Goal: Book appointment/travel/reservation

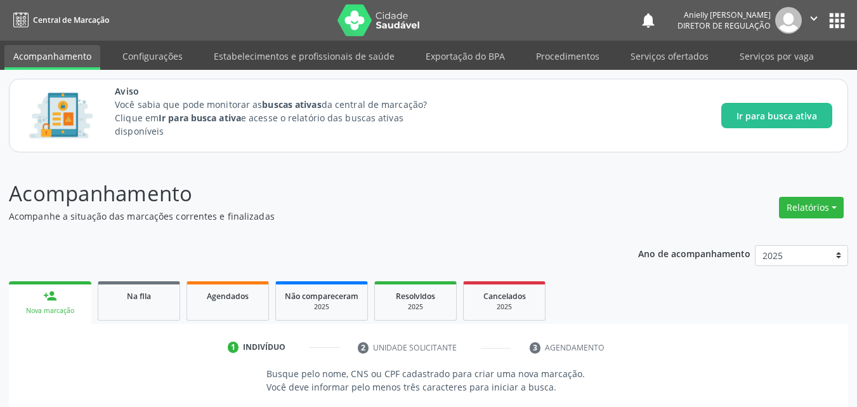
scroll to position [174, 0]
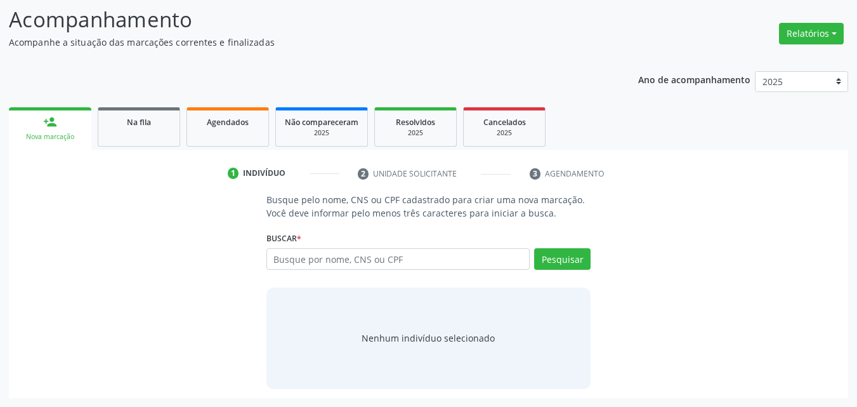
click at [255, 237] on div "Busque pelo nome, CNS ou CPF cadastrado para criar uma nova marcação. Você deve…" at bounding box center [428, 290] width 821 height 195
click at [167, 131] on link "Na fila" at bounding box center [139, 126] width 82 height 39
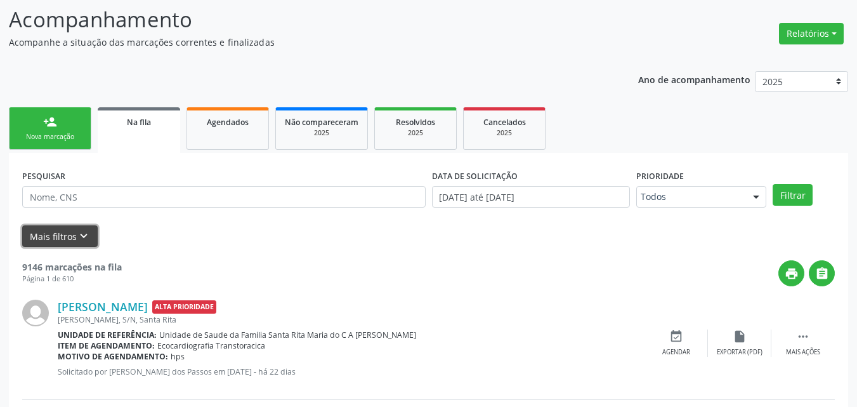
click at [69, 239] on button "Mais filtros keyboard_arrow_down" at bounding box center [59, 236] width 75 height 22
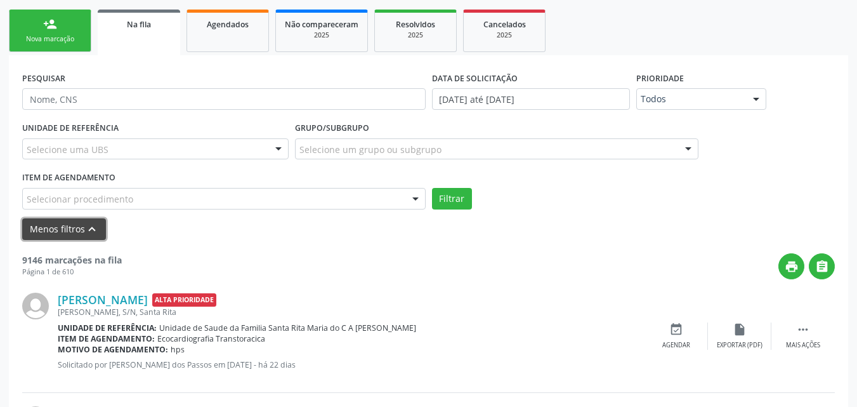
scroll to position [299, 0]
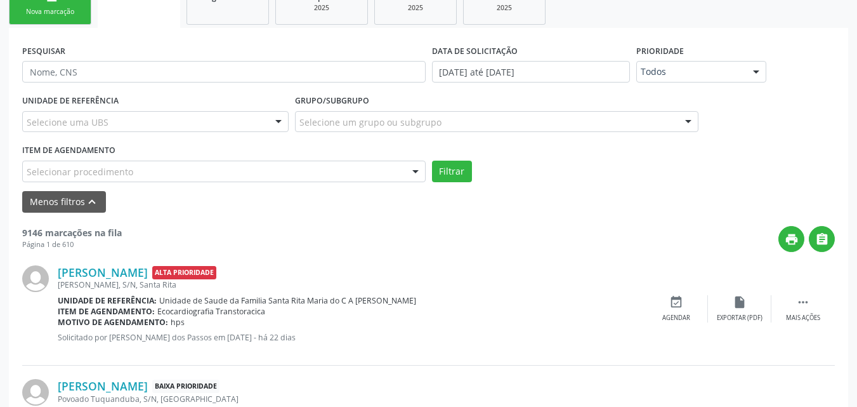
click at [389, 170] on div "Selecionar procedimento" at bounding box center [223, 171] width 403 height 22
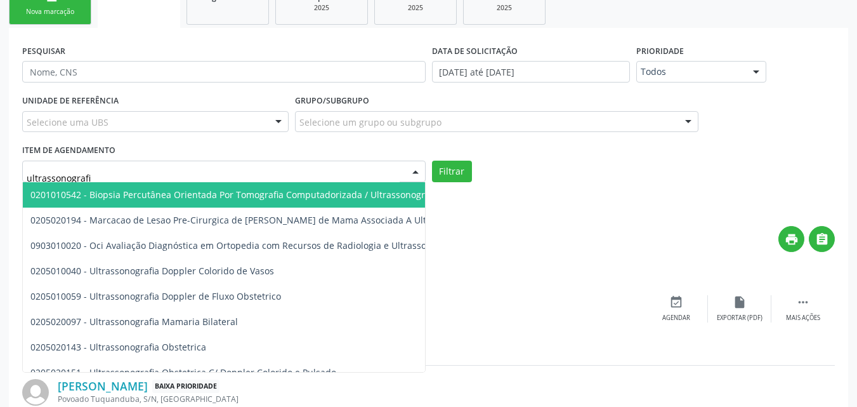
type input "ultrassonografia"
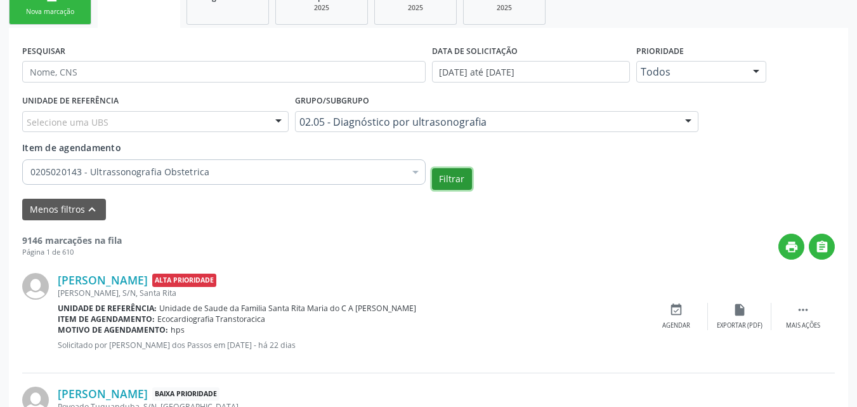
click at [458, 179] on button "Filtrar" at bounding box center [452, 179] width 40 height 22
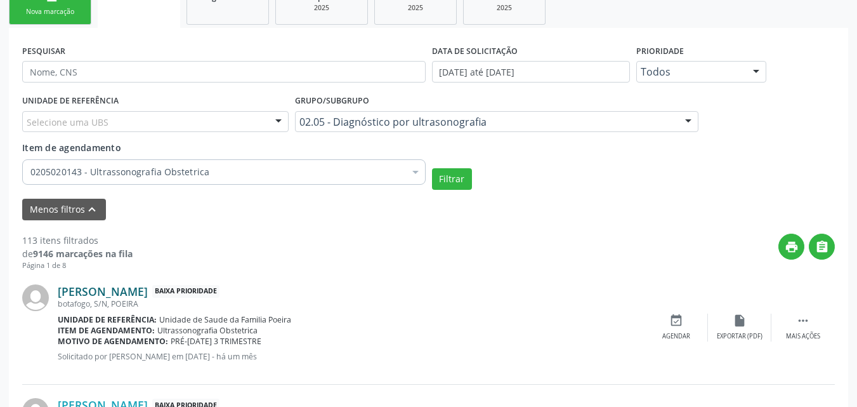
click at [148, 289] on link "Rita de Cassia Freitas dos Santos" at bounding box center [103, 291] width 90 height 14
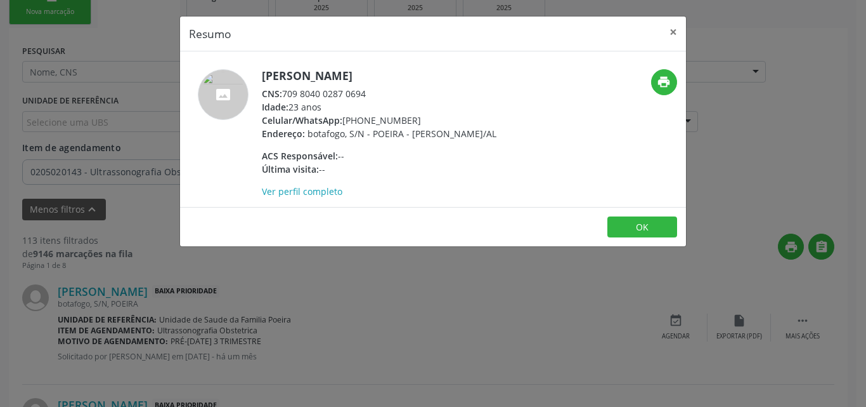
drag, startPoint x: 285, startPoint y: 93, endPoint x: 366, endPoint y: 86, distance: 81.5
click at [366, 86] on div "Rita de Cassia Freitas dos Santos CNS: 709 8040 0287 0694 Idade: 23 anos Celula…" at bounding box center [379, 133] width 235 height 129
copy div "709 8040 0287 0694"
click at [653, 228] on button "OK" at bounding box center [643, 227] width 70 height 22
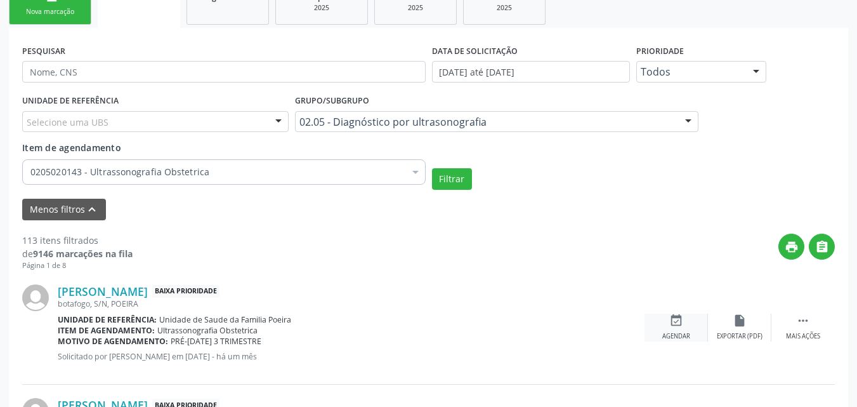
click at [675, 317] on icon "event_available" at bounding box center [676, 320] width 14 height 14
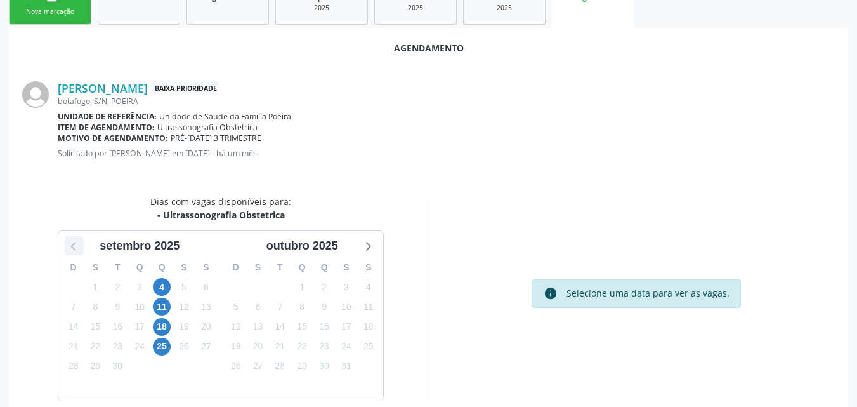
click at [72, 248] on icon at bounding box center [74, 245] width 16 height 16
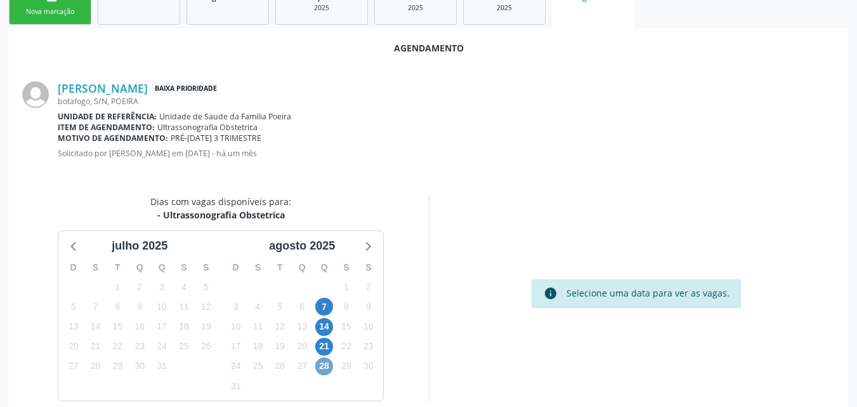
click at [325, 370] on span "28" at bounding box center [324, 366] width 18 height 18
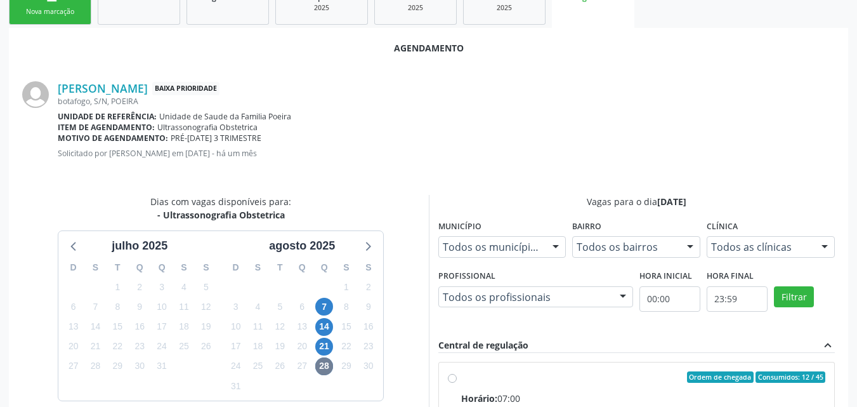
click at [457, 382] on input "Ordem de chegada Consumidos: 12 / 45 Horário: 07:00 Clínica: Centro de Saude Pr…" at bounding box center [452, 376] width 9 height 11
radio input "true"
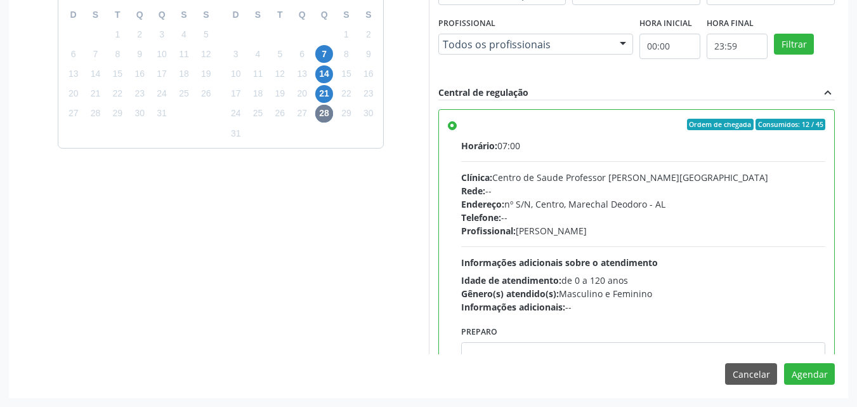
click at [603, 356] on div "Agendamento Rita de Cassia Freitas dos Santos Baixa Prioridade botafogo, S/N, P…" at bounding box center [428, 86] width 839 height 622
click at [603, 353] on textarea at bounding box center [643, 366] width 365 height 48
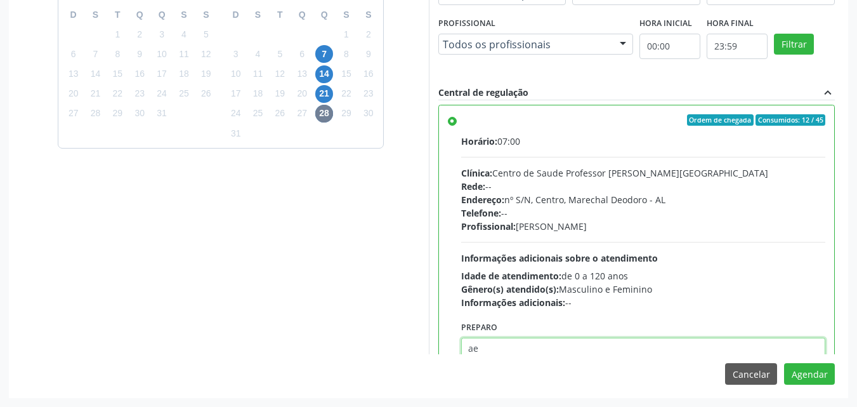
type textarea "a"
type textarea "ATENDIMENTO REALIZADO NO CENTRO DE PARTO - MATERNIDADE"
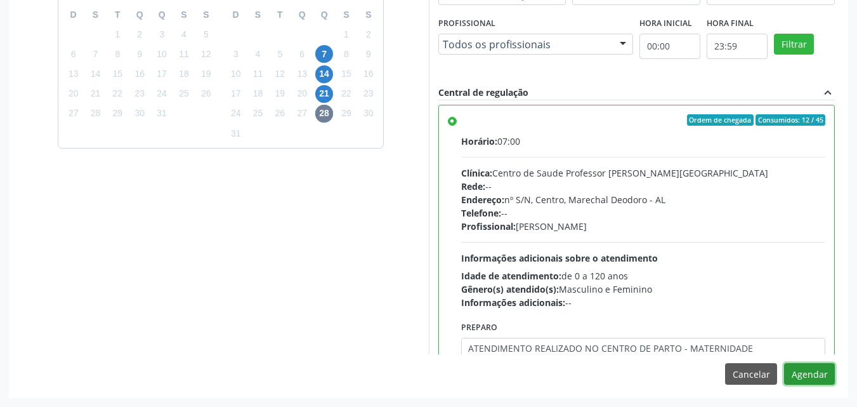
click at [784, 363] on button "Agendar" at bounding box center [809, 374] width 51 height 22
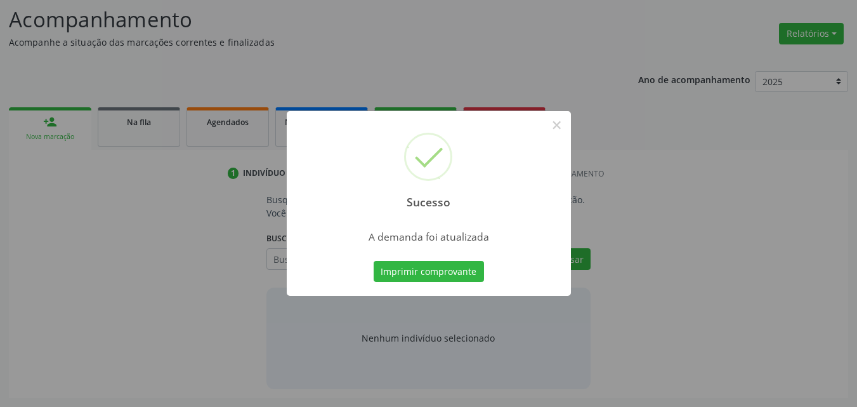
scroll to position [174, 0]
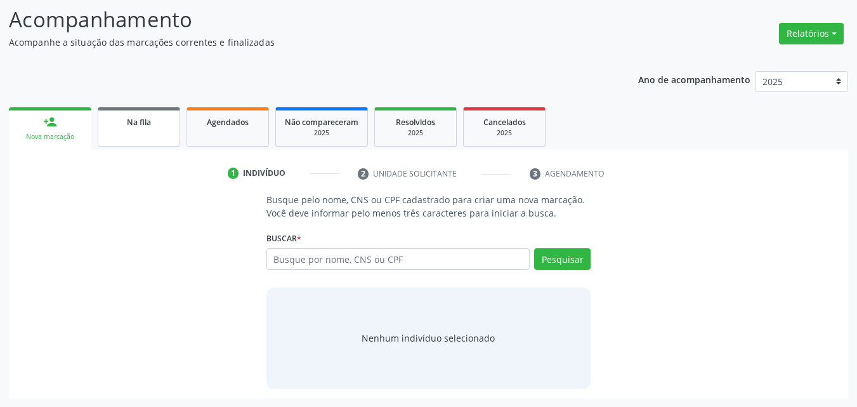
click at [122, 132] on link "Na fila" at bounding box center [139, 126] width 82 height 39
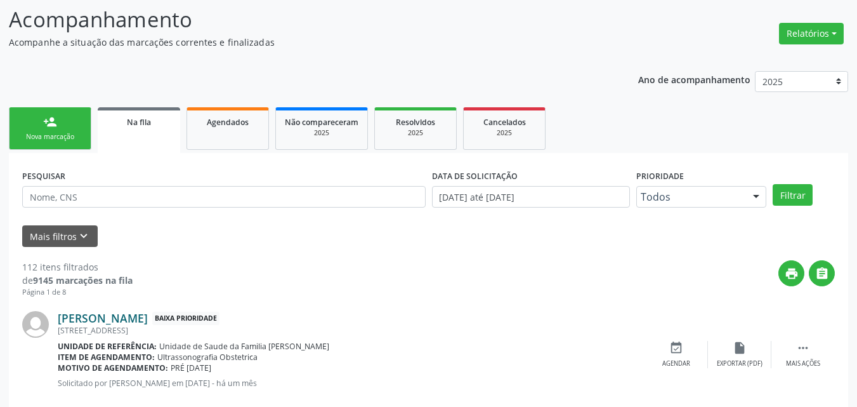
click at [148, 321] on link "Elidia Isaura Souza do Nascimento" at bounding box center [103, 318] width 90 height 14
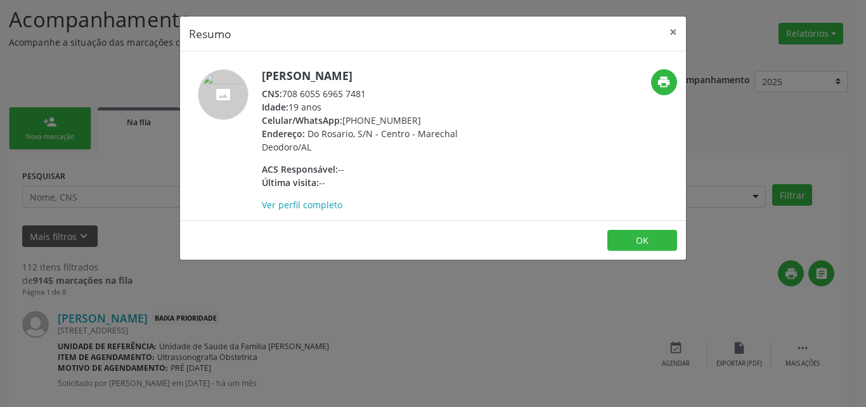
drag, startPoint x: 283, startPoint y: 89, endPoint x: 370, endPoint y: 97, distance: 87.2
click at [370, 97] on div "CNS: 708 6055 6965 7481" at bounding box center [385, 93] width 247 height 13
copy div "708 6055 6965 7481"
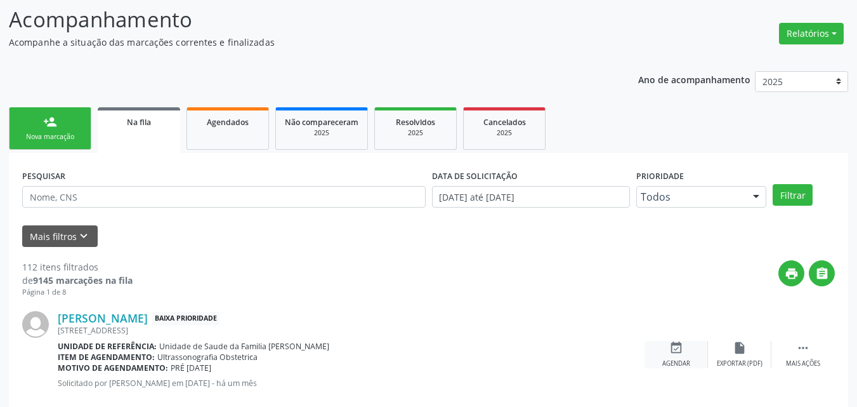
click at [671, 342] on icon "event_available" at bounding box center [676, 348] width 14 height 14
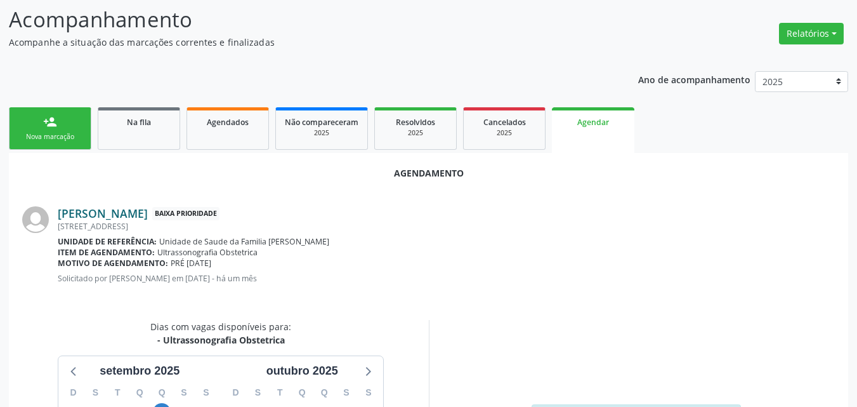
click at [148, 212] on link "Elidia Isaura Souza do Nascimento" at bounding box center [103, 213] width 90 height 14
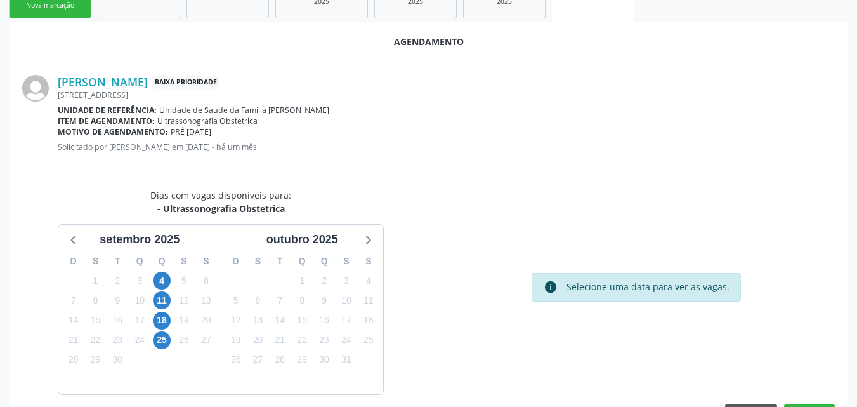
scroll to position [345, 0]
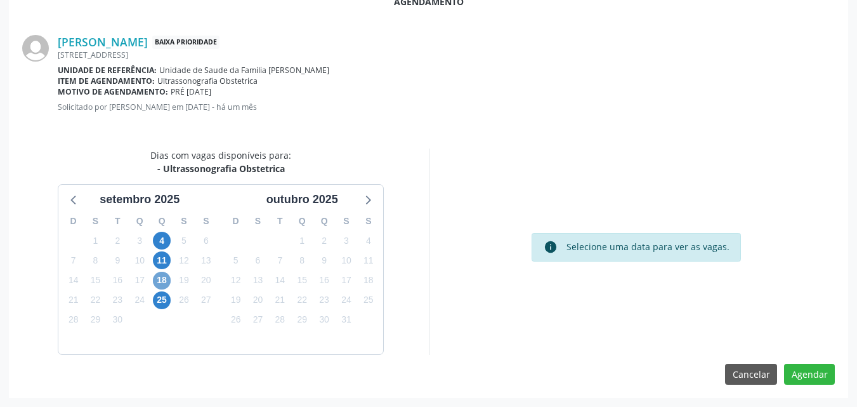
click at [166, 275] on span "18" at bounding box center [162, 280] width 18 height 18
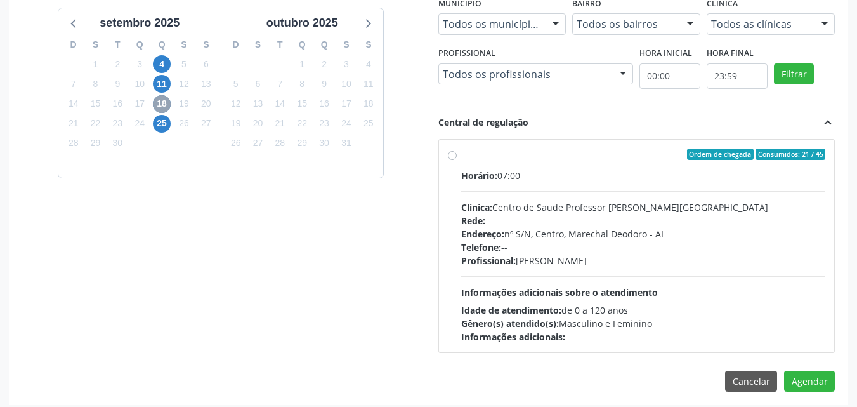
scroll to position [528, 0]
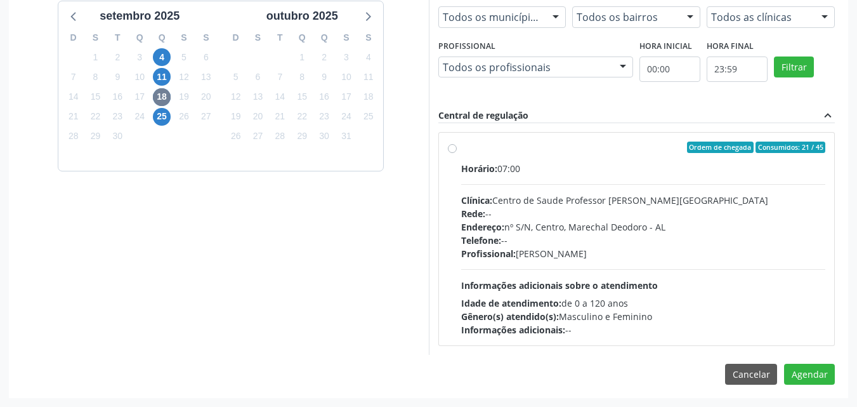
click at [609, 222] on div "Endereço: nº S/N, Centro, Marechal Deodoro - AL" at bounding box center [643, 226] width 365 height 13
click at [457, 153] on input "Ordem de chegada Consumidos: 21 / 45 Horário: 07:00 Clínica: Centro de Saude Pr…" at bounding box center [452, 146] width 9 height 11
radio input "true"
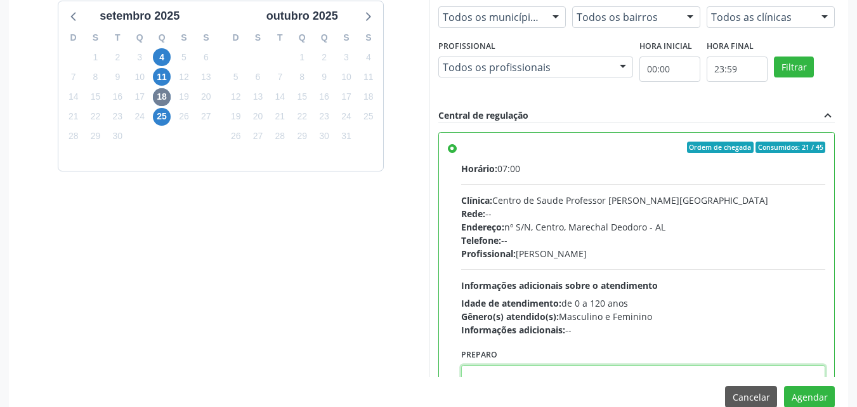
click at [594, 373] on textarea at bounding box center [643, 389] width 365 height 48
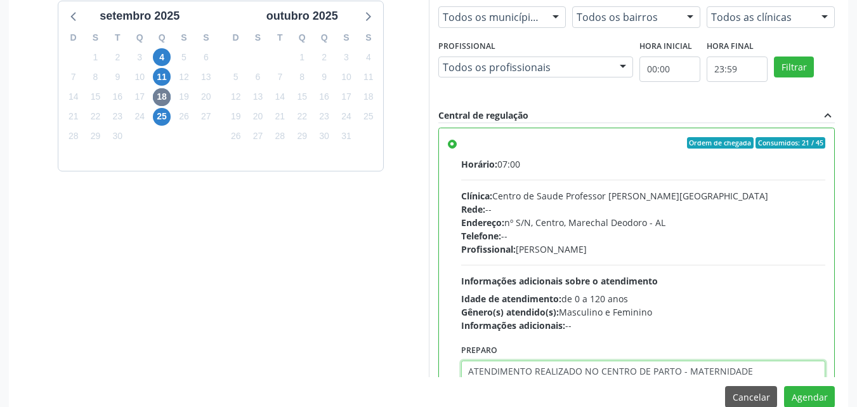
type textarea "ATENDIMENTO REALIZADO NO CENTRO DE PARTO - MATERNIDADE"
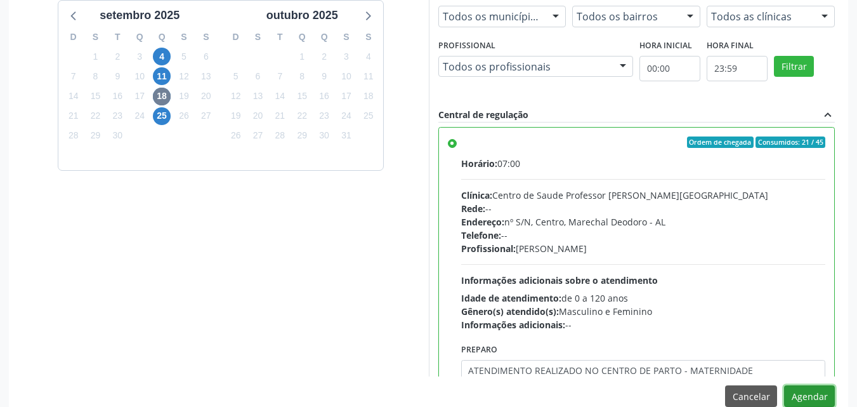
click at [784, 385] on button "Agendar" at bounding box center [809, 396] width 51 height 22
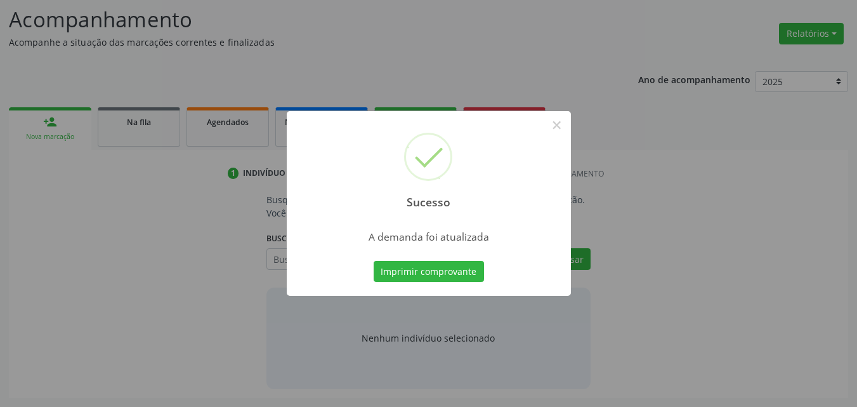
scroll to position [174, 0]
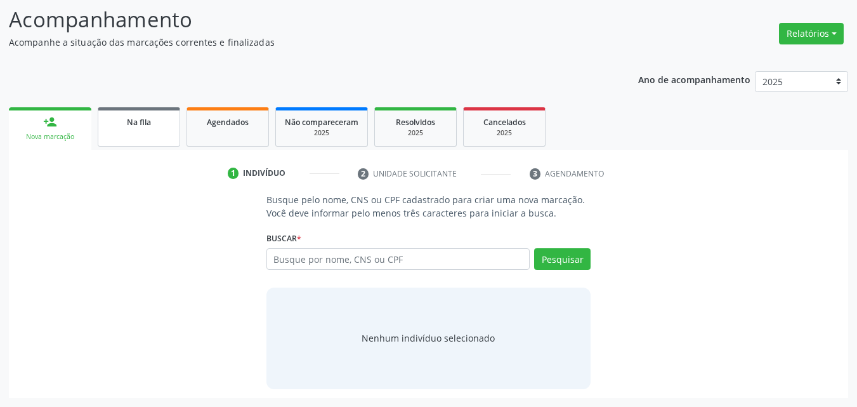
click at [149, 129] on link "Na fila" at bounding box center [139, 126] width 82 height 39
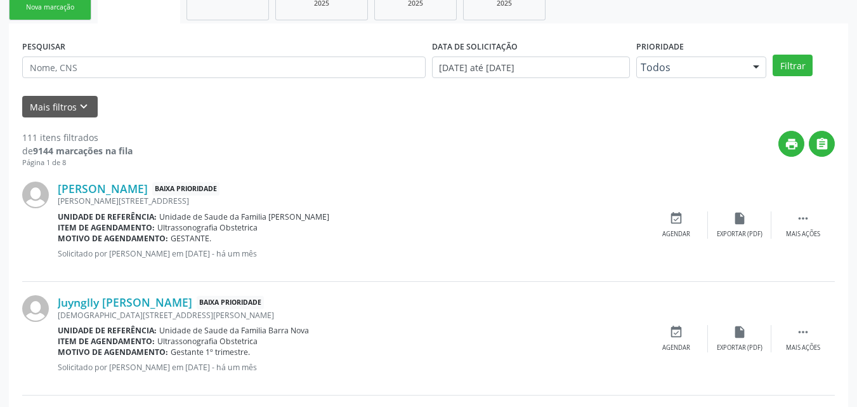
scroll to position [366, 0]
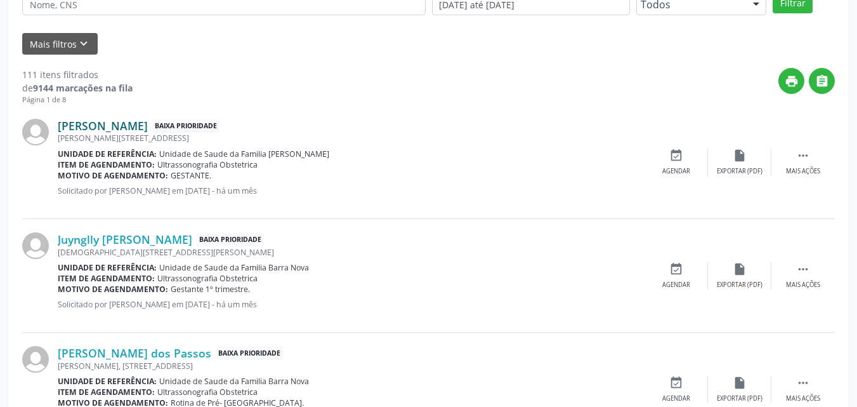
click at [136, 127] on link "Amanda Soares da Silva" at bounding box center [103, 126] width 90 height 14
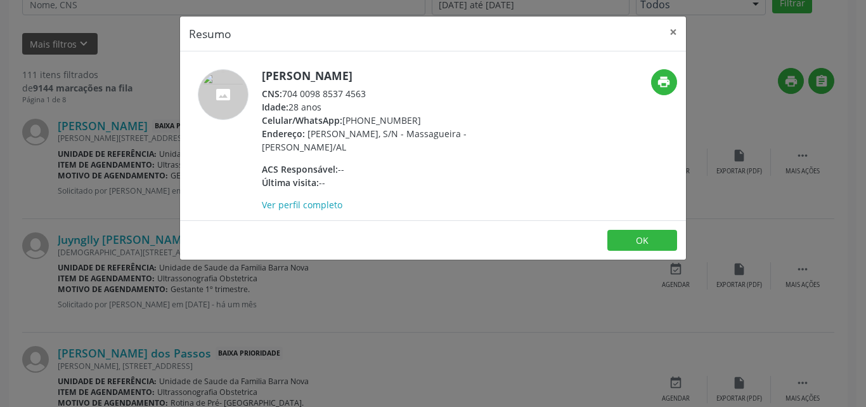
drag, startPoint x: 285, startPoint y: 95, endPoint x: 386, endPoint y: 86, distance: 101.2
click at [386, 87] on div "CNS: 704 0098 8537 4563" at bounding box center [385, 93] width 247 height 13
copy div "704 0098 8537 4563"
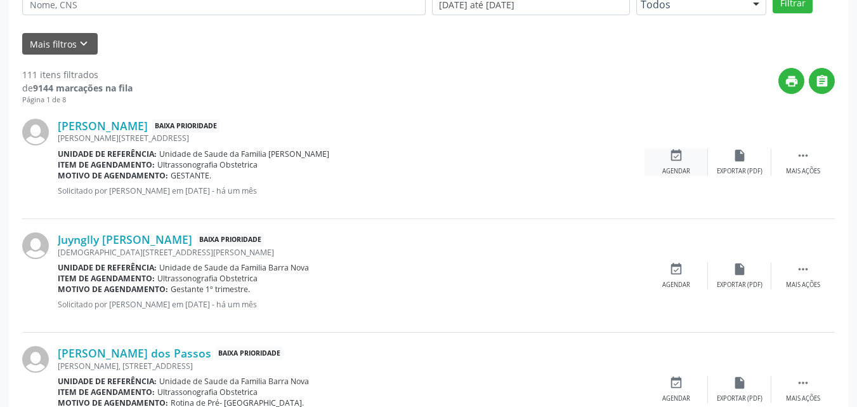
click at [683, 169] on div "Agendar" at bounding box center [676, 171] width 28 height 9
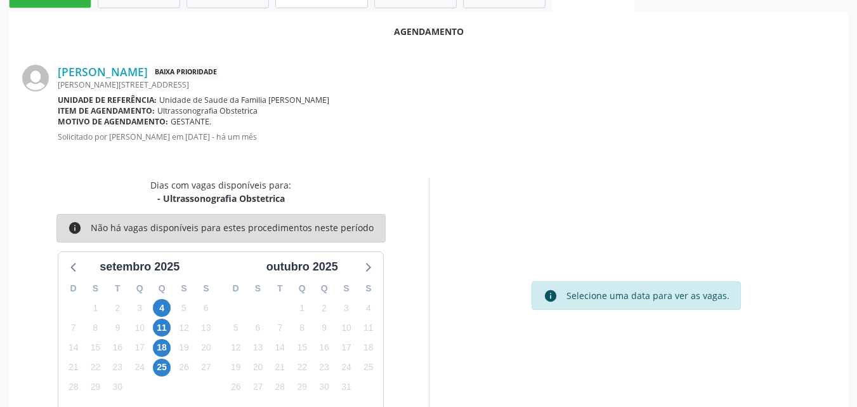
scroll to position [345, 0]
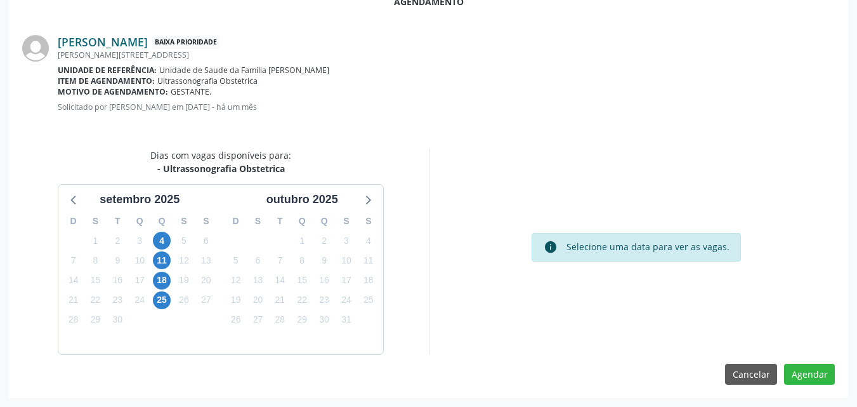
click at [148, 47] on link "Amanda Soares da Silva" at bounding box center [103, 42] width 90 height 14
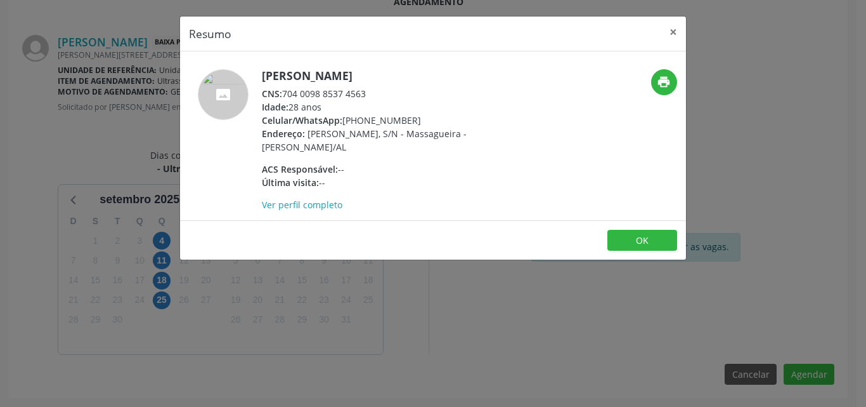
click at [605, 235] on footer "OK" at bounding box center [433, 240] width 506 height 40
click at [627, 239] on button "OK" at bounding box center [643, 241] width 70 height 22
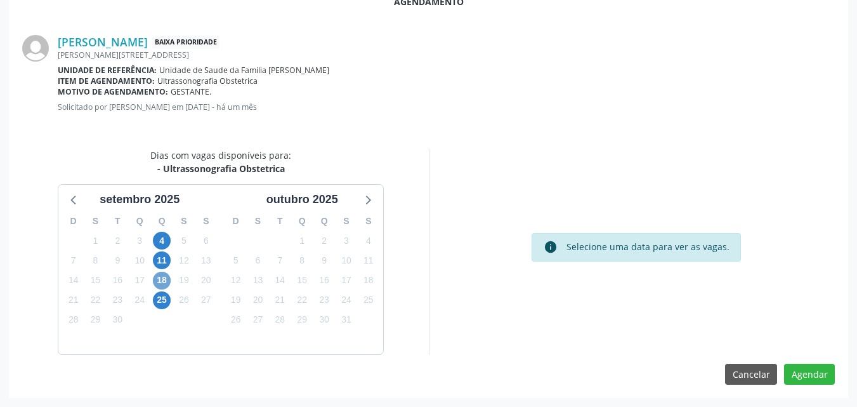
click at [162, 279] on span "18" at bounding box center [162, 280] width 18 height 18
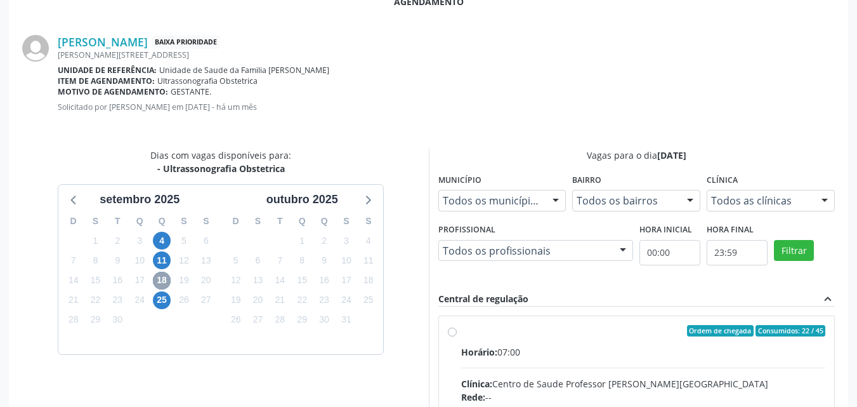
scroll to position [528, 0]
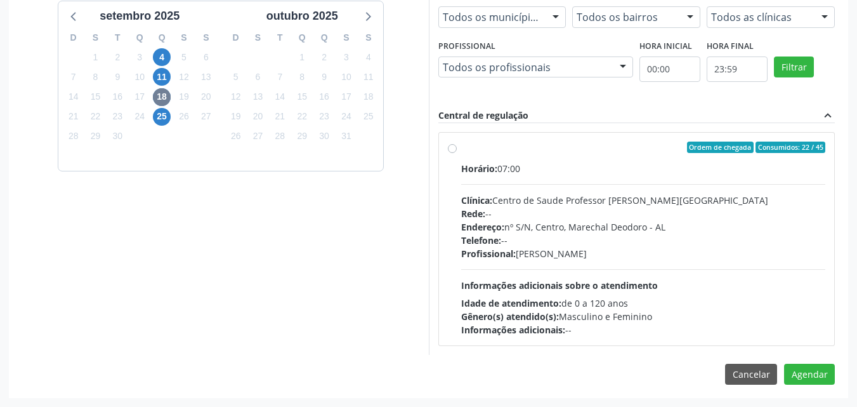
click at [610, 282] on span "Informações adicionais sobre o atendimento" at bounding box center [559, 285] width 197 height 12
click at [457, 153] on input "Ordem de chegada Consumidos: 22 / 45 Horário: 07:00 Clínica: Centro de Saude Pr…" at bounding box center [452, 146] width 9 height 11
radio input "true"
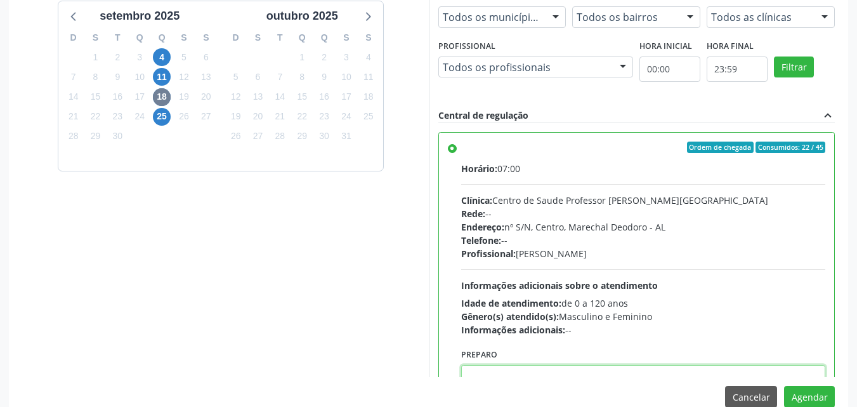
click at [603, 372] on textarea at bounding box center [643, 389] width 365 height 48
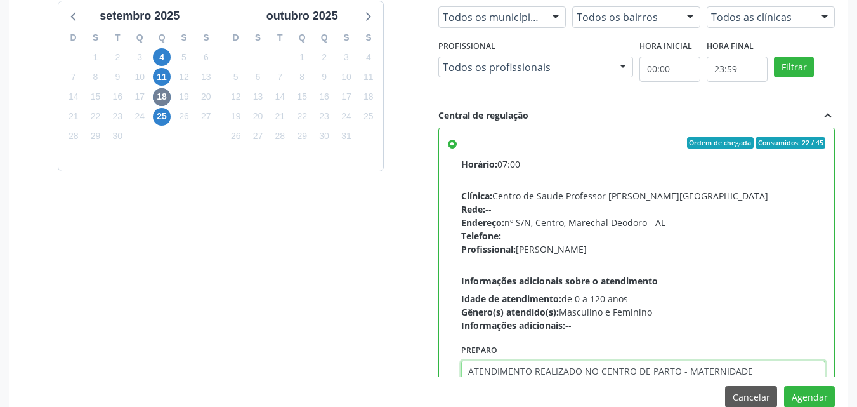
type textarea "ATENDIMENTO REALIZADO NO CENTRO DE PARTO - MATERNIDADE"
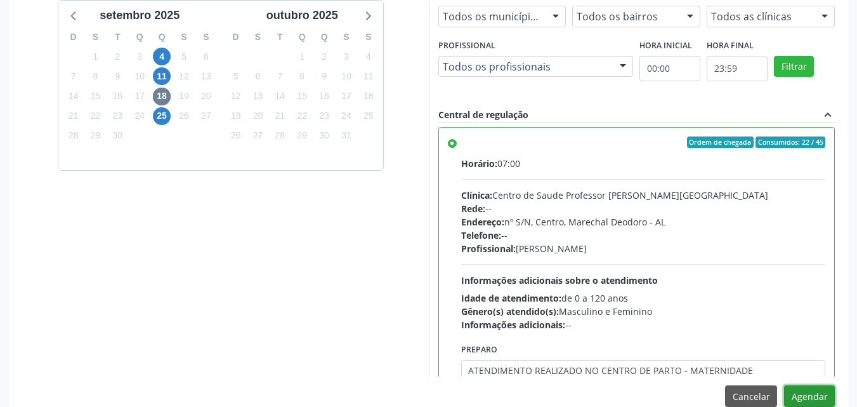
click at [784, 385] on button "Agendar" at bounding box center [809, 396] width 51 height 22
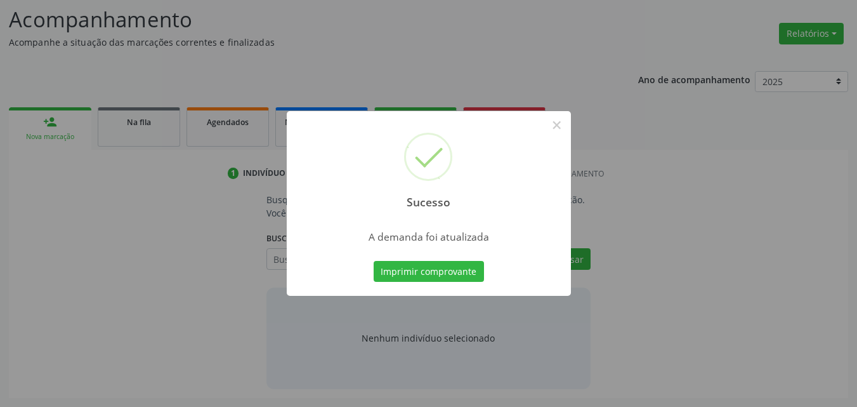
scroll to position [174, 0]
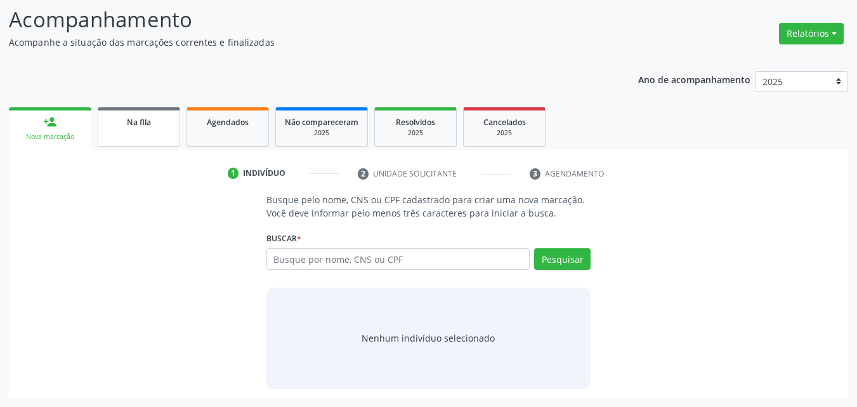
click at [156, 143] on link "Na fila" at bounding box center [139, 126] width 82 height 39
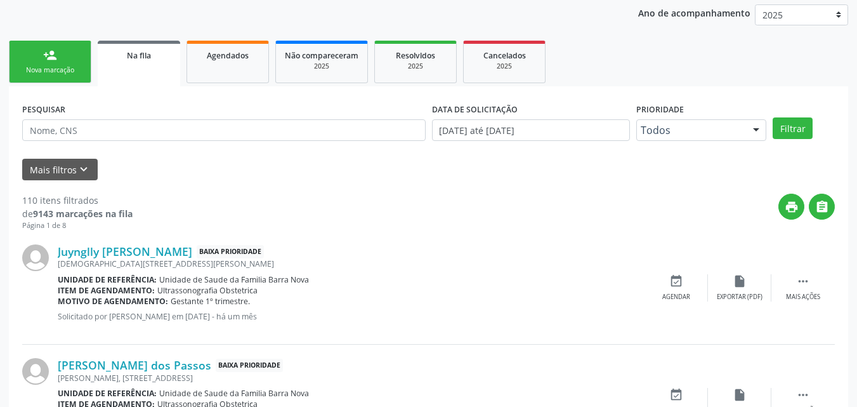
scroll to position [247, 0]
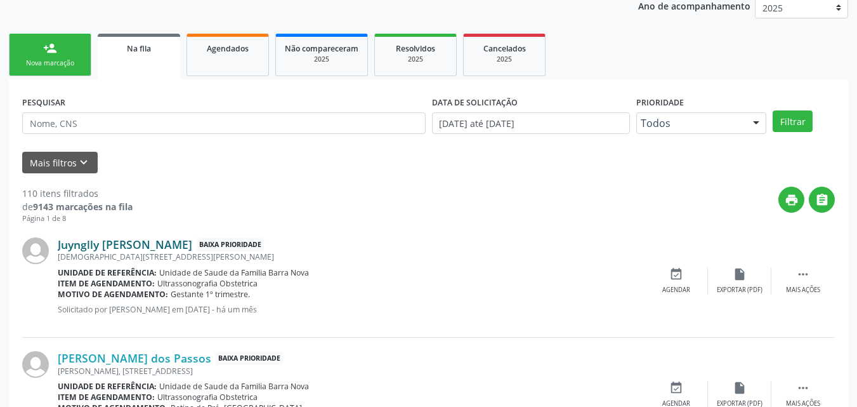
click at [192, 244] on link "Juynglly Janyny da Silva Ferreira" at bounding box center [125, 244] width 134 height 14
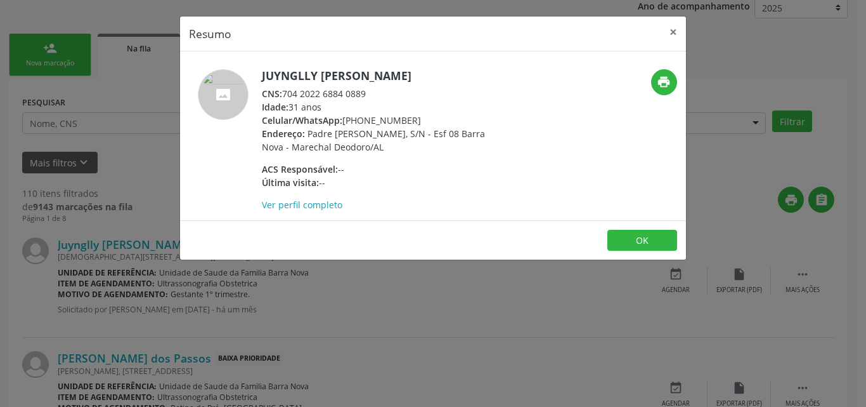
drag, startPoint x: 285, startPoint y: 95, endPoint x: 377, endPoint y: 90, distance: 92.7
click at [377, 90] on div "CNS: 704 2022 6884 0889" at bounding box center [385, 93] width 247 height 13
copy div "704 2022 6884 0889"
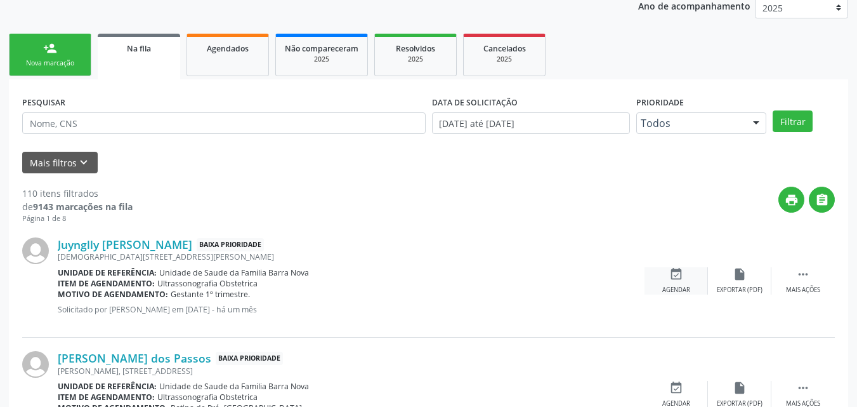
click at [674, 282] on div "event_available Agendar" at bounding box center [675, 280] width 63 height 27
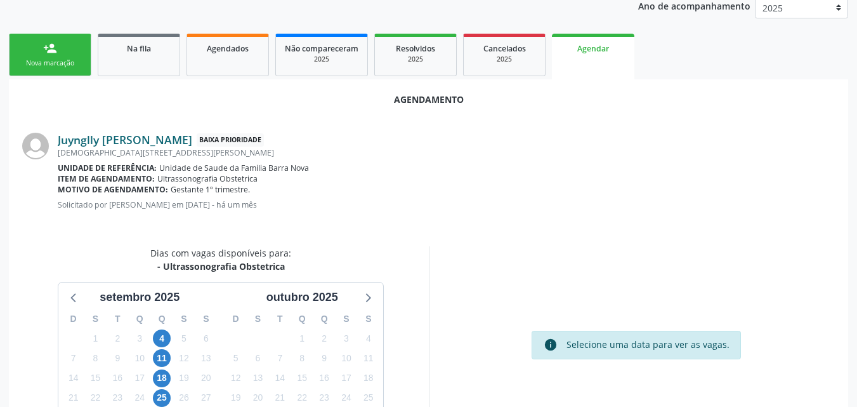
drag, startPoint x: 57, startPoint y: 139, endPoint x: 225, endPoint y: 140, distance: 168.1
click at [225, 140] on div "Juynglly Janyny da Silva Ferreira Baixa Prioridade Padre Silvestre, 555, Esf 08…" at bounding box center [428, 175] width 813 height 113
copy div "Juynglly Janyny da Silva Ferreira"
click at [107, 140] on link "Juynglly Janyny da Silva Ferreira" at bounding box center [125, 140] width 134 height 14
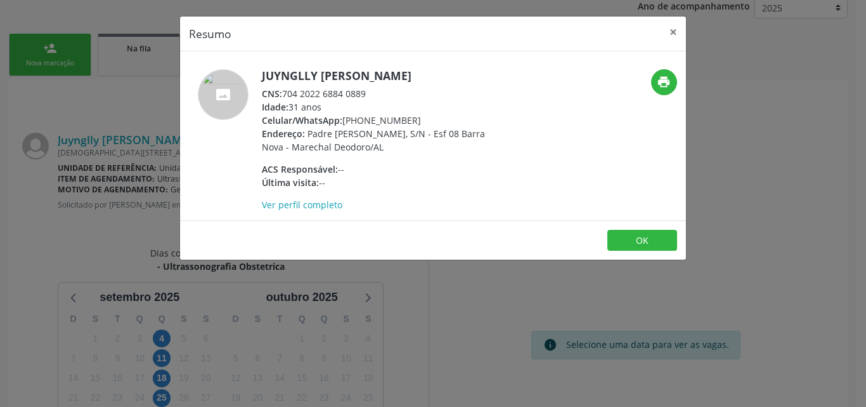
drag, startPoint x: 284, startPoint y: 96, endPoint x: 370, endPoint y: 95, distance: 86.3
click at [370, 95] on div "CNS: 704 2022 6884 0889" at bounding box center [385, 93] width 247 height 13
copy div "704 2022 6884 0889"
click at [617, 240] on button "OK" at bounding box center [643, 241] width 70 height 22
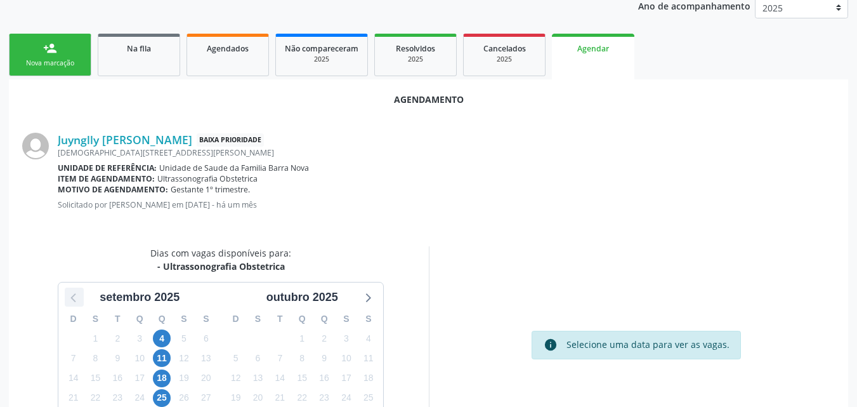
click at [77, 297] on icon at bounding box center [74, 297] width 16 height 16
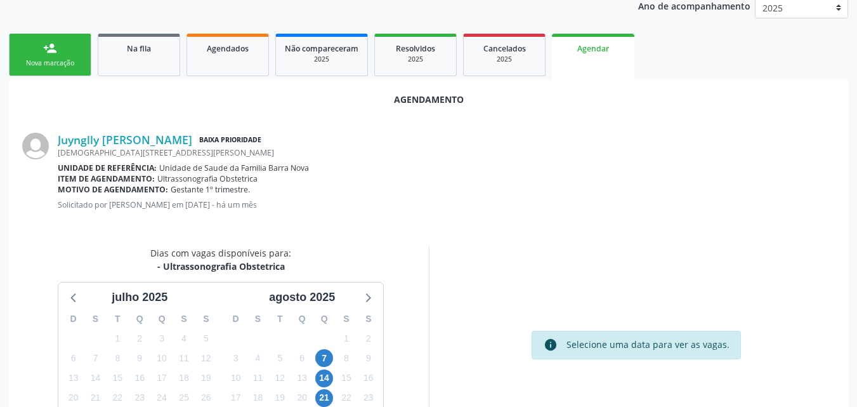
click at [426, 362] on div "Dias com vagas disponíveis para: - Ultrassonografia Obstetrica julho 2025 D S T…" at bounding box center [220, 349] width 415 height 206
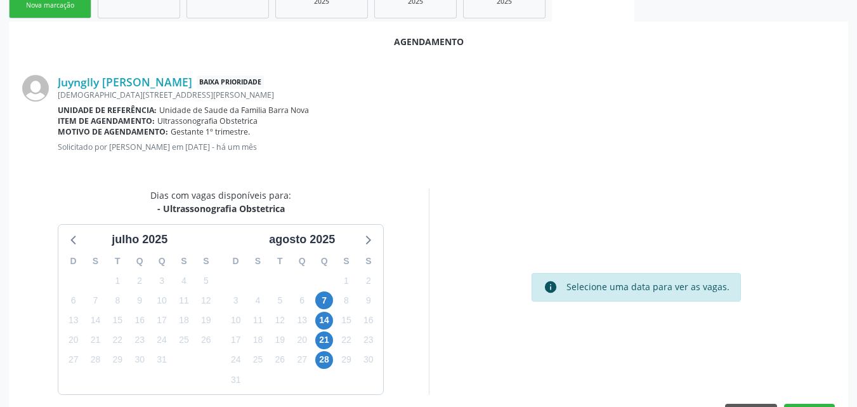
scroll to position [324, 0]
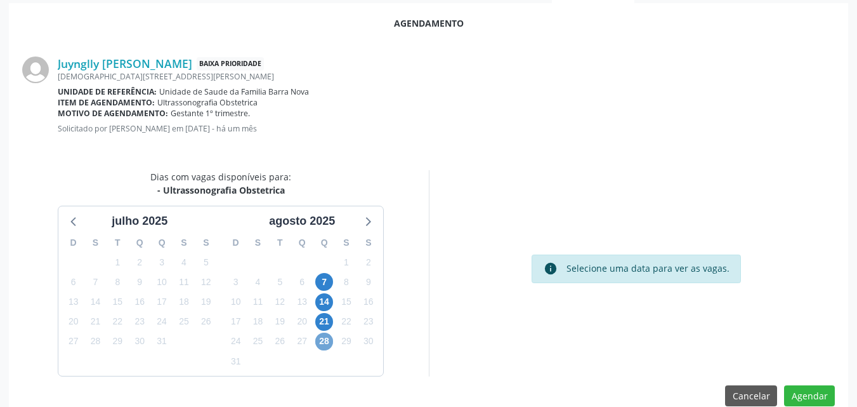
click at [327, 339] on span "28" at bounding box center [324, 341] width 18 height 18
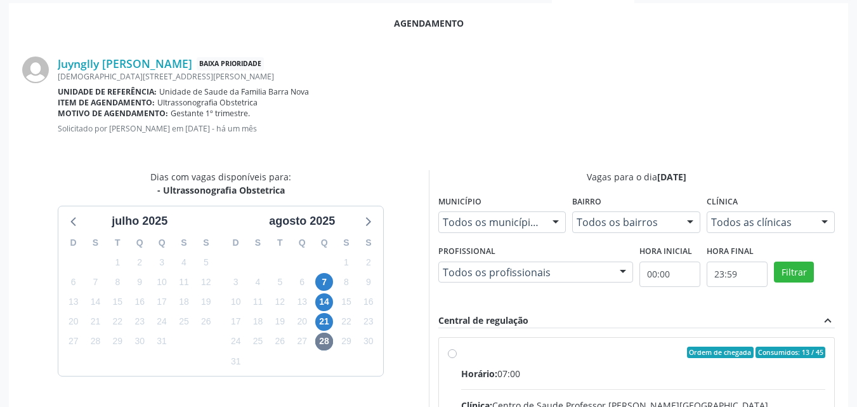
click at [457, 358] on input "Ordem de chegada Consumidos: 13 / 45 Horário: 07:00 Clínica: Centro de Saude Pr…" at bounding box center [452, 351] width 9 height 11
radio input "true"
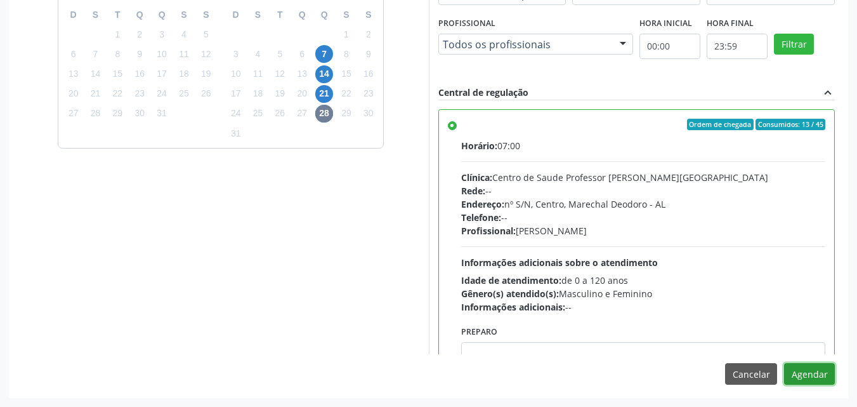
click at [812, 382] on button "Agendar" at bounding box center [809, 374] width 51 height 22
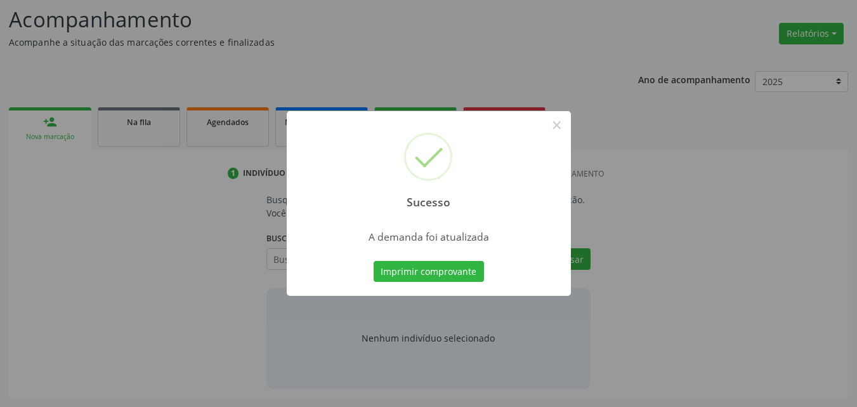
scroll to position [174, 0]
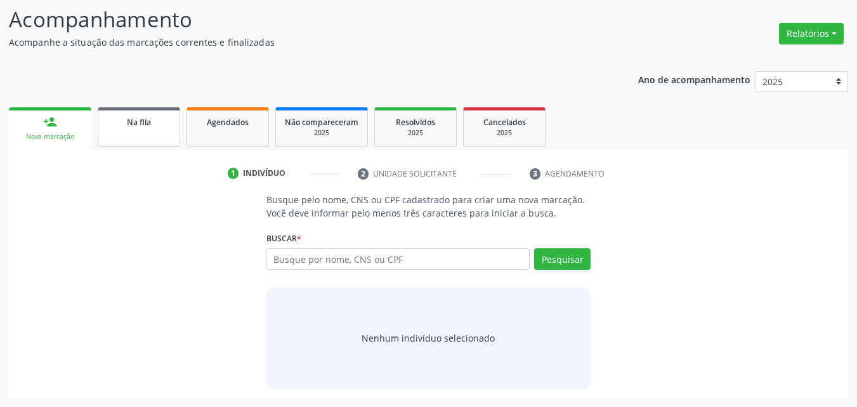
click at [129, 114] on link "Na fila" at bounding box center [139, 126] width 82 height 39
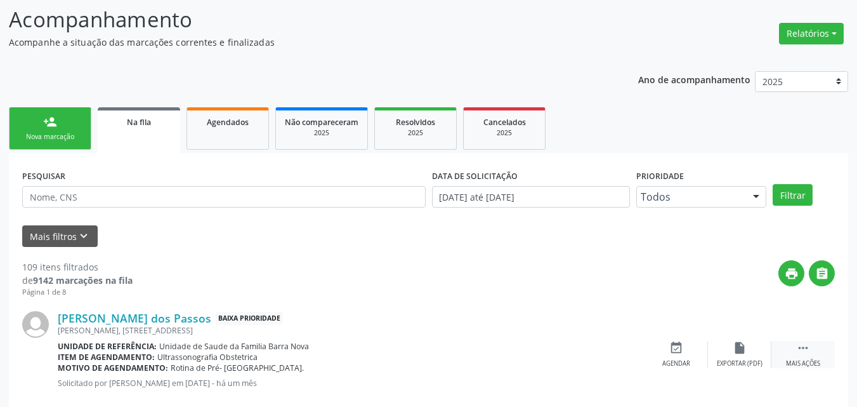
click at [813, 341] on div " Mais ações" at bounding box center [802, 354] width 63 height 27
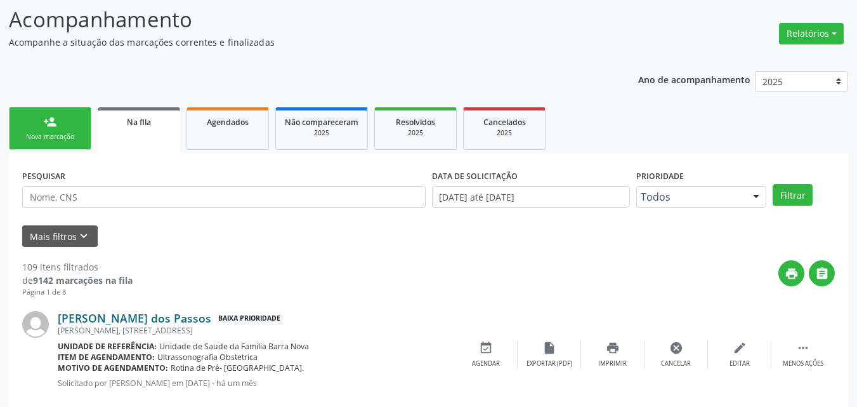
click at [145, 316] on link "Adriany Monick Barbosa dos Passos" at bounding box center [135, 318] width 154 height 14
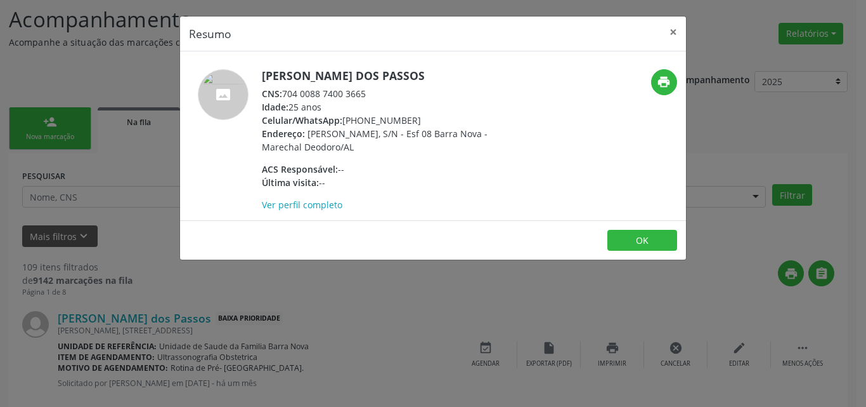
drag, startPoint x: 284, startPoint y: 95, endPoint x: 420, endPoint y: 88, distance: 136.6
click at [420, 88] on div "CNS: 704 0088 7400 3665" at bounding box center [385, 93] width 247 height 13
copy div "704 0088 7400 3665"
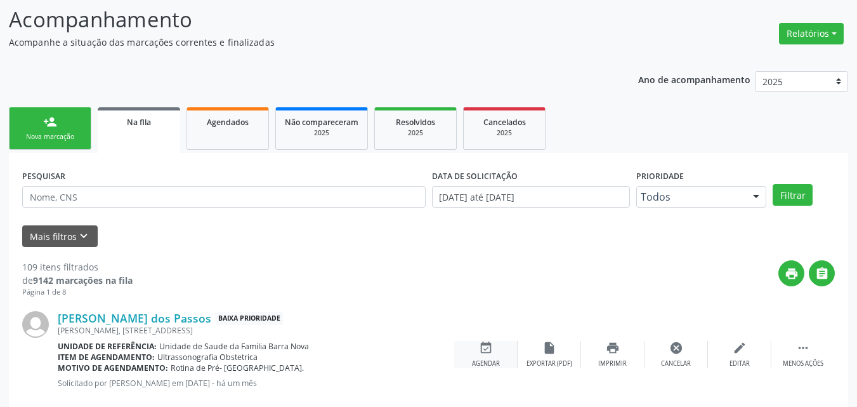
click at [490, 349] on icon "event_available" at bounding box center [486, 348] width 14 height 14
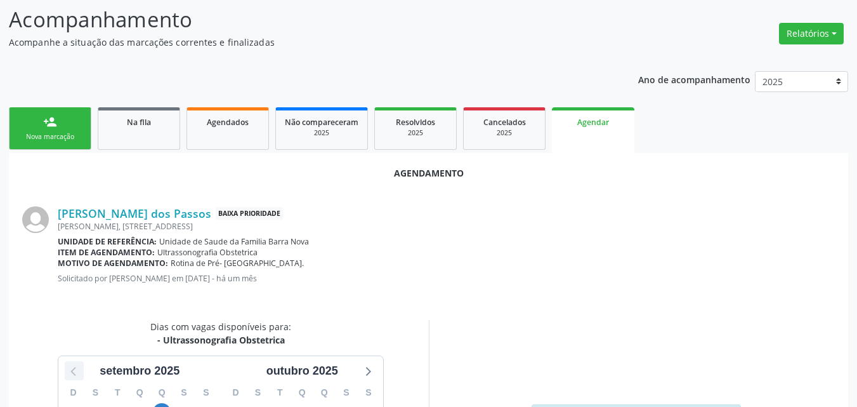
click at [74, 371] on icon at bounding box center [74, 370] width 16 height 16
click at [95, 312] on div "Agendamento Adriany Monick Barbosa dos Passos Baixa Prioridade Nelson Camilo, 8…" at bounding box center [428, 361] width 839 height 416
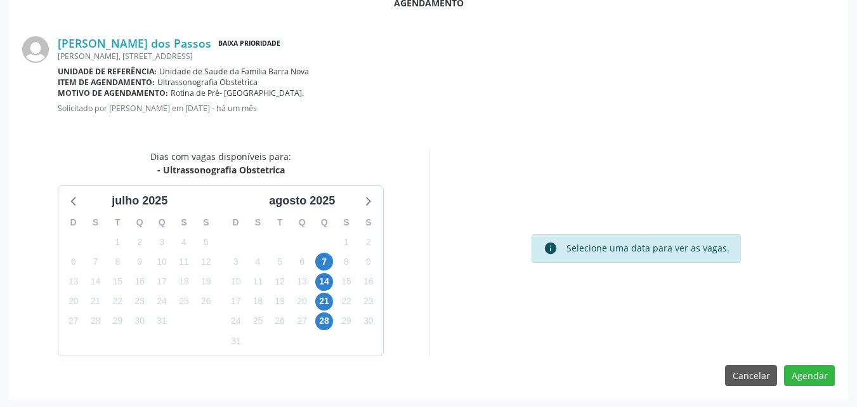
scroll to position [345, 0]
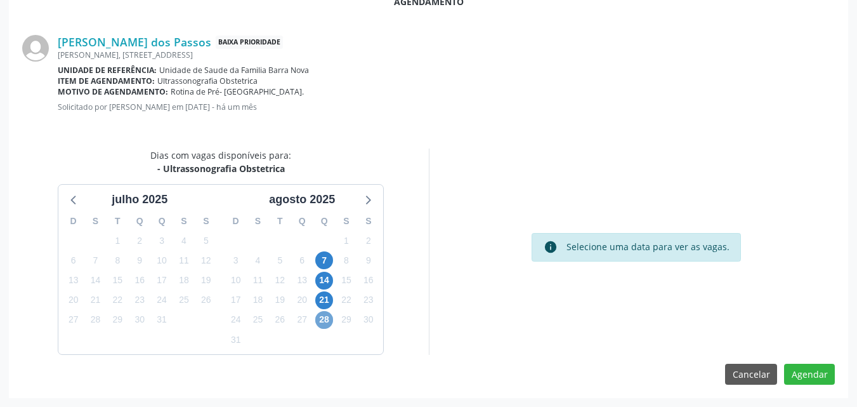
click at [327, 323] on span "28" at bounding box center [324, 320] width 18 height 18
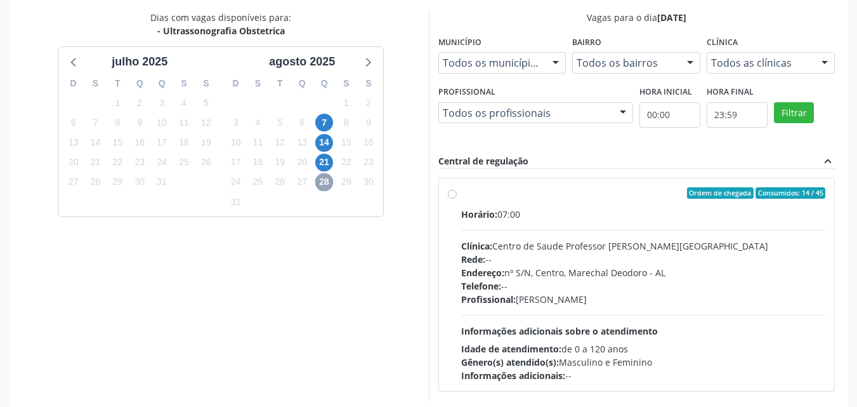
scroll to position [528, 0]
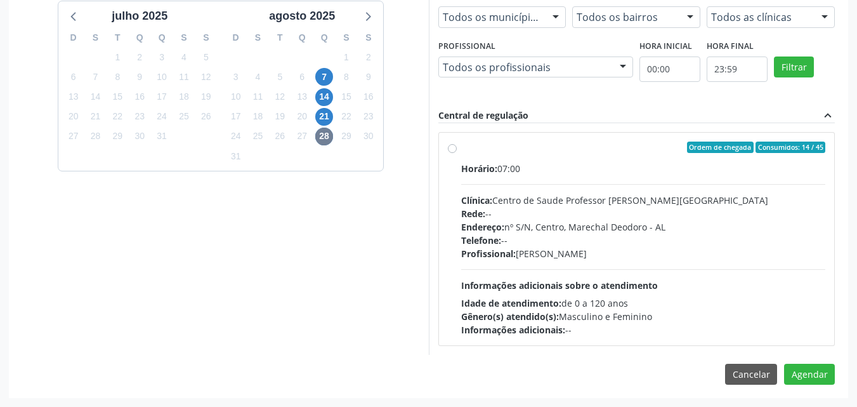
click at [579, 195] on div "Clínica: Centro de Saude Professor Estacio de Lima" at bounding box center [643, 199] width 365 height 13
click at [457, 153] on input "Ordem de chegada Consumidos: 14 / 45 Horário: 07:00 Clínica: Centro de Saude Pr…" at bounding box center [452, 146] width 9 height 11
radio input "true"
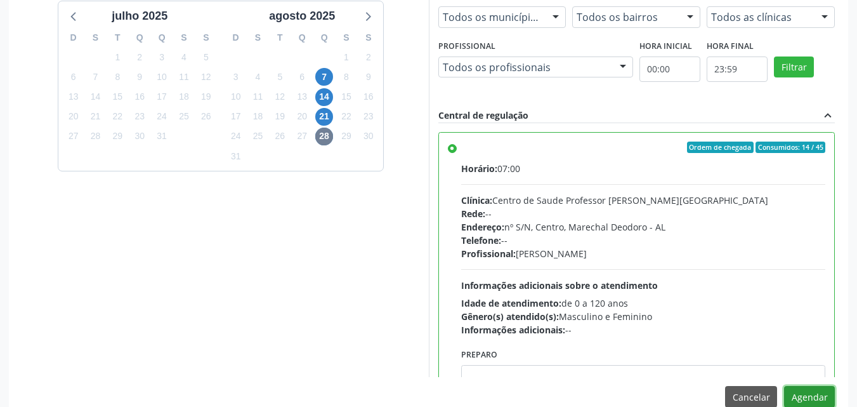
click at [810, 395] on button "Agendar" at bounding box center [809, 397] width 51 height 22
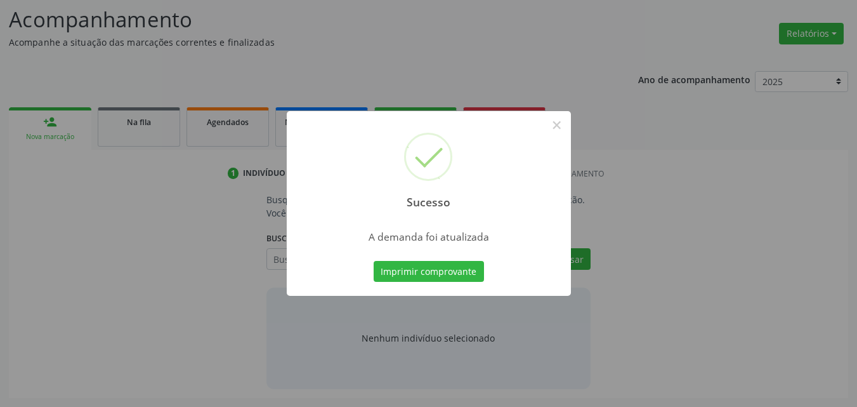
scroll to position [174, 0]
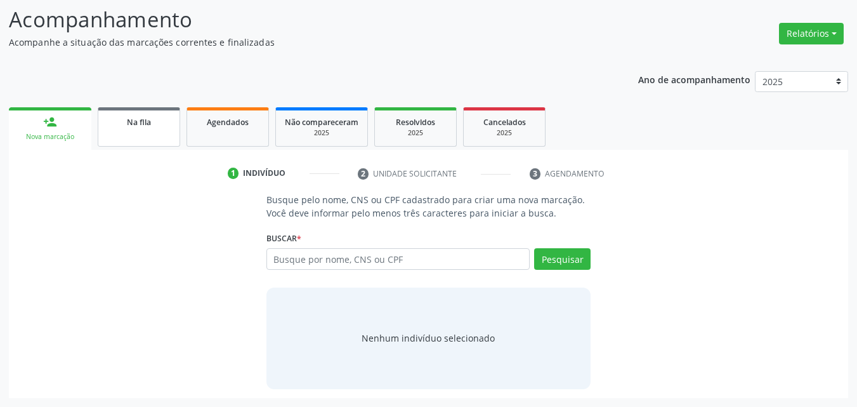
click at [119, 134] on link "Na fila" at bounding box center [139, 126] width 82 height 39
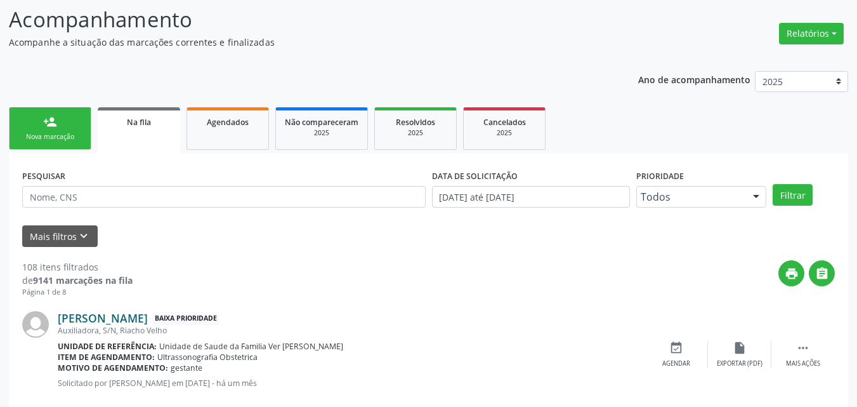
click at [148, 321] on link "Raynara Kettley Lima da Silva" at bounding box center [103, 318] width 90 height 14
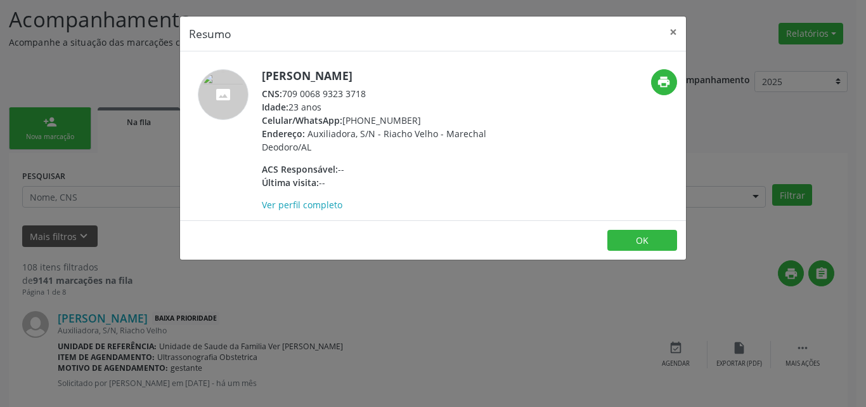
drag, startPoint x: 284, startPoint y: 92, endPoint x: 421, endPoint y: 91, distance: 137.7
click at [421, 91] on div "CNS: 709 0068 9323 3718" at bounding box center [385, 93] width 247 height 13
copy div "709 0068 9323 3718"
click at [620, 242] on button "OK" at bounding box center [643, 241] width 70 height 22
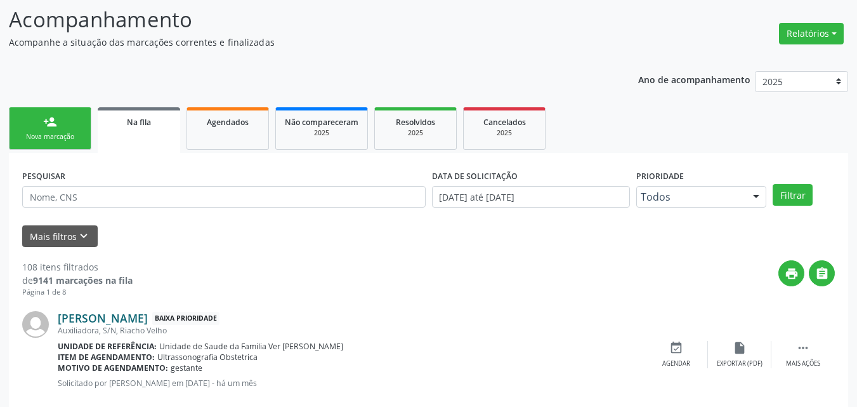
click at [138, 318] on link "Raynara Kettley Lima da Silva" at bounding box center [103, 318] width 90 height 14
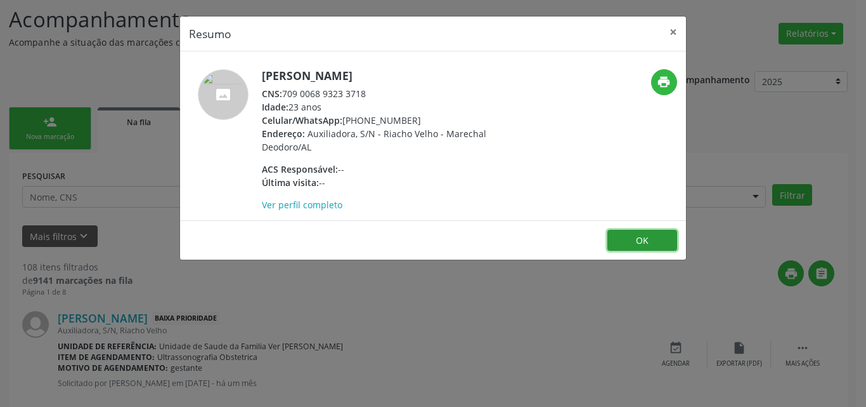
click at [627, 248] on button "OK" at bounding box center [643, 241] width 70 height 22
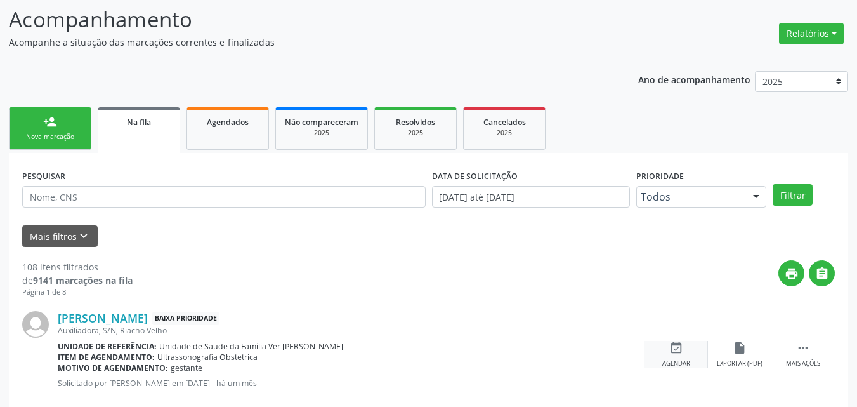
click at [675, 342] on icon "event_available" at bounding box center [676, 348] width 14 height 14
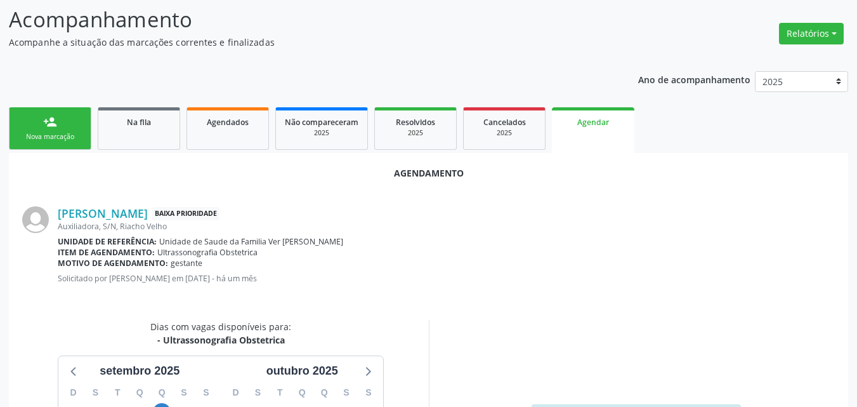
scroll to position [345, 0]
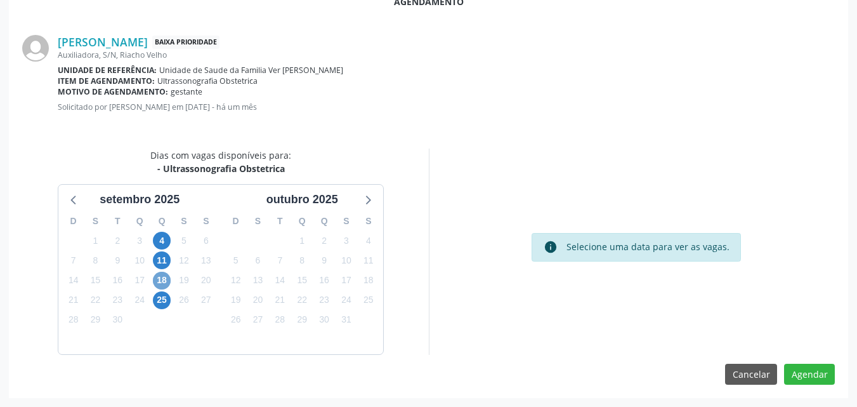
click at [166, 278] on span "18" at bounding box center [162, 280] width 18 height 18
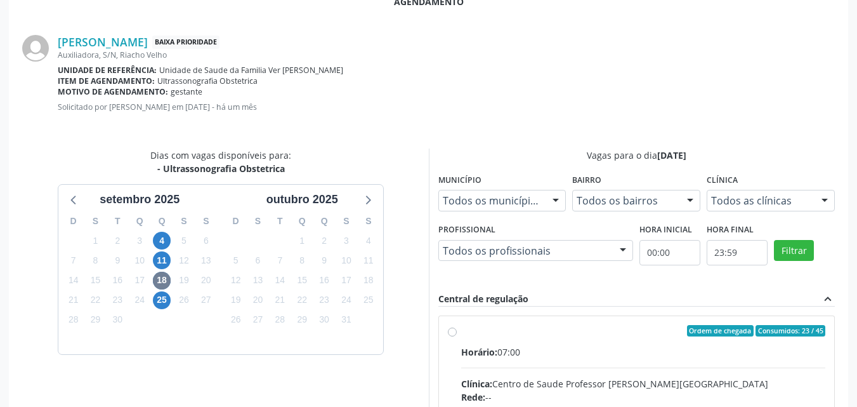
click at [563, 357] on div "Horário: 07:00" at bounding box center [643, 351] width 365 height 13
click at [457, 336] on input "Ordem de chegada Consumidos: 23 / 45 Horário: 07:00 Clínica: Centro de Saude Pr…" at bounding box center [452, 330] width 9 height 11
radio input "true"
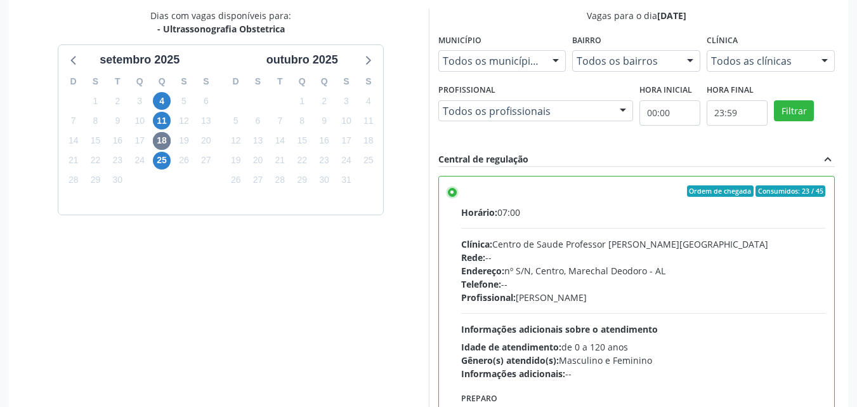
scroll to position [551, 0]
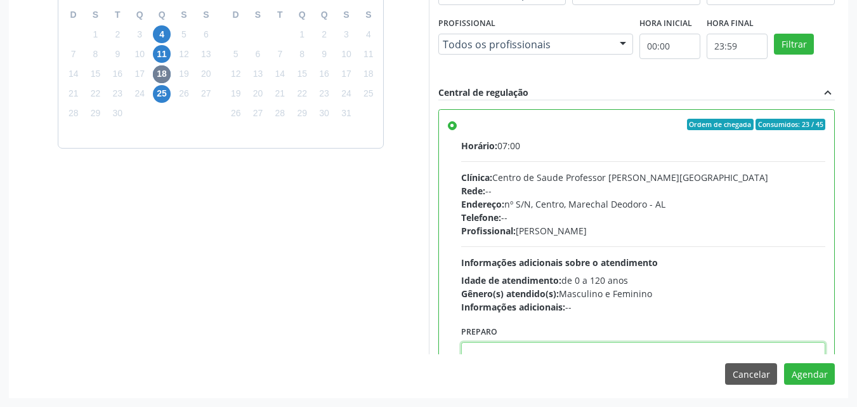
click at [659, 346] on textarea at bounding box center [643, 366] width 365 height 48
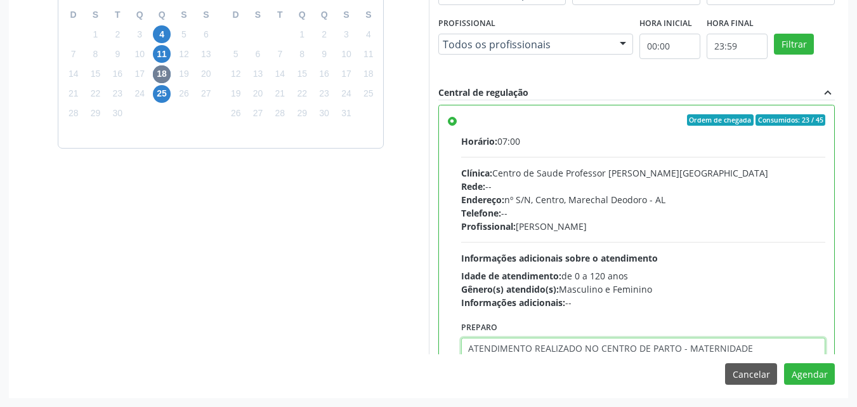
type textarea "ATENDIMENTO REALIZADO NO CENTRO DE PARTO - MATERNIDADE"
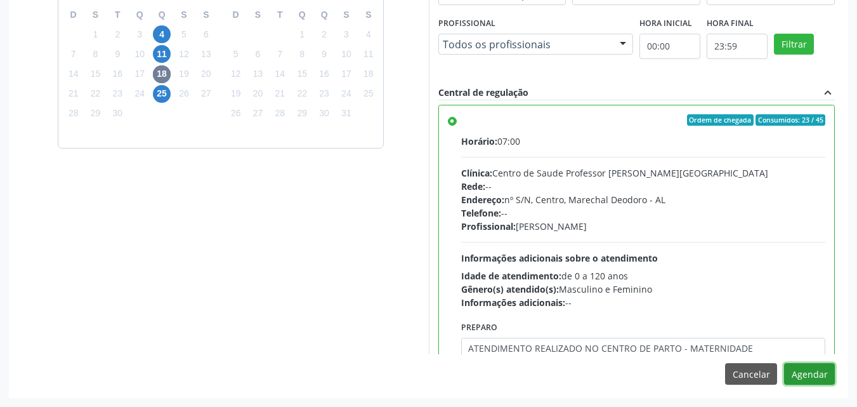
click at [784, 363] on button "Agendar" at bounding box center [809, 374] width 51 height 22
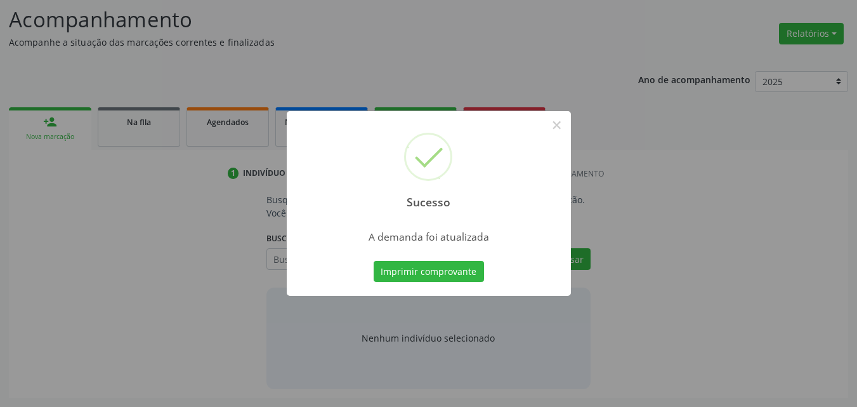
scroll to position [174, 0]
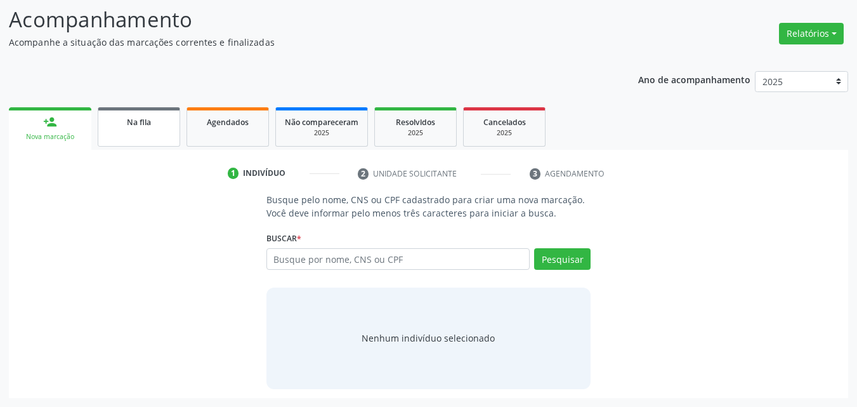
click at [107, 141] on link "Na fila" at bounding box center [139, 126] width 82 height 39
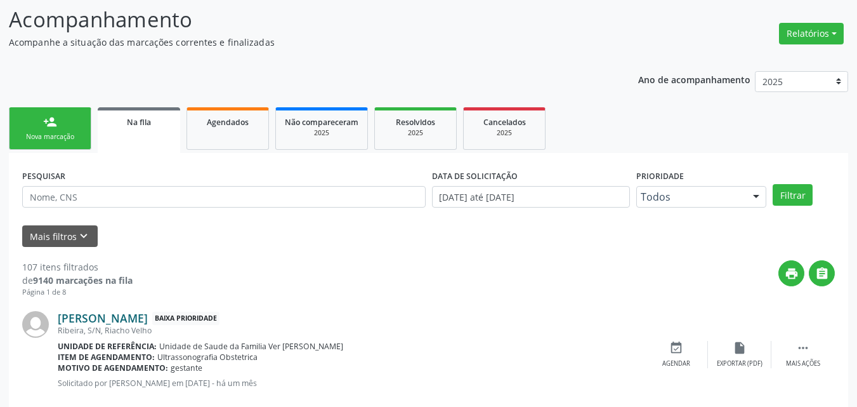
click at [125, 323] on link "Joseane Paulino dos Santos" at bounding box center [103, 318] width 90 height 14
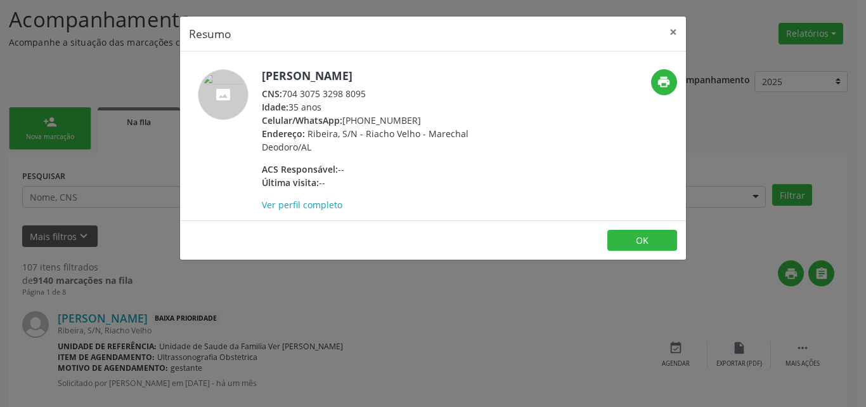
drag, startPoint x: 281, startPoint y: 93, endPoint x: 420, endPoint y: 80, distance: 139.6
click at [420, 80] on div "Joseane Paulino dos Santos CNS: 704 3075 3298 8095 Idade: 35 anos Celular/Whats…" at bounding box center [385, 140] width 247 height 142
drag, startPoint x: 366, startPoint y: 95, endPoint x: 284, endPoint y: 95, distance: 82.5
click at [284, 95] on div "CNS: 704 3075 3298 8095" at bounding box center [385, 93] width 247 height 13
copy div "704 3075 3298 8095"
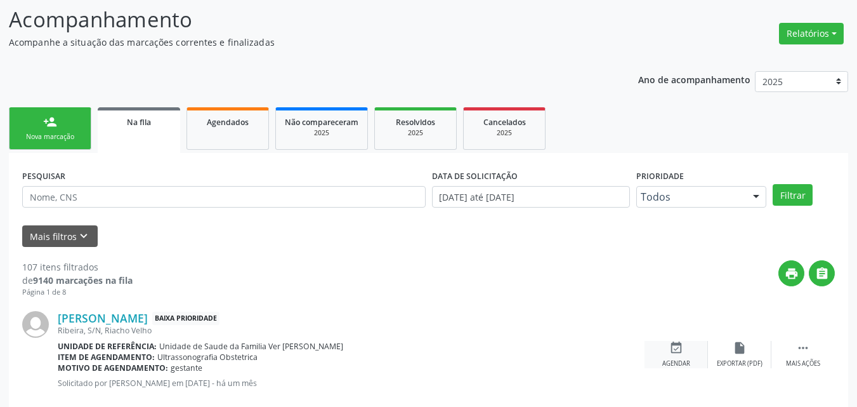
click at [673, 350] on icon "event_available" at bounding box center [676, 348] width 14 height 14
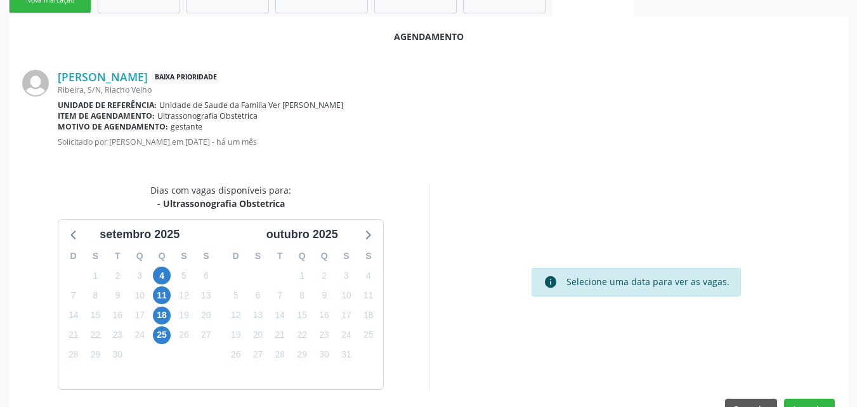
scroll to position [311, 0]
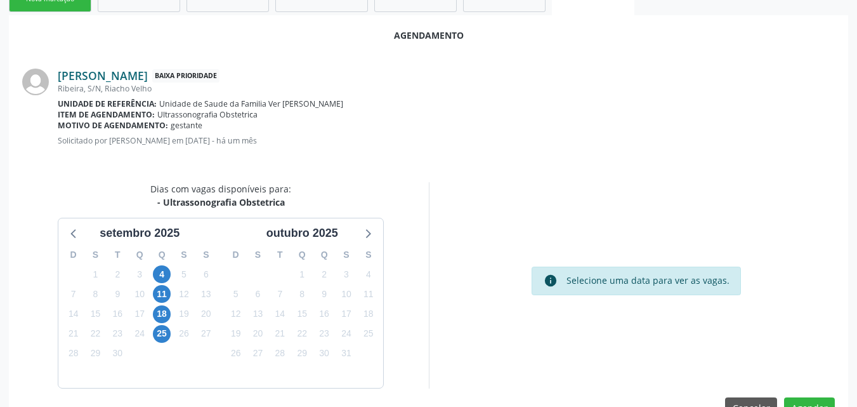
click at [148, 72] on link "Joseane Paulino dos Santos" at bounding box center [103, 76] width 90 height 14
click at [162, 317] on span "18" at bounding box center [162, 314] width 18 height 18
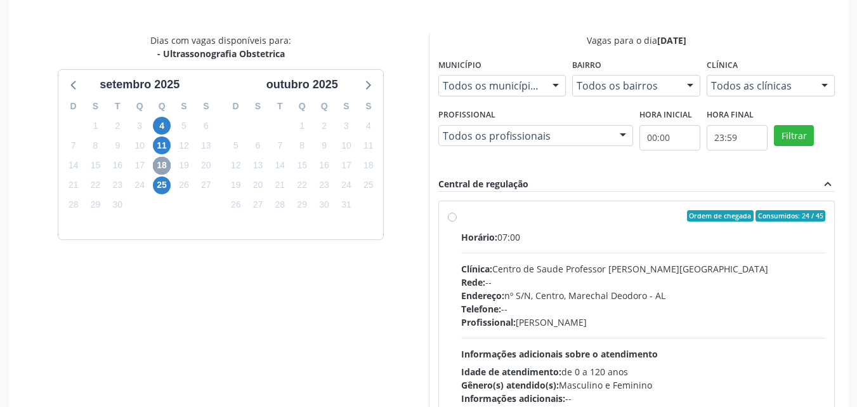
scroll to position [503, 0]
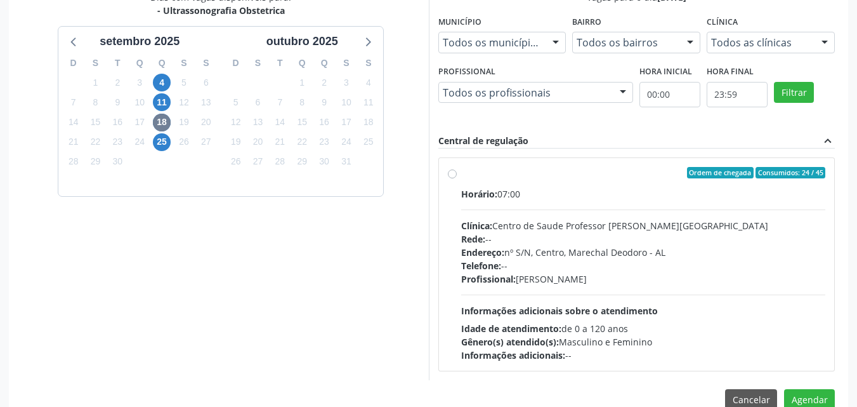
click at [622, 320] on div "Horário: 07:00 Clínica: Centro de Saude Professor Estacio de Lima Rede: -- Ende…" at bounding box center [643, 274] width 365 height 174
click at [457, 178] on input "Ordem de chegada Consumidos: 24 / 45 Horário: 07:00 Clínica: Centro de Saude Pr…" at bounding box center [452, 172] width 9 height 11
radio input "true"
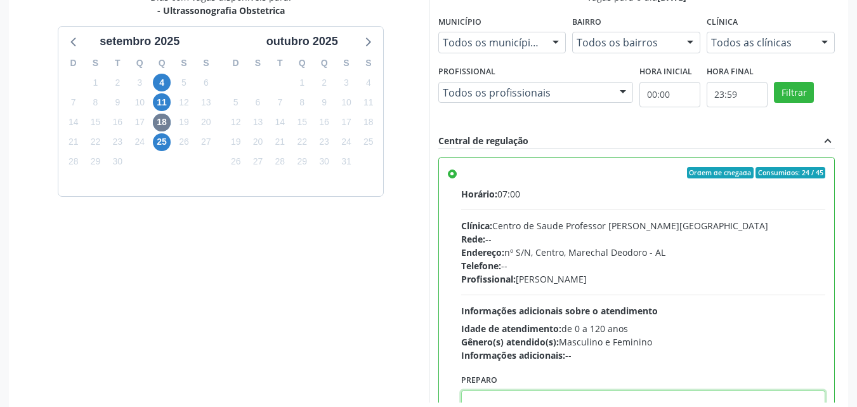
click at [617, 398] on textarea at bounding box center [643, 414] width 365 height 48
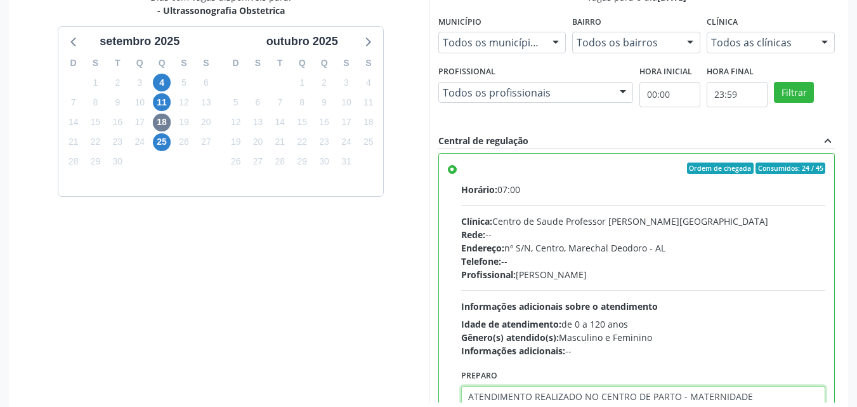
type textarea "ATENDIMENTO REALIZADO NO CENTRO DE PARTO - MATERNIDADE"
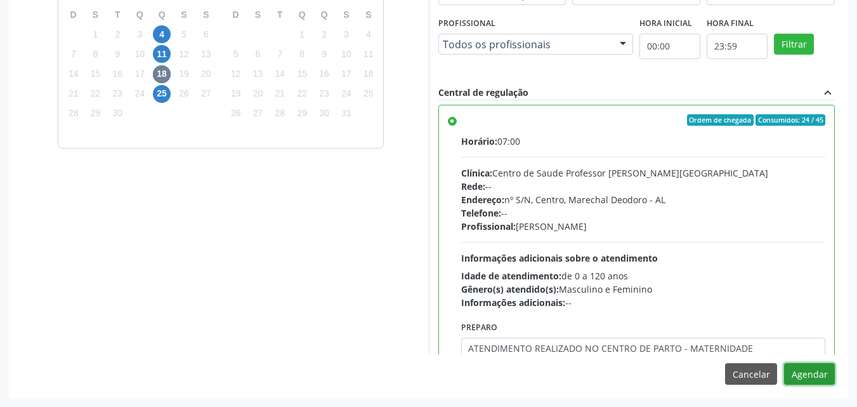
click at [784, 363] on button "Agendar" at bounding box center [809, 374] width 51 height 22
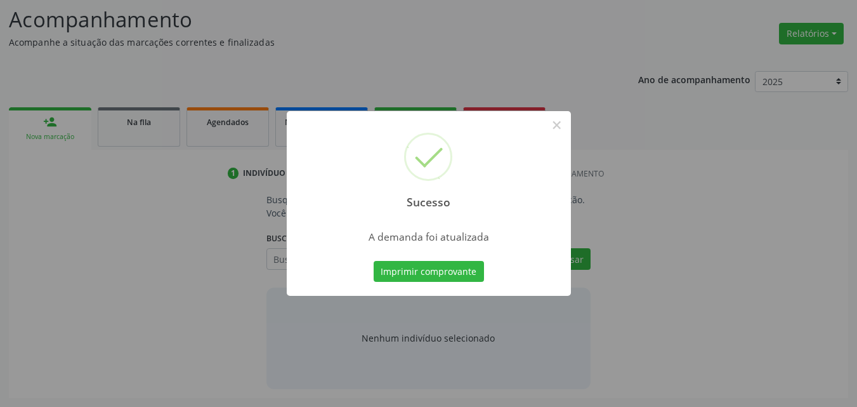
scroll to position [174, 0]
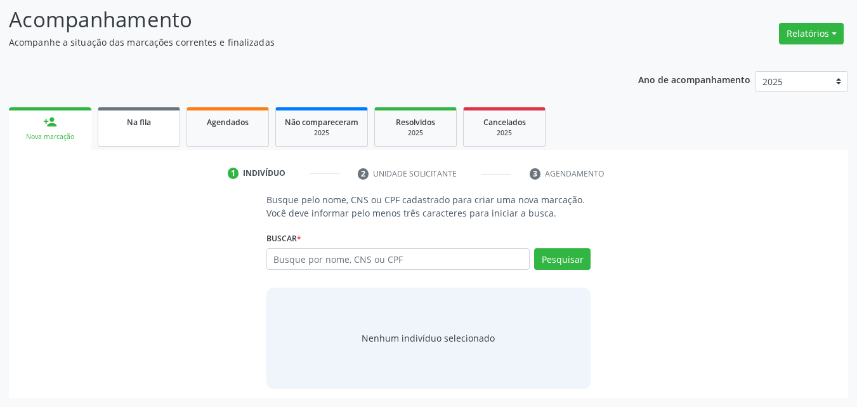
click at [121, 132] on link "Na fila" at bounding box center [139, 126] width 82 height 39
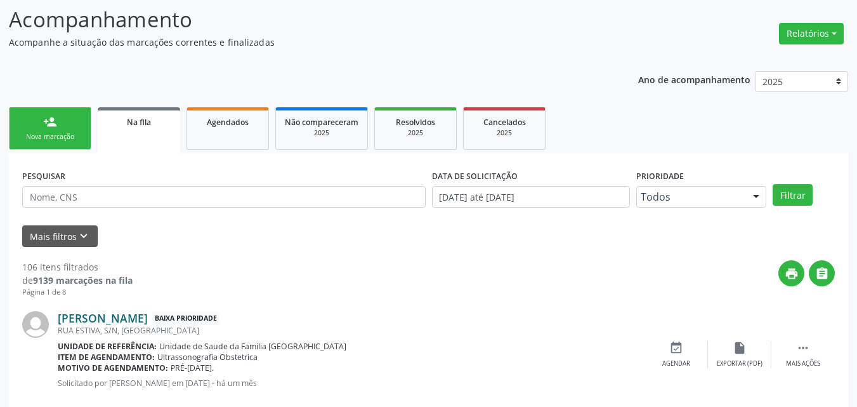
click at [148, 322] on link "Nathalia Rayane dos Santos Pinheiro" at bounding box center [103, 318] width 90 height 14
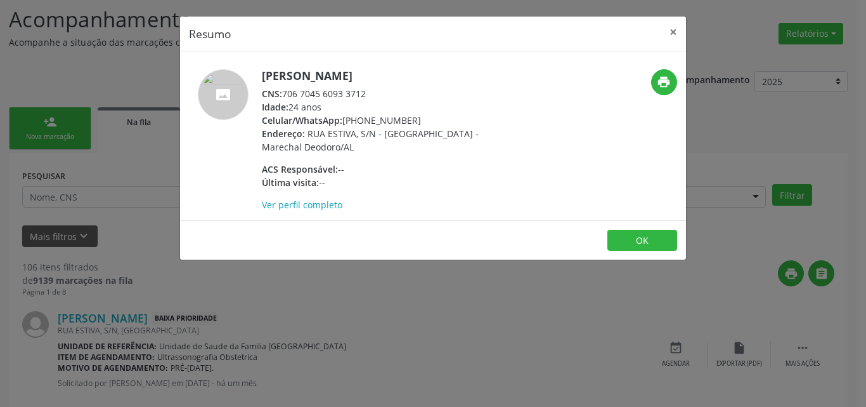
click at [287, 93] on div "CNS: 706 7045 6093 3712" at bounding box center [385, 93] width 247 height 13
drag, startPoint x: 287, startPoint y: 93, endPoint x: 370, endPoint y: 88, distance: 83.8
click at [370, 88] on div "CNS: 706 7045 6093 3712" at bounding box center [385, 93] width 247 height 13
copy div "706 7045 6093 3712"
click at [651, 239] on button "OK" at bounding box center [643, 241] width 70 height 22
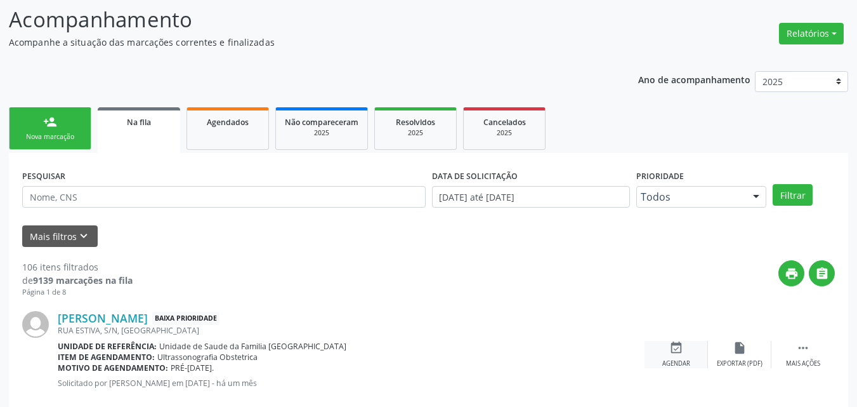
click at [677, 357] on div "event_available Agendar" at bounding box center [675, 354] width 63 height 27
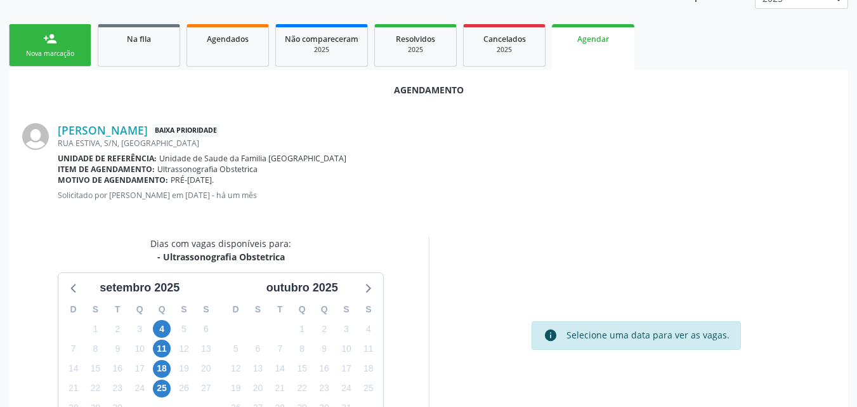
scroll to position [345, 0]
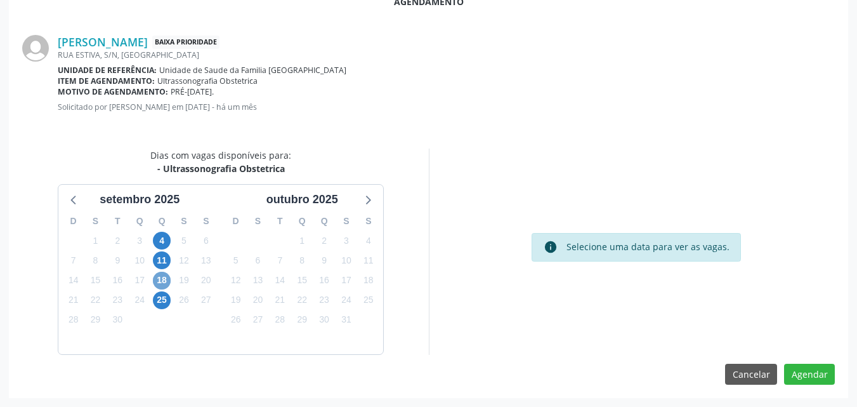
click at [163, 275] on span "18" at bounding box center [162, 280] width 18 height 18
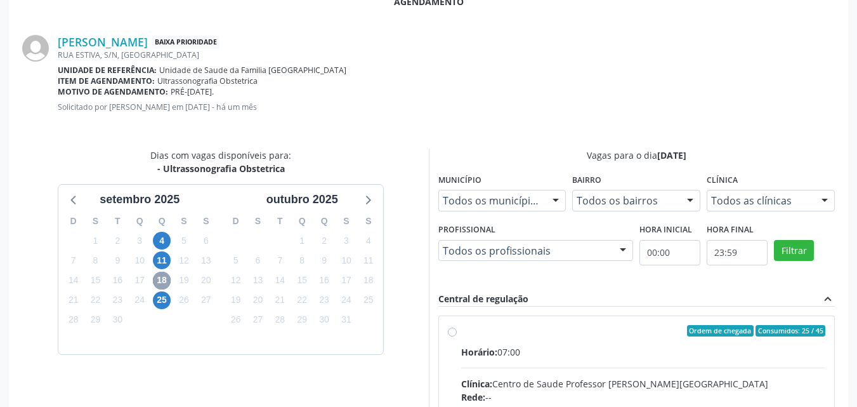
scroll to position [528, 0]
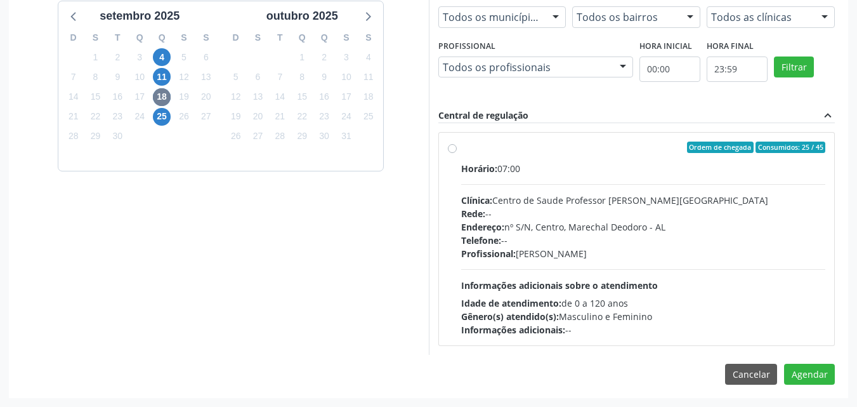
click at [651, 326] on div "Informações adicionais: --" at bounding box center [643, 329] width 365 height 13
click at [457, 153] on input "Ordem de chegada Consumidos: 25 / 45 Horário: 07:00 Clínica: Centro de Saude Pr…" at bounding box center [452, 146] width 9 height 11
radio input "true"
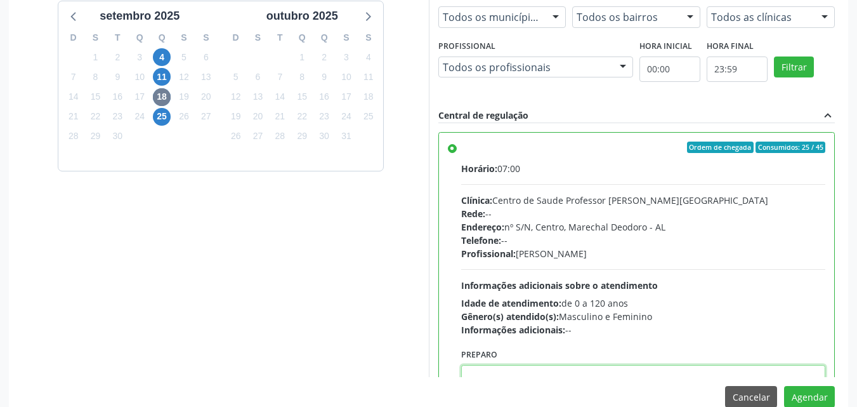
click at [645, 372] on textarea at bounding box center [643, 389] width 365 height 48
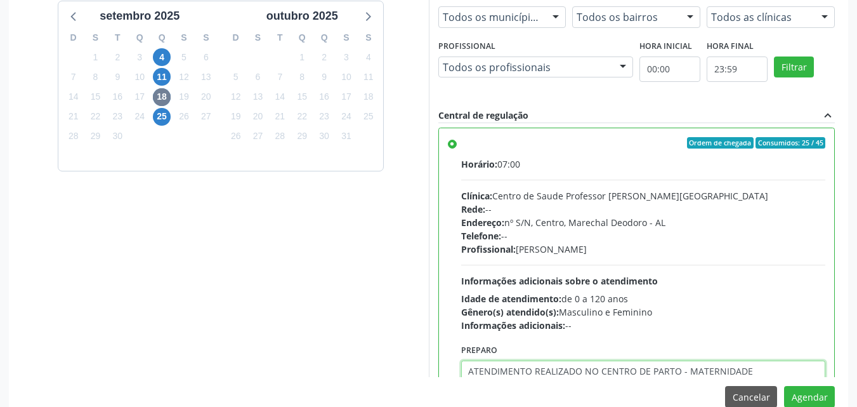
type textarea "ATENDIMENTO REALIZADO NO CENTRO DE PARTO - MATERNIDADE"
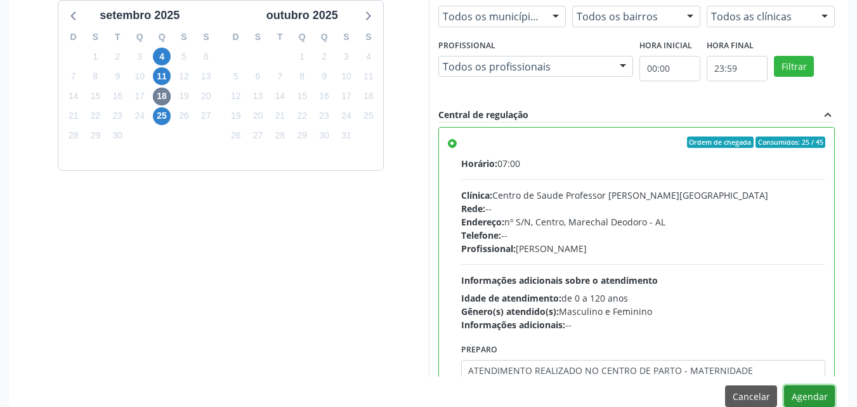
click at [784, 385] on button "Agendar" at bounding box center [809, 396] width 51 height 22
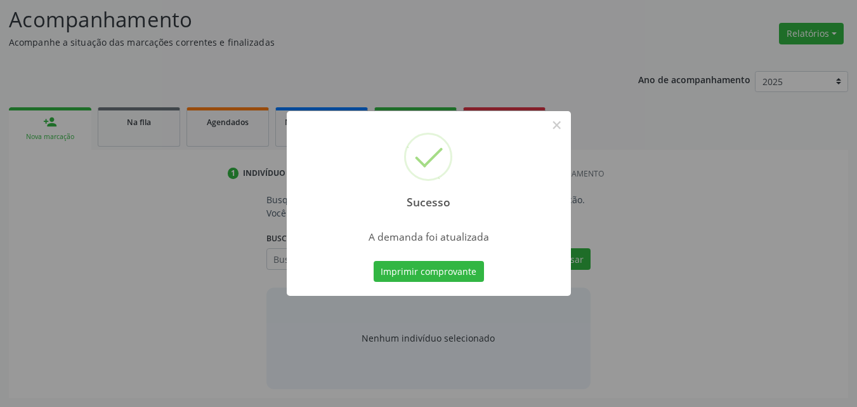
scroll to position [174, 0]
click at [374, 261] on button "Imprimir comprovante" at bounding box center [429, 272] width 110 height 22
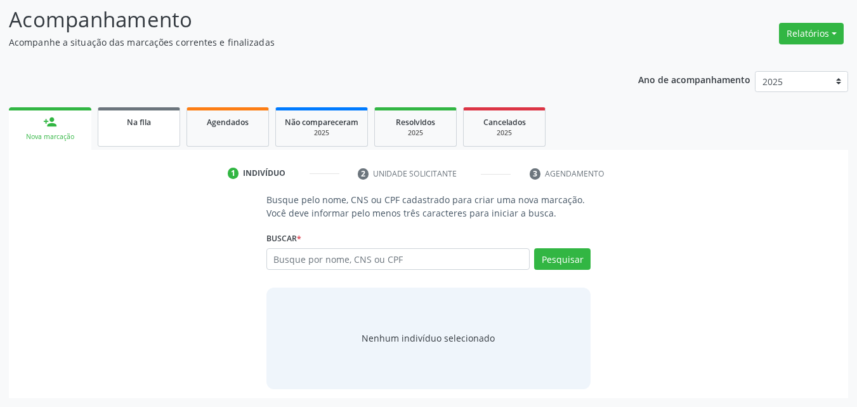
click at [132, 123] on span "Na fila" at bounding box center [139, 122] width 24 height 11
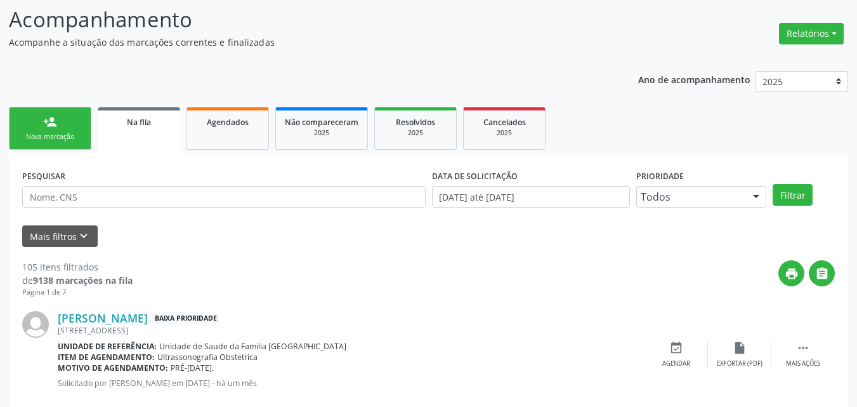
drag, startPoint x: 866, startPoint y: 145, endPoint x: 492, endPoint y: 296, distance: 403.3
click at [492, 296] on div "print " at bounding box center [484, 278] width 702 height 37
click at [97, 322] on link "Edna Gomes da Silva" at bounding box center [103, 318] width 90 height 14
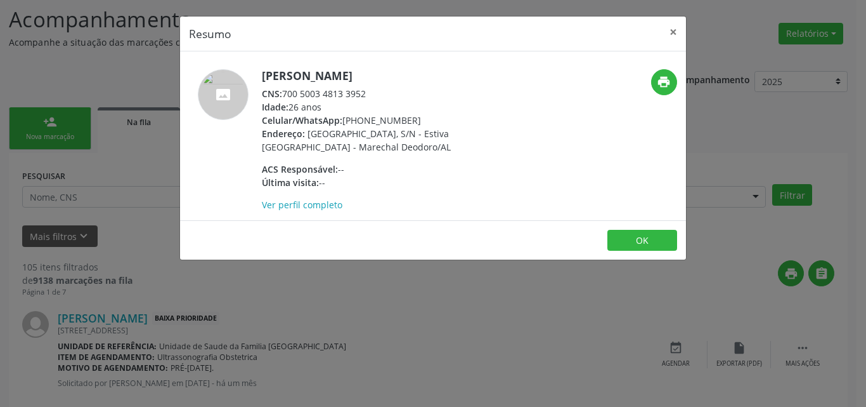
drag, startPoint x: 284, startPoint y: 94, endPoint x: 445, endPoint y: 101, distance: 161.9
click at [445, 101] on div "Edna Gomes da Silva CNS: 700 5003 4813 3952 Idade: 26 anos Celular/WhatsApp: (8…" at bounding box center [385, 140] width 247 height 142
click at [445, 101] on div "Idade: 26 anos" at bounding box center [385, 106] width 247 height 13
drag, startPoint x: 365, startPoint y: 92, endPoint x: 285, endPoint y: 93, distance: 79.9
click at [285, 93] on div "CNS: 700 5003 4813 3952" at bounding box center [385, 93] width 247 height 13
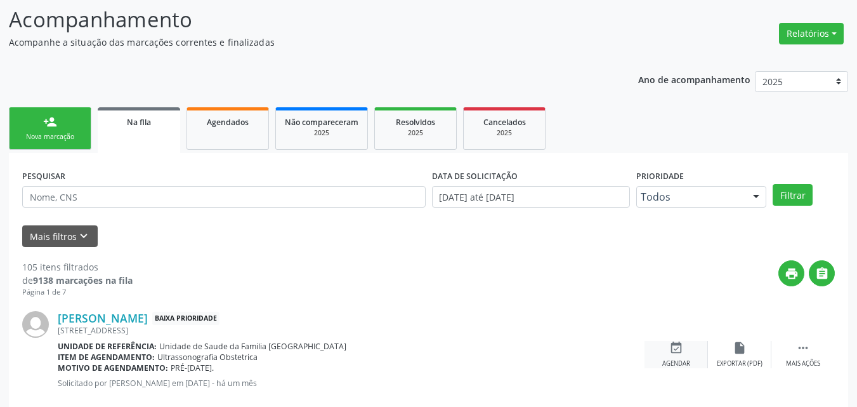
click at [681, 355] on div "event_available Agendar" at bounding box center [675, 354] width 63 height 27
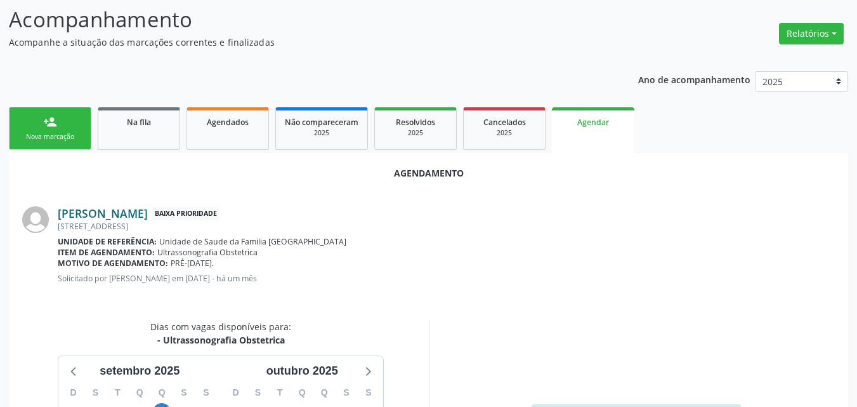
click at [93, 214] on link "Edna Gomes da Silva" at bounding box center [103, 213] width 90 height 14
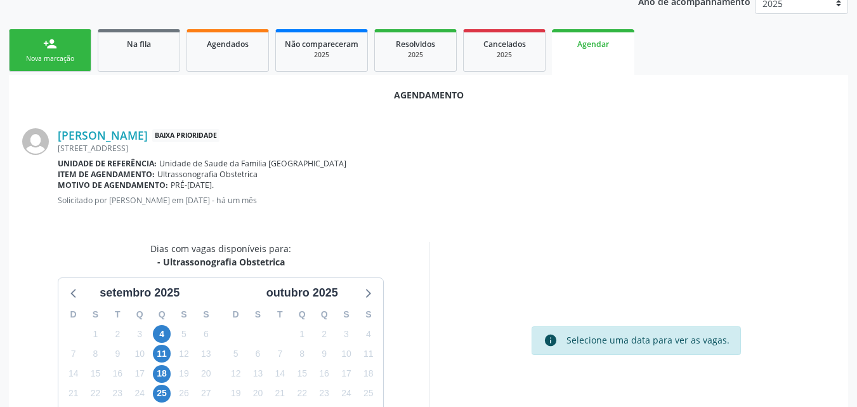
scroll to position [341, 0]
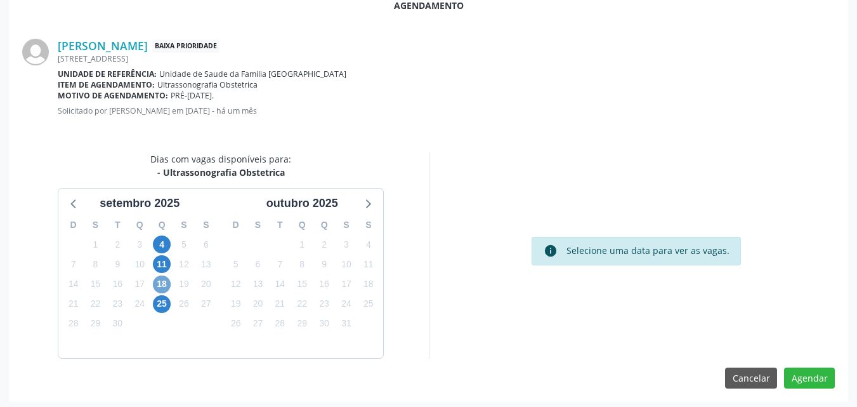
click at [160, 286] on span "18" at bounding box center [162, 284] width 18 height 18
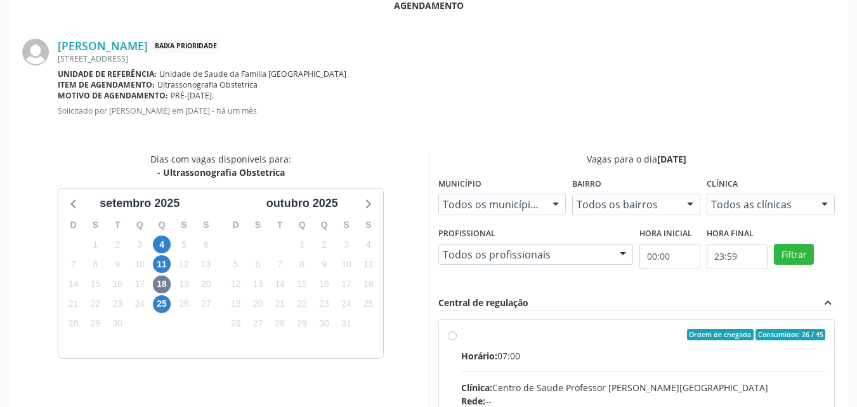
click at [457, 340] on input "Ordem de chegada Consumidos: 26 / 45 Horário: 07:00 Clínica: Centro de Saude Pr…" at bounding box center [452, 334] width 9 height 11
radio input "true"
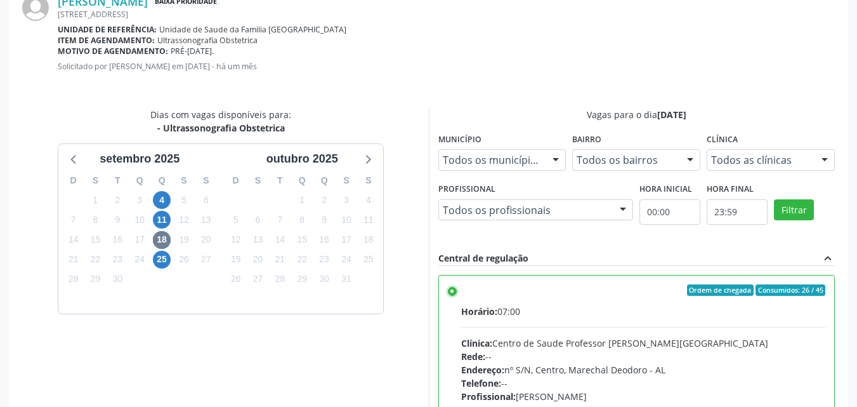
scroll to position [551, 0]
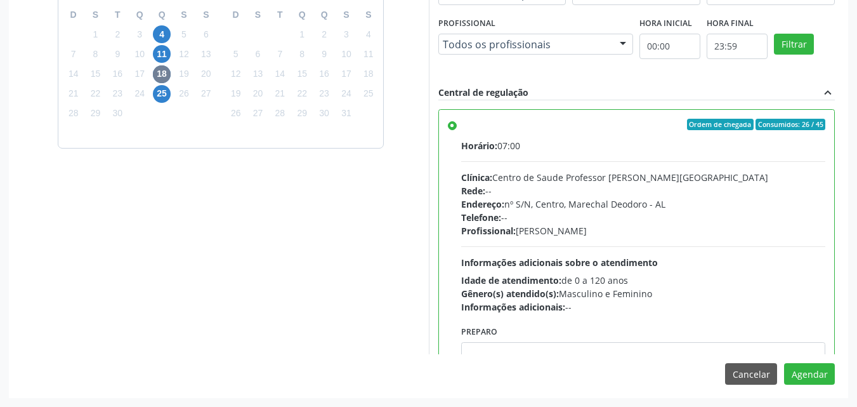
click at [608, 356] on div "Agendamento Edna Gomes da Silva Baixa Prioridade Porto Grande 2, 84, Estiva Vil…" at bounding box center [428, 86] width 839 height 622
click at [608, 350] on textarea at bounding box center [643, 366] width 365 height 48
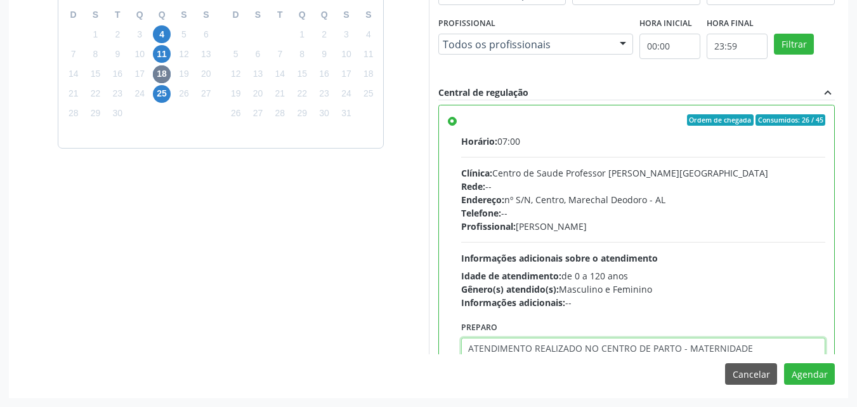
type textarea "ATENDIMENTO REALIZADO NO CENTRO DE PARTO - MATERNIDADE"
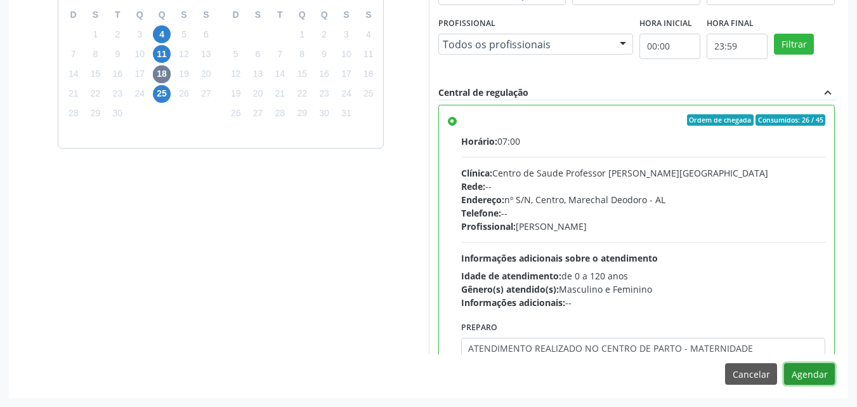
click at [784, 363] on button "Agendar" at bounding box center [809, 374] width 51 height 22
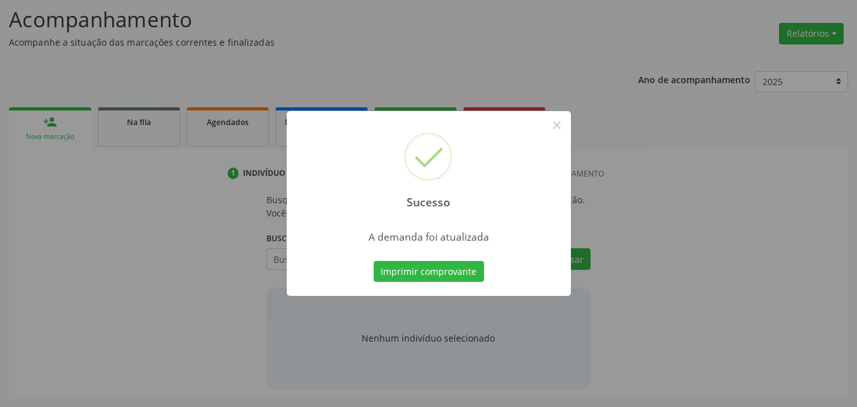
scroll to position [174, 0]
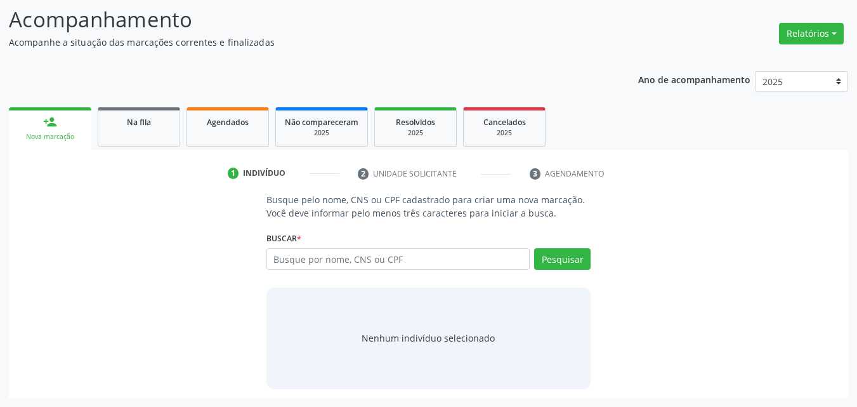
click at [136, 100] on div "Ano de acompanhamento 2025 person_add Nova marcação Na fila Agendados Não compa…" at bounding box center [428, 230] width 839 height 336
click at [143, 122] on span "Na fila" at bounding box center [139, 122] width 24 height 11
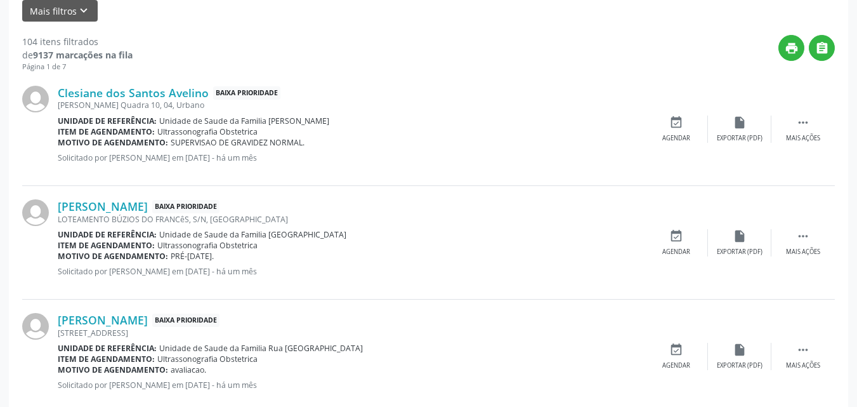
scroll to position [421, 0]
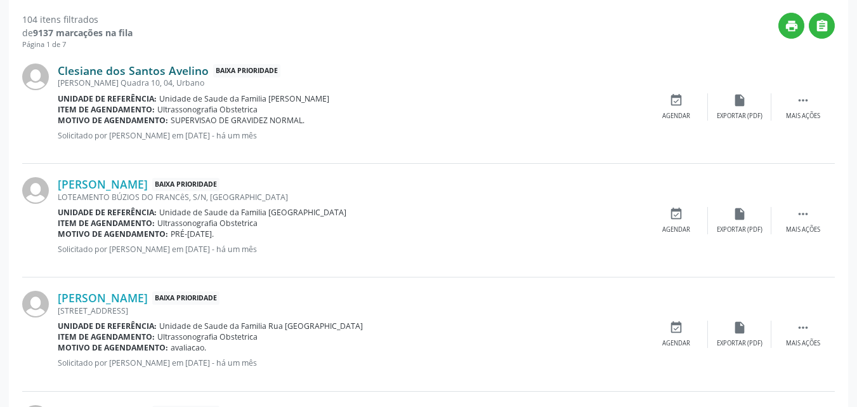
click at [134, 71] on link "Clesiane dos Santos Avelino" at bounding box center [133, 70] width 151 height 14
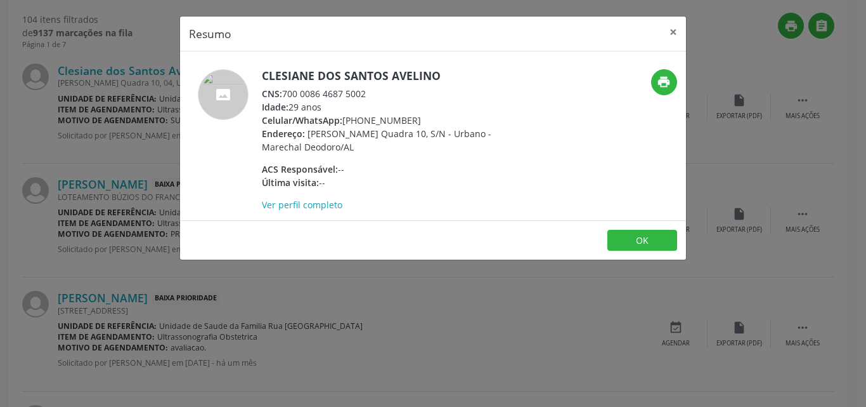
drag, startPoint x: 285, startPoint y: 96, endPoint x: 374, endPoint y: 94, distance: 89.5
click at [374, 94] on div "CNS: 700 0086 4687 5002" at bounding box center [385, 93] width 247 height 13
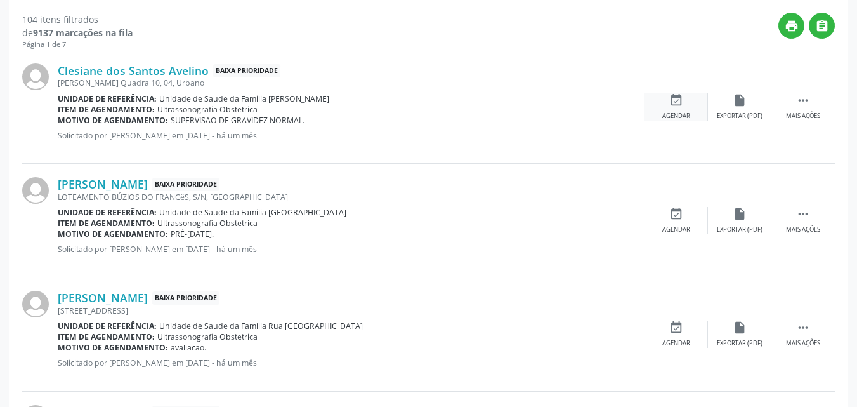
click at [682, 110] on div "event_available Agendar" at bounding box center [675, 106] width 63 height 27
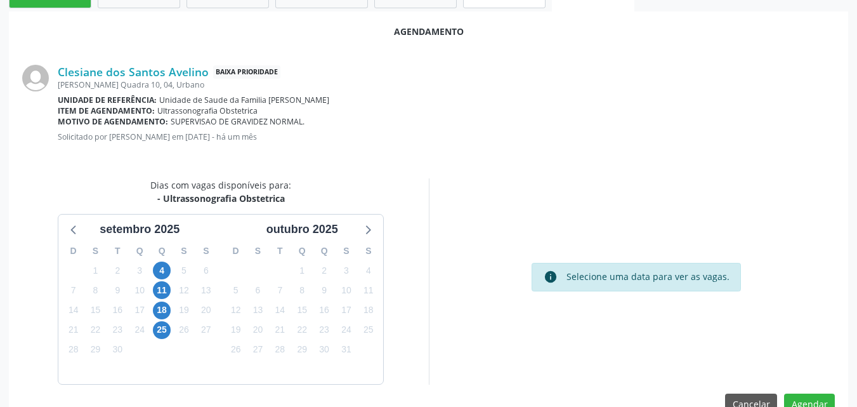
scroll to position [345, 0]
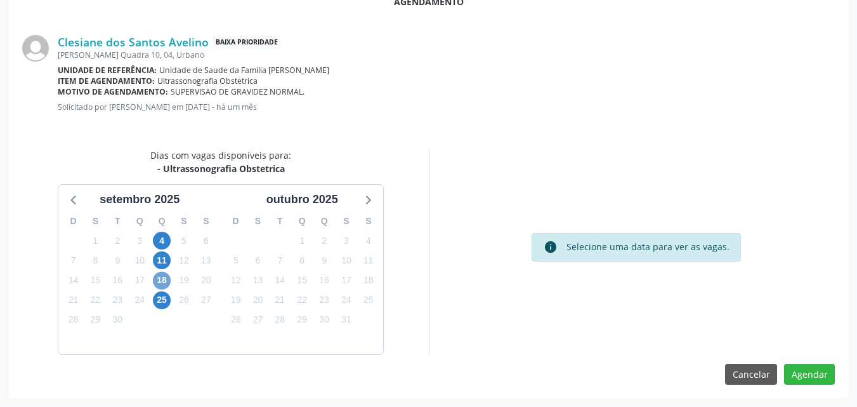
click at [164, 282] on span "18" at bounding box center [162, 280] width 18 height 18
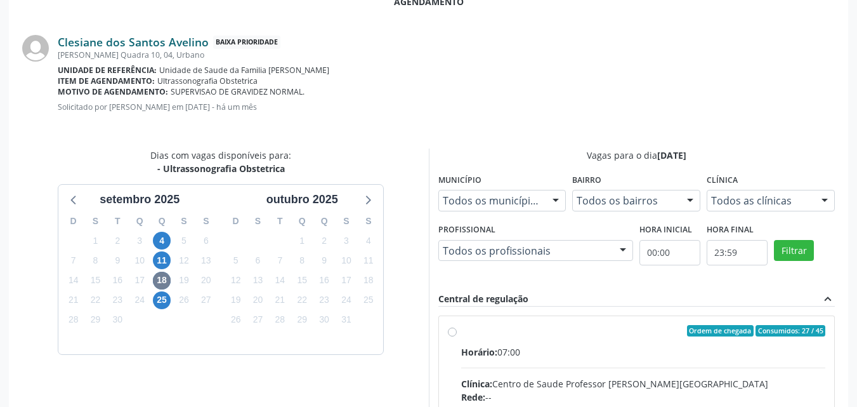
click at [148, 45] on link "Clesiane dos Santos Avelino" at bounding box center [133, 42] width 151 height 14
click at [521, 350] on div "Horário: 07:00" at bounding box center [643, 351] width 365 height 13
click at [457, 336] on input "Ordem de chegada Consumidos: 27 / 45 Horário: 07:00 Clínica: Centro de Saude Pr…" at bounding box center [452, 330] width 9 height 11
radio input "true"
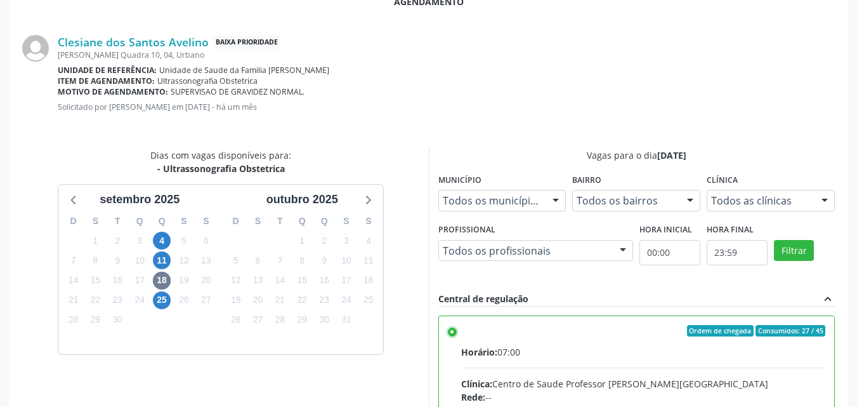
scroll to position [551, 0]
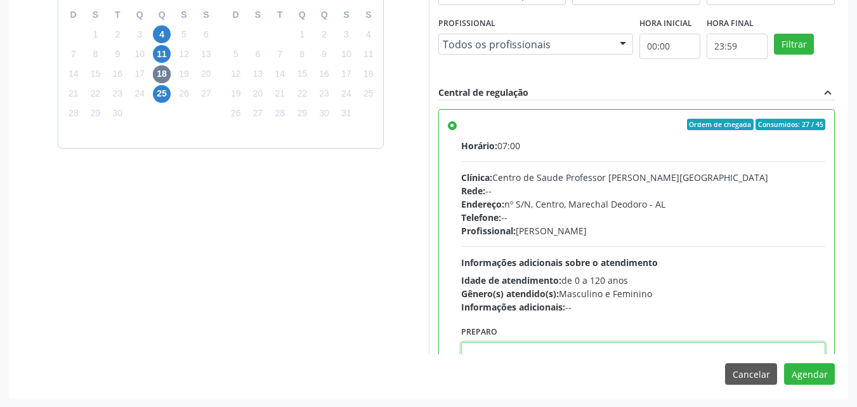
click at [762, 346] on textarea at bounding box center [643, 366] width 365 height 48
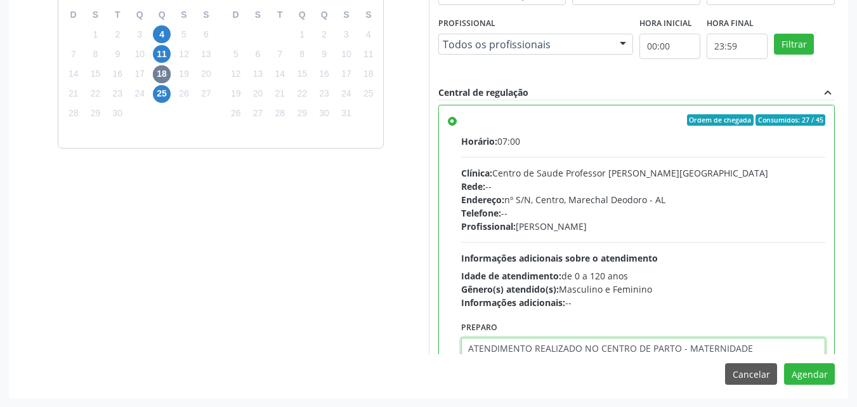
type textarea "ATENDIMENTO REALIZADO NO CENTRO DE PARTO - MATERNIDADE"
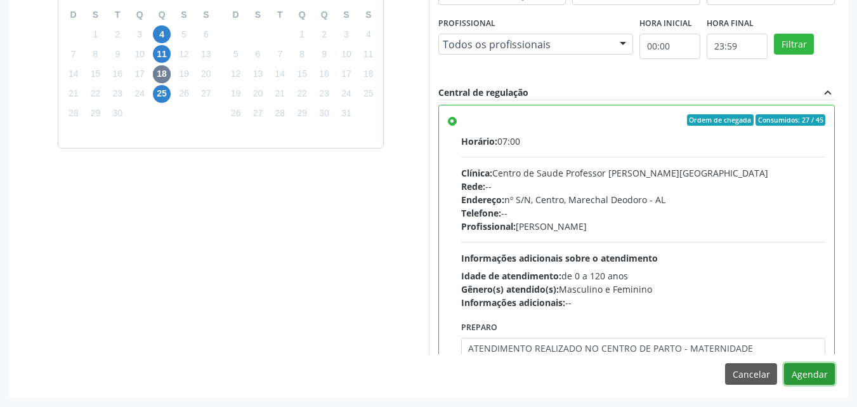
click at [784, 363] on button "Agendar" at bounding box center [809, 374] width 51 height 22
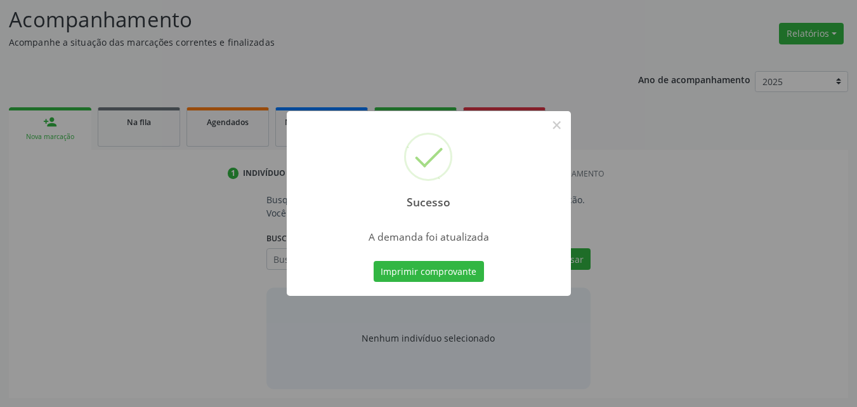
scroll to position [174, 0]
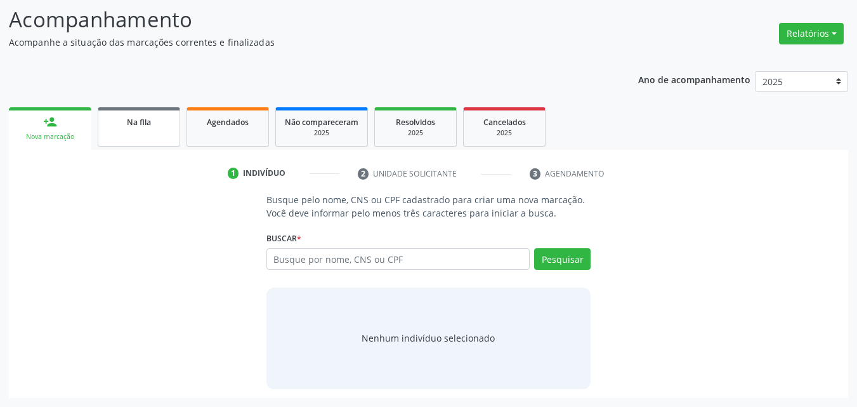
click at [152, 127] on div "Na fila" at bounding box center [138, 121] width 63 height 13
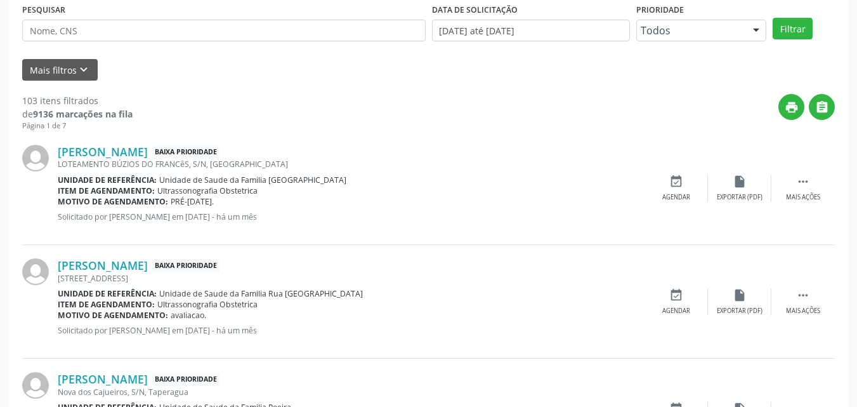
scroll to position [358, 0]
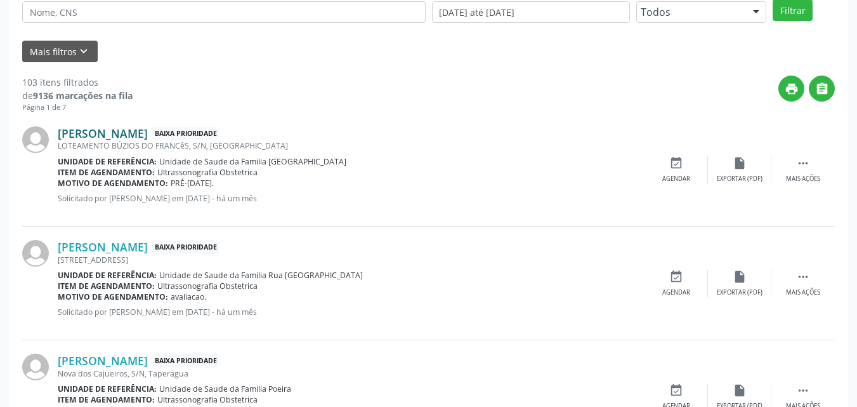
click at [148, 136] on link "Layanne Victoria Gomes da Silva" at bounding box center [103, 133] width 90 height 14
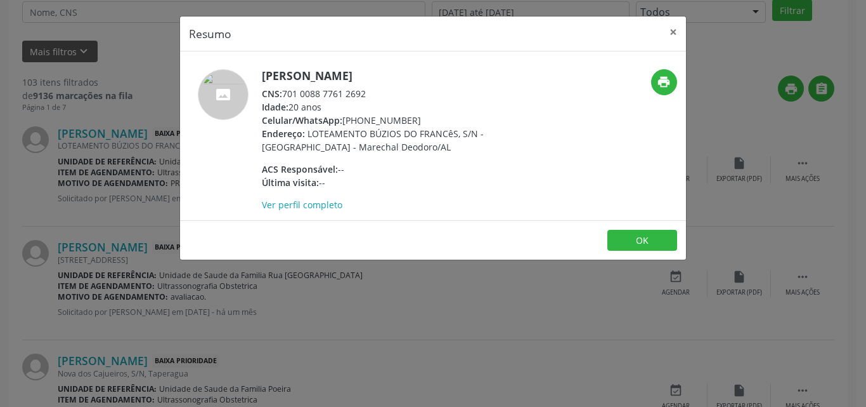
drag, startPoint x: 286, startPoint y: 91, endPoint x: 367, endPoint y: 94, distance: 81.3
click at [367, 94] on div "CNS: 701 0088 7761 2692" at bounding box center [385, 93] width 247 height 13
click at [675, 256] on footer "OK" at bounding box center [433, 240] width 506 height 40
click at [669, 250] on button "OK" at bounding box center [643, 241] width 70 height 22
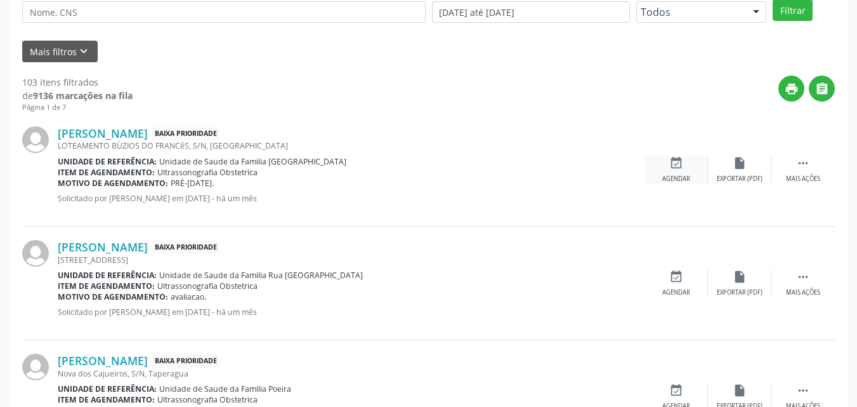
click at [670, 161] on icon "event_available" at bounding box center [676, 163] width 14 height 14
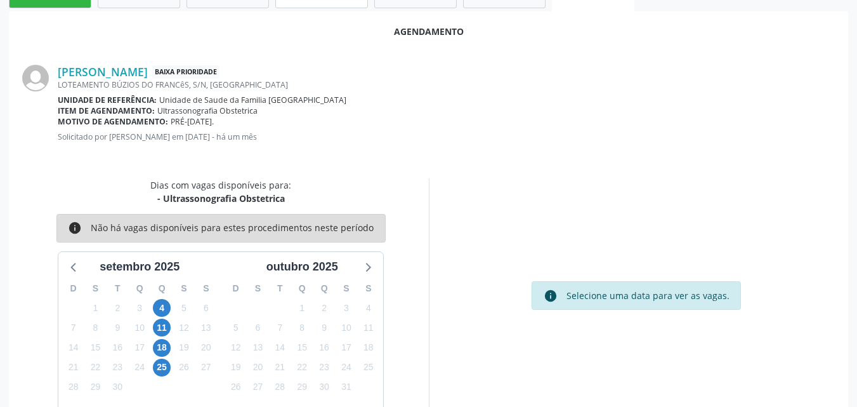
scroll to position [345, 0]
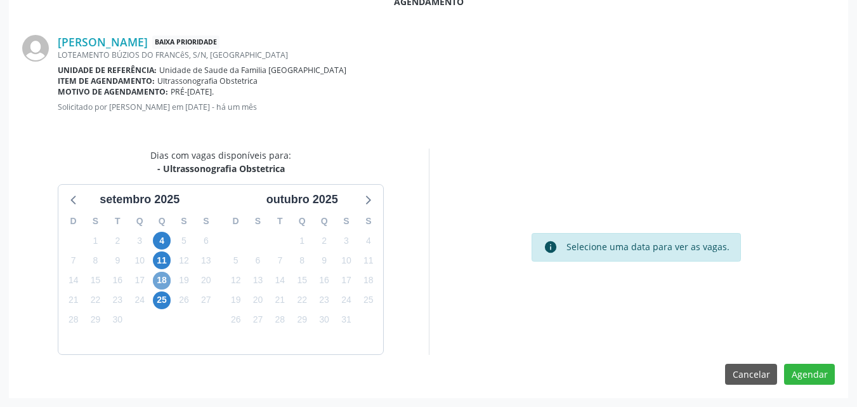
click at [159, 278] on span "18" at bounding box center [162, 280] width 18 height 18
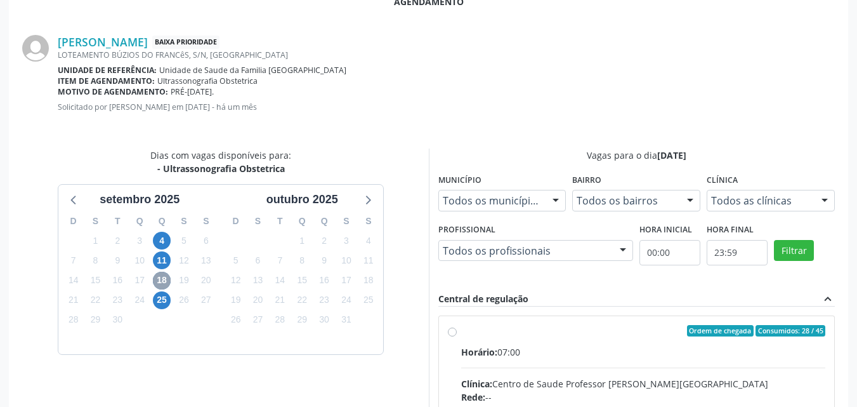
scroll to position [528, 0]
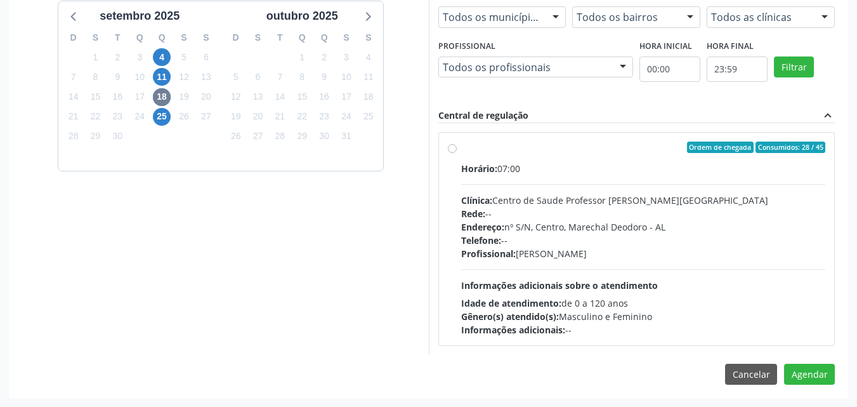
click at [611, 251] on div "Profissional: Sheila Raquel Souza Remigio" at bounding box center [643, 253] width 365 height 13
click at [457, 153] on input "Ordem de chegada Consumidos: 28 / 45 Horário: 07:00 Clínica: Centro de Saude Pr…" at bounding box center [452, 146] width 9 height 11
radio input "true"
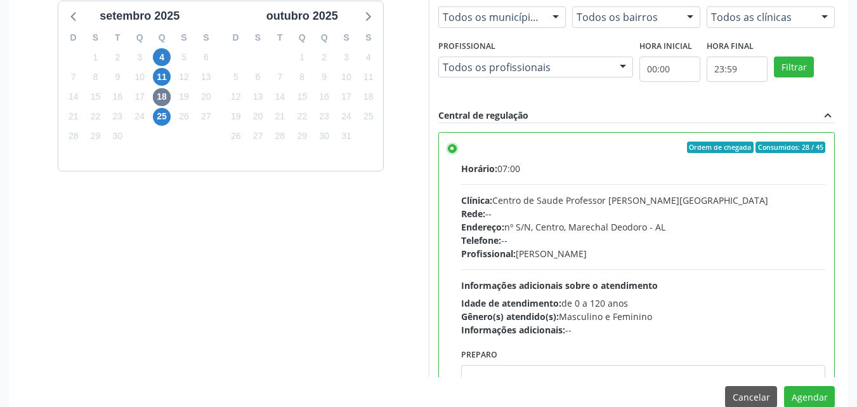
scroll to position [551, 0]
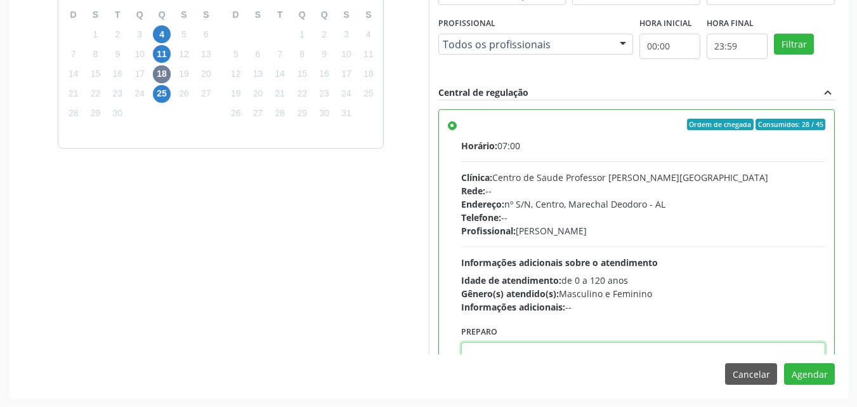
click at [604, 342] on textarea at bounding box center [643, 366] width 365 height 48
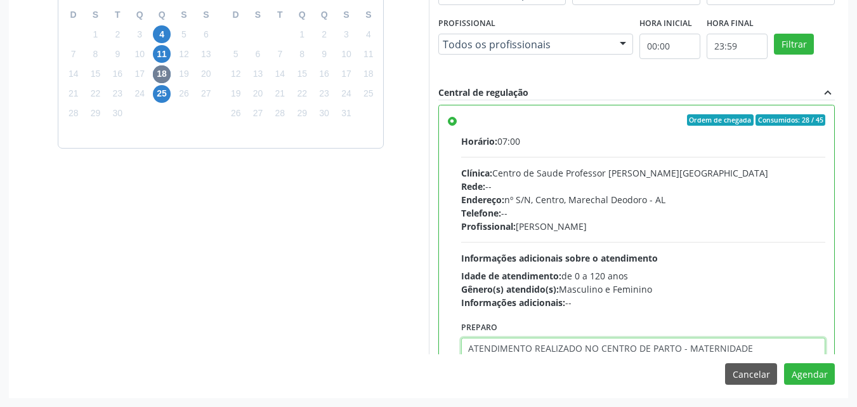
type textarea "ATENDIMENTO REALIZADO NO CENTRO DE PARTO - MATERNIDADE"
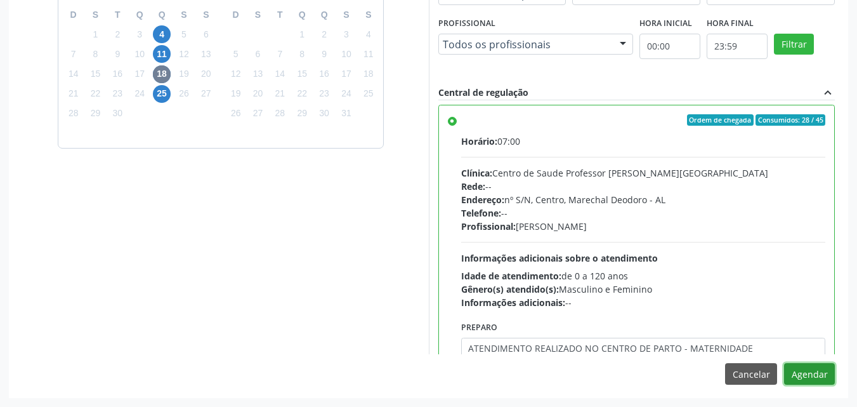
click at [784, 363] on button "Agendar" at bounding box center [809, 374] width 51 height 22
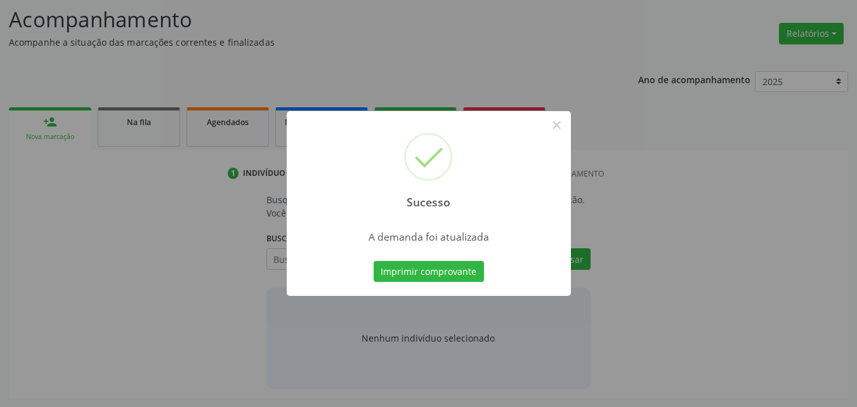
click at [374, 261] on button "Imprimir comprovante" at bounding box center [429, 272] width 110 height 22
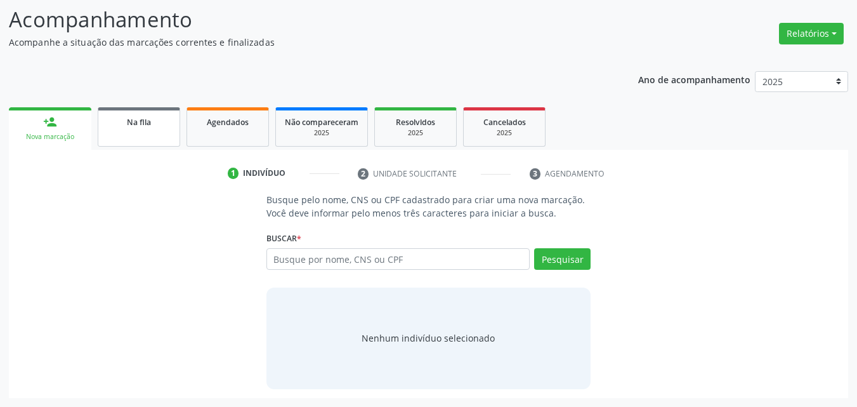
click at [122, 129] on link "Na fila" at bounding box center [139, 126] width 82 height 39
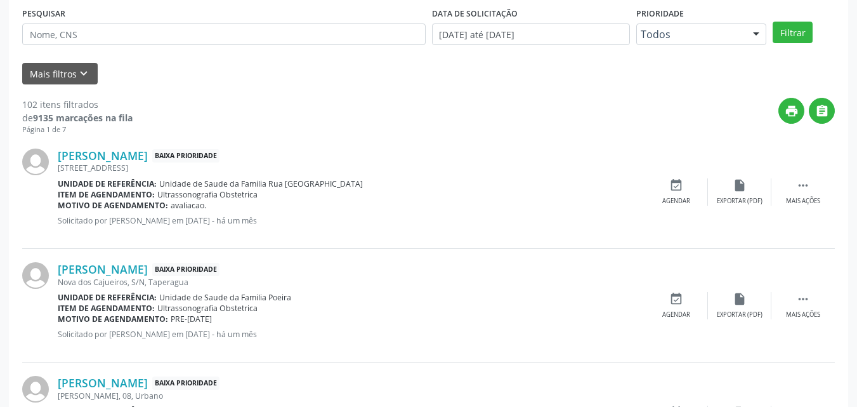
scroll to position [351, 0]
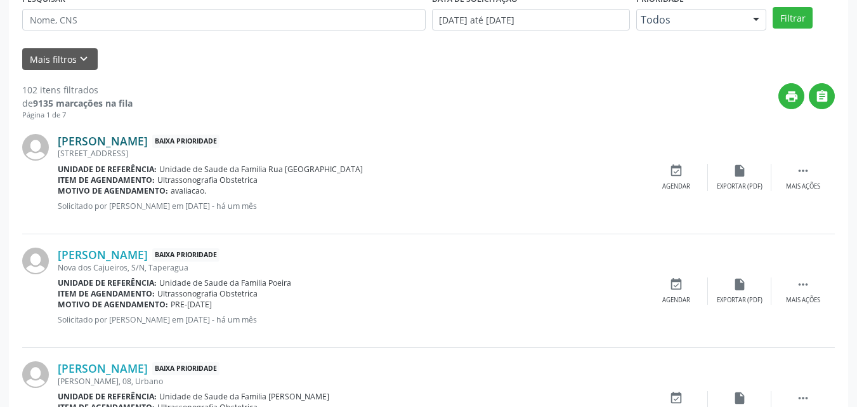
click at [148, 141] on link "Clarice Ilza da Silva" at bounding box center [103, 141] width 90 height 14
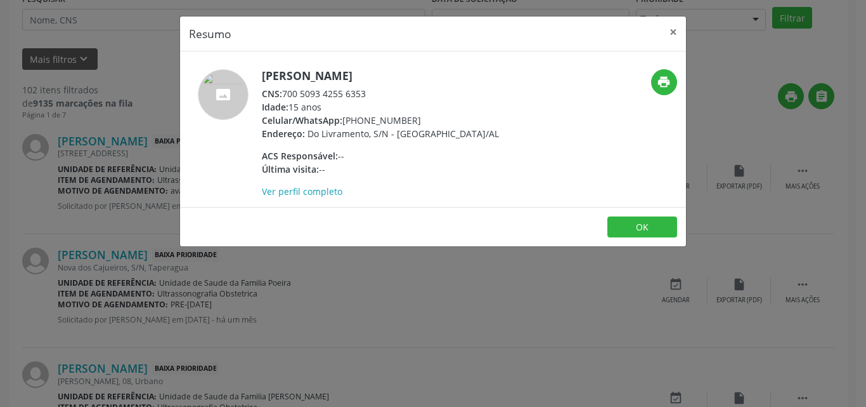
drag, startPoint x: 286, startPoint y: 95, endPoint x: 368, endPoint y: 93, distance: 81.9
click at [368, 93] on div "CNS: 700 5093 4255 6353" at bounding box center [380, 93] width 237 height 13
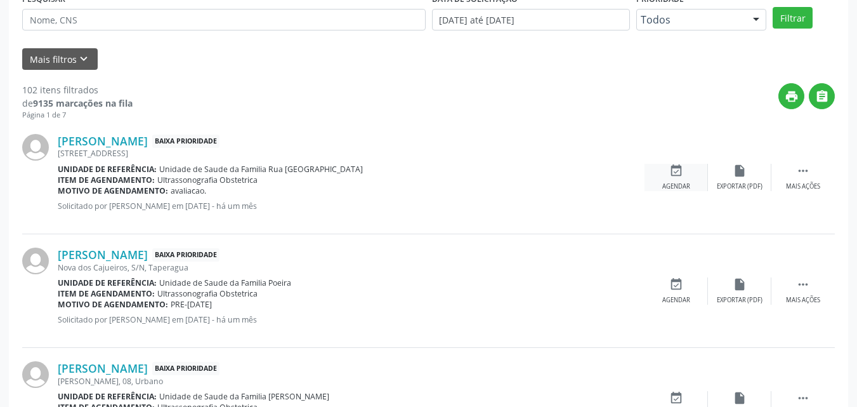
click at [664, 168] on div "event_available Agendar" at bounding box center [675, 177] width 63 height 27
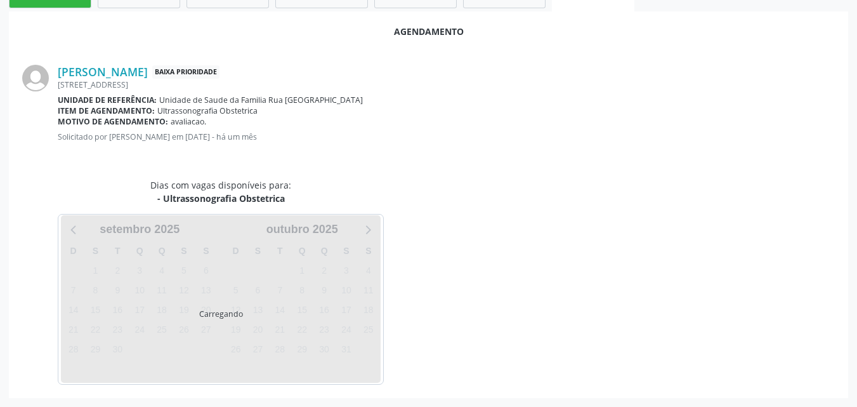
click at [664, 168] on div "Agendamento Clarice Ilza da Silva Baixa Prioridade Do Livramento, 327, Rua Nova…" at bounding box center [428, 204] width 839 height 386
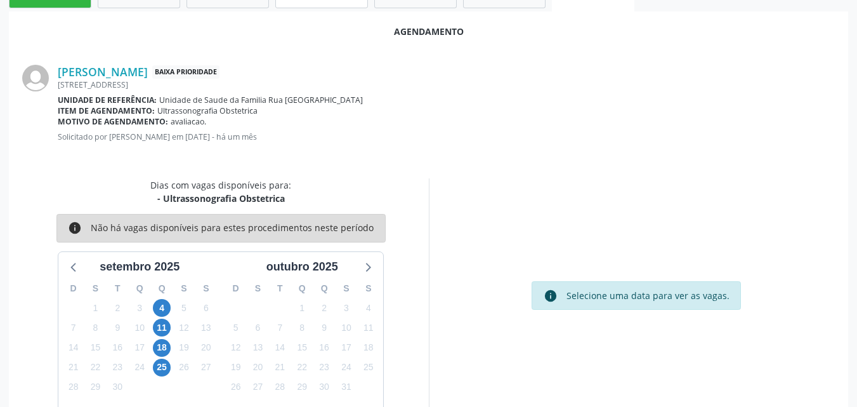
scroll to position [345, 0]
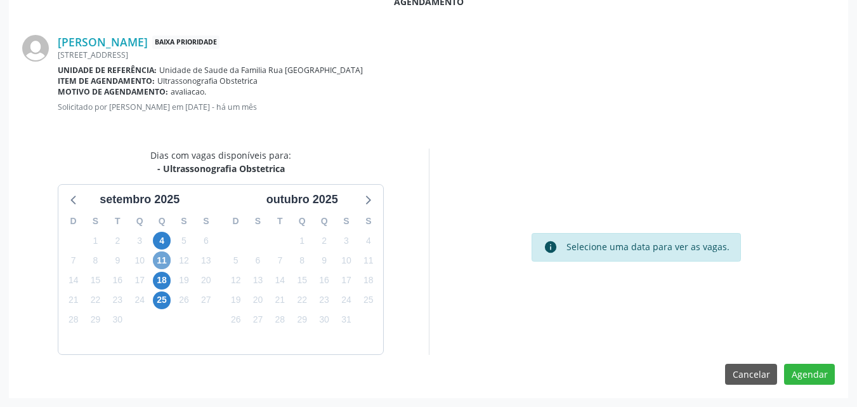
click at [166, 262] on span "11" at bounding box center [162, 260] width 18 height 18
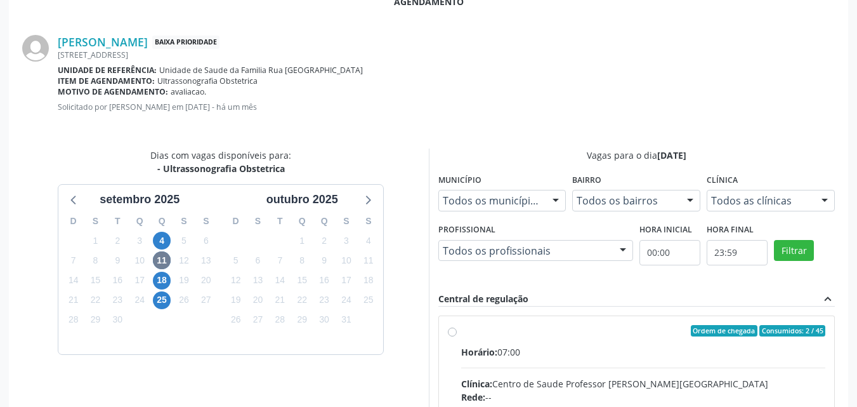
click at [457, 336] on input "Ordem de chegada Consumidos: 2 / 45 Horário: 07:00 Clínica: Centro de Saude Pro…" at bounding box center [452, 330] width 9 height 11
radio input "true"
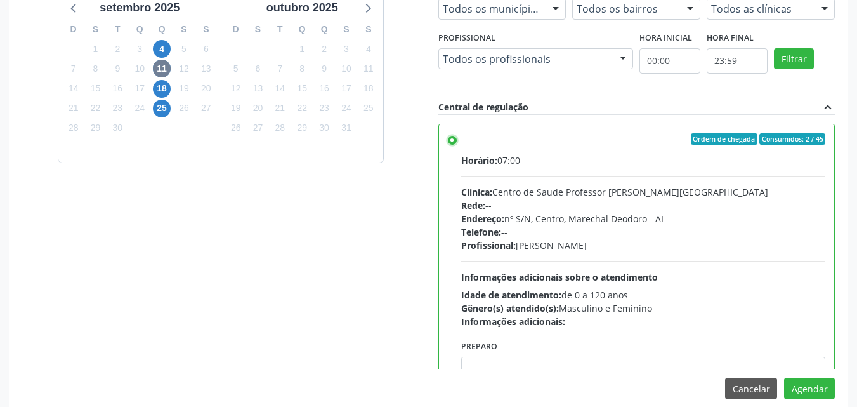
scroll to position [551, 0]
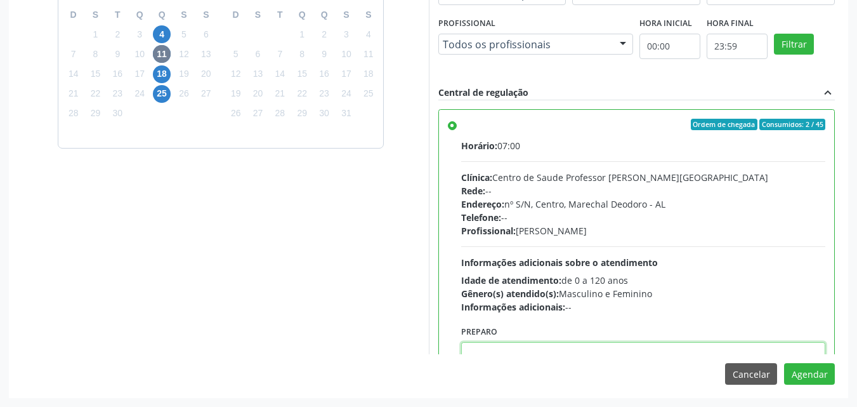
click at [597, 351] on textarea at bounding box center [643, 366] width 365 height 48
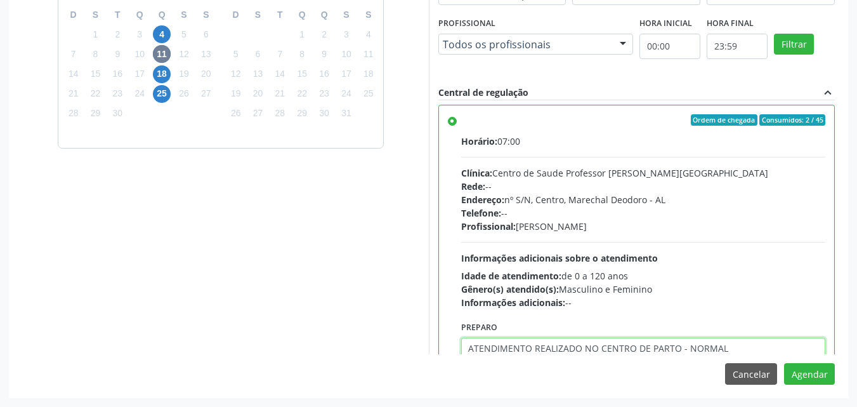
type textarea "ATENDIMENTO REALIZADO NO CENTRO DE PARTO - NORMAL"
click at [694, 344] on textarea "ATENDIMENTO REALIZADO NO CENTRO DE PARTO - NORMAL" at bounding box center [643, 361] width 365 height 48
type textarea "ATENDIMENTO REALIZADO NO CENTRO DE PARTO - MATERNIDADE"
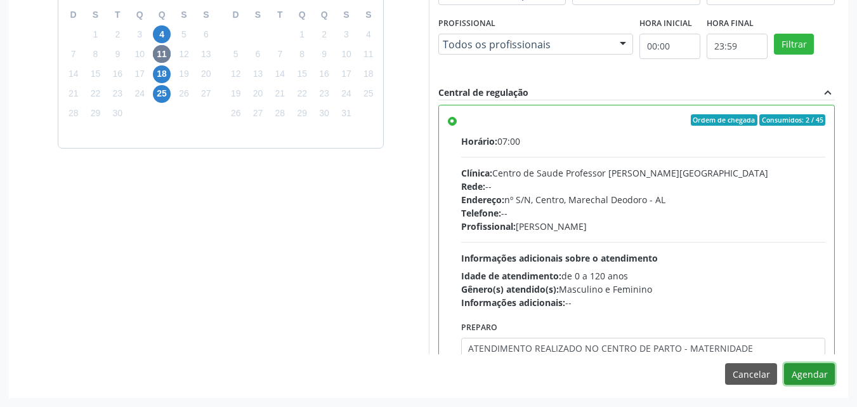
click at [784, 363] on button "Agendar" at bounding box center [809, 374] width 51 height 22
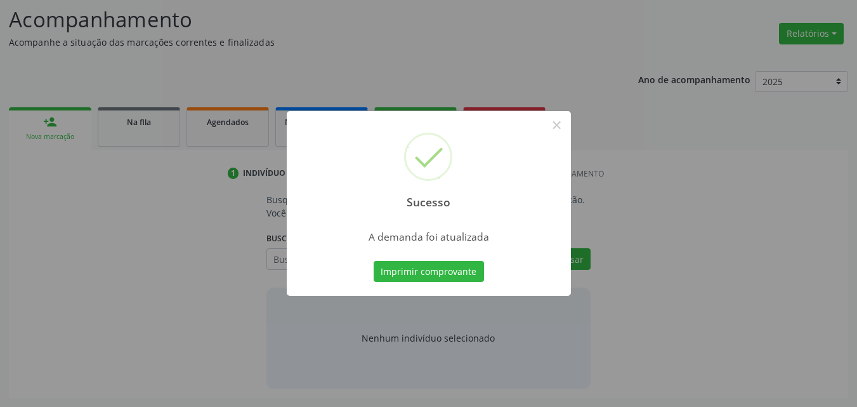
scroll to position [174, 0]
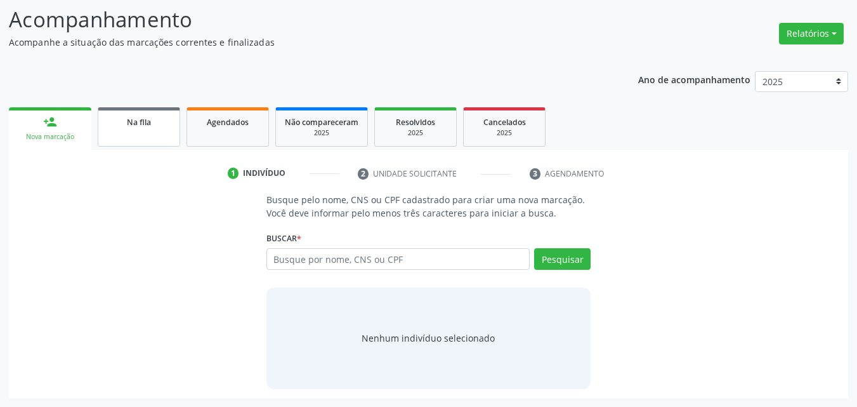
click at [156, 130] on link "Na fila" at bounding box center [139, 126] width 82 height 39
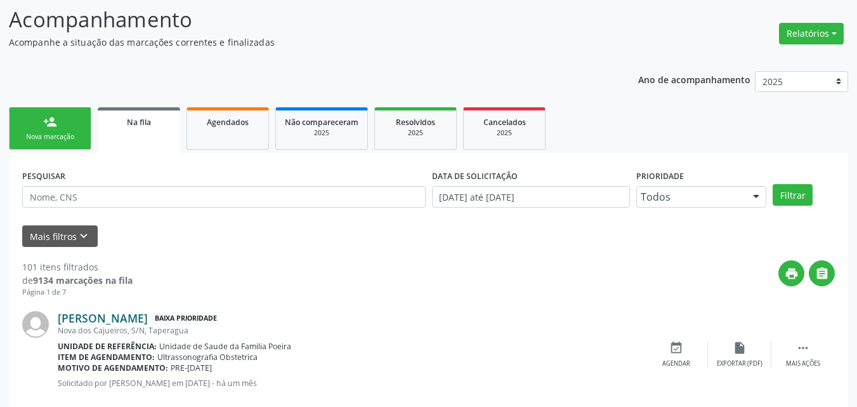
click at [148, 315] on link "Larissa Roberta Leite dos Santos" at bounding box center [103, 318] width 90 height 14
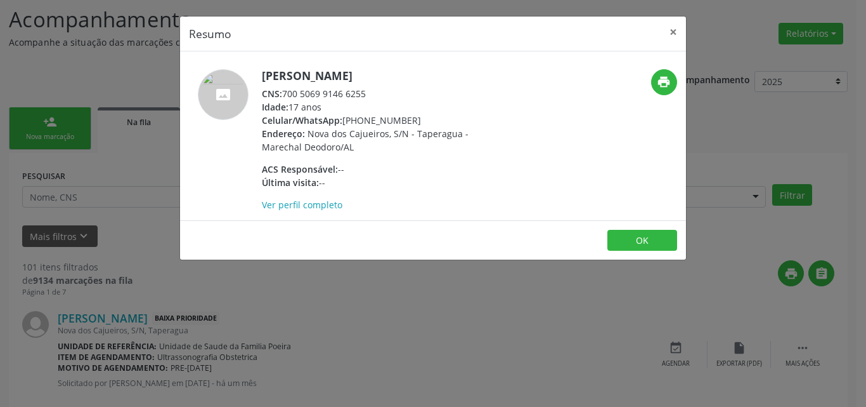
drag, startPoint x: 284, startPoint y: 92, endPoint x: 376, endPoint y: 91, distance: 92.0
click at [376, 91] on div "CNS: 700 5069 9146 6255" at bounding box center [385, 93] width 247 height 13
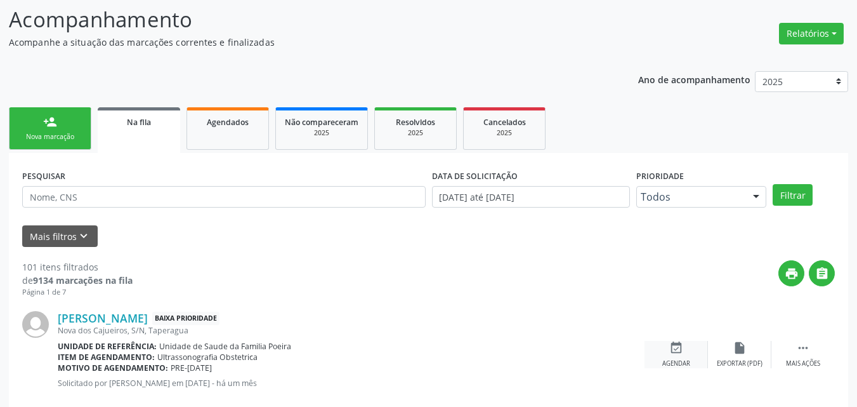
click at [669, 351] on icon "event_available" at bounding box center [676, 348] width 14 height 14
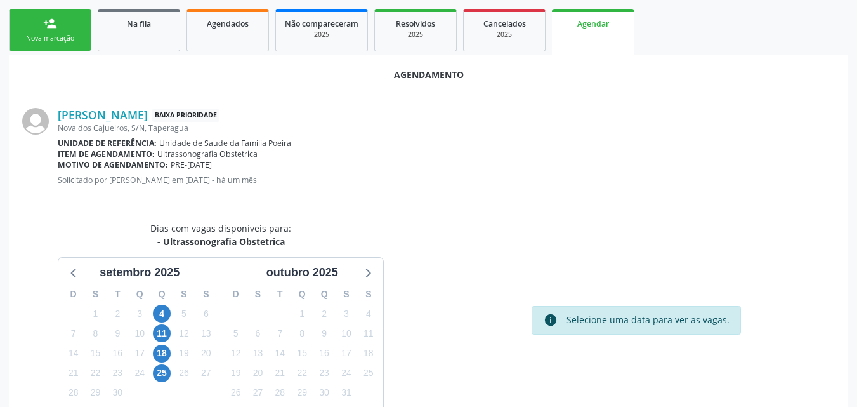
scroll to position [273, 0]
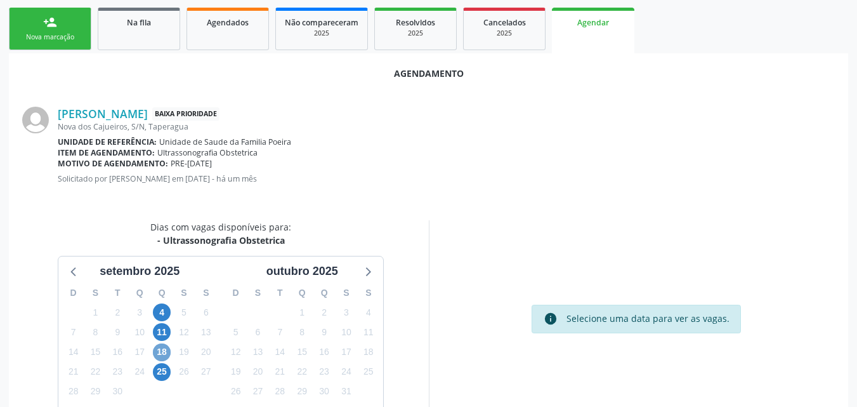
click at [167, 356] on span "18" at bounding box center [162, 352] width 18 height 18
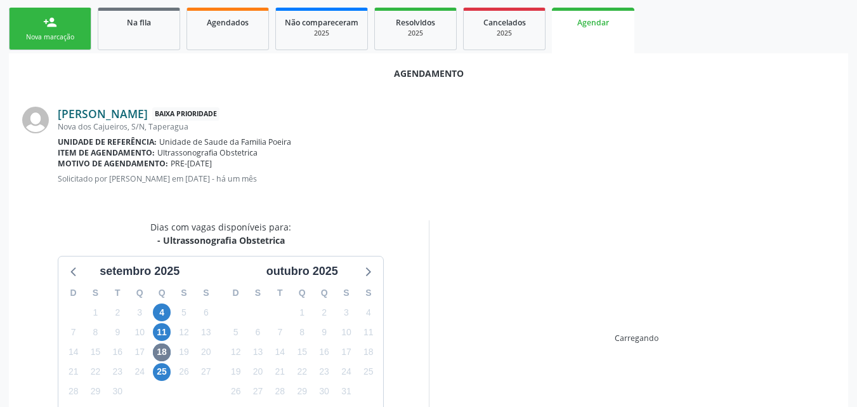
click at [148, 114] on link "Larissa Roberta Leite dos Santos" at bounding box center [103, 114] width 90 height 14
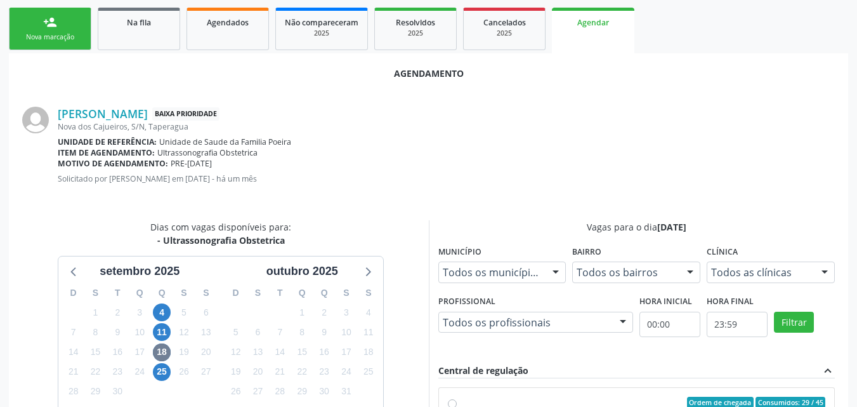
click at [525, 399] on div "Ordem de chegada Consumidos: 29 / 45" at bounding box center [643, 401] width 365 height 11
click at [457, 399] on input "Ordem de chegada Consumidos: 29 / 45 Horário: 07:00 Clínica: Centro de Saude Pr…" at bounding box center [452, 401] width 9 height 11
radio input "true"
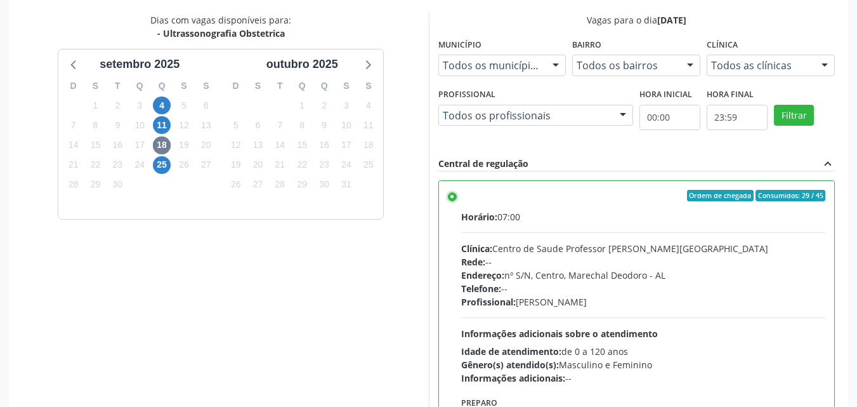
scroll to position [533, 0]
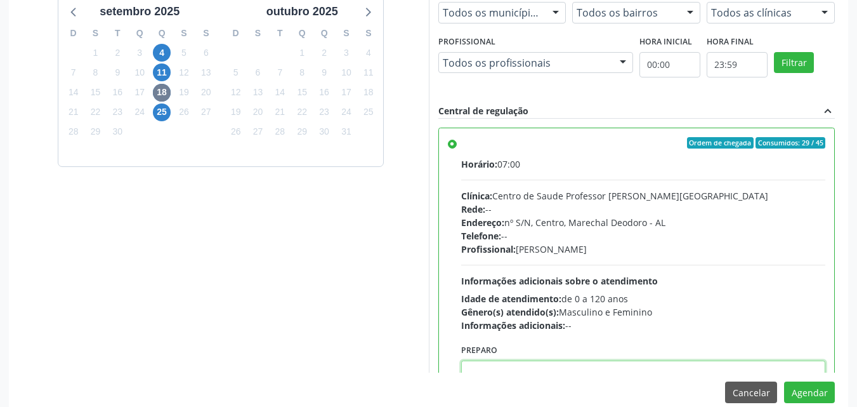
click at [742, 365] on textarea at bounding box center [643, 384] width 365 height 48
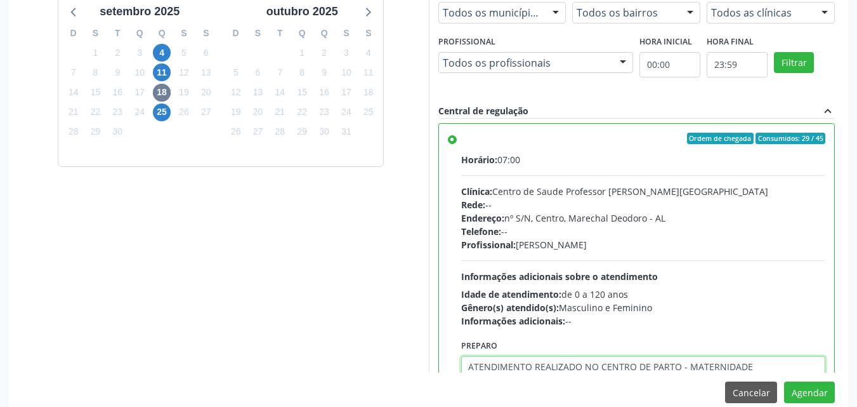
type textarea "ATENDIMENTO REALIZADO NO CENTRO DE PARTO - MATERNIDADE"
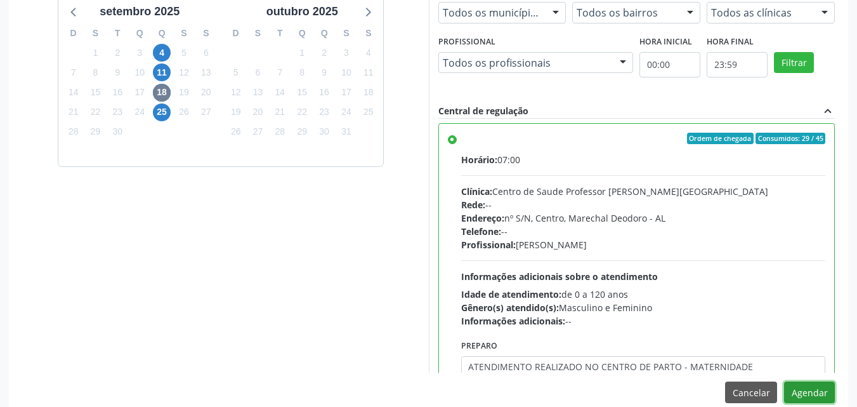
click at [784, 381] on button "Agendar" at bounding box center [809, 392] width 51 height 22
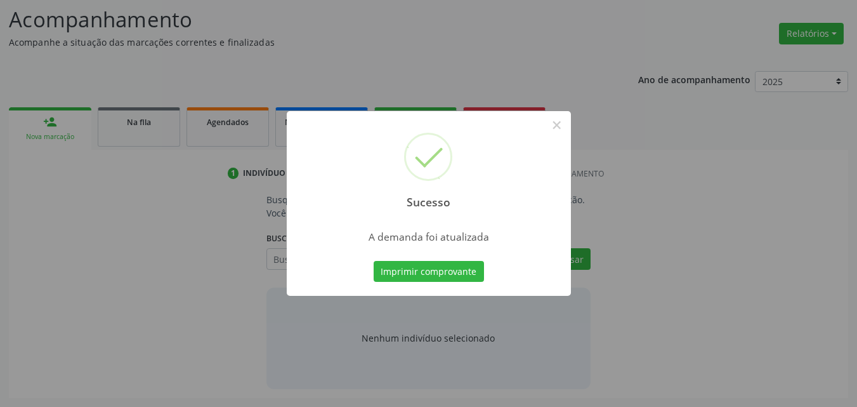
scroll to position [174, 0]
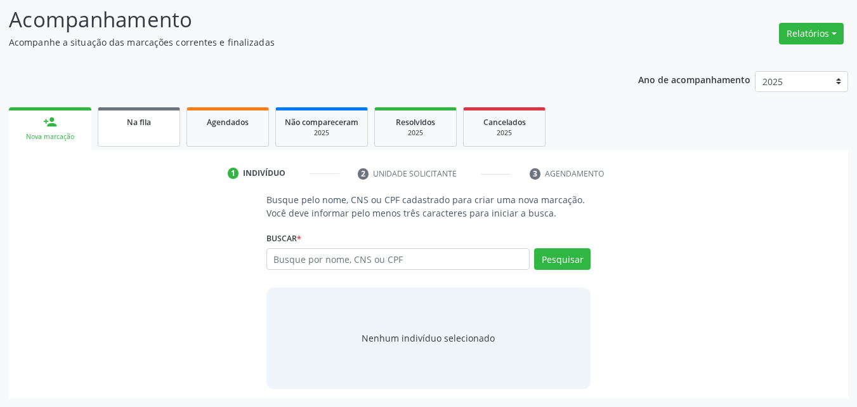
click at [157, 117] on div "Na fila" at bounding box center [138, 121] width 63 height 13
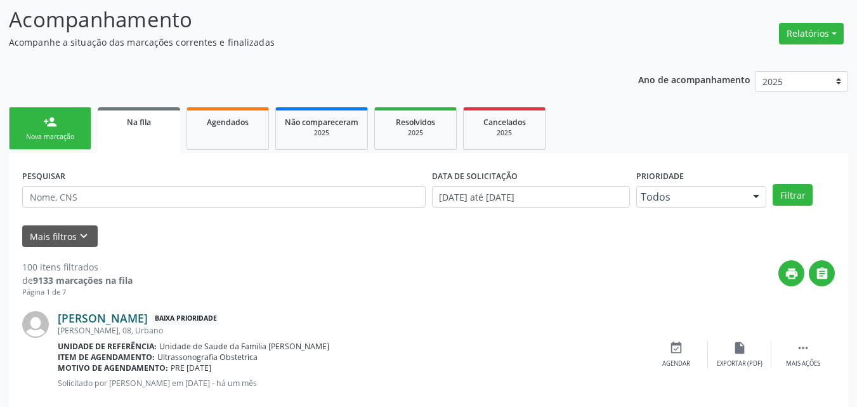
click at [148, 315] on link "Ana Carla Lopes da Silva" at bounding box center [103, 318] width 90 height 14
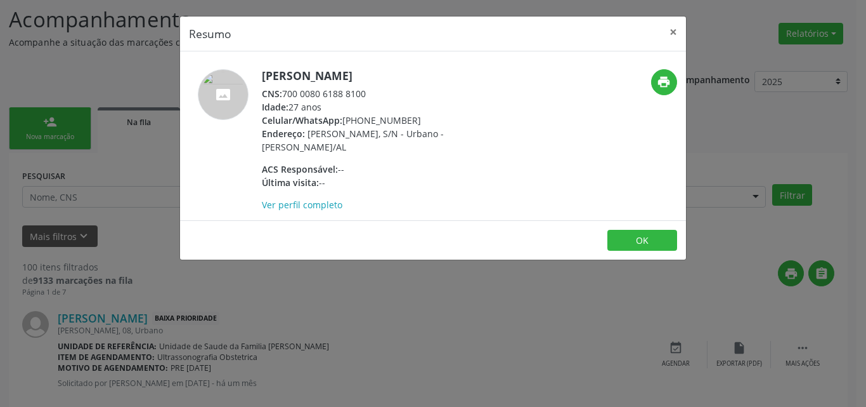
drag, startPoint x: 284, startPoint y: 94, endPoint x: 370, endPoint y: 87, distance: 86.5
click at [370, 87] on div "CNS: 700 0080 6188 8100" at bounding box center [385, 93] width 247 height 13
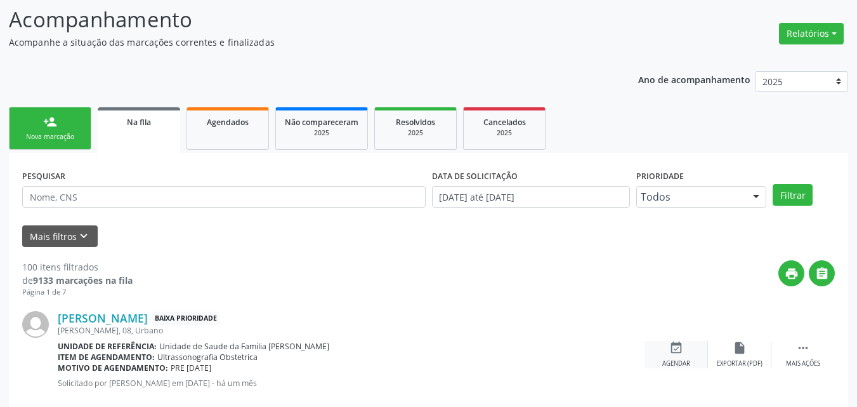
click at [677, 359] on div "Agendar" at bounding box center [676, 363] width 28 height 9
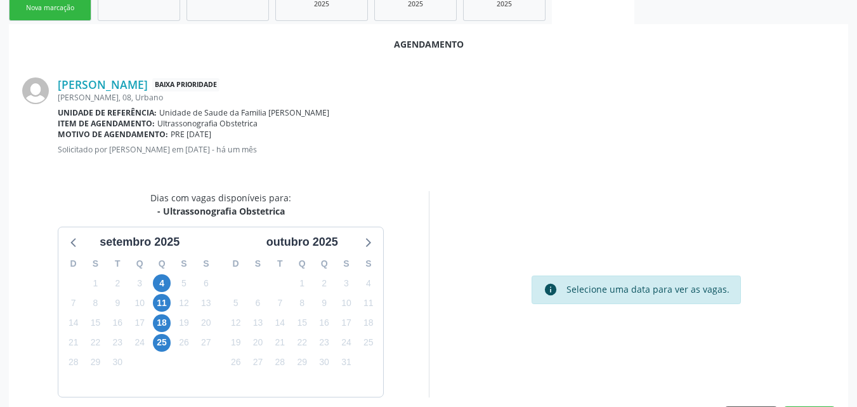
scroll to position [304, 0]
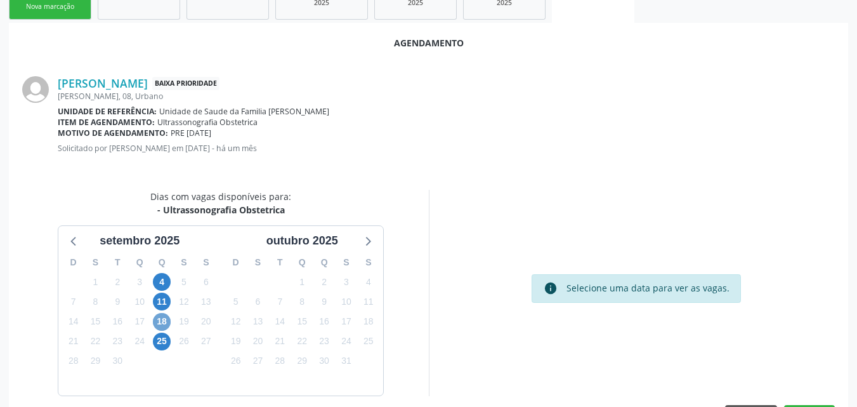
click at [155, 322] on span "18" at bounding box center [162, 322] width 18 height 18
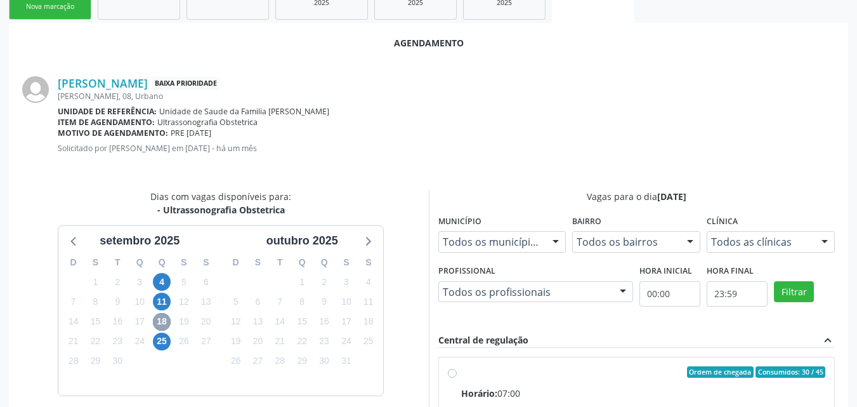
scroll to position [528, 0]
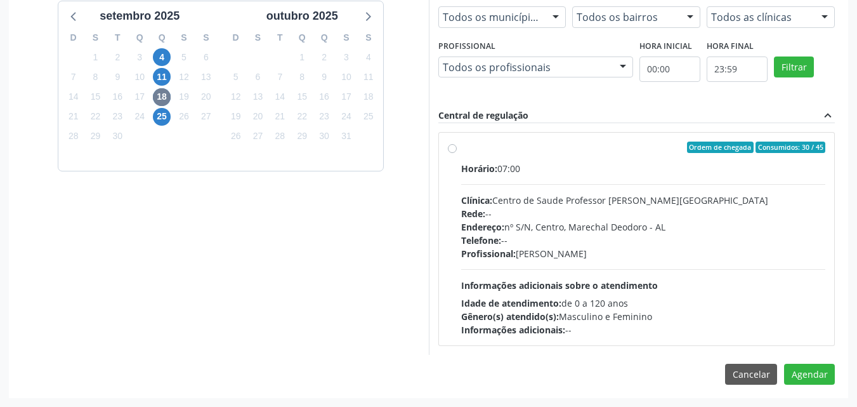
click at [631, 264] on div "Horário: 07:00 Clínica: Centro de Saude Professor Estacio de Lima Rede: -- Ende…" at bounding box center [643, 249] width 365 height 174
click at [457, 153] on input "Ordem de chegada Consumidos: 30 / 45 Horário: 07:00 Clínica: Centro de Saude Pr…" at bounding box center [452, 146] width 9 height 11
radio input "true"
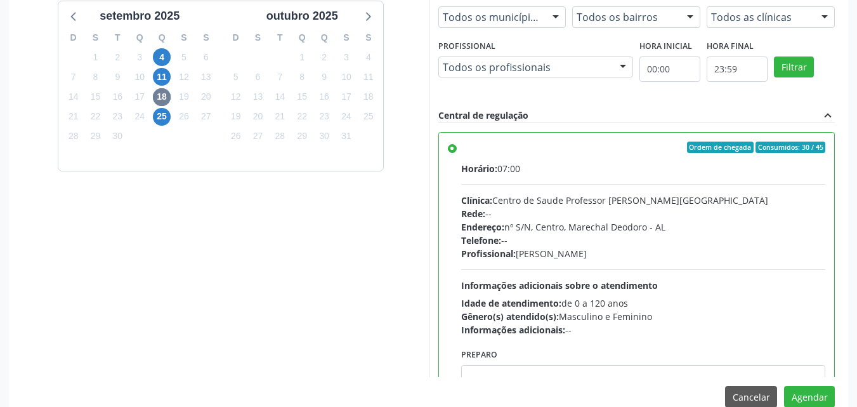
click at [604, 377] on div "Agendamento Ana Carla Lopes da Silva Baixa Prioridade Gislene Matheus, 08, Urba…" at bounding box center [428, 109] width 839 height 622
click at [606, 374] on textarea at bounding box center [643, 389] width 365 height 48
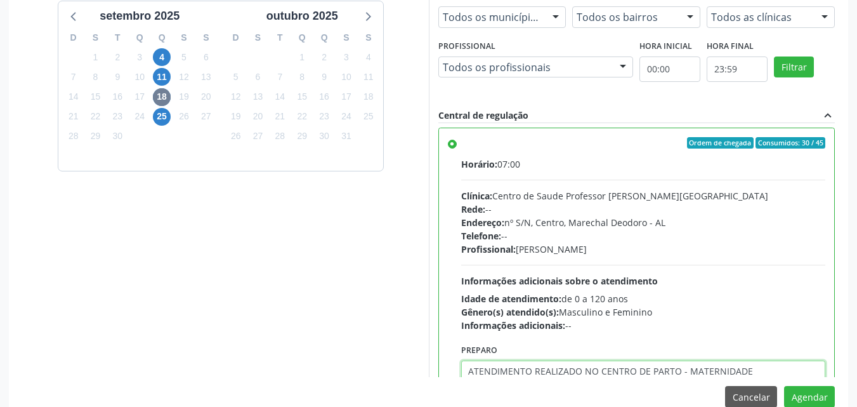
type textarea "ATENDIMENTO REALIZADO NO CENTRO DE PARTO - MATERNIDADE"
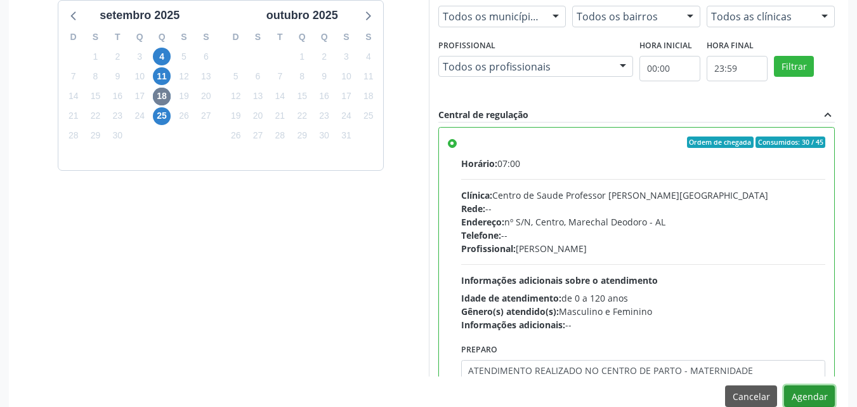
click at [784, 385] on button "Agendar" at bounding box center [809, 396] width 51 height 22
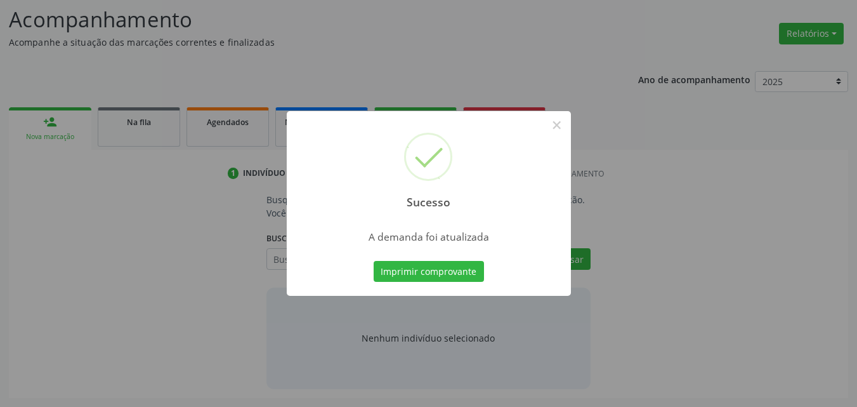
scroll to position [174, 0]
click at [374, 261] on button "Imprimir comprovante" at bounding box center [429, 272] width 110 height 22
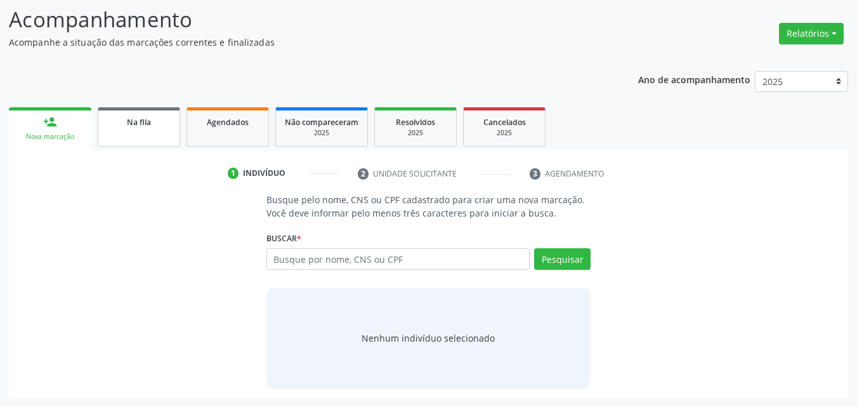
click at [143, 136] on link "Na fila" at bounding box center [139, 126] width 82 height 39
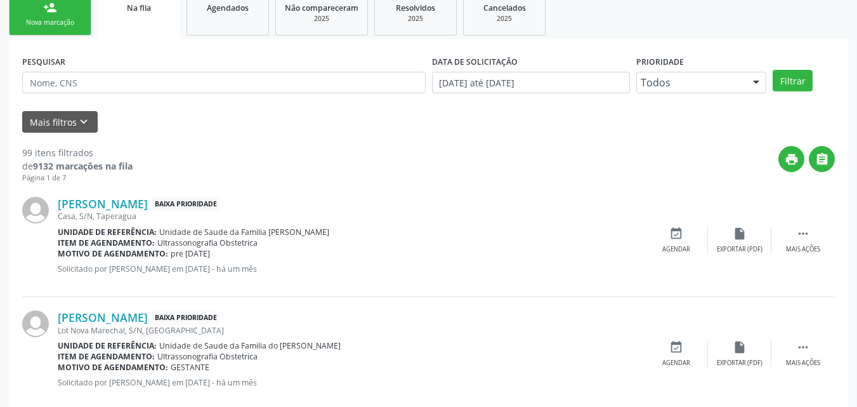
scroll to position [299, 0]
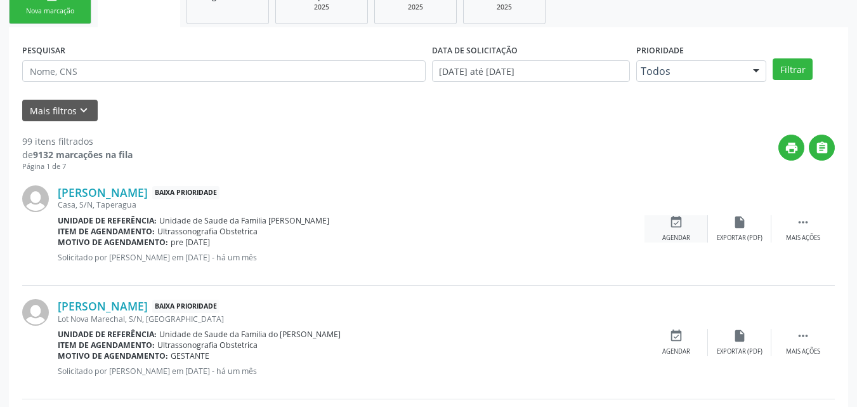
click at [679, 221] on icon "event_available" at bounding box center [676, 222] width 14 height 14
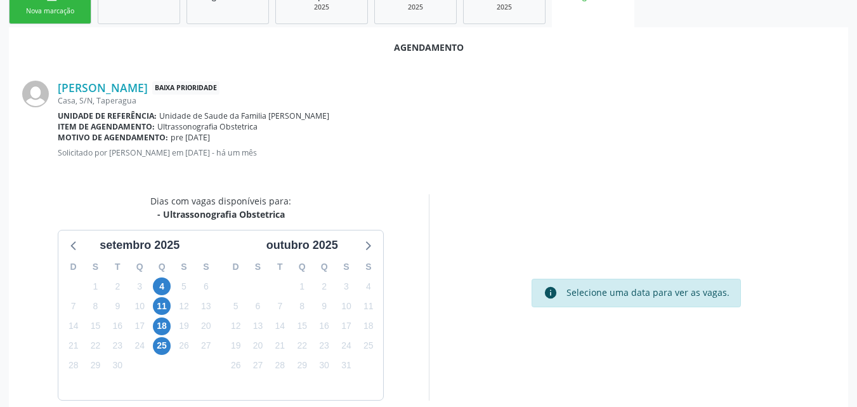
click at [128, 100] on div "Casa, S/N, Taperagua" at bounding box center [446, 100] width 777 height 11
click at [133, 91] on link "Julia Maria Oliveira de Araujo" at bounding box center [103, 88] width 90 height 14
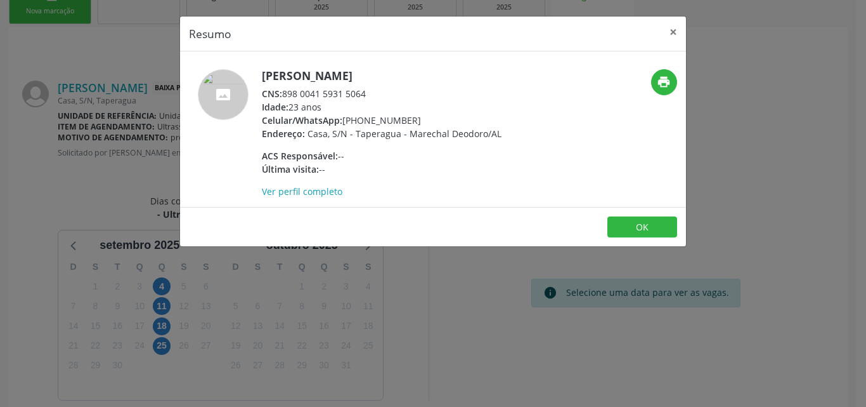
drag, startPoint x: 284, startPoint y: 96, endPoint x: 405, endPoint y: 91, distance: 120.7
click at [405, 91] on div "CNS: 898 0041 5931 5064" at bounding box center [382, 93] width 240 height 13
click at [623, 219] on button "OK" at bounding box center [643, 227] width 70 height 22
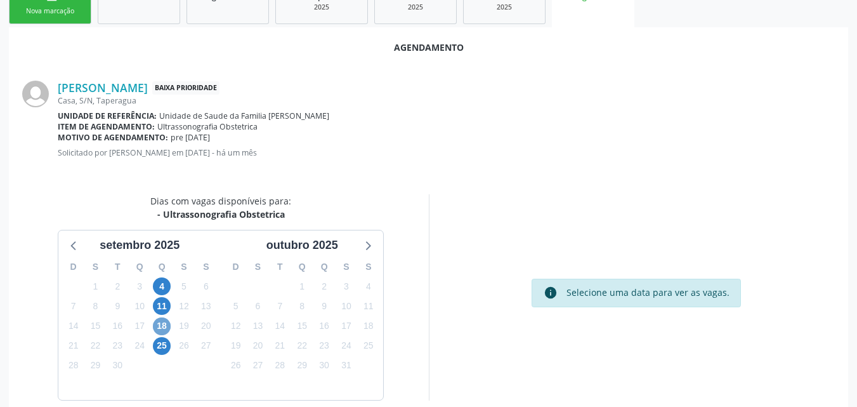
click at [170, 325] on span "18" at bounding box center [162, 326] width 18 height 18
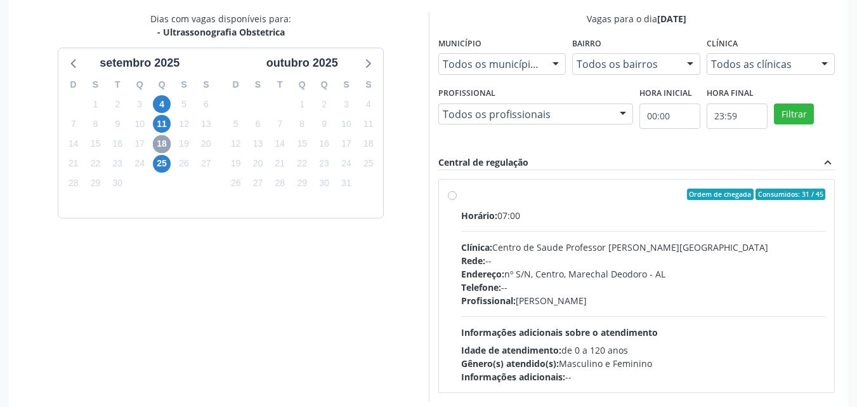
scroll to position [499, 0]
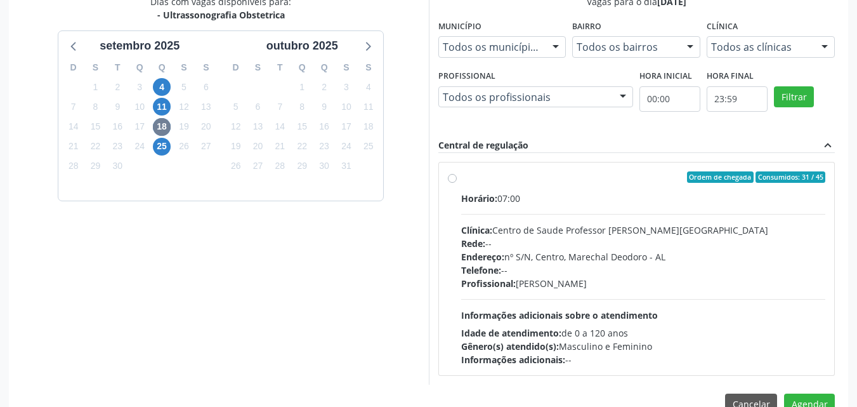
click at [622, 266] on div "Telefone: --" at bounding box center [643, 269] width 365 height 13
click at [457, 183] on input "Ordem de chegada Consumidos: 31 / 45 Horário: 07:00 Clínica: Centro de Saude Pr…" at bounding box center [452, 176] width 9 height 11
radio input "true"
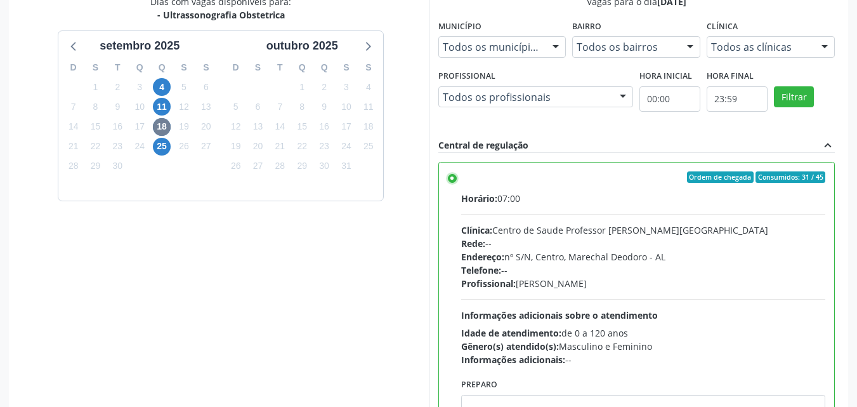
scroll to position [551, 0]
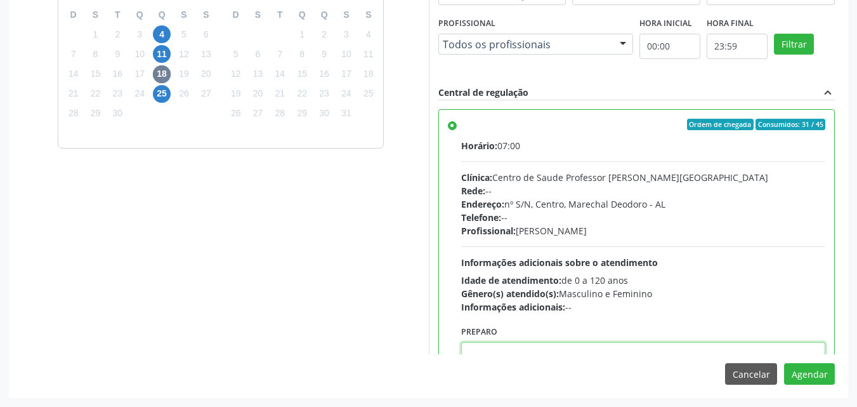
click at [627, 348] on textarea at bounding box center [643, 366] width 365 height 48
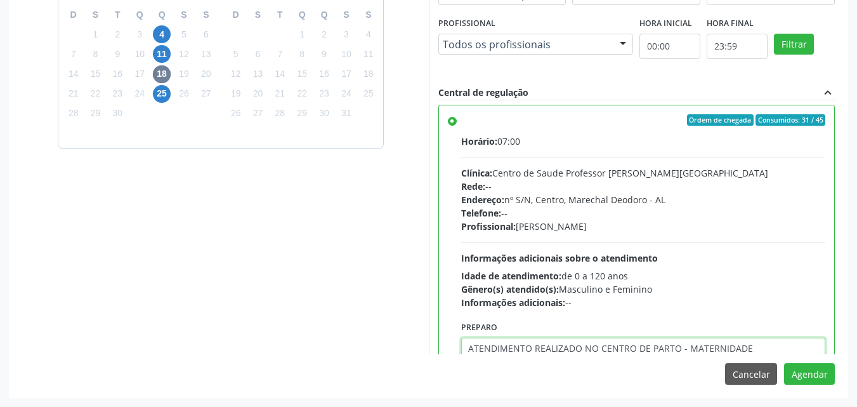
type textarea "ATENDIMENTO REALIZADO NO CENTRO DE PARTO - MATERNIDADE"
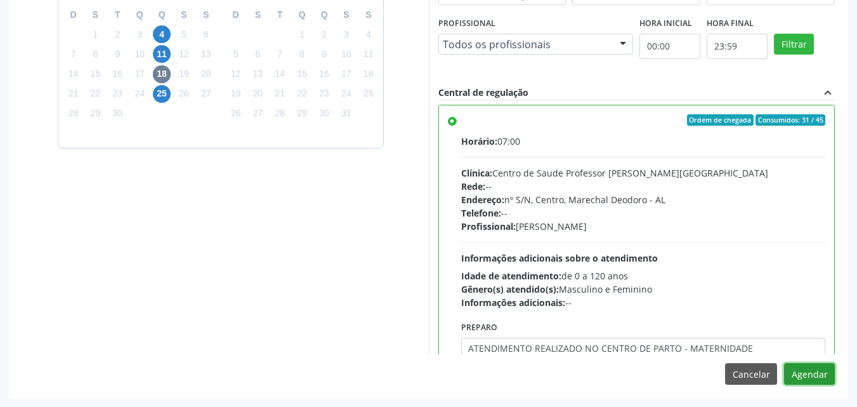
click at [784, 363] on button "Agendar" at bounding box center [809, 374] width 51 height 22
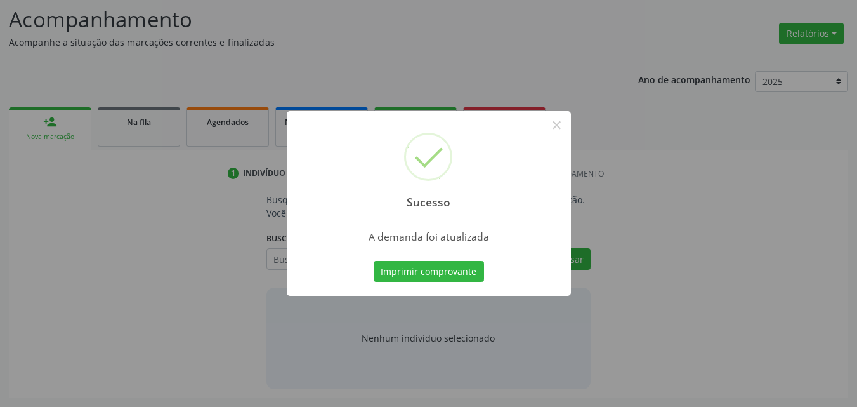
scroll to position [174, 0]
click at [374, 261] on button "Imprimir comprovante" at bounding box center [429, 272] width 110 height 22
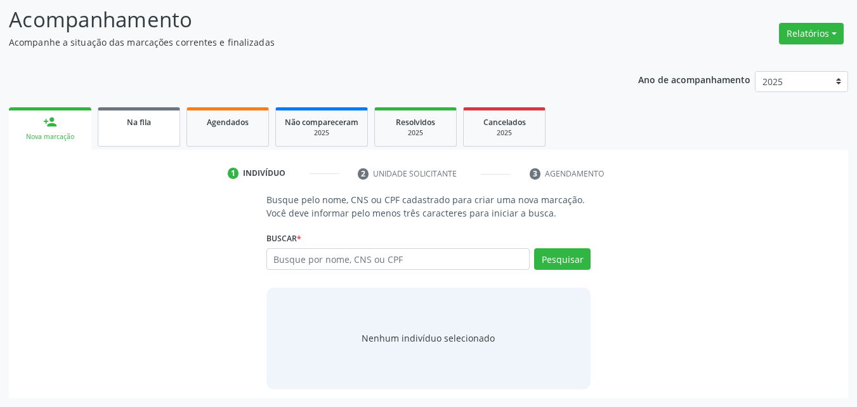
click at [133, 138] on link "Na fila" at bounding box center [139, 126] width 82 height 39
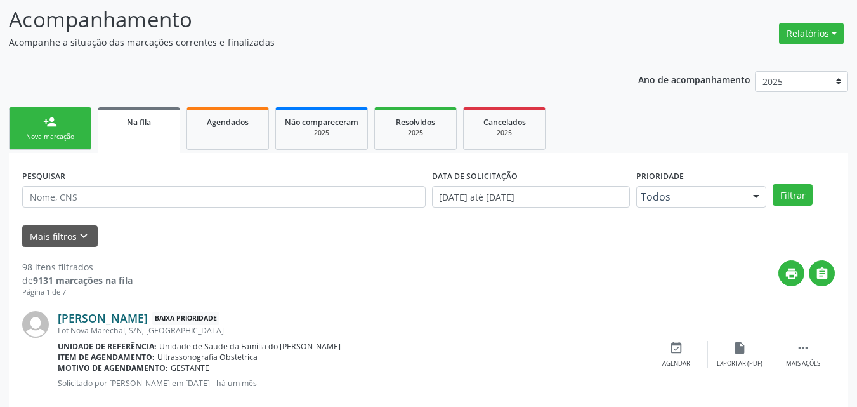
click at [148, 320] on link "Milene Alves Maranduba" at bounding box center [103, 318] width 90 height 14
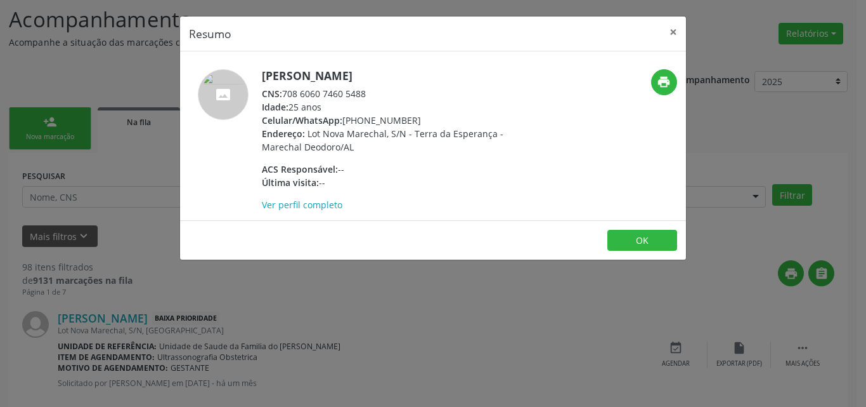
drag, startPoint x: 282, startPoint y: 91, endPoint x: 398, endPoint y: 95, distance: 116.1
click at [398, 95] on div "CNS: 708 6060 7460 5488" at bounding box center [385, 93] width 247 height 13
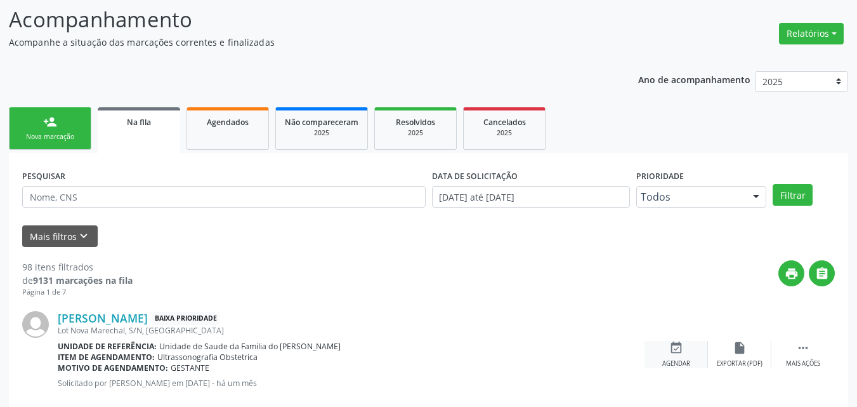
click at [659, 348] on div "event_available Agendar" at bounding box center [675, 354] width 63 height 27
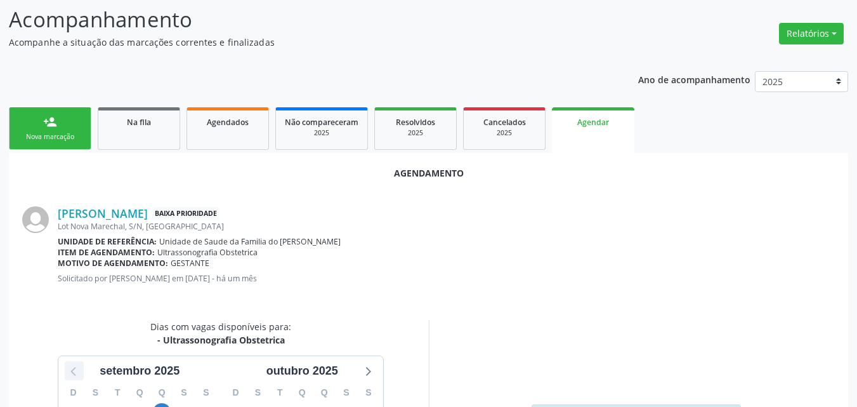
click at [74, 376] on icon at bounding box center [74, 370] width 16 height 16
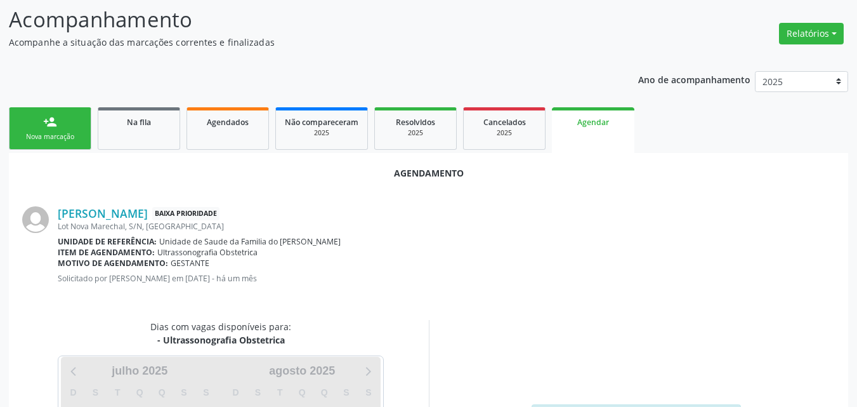
click at [432, 277] on p "Solicitado por Luilma Santos Bezerra em 14/08/2025 - há um mês" at bounding box center [446, 278] width 777 height 11
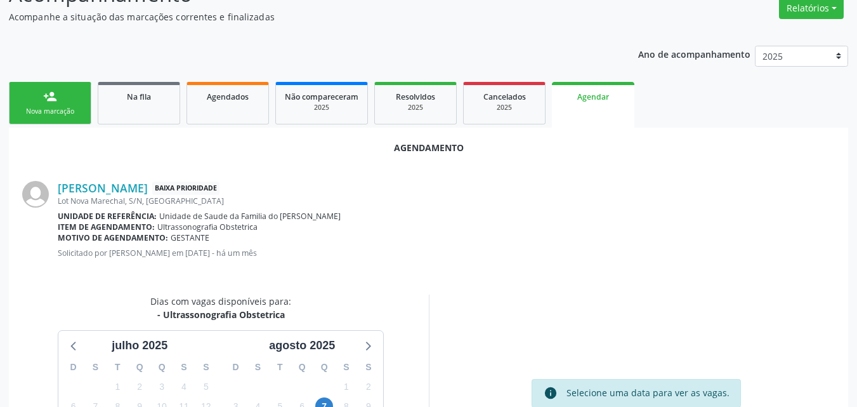
scroll to position [225, 0]
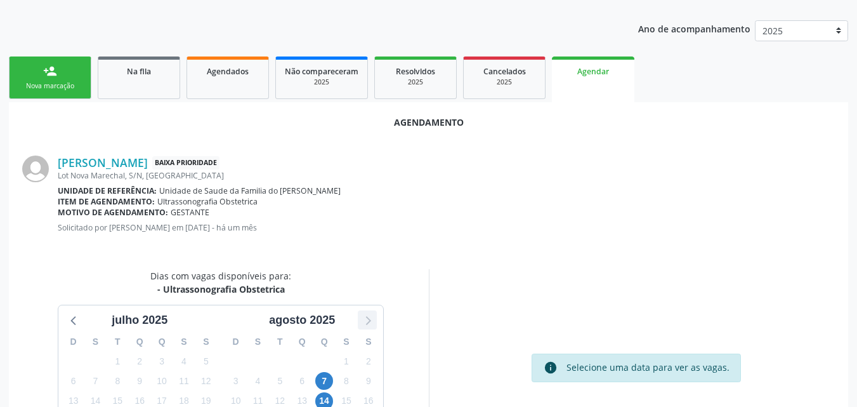
click at [367, 322] on icon at bounding box center [367, 319] width 16 height 16
click at [164, 363] on span "4" at bounding box center [162, 361] width 18 height 18
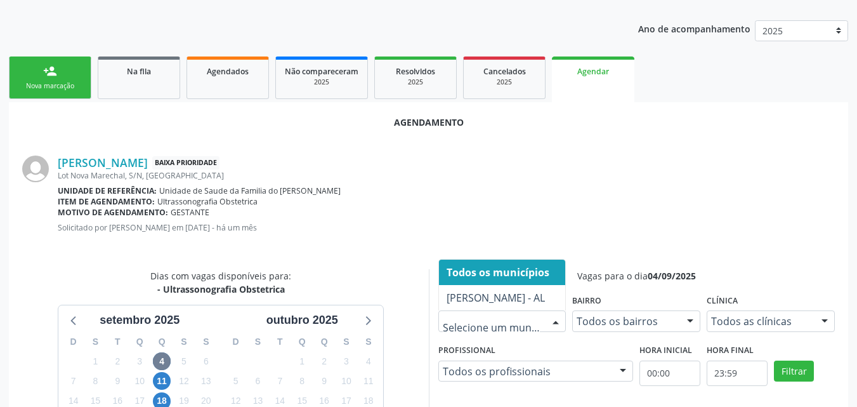
click at [733, 213] on div "Motivo de agendamento: GESTANTE" at bounding box center [446, 212] width 777 height 11
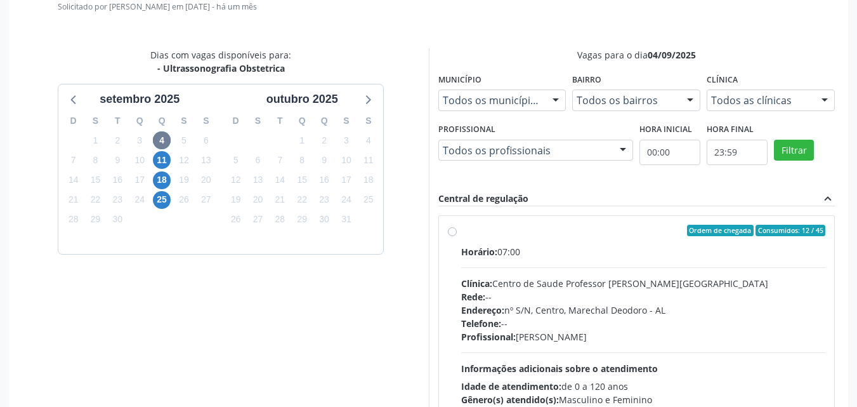
scroll to position [528, 0]
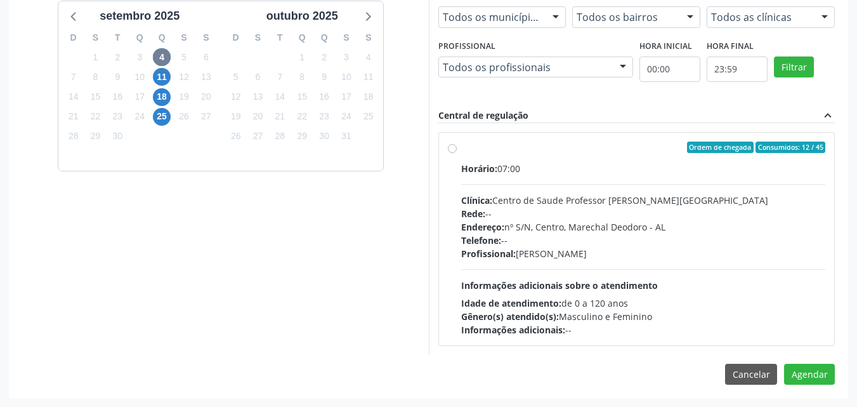
click at [611, 292] on div "Horário: 07:00 Clínica: Centro de Saude Professor Estacio de Lima Rede: -- Ende…" at bounding box center [643, 249] width 365 height 174
click at [457, 153] on input "Ordem de chegada Consumidos: 12 / 45 Horário: 07:00 Clínica: Centro de Saude Pr…" at bounding box center [452, 146] width 9 height 11
radio input "true"
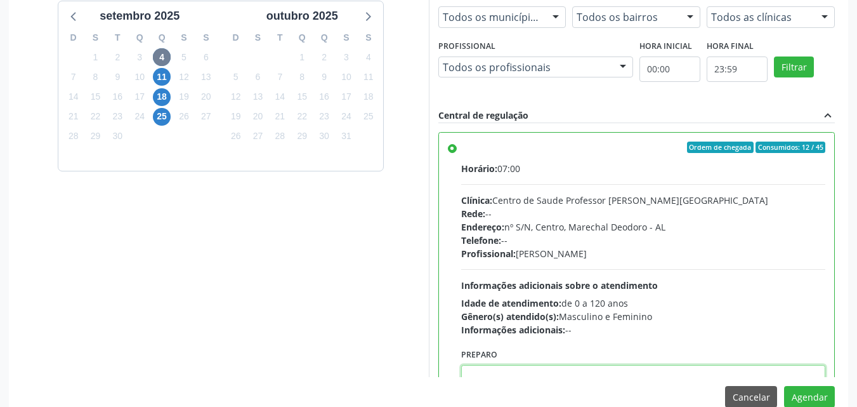
click at [608, 369] on textarea at bounding box center [643, 389] width 365 height 48
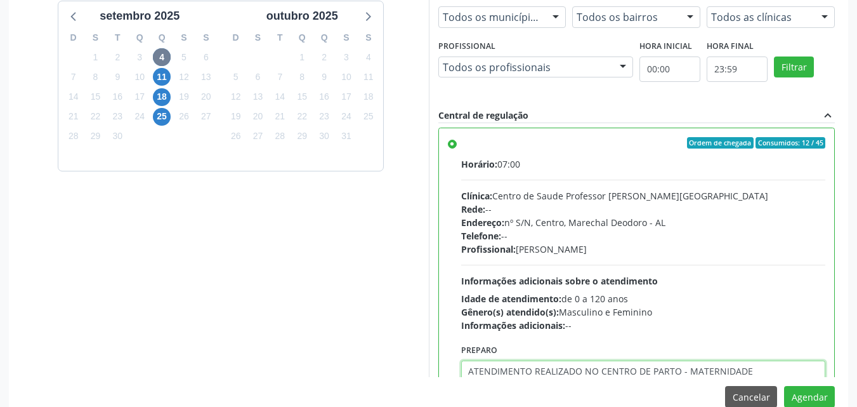
type textarea "ATENDIMENTO REALIZADO NO CENTRO DE PARTO - MATERNIDADE"
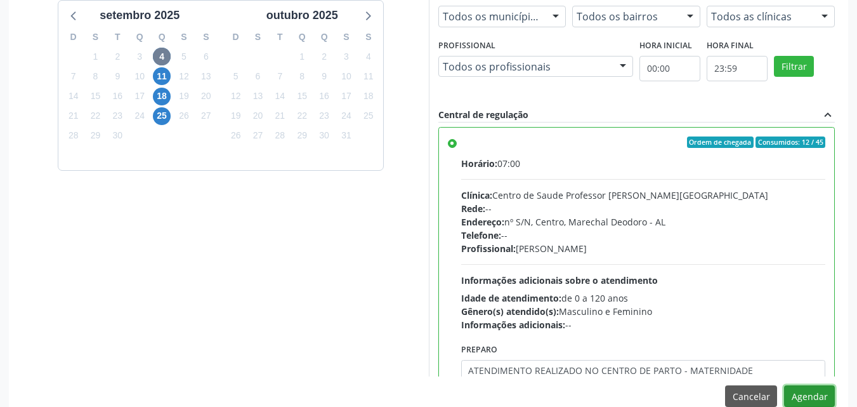
click at [784, 385] on button "Agendar" at bounding box center [809, 396] width 51 height 22
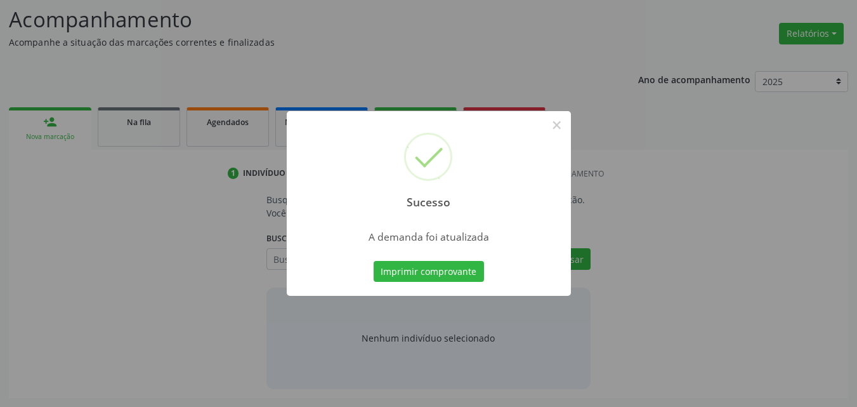
scroll to position [174, 0]
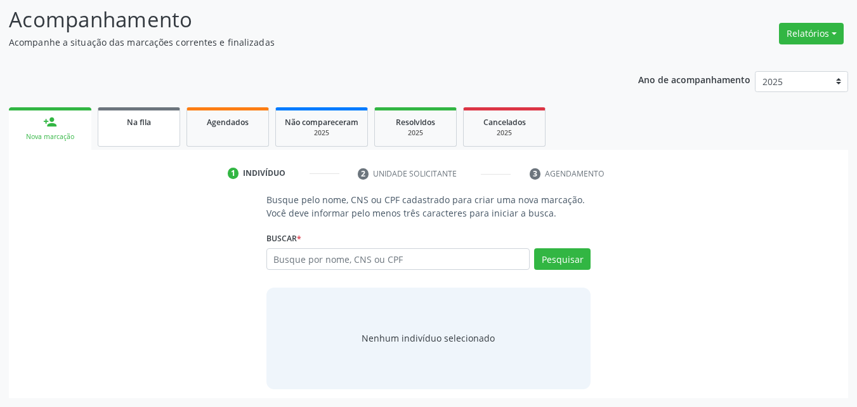
click at [140, 119] on span "Na fila" at bounding box center [139, 122] width 24 height 11
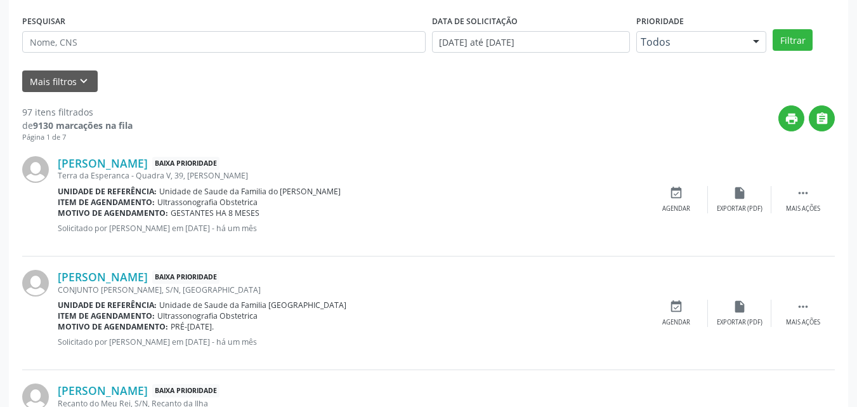
scroll to position [340, 0]
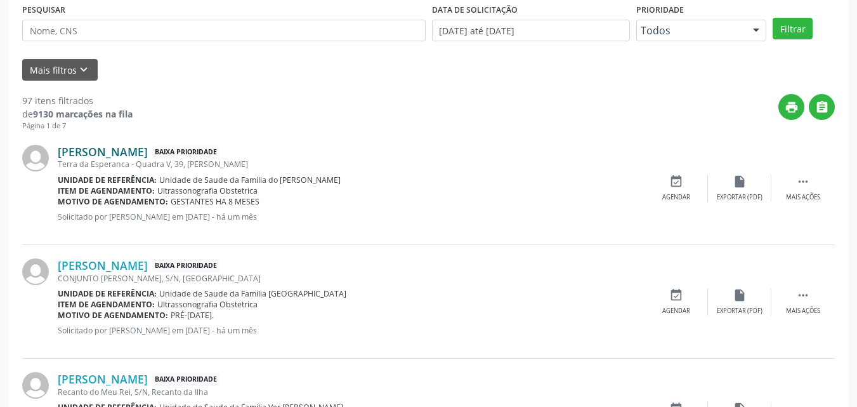
click at [128, 148] on link "Tainara Paulino Dias" at bounding box center [103, 152] width 90 height 14
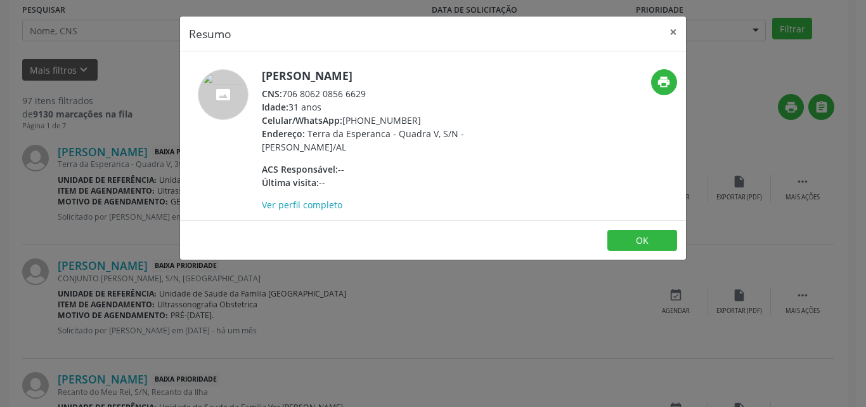
drag, startPoint x: 285, startPoint y: 95, endPoint x: 474, endPoint y: 89, distance: 189.8
click at [474, 89] on div "CNS: 706 8062 0856 6629" at bounding box center [385, 93] width 247 height 13
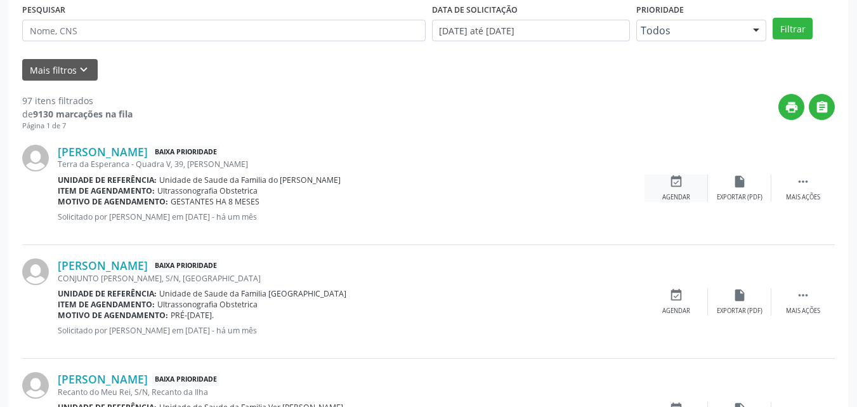
click at [659, 191] on div "event_available Agendar" at bounding box center [675, 187] width 63 height 27
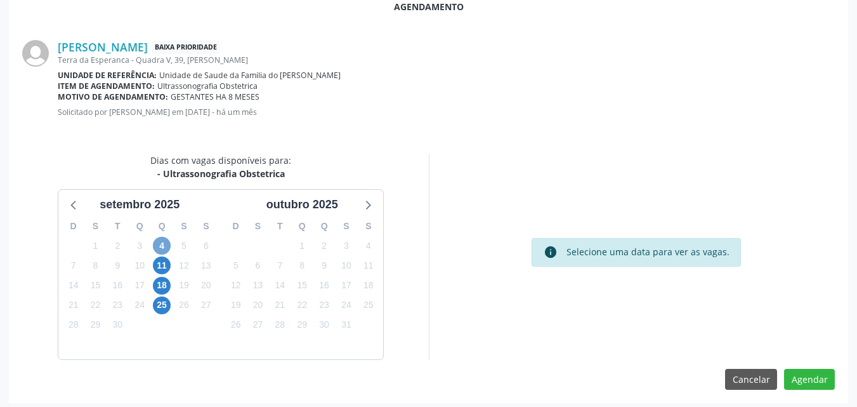
click at [160, 243] on span "4" at bounding box center [162, 246] width 18 height 18
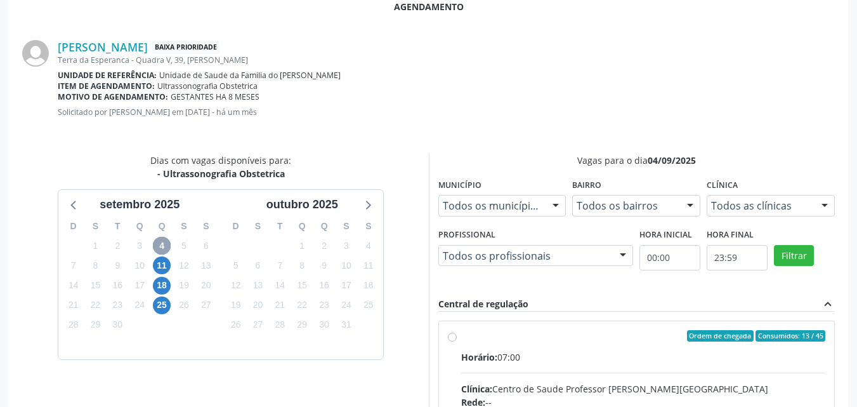
scroll to position [528, 0]
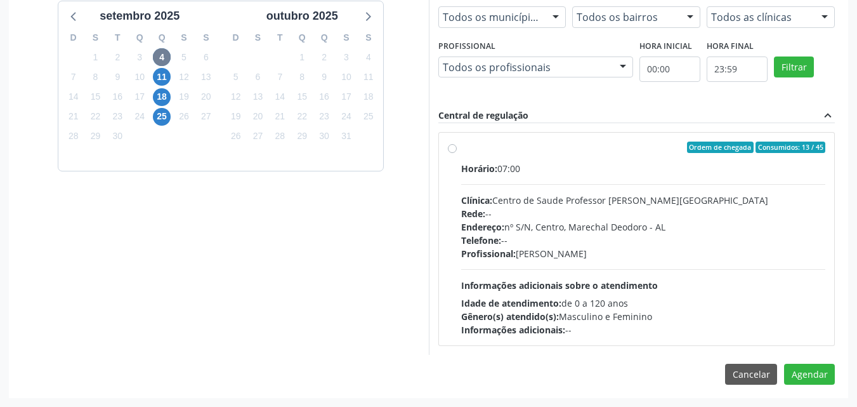
click at [679, 296] on div "Idade de atendimento: de 0 a 120 anos" at bounding box center [643, 302] width 365 height 13
click at [457, 153] on input "Ordem de chegada Consumidos: 13 / 45 Horário: 07:00 Clínica: Centro de Saude Pr…" at bounding box center [452, 146] width 9 height 11
radio input "true"
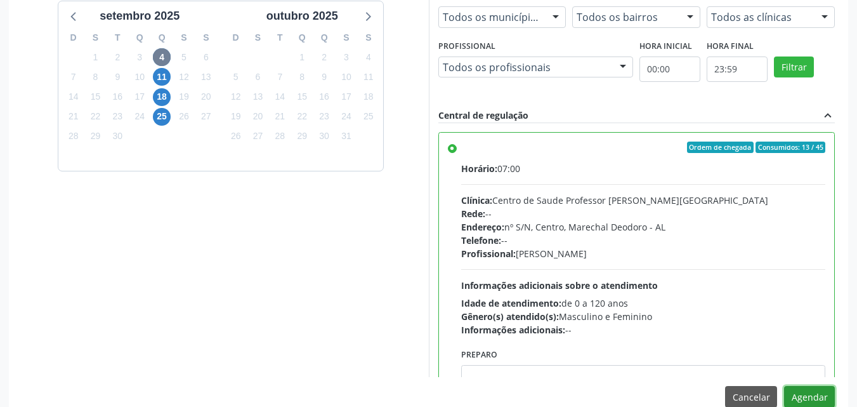
click at [816, 403] on button "Agendar" at bounding box center [809, 397] width 51 height 22
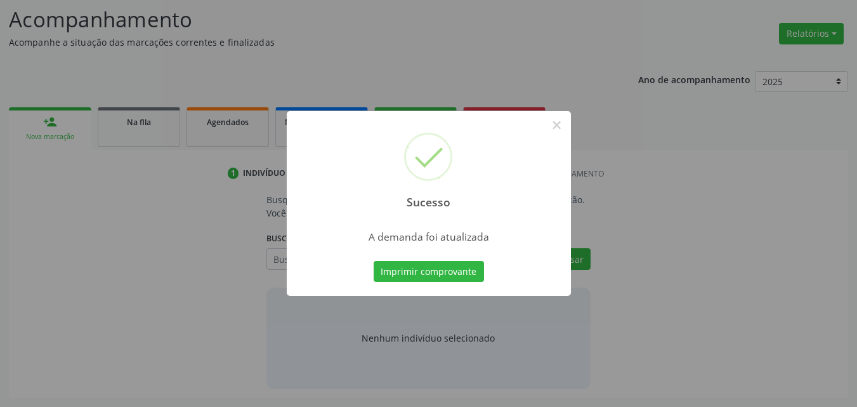
scroll to position [174, 0]
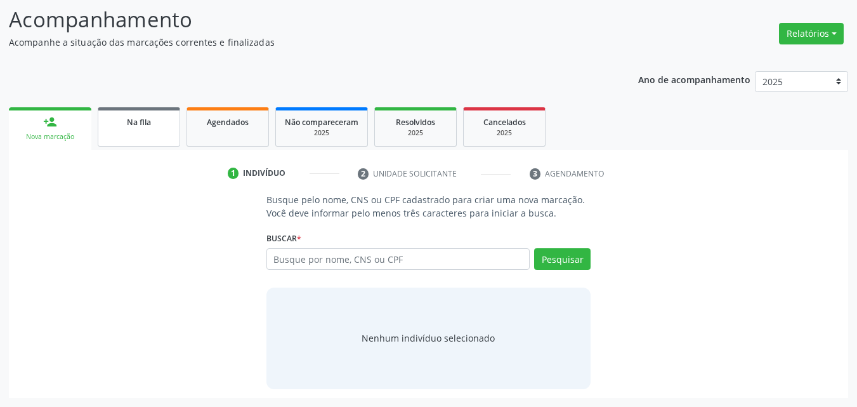
click at [173, 119] on link "Na fila" at bounding box center [139, 126] width 82 height 39
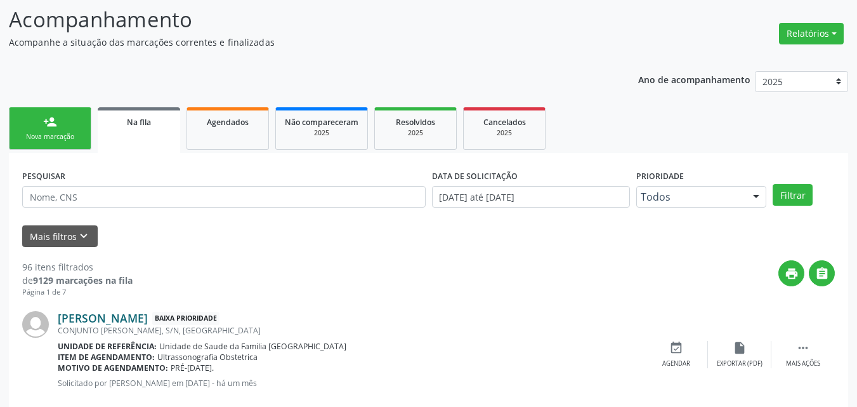
click at [148, 313] on link "Tais Santos Almeida Amorim" at bounding box center [103, 318] width 90 height 14
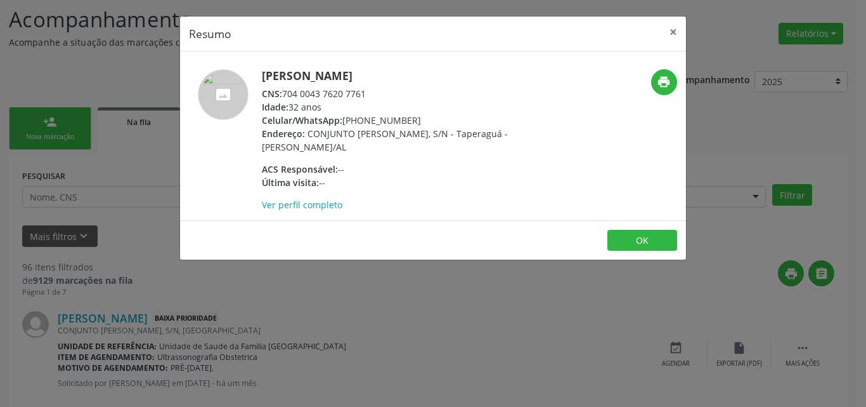
click at [287, 95] on div "CNS: 704 0043 7620 7761" at bounding box center [385, 93] width 247 height 13
drag, startPoint x: 285, startPoint y: 93, endPoint x: 382, endPoint y: 85, distance: 97.3
click at [382, 85] on div "Tais Santos Almeida Amorim CNS: 704 0043 7620 7761 Idade: 32 anos Celular/Whats…" at bounding box center [385, 140] width 247 height 142
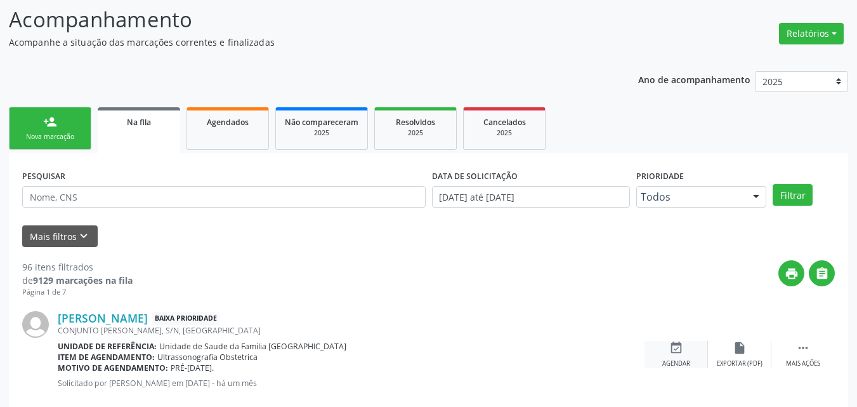
click at [663, 350] on div "event_available Agendar" at bounding box center [675, 354] width 63 height 27
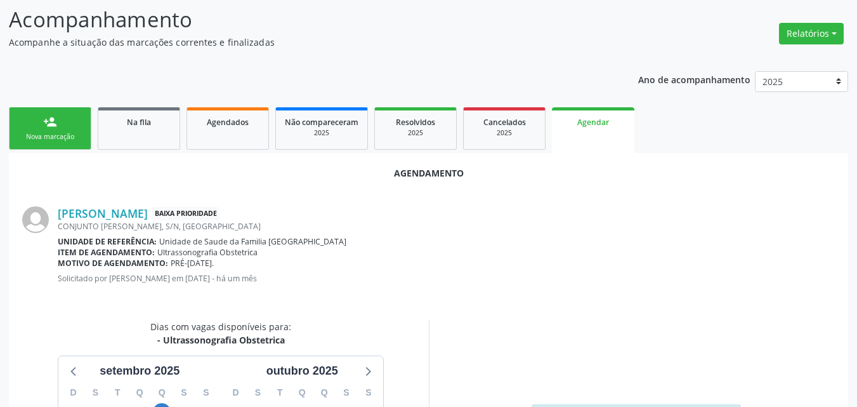
click at [159, 221] on div "CONJUNTO LIBERALINO RIBEIRO, S/N, VILA ALTINA" at bounding box center [446, 226] width 777 height 11
click at [148, 217] on link "Tais Santos Almeida Amorim" at bounding box center [103, 213] width 90 height 14
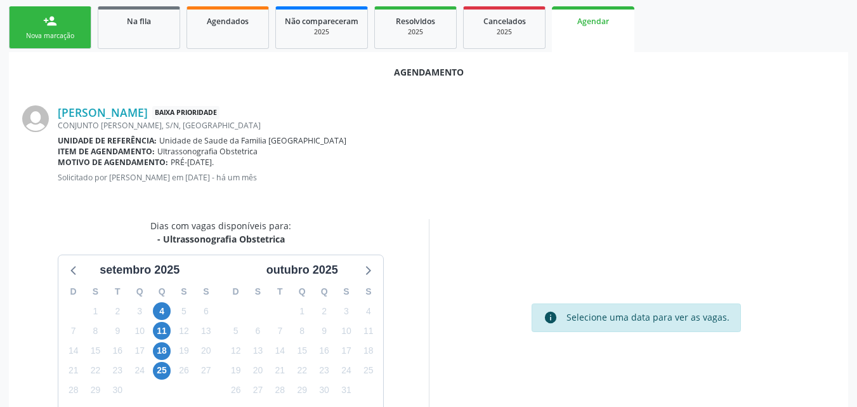
scroll to position [275, 0]
click at [166, 353] on span "18" at bounding box center [162, 350] width 18 height 18
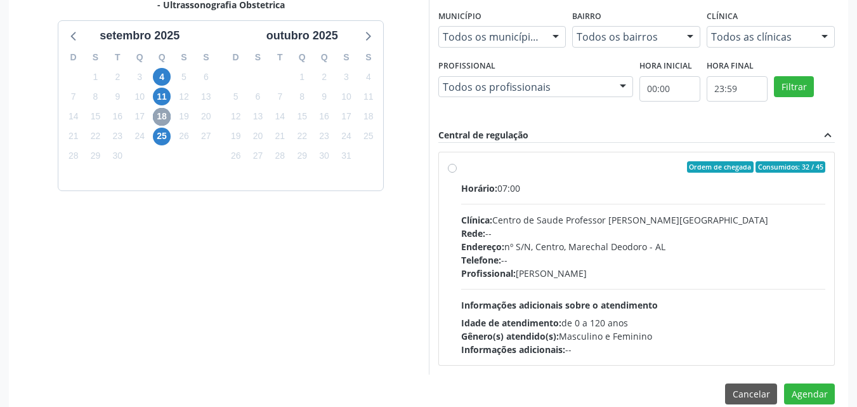
scroll to position [510, 0]
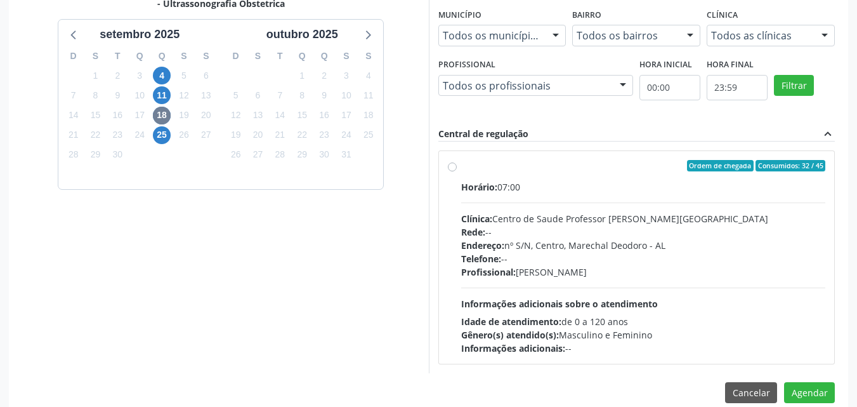
click at [719, 232] on div "Rede: --" at bounding box center [643, 231] width 365 height 13
click at [457, 171] on input "Ordem de chegada Consumidos: 32 / 45 Horário: 07:00 Clínica: Centro de Saude Pr…" at bounding box center [452, 165] width 9 height 11
radio input "true"
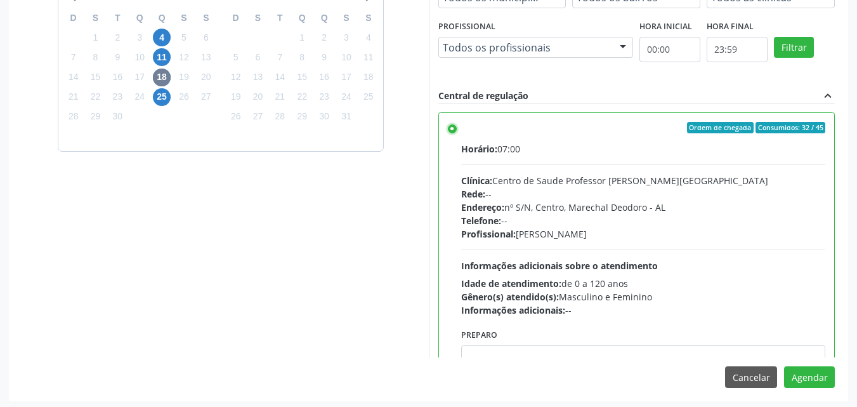
scroll to position [551, 0]
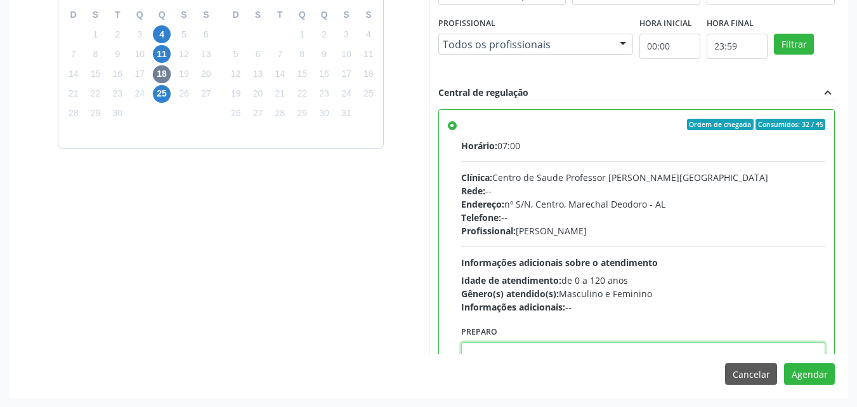
click at [772, 350] on textarea at bounding box center [643, 366] width 365 height 48
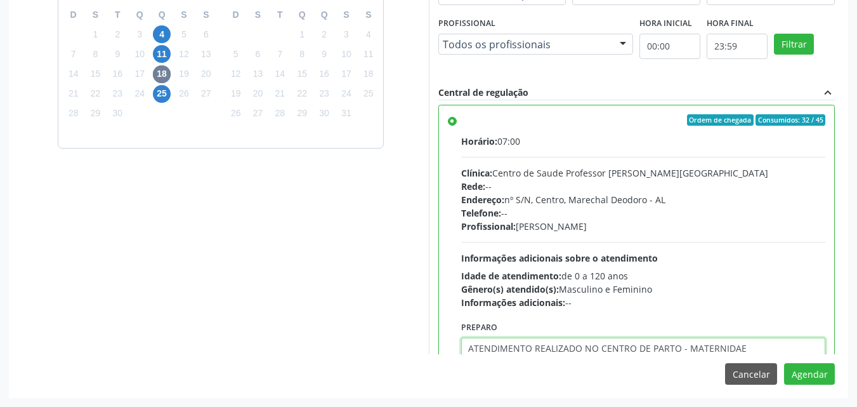
type textarea "ATENDIMENTO REALIZADO NO CENTRO DE PARTO - MATERNIDAE"
click at [772, 350] on textarea "ATENDIMENTO REALIZADO NO CENTRO DE PARTO - MATERNIDAE" at bounding box center [643, 361] width 365 height 48
type textarea "ATENDIMENTO REALIZADO NO CENTRO DE PARTO - MATERNIDADE"
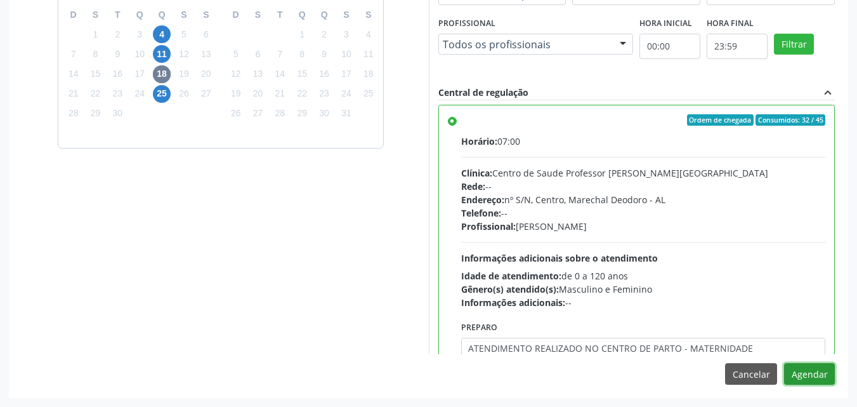
click at [784, 363] on button "Agendar" at bounding box center [809, 374] width 51 height 22
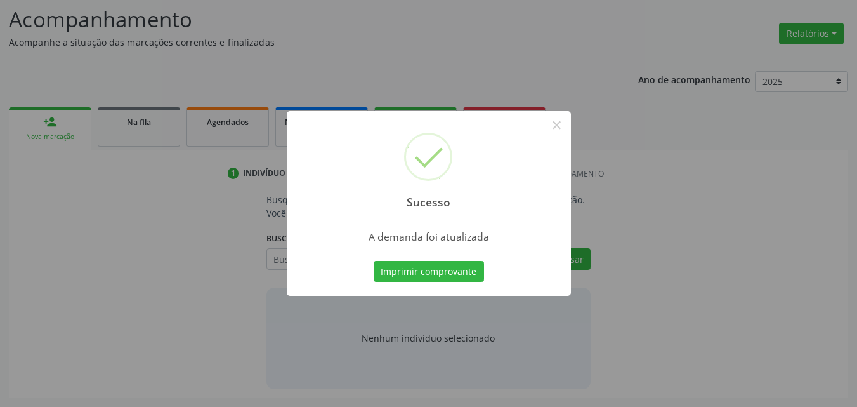
scroll to position [174, 0]
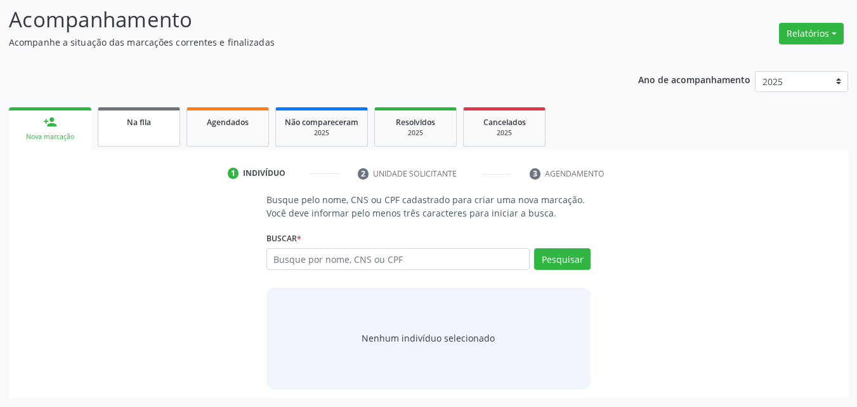
click at [160, 134] on link "Na fila" at bounding box center [139, 126] width 82 height 39
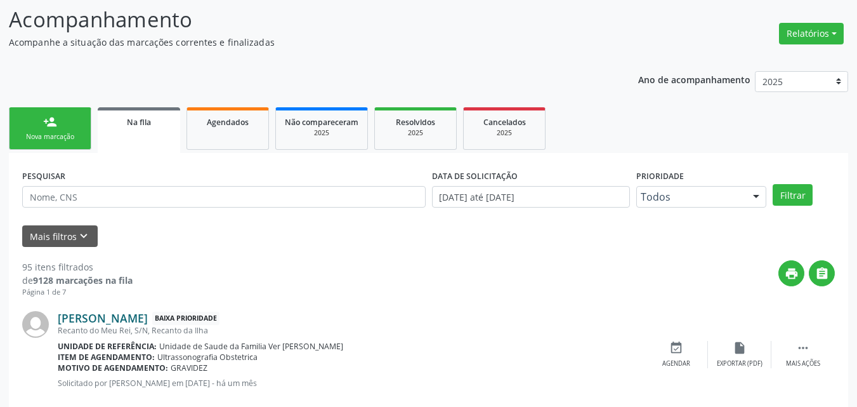
click at [148, 318] on link "Janiela França da Silva" at bounding box center [103, 318] width 90 height 14
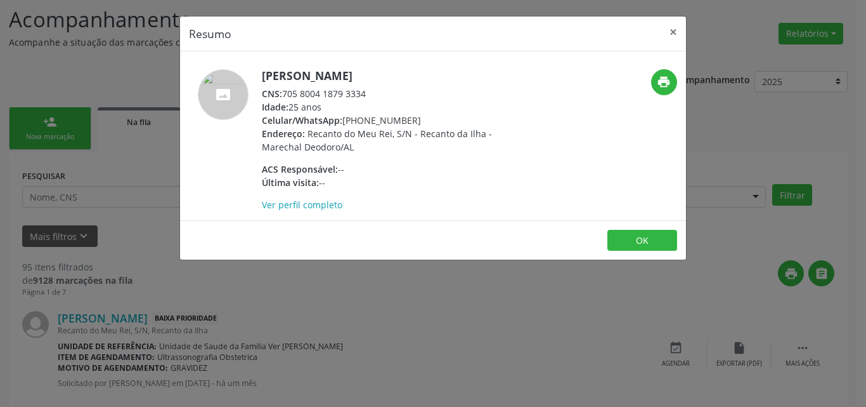
drag, startPoint x: 285, startPoint y: 91, endPoint x: 384, endPoint y: 86, distance: 98.4
click at [384, 86] on div "Janiela França da Silva CNS: 705 8004 1879 3334 Idade: 25 anos Celular/WhatsApp…" at bounding box center [385, 140] width 247 height 142
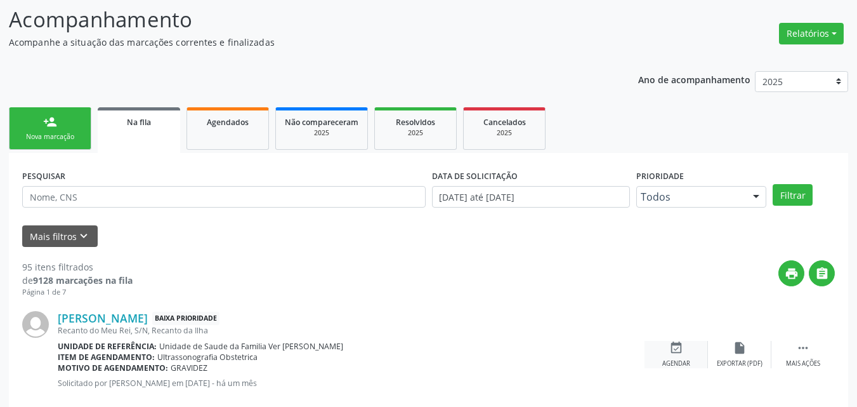
click at [672, 356] on div "event_available Agendar" at bounding box center [675, 354] width 63 height 27
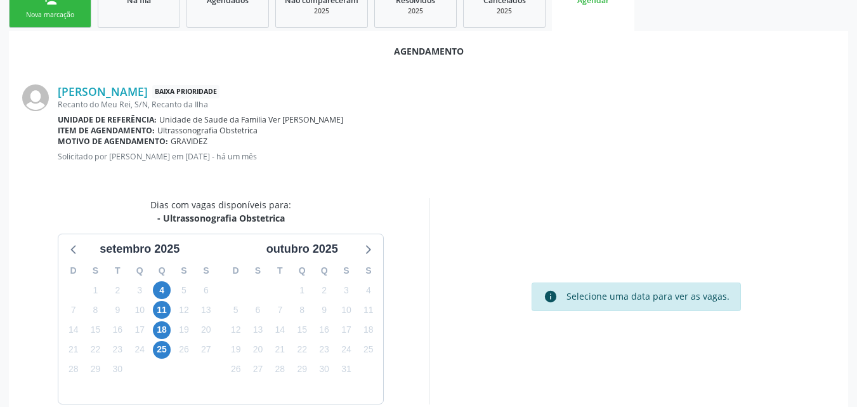
scroll to position [345, 0]
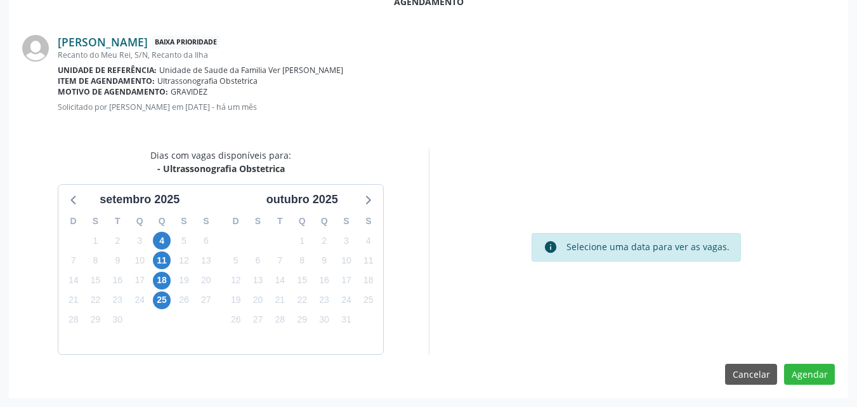
click at [140, 48] on link "Janiela França da Silva" at bounding box center [103, 42] width 90 height 14
click at [164, 277] on span "18" at bounding box center [162, 280] width 18 height 18
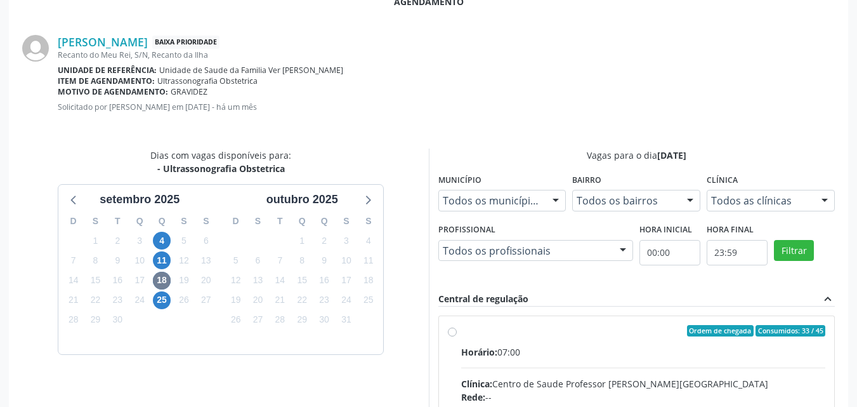
click at [457, 336] on input "Ordem de chegada Consumidos: 33 / 45 Horário: 07:00 Clínica: Centro de Saude Pr…" at bounding box center [452, 330] width 9 height 11
radio input "true"
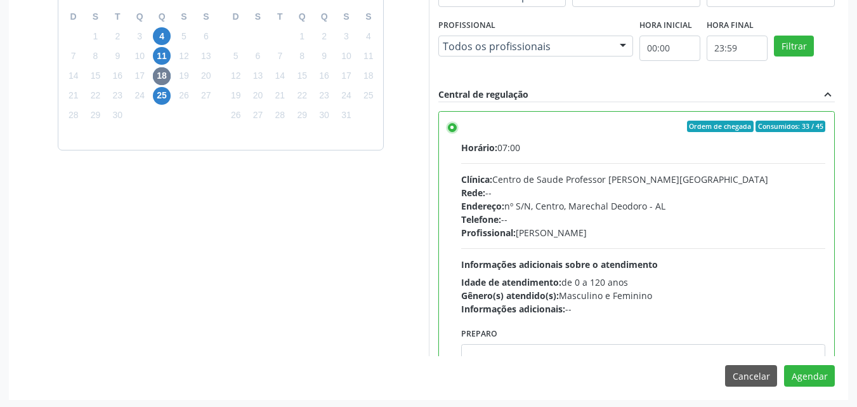
scroll to position [551, 0]
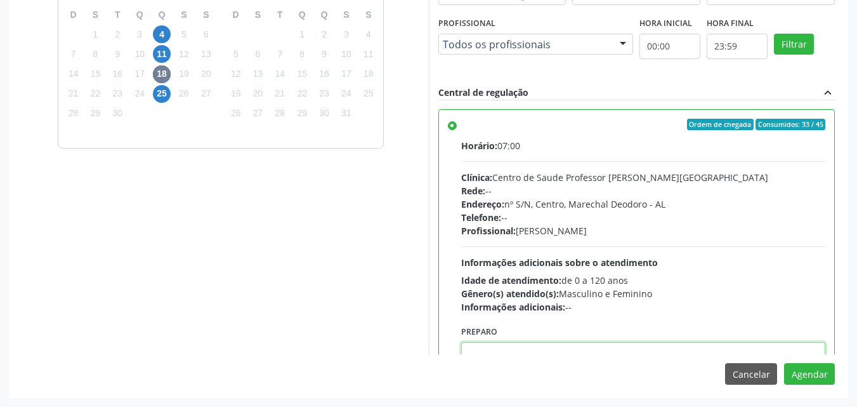
click at [769, 351] on textarea at bounding box center [643, 366] width 365 height 48
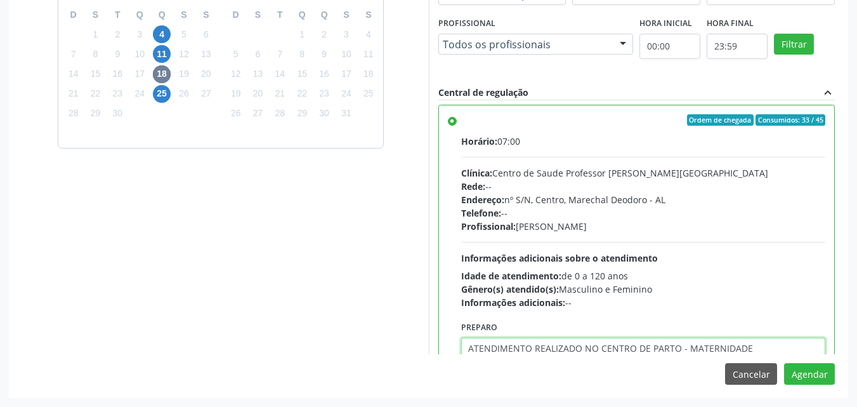
type textarea "ATENDIMENTO REALIZADO NO CENTRO DE PARTO - MATERNIDADE"
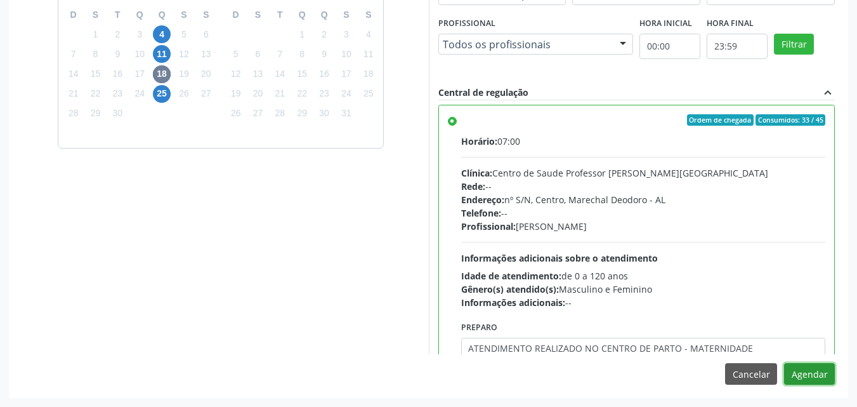
click at [784, 363] on button "Agendar" at bounding box center [809, 374] width 51 height 22
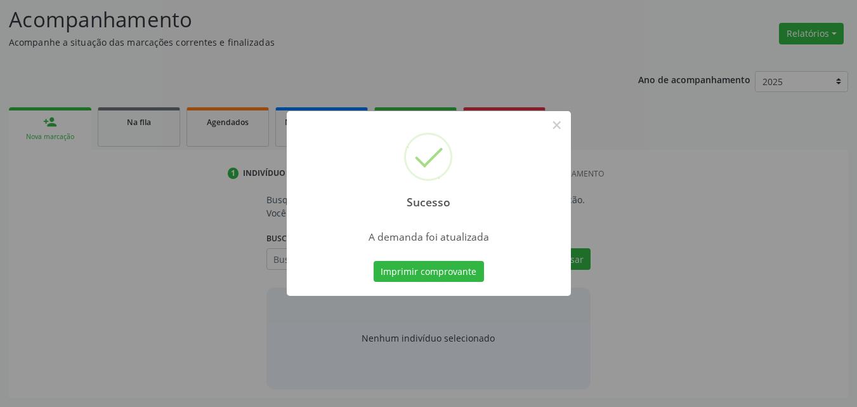
scroll to position [174, 0]
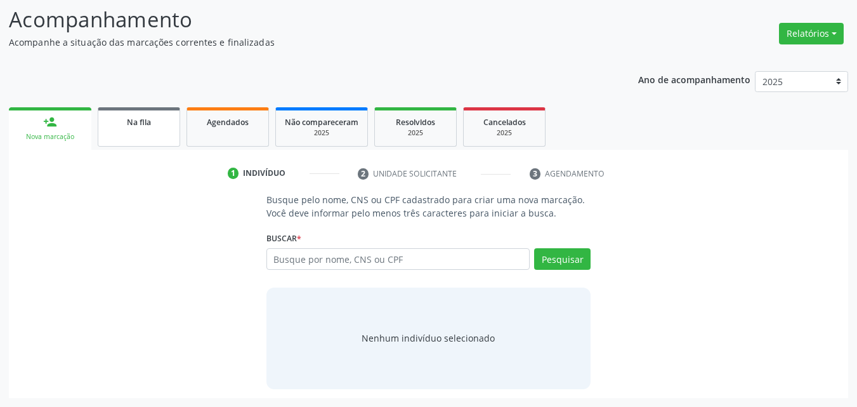
click at [159, 127] on div "Na fila" at bounding box center [138, 121] width 63 height 13
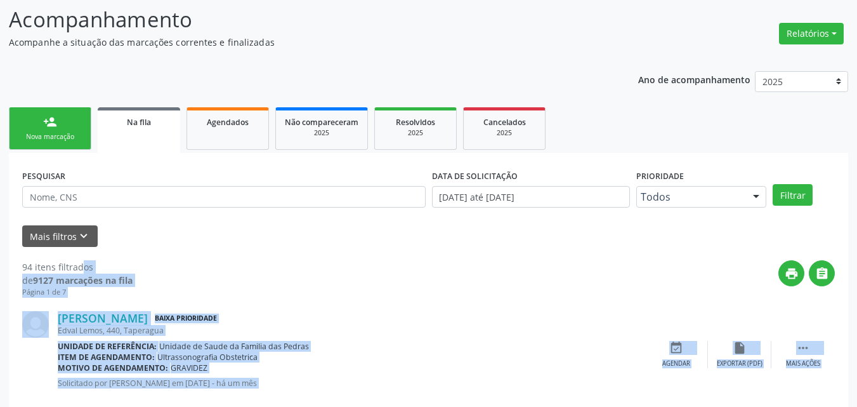
click at [46, 261] on div "94 itens filtrados" at bounding box center [77, 266] width 110 height 13
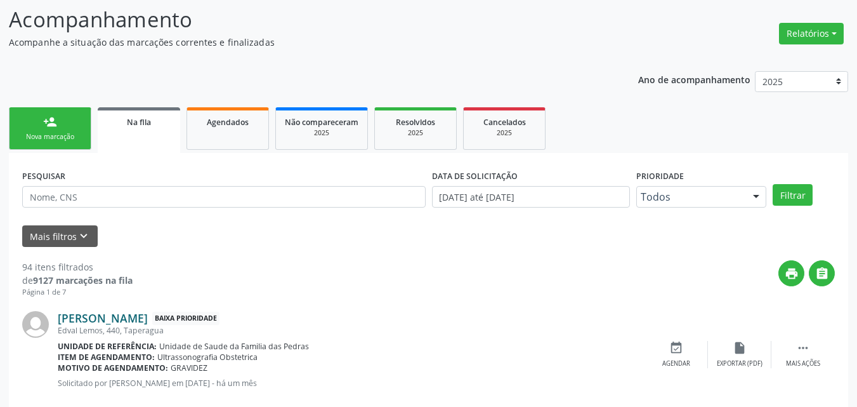
click at [148, 324] on link "Paula Stephania Ferreira de Barros" at bounding box center [103, 318] width 90 height 14
click at [148, 322] on link "Paula Stephania Ferreira de Barros" at bounding box center [103, 318] width 90 height 14
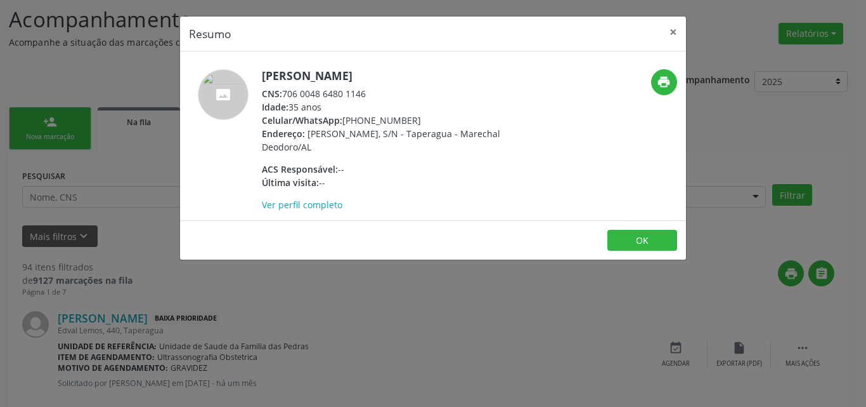
drag, startPoint x: 285, startPoint y: 94, endPoint x: 381, endPoint y: 100, distance: 96.6
click at [381, 100] on div "Paula Stephania Ferreira de Barros CNS: 706 0048 6480 1146 Idade: 35 anos Celul…" at bounding box center [385, 140] width 247 height 142
click at [381, 100] on div "Idade: 35 anos" at bounding box center [385, 106] width 247 height 13
drag, startPoint x: 367, startPoint y: 93, endPoint x: 285, endPoint y: 89, distance: 82.5
click at [285, 89] on div "CNS: 706 0048 6480 1146" at bounding box center [385, 93] width 247 height 13
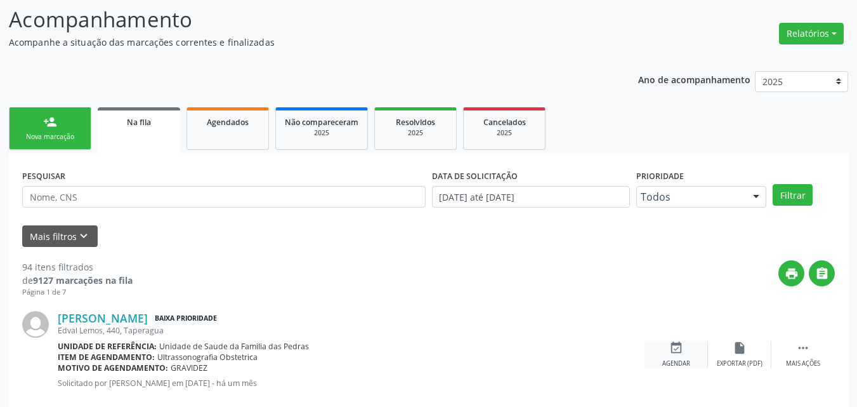
click at [665, 360] on div "Agendar" at bounding box center [676, 363] width 28 height 9
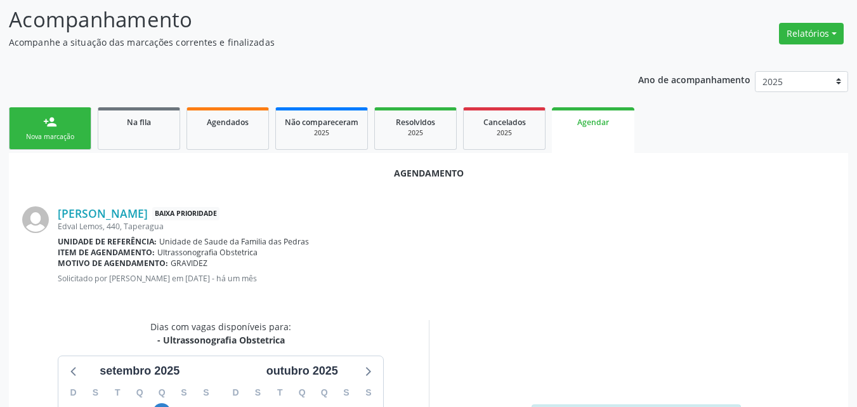
click at [266, 252] on div "Item de agendamento: Ultrassonografia Obstetrica" at bounding box center [446, 252] width 777 height 11
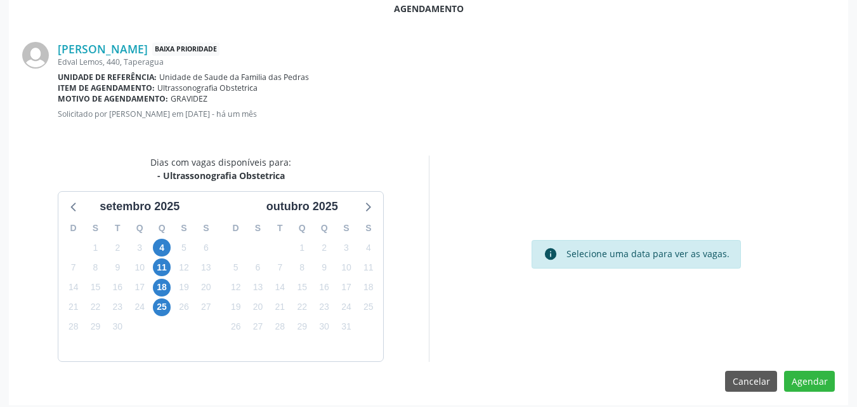
scroll to position [345, 0]
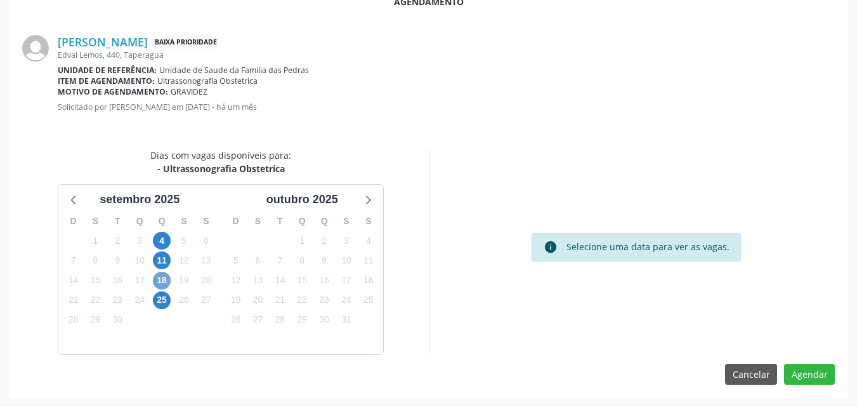
click at [163, 280] on span "18" at bounding box center [162, 280] width 18 height 18
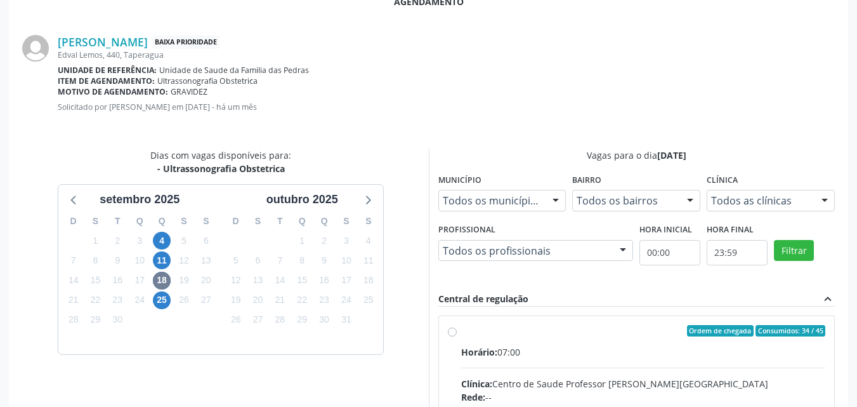
click at [457, 336] on input "Ordem de chegada Consumidos: 34 / 45 Horário: 07:00 Clínica: Centro de Saude Pr…" at bounding box center [452, 330] width 9 height 11
radio input "true"
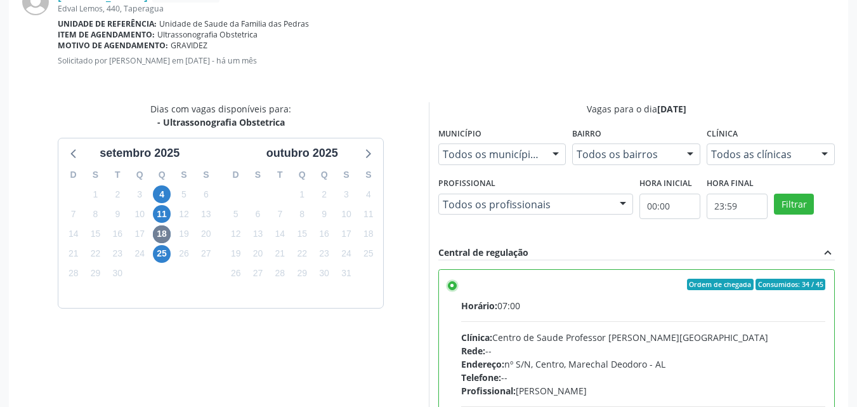
scroll to position [551, 0]
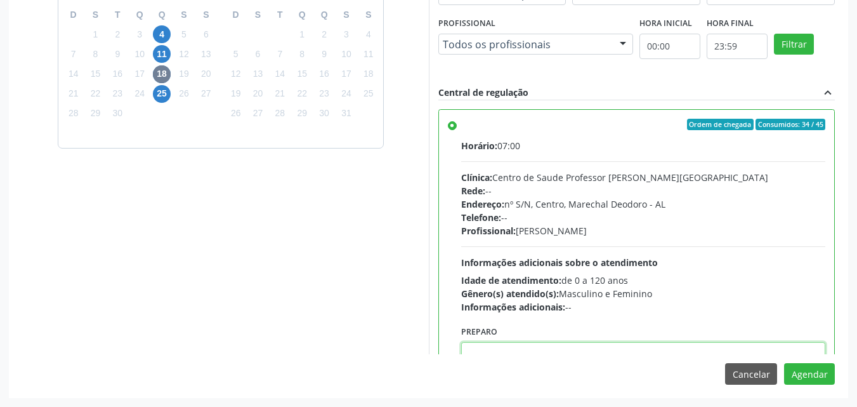
click at [554, 348] on textarea at bounding box center [643, 366] width 365 height 48
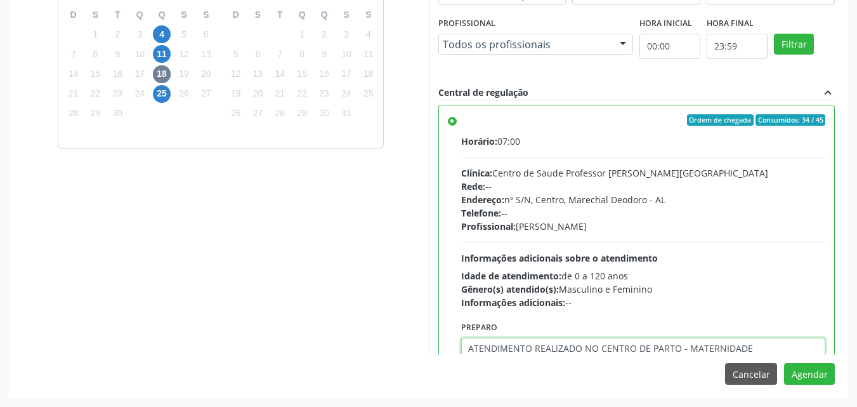
type textarea "ATENDIMENTO REALIZADO NO CENTRO DE PARTO - MATERNIDADE"
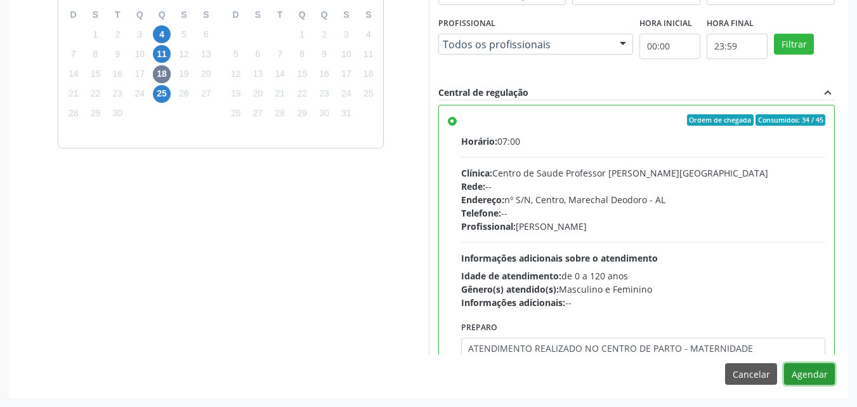
click at [784, 363] on button "Agendar" at bounding box center [809, 374] width 51 height 22
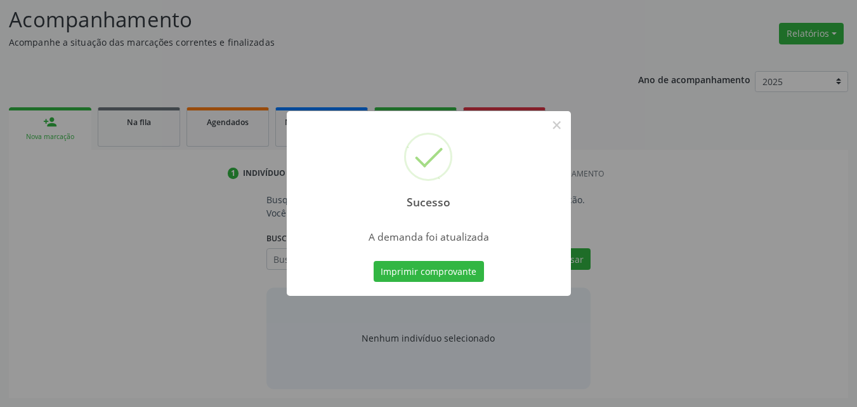
scroll to position [174, 0]
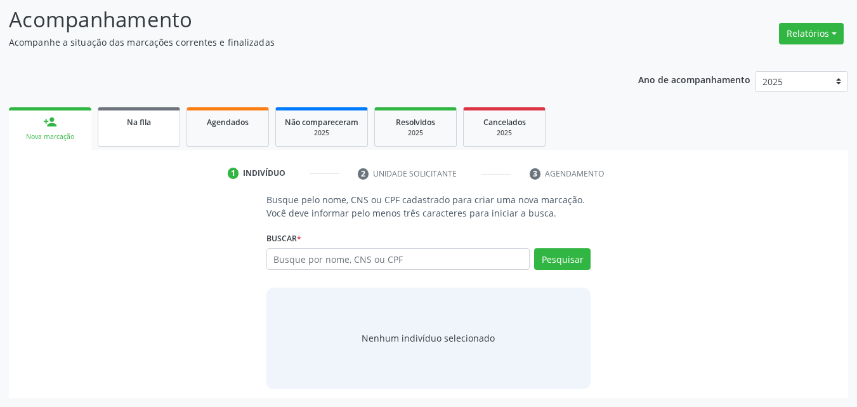
click at [153, 131] on link "Na fila" at bounding box center [139, 126] width 82 height 39
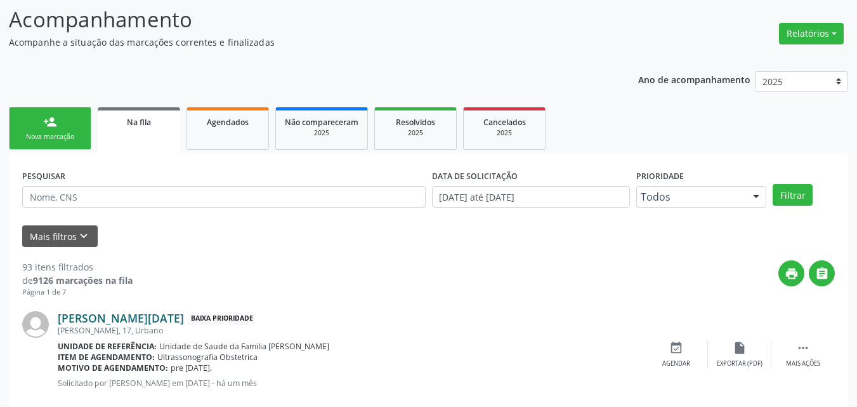
click at [131, 318] on link "Ana Lucia Lopes da Silva" at bounding box center [121, 318] width 126 height 14
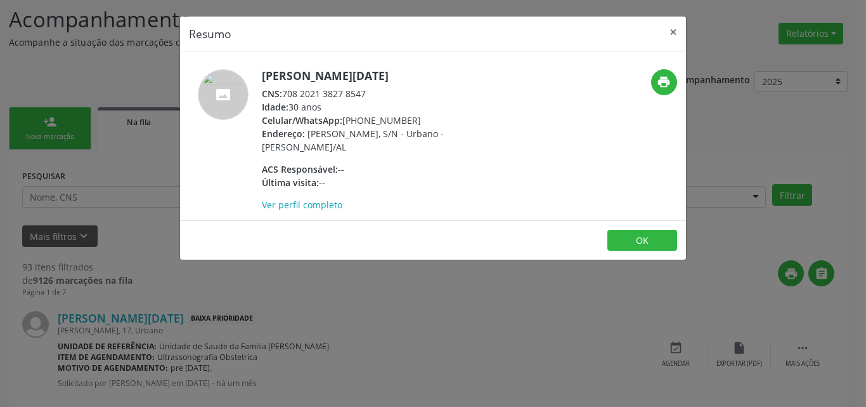
drag, startPoint x: 287, startPoint y: 98, endPoint x: 367, endPoint y: 95, distance: 80.0
click at [367, 95] on div "CNS: 708 2021 3827 8547" at bounding box center [385, 93] width 247 height 13
click at [634, 241] on button "OK" at bounding box center [643, 241] width 70 height 22
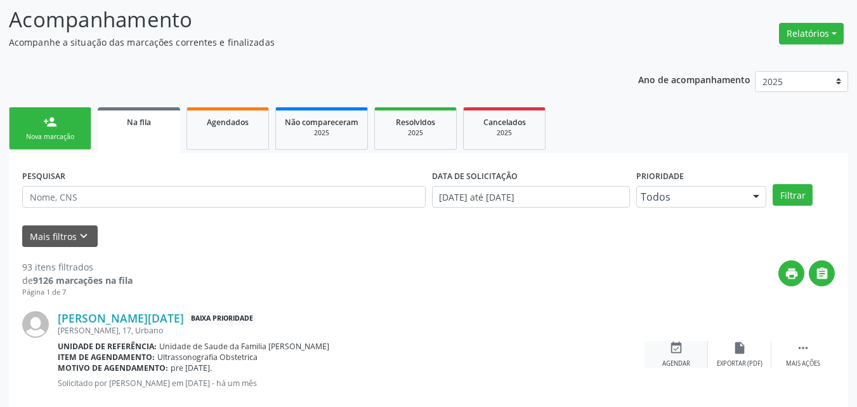
click at [668, 356] on div "event_available Agendar" at bounding box center [675, 354] width 63 height 27
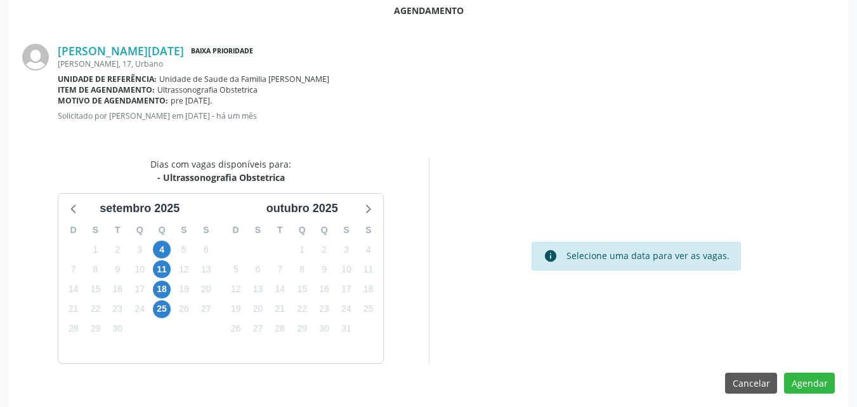
scroll to position [345, 0]
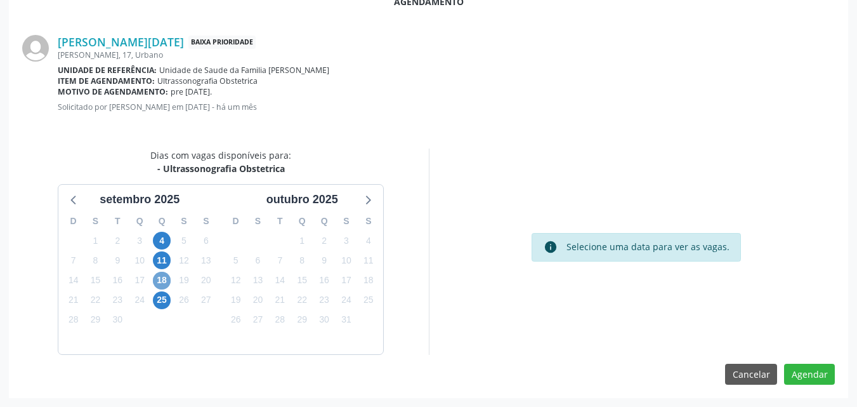
click at [157, 280] on span "18" at bounding box center [162, 280] width 18 height 18
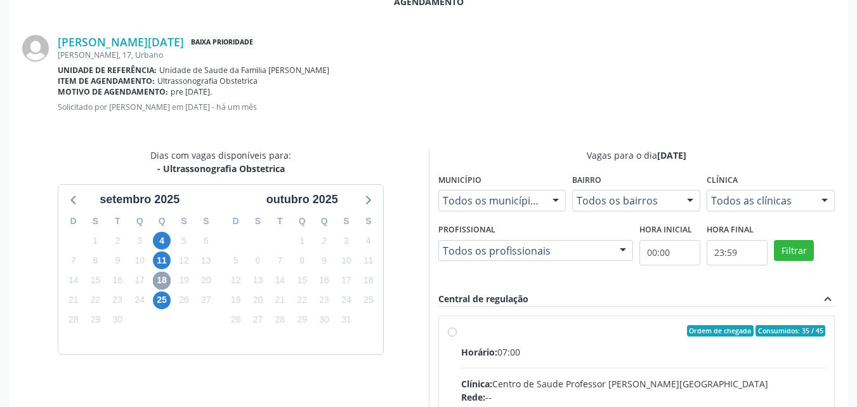
scroll to position [528, 0]
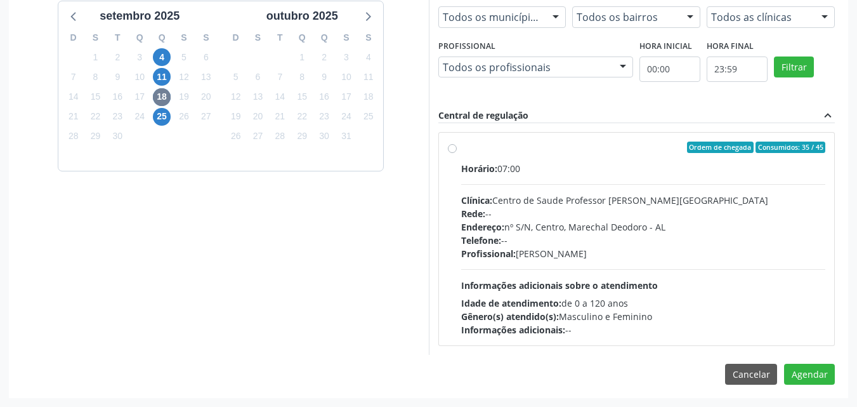
click at [598, 258] on div "Profissional: Sheila Raquel Souza Remigio" at bounding box center [643, 253] width 365 height 13
click at [457, 153] on input "Ordem de chegada Consumidos: 35 / 45 Horário: 07:00 Clínica: Centro de Saude Pr…" at bounding box center [452, 146] width 9 height 11
radio input "true"
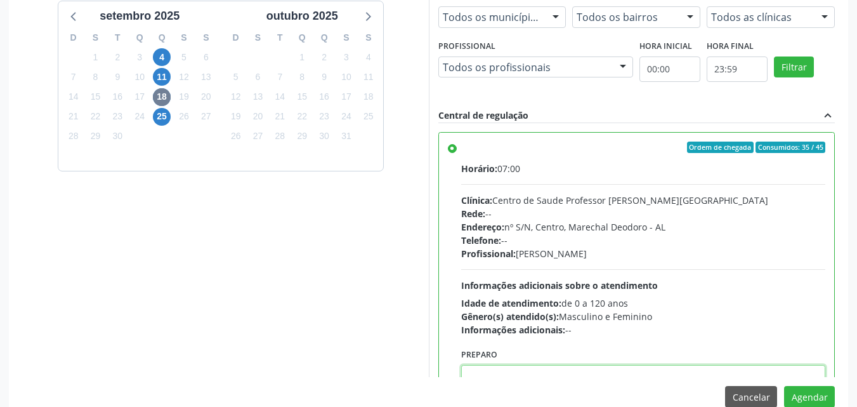
click at [575, 376] on textarea at bounding box center [643, 389] width 365 height 48
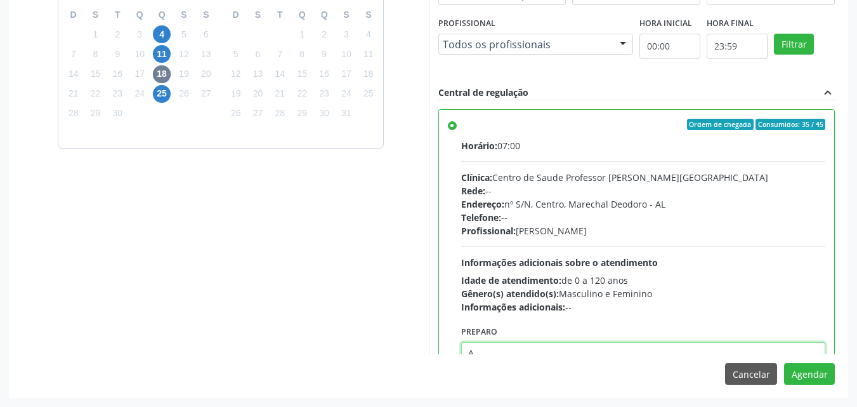
scroll to position [4, 0]
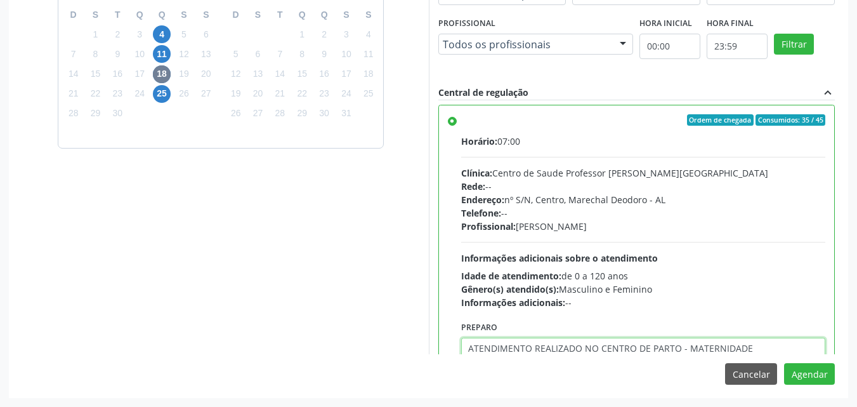
type textarea "ATENDIMENTO REALIZADO NO CENTRO DE PARTO - MATERNIDADE"
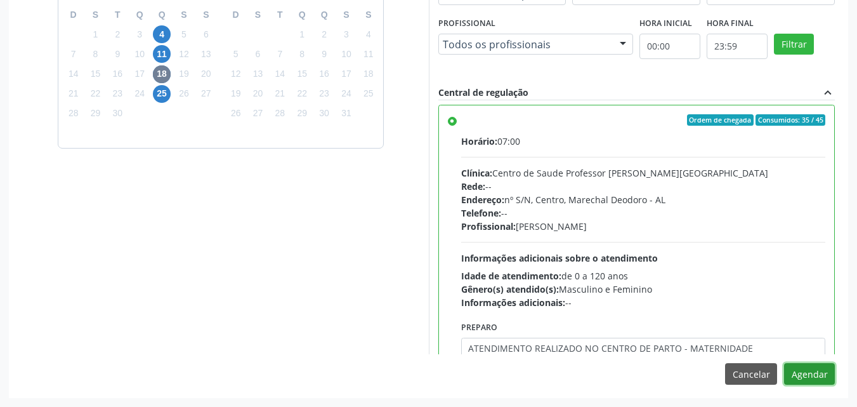
click at [784, 363] on button "Agendar" at bounding box center [809, 374] width 51 height 22
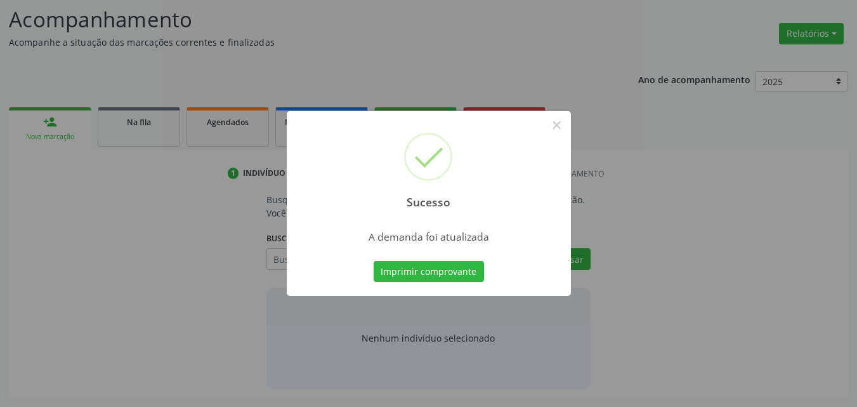
scroll to position [174, 0]
click at [374, 261] on button "Imprimir comprovante" at bounding box center [429, 272] width 110 height 22
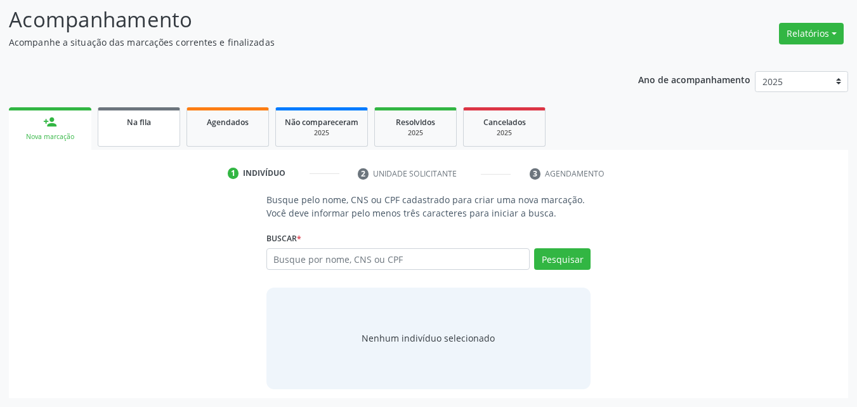
click at [147, 119] on span "Na fila" at bounding box center [139, 122] width 24 height 11
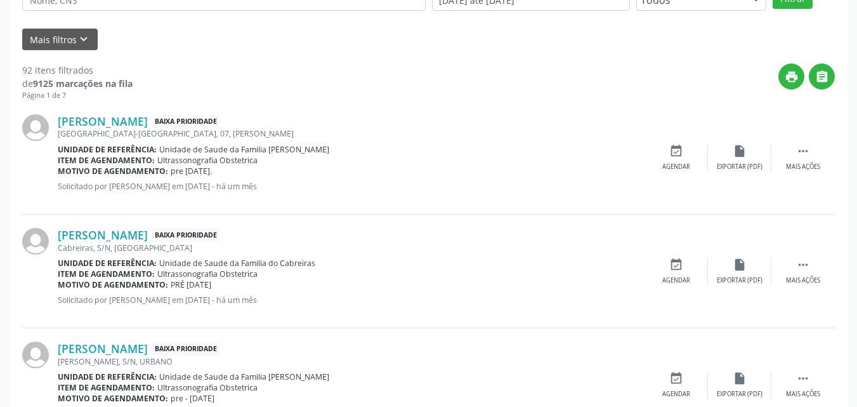
scroll to position [367, 0]
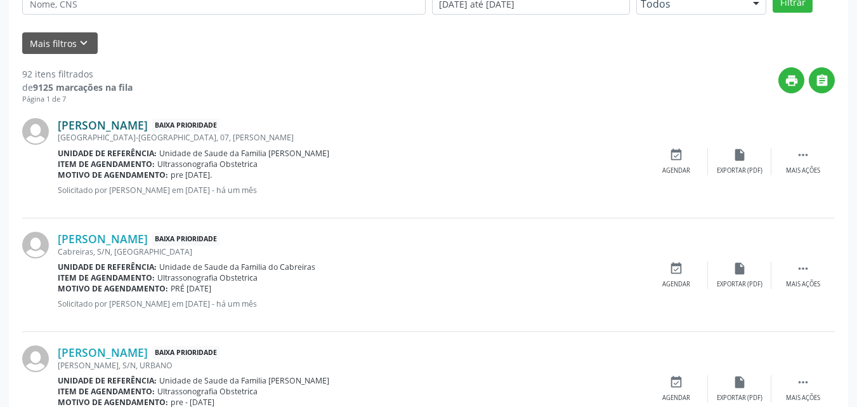
click at [148, 126] on link "Erika Ferreira da Silva" at bounding box center [103, 125] width 90 height 14
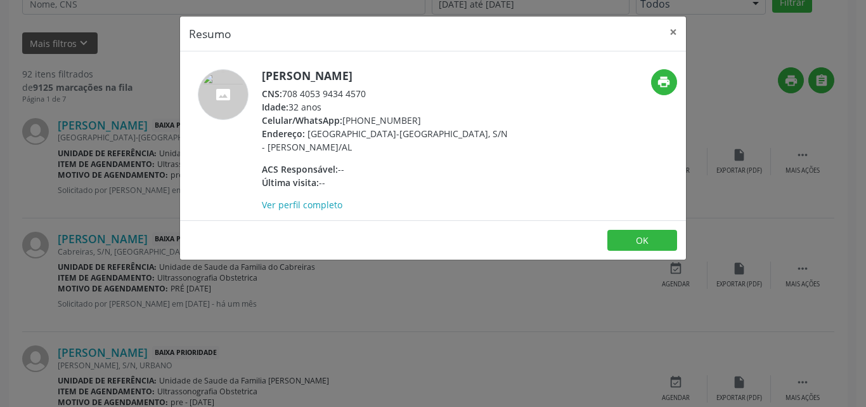
drag, startPoint x: 285, startPoint y: 96, endPoint x: 371, endPoint y: 96, distance: 85.6
click at [371, 96] on div "CNS: 708 4053 9434 4570" at bounding box center [385, 93] width 247 height 13
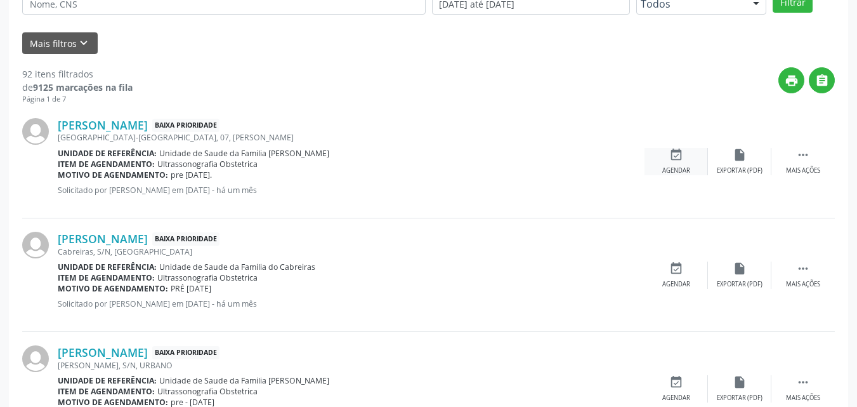
click at [672, 162] on div "event_available Agendar" at bounding box center [675, 161] width 63 height 27
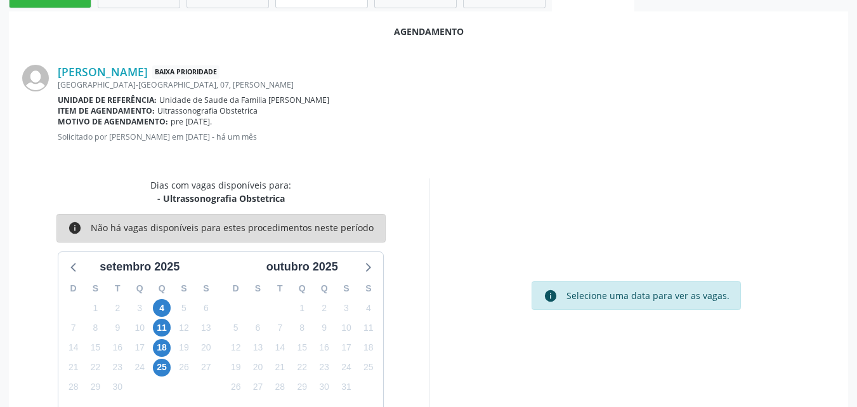
scroll to position [345, 0]
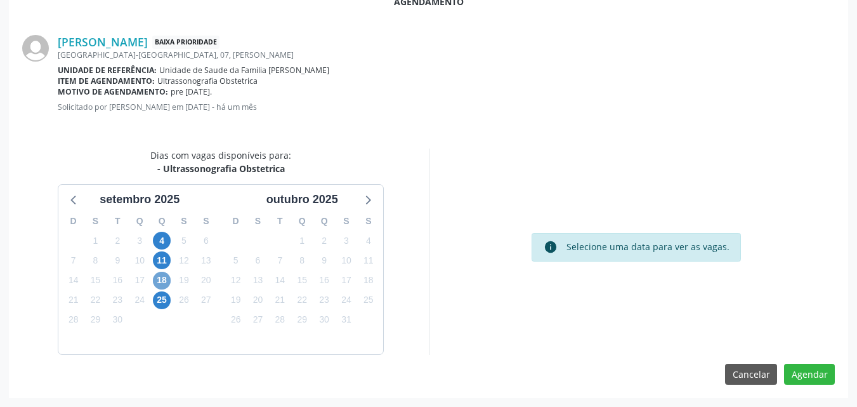
click at [167, 278] on span "18" at bounding box center [162, 280] width 18 height 18
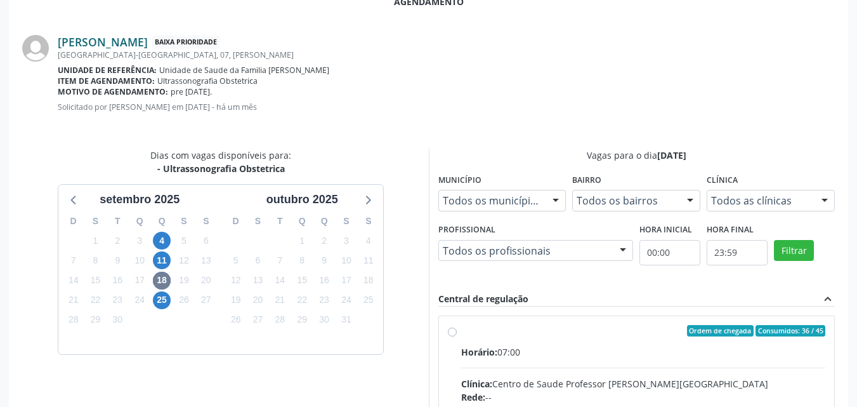
click at [106, 40] on link "Erika Ferreira da Silva" at bounding box center [103, 42] width 90 height 14
click at [457, 336] on input "Ordem de chegada Consumidos: 36 / 45 Horário: 07:00 Clínica: Centro de Saude Pr…" at bounding box center [452, 330] width 9 height 11
radio input "true"
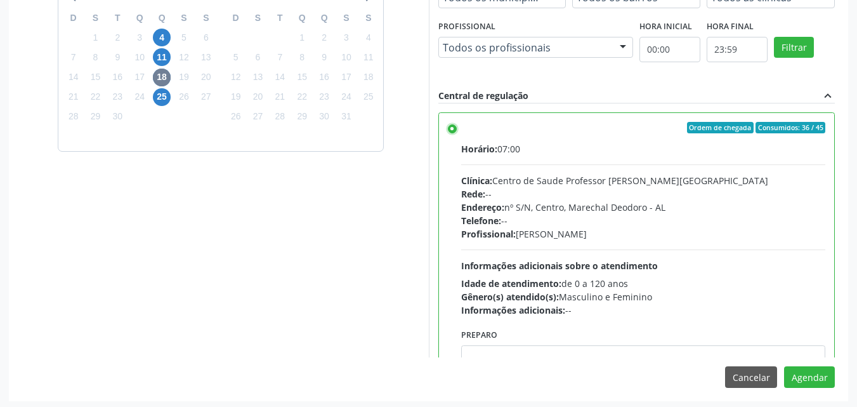
scroll to position [551, 0]
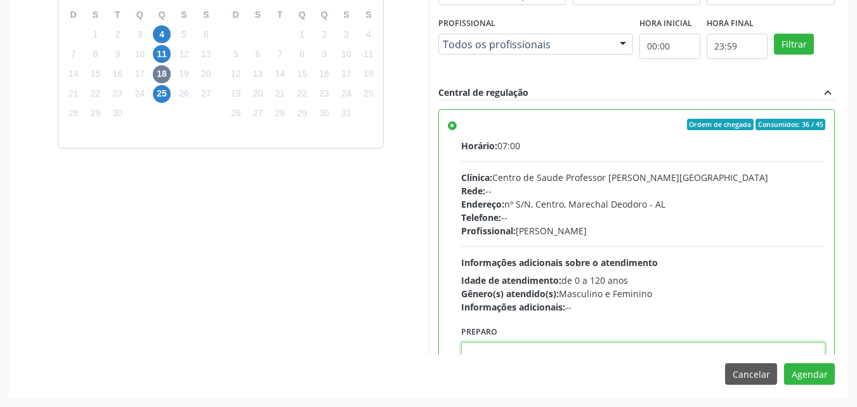
click at [641, 352] on textarea at bounding box center [643, 366] width 365 height 48
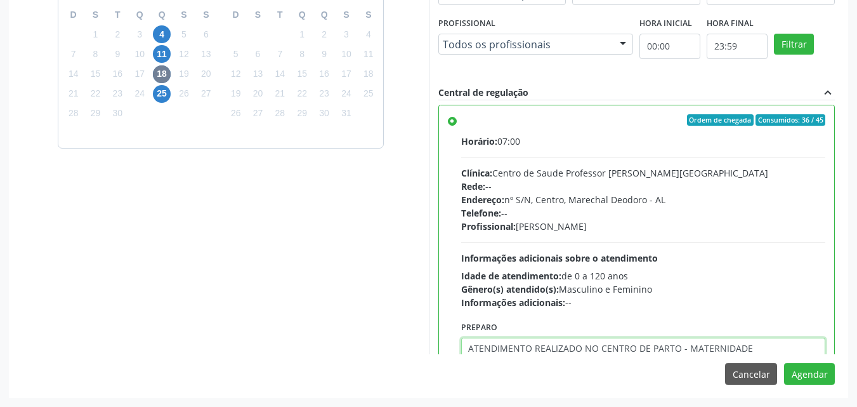
type textarea "ATENDIMENTO REALIZADO NO CENTRO DE PARTO - MATERNIDADE"
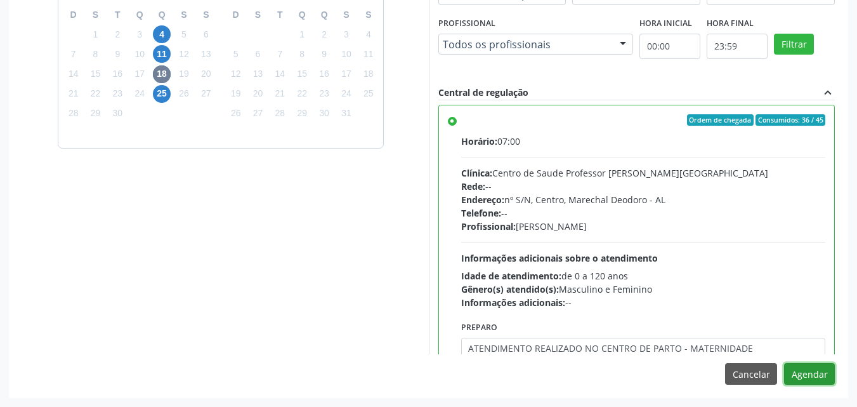
click at [784, 363] on button "Agendar" at bounding box center [809, 374] width 51 height 22
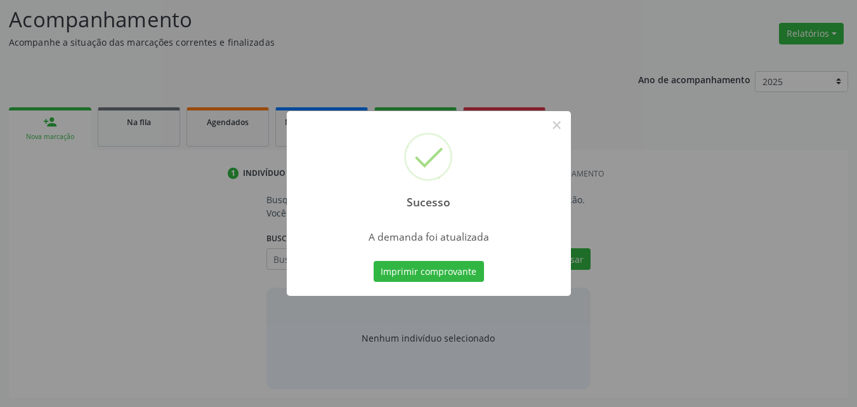
scroll to position [174, 0]
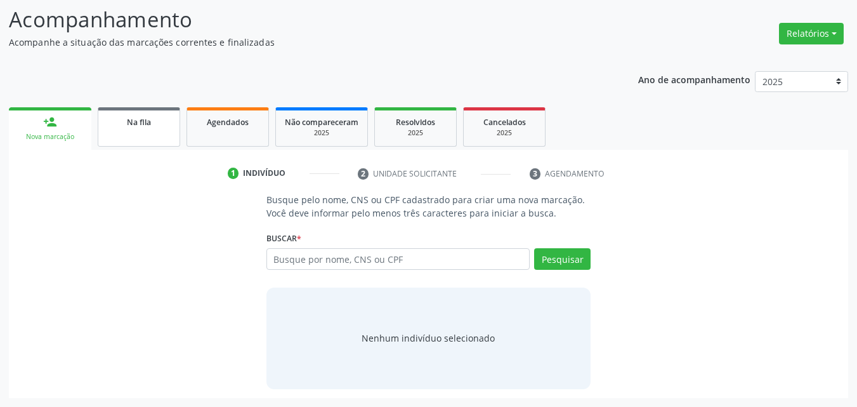
click at [148, 114] on link "Na fila" at bounding box center [139, 126] width 82 height 39
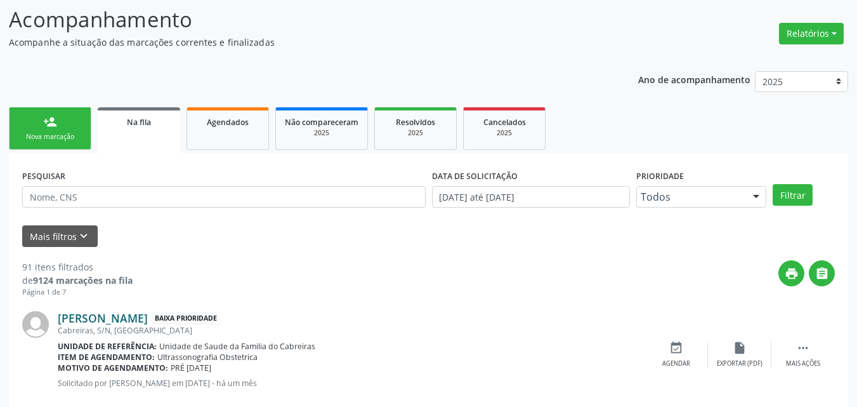
click at [148, 316] on link "Andreza Carla Batista dos Santos" at bounding box center [103, 318] width 90 height 14
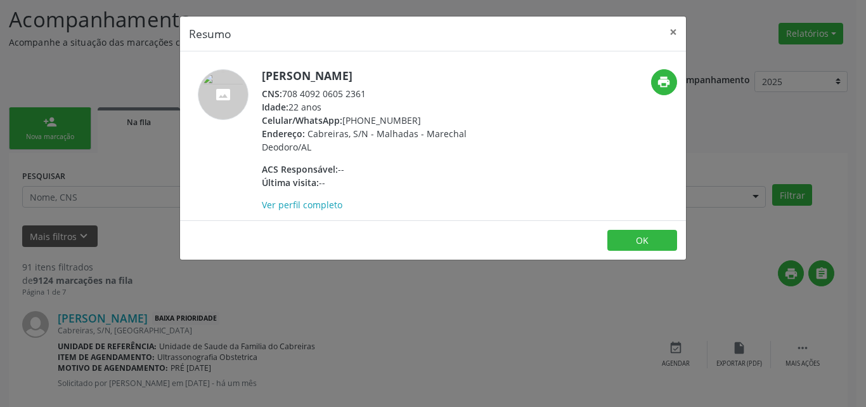
drag, startPoint x: 285, startPoint y: 92, endPoint x: 372, endPoint y: 93, distance: 86.9
click at [372, 93] on div "CNS: 708 4092 0605 2361" at bounding box center [385, 93] width 247 height 13
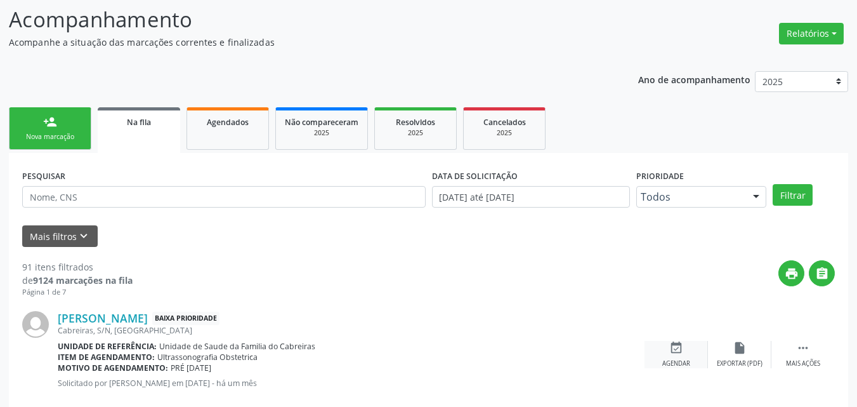
click at [694, 356] on div "event_available Agendar" at bounding box center [675, 354] width 63 height 27
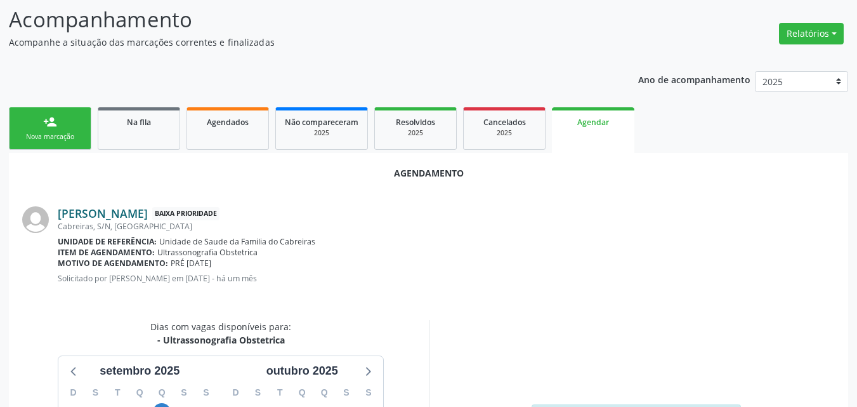
click at [148, 215] on link "Andreza Carla Batista dos Santos" at bounding box center [103, 213] width 90 height 14
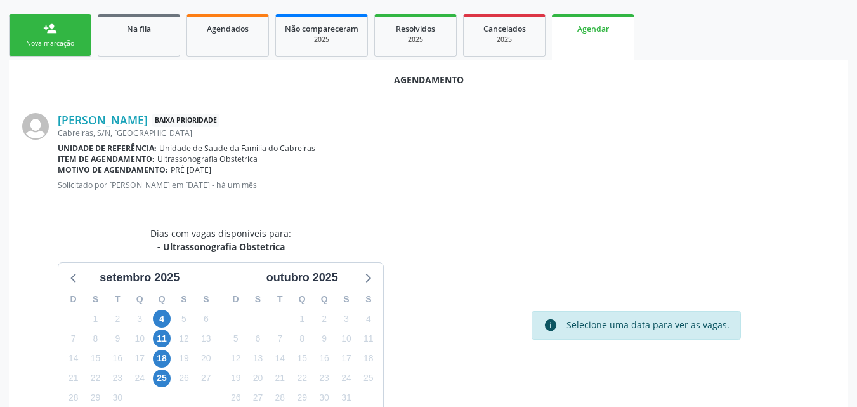
scroll to position [345, 0]
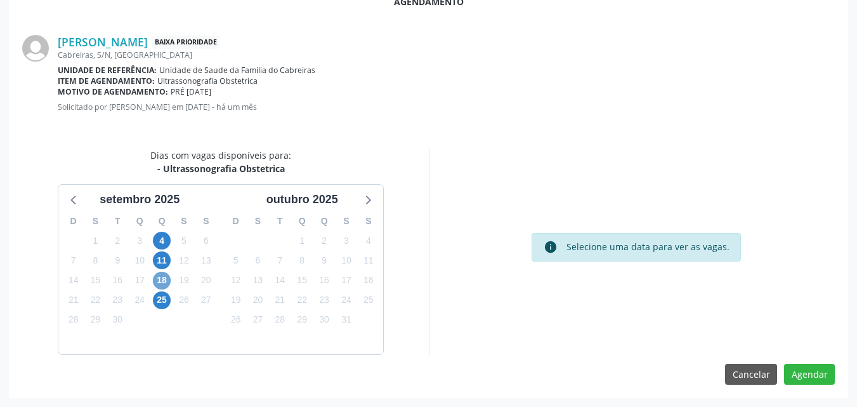
click at [162, 282] on span "18" at bounding box center [162, 280] width 18 height 18
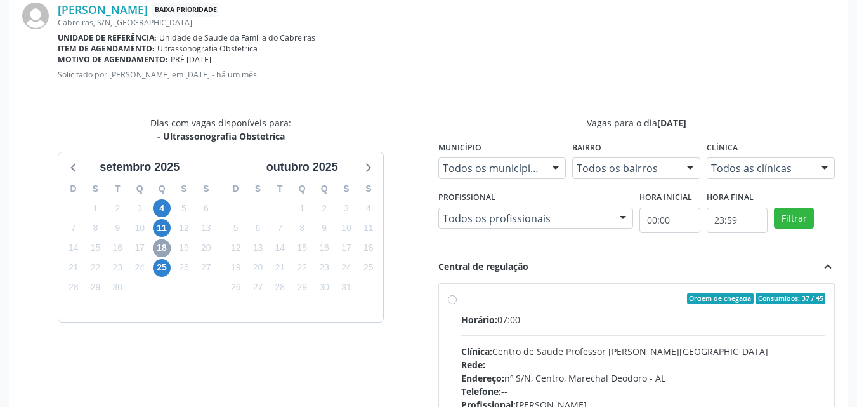
scroll to position [464, 0]
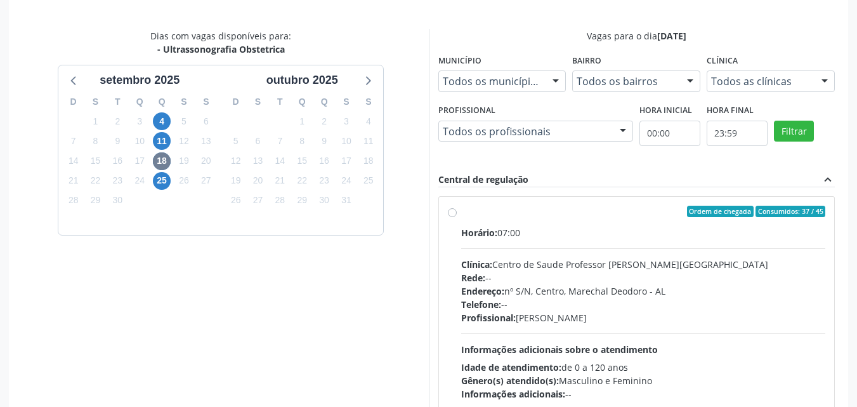
click at [696, 327] on div "Horário: 07:00 Clínica: Centro de Saude Professor Estacio de Lima Rede: -- Ende…" at bounding box center [643, 313] width 365 height 174
click at [457, 217] on input "Ordem de chegada Consumidos: 37 / 45 Horário: 07:00 Clínica: Centro de Saude Pr…" at bounding box center [452, 211] width 9 height 11
radio input "true"
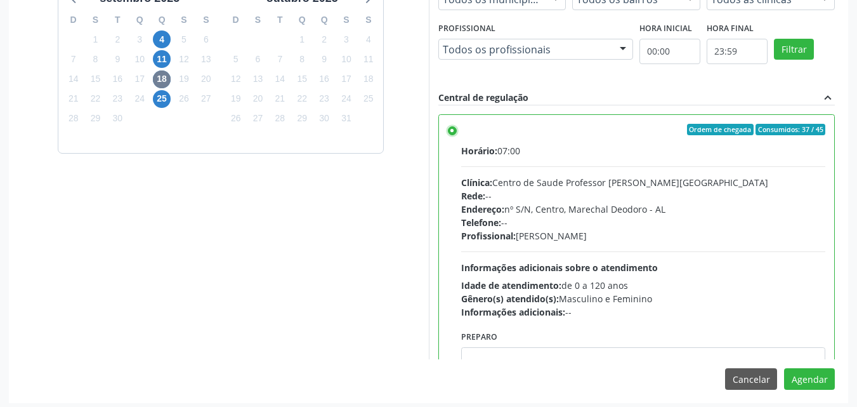
scroll to position [551, 0]
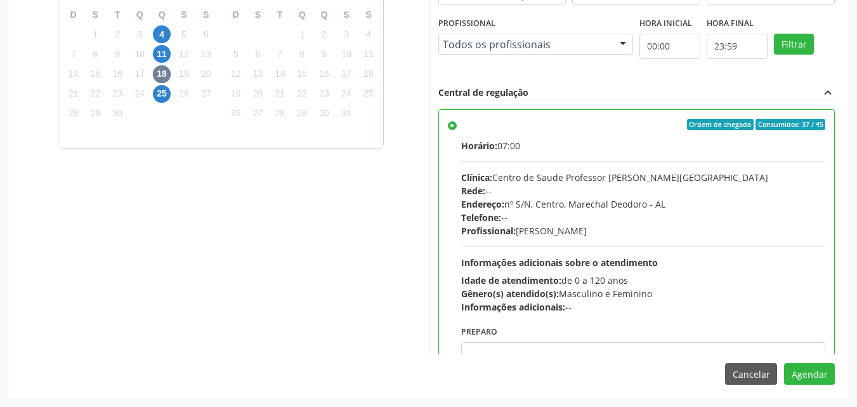
click at [631, 355] on div "Agendamento Andreza Carla Batista dos Santos Baixa Prioridade Cabreiras, S/N, M…" at bounding box center [428, 86] width 839 height 622
click at [631, 354] on textarea at bounding box center [643, 366] width 365 height 48
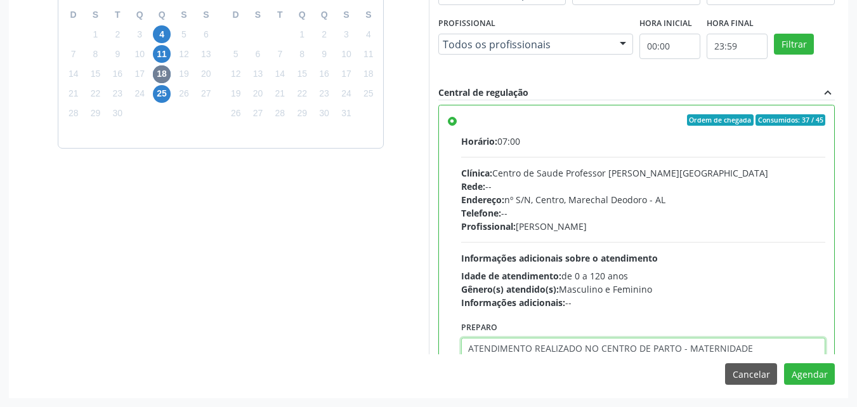
type textarea "ATENDIMENTO REALIZADO NO CENTRO DE PARTO - MATERNIDADE"
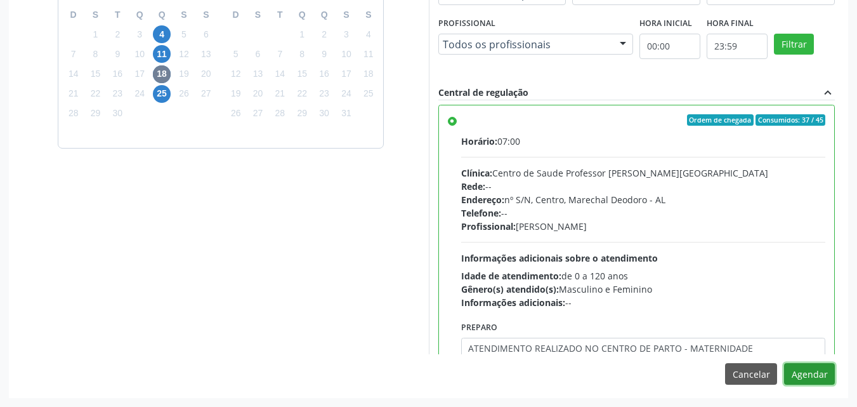
click at [784, 363] on button "Agendar" at bounding box center [809, 374] width 51 height 22
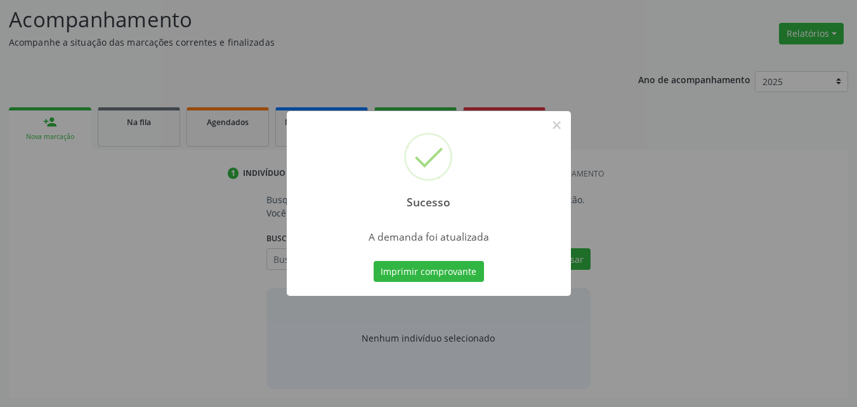
scroll to position [174, 0]
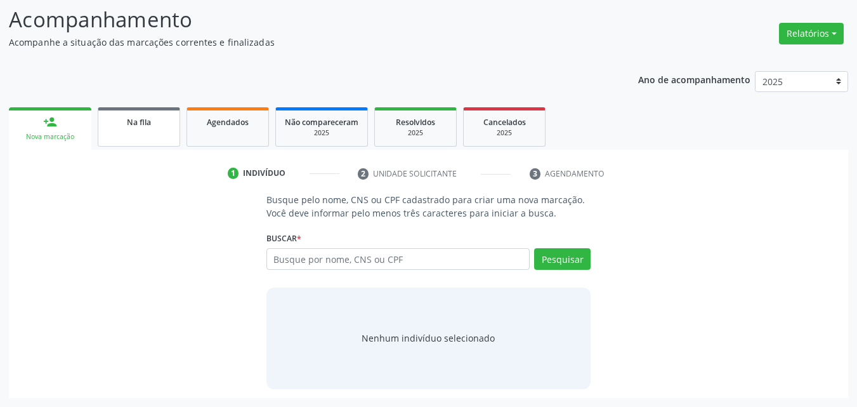
click at [128, 136] on link "Na fila" at bounding box center [139, 126] width 82 height 39
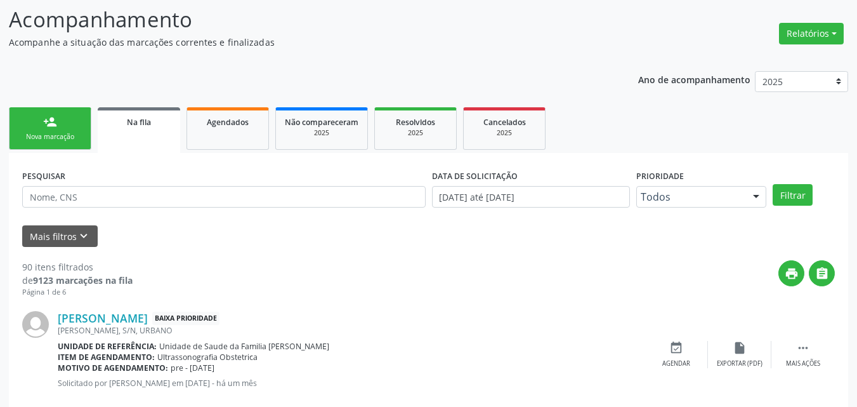
scroll to position [218, 0]
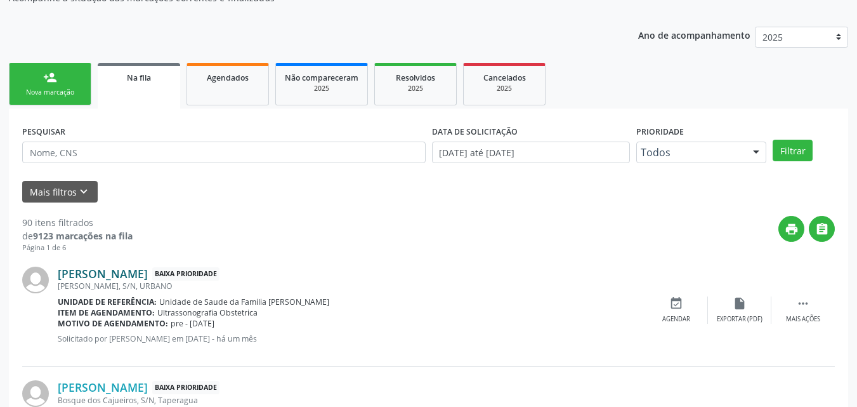
click at [96, 273] on link "Ana Karolyne da Silva Santos" at bounding box center [103, 273] width 90 height 14
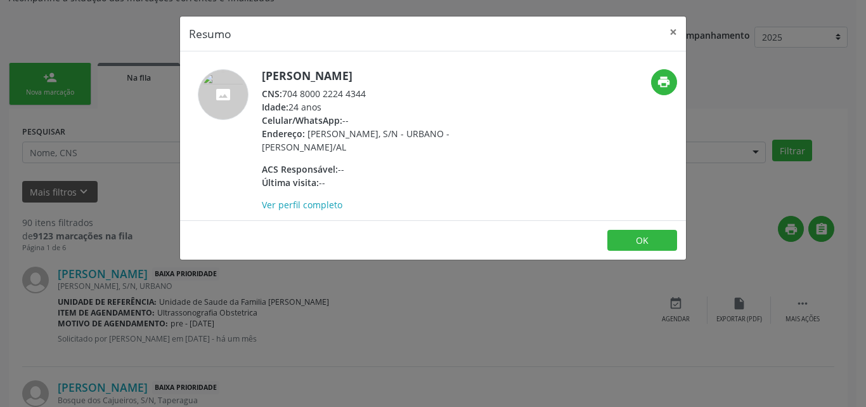
drag, startPoint x: 285, startPoint y: 93, endPoint x: 400, endPoint y: 89, distance: 114.9
click at [400, 89] on div "CNS: 704 8000 2224 4344" at bounding box center [385, 93] width 247 height 13
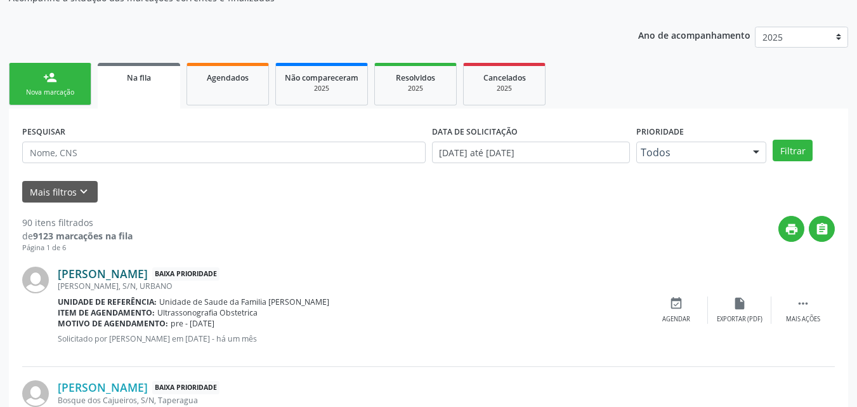
click at [148, 269] on link "Ana Karolyne da Silva Santos" at bounding box center [103, 273] width 90 height 14
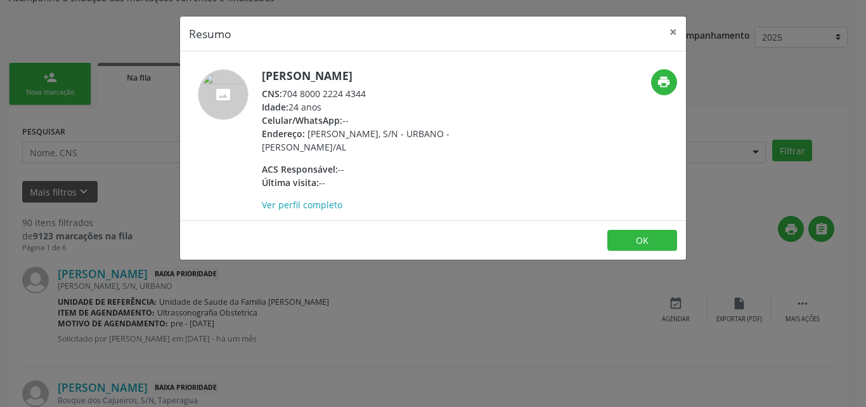
drag, startPoint x: 285, startPoint y: 96, endPoint x: 380, endPoint y: 91, distance: 94.6
click at [380, 91] on div "CNS: 704 8000 2224 4344" at bounding box center [385, 93] width 247 height 13
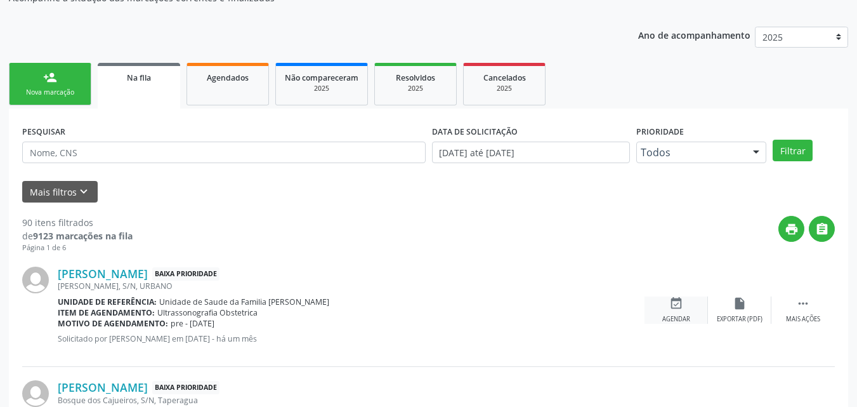
click at [666, 308] on div "event_available Agendar" at bounding box center [675, 309] width 63 height 27
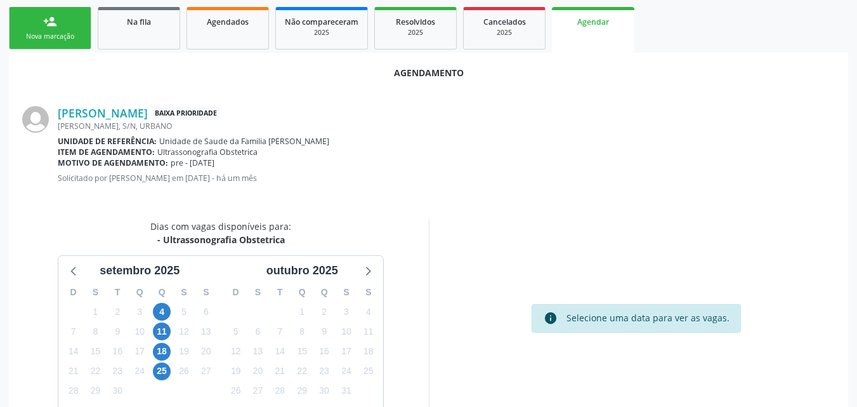
scroll to position [334, 0]
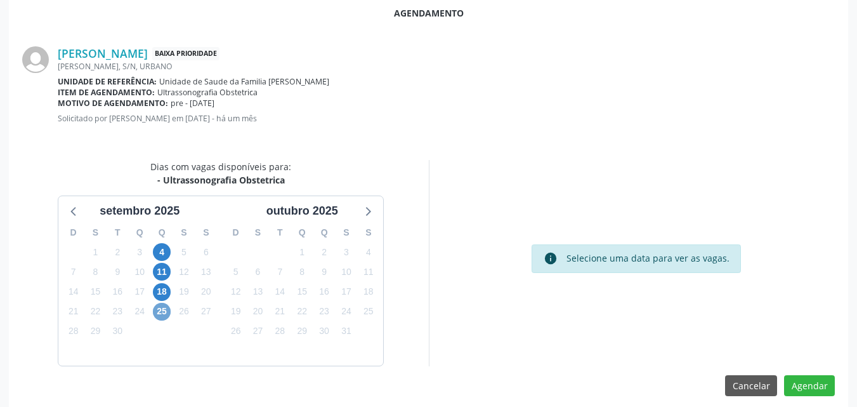
click at [162, 310] on span "25" at bounding box center [162, 312] width 18 height 18
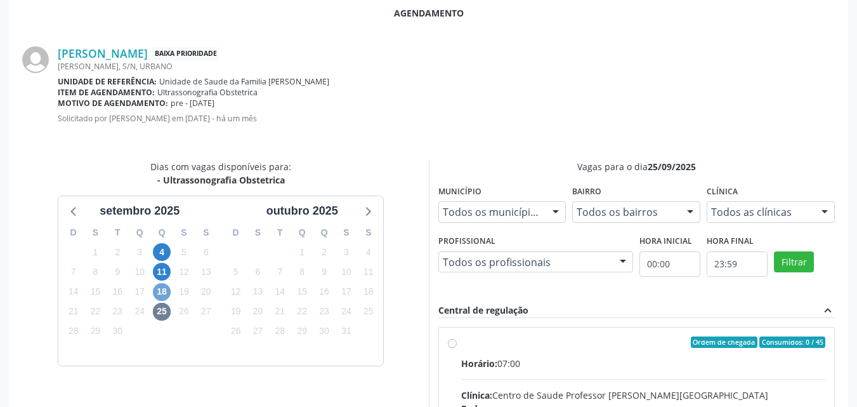
click at [167, 291] on span "18" at bounding box center [162, 292] width 18 height 18
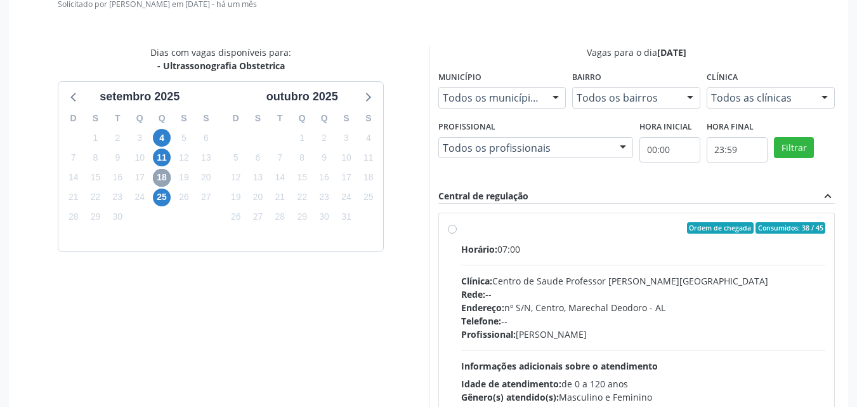
scroll to position [528, 0]
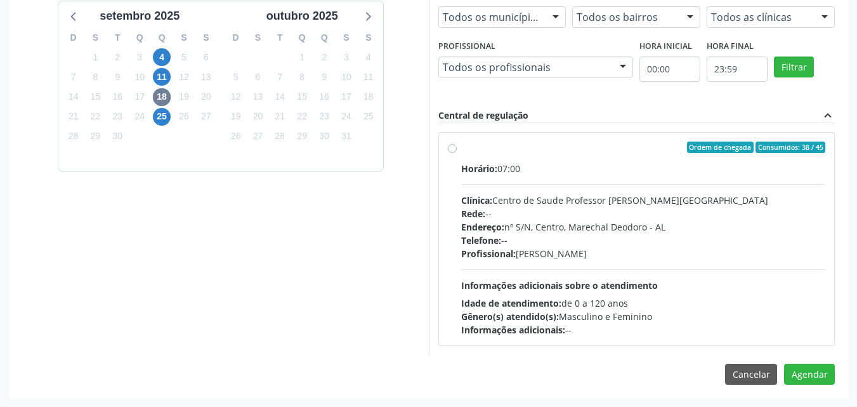
click at [660, 214] on div "Rede: --" at bounding box center [643, 213] width 365 height 13
click at [457, 153] on input "Ordem de chegada Consumidos: 38 / 45 Horário: 07:00 Clínica: Centro de Saude Pr…" at bounding box center [452, 146] width 9 height 11
radio input "true"
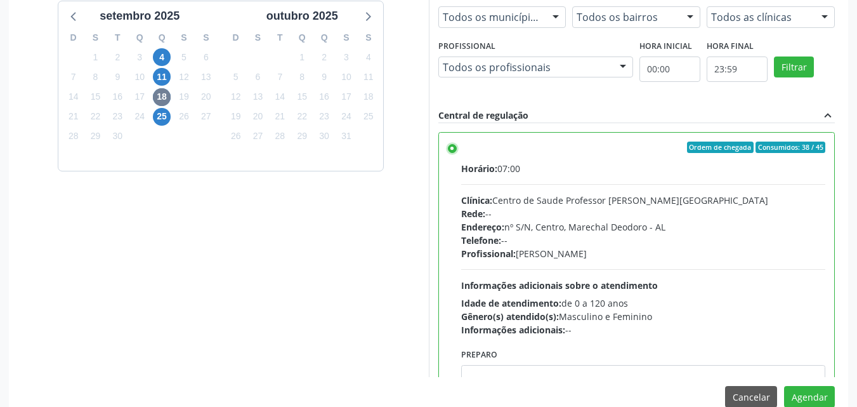
scroll to position [551, 0]
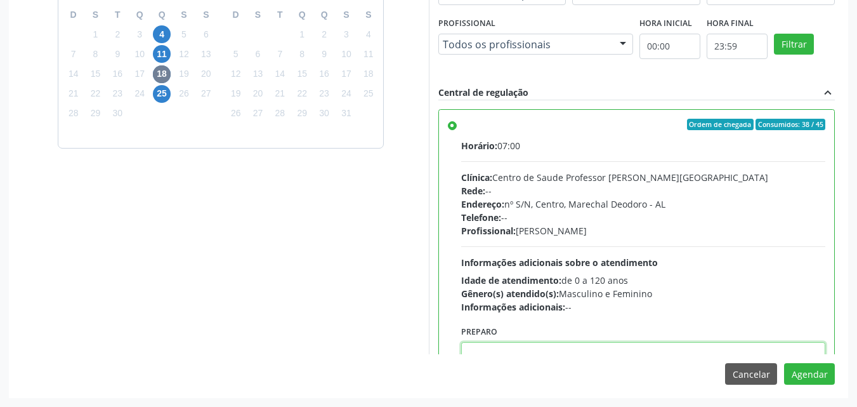
click at [703, 342] on textarea at bounding box center [643, 366] width 365 height 48
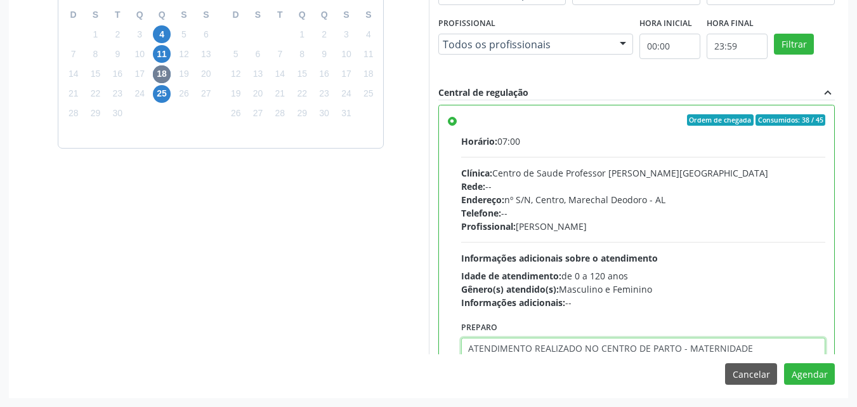
type textarea "ATENDIMENTO REALIZADO NO CENTRO DE PARTO - MATERNIDADE"
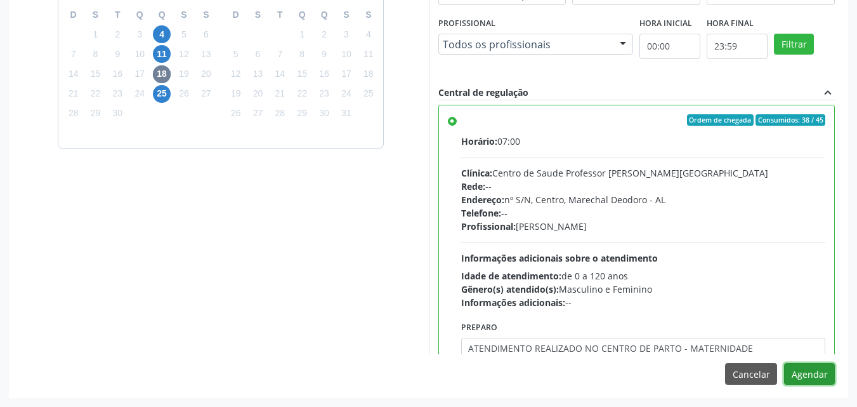
click at [784, 363] on button "Agendar" at bounding box center [809, 374] width 51 height 22
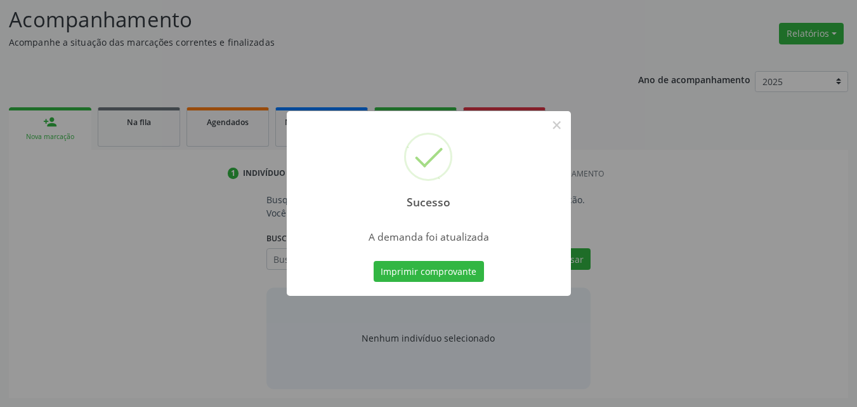
scroll to position [174, 0]
click at [374, 261] on button "Imprimir comprovante" at bounding box center [429, 272] width 110 height 22
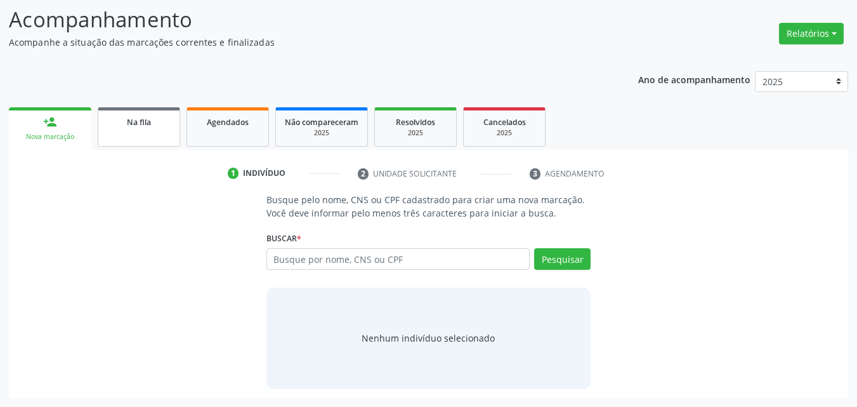
click at [138, 126] on span "Na fila" at bounding box center [139, 122] width 24 height 11
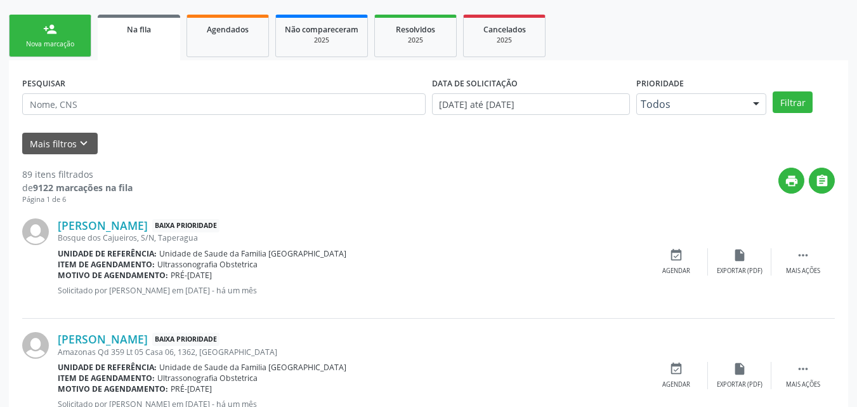
scroll to position [273, 0]
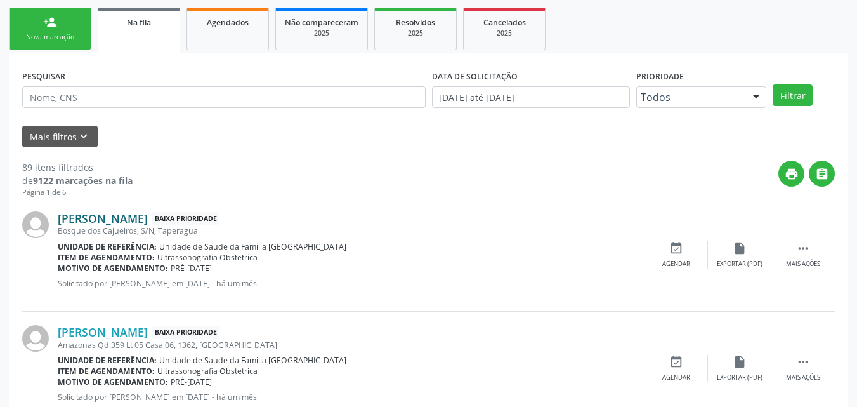
click at [148, 219] on link "Fatima Vitoria Silva Santos" at bounding box center [103, 218] width 90 height 14
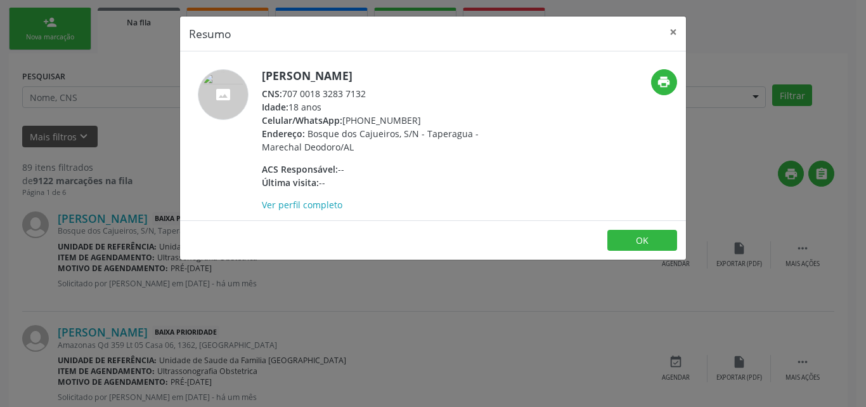
drag, startPoint x: 286, startPoint y: 91, endPoint x: 370, endPoint y: 93, distance: 84.4
click at [370, 93] on div "CNS: 707 0018 3283 7132" at bounding box center [385, 93] width 247 height 13
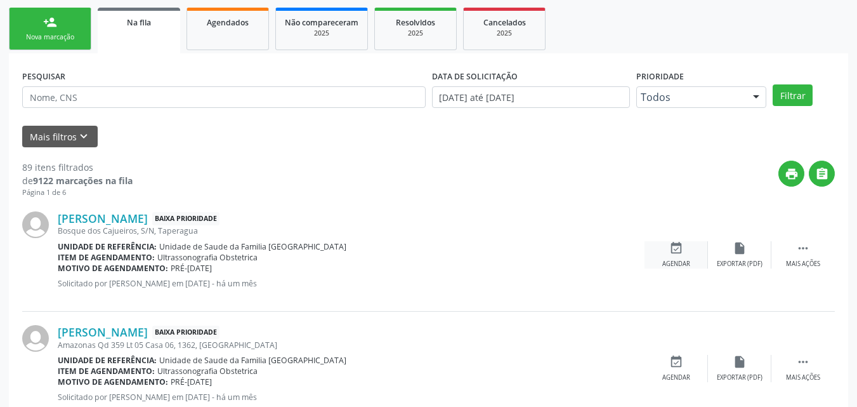
click at [692, 258] on div "event_available Agendar" at bounding box center [675, 254] width 63 height 27
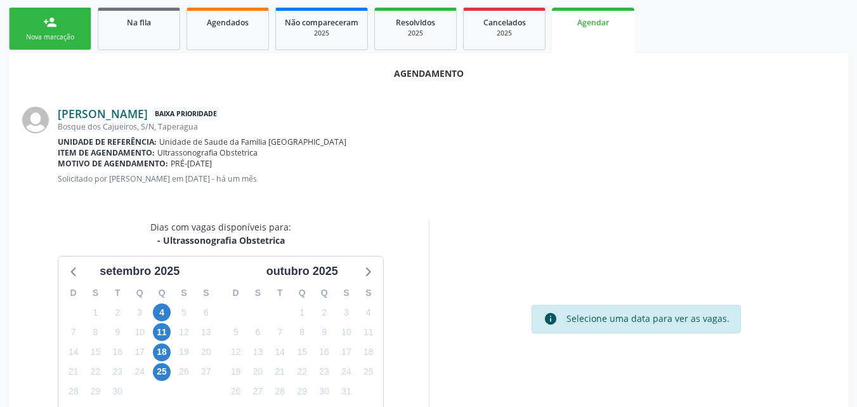
click at [148, 110] on link "Fatima Vitoria Silva Santos" at bounding box center [103, 114] width 90 height 14
click at [166, 355] on span "18" at bounding box center [162, 352] width 18 height 18
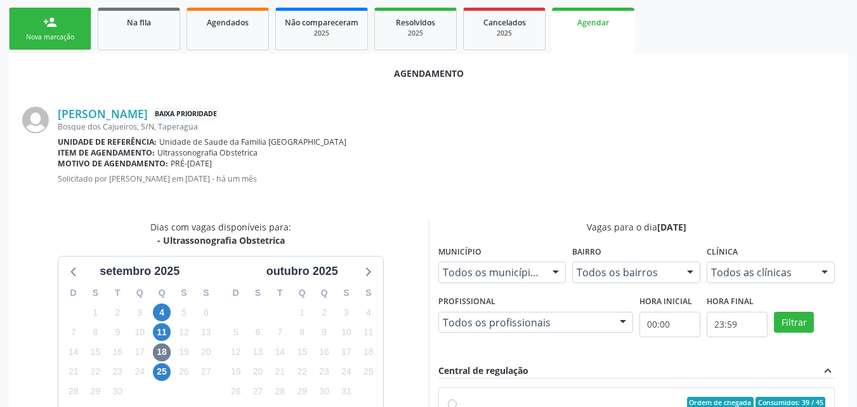
click at [580, 397] on div "Ordem de chegada Consumidos: 39 / 45" at bounding box center [643, 401] width 365 height 11
click at [457, 397] on input "Ordem de chegada Consumidos: 39 / 45 Horário: 07:00 Clínica: Centro de Saude Pr…" at bounding box center [452, 401] width 9 height 11
radio input "true"
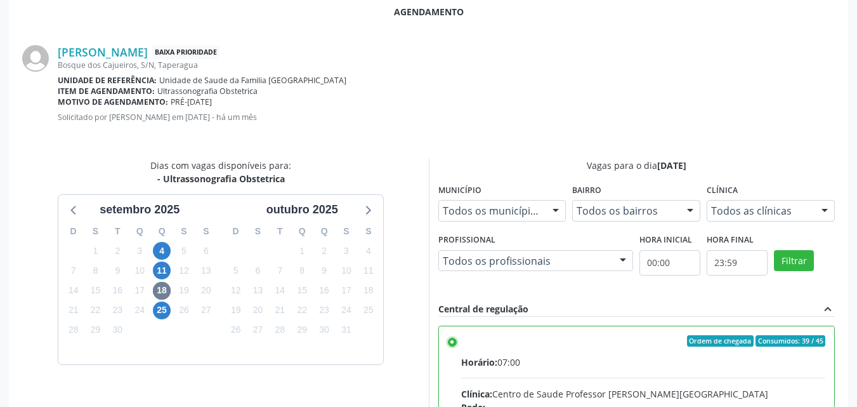
scroll to position [551, 0]
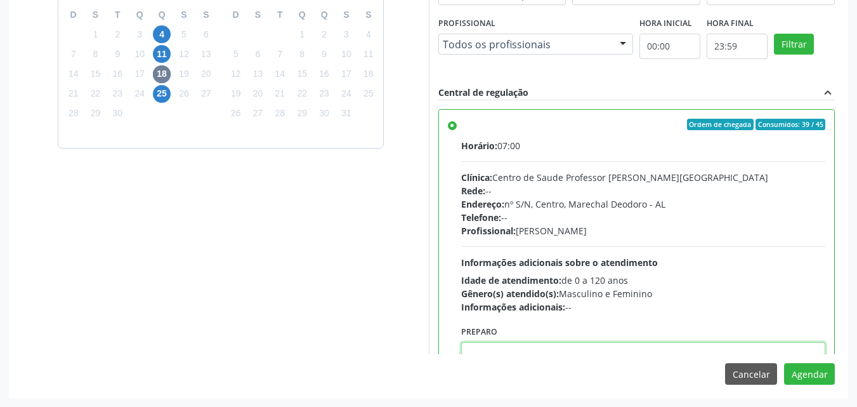
click at [620, 347] on textarea at bounding box center [643, 366] width 365 height 48
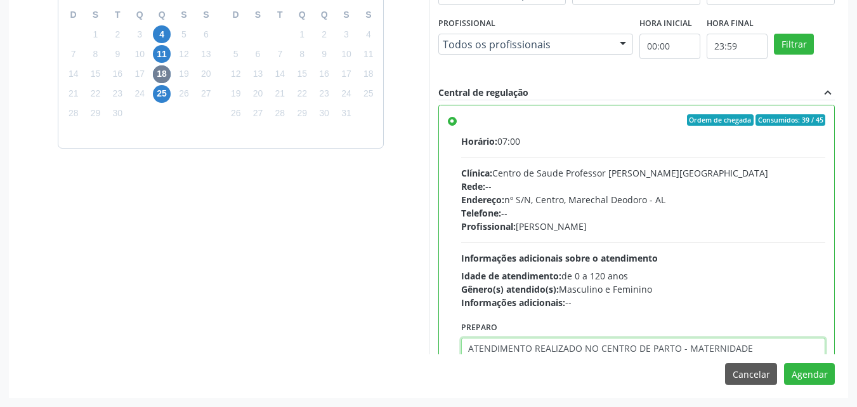
type textarea "ATENDIMENTO REALIZADO NO CENTRO DE PARTO - MATERNIDADE"
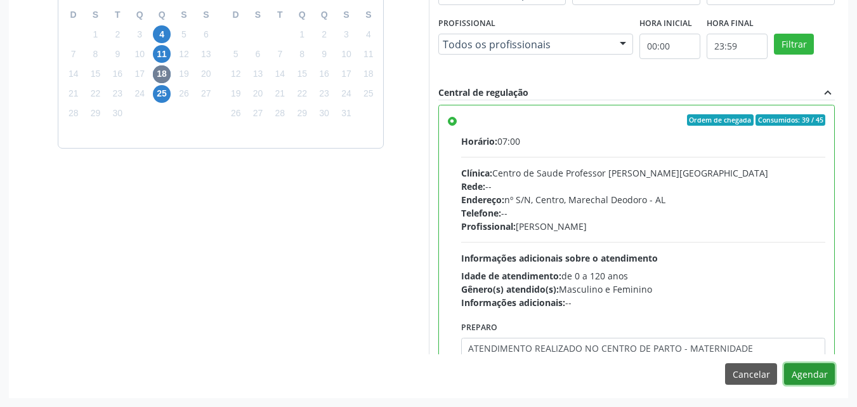
click at [784, 363] on button "Agendar" at bounding box center [809, 374] width 51 height 22
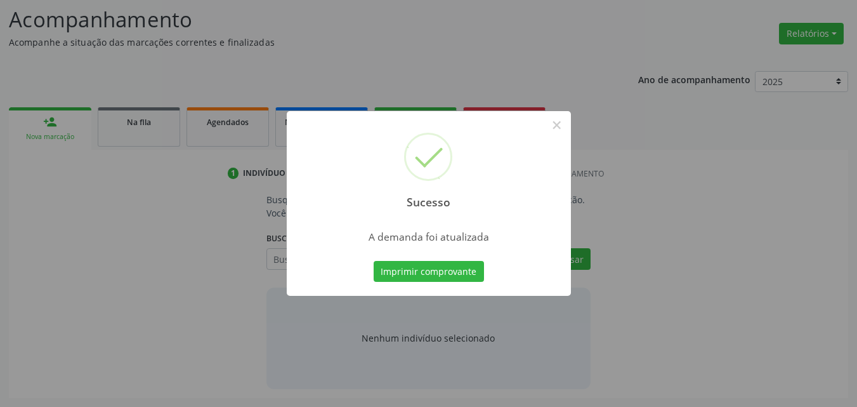
scroll to position [174, 0]
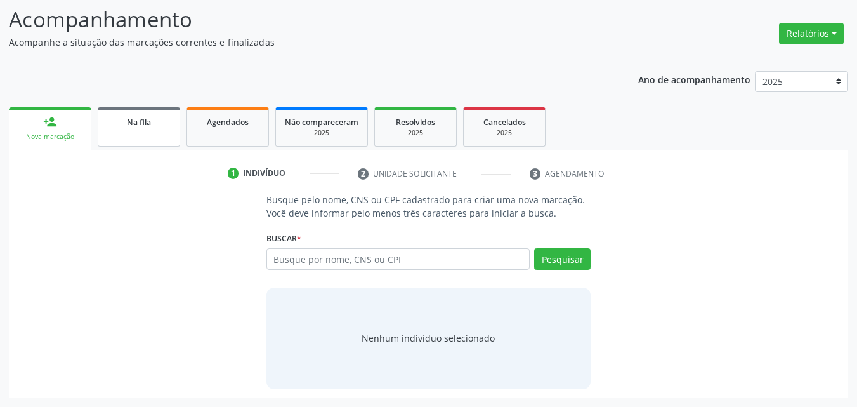
click at [140, 125] on span "Na fila" at bounding box center [139, 122] width 24 height 11
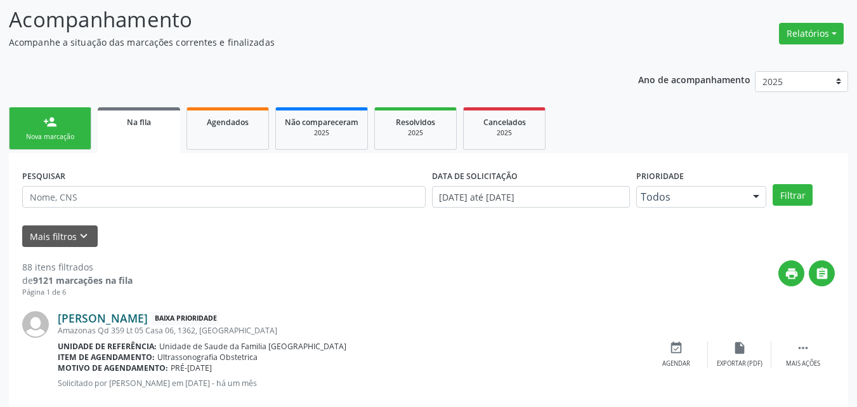
click at [148, 318] on link "Maria Vitoria dos Santos Sales" at bounding box center [103, 318] width 90 height 14
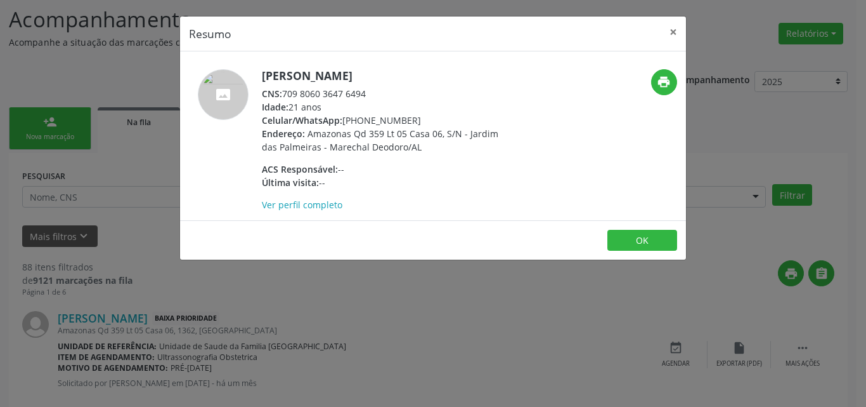
drag, startPoint x: 286, startPoint y: 94, endPoint x: 372, endPoint y: 91, distance: 86.3
click at [372, 91] on div "CNS: 709 8060 3647 6494" at bounding box center [385, 93] width 247 height 13
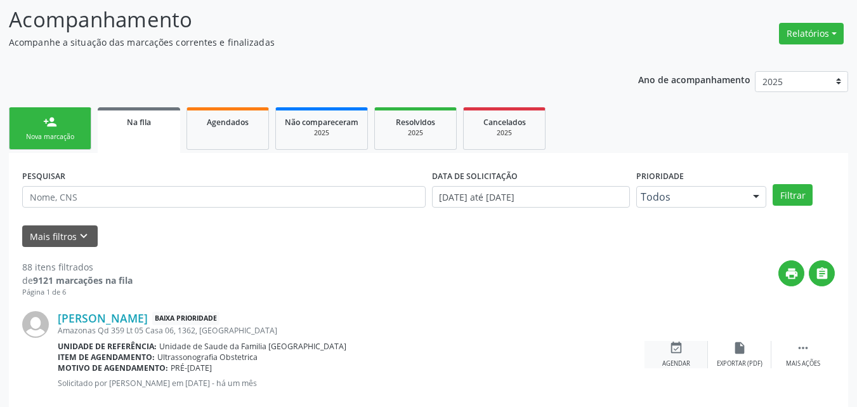
click at [665, 356] on div "event_available Agendar" at bounding box center [675, 354] width 63 height 27
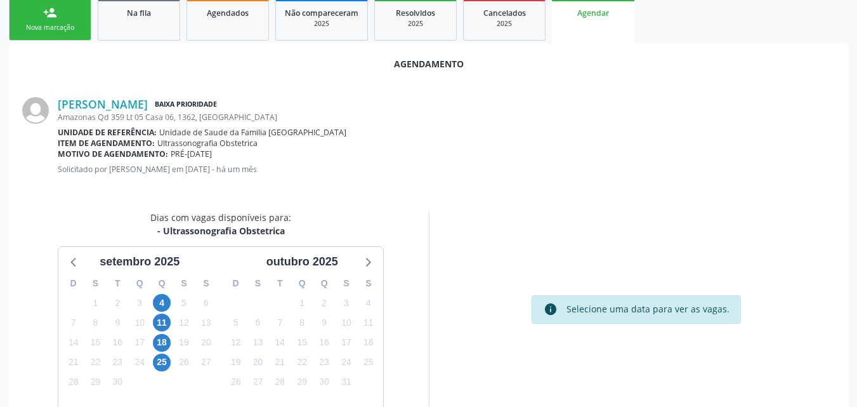
scroll to position [284, 0]
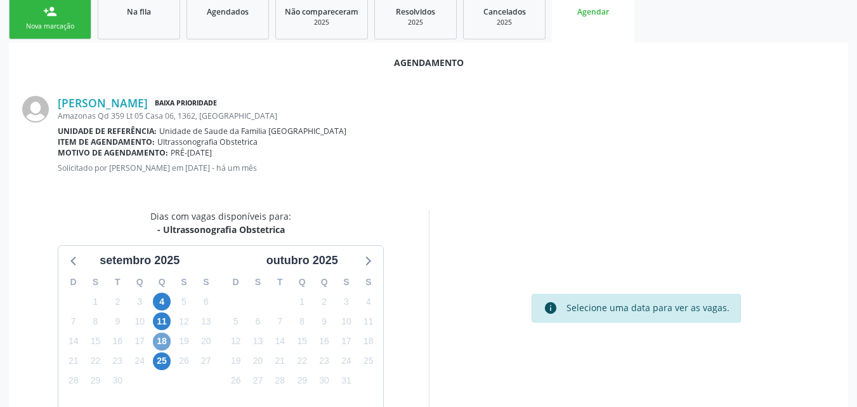
click at [162, 345] on span "18" at bounding box center [162, 341] width 18 height 18
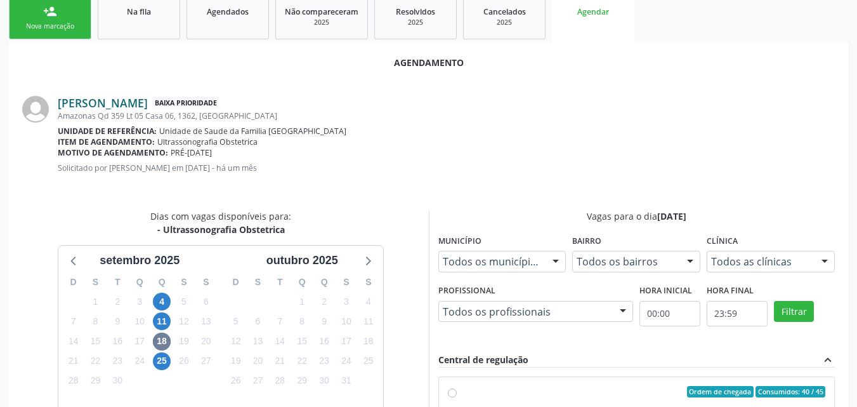
click at [148, 101] on link "Maria Vitoria dos Santos Sales" at bounding box center [103, 103] width 90 height 14
radio input "true"
click at [610, 386] on div "Ordem de chegada Consumidos: 40 / 45" at bounding box center [643, 391] width 365 height 11
click at [457, 386] on input "Ordem de chegada Consumidos: 40 / 45 Horário: 07:00 Clínica: Centro de Saude Pr…" at bounding box center [452, 391] width 9 height 11
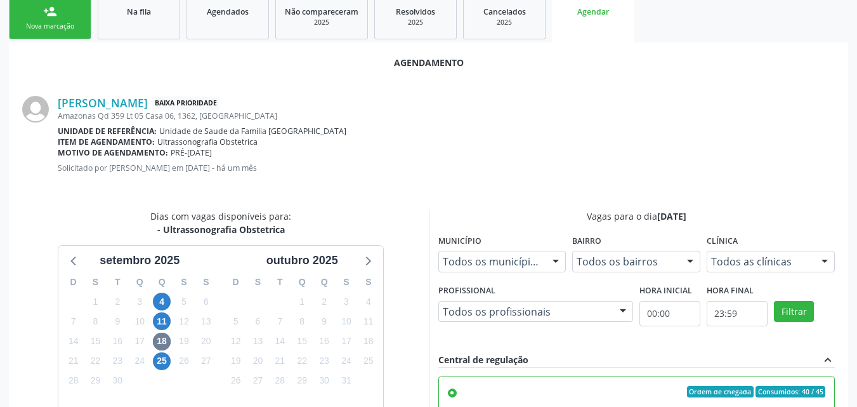
drag, startPoint x: 611, startPoint y: 386, endPoint x: 866, endPoint y: 219, distance: 304.7
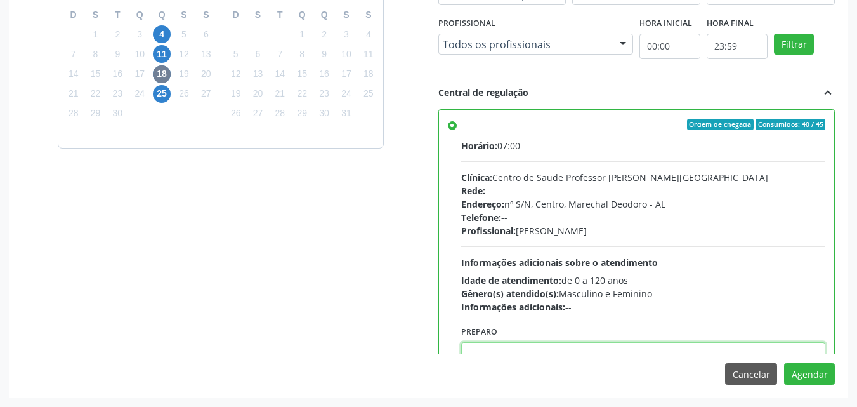
click at [705, 351] on textarea at bounding box center [643, 366] width 365 height 48
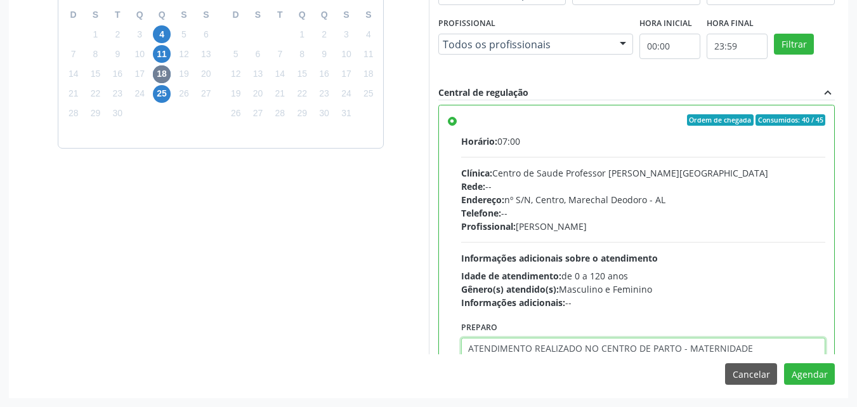
type textarea "ATENDIMENTO REALIZADO NO CENTRO DE PARTO - MATERNIDADE"
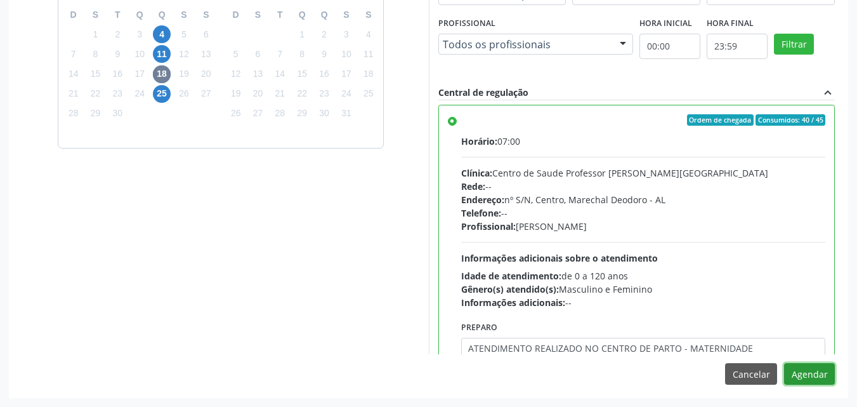
click at [784, 363] on button "Agendar" at bounding box center [809, 374] width 51 height 22
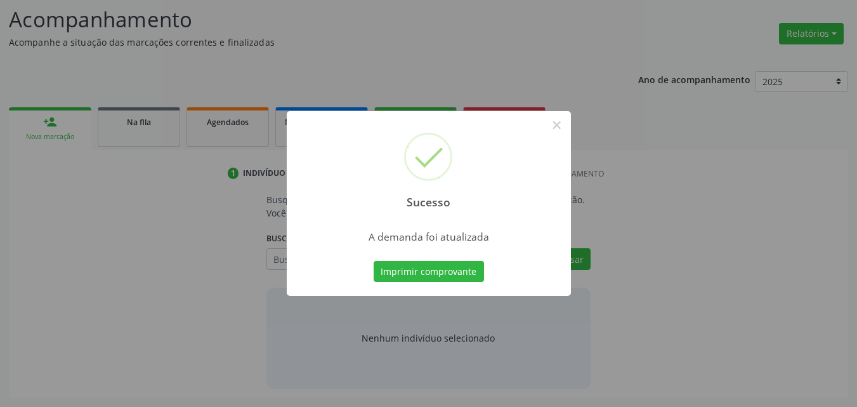
scroll to position [174, 0]
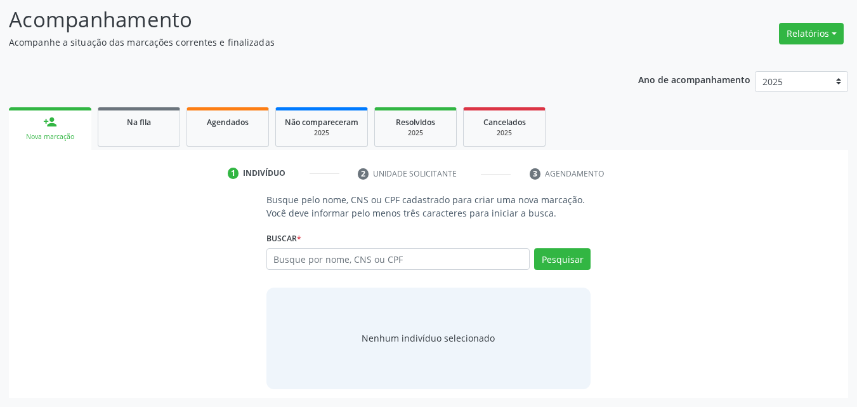
click at [128, 86] on div "Ano de acompanhamento 2025 person_add Nova marcação Na fila Agendados Não compa…" at bounding box center [428, 230] width 839 height 336
click at [158, 121] on div "Na fila" at bounding box center [138, 121] width 63 height 13
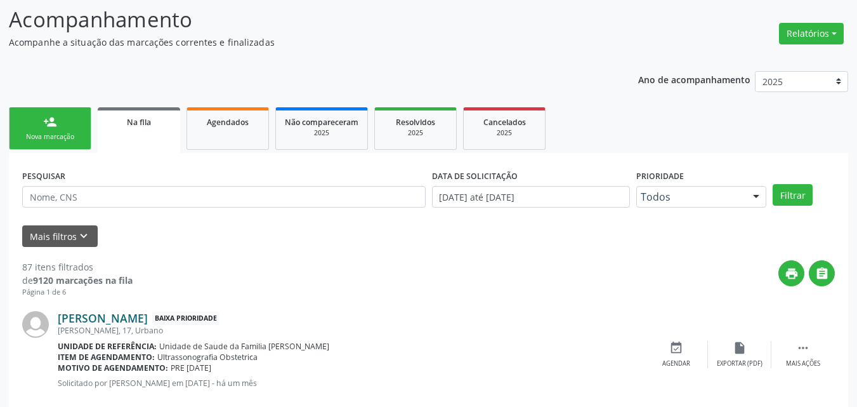
click at [110, 324] on link "Beatriz Soares Albuquerque Alves de Almeida" at bounding box center [103, 318] width 90 height 14
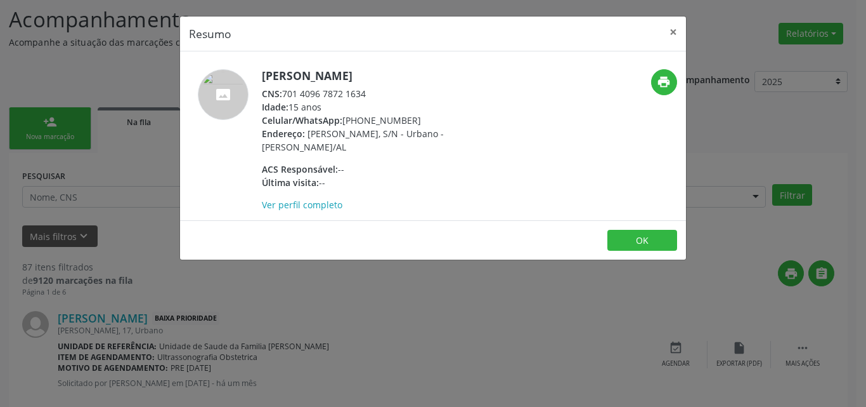
drag, startPoint x: 286, startPoint y: 104, endPoint x: 369, endPoint y: 108, distance: 82.6
click at [369, 100] on div "CNS: 701 4096 7872 1634" at bounding box center [385, 93] width 247 height 13
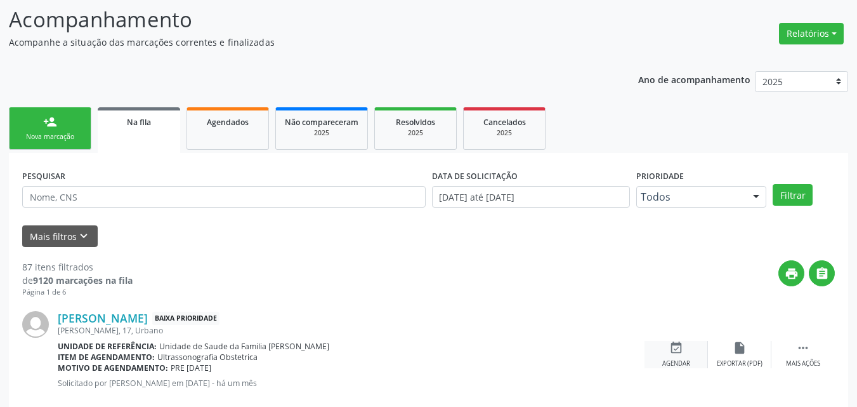
click at [683, 344] on div "event_available Agendar" at bounding box center [675, 354] width 63 height 27
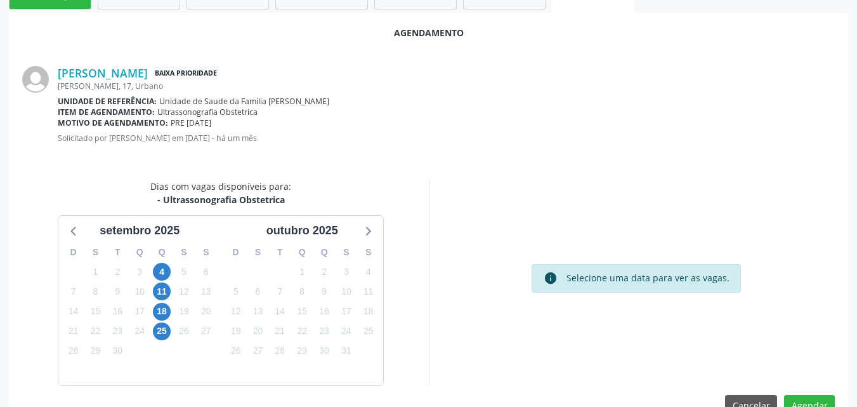
scroll to position [345, 0]
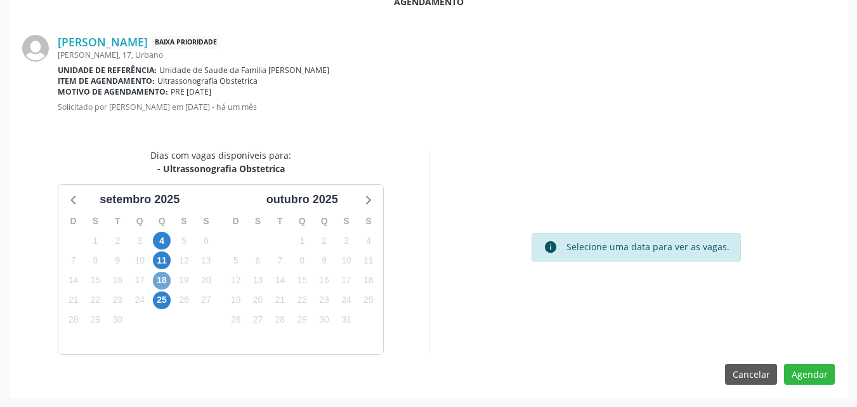
click at [160, 282] on span "18" at bounding box center [162, 280] width 18 height 18
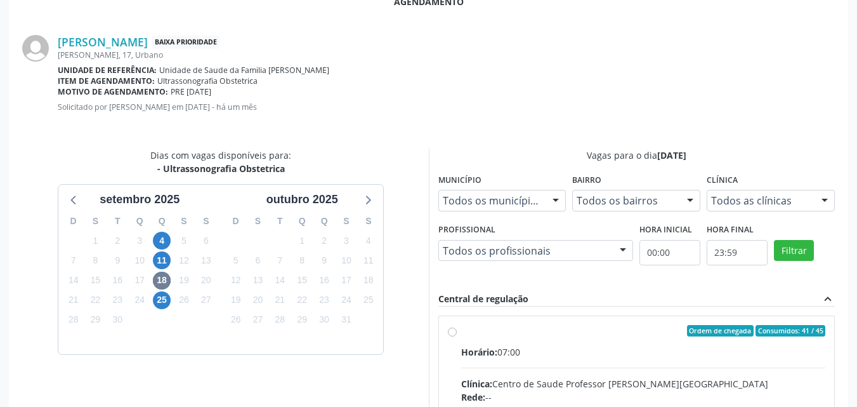
click at [457, 336] on input "Ordem de chegada Consumidos: 41 / 45 Horário: 07:00 Clínica: Centro de Saude Pr…" at bounding box center [452, 330] width 9 height 11
radio input "true"
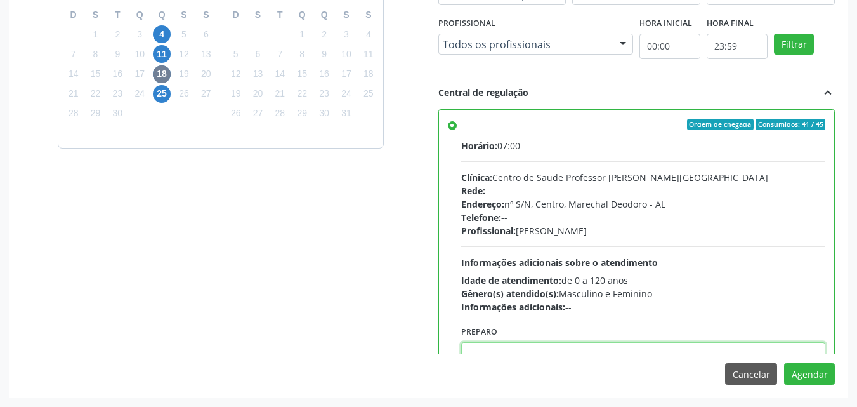
click at [702, 349] on textarea at bounding box center [643, 366] width 365 height 48
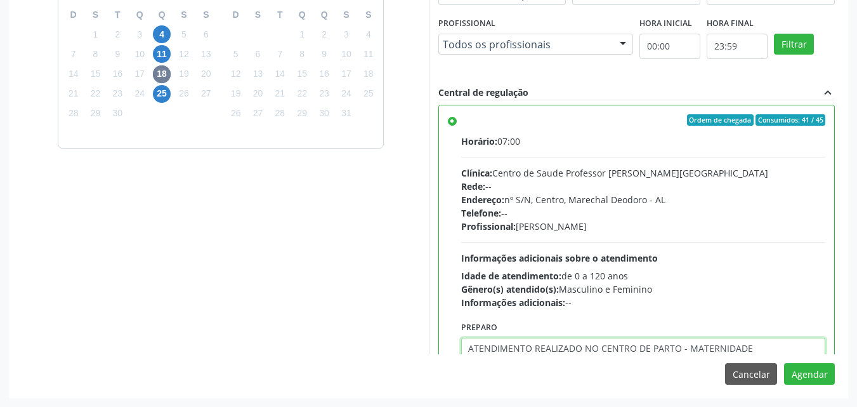
type textarea "ATENDIMENTO REALIZADO NO CENTRO DE PARTO - MATERNIDADE"
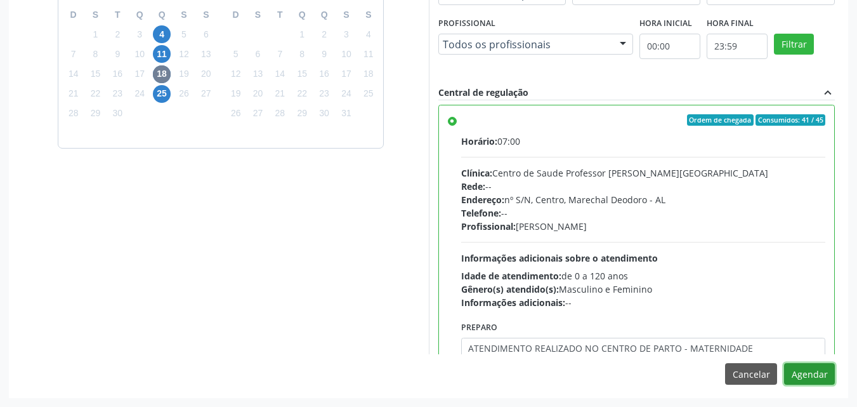
click at [784, 363] on button "Agendar" at bounding box center [809, 374] width 51 height 22
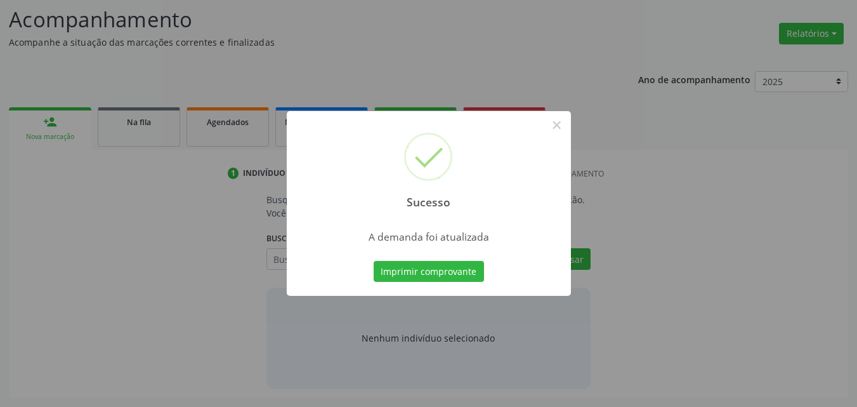
scroll to position [174, 0]
click at [374, 261] on button "Imprimir comprovante" at bounding box center [429, 272] width 110 height 22
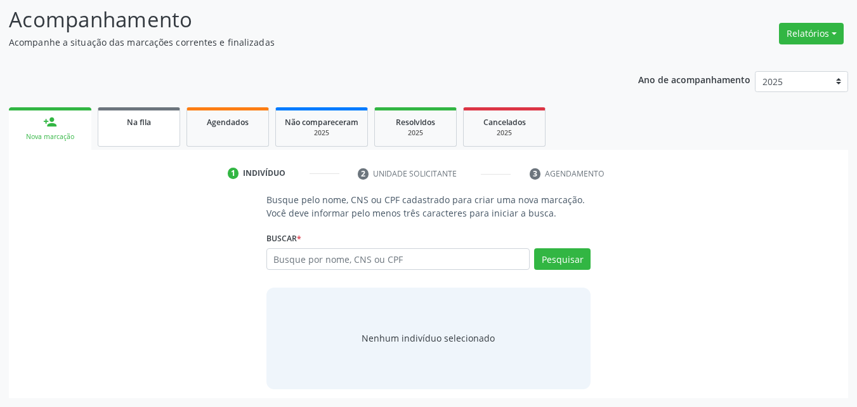
click at [159, 121] on div "Na fila" at bounding box center [138, 121] width 63 height 13
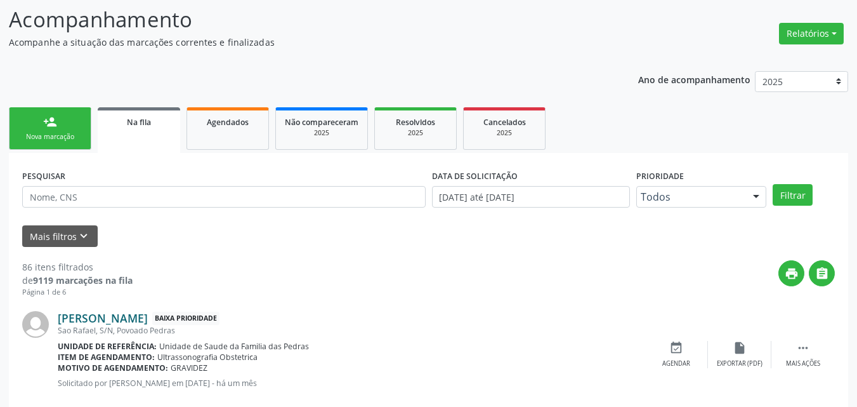
click at [127, 318] on link "Fernanda Silva Santos" at bounding box center [103, 318] width 90 height 14
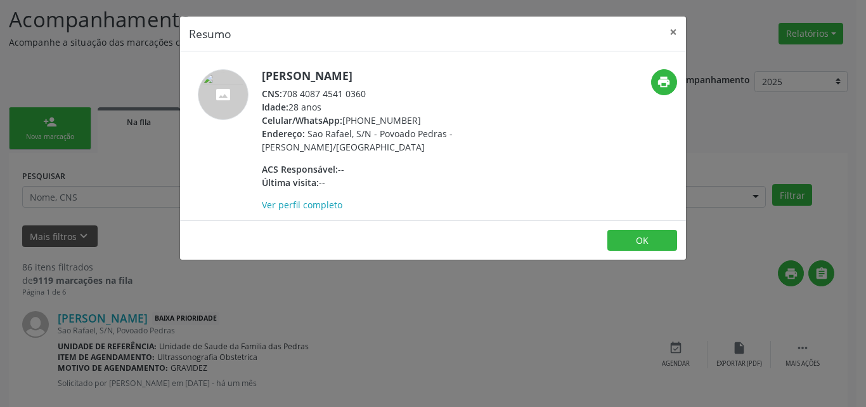
drag, startPoint x: 285, startPoint y: 93, endPoint x: 382, endPoint y: 96, distance: 97.1
click at [382, 96] on div "CNS: 708 4087 4541 0360" at bounding box center [385, 93] width 247 height 13
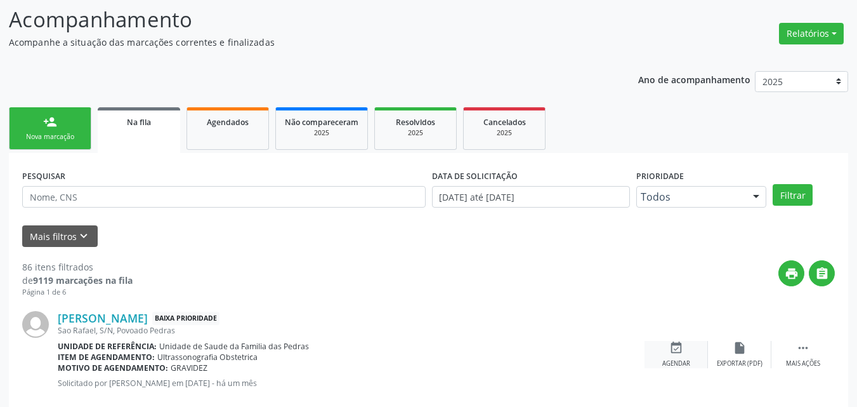
click at [682, 360] on div "Agendar" at bounding box center [676, 363] width 28 height 9
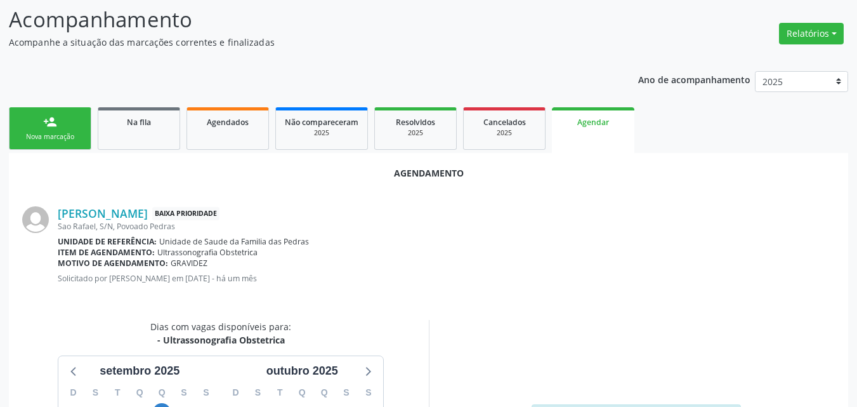
scroll to position [345, 0]
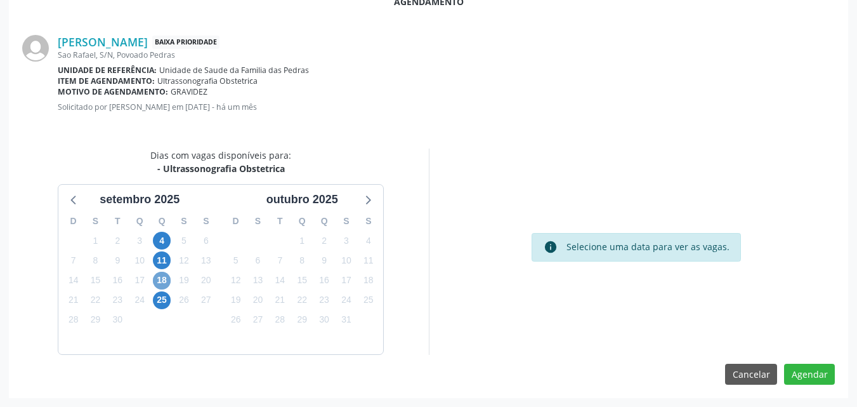
click at [164, 284] on span "18" at bounding box center [162, 280] width 18 height 18
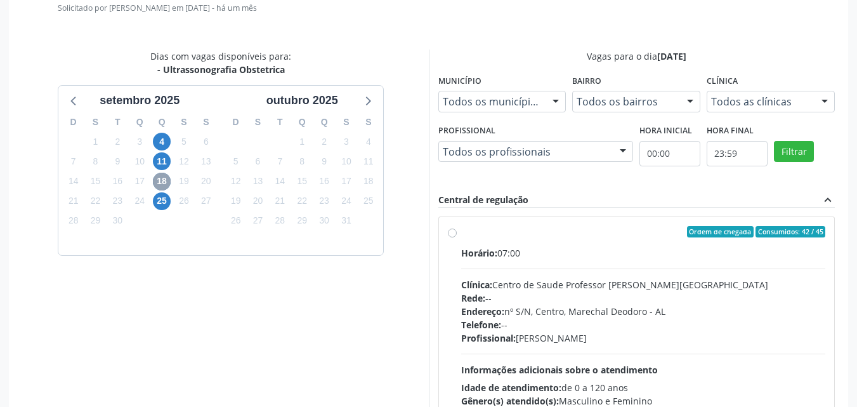
scroll to position [528, 0]
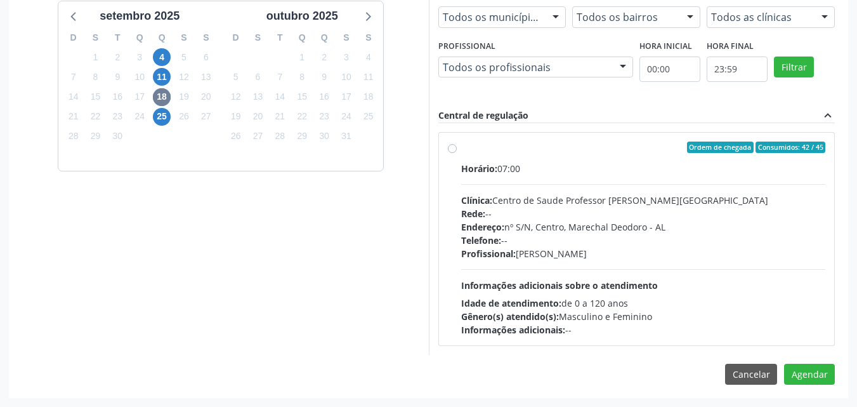
click at [644, 267] on div "Horário: 07:00 Clínica: Centro de Saude Professor Estacio de Lima Rede: -- Ende…" at bounding box center [643, 249] width 365 height 174
click at [457, 153] on input "Ordem de chegada Consumidos: 42 / 45 Horário: 07:00 Clínica: Centro de Saude Pr…" at bounding box center [452, 146] width 9 height 11
radio input "true"
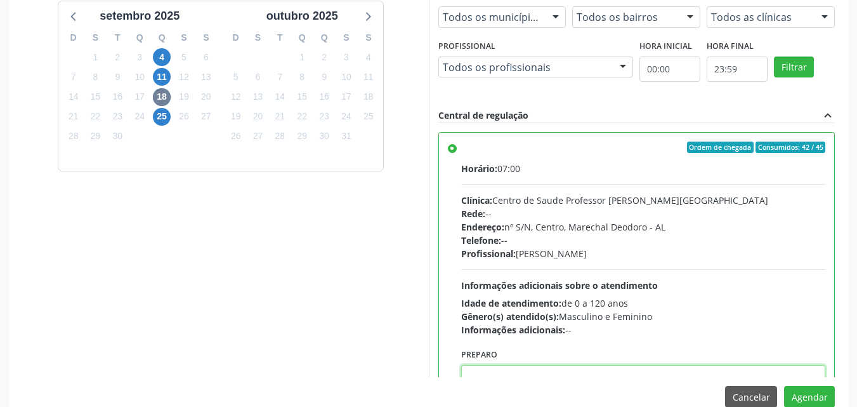
click at [635, 372] on textarea at bounding box center [643, 389] width 365 height 48
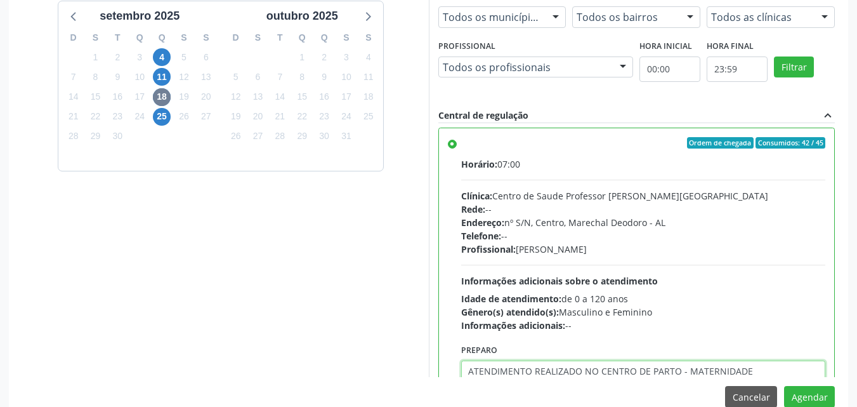
type textarea "ATENDIMENTO REALIZADO NO CENTRO DE PARTO - MATERNIDADE"
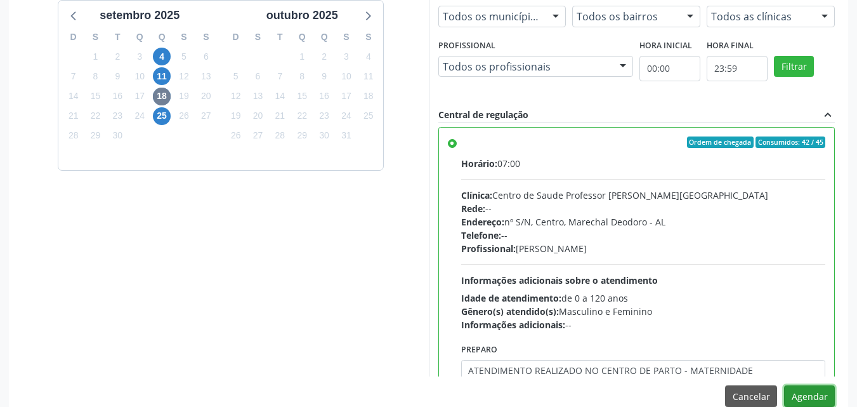
scroll to position [351, 0]
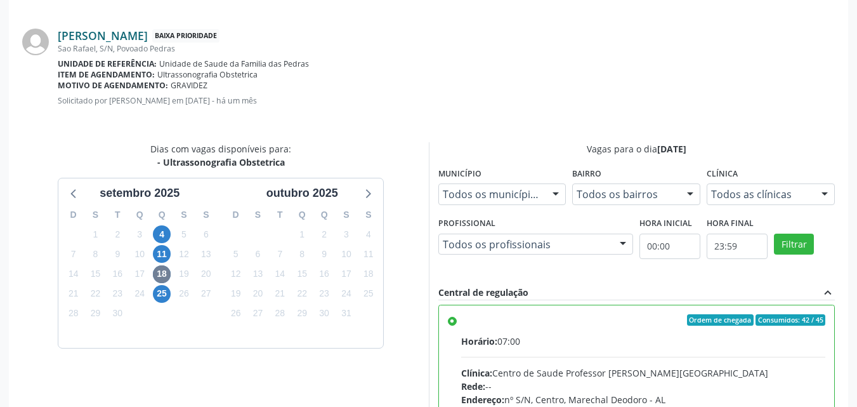
click at [122, 40] on link "Fernanda Silva Santos" at bounding box center [103, 36] width 90 height 14
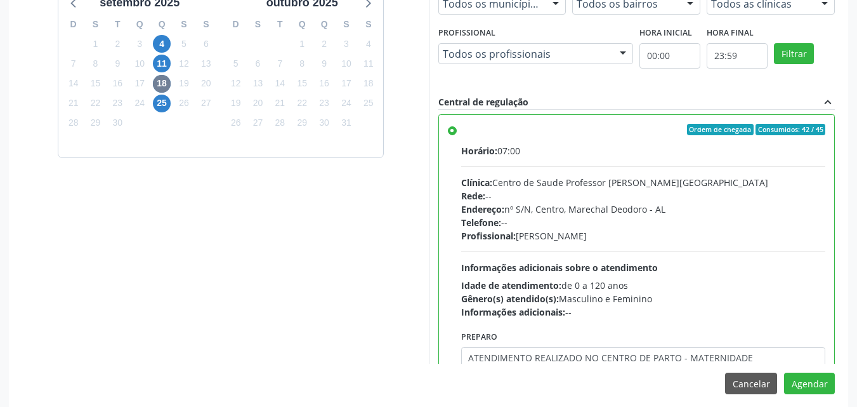
scroll to position [551, 0]
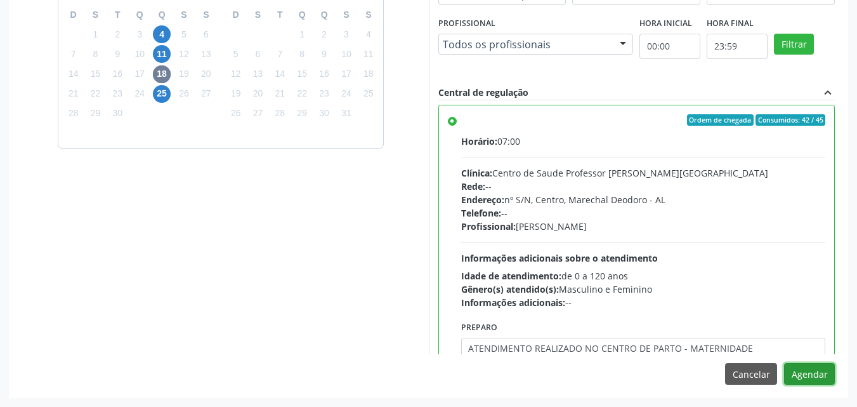
click at [798, 376] on button "Agendar" at bounding box center [809, 374] width 51 height 22
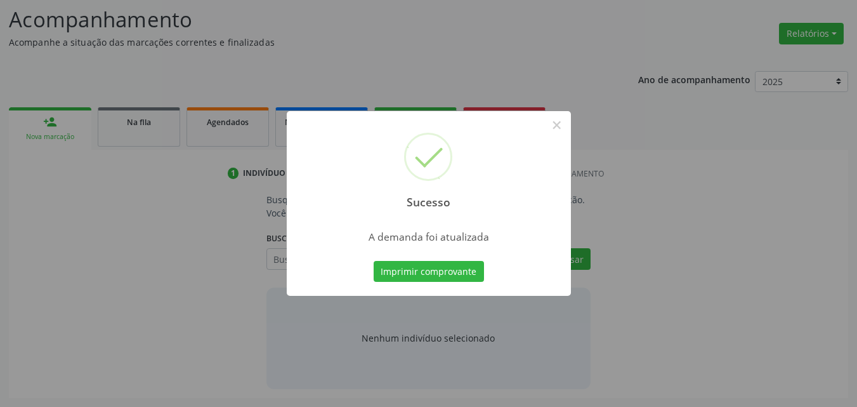
scroll to position [174, 0]
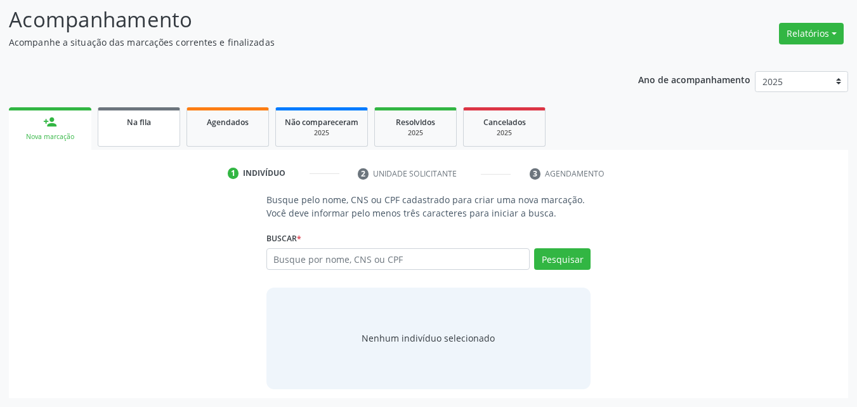
click at [161, 118] on div "Na fila" at bounding box center [138, 121] width 63 height 13
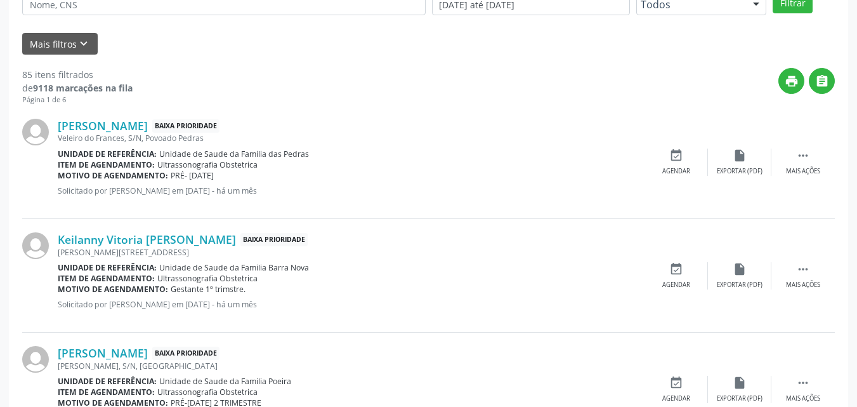
scroll to position [373, 0]
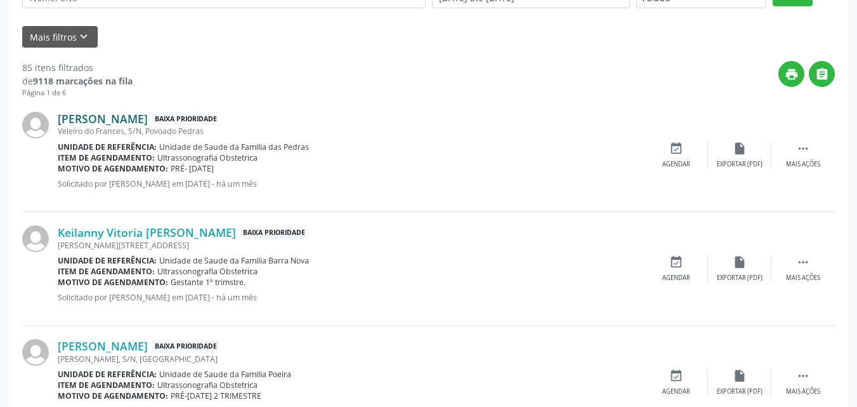
click at [92, 113] on link "Jamylle Maria dos Santos" at bounding box center [103, 119] width 90 height 14
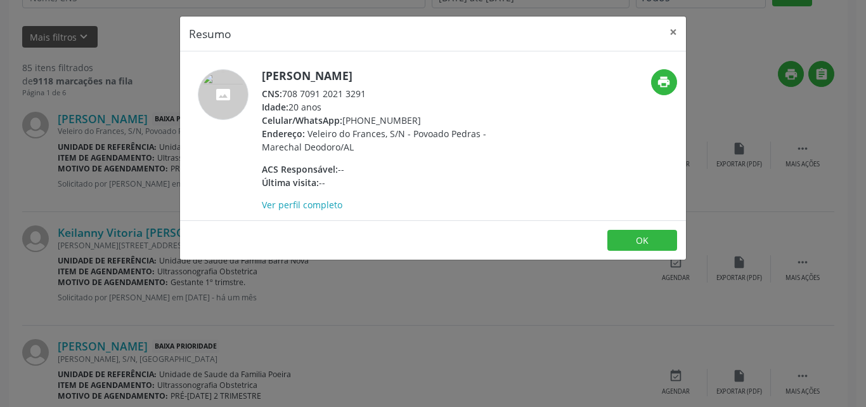
drag, startPoint x: 285, startPoint y: 93, endPoint x: 367, endPoint y: 95, distance: 81.2
click at [367, 95] on div "CNS: 708 7091 2021 3291" at bounding box center [385, 93] width 247 height 13
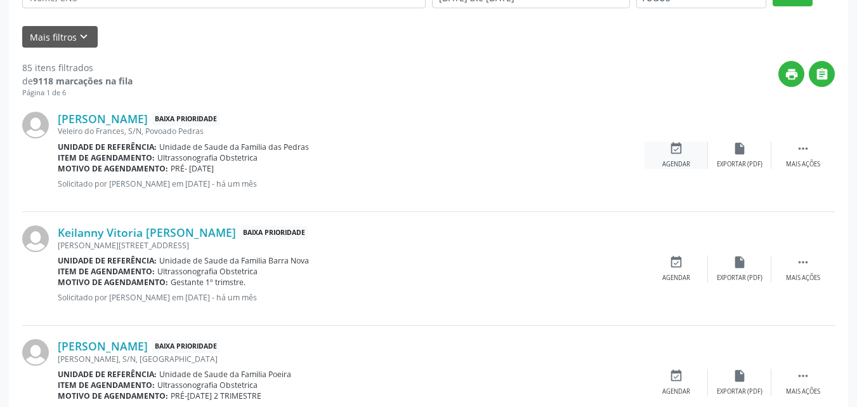
click at [693, 153] on div "event_available Agendar" at bounding box center [675, 154] width 63 height 27
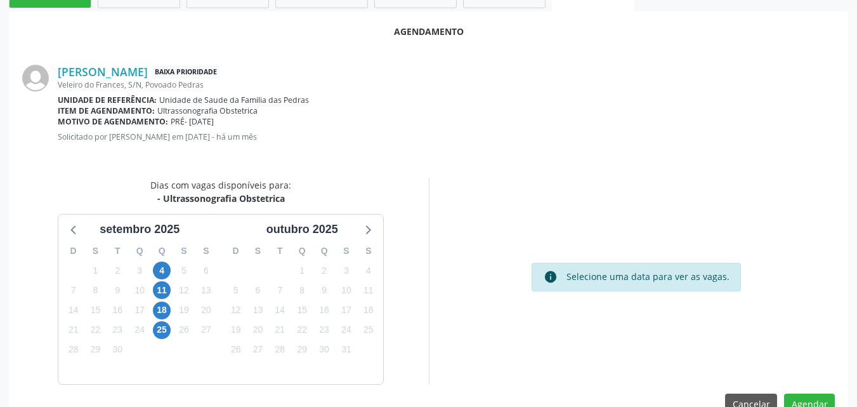
scroll to position [345, 0]
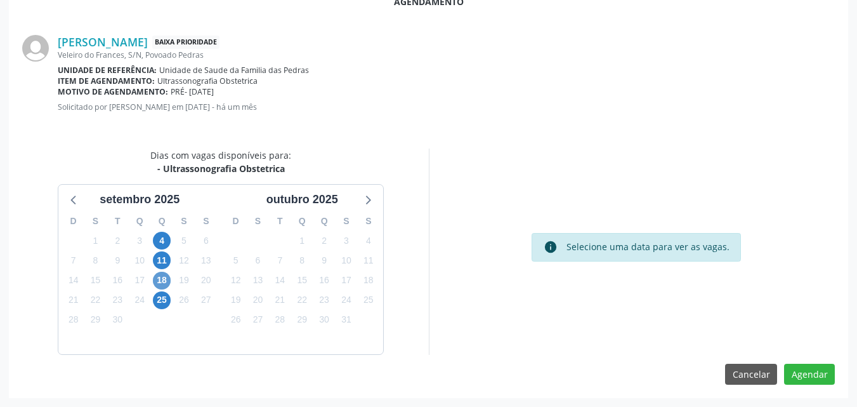
click at [166, 287] on div "18" at bounding box center [162, 280] width 18 height 20
click at [162, 284] on span "18" at bounding box center [162, 280] width 18 height 18
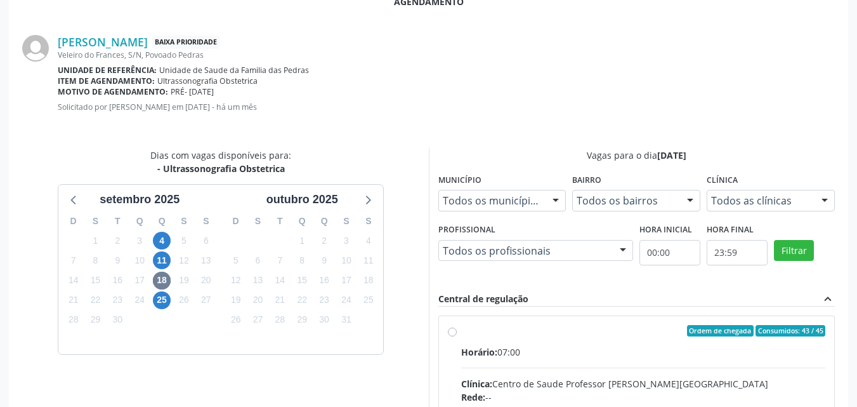
click at [457, 336] on input "Ordem de chegada Consumidos: 43 / 45 Horário: 07:00 Clínica: Centro de Saude Pr…" at bounding box center [452, 330] width 9 height 11
radio input "true"
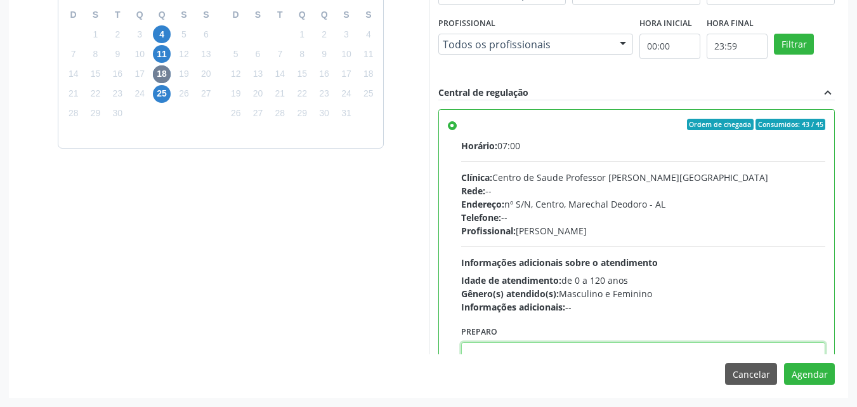
click at [621, 349] on textarea at bounding box center [643, 366] width 365 height 48
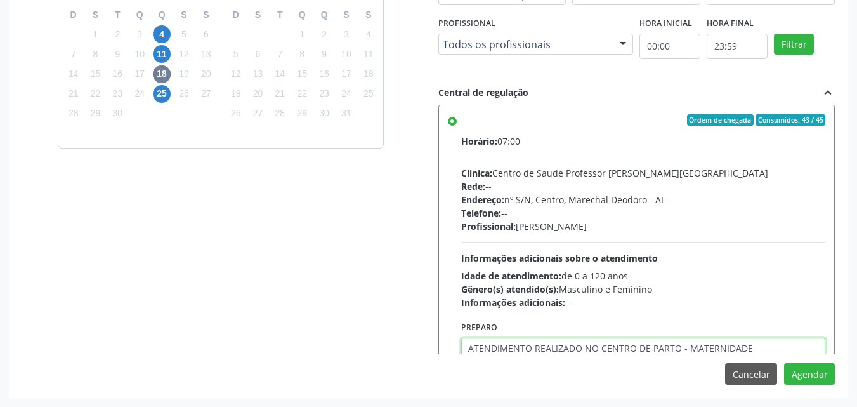
type textarea "ATENDIMENTO REALIZADO NO CENTRO DE PARTO - MATERNIDADE"
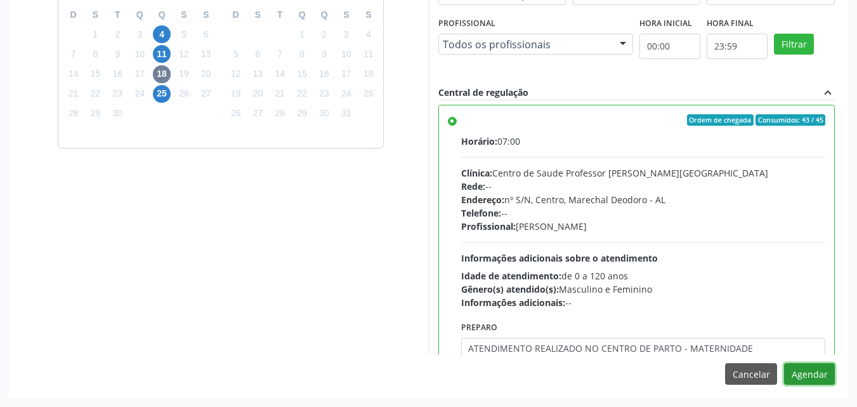
click at [784, 363] on button "Agendar" at bounding box center [809, 374] width 51 height 22
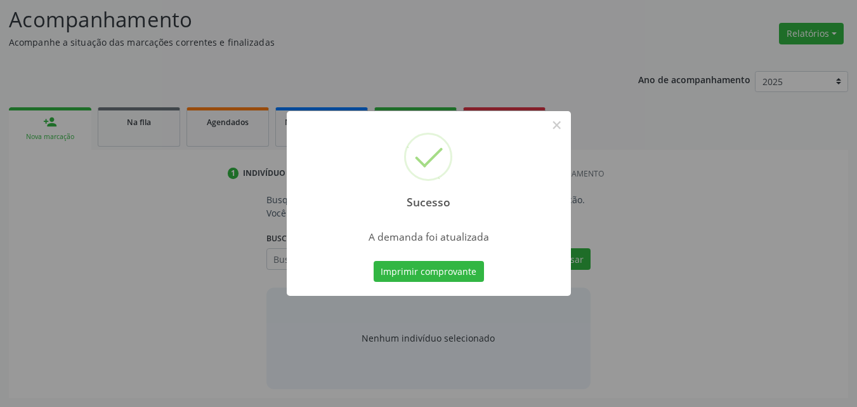
scroll to position [174, 0]
click at [374, 261] on button "Imprimir comprovante" at bounding box center [429, 272] width 110 height 22
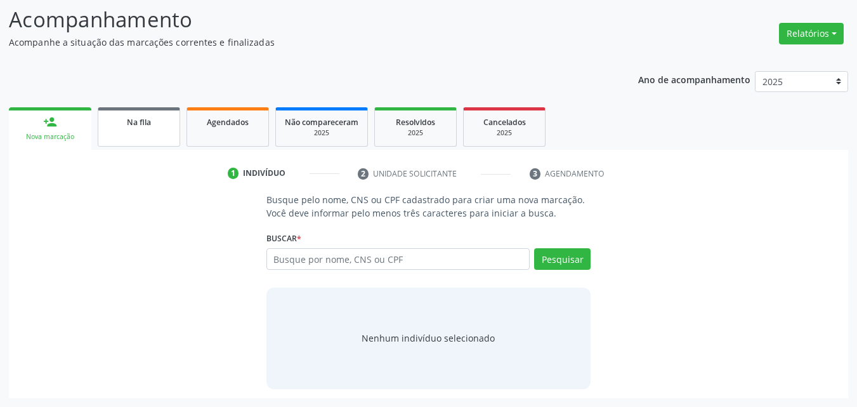
click at [127, 127] on span "Na fila" at bounding box center [139, 122] width 24 height 11
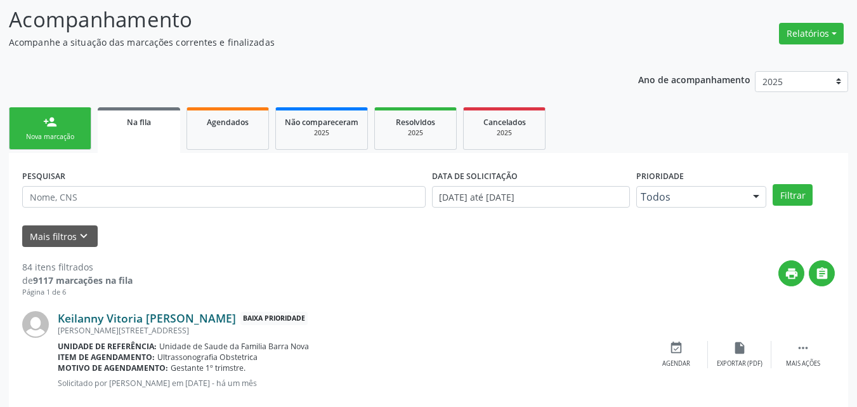
click at [183, 315] on link "Keilanny Vitoria Tertuliano dos Santos" at bounding box center [147, 318] width 178 height 14
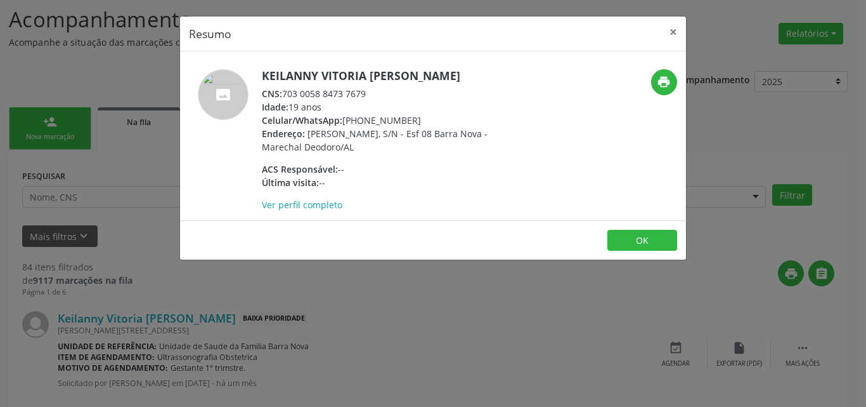
drag, startPoint x: 286, startPoint y: 110, endPoint x: 382, endPoint y: 105, distance: 95.9
click at [382, 100] on div "CNS: 703 0058 8473 7679" at bounding box center [385, 93] width 247 height 13
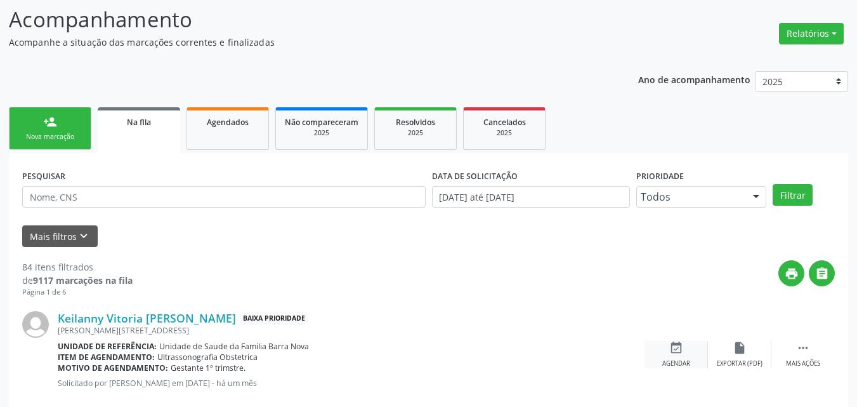
click at [672, 354] on icon "event_available" at bounding box center [676, 348] width 14 height 14
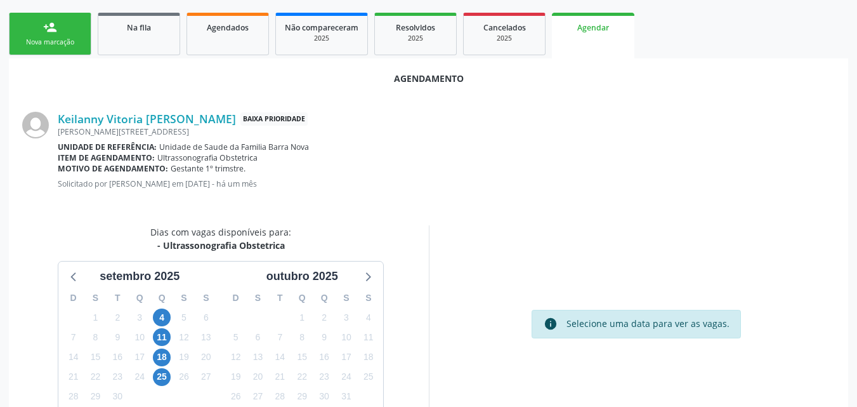
scroll to position [340, 0]
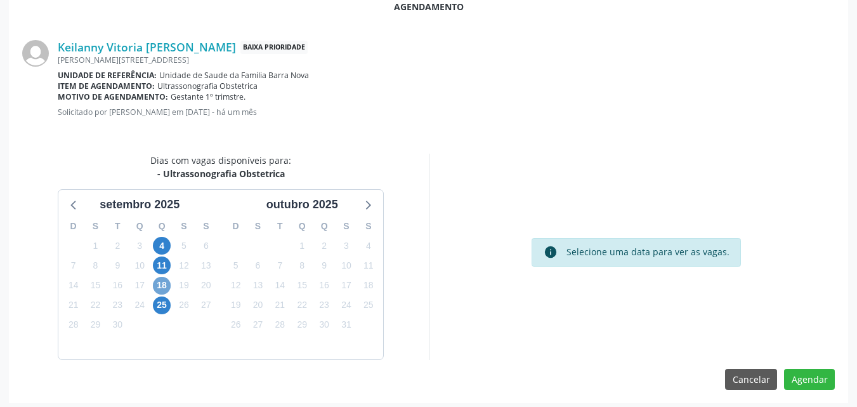
click at [168, 285] on span "18" at bounding box center [162, 286] width 18 height 18
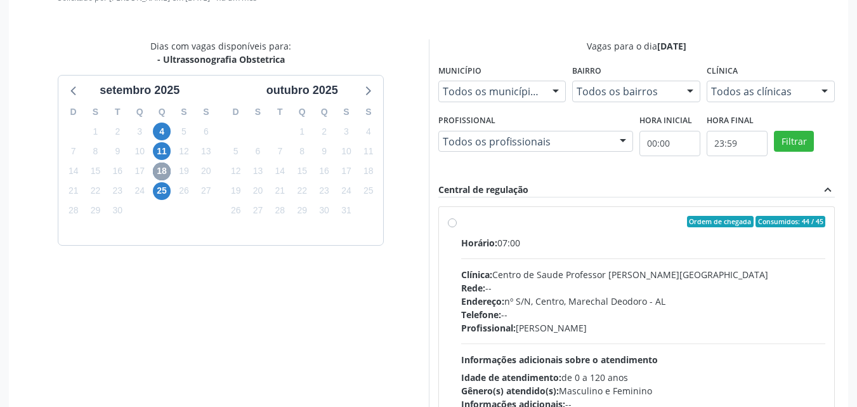
scroll to position [457, 0]
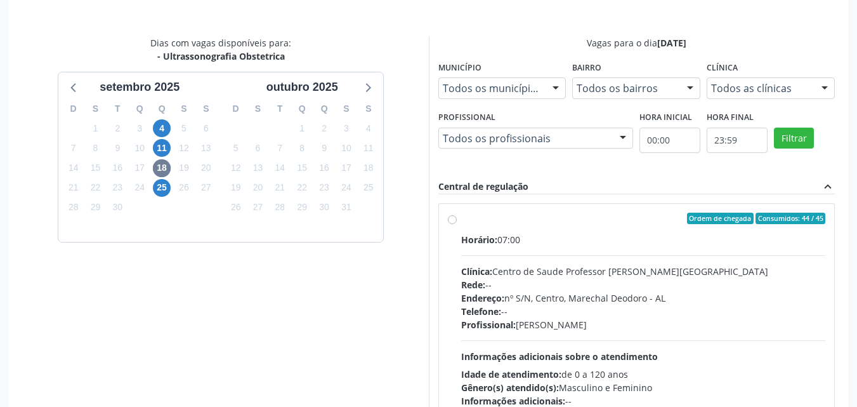
click at [549, 238] on div "Horário: 07:00" at bounding box center [643, 239] width 365 height 13
click at [457, 224] on input "Ordem de chegada Consumidos: 44 / 45 Horário: 07:00 Clínica: Centro de Saude Pr…" at bounding box center [452, 217] width 9 height 11
radio input "true"
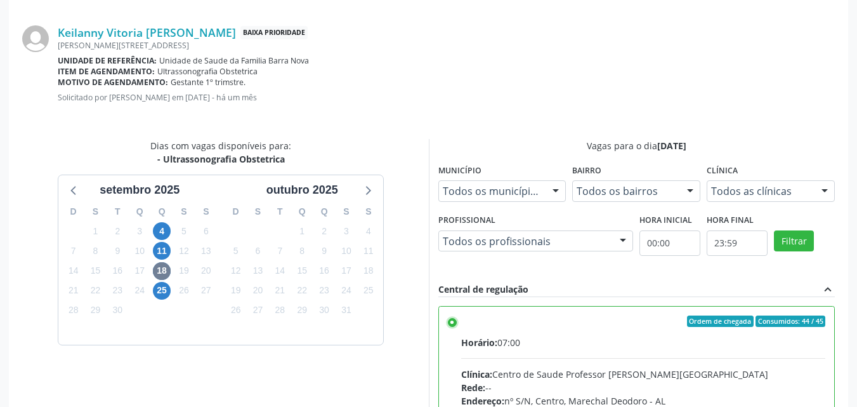
scroll to position [347, 0]
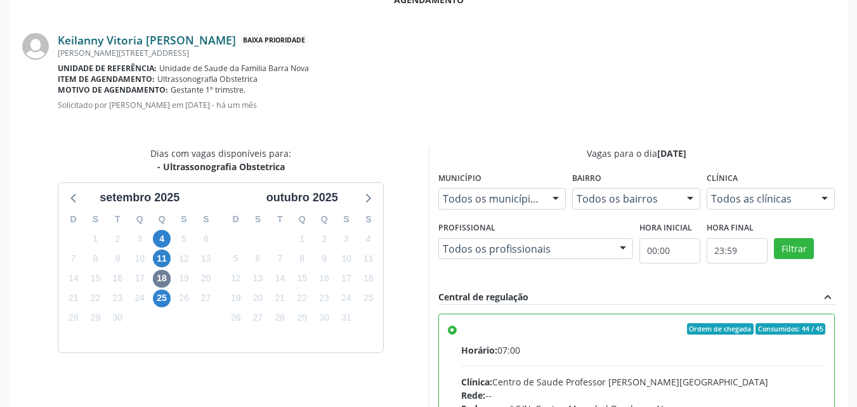
click at [117, 38] on link "Keilanny Vitoria Tertuliano dos Santos" at bounding box center [147, 40] width 178 height 14
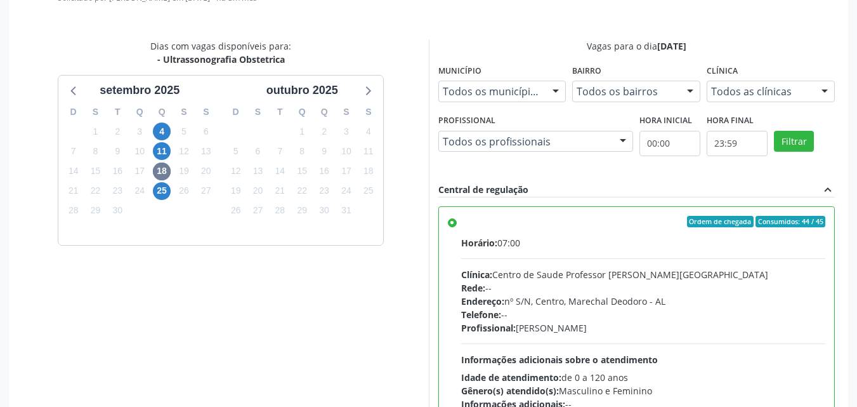
scroll to position [551, 0]
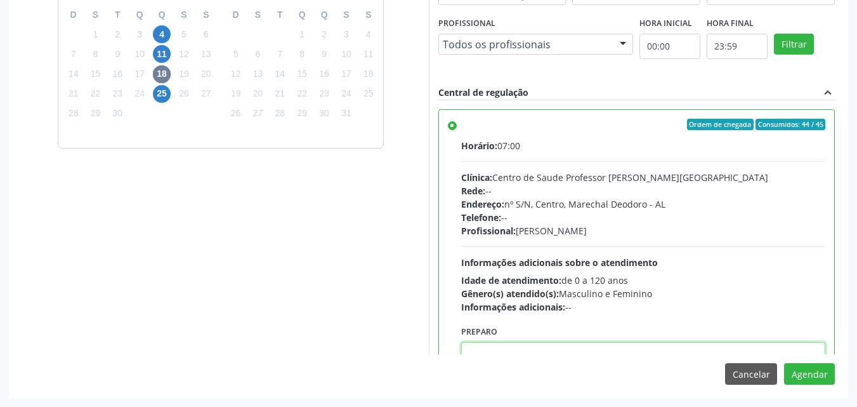
click at [713, 352] on textarea at bounding box center [643, 366] width 365 height 48
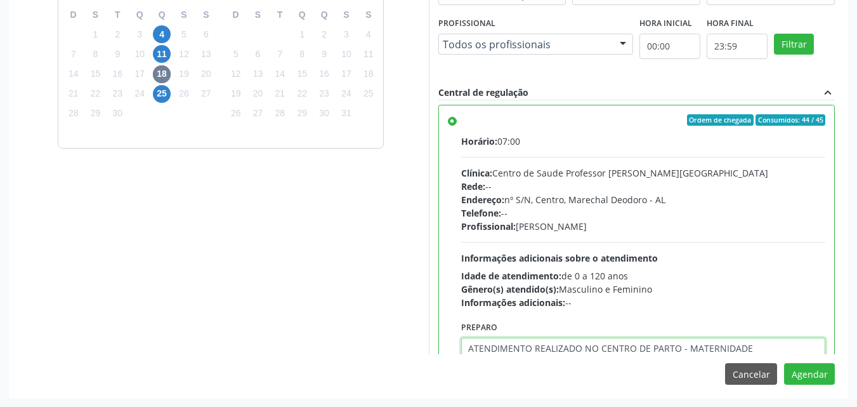
type textarea "ATENDIMENTO REALIZADO NO CENTRO DE PARTO - MATERNIDADE"
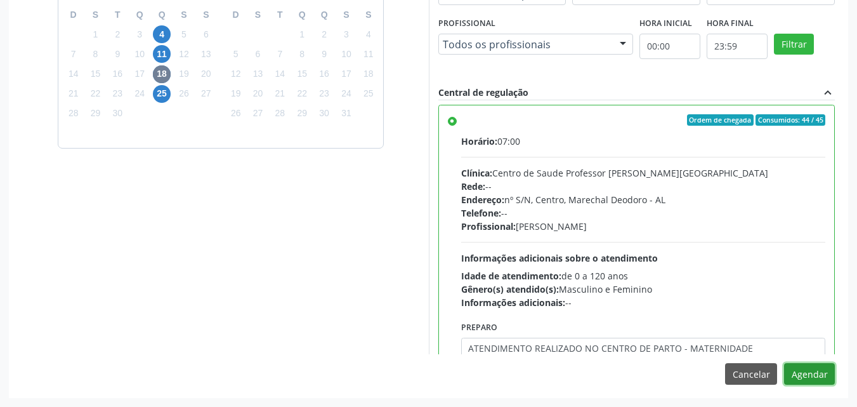
click at [784, 363] on button "Agendar" at bounding box center [809, 374] width 51 height 22
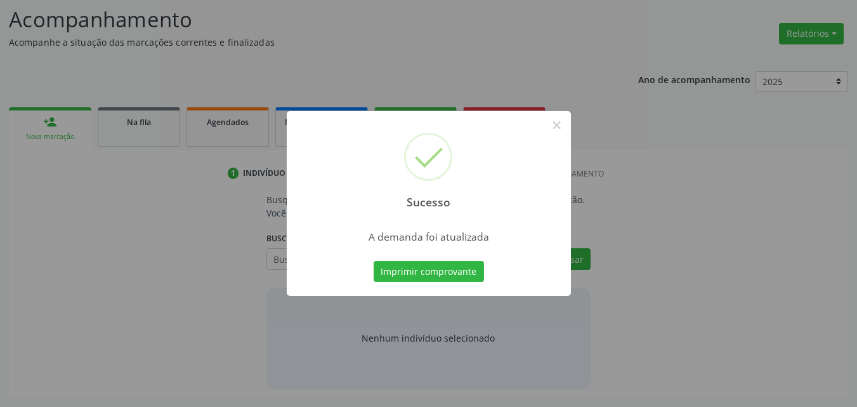
scroll to position [174, 0]
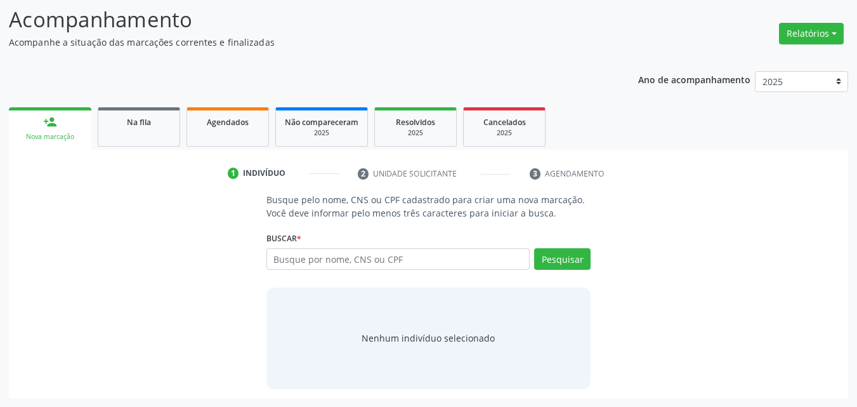
click at [129, 154] on div "1 Indivíduo 2 Unidade solicitante 3 Agendamento Busque pelo nome, CNS ou CPF ca…" at bounding box center [428, 274] width 839 height 248
click at [139, 133] on link "Na fila" at bounding box center [139, 126] width 82 height 39
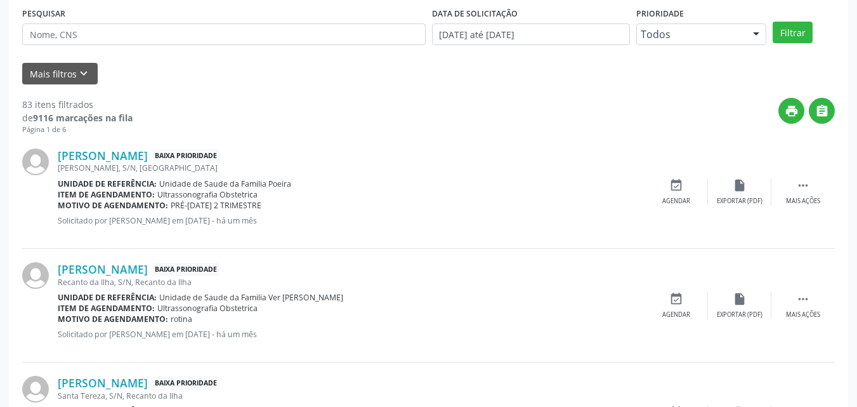
scroll to position [351, 0]
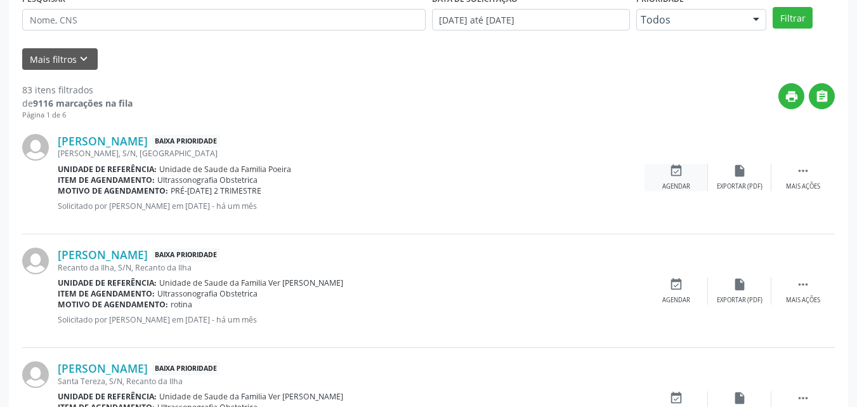
click at [677, 171] on icon "event_available" at bounding box center [676, 171] width 14 height 14
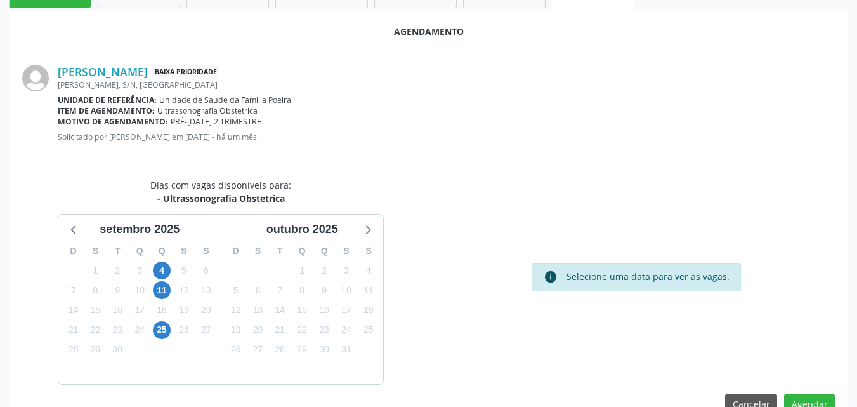
scroll to position [345, 0]
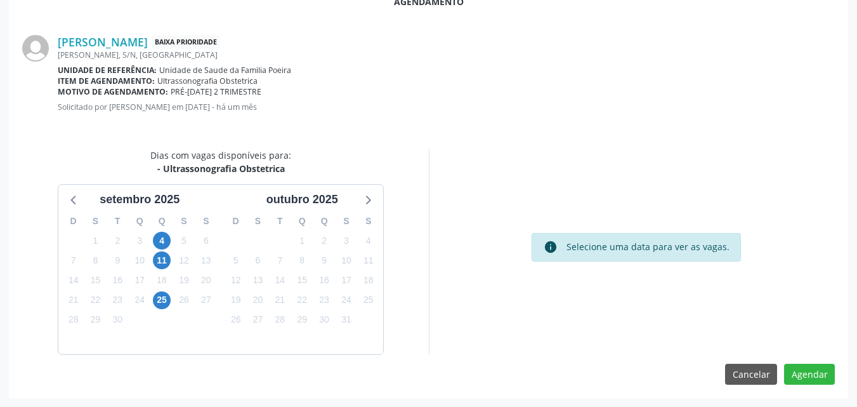
click at [677, 171] on div "info Selecione uma data para ver as vagas." at bounding box center [636, 251] width 415 height 206
click at [161, 301] on span "25" at bounding box center [162, 300] width 18 height 18
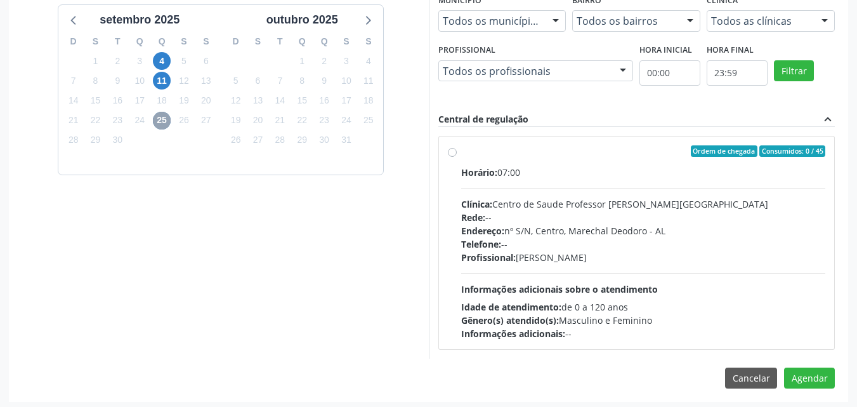
scroll to position [528, 0]
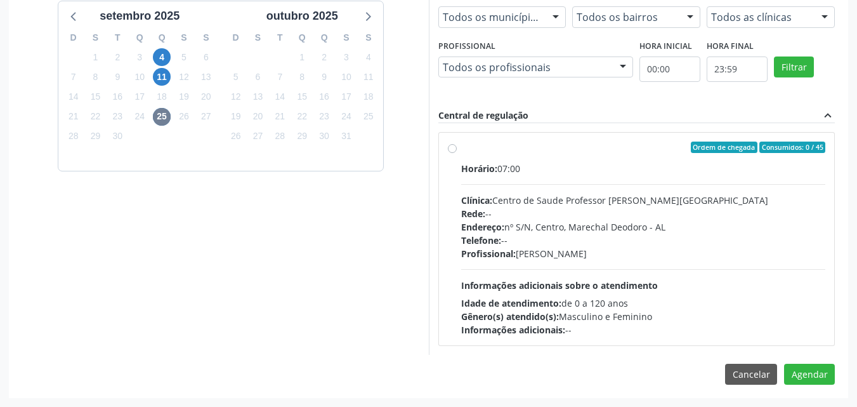
click at [701, 273] on div "Horário: 07:00 Clínica: Centro de Saude Professor Estacio de Lima Rede: -- Ende…" at bounding box center [643, 249] width 365 height 174
click at [457, 153] on input "Ordem de chegada Consumidos: 0 / 45 Horário: 07:00 Clínica: Centro de Saude Pro…" at bounding box center [452, 146] width 9 height 11
radio input "true"
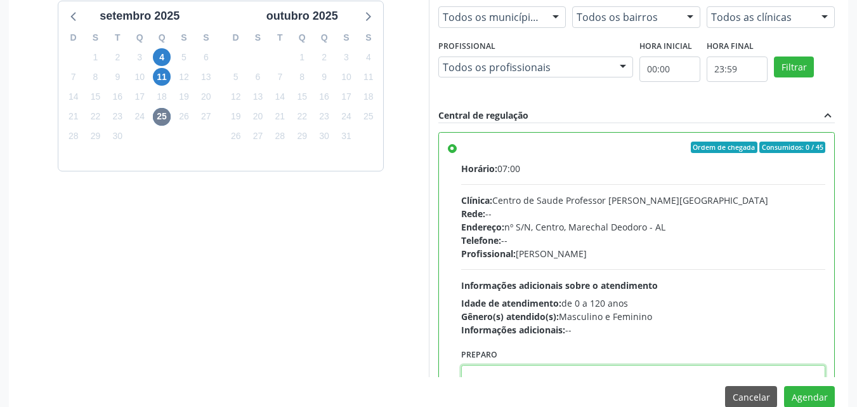
click at [637, 374] on textarea at bounding box center [643, 389] width 365 height 48
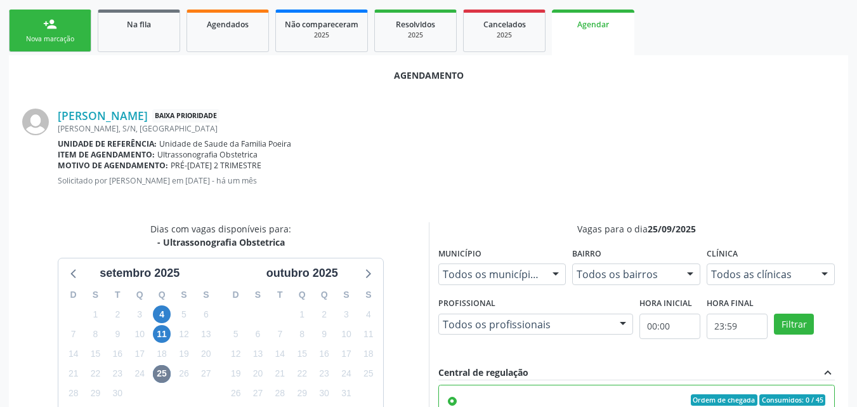
scroll to position [270, 0]
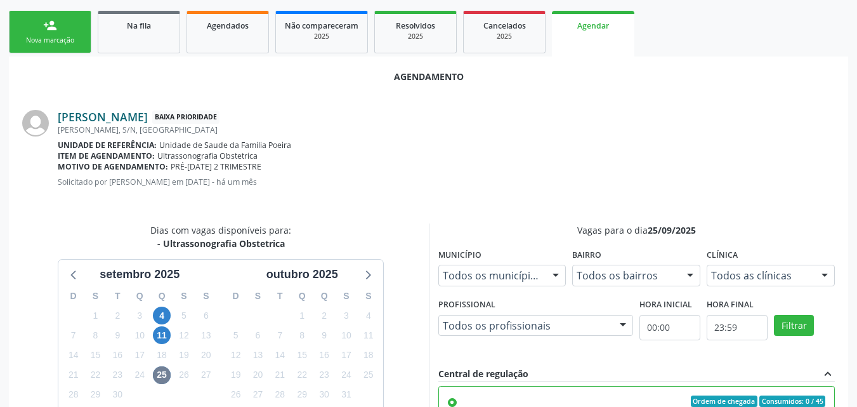
type textarea "ATENDIMENTO REALIZADO NO CENTRO DE PARTO - MATERNIDADE"
click at [134, 121] on link "[PERSON_NAME]" at bounding box center [103, 117] width 90 height 14
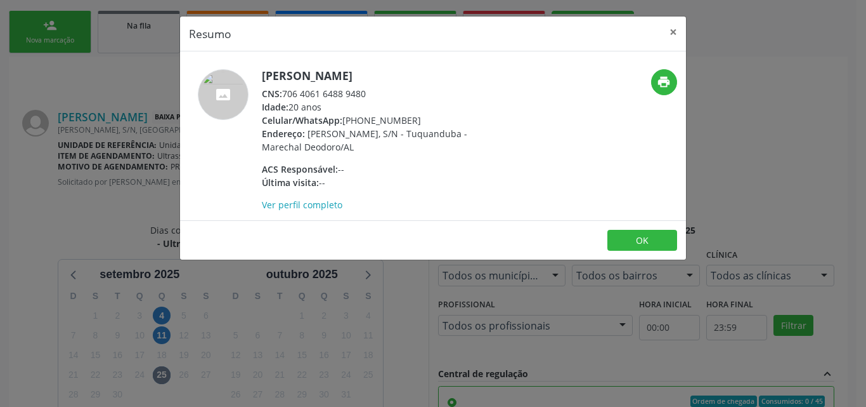
drag, startPoint x: 285, startPoint y: 97, endPoint x: 389, endPoint y: 94, distance: 104.7
click at [389, 94] on div "CNS: 706 4061 6488 9480" at bounding box center [385, 93] width 247 height 13
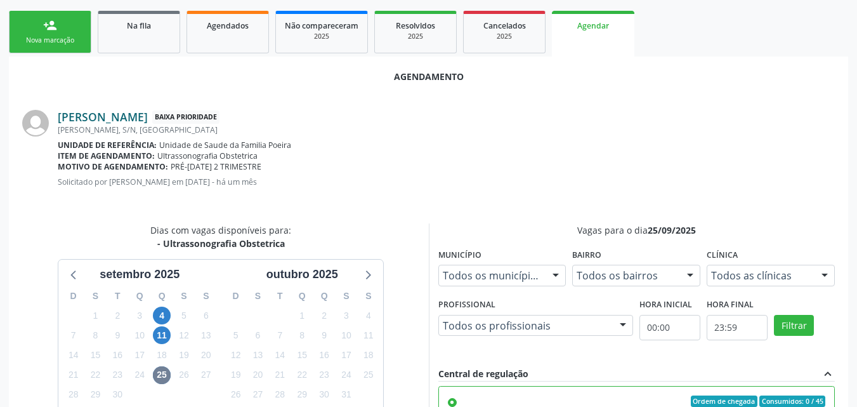
click at [82, 120] on link "[PERSON_NAME]" at bounding box center [103, 117] width 90 height 14
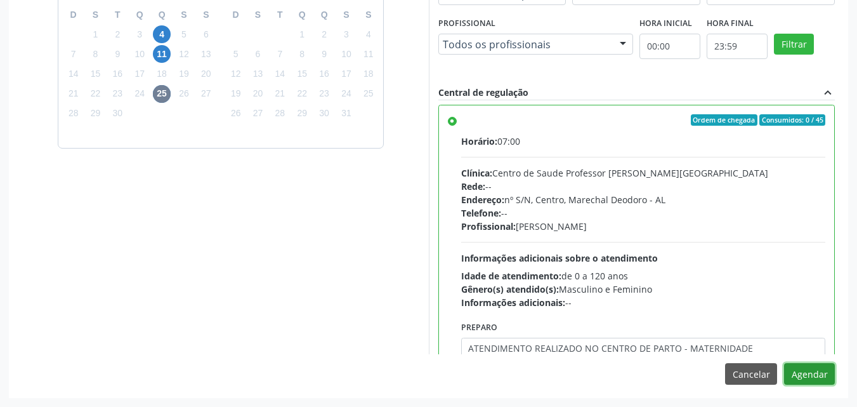
click at [828, 379] on button "Agendar" at bounding box center [809, 374] width 51 height 22
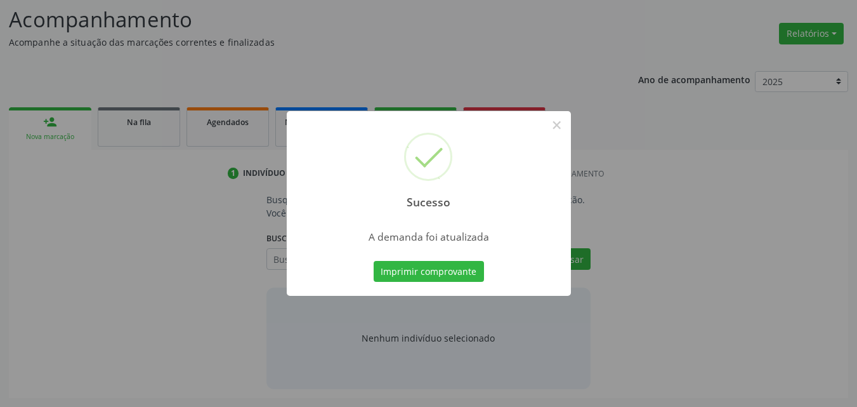
scroll to position [174, 0]
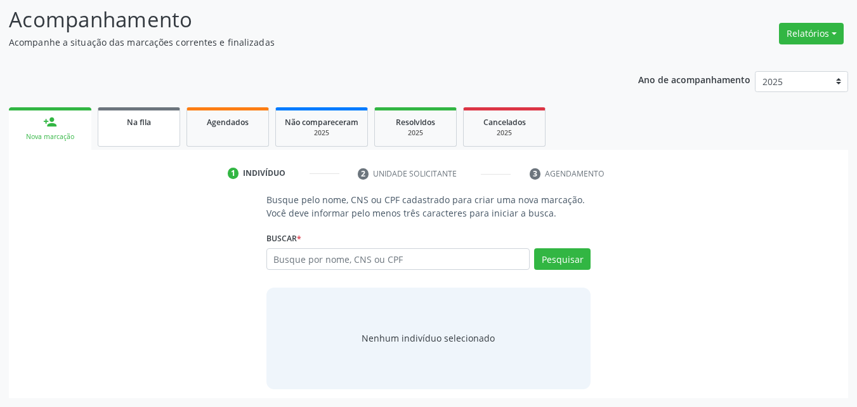
click at [149, 145] on link "Na fila" at bounding box center [139, 126] width 82 height 39
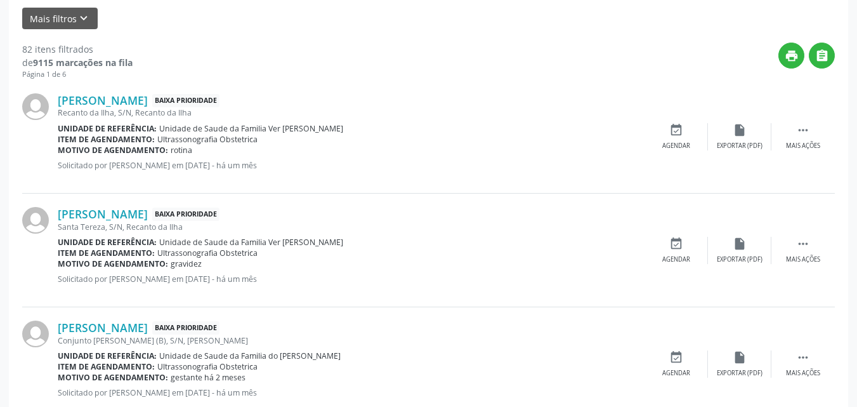
scroll to position [399, 0]
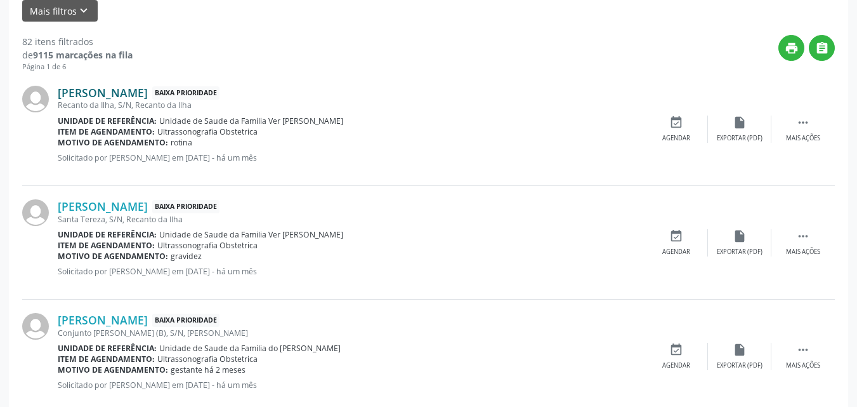
click at [145, 98] on link "[PERSON_NAME]" at bounding box center [103, 93] width 90 height 14
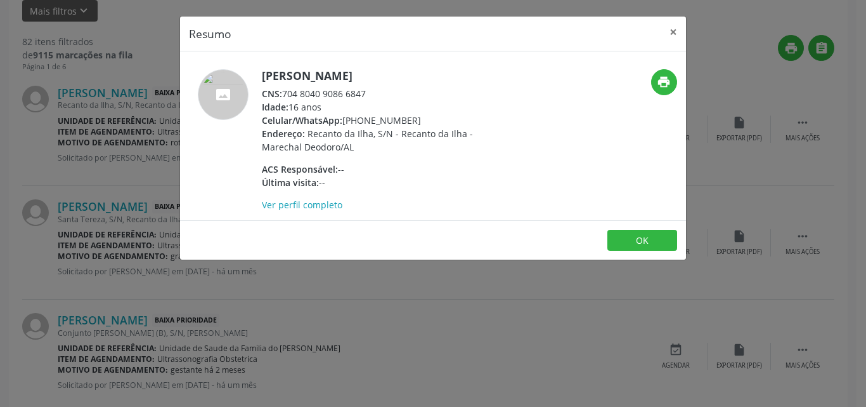
drag, startPoint x: 284, startPoint y: 96, endPoint x: 367, endPoint y: 99, distance: 83.2
click at [367, 99] on div "CNS: 704 8040 9086 6847" at bounding box center [385, 93] width 247 height 13
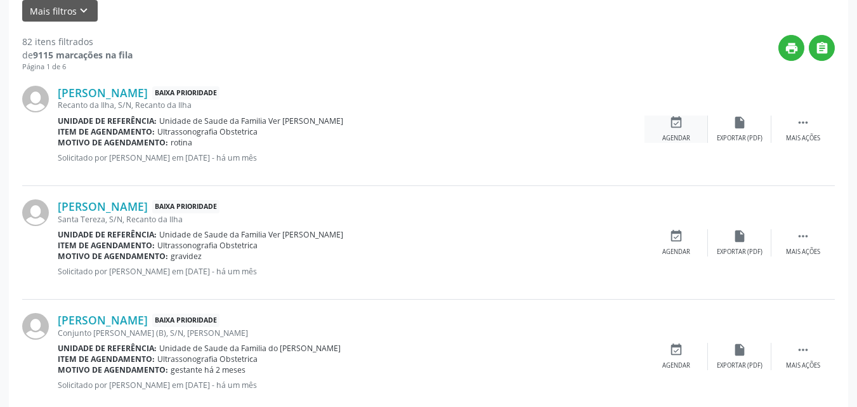
click at [679, 123] on icon "event_available" at bounding box center [676, 122] width 14 height 14
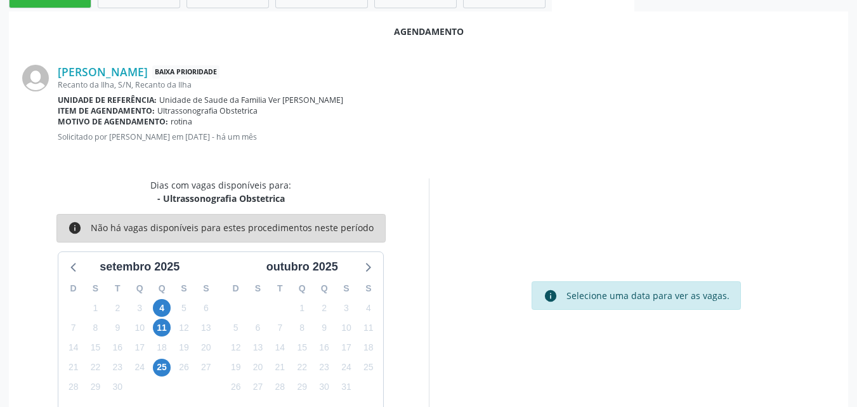
scroll to position [345, 0]
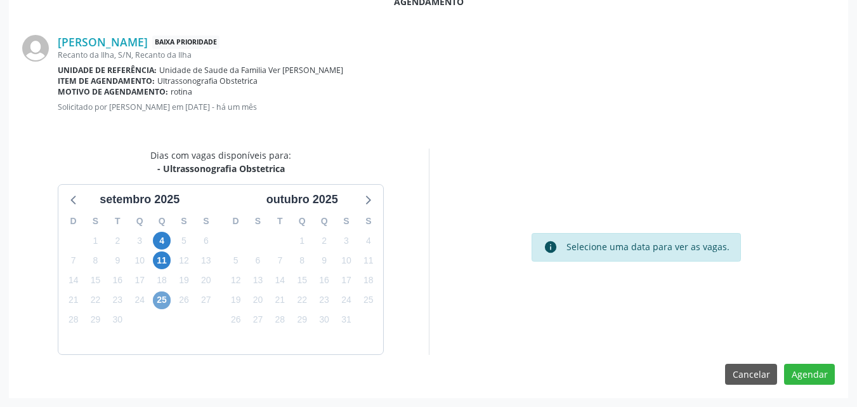
click at [164, 298] on span "25" at bounding box center [162, 300] width 18 height 18
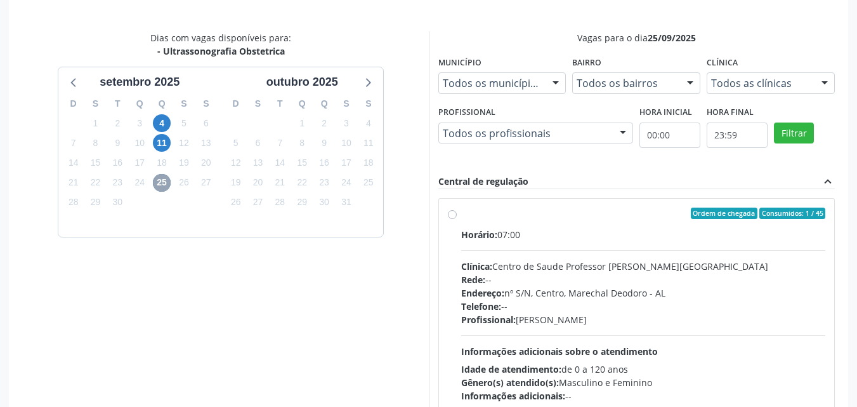
scroll to position [469, 0]
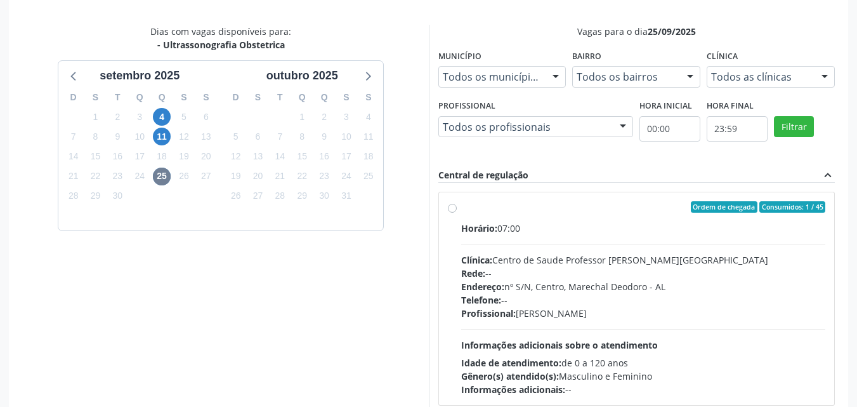
click at [570, 282] on div "Endereço: nº S/N, Centro, Marechal Deodoro - AL" at bounding box center [643, 286] width 365 height 13
click at [457, 212] on input "Ordem de chegada Consumidos: 1 / 45 Horário: 07:00 Clínica: Centro de Saude Pro…" at bounding box center [452, 206] width 9 height 11
radio input "true"
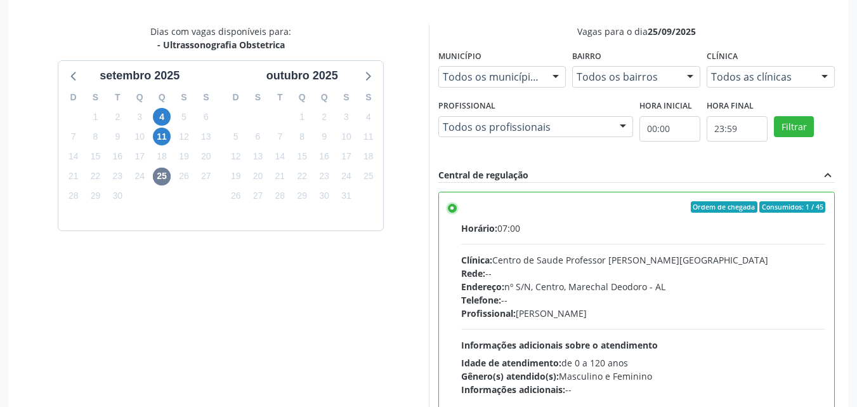
scroll to position [551, 0]
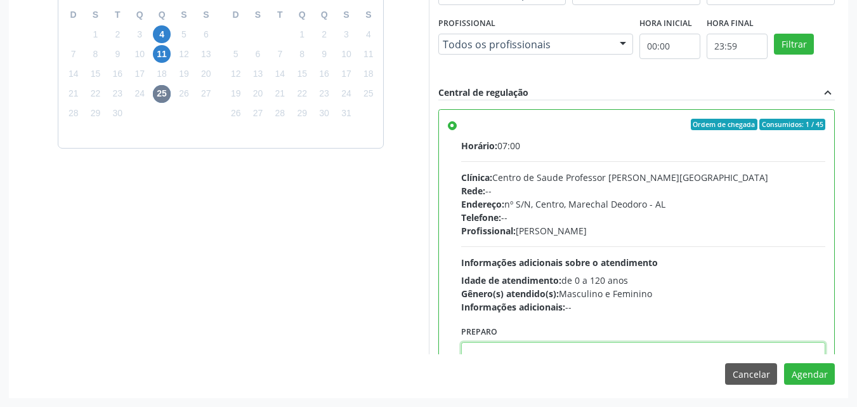
click at [648, 345] on textarea at bounding box center [643, 366] width 365 height 48
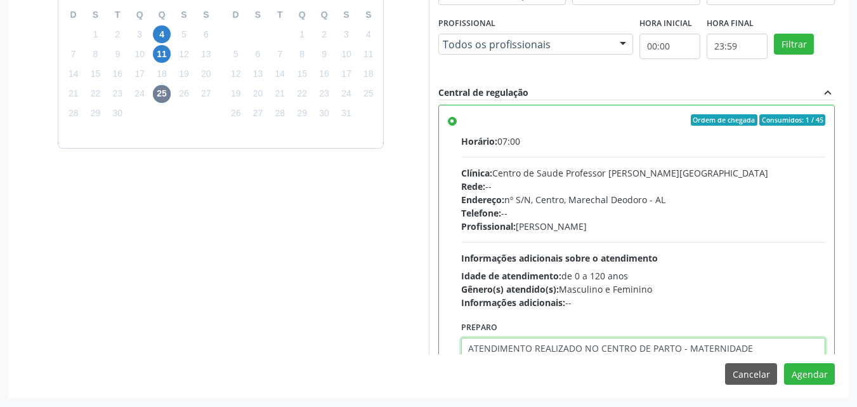
type textarea "ATENDIMENTO REALIZADO NO CENTRO DE PARTO - MATERNIDADE"
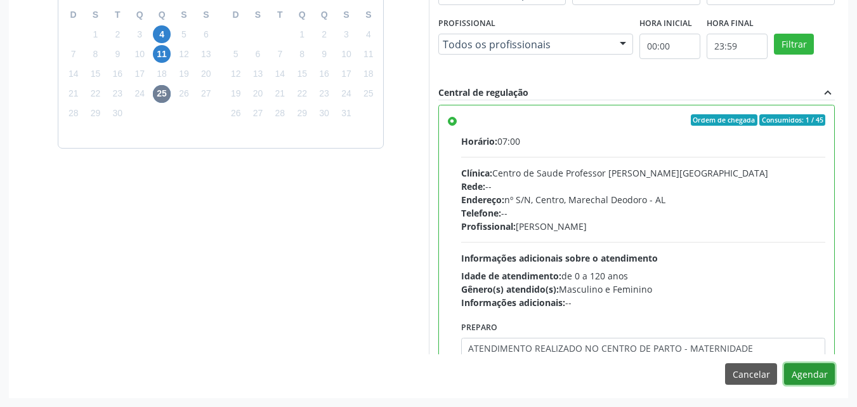
click at [784, 363] on button "Agendar" at bounding box center [809, 374] width 51 height 22
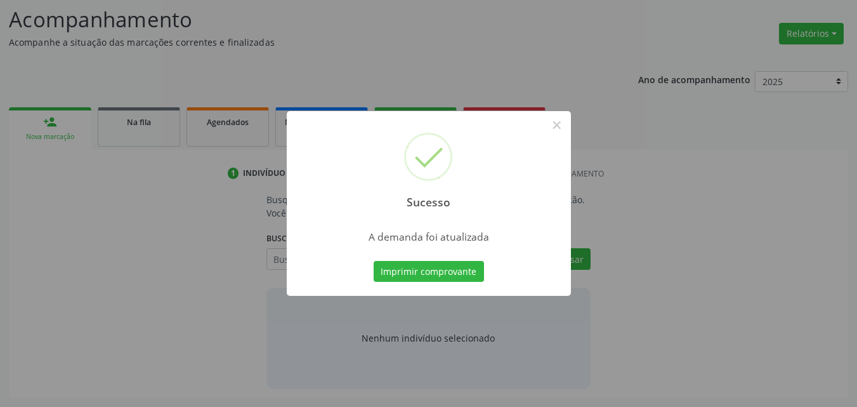
scroll to position [174, 0]
click at [374, 261] on button "Imprimir comprovante" at bounding box center [429, 272] width 110 height 22
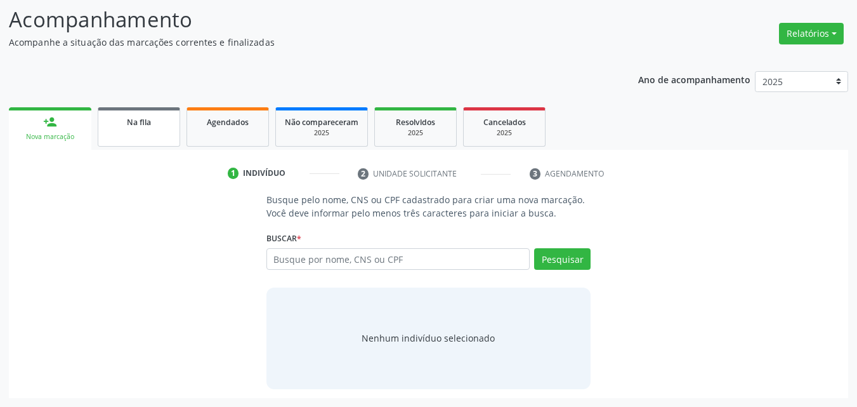
click at [150, 117] on span "Na fila" at bounding box center [139, 122] width 24 height 11
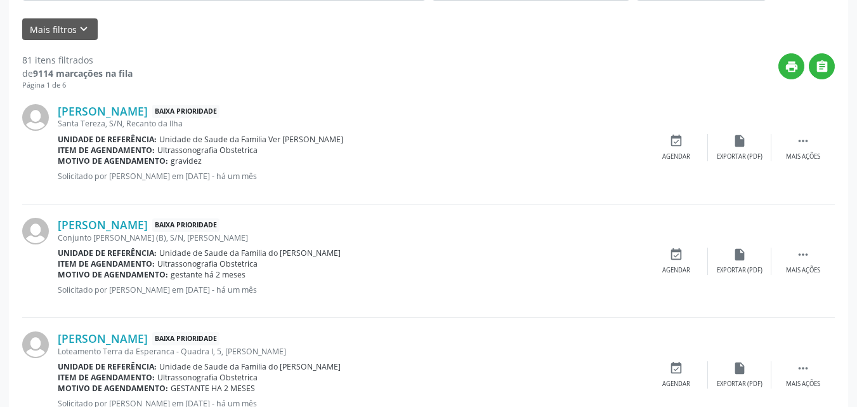
scroll to position [407, 0]
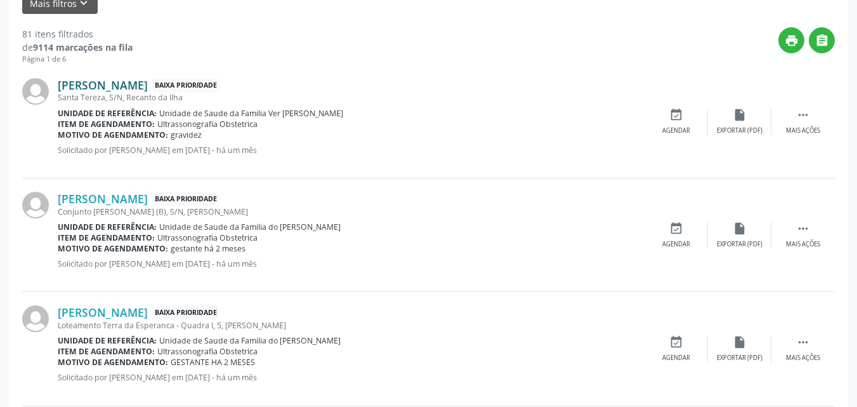
click at [148, 88] on link "[PERSON_NAME]" at bounding box center [103, 85] width 90 height 14
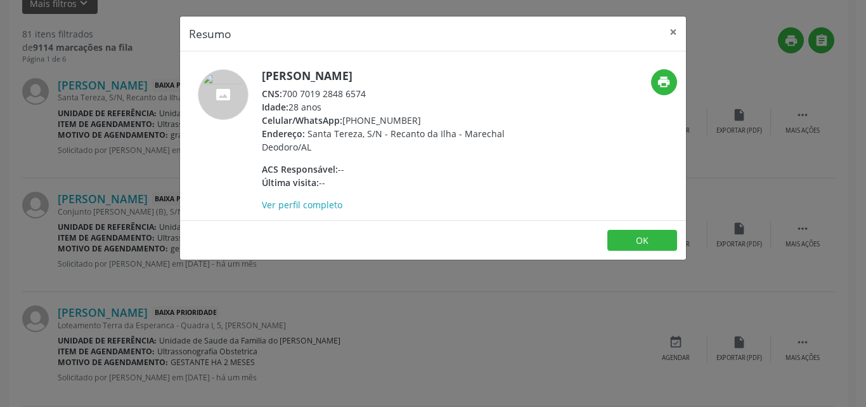
drag, startPoint x: 284, startPoint y: 94, endPoint x: 435, endPoint y: 88, distance: 150.4
click at [435, 88] on div "CNS: 700 7019 2848 6574" at bounding box center [385, 93] width 247 height 13
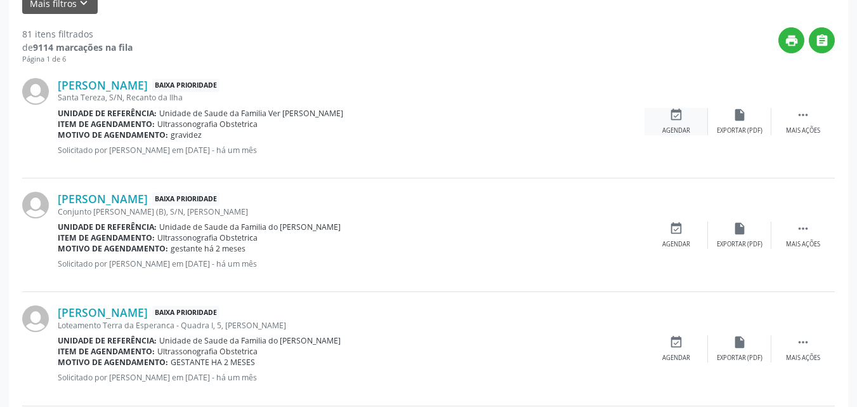
click at [700, 126] on div "event_available Agendar" at bounding box center [675, 121] width 63 height 27
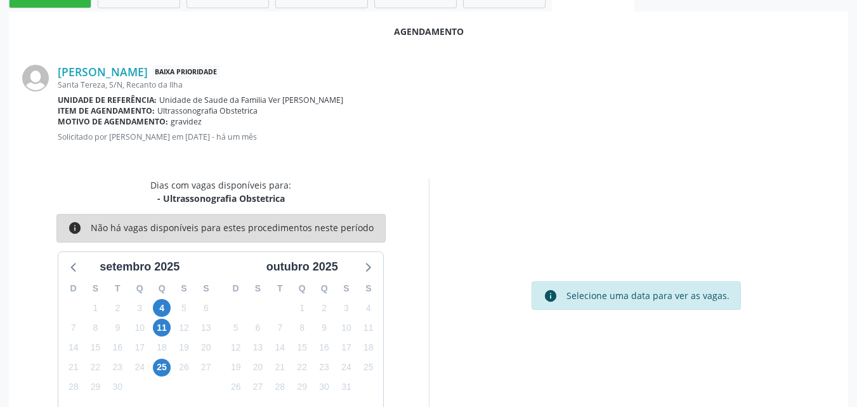
scroll to position [345, 0]
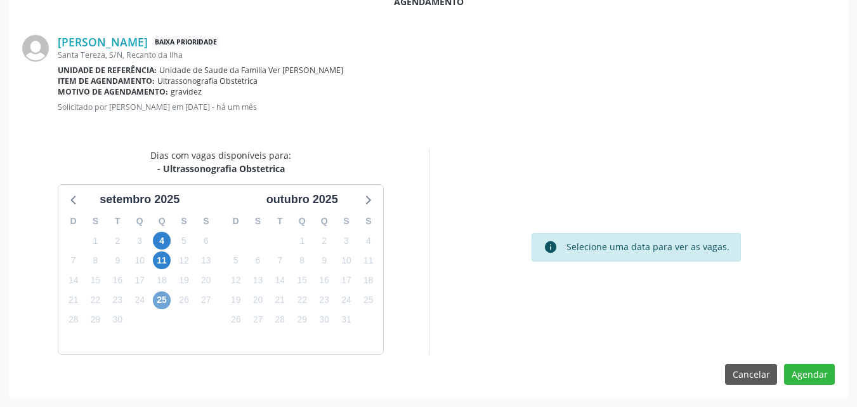
click at [167, 299] on span "25" at bounding box center [162, 300] width 18 height 18
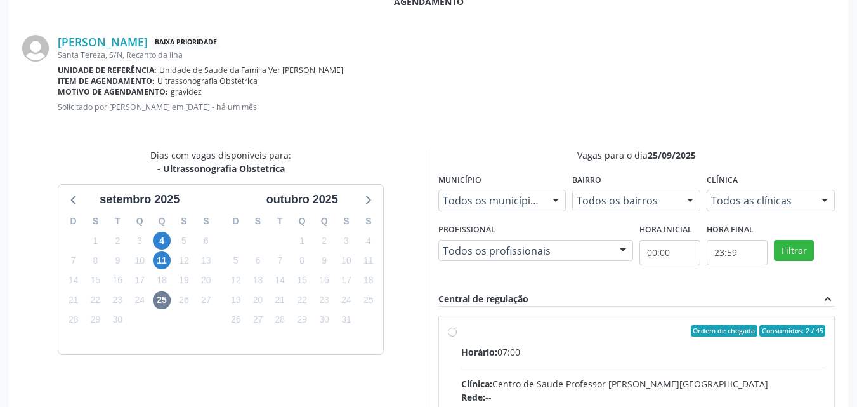
click at [457, 336] on input "Ordem de chegada Consumidos: 2 / 45 Horário: 07:00 Clínica: Centro de Saude Pro…" at bounding box center [452, 330] width 9 height 11
radio input "true"
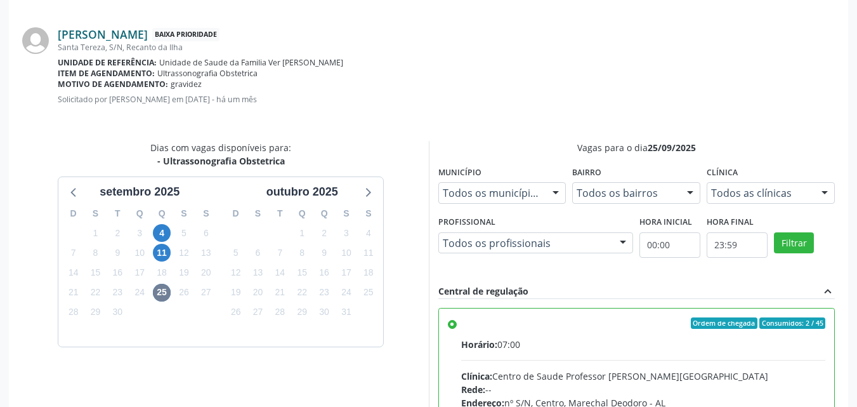
click at [148, 39] on link "[PERSON_NAME]" at bounding box center [103, 34] width 90 height 14
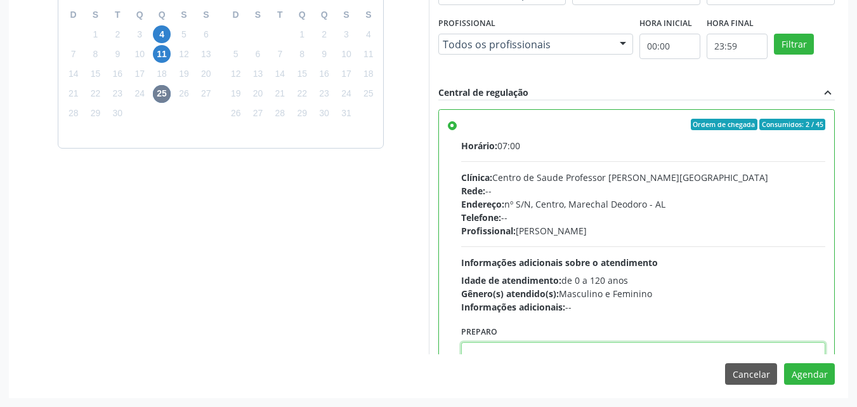
click at [657, 350] on textarea at bounding box center [643, 366] width 365 height 48
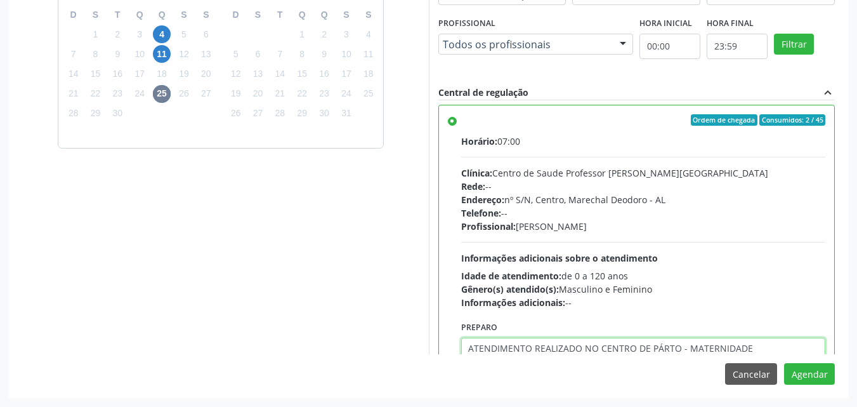
type textarea "ATENDIMENTO REALIZADO NO CENTRO DE PÁRTO - MATERNIDADE"
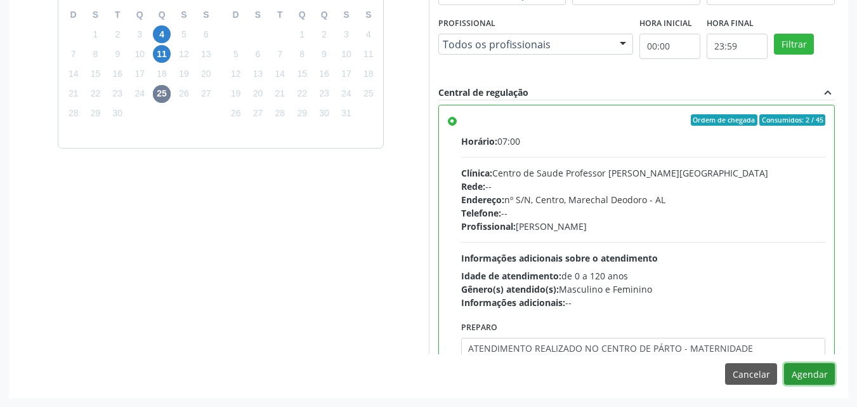
click at [784, 363] on button "Agendar" at bounding box center [809, 374] width 51 height 22
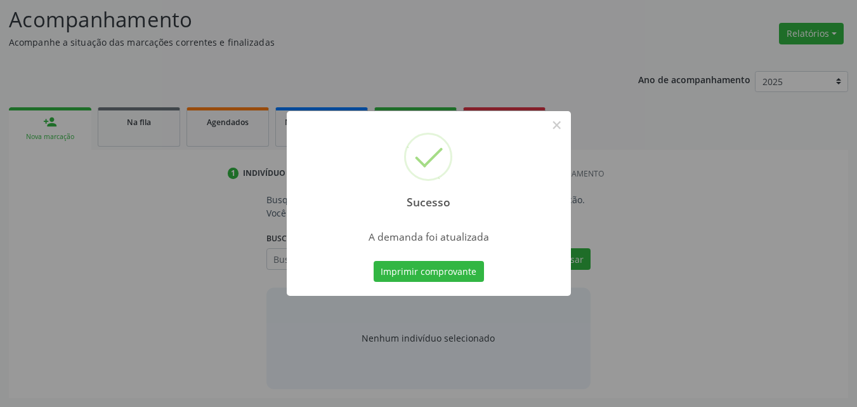
scroll to position [174, 0]
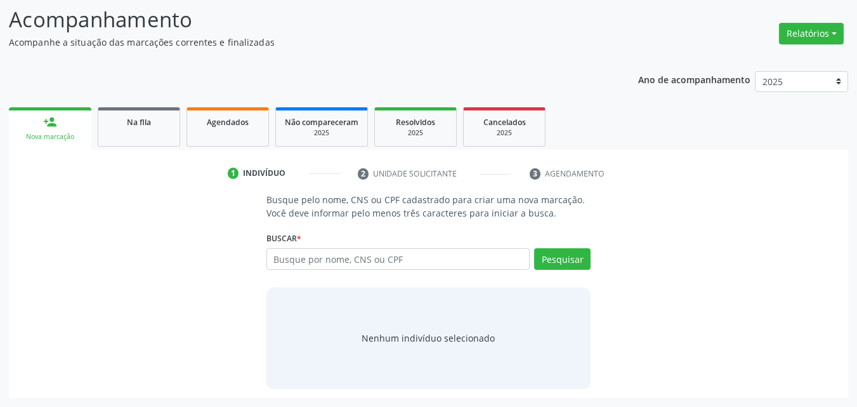
click at [108, 103] on div "Ano de acompanhamento 2025 person_add Nova marcação Na fila Agendados Não compa…" at bounding box center [428, 230] width 839 height 336
click at [115, 115] on div "Na fila" at bounding box center [138, 121] width 63 height 13
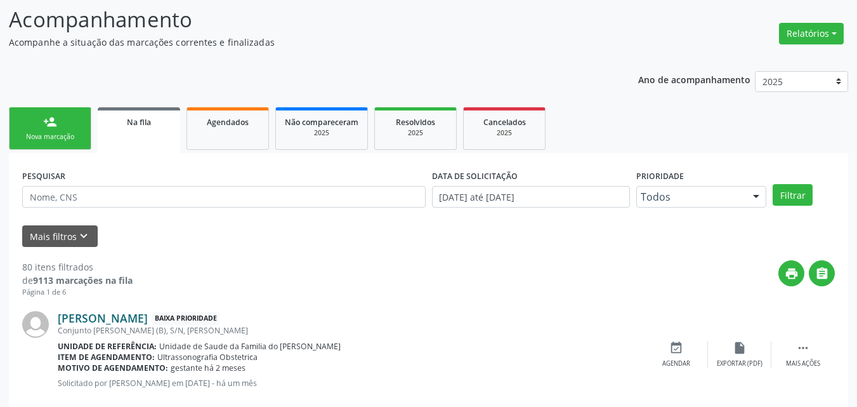
click at [107, 323] on link "[PERSON_NAME]" at bounding box center [103, 318] width 90 height 14
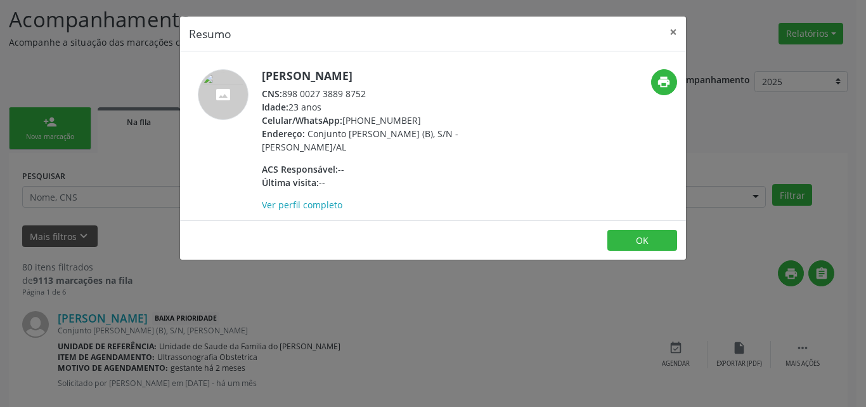
drag, startPoint x: 284, startPoint y: 96, endPoint x: 414, endPoint y: 88, distance: 129.7
click at [414, 88] on div "CNS: 898 0027 3889 8752" at bounding box center [385, 93] width 247 height 13
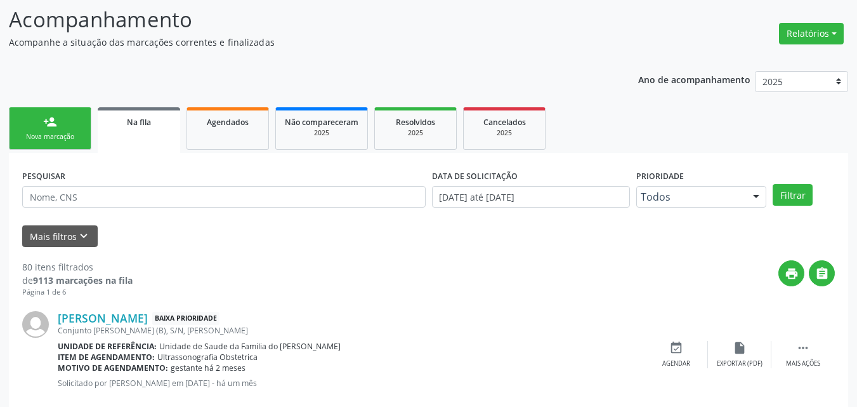
click at [715, 372] on div "Maria Edvania dos Santos Baixa Prioridade Conjunto Jose Dias - Quadra (B), S/N,…" at bounding box center [428, 354] width 813 height 114
click at [689, 360] on div "Agendar" at bounding box center [676, 363] width 28 height 9
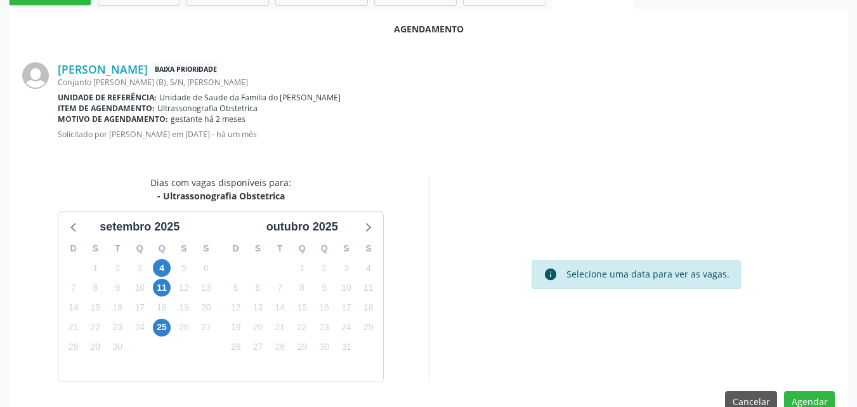
scroll to position [345, 0]
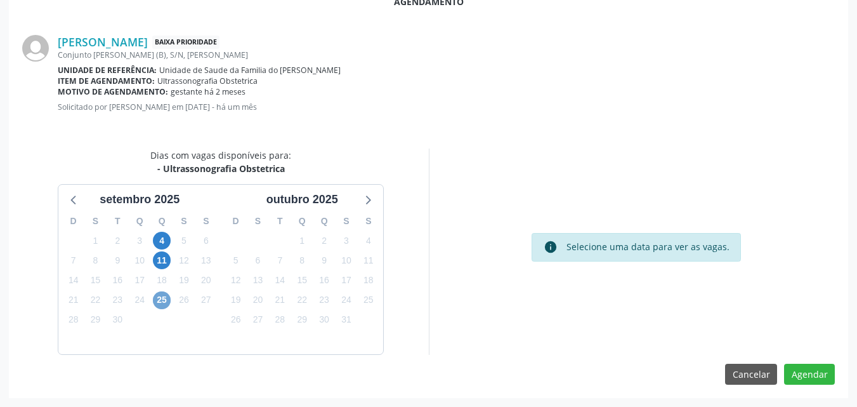
click at [159, 293] on span "25" at bounding box center [162, 300] width 18 height 18
click at [164, 299] on span "25" at bounding box center [162, 300] width 18 height 18
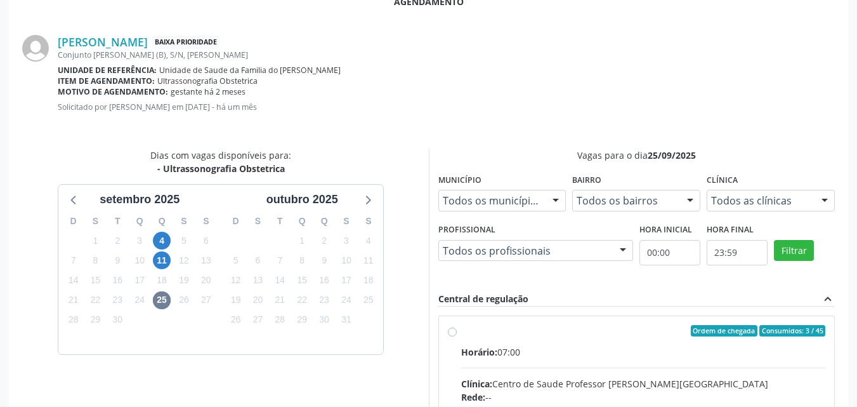
click at [457, 336] on input "Ordem de chegada Consumidos: 3 / 45 Horário: 07:00 Clínica: Centro de Saude Pro…" at bounding box center [452, 330] width 9 height 11
radio input "true"
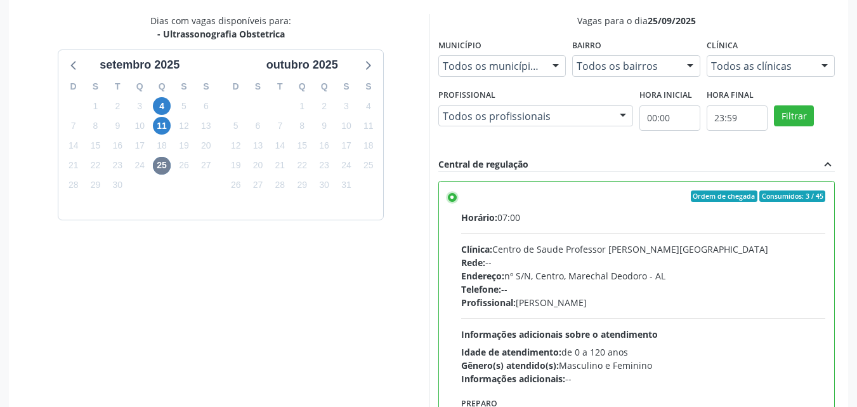
scroll to position [551, 0]
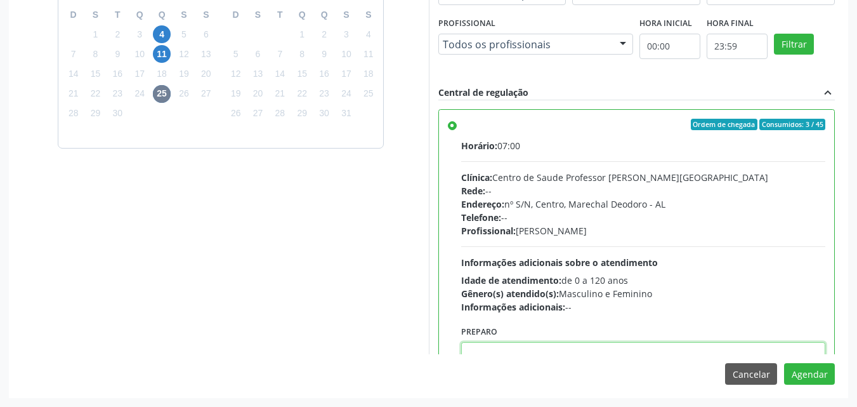
click at [651, 343] on textarea at bounding box center [643, 366] width 365 height 48
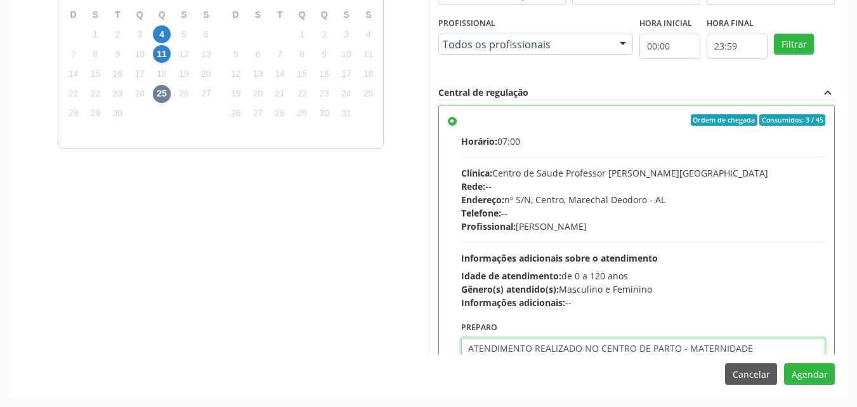
type textarea "ATENDIMENTO REALIZADO NO CENTRO DE PARTO - MATERNIDADE"
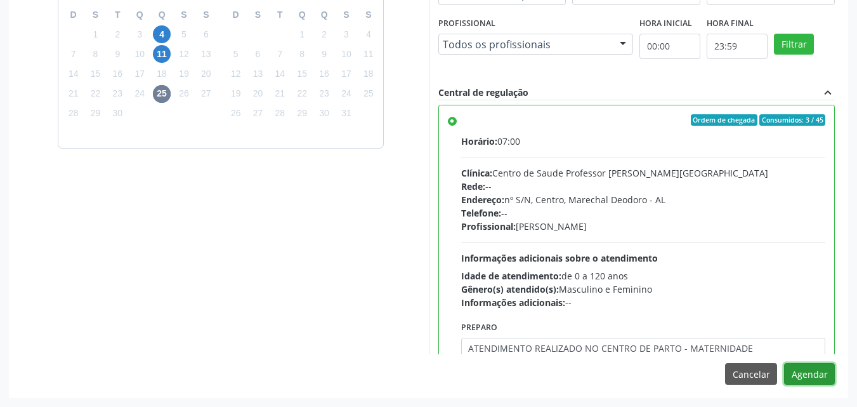
click at [784, 363] on button "Agendar" at bounding box center [809, 374] width 51 height 22
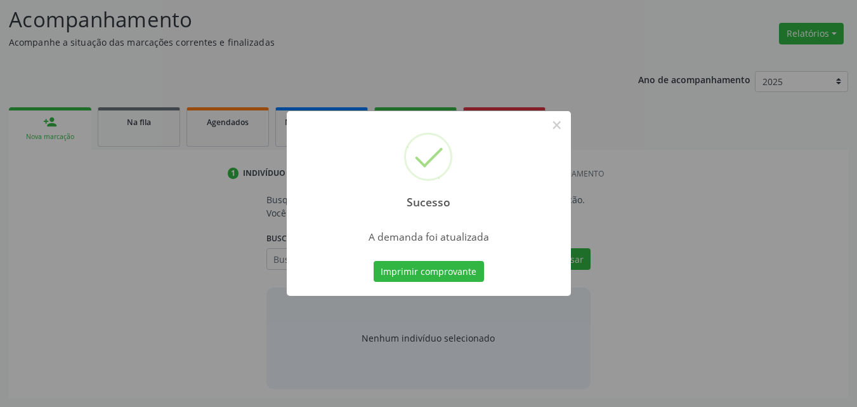
scroll to position [174, 0]
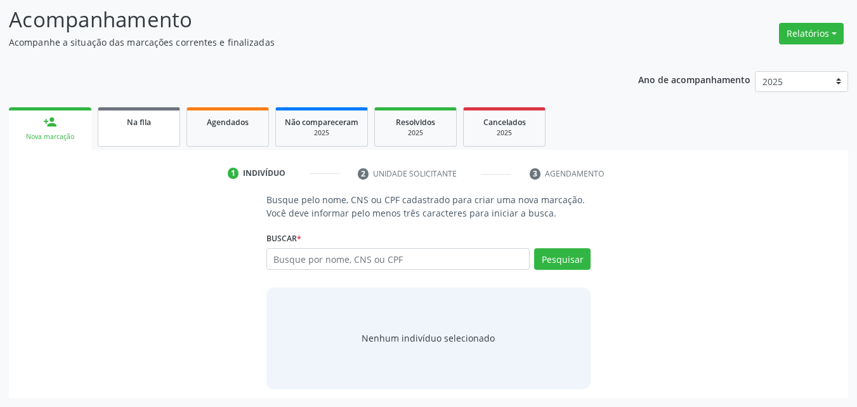
click at [156, 141] on link "Na fila" at bounding box center [139, 126] width 82 height 39
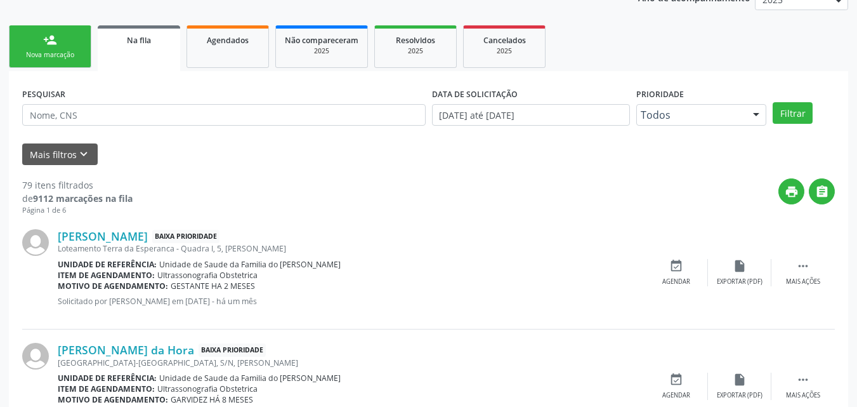
scroll to position [326, 0]
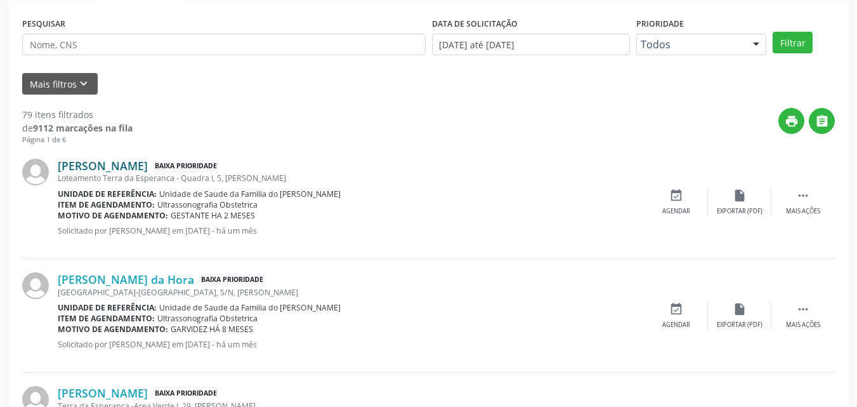
click at [130, 165] on link "[PERSON_NAME]" at bounding box center [103, 166] width 90 height 14
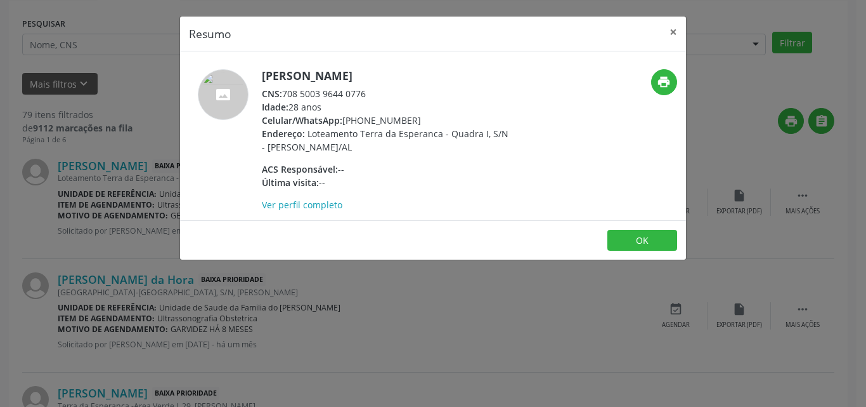
drag, startPoint x: 286, startPoint y: 95, endPoint x: 496, endPoint y: 87, distance: 210.1
click at [496, 87] on div "CNS: 708 5003 9644 0776" at bounding box center [385, 93] width 247 height 13
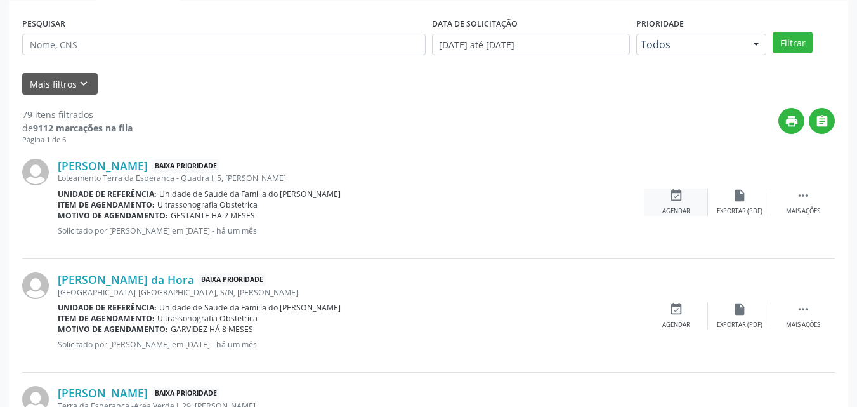
click at [668, 202] on div "event_available Agendar" at bounding box center [675, 201] width 63 height 27
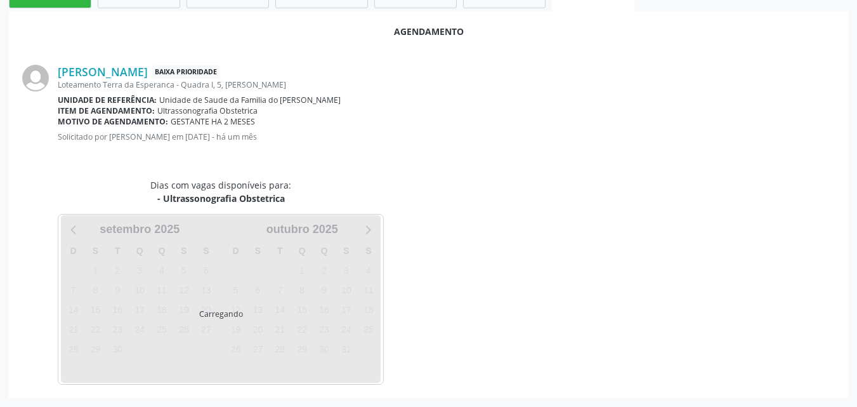
scroll to position [315, 0]
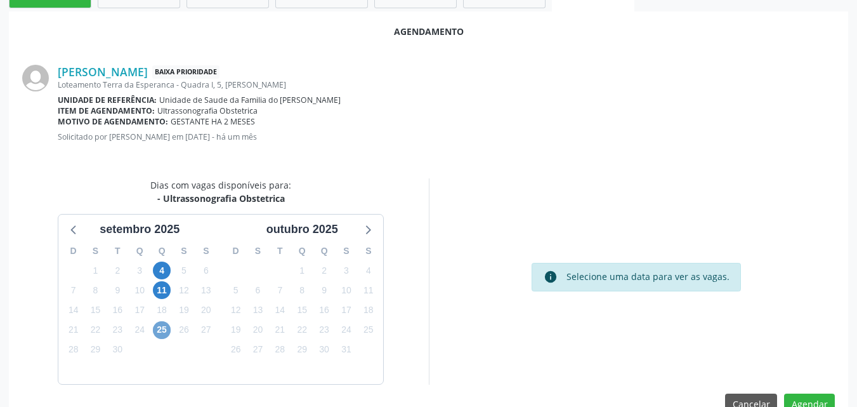
click at [162, 328] on span "25" at bounding box center [162, 330] width 18 height 18
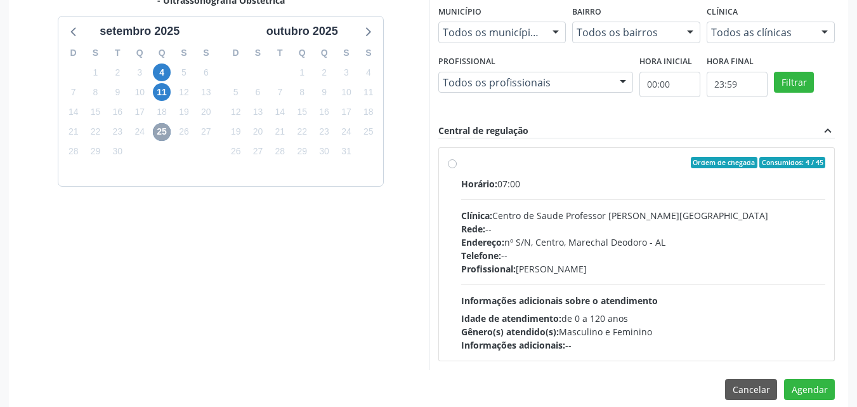
scroll to position [528, 0]
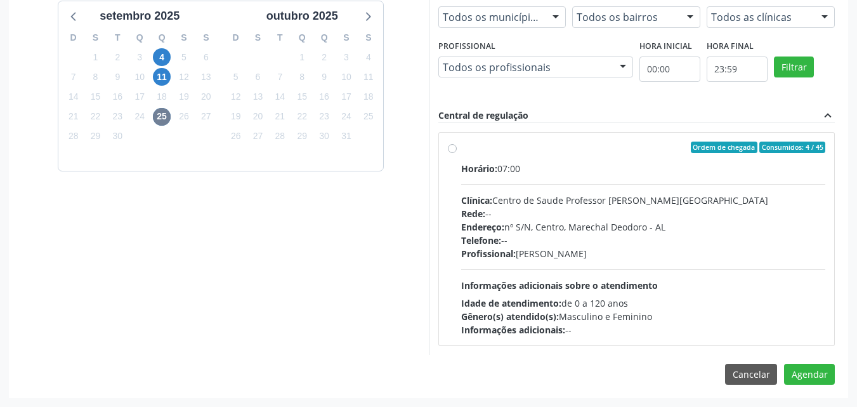
click at [653, 269] on hr at bounding box center [643, 269] width 365 height 1
click at [457, 153] on input "Ordem de chegada Consumidos: 4 / 45 Horário: 07:00 Clínica: Centro de Saude Pro…" at bounding box center [452, 146] width 9 height 11
radio input "true"
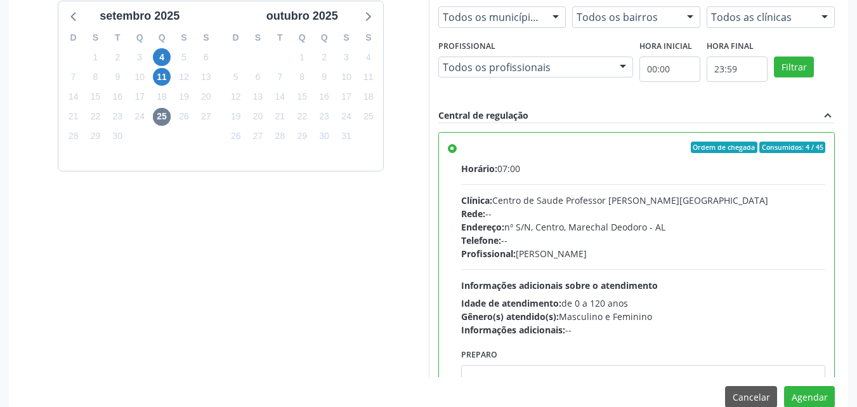
click at [853, 254] on div "Acompanhamento Acompanhe a situação das marcações correntes e finalizadas Relat…" at bounding box center [428, 31] width 857 height 797
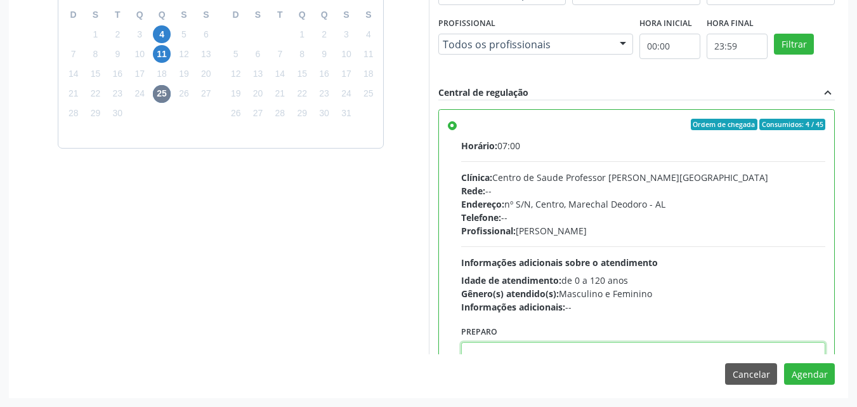
click at [672, 348] on textarea at bounding box center [643, 366] width 365 height 48
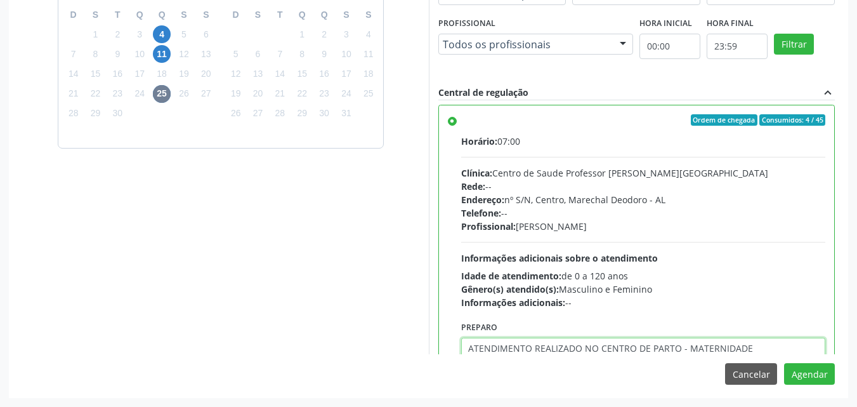
type textarea "ATENDIMENTO REALIZADO NO CENTRO DE PARTO - MATERNIDADE"
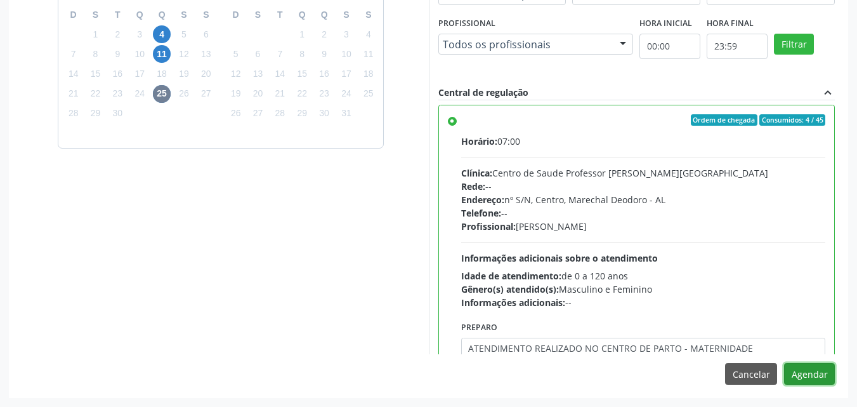
click at [784, 363] on button "Agendar" at bounding box center [809, 374] width 51 height 22
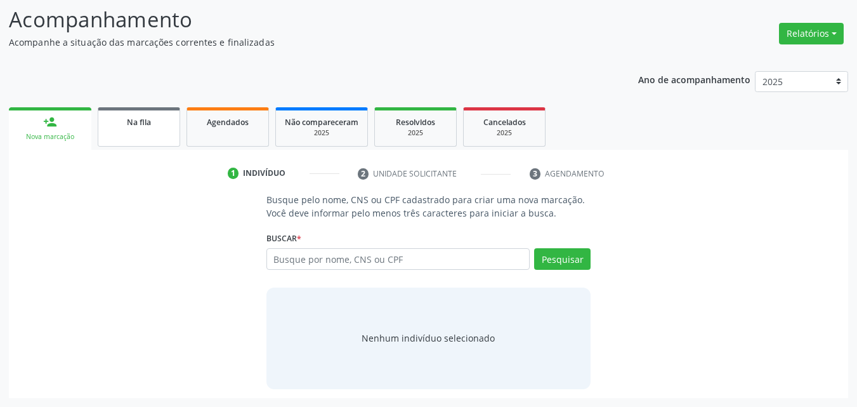
click at [143, 121] on span "Na fila" at bounding box center [139, 122] width 24 height 11
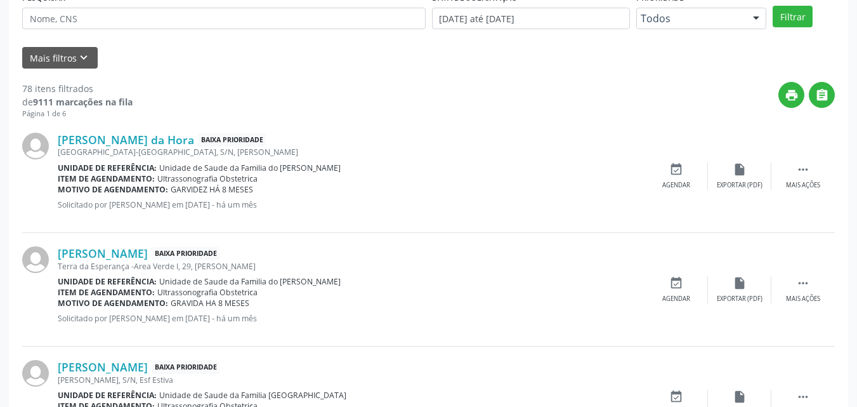
scroll to position [389, 0]
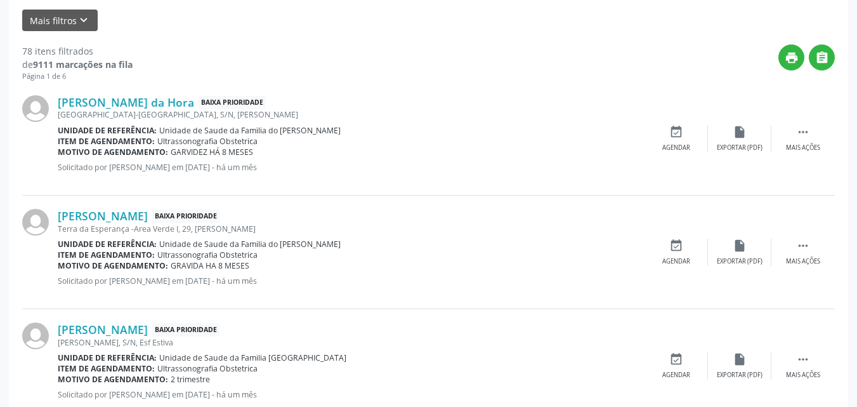
click at [147, 111] on div "Jardim do Carmo-Rua de Cima, S/N, Jose Dias" at bounding box center [351, 114] width 587 height 11
click at [150, 106] on link "Jailza Araujo da Hora" at bounding box center [126, 102] width 136 height 14
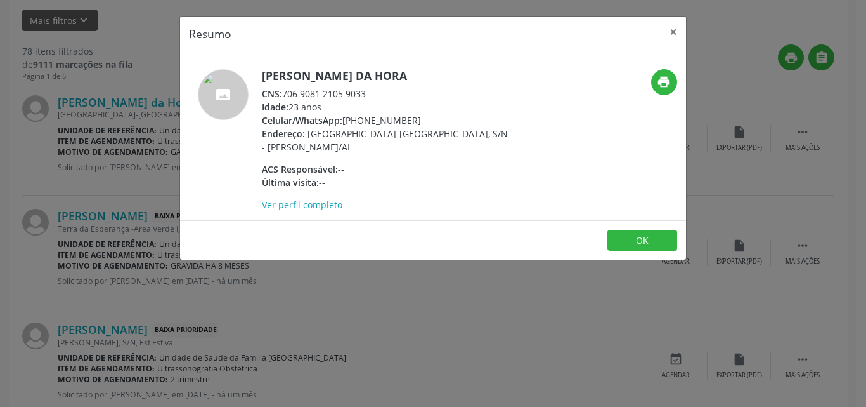
drag, startPoint x: 286, startPoint y: 93, endPoint x: 366, endPoint y: 91, distance: 80.0
click at [366, 91] on div "CNS: 706 9081 2105 9033" at bounding box center [385, 93] width 247 height 13
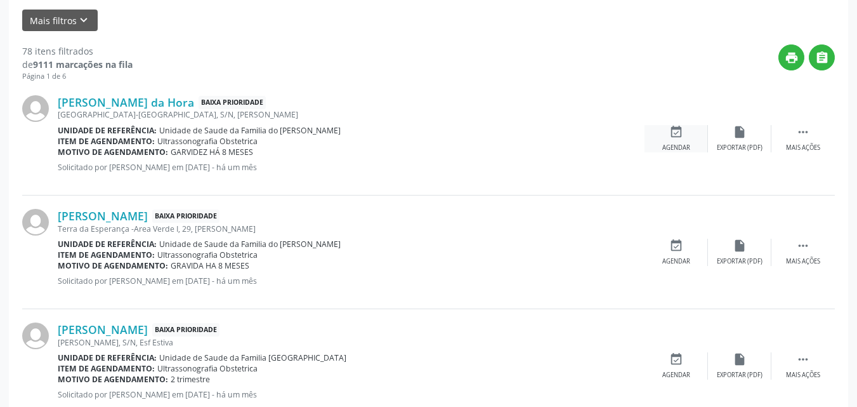
click at [702, 144] on div "event_available Agendar" at bounding box center [675, 138] width 63 height 27
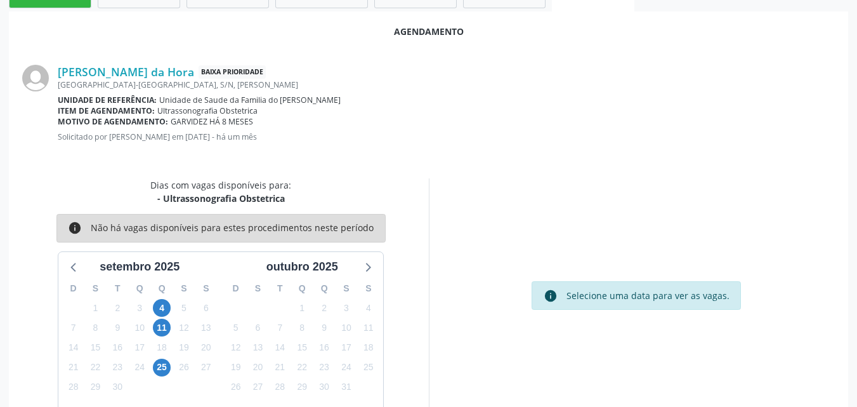
scroll to position [345, 0]
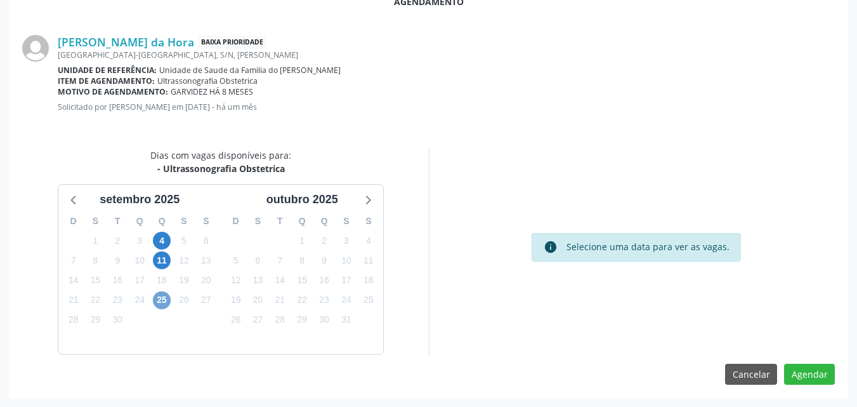
click at [159, 296] on span "25" at bounding box center [162, 300] width 18 height 18
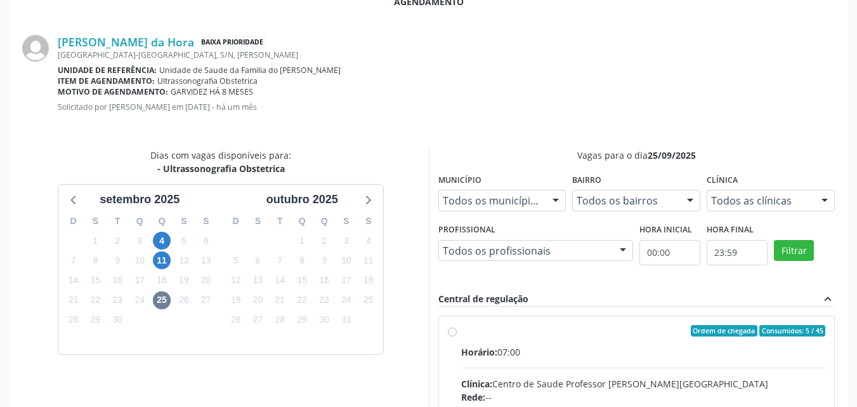
click at [599, 355] on div "Horário: 07:00" at bounding box center [643, 351] width 365 height 13
click at [457, 336] on input "Ordem de chegada Consumidos: 5 / 45 Horário: 07:00 Clínica: Centro de Saude Pro…" at bounding box center [452, 330] width 9 height 11
radio input "true"
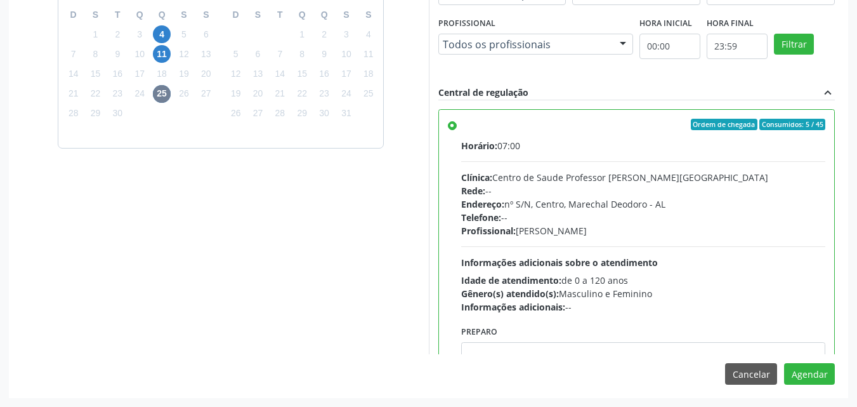
click at [670, 358] on div "Agendamento Jailza Araujo da Hora Baixa Prioridade Jardim do Carmo-Rua de Cima,…" at bounding box center [428, 86] width 839 height 622
click at [671, 353] on textarea at bounding box center [643, 366] width 365 height 48
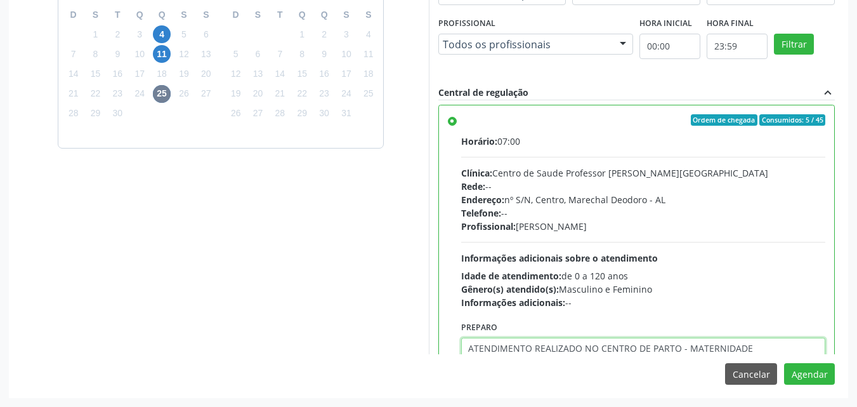
type textarea "ATENDIMENTO REALIZADO NO CENTRO DE PARTO - MATERNIDADE"
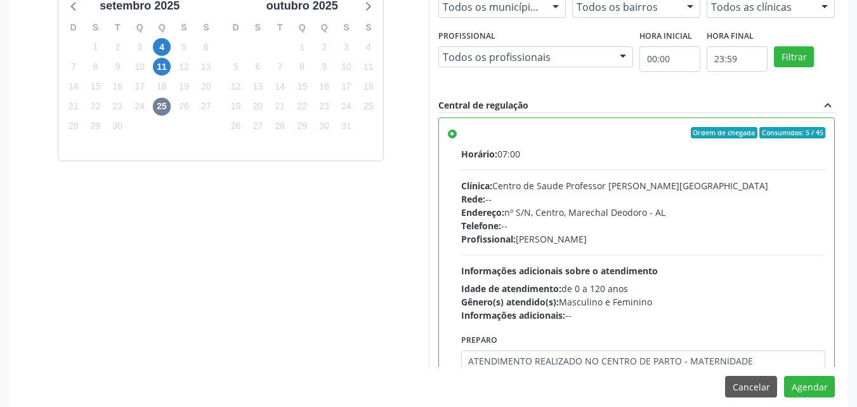
scroll to position [551, 0]
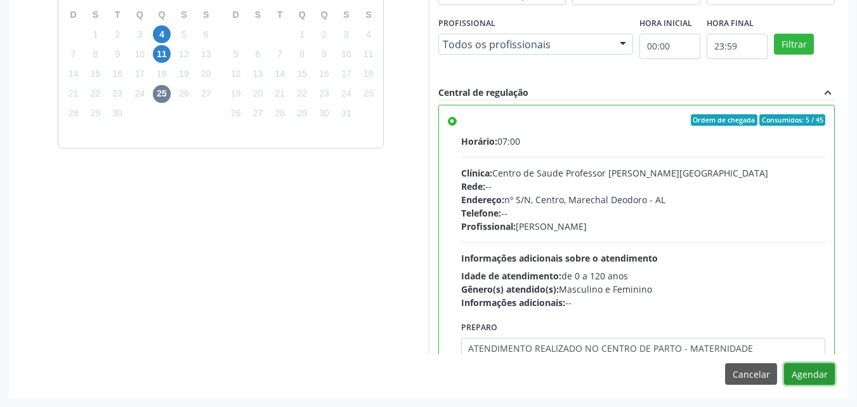
click at [814, 375] on button "Agendar" at bounding box center [809, 374] width 51 height 22
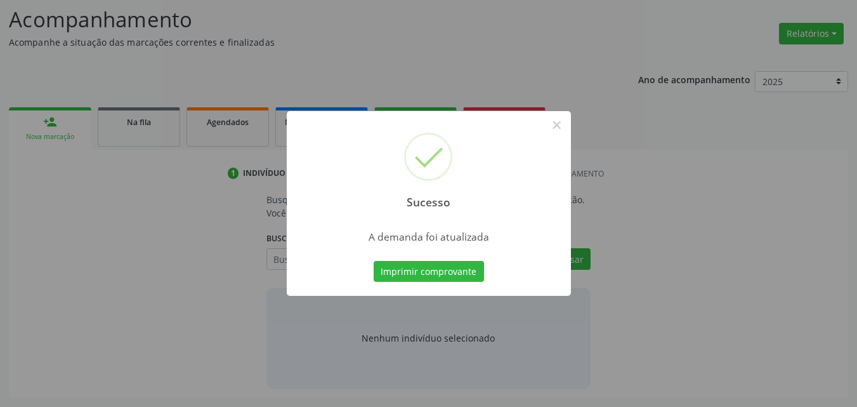
scroll to position [174, 0]
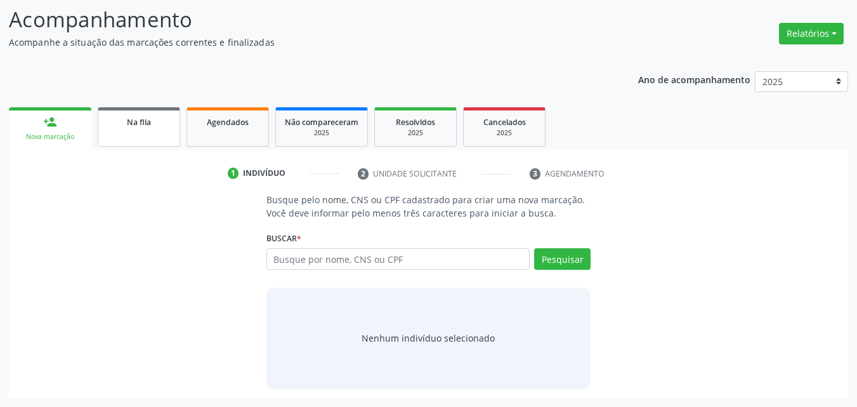
click at [153, 129] on link "Na fila" at bounding box center [139, 126] width 82 height 39
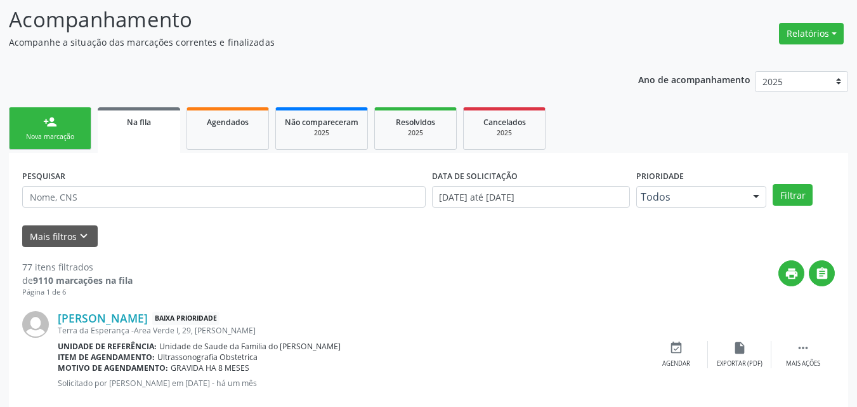
click at [98, 308] on div "Raiane da Silva Baixa Prioridade Terra da Esperança -Area Verde I, 29, Jose Dia…" at bounding box center [428, 354] width 813 height 114
click at [98, 313] on link "Raiane da Silva" at bounding box center [103, 318] width 90 height 14
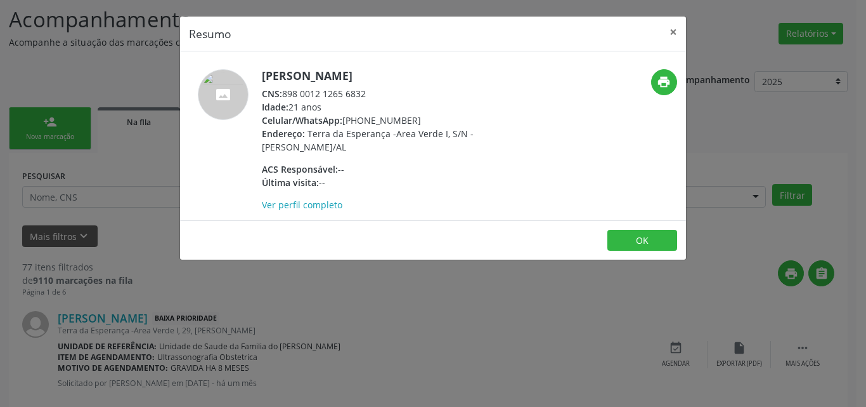
drag, startPoint x: 284, startPoint y: 93, endPoint x: 382, endPoint y: 88, distance: 98.4
click at [382, 88] on div "CNS: 898 0012 1265 6832" at bounding box center [385, 93] width 247 height 13
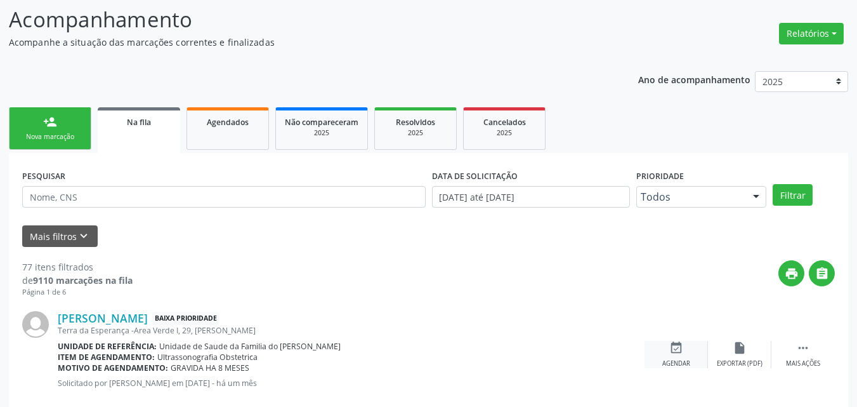
click at [665, 350] on div "event_available Agendar" at bounding box center [675, 354] width 63 height 27
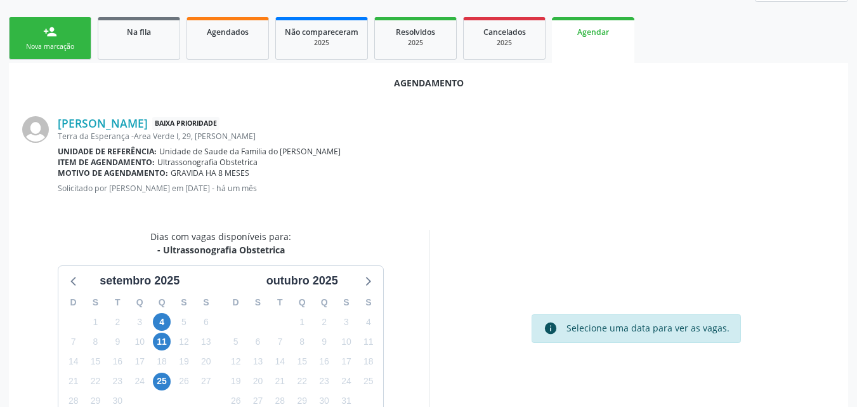
scroll to position [266, 0]
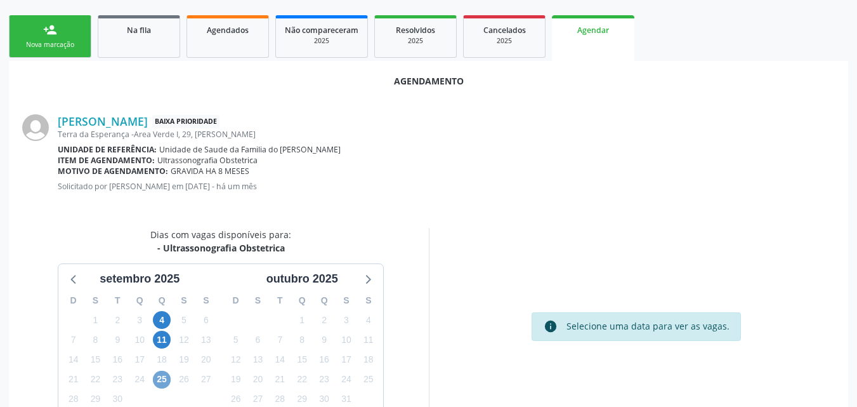
click at [169, 381] on span "25" at bounding box center [162, 379] width 18 height 18
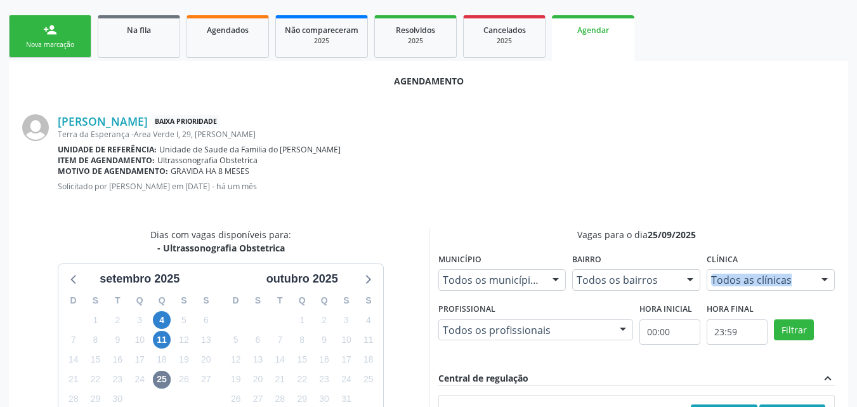
drag, startPoint x: 851, startPoint y: 259, endPoint x: 859, endPoint y: 278, distance: 20.7
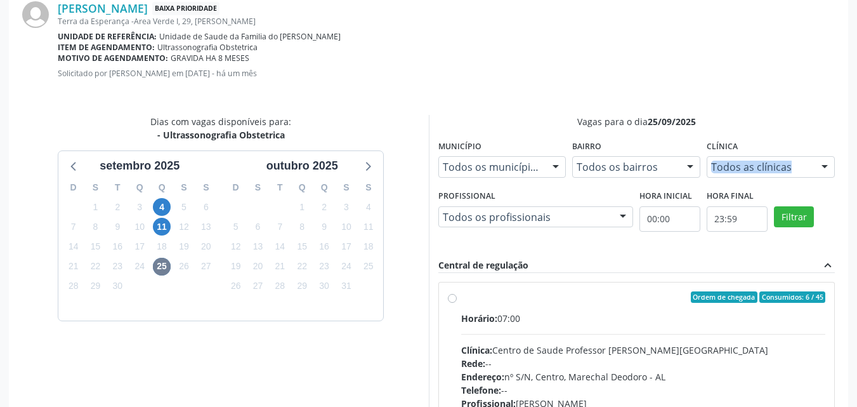
scroll to position [388, 0]
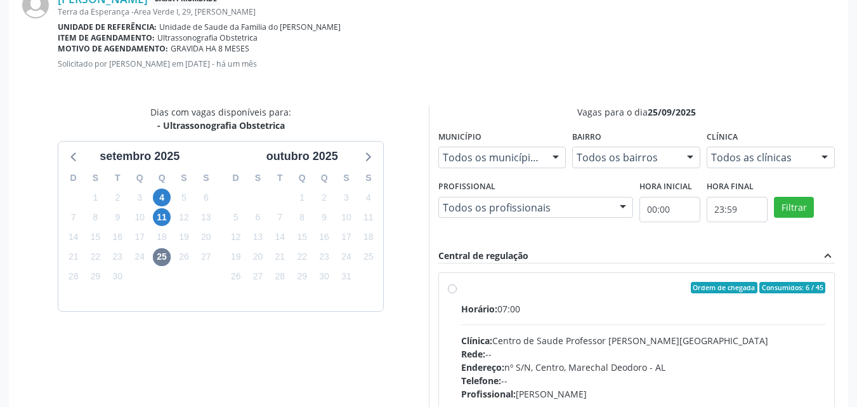
click at [649, 381] on div "Telefone: --" at bounding box center [643, 380] width 365 height 13
click at [457, 293] on input "Ordem de chegada Consumidos: 6 / 45 Horário: 07:00 Clínica: Centro de Saude Pro…" at bounding box center [452, 287] width 9 height 11
radio input "true"
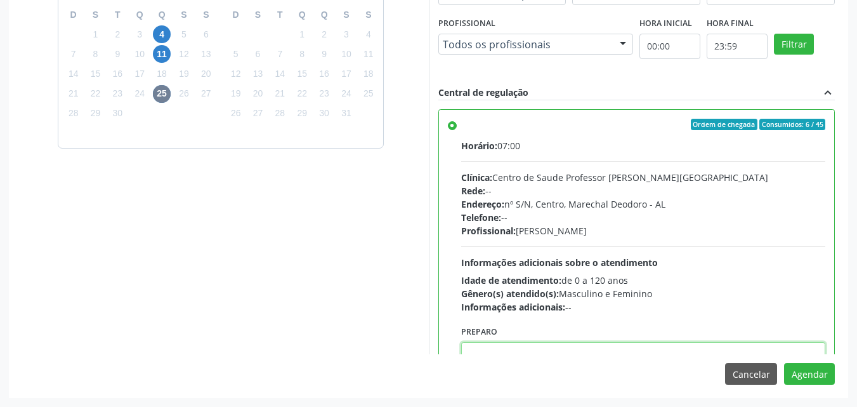
drag, startPoint x: 742, startPoint y: 354, endPoint x: 743, endPoint y: 360, distance: 6.5
click at [743, 360] on div "Agendamento Raiane da Silva Baixa Prioridade Terra da Esperança -Area Verde I, …" at bounding box center [428, 86] width 839 height 622
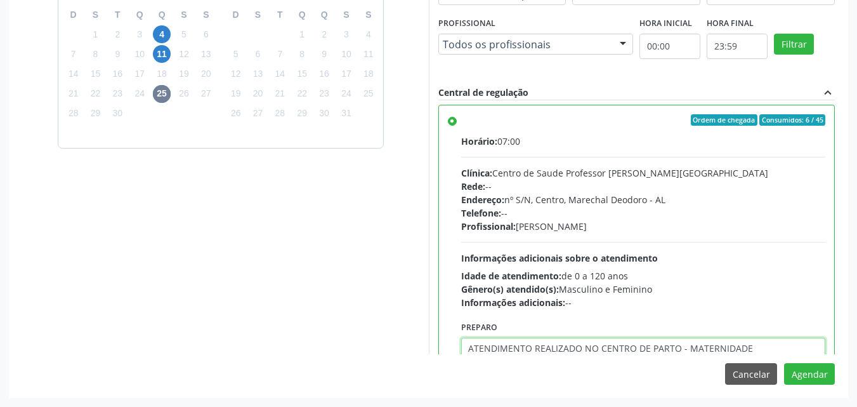
type textarea "ATENDIMENTO REALIZADO NO CENTRO DE PARTO - MATERNIDADE"
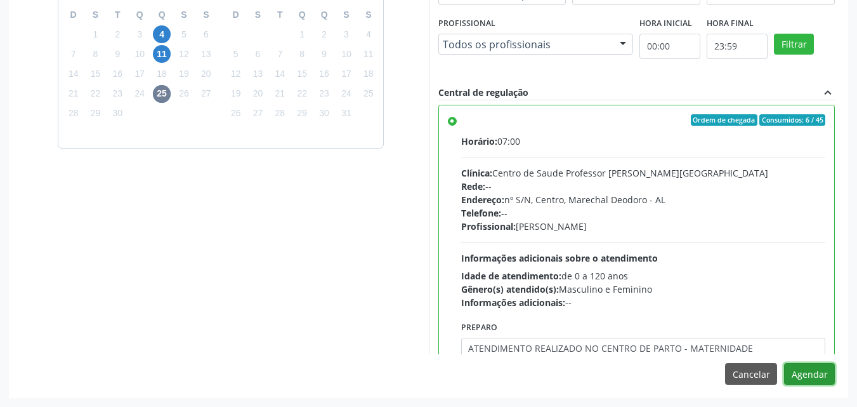
click at [784, 363] on button "Agendar" at bounding box center [809, 374] width 51 height 22
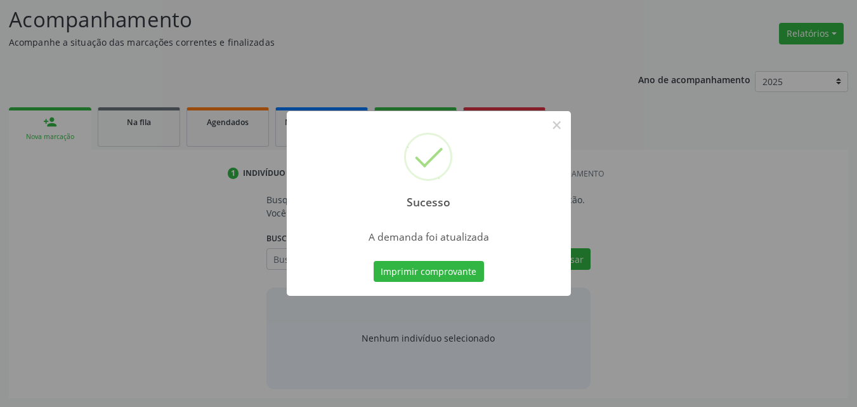
scroll to position [174, 0]
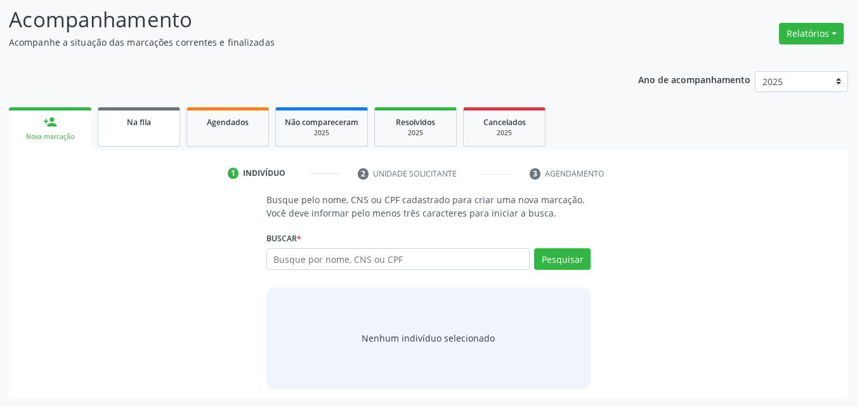
click at [105, 128] on link "Na fila" at bounding box center [139, 126] width 82 height 39
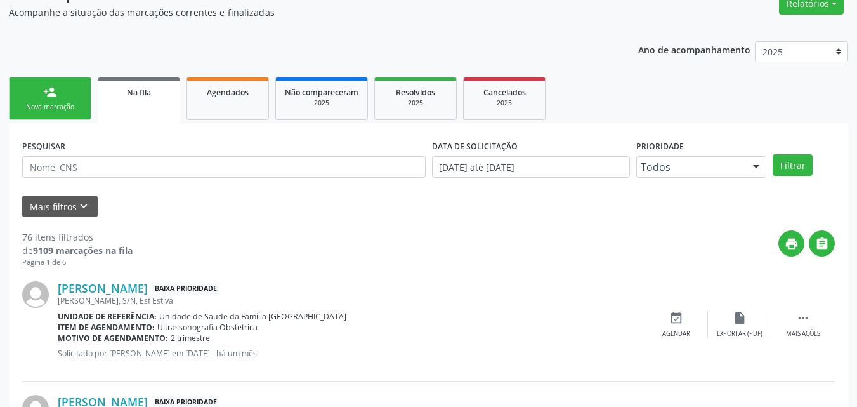
scroll to position [218, 0]
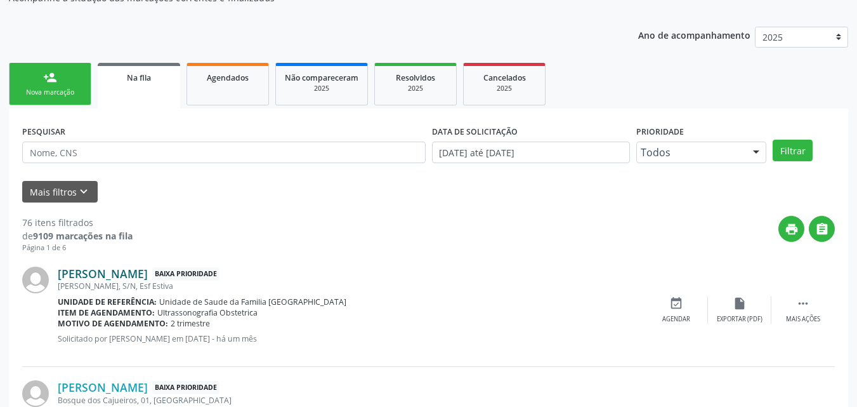
click at [114, 273] on link "Heloisa Vitória da Silva" at bounding box center [103, 273] width 90 height 14
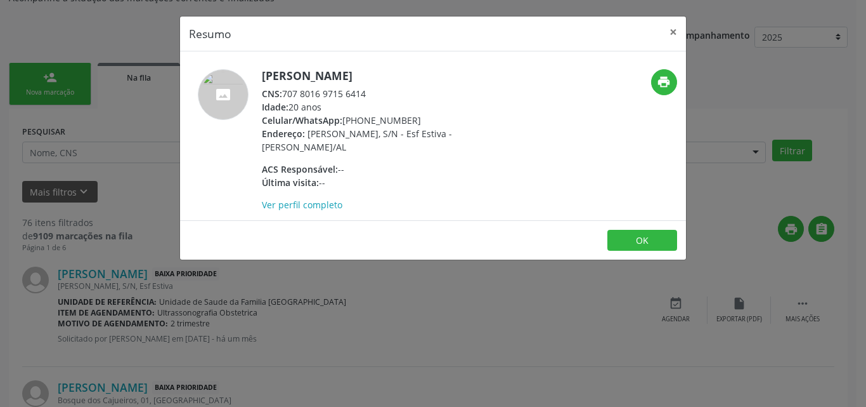
drag, startPoint x: 285, startPoint y: 91, endPoint x: 371, endPoint y: 91, distance: 86.3
click at [371, 91] on div "CNS: 707 8016 9715 6414" at bounding box center [385, 93] width 247 height 13
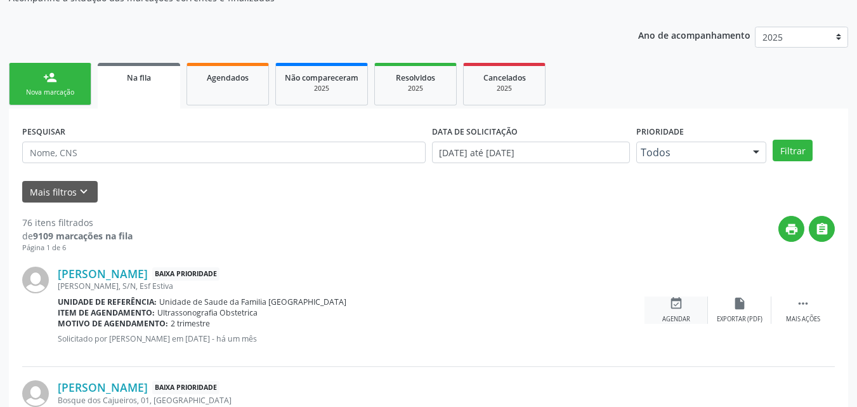
click at [677, 317] on div "Agendar" at bounding box center [676, 319] width 28 height 9
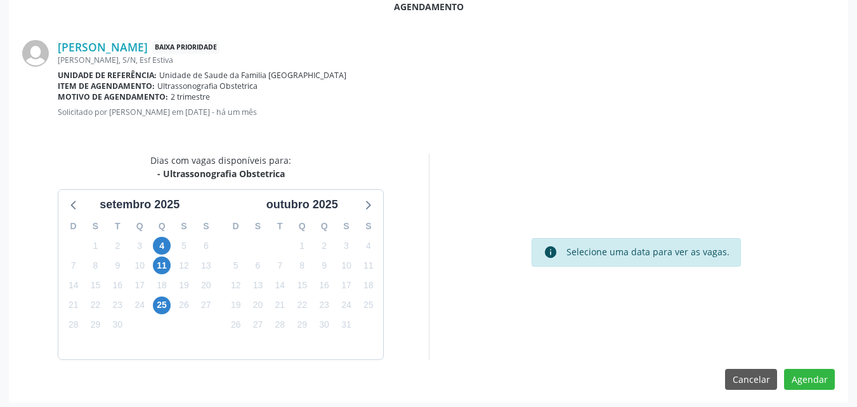
scroll to position [345, 0]
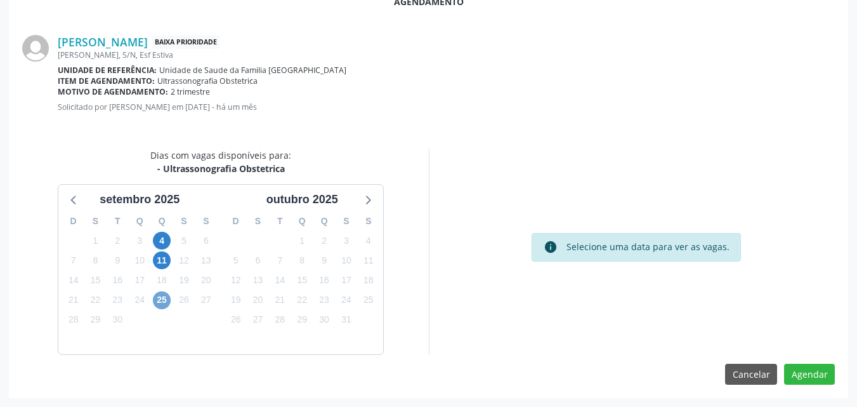
click at [157, 306] on span "25" at bounding box center [162, 300] width 18 height 18
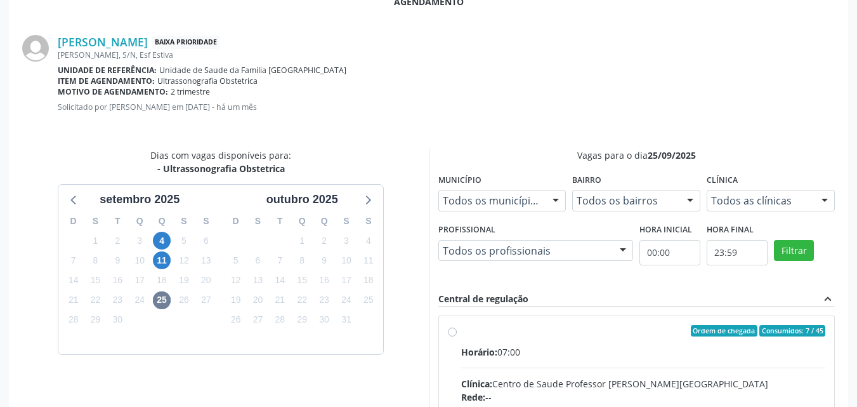
click at [749, 353] on div "Horário: 07:00" at bounding box center [643, 351] width 365 height 13
click at [457, 336] on input "Ordem de chegada Consumidos: 7 / 45 Horário: 07:00 Clínica: Centro de Saude Pro…" at bounding box center [452, 330] width 9 height 11
radio input "true"
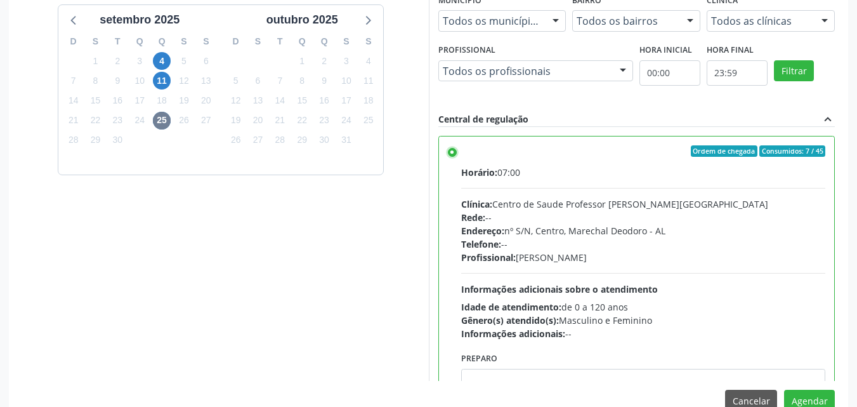
scroll to position [529, 0]
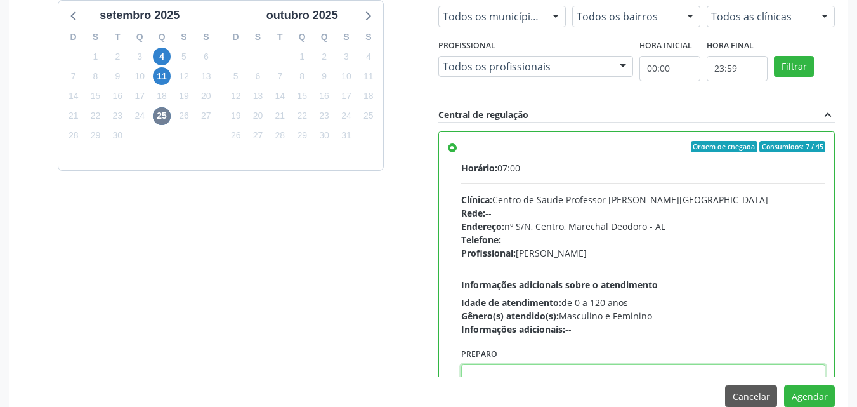
click at [611, 369] on textarea at bounding box center [643, 388] width 365 height 48
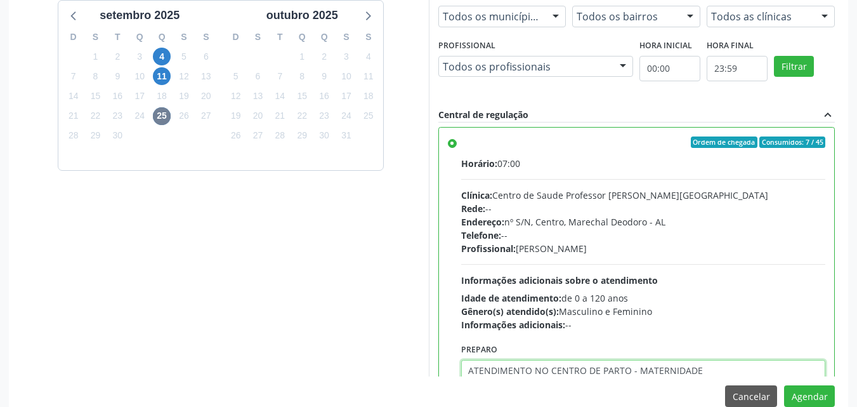
type textarea "ATENDIMENTO NO CENTRO DE PARTO - MATERNIDADE"
click at [784, 385] on button "Agendar" at bounding box center [809, 396] width 51 height 22
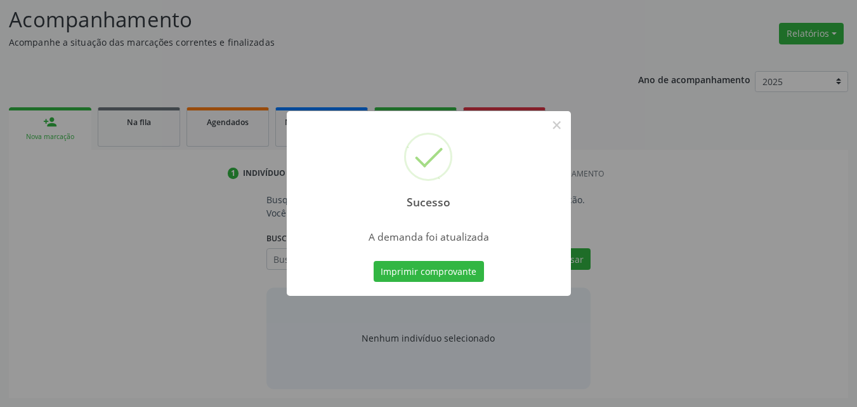
scroll to position [174, 0]
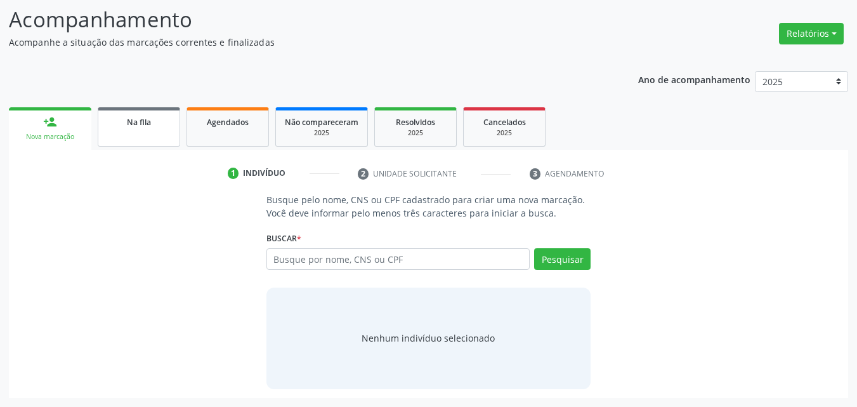
click at [160, 121] on div "Na fila" at bounding box center [138, 121] width 63 height 13
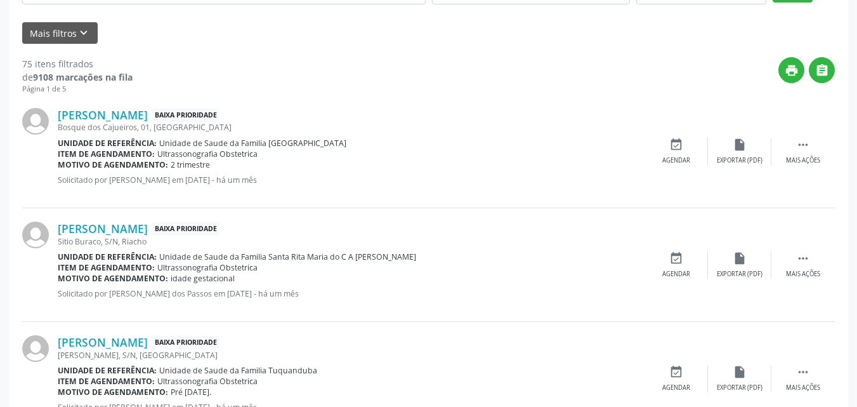
scroll to position [365, 0]
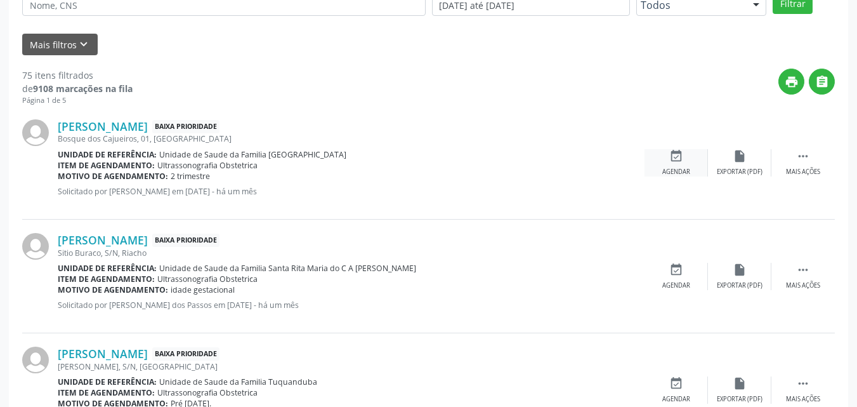
click at [672, 155] on icon "event_available" at bounding box center [676, 156] width 14 height 14
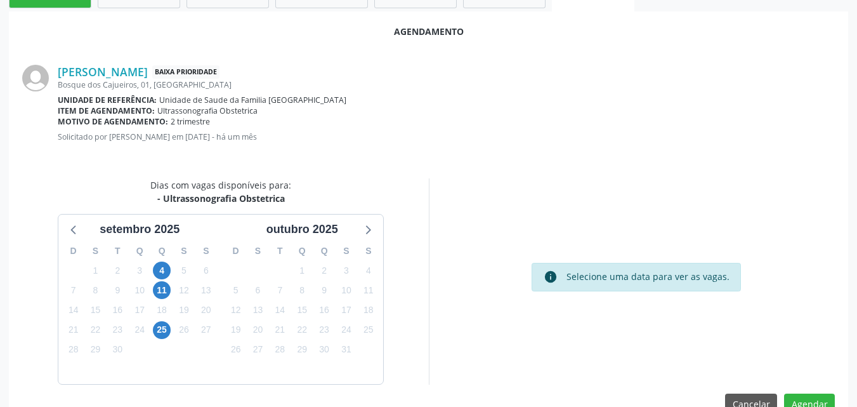
scroll to position [345, 0]
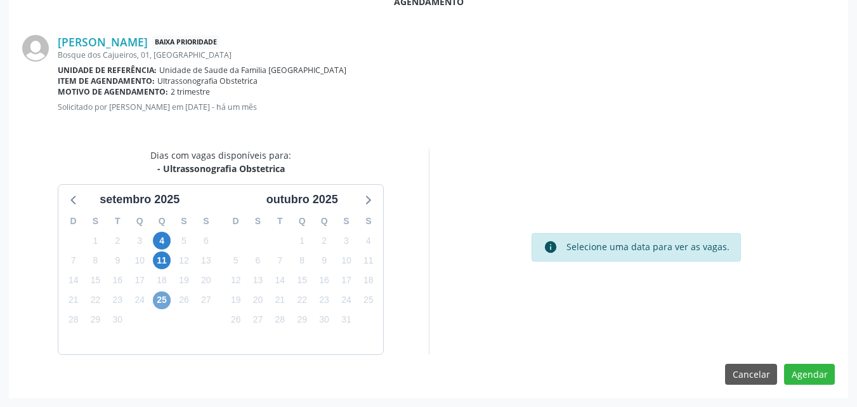
click at [162, 304] on span "25" at bounding box center [162, 300] width 18 height 18
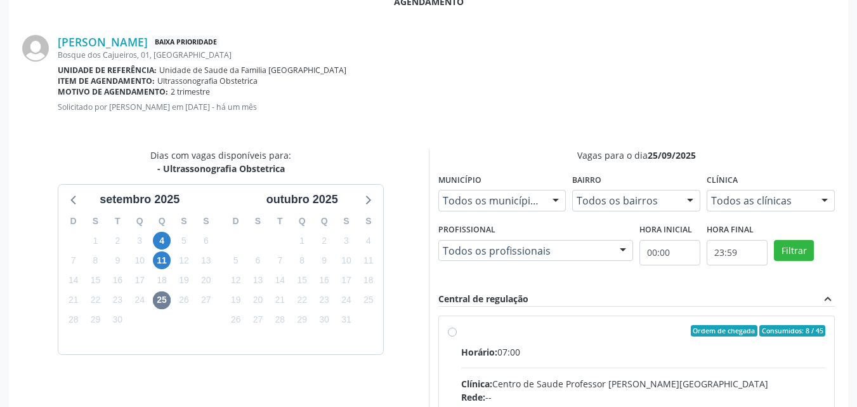
click at [544, 384] on div "Clínica: Centro de Saude Professor Estacio de Lima" at bounding box center [643, 383] width 365 height 13
click at [457, 336] on input "Ordem de chegada Consumidos: 8 / 45 Horário: 07:00 Clínica: Centro de Saude Pro…" at bounding box center [452, 330] width 9 height 11
radio input "true"
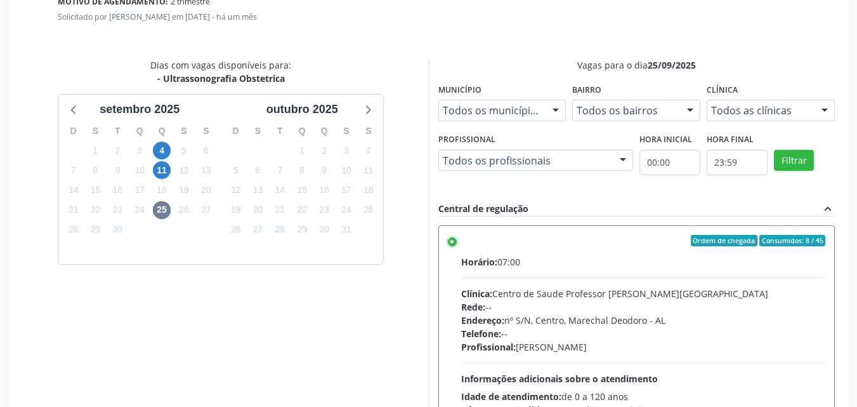
scroll to position [551, 0]
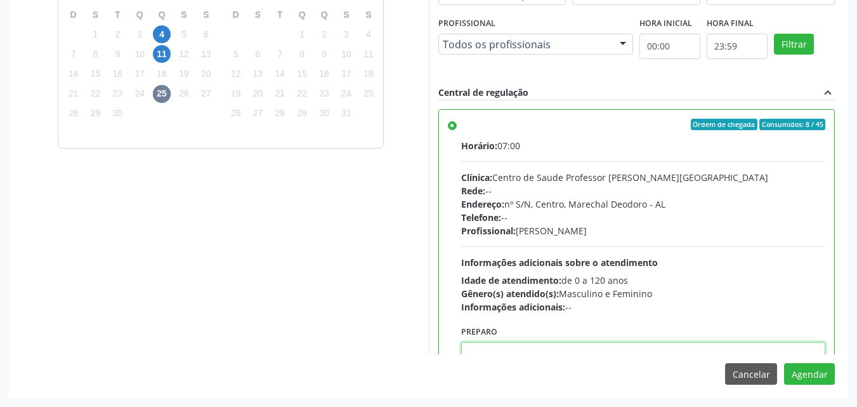
click at [757, 352] on textarea at bounding box center [643, 366] width 365 height 48
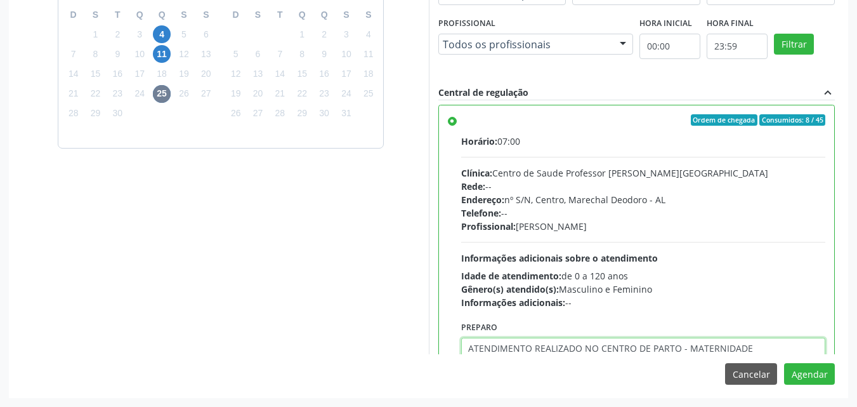
type textarea "ATENDIMENTO REALIZADO NO CENTRO DE PARTO - MATERNIDADE"
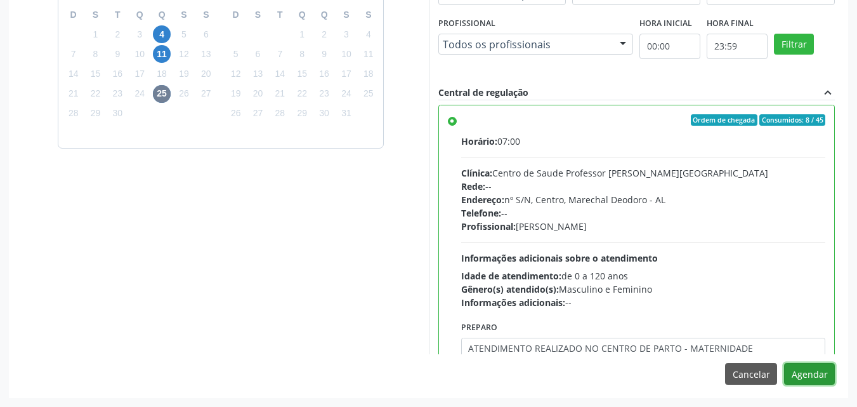
click at [784, 363] on button "Agendar" at bounding box center [809, 374] width 51 height 22
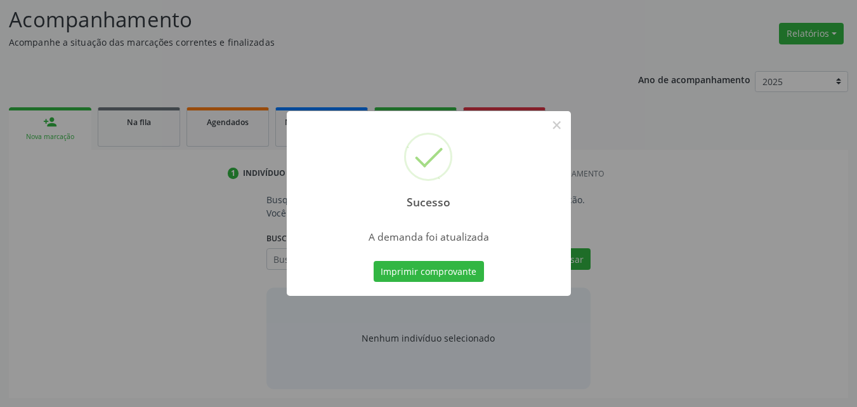
scroll to position [174, 0]
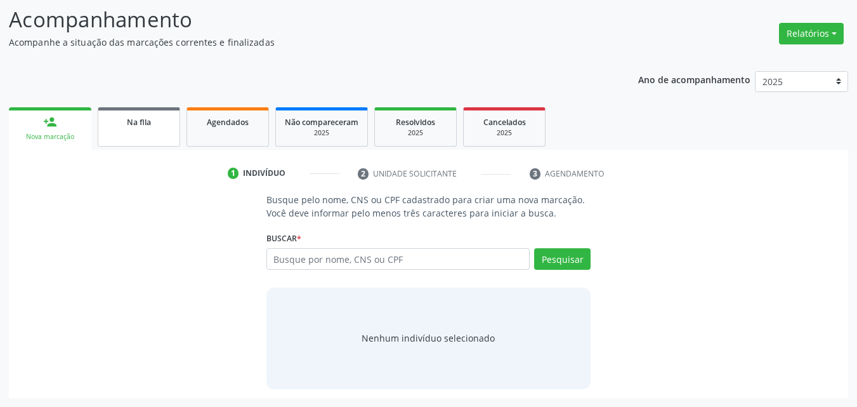
click at [155, 137] on link "Na fila" at bounding box center [139, 126] width 82 height 39
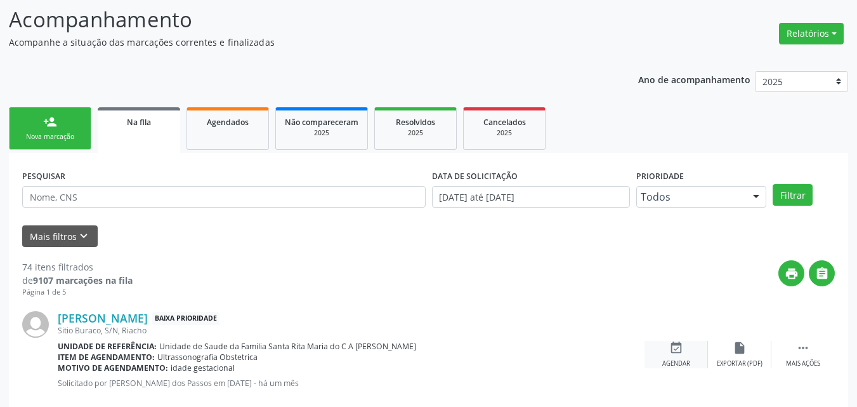
click at [667, 365] on div "Agendar" at bounding box center [676, 363] width 28 height 9
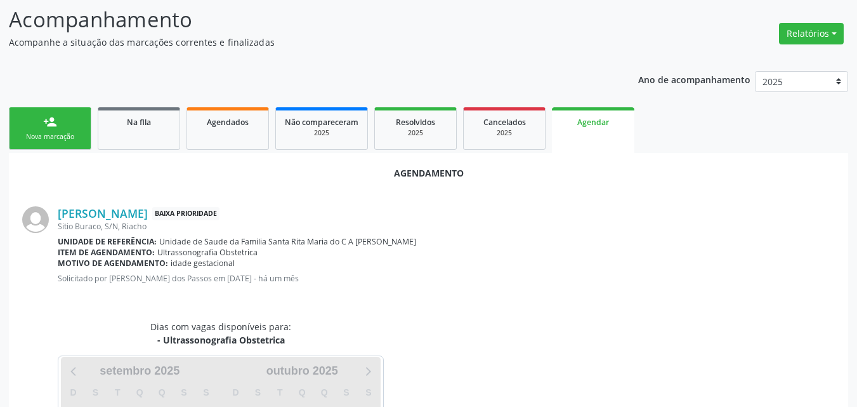
click at [579, 242] on div "Unidade de referência: Unidade de Saude da Familia Santa Rita Maria do C A Soar…" at bounding box center [446, 241] width 777 height 11
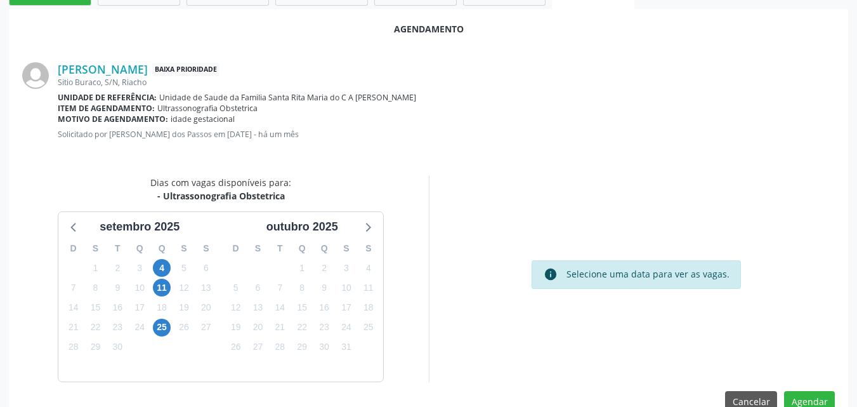
scroll to position [345, 0]
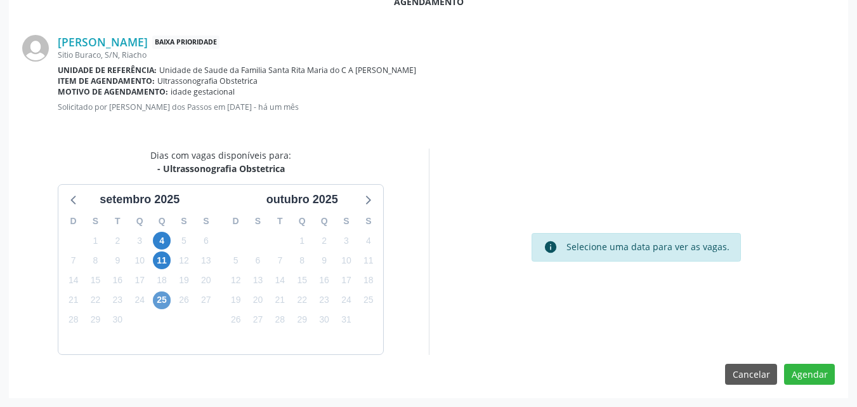
click at [164, 306] on div "25" at bounding box center [162, 300] width 18 height 20
click at [164, 306] on span "25" at bounding box center [162, 300] width 18 height 18
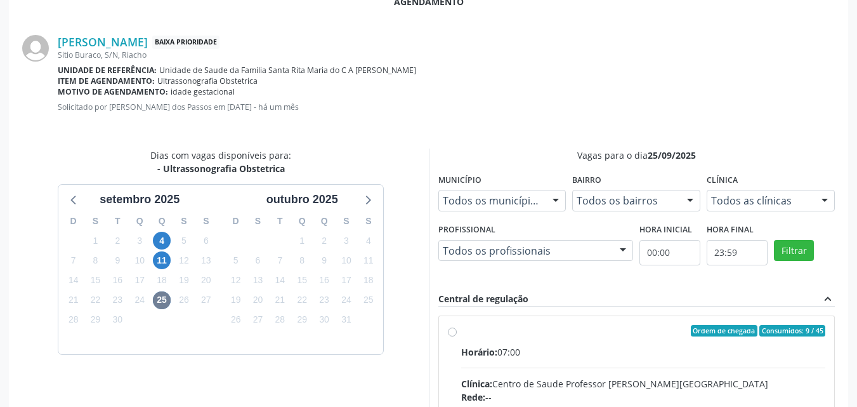
click at [457, 336] on input "Ordem de chegada Consumidos: 9 / 45 Horário: 07:00 Clínica: Centro de Saude Pro…" at bounding box center [452, 330] width 9 height 11
radio input "true"
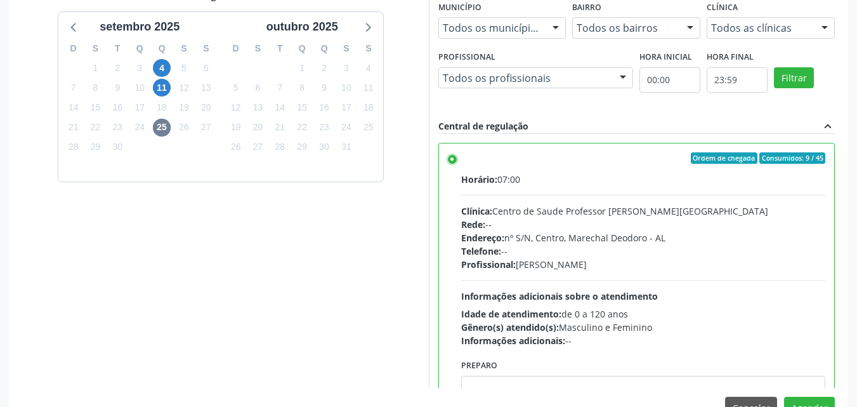
scroll to position [551, 0]
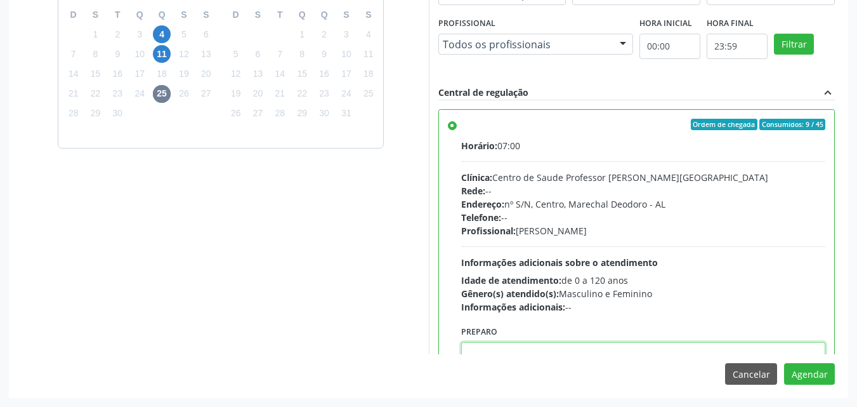
click at [755, 348] on textarea at bounding box center [643, 366] width 365 height 48
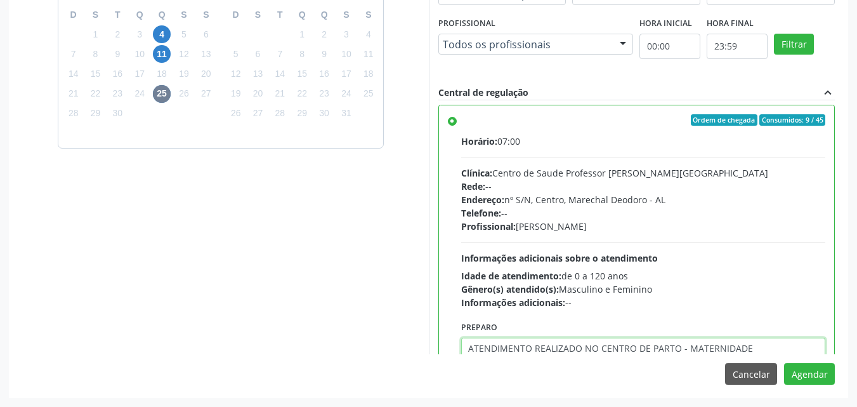
type textarea "ATENDIMENTO REALIZADO NO CENTRO DE PARTO - MATERNIDADE"
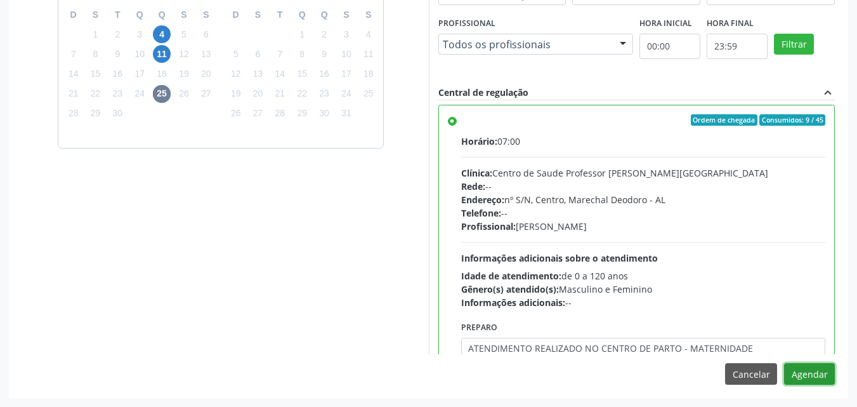
click at [784, 363] on button "Agendar" at bounding box center [809, 374] width 51 height 22
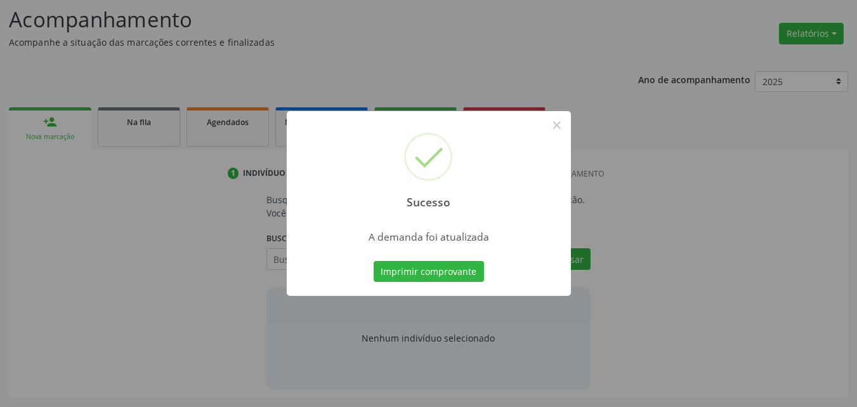
scroll to position [174, 0]
click at [374, 261] on button "Imprimir comprovante" at bounding box center [429, 272] width 110 height 22
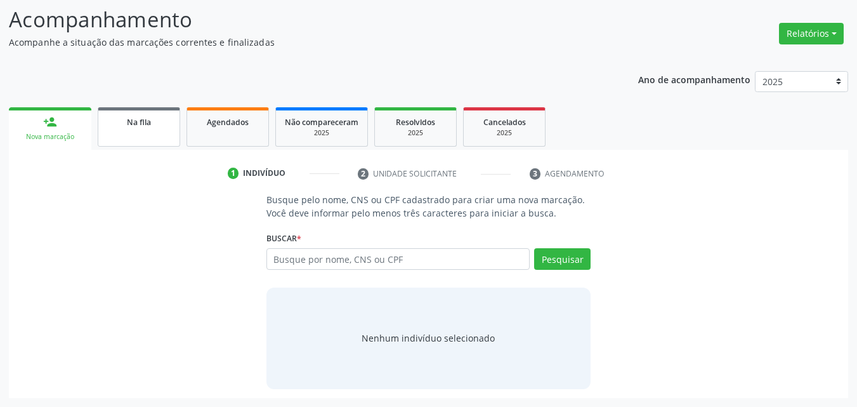
click at [145, 114] on link "Na fila" at bounding box center [139, 126] width 82 height 39
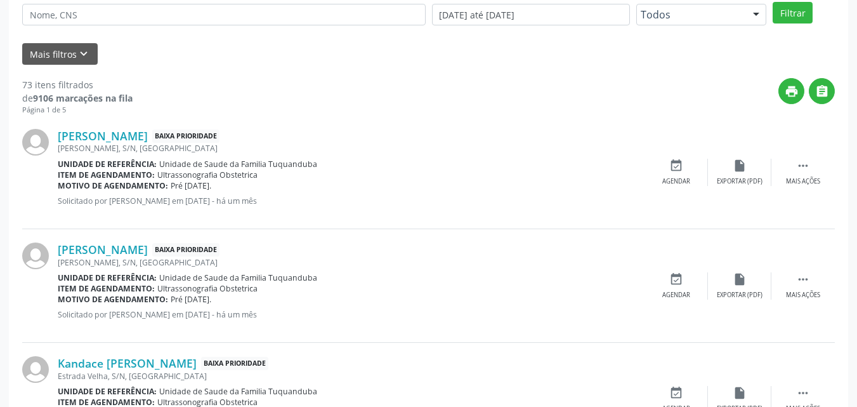
scroll to position [367, 0]
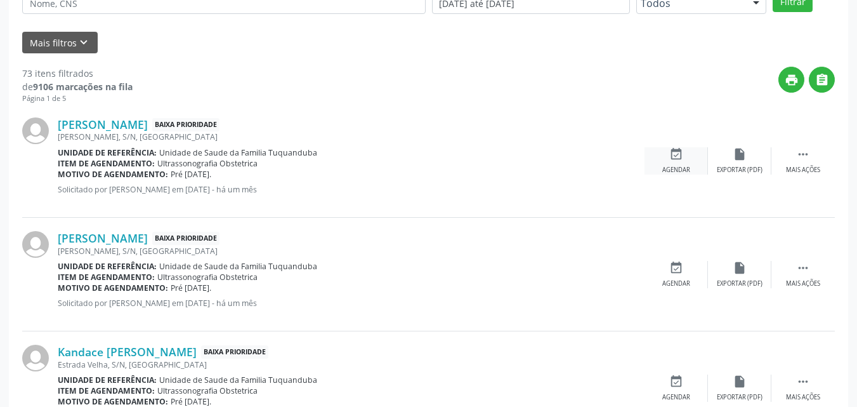
click at [663, 169] on div "Agendar" at bounding box center [676, 170] width 28 height 9
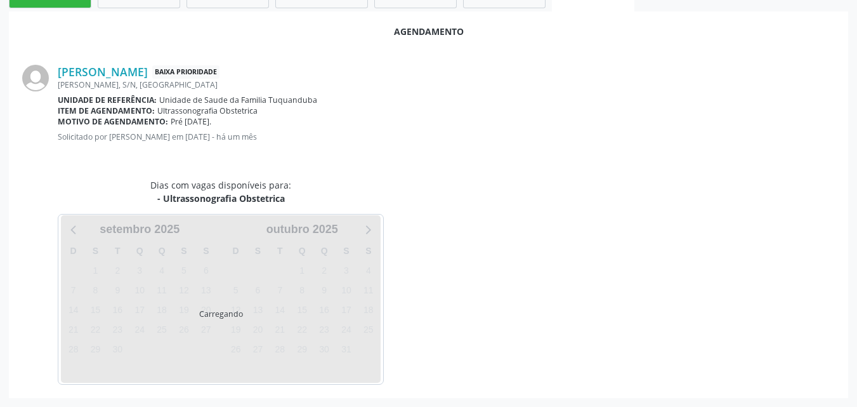
scroll to position [345, 0]
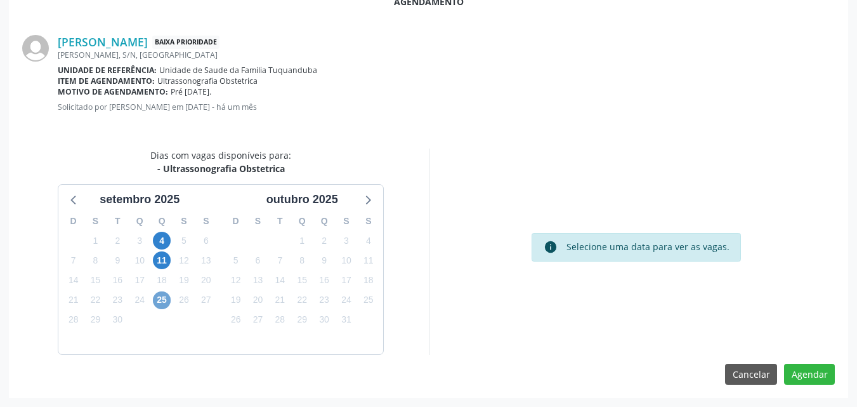
click at [169, 299] on span "25" at bounding box center [162, 300] width 18 height 18
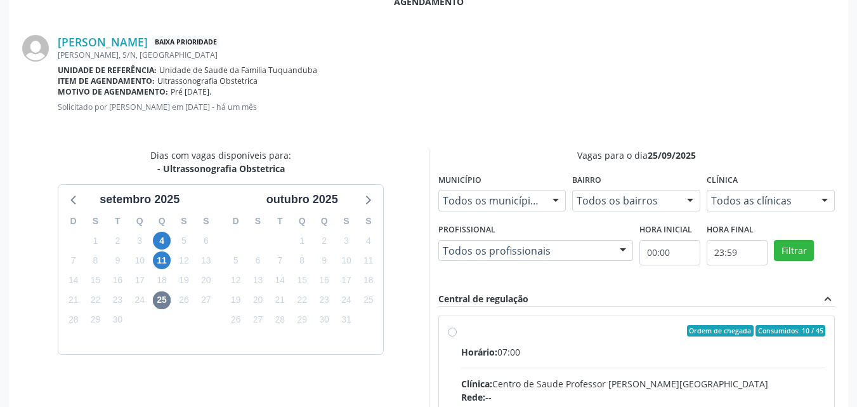
click at [457, 336] on input "Ordem de chegada Consumidos: 10 / 45 Horário: 07:00 Clínica: Centro de Saude Pr…" at bounding box center [452, 330] width 9 height 11
radio input "true"
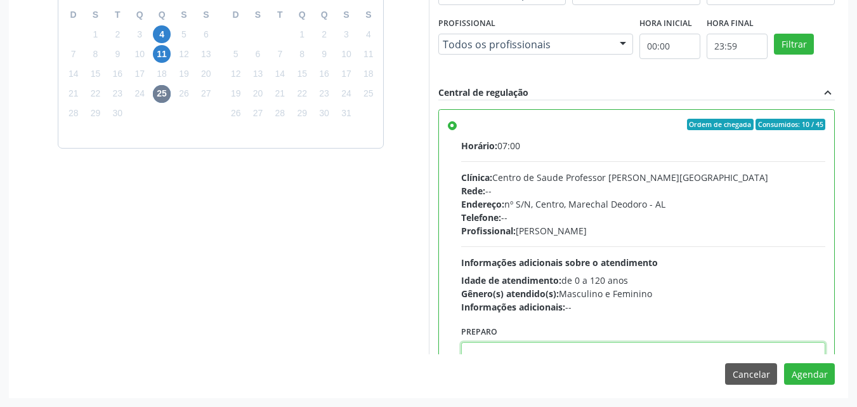
scroll to position [4, 0]
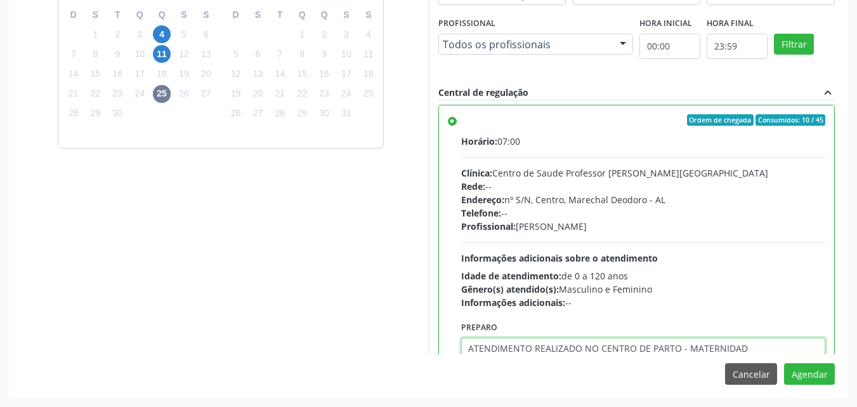
type textarea "ATENDIMENTO REALIZADO NO CENTRO DE PARTO - MATERNIDADE"
paste textarea "ATENDIMENTO REALIZADO NO CENTRO DE PARTO - MATERNIDADE"
type textarea "ATENDIMENTO REALIZADO NO CENTRO DE PARTO - MATERNIDADE"
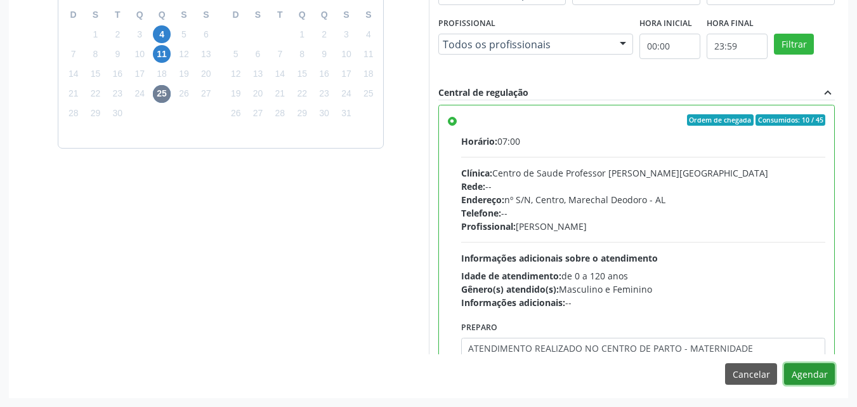
click at [811, 382] on button "Agendar" at bounding box center [809, 374] width 51 height 22
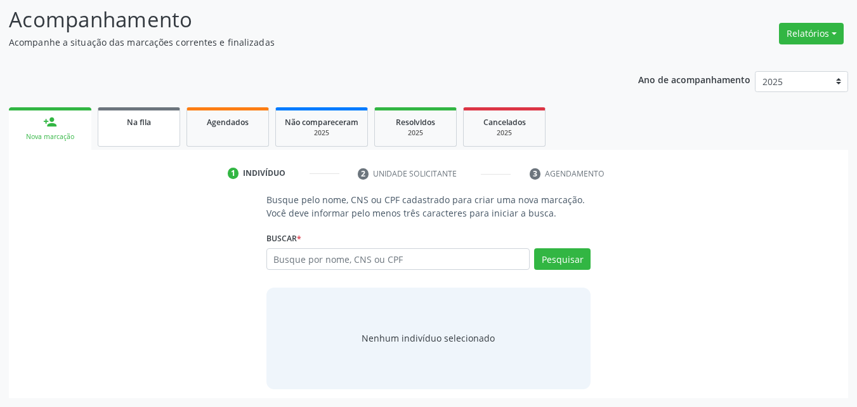
click at [110, 121] on div "Na fila" at bounding box center [138, 121] width 63 height 13
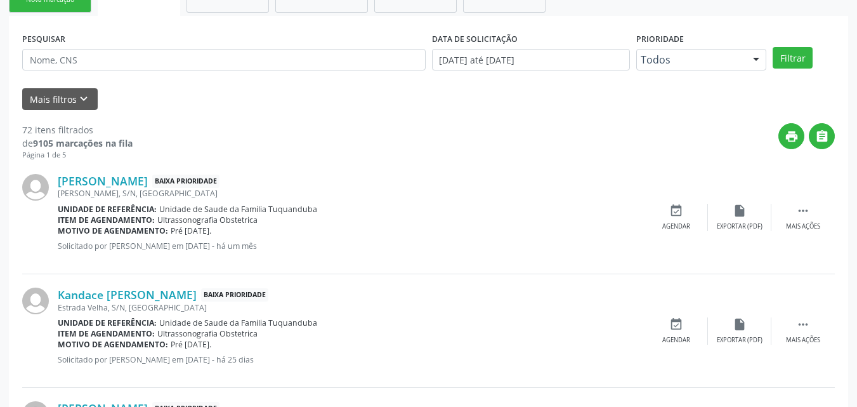
scroll to position [318, 0]
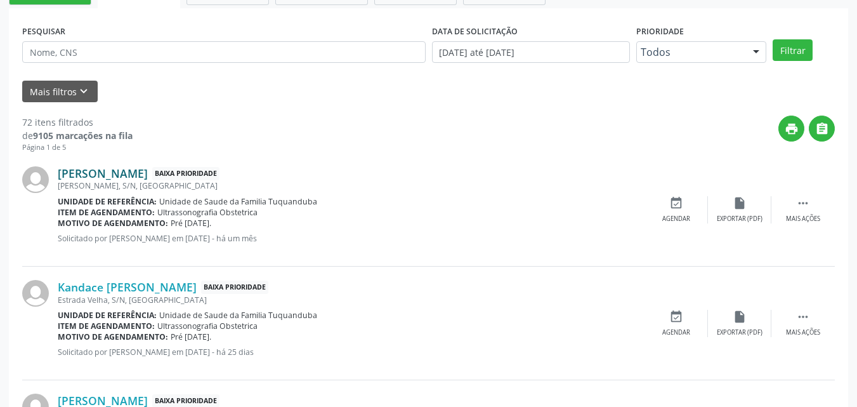
click at [105, 169] on link "Maria Clara Silva Santos" at bounding box center [103, 173] width 90 height 14
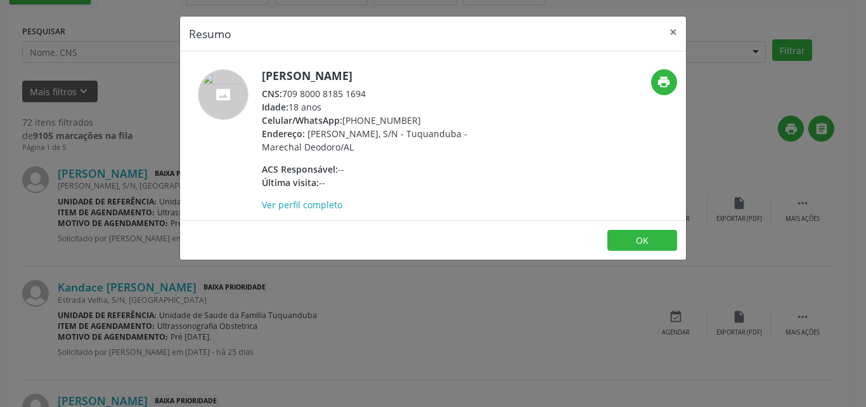
drag, startPoint x: 285, startPoint y: 92, endPoint x: 425, endPoint y: 92, distance: 139.5
click at [425, 92] on div "CNS: 709 8000 8185 1694" at bounding box center [385, 93] width 247 height 13
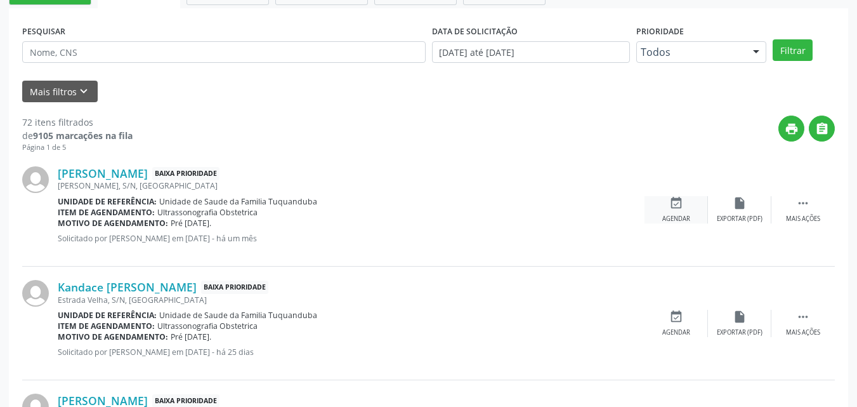
click at [704, 219] on div "event_available Agendar" at bounding box center [675, 209] width 63 height 27
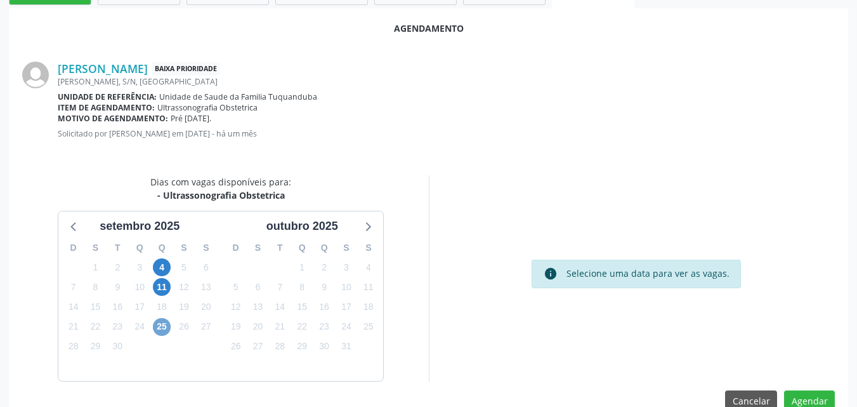
click at [159, 327] on span "25" at bounding box center [162, 327] width 18 height 18
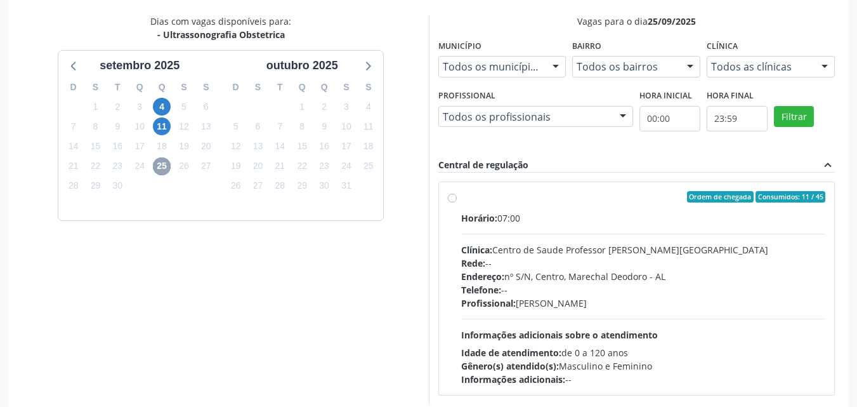
scroll to position [528, 0]
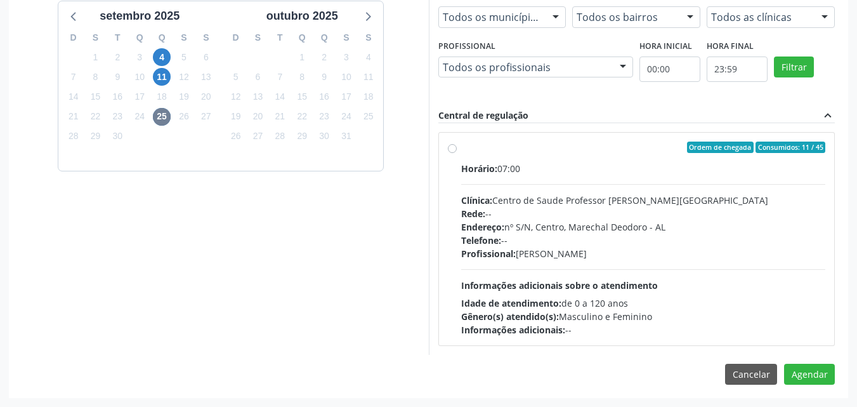
click at [658, 261] on div "Horário: 07:00 Clínica: Centro de Saude Professor Estacio de Lima Rede: -- Ende…" at bounding box center [643, 249] width 365 height 174
click at [457, 153] on input "Ordem de chegada Consumidos: 11 / 45 Horário: 07:00 Clínica: Centro de Saude Pr…" at bounding box center [452, 146] width 9 height 11
radio input "true"
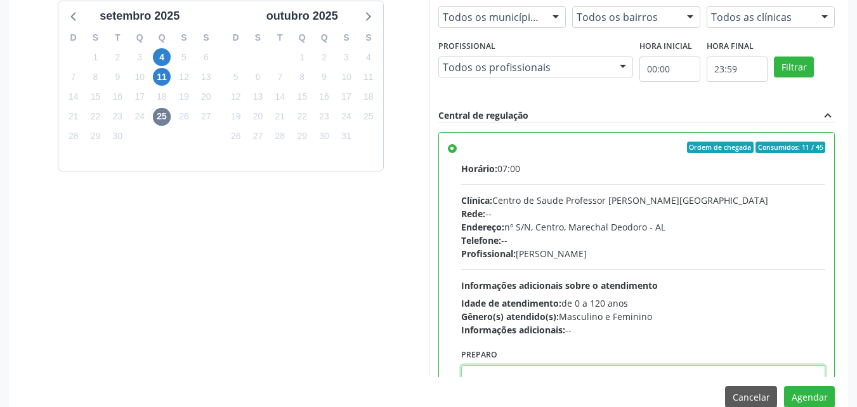
click at [650, 369] on textarea at bounding box center [643, 389] width 365 height 48
paste textarea "709800081851694"
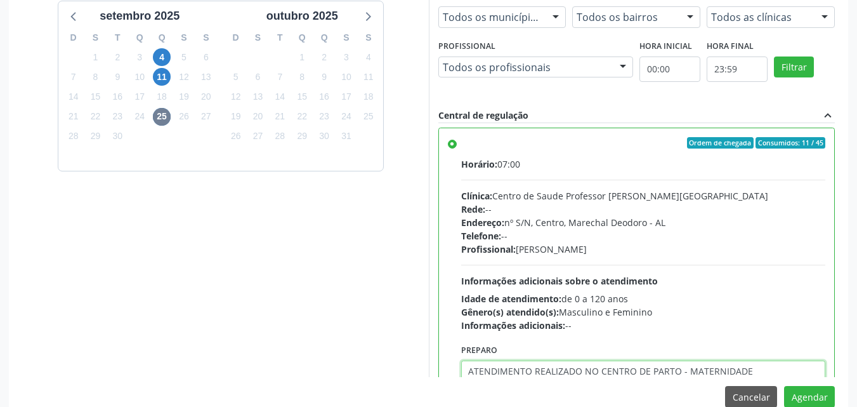
type textarea "ATENDIMENTO REALIZADO NO CENTRO DE PARTO - MATERNIDADE"
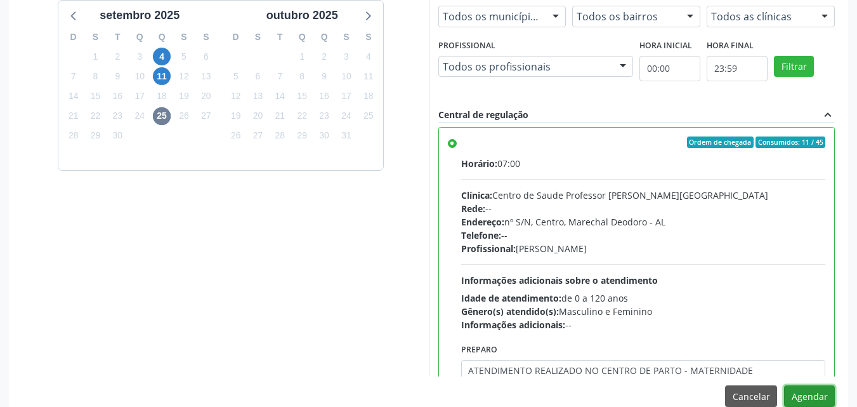
click at [784, 385] on button "Agendar" at bounding box center [809, 396] width 51 height 22
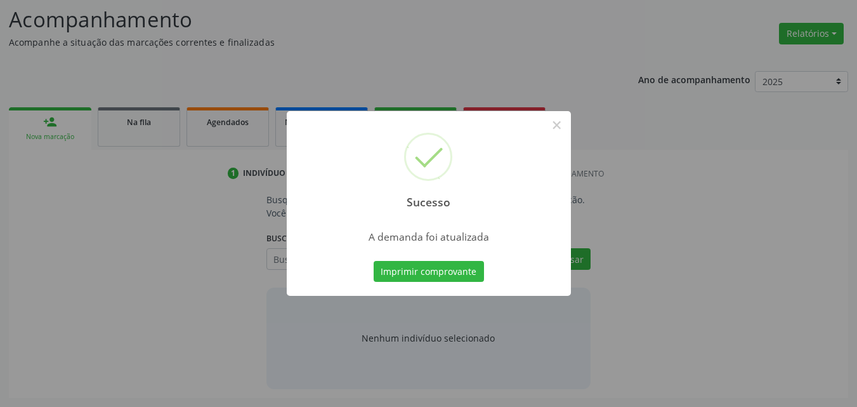
scroll to position [174, 0]
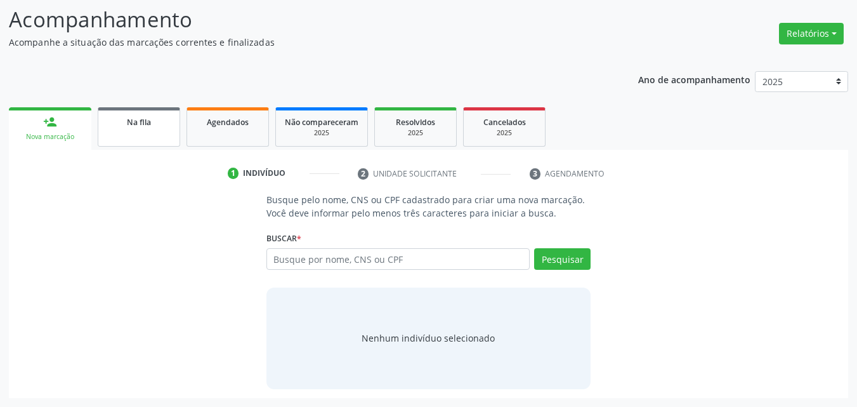
click at [141, 135] on link "Na fila" at bounding box center [139, 126] width 82 height 39
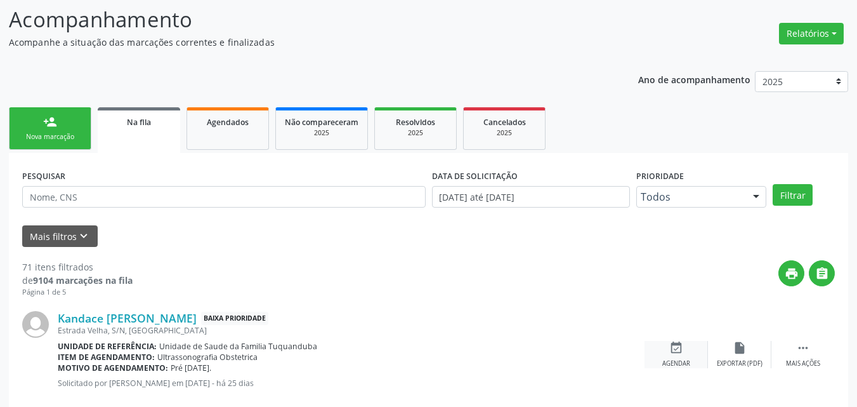
click at [672, 348] on icon "event_available" at bounding box center [676, 348] width 14 height 14
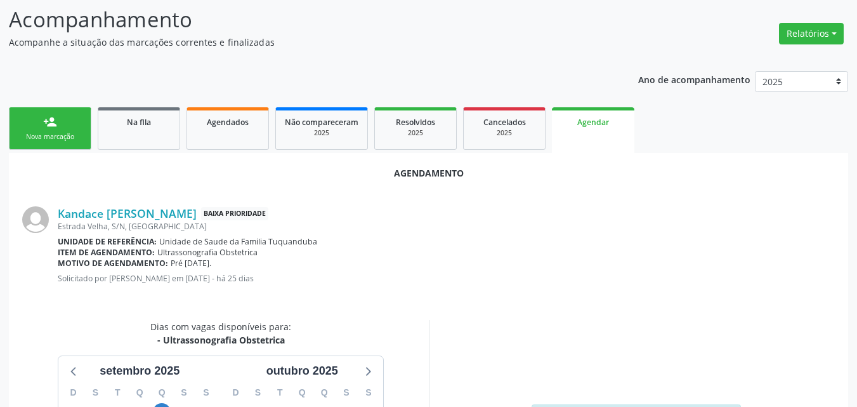
scroll to position [345, 0]
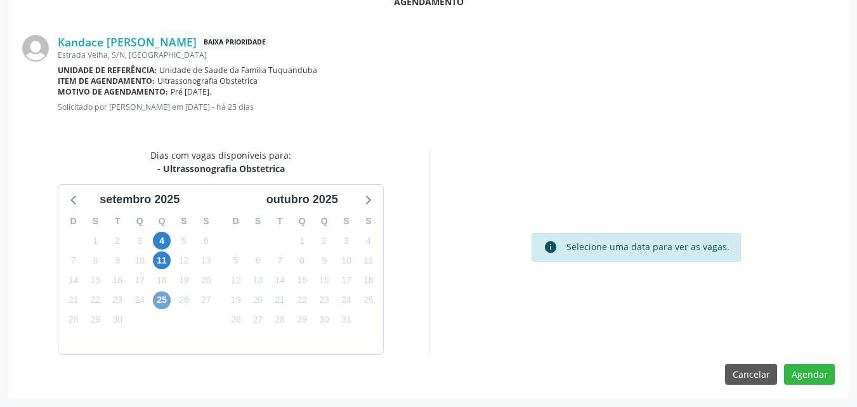
click at [159, 303] on span "25" at bounding box center [162, 300] width 18 height 18
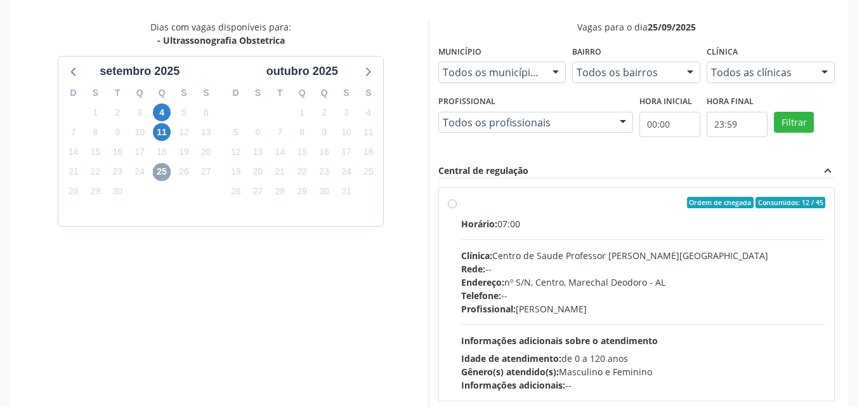
scroll to position [528, 0]
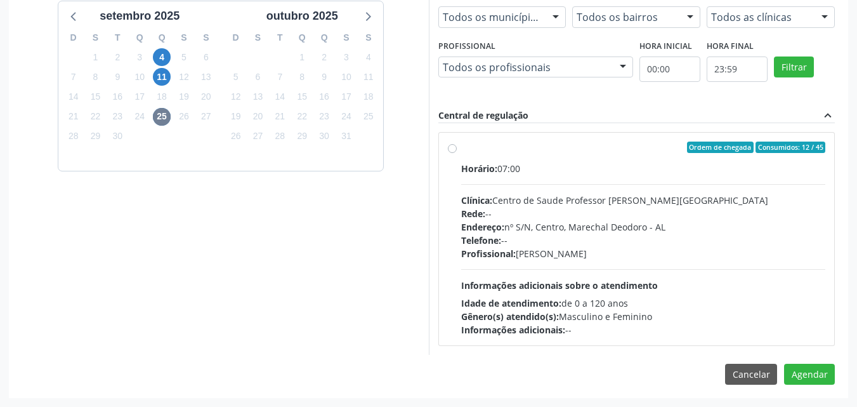
click at [621, 259] on div "Profissional: Sheila Raquel Souza Remigio" at bounding box center [643, 253] width 365 height 13
click at [457, 153] on input "Ordem de chegada Consumidos: 12 / 45 Horário: 07:00 Clínica: Centro de Saude Pr…" at bounding box center [452, 146] width 9 height 11
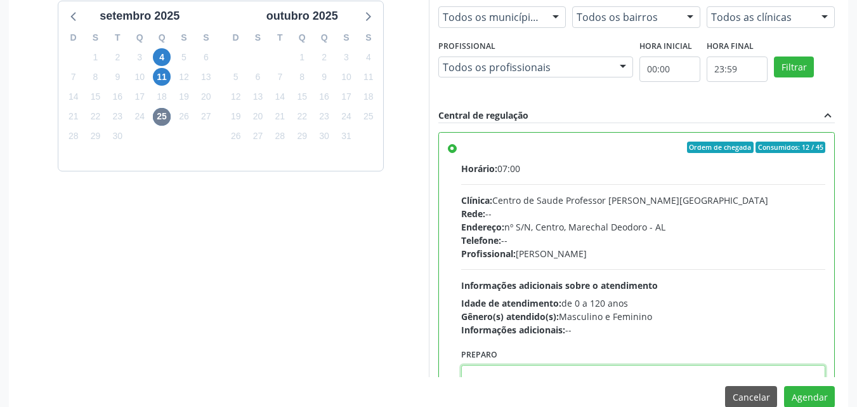
click at [622, 369] on textarea at bounding box center [643, 389] width 365 height 48
paste textarea "ATENDIMENTO REALIZADO NO CENTRO DE PARTO - MATERNIDADE"
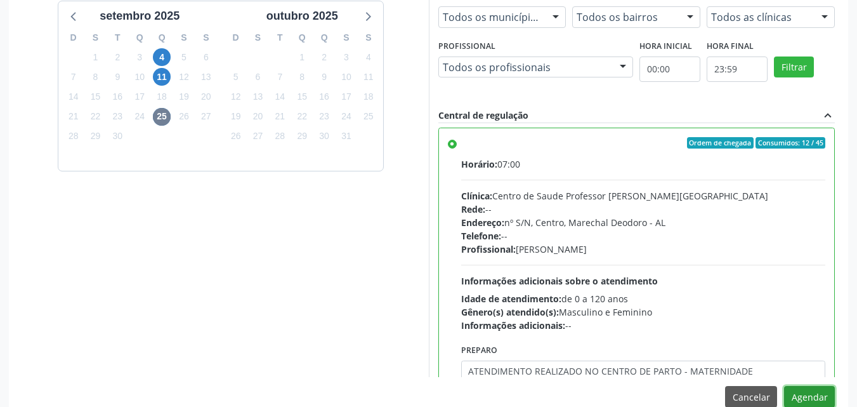
click at [802, 403] on button "Agendar" at bounding box center [809, 397] width 51 height 22
click at [802, 403] on div at bounding box center [809, 397] width 51 height 22
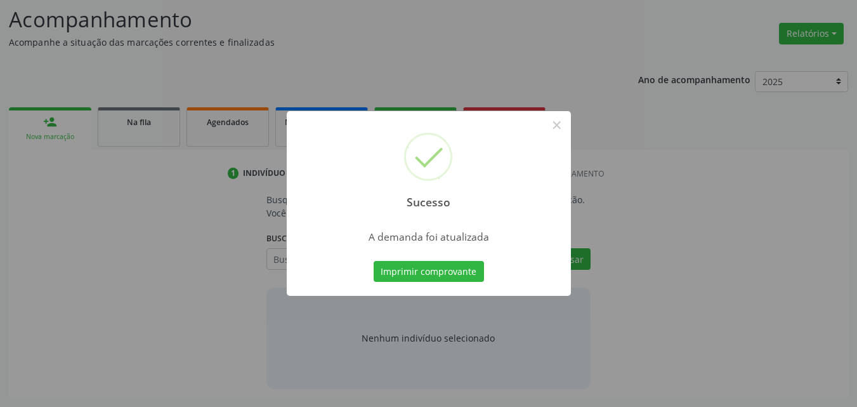
scroll to position [174, 0]
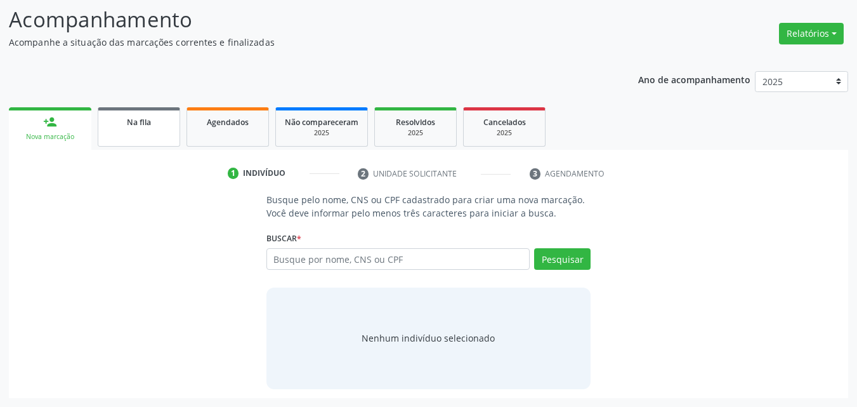
click at [140, 126] on span "Na fila" at bounding box center [139, 122] width 24 height 11
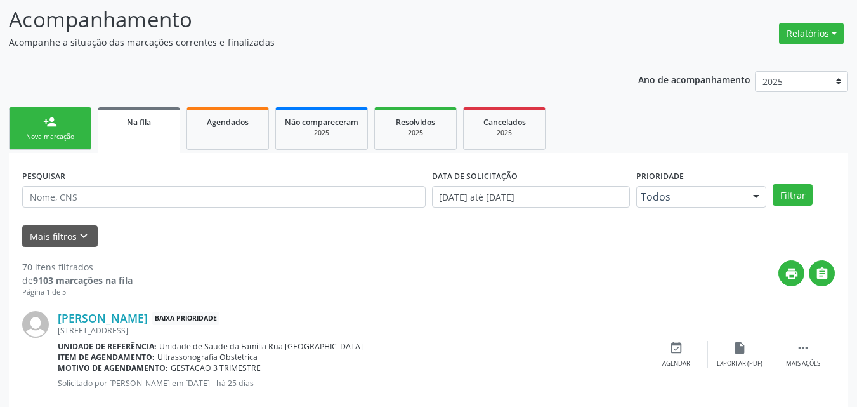
click at [648, 353] on div "event_available Agendar" at bounding box center [675, 354] width 63 height 27
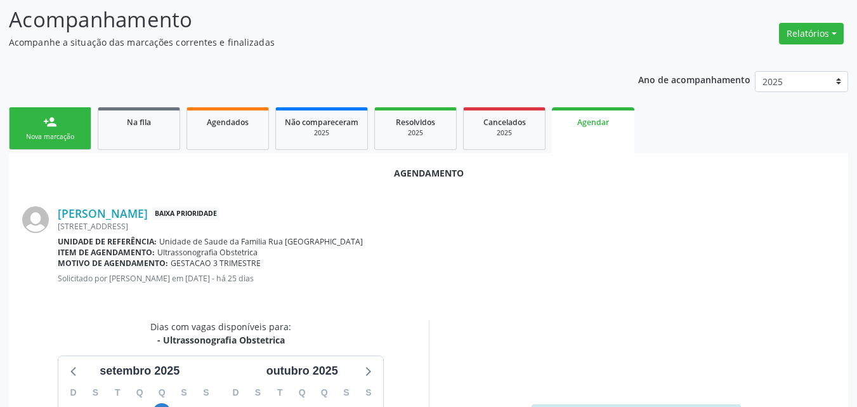
scroll to position [345, 0]
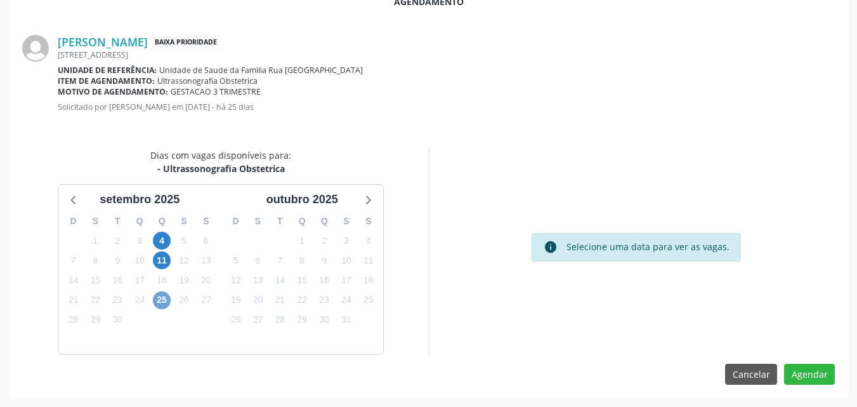
click at [160, 299] on span "25" at bounding box center [162, 300] width 18 height 18
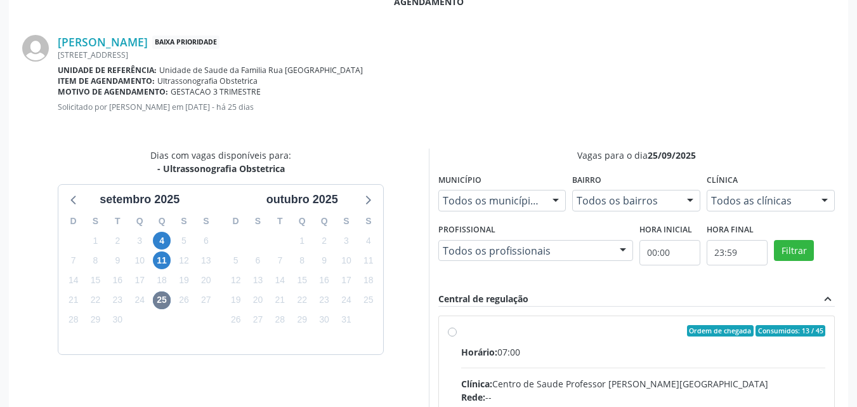
click at [657, 356] on div "Horário: 07:00" at bounding box center [643, 351] width 365 height 13
click at [457, 336] on input "Ordem de chegada Consumidos: 13 / 45 Horário: 07:00 Clínica: Centro de Saude Pr…" at bounding box center [452, 330] width 9 height 11
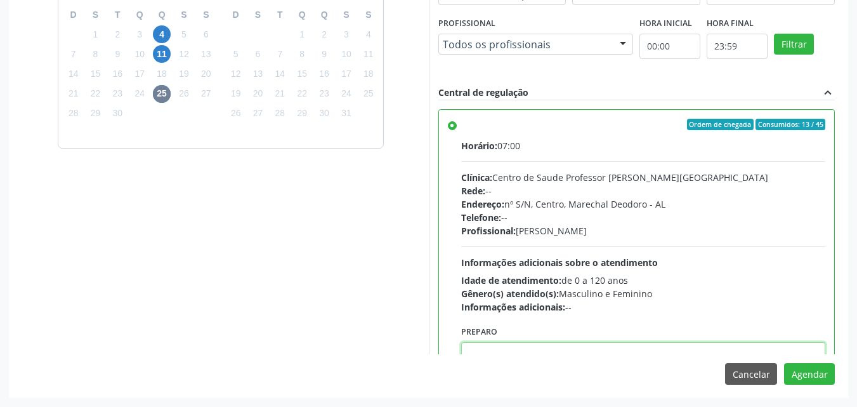
click at [696, 351] on textarea at bounding box center [643, 366] width 365 height 48
paste textarea "ATENDIMENTO REALIZADO NO CENTRO DE PARTO - MATERNIDADE"
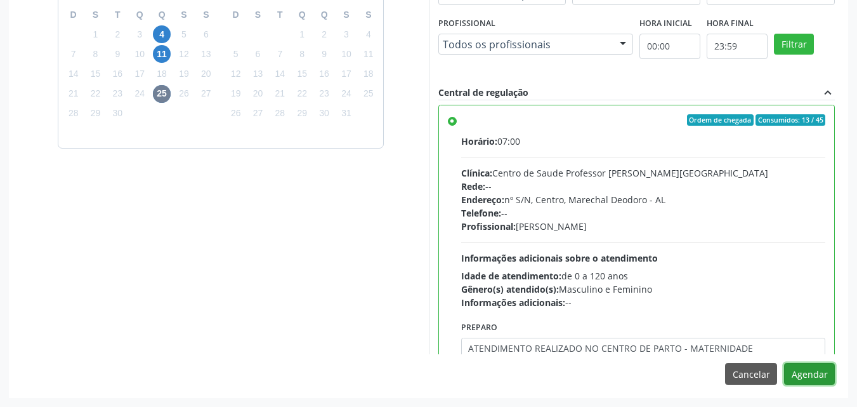
click at [798, 372] on button "Agendar" at bounding box center [809, 374] width 51 height 22
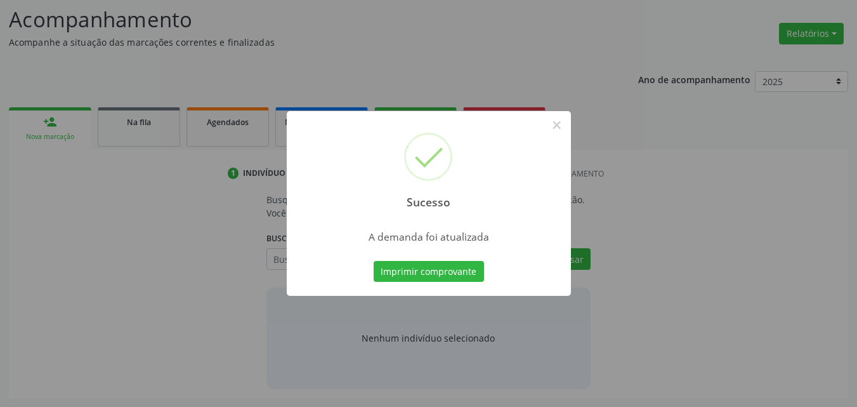
scroll to position [174, 0]
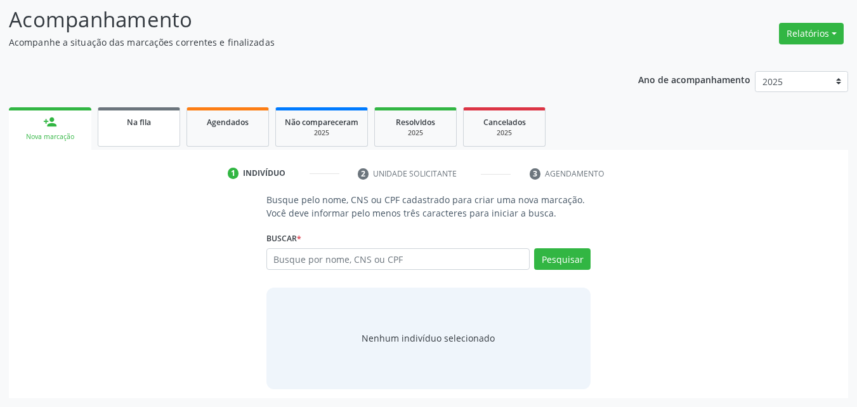
click at [156, 109] on link "Na fila" at bounding box center [139, 126] width 82 height 39
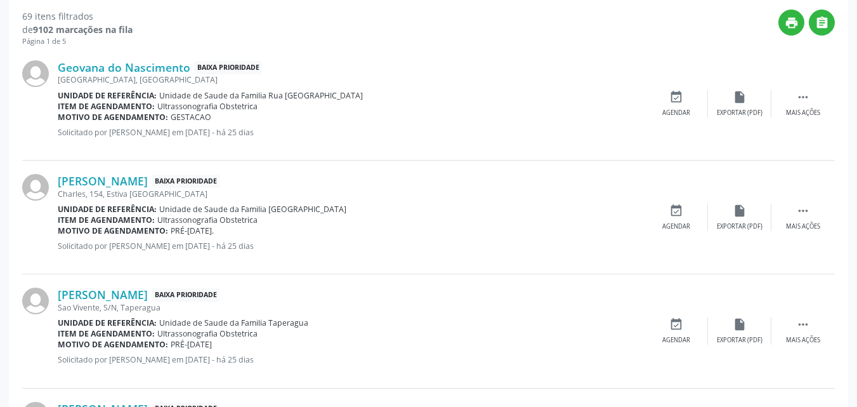
scroll to position [353, 0]
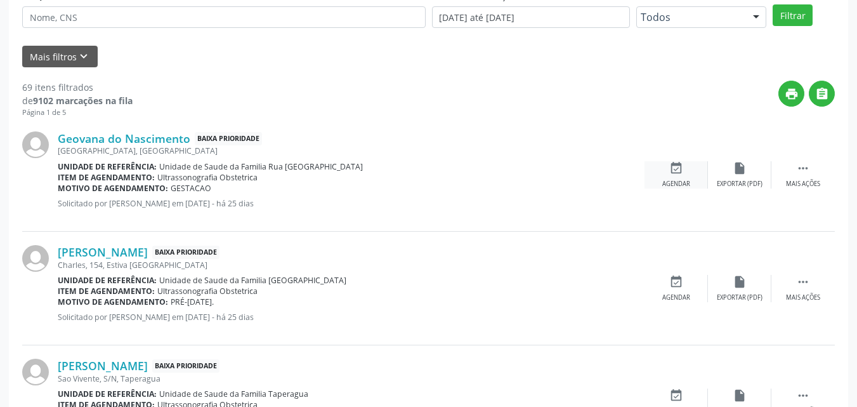
click at [681, 169] on icon "event_available" at bounding box center [676, 168] width 14 height 14
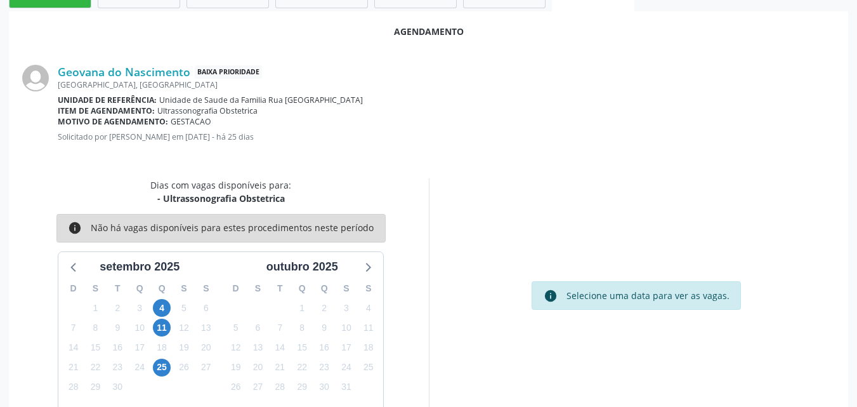
scroll to position [345, 0]
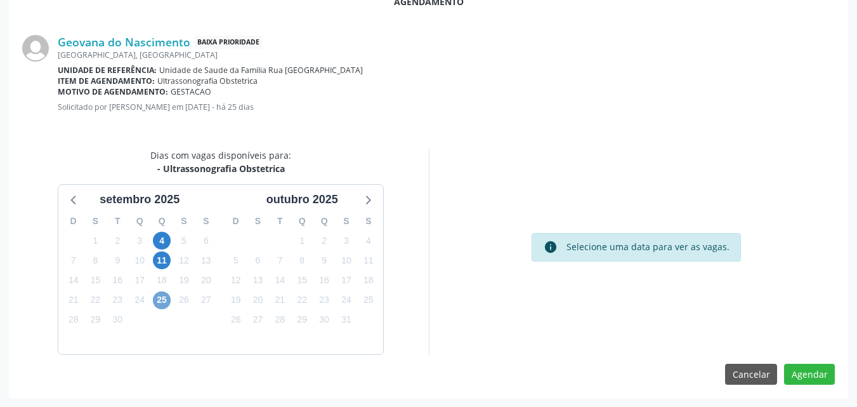
click at [167, 305] on span "25" at bounding box center [162, 300] width 18 height 18
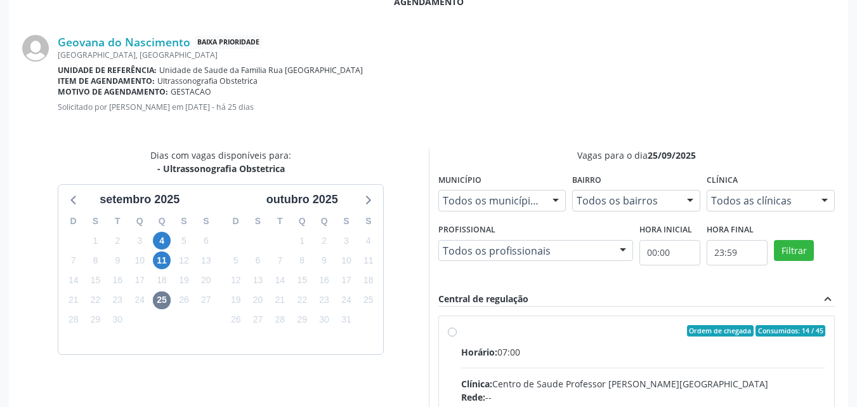
click at [457, 336] on input "Ordem de chegada Consumidos: 14 / 45 Horário: 07:00 Clínica: Centro de Saude Pr…" at bounding box center [452, 330] width 9 height 11
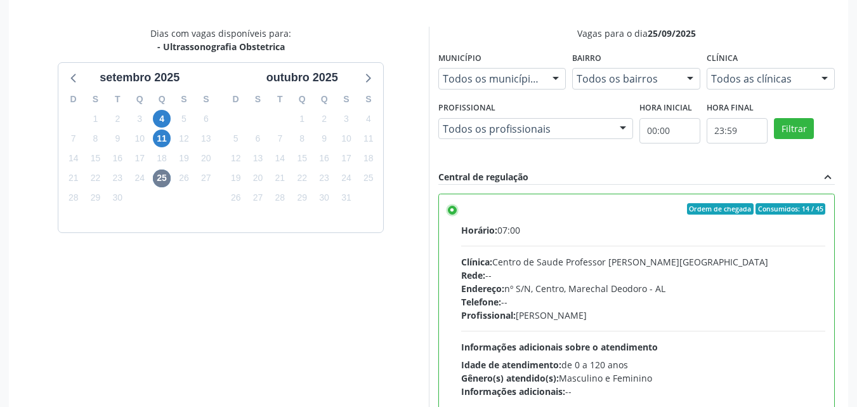
scroll to position [551, 0]
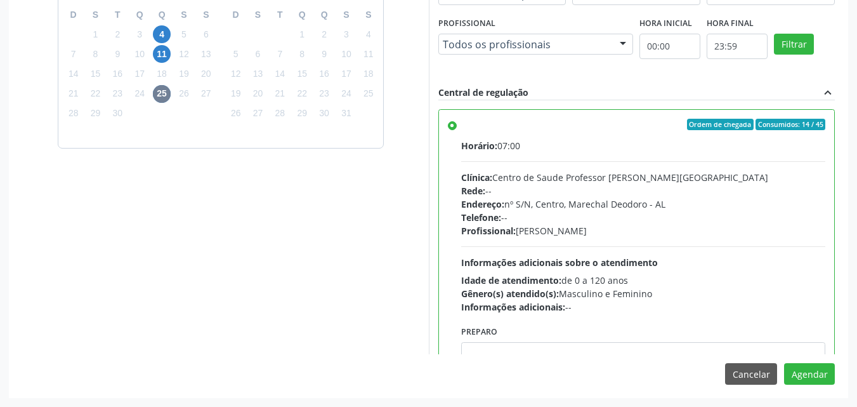
click at [670, 341] on div "Preparo" at bounding box center [643, 356] width 365 height 68
click at [672, 348] on textarea at bounding box center [643, 366] width 365 height 48
paste textarea "ATENDIMENTO REALIZADO NO CENTRO DE PARTO - MATERNIDADE"
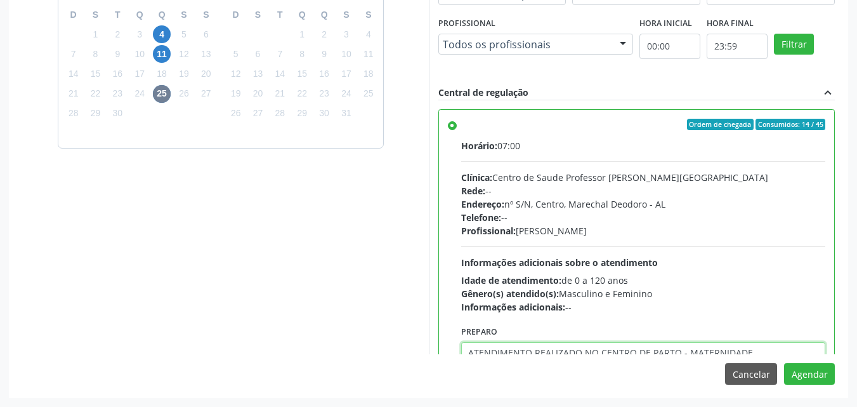
scroll to position [4, 0]
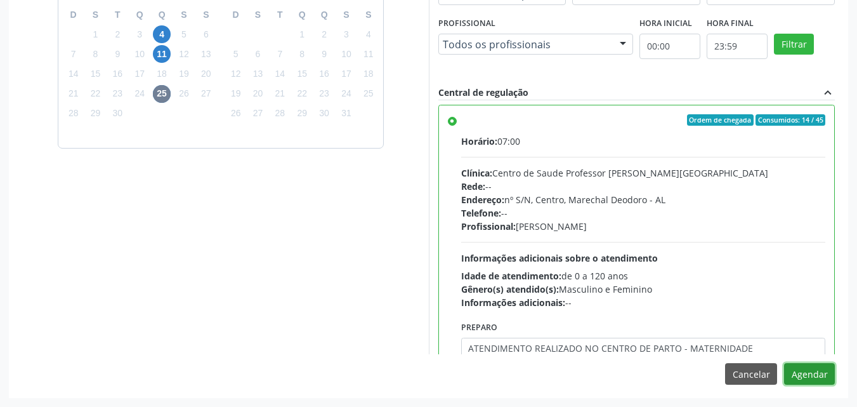
click at [818, 373] on button "Agendar" at bounding box center [809, 374] width 51 height 22
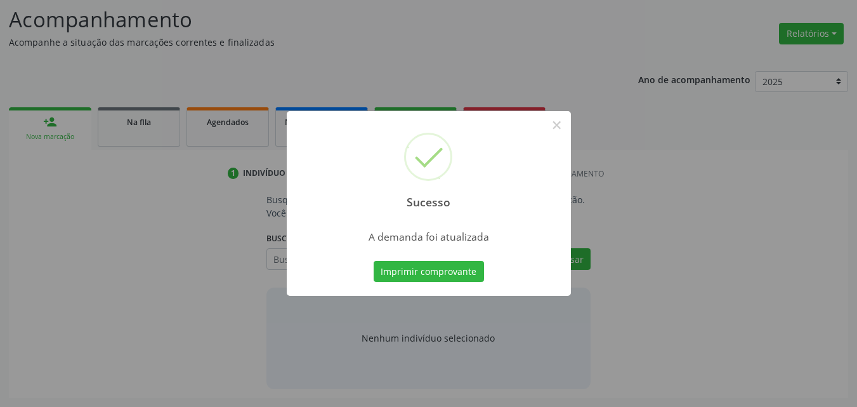
scroll to position [174, 0]
click at [559, 122] on button "×" at bounding box center [557, 125] width 22 height 22
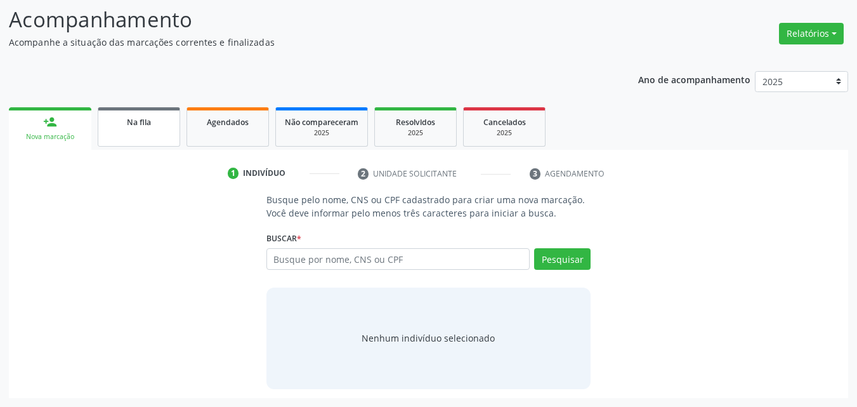
click at [147, 127] on div "Na fila" at bounding box center [138, 121] width 63 height 13
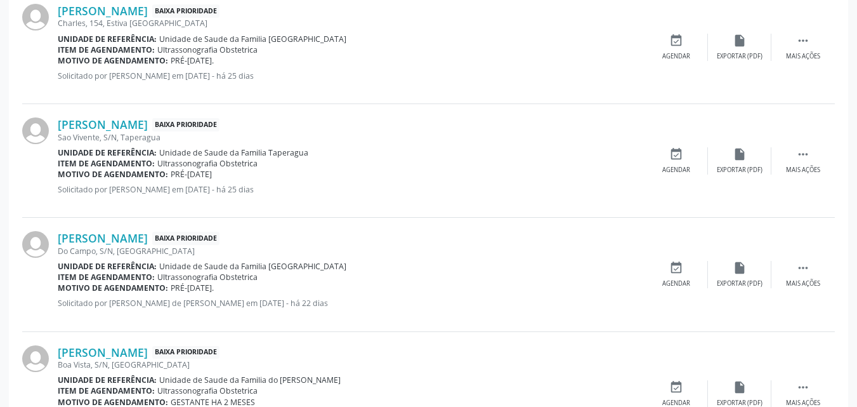
scroll to position [339, 0]
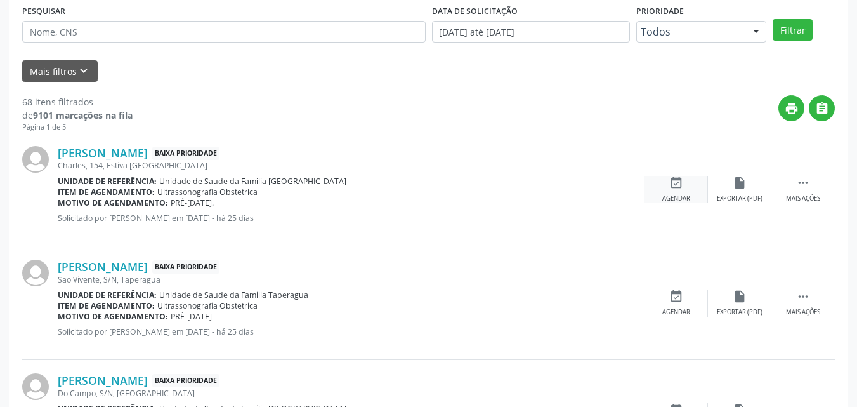
click at [672, 201] on div "Agendar" at bounding box center [676, 198] width 28 height 9
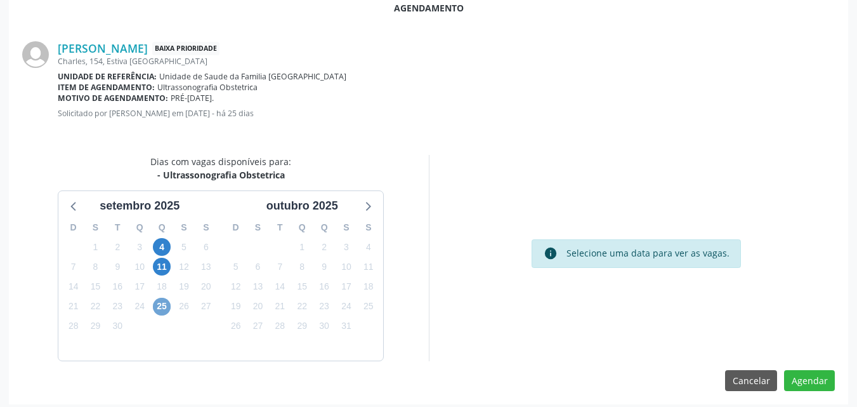
click at [160, 309] on span "25" at bounding box center [162, 306] width 18 height 18
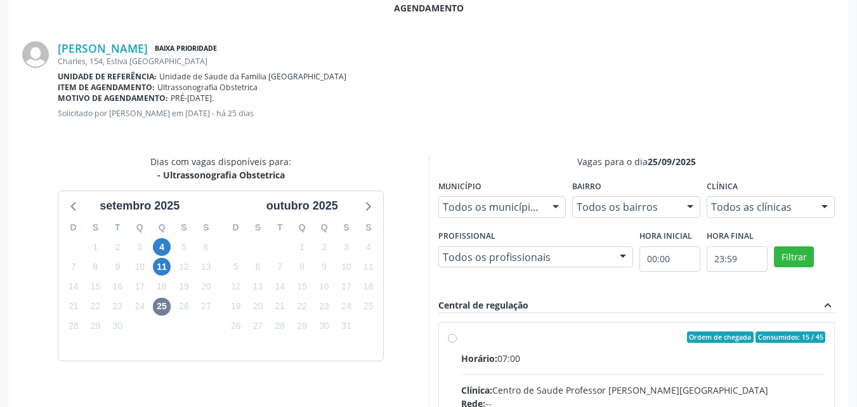
click at [510, 353] on div "Horário: 07:00" at bounding box center [643, 357] width 365 height 13
click at [457, 343] on input "Ordem de chegada Consumidos: 15 / 45 Horário: 07:00 Clínica: Centro de Saude Pr…" at bounding box center [452, 336] width 9 height 11
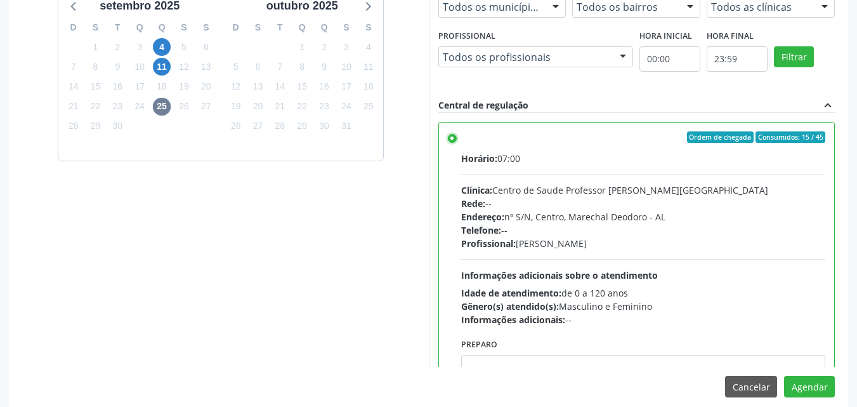
scroll to position [545, 0]
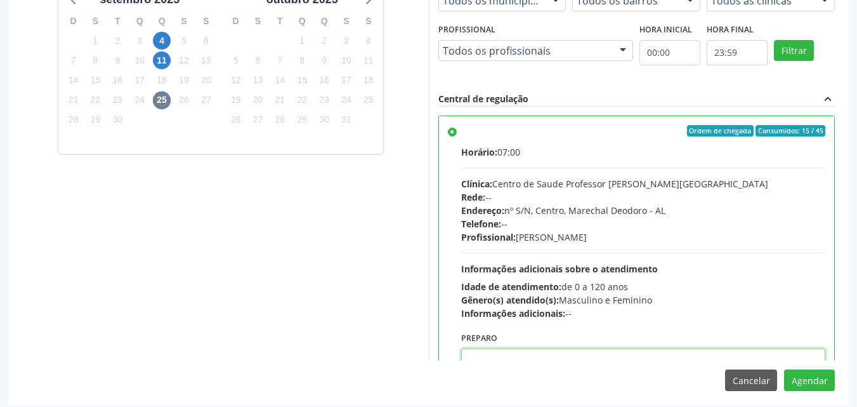
click at [782, 354] on textarea at bounding box center [643, 372] width 365 height 48
paste textarea "ATENDIMENTO REALIZADO NO CENTRO DE PARTO - MATERNIDADE"
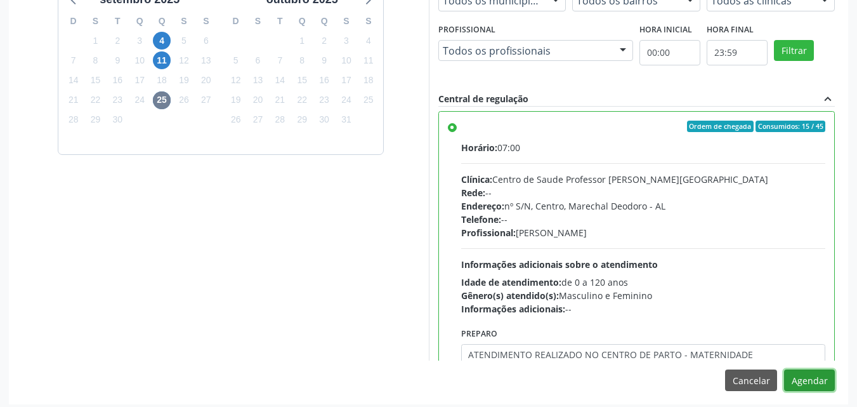
click at [821, 383] on button "Agendar" at bounding box center [809, 380] width 51 height 22
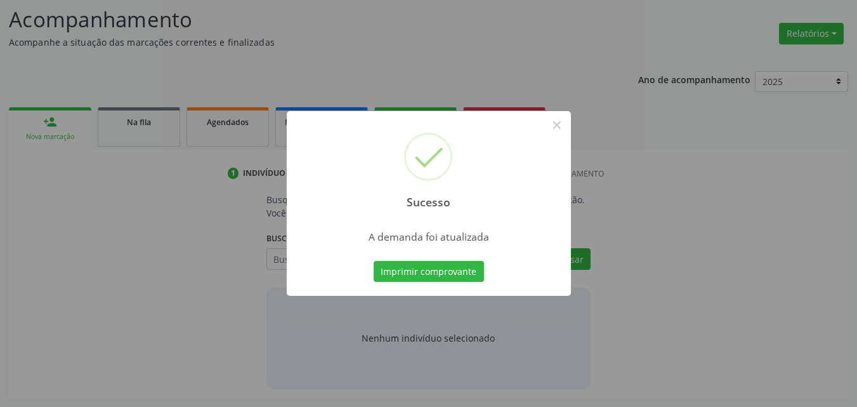
scroll to position [174, 0]
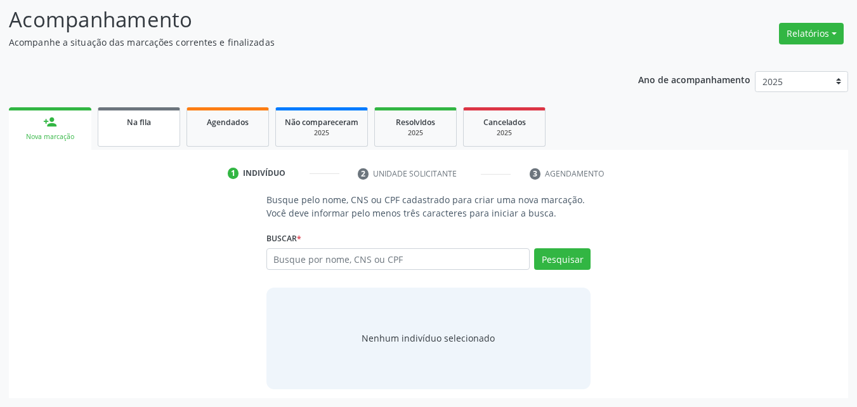
click at [172, 131] on link "Na fila" at bounding box center [139, 126] width 82 height 39
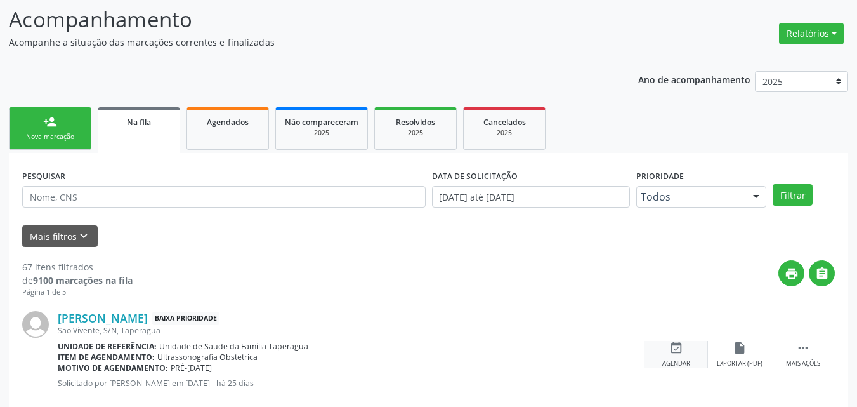
click at [656, 356] on div "event_available Agendar" at bounding box center [675, 354] width 63 height 27
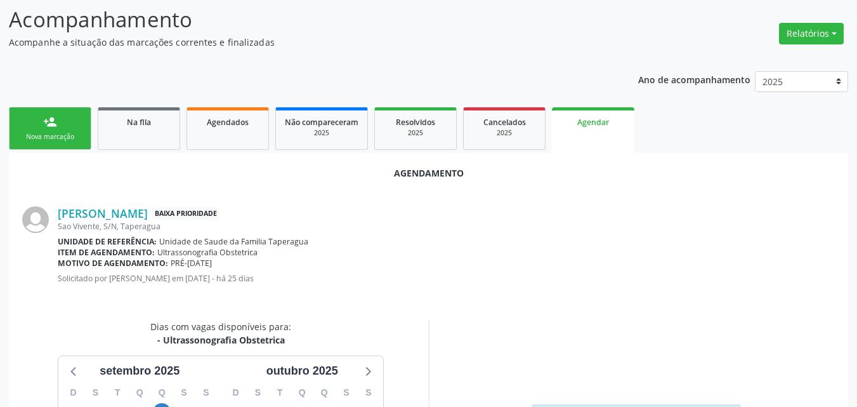
scroll to position [334, 0]
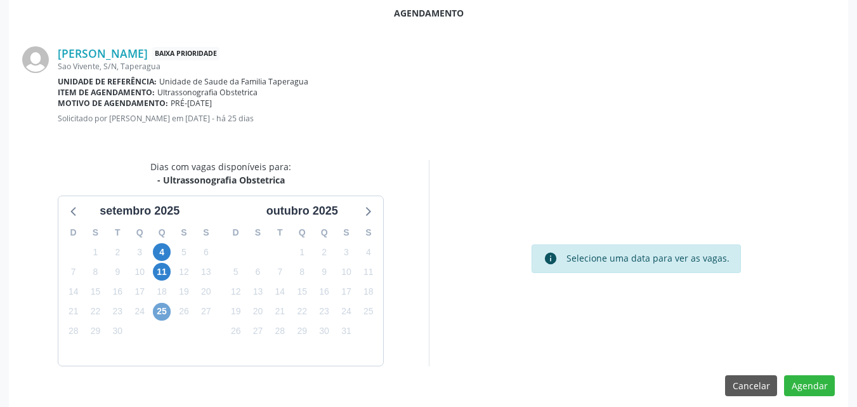
click at [160, 318] on span "25" at bounding box center [162, 312] width 18 height 18
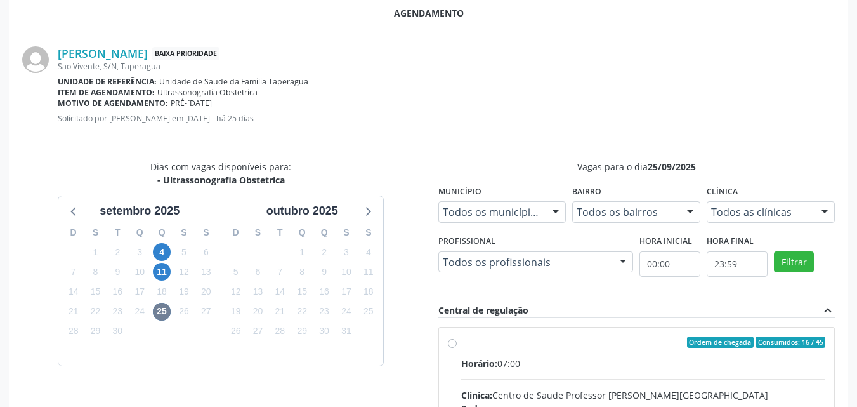
click at [457, 348] on input "Ordem de chegada Consumidos: 16 / 45 Horário: 07:00 Clínica: Centro de Saude Pr…" at bounding box center [452, 341] width 9 height 11
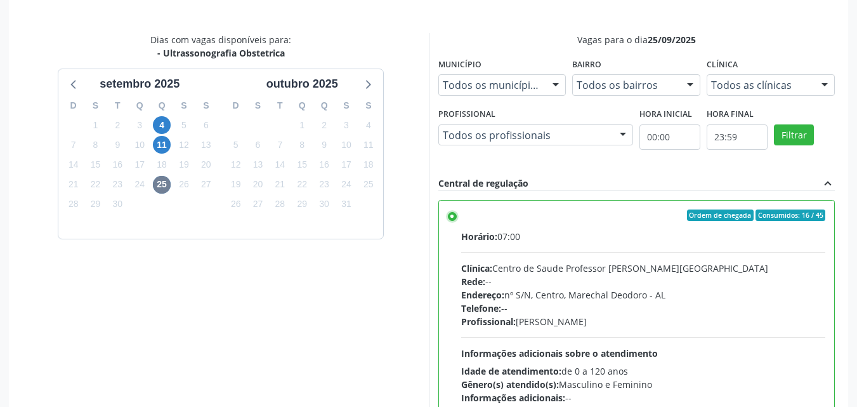
scroll to position [551, 0]
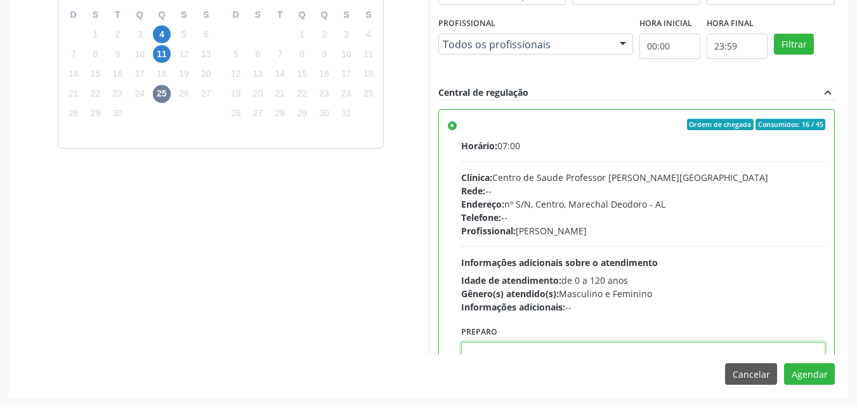
click at [631, 351] on textarea at bounding box center [643, 366] width 365 height 48
paste textarea "ATENDIMENTO REALIZADO NO CENTRO DE PARTO - MATERNIDADE"
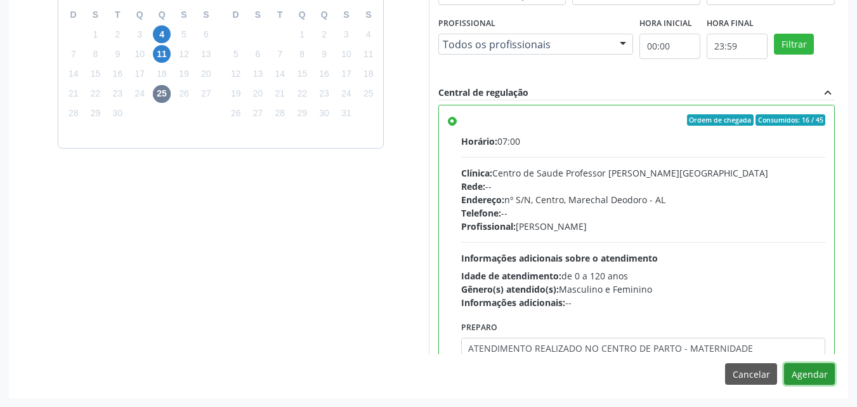
click at [795, 372] on button "Agendar" at bounding box center [809, 374] width 51 height 22
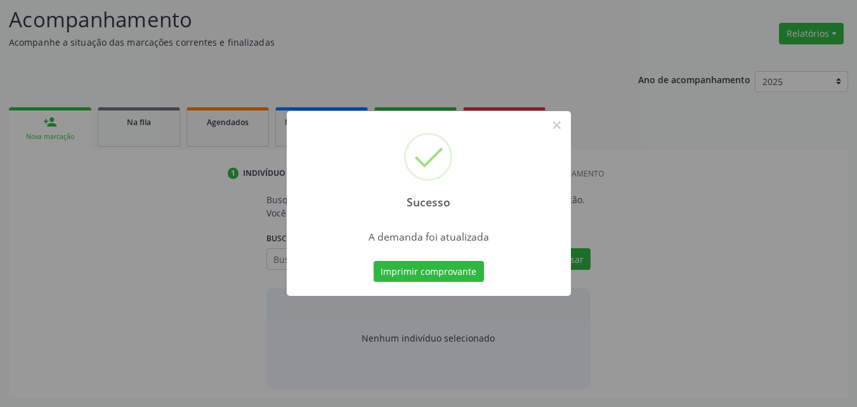
scroll to position [174, 0]
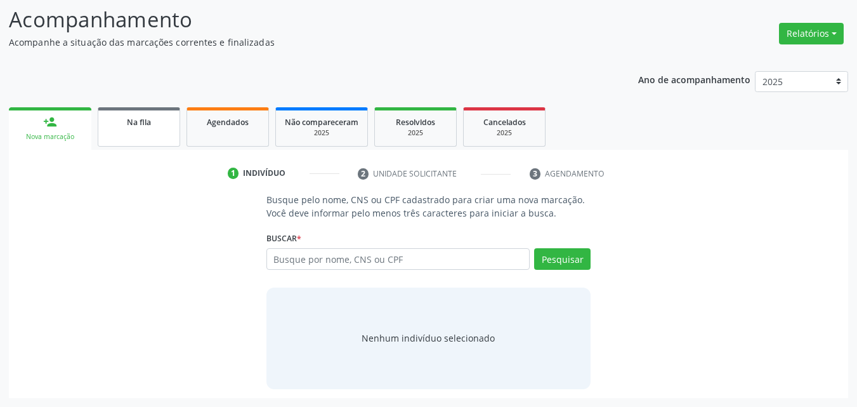
click at [155, 123] on div "Na fila" at bounding box center [138, 121] width 63 height 13
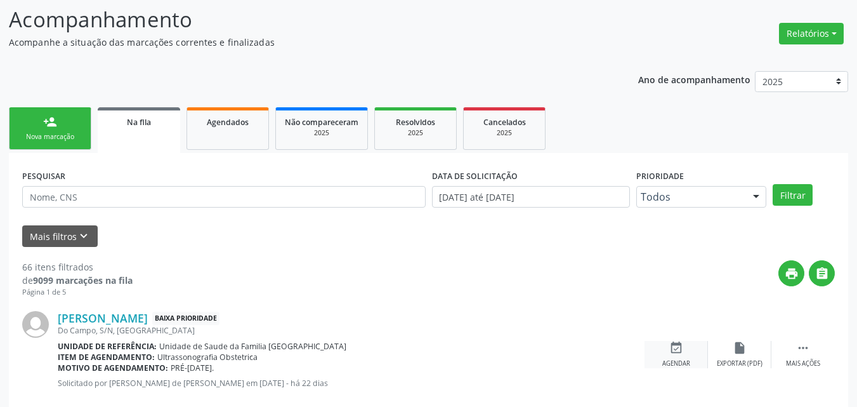
click at [677, 360] on div "Agendar" at bounding box center [676, 363] width 28 height 9
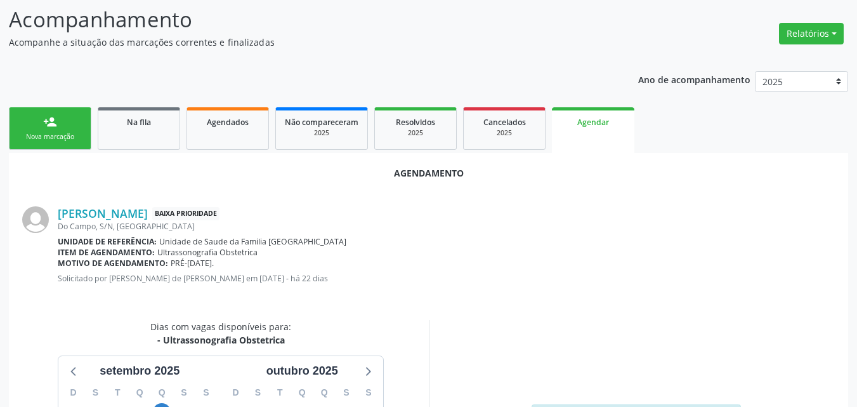
scroll to position [345, 0]
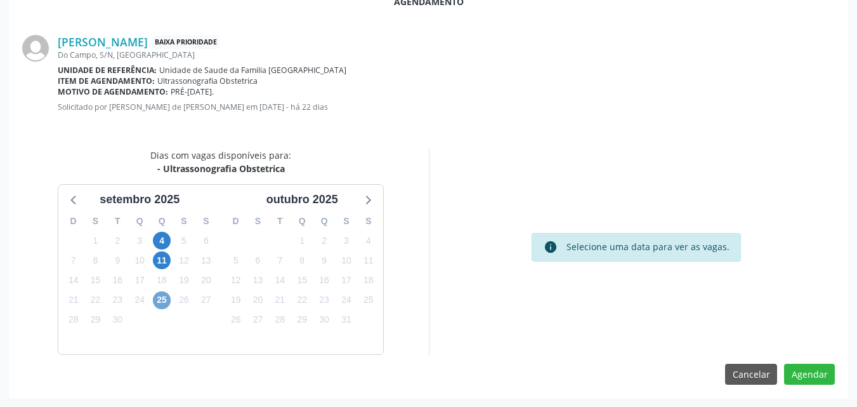
click at [163, 307] on span "25" at bounding box center [162, 300] width 18 height 18
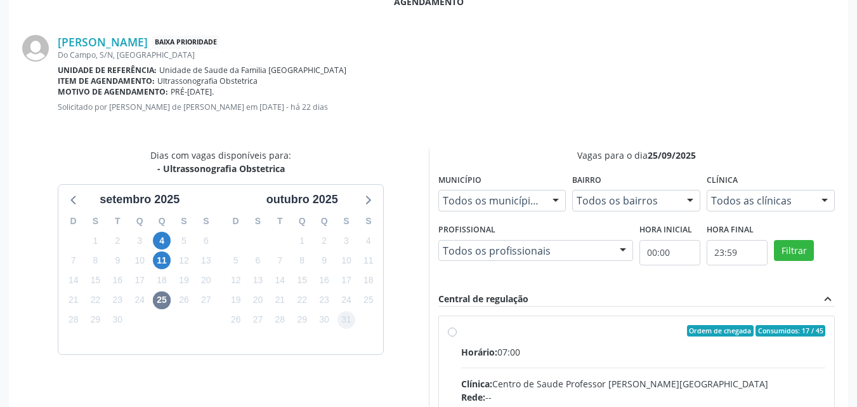
click at [514, 346] on div "Horário: 07:00" at bounding box center [643, 351] width 365 height 13
click at [457, 336] on input "Ordem de chegada Consumidos: 17 / 45 Horário: 07:00 Clínica: Centro de Saude Pr…" at bounding box center [452, 330] width 9 height 11
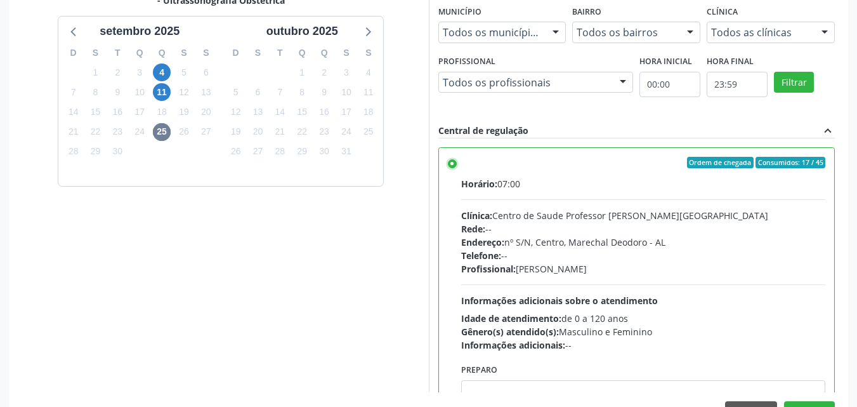
scroll to position [551, 0]
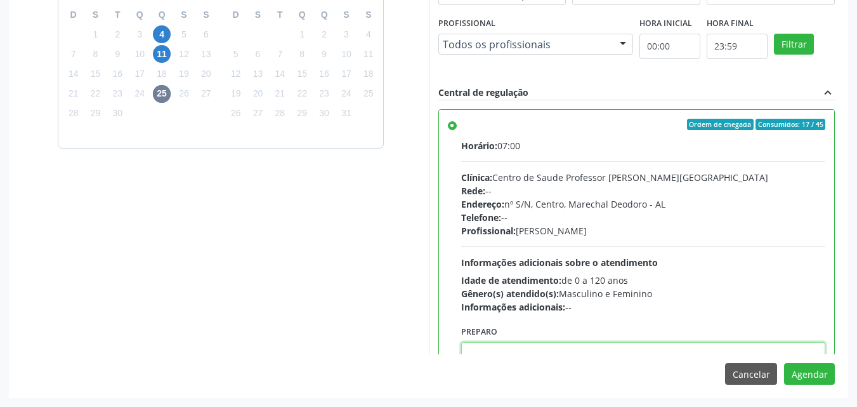
click at [776, 348] on textarea at bounding box center [643, 366] width 365 height 48
paste textarea "ATENDIMENTO REALIZADO NO CENTRO DE PARTO - MATERNIDADE"
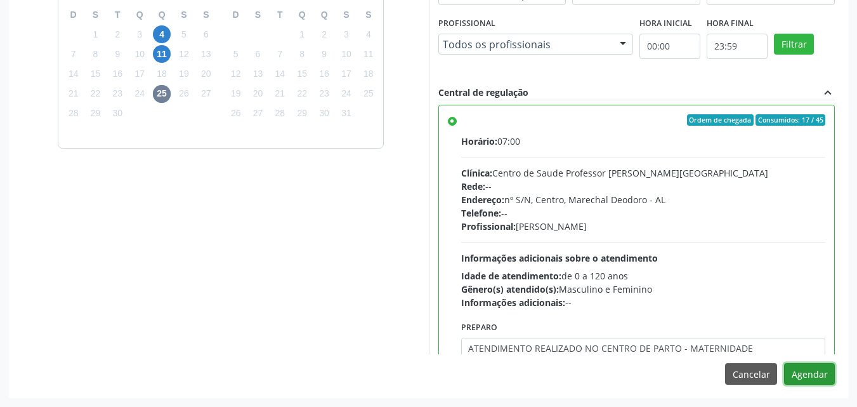
click at [795, 374] on button "Agendar" at bounding box center [809, 374] width 51 height 22
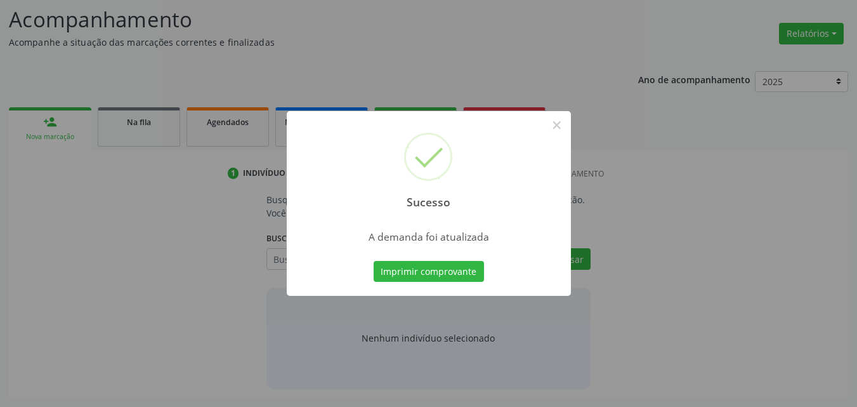
scroll to position [174, 0]
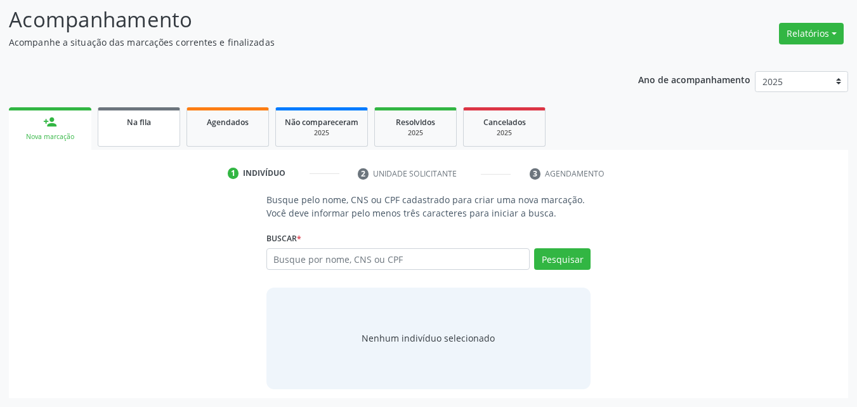
click at [114, 124] on div "Na fila" at bounding box center [138, 121] width 63 height 13
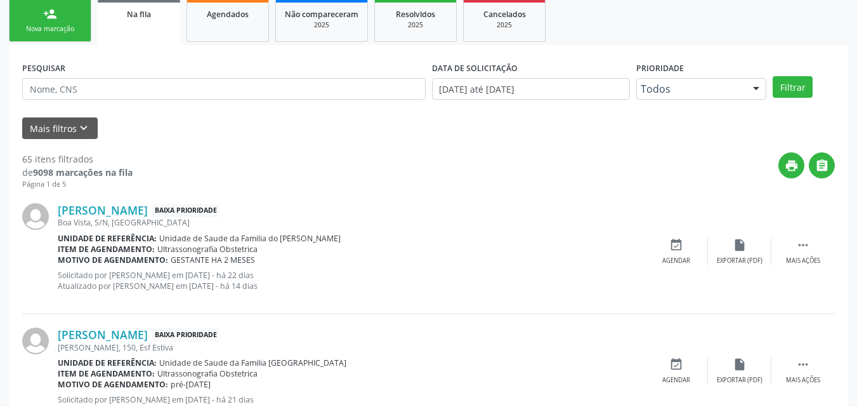
scroll to position [275, 0]
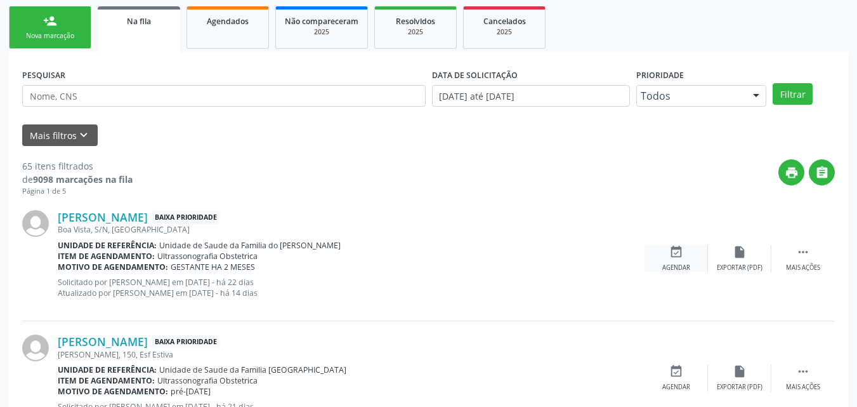
click at [693, 252] on div "event_available Agendar" at bounding box center [675, 258] width 63 height 27
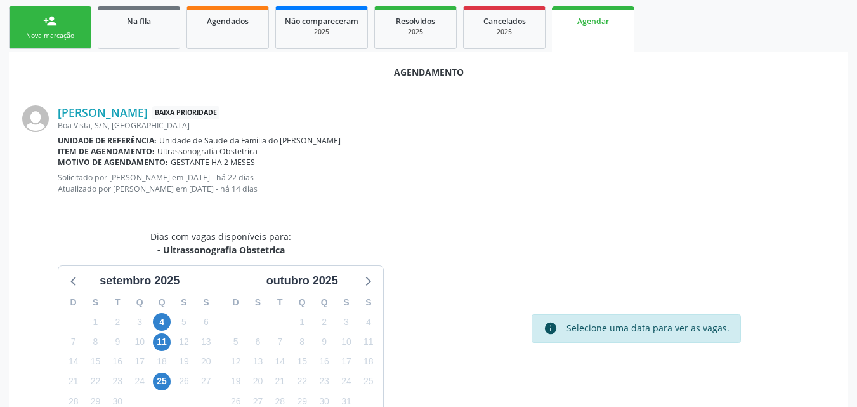
scroll to position [356, 0]
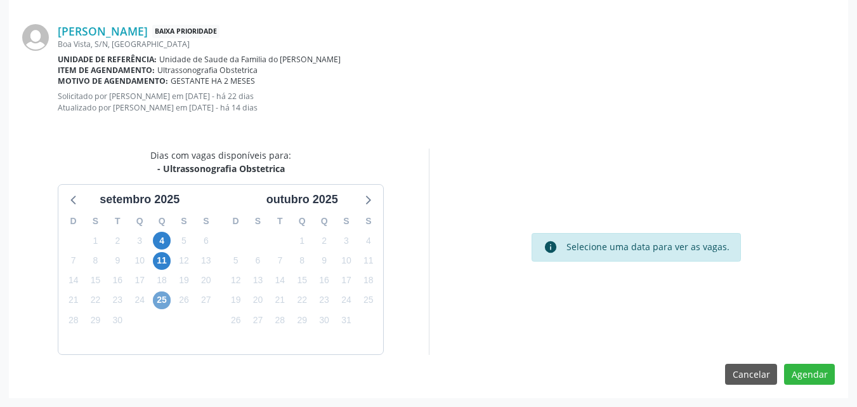
click at [162, 301] on span "25" at bounding box center [162, 300] width 18 height 18
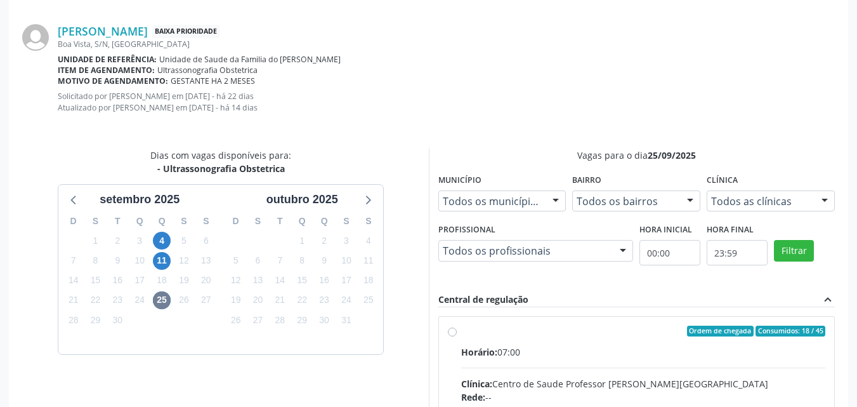
click at [457, 337] on input "Ordem de chegada Consumidos: 18 / 45 Horário: 07:00 Clínica: Centro de Saude Pr…" at bounding box center [452, 330] width 9 height 11
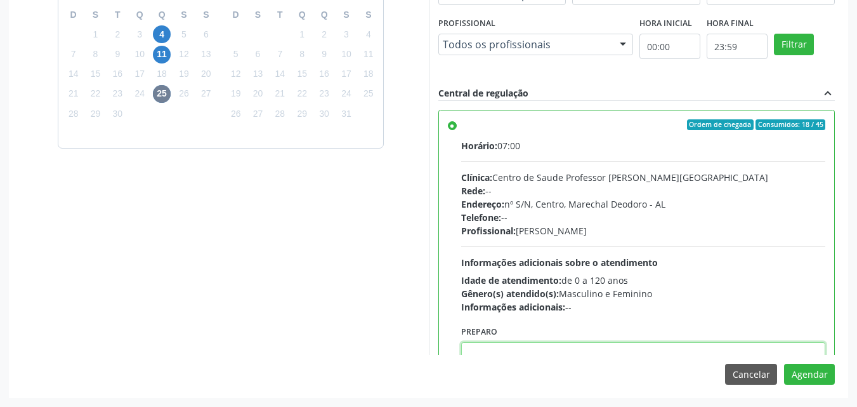
click at [670, 350] on textarea at bounding box center [643, 366] width 365 height 48
paste textarea "ATENDIMENTO REALIZADO NO CENTRO DE PARTO - MATERNIDADE"
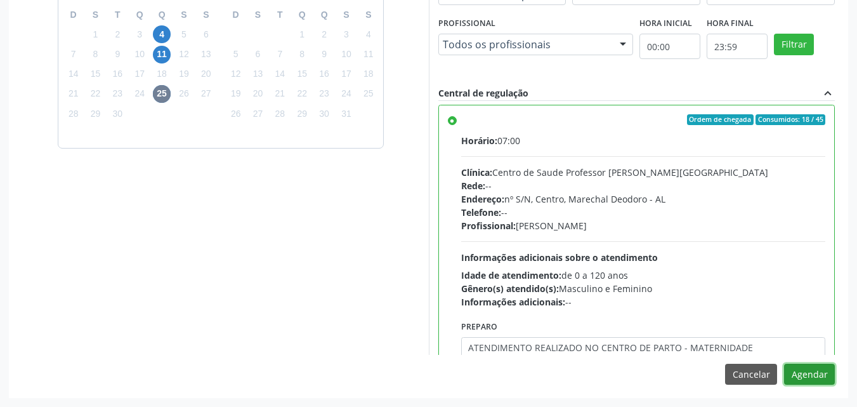
click at [790, 367] on button "Agendar" at bounding box center [809, 374] width 51 height 22
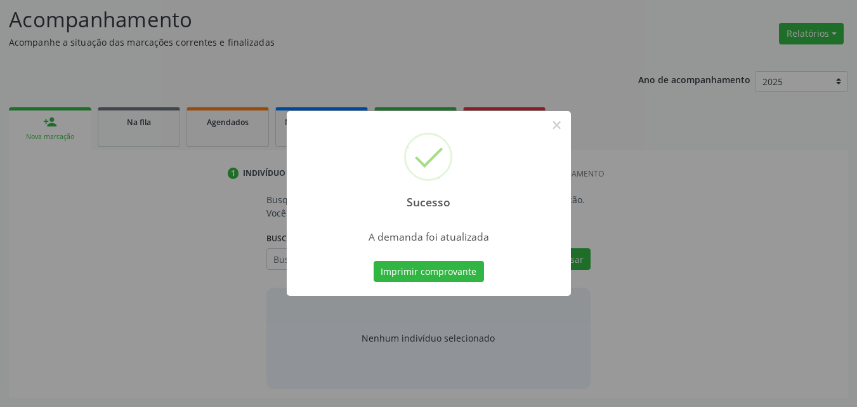
scroll to position [174, 0]
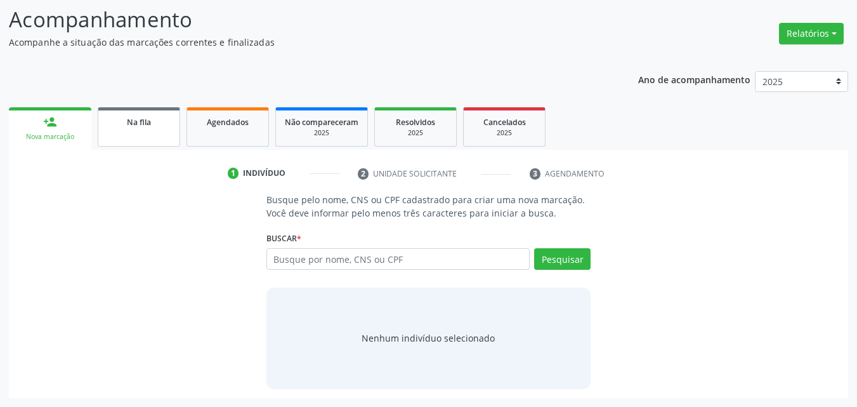
click at [155, 129] on link "Na fila" at bounding box center [139, 126] width 82 height 39
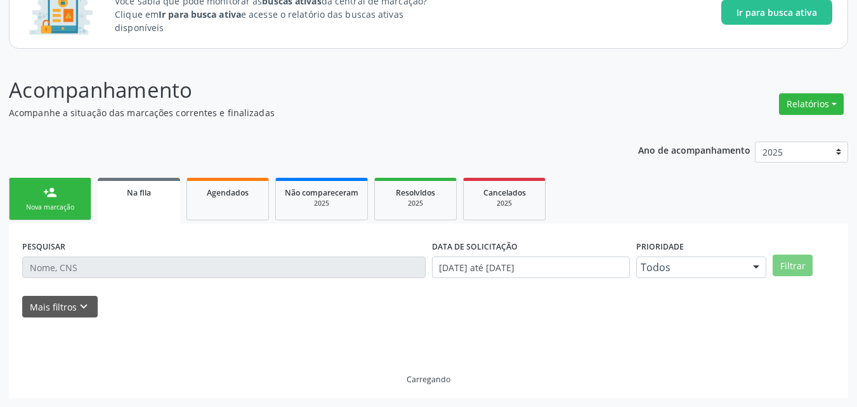
scroll to position [117, 0]
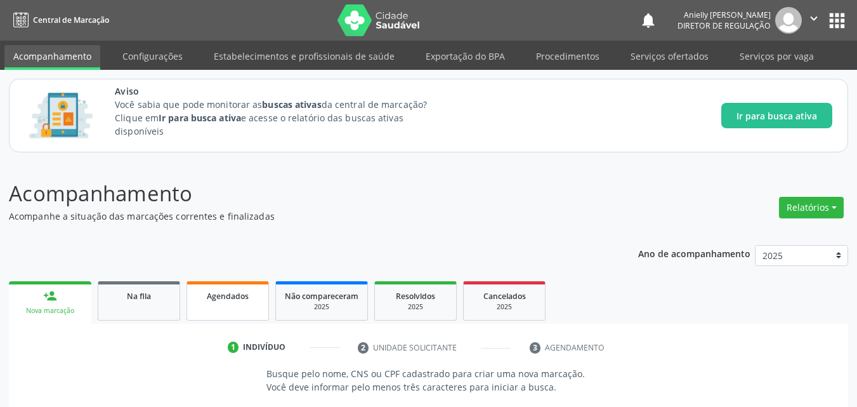
click at [214, 302] on link "Agendados" at bounding box center [227, 300] width 82 height 39
select select "8"
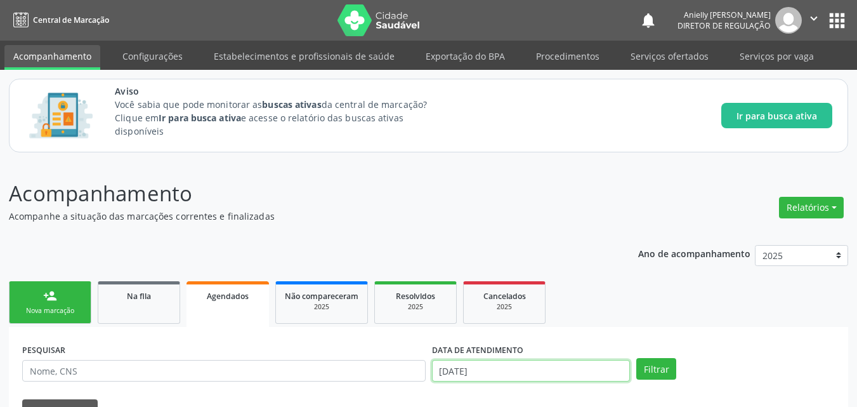
click at [447, 371] on input "[DATE]" at bounding box center [531, 371] width 199 height 22
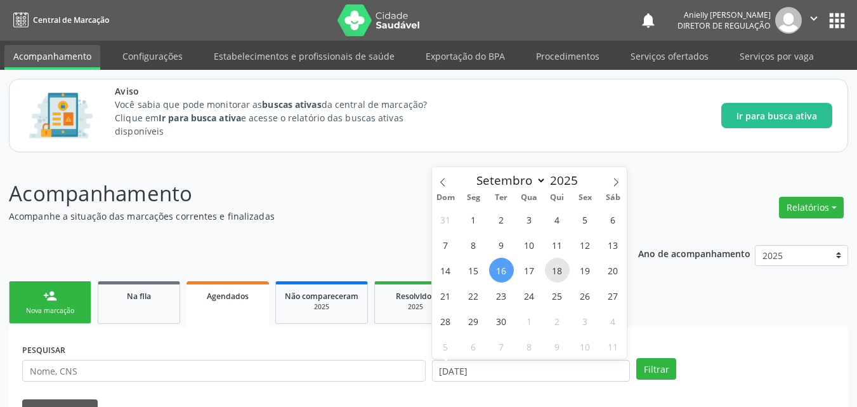
click at [563, 263] on span "18" at bounding box center [557, 270] width 25 height 25
type input "18/09/2025"
click at [591, 274] on span "19" at bounding box center [585, 270] width 25 height 25
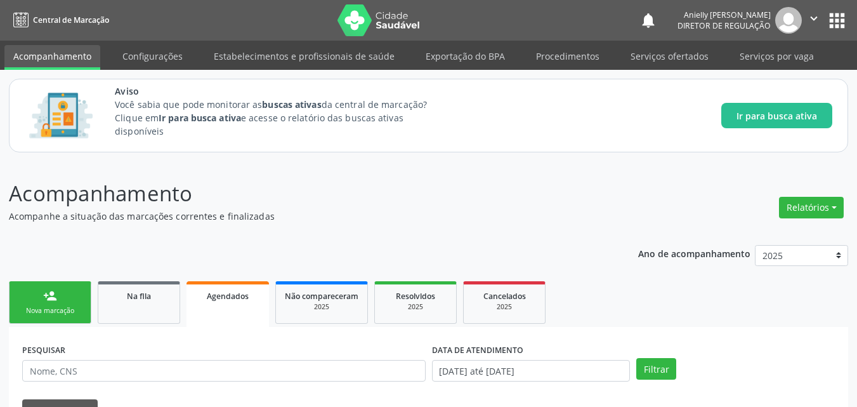
scroll to position [223, 0]
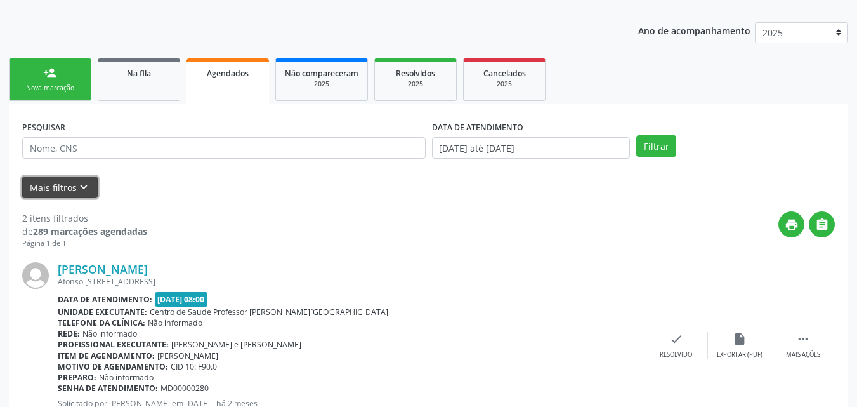
click at [44, 192] on button "Mais filtros keyboard_arrow_down" at bounding box center [59, 187] width 75 height 22
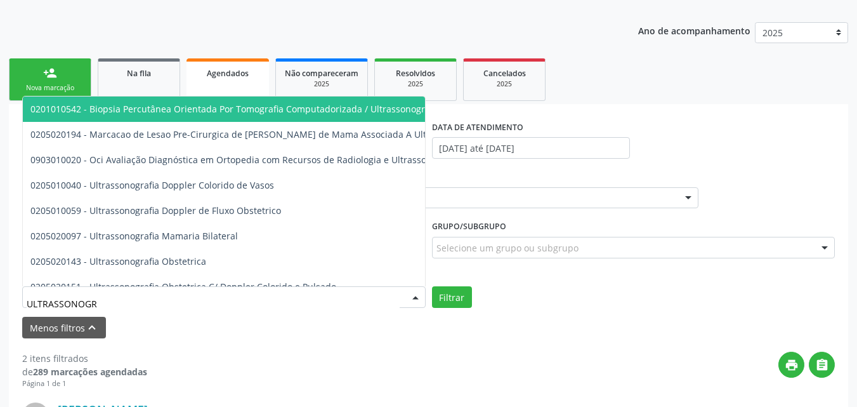
type input "ULTRASSONOGRA"
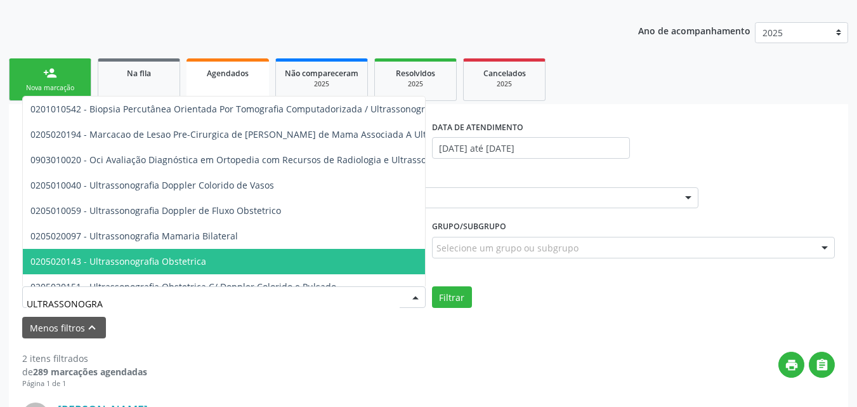
click at [114, 263] on span "0205020143 - Ultrassonografia Obstetrica" at bounding box center [118, 261] width 176 height 12
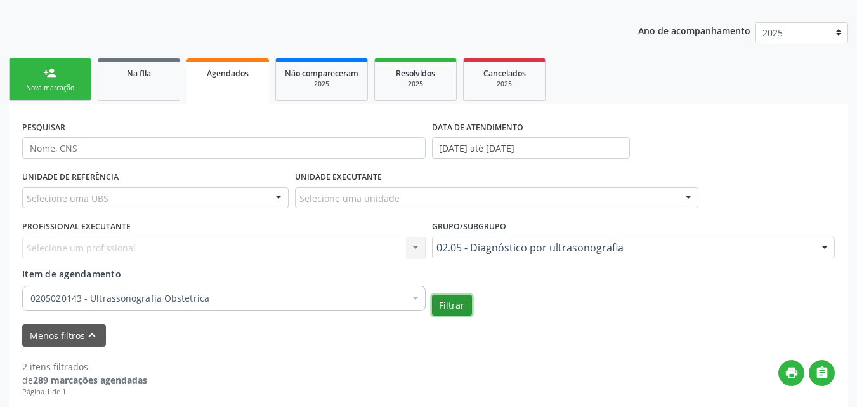
click at [437, 306] on button "Filtrar" at bounding box center [452, 305] width 40 height 22
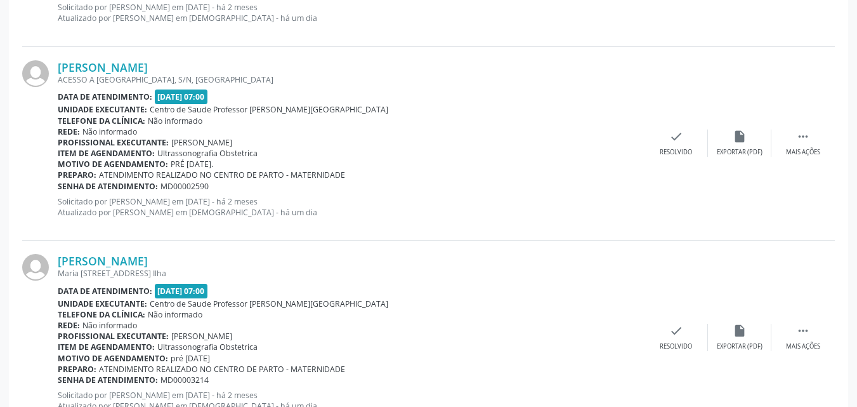
scroll to position [3177, 0]
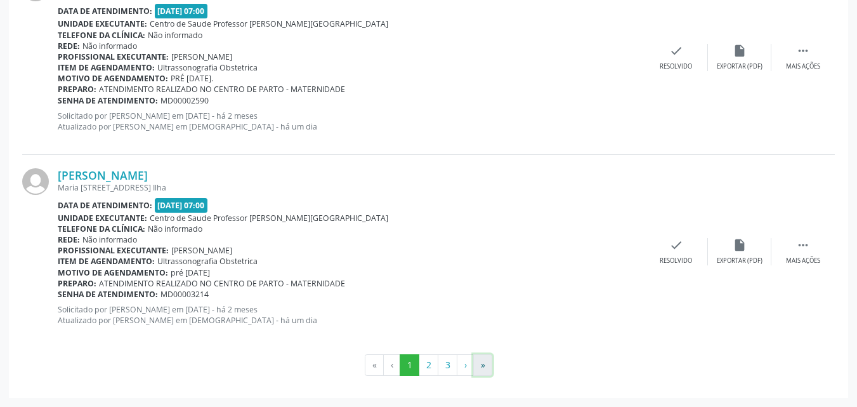
click at [481, 367] on button "»" at bounding box center [482, 365] width 19 height 22
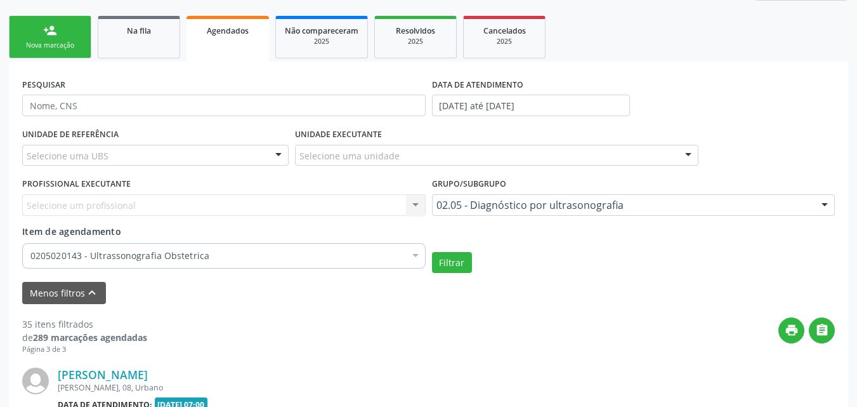
scroll to position [1239, 0]
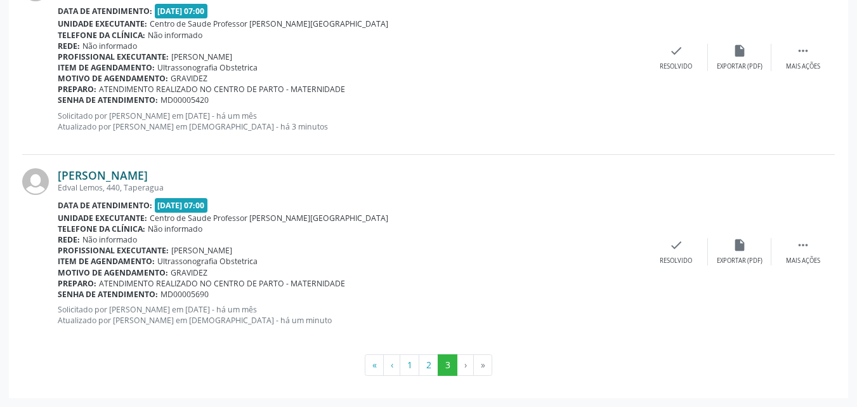
click at [148, 173] on link "Paula Stephania Ferreira de Barros" at bounding box center [103, 175] width 90 height 14
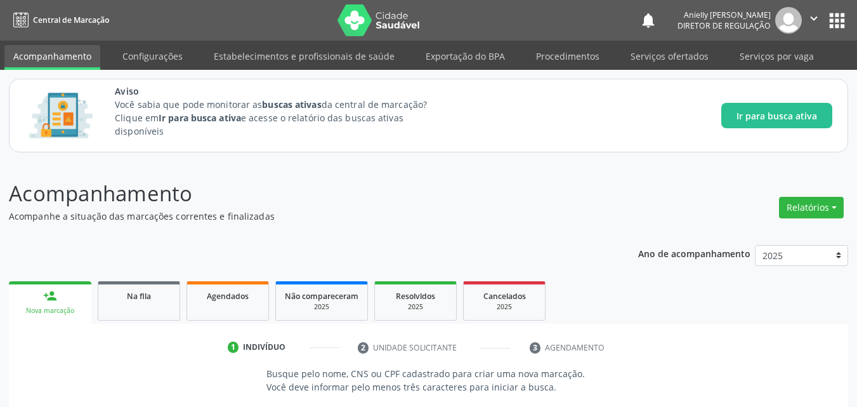
click at [253, 283] on link "Agendados" at bounding box center [227, 300] width 82 height 39
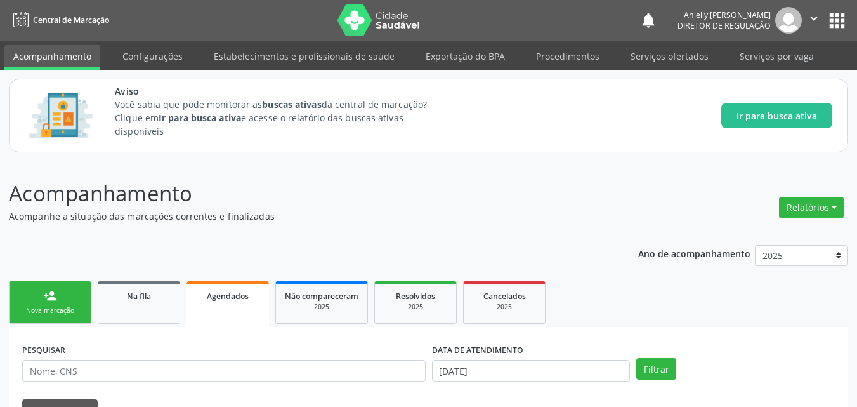
scroll to position [355, 0]
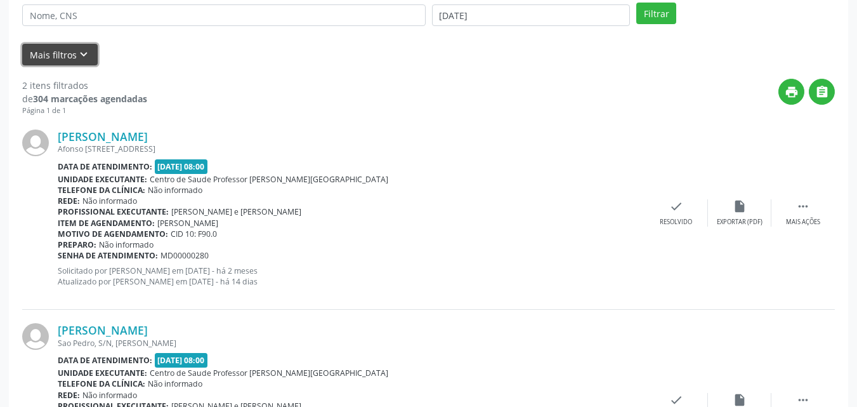
click at [52, 55] on button "Mais filtros keyboard_arrow_down" at bounding box center [59, 55] width 75 height 22
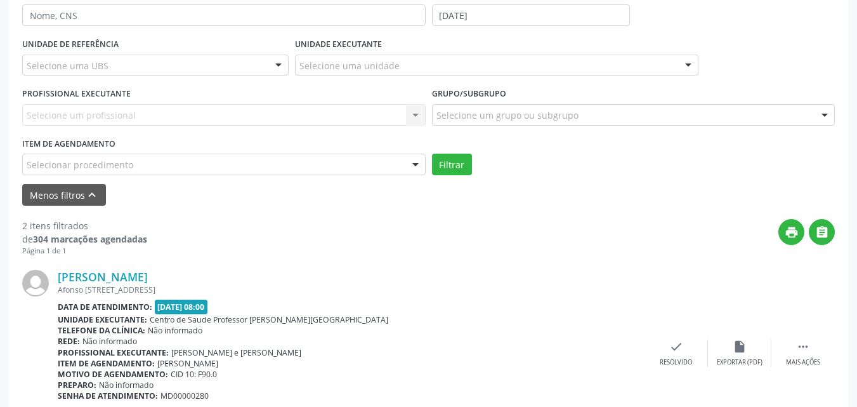
click at [77, 155] on div "Selecionar procedimento" at bounding box center [223, 165] width 403 height 22
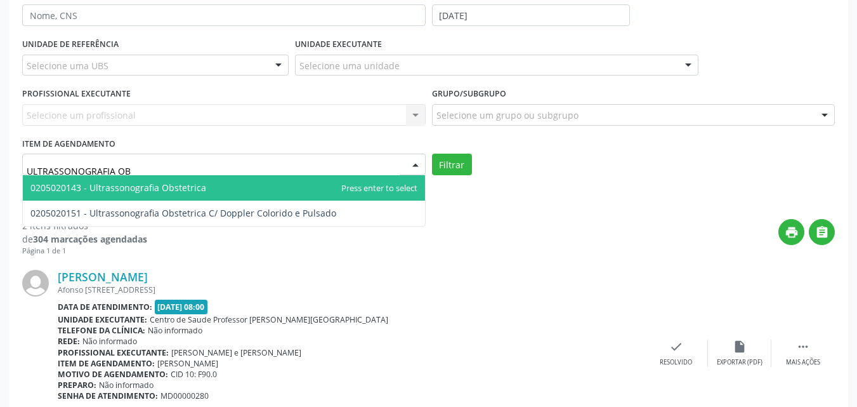
type input "ULTRASSONOGRAFIA OBS"
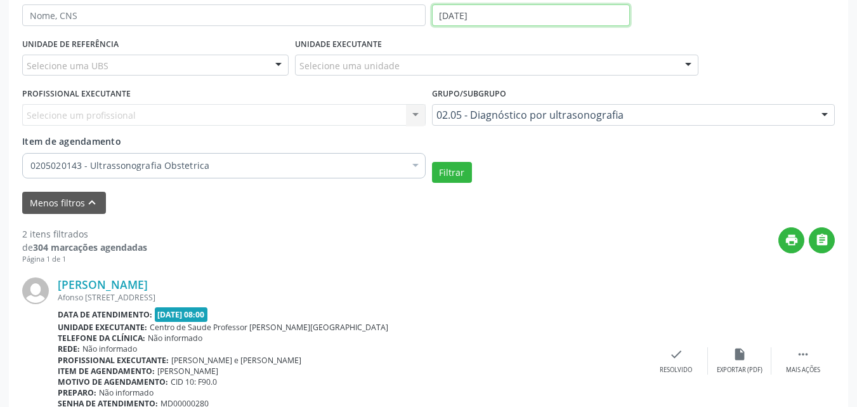
click at [523, 15] on input "[DATE]" at bounding box center [531, 15] width 199 height 22
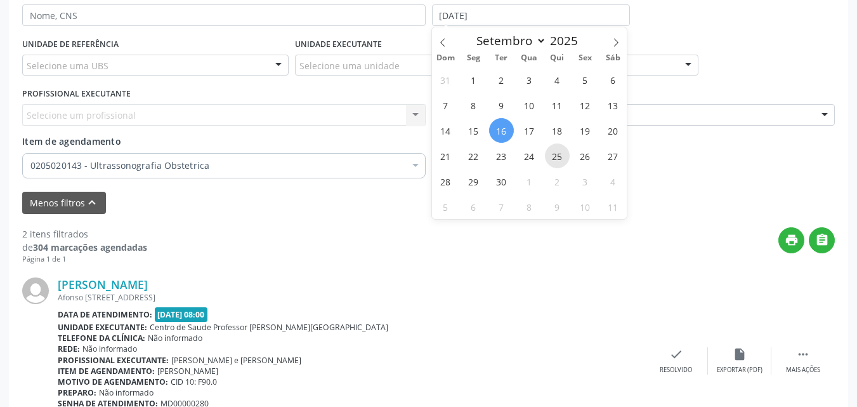
click at [554, 151] on span "25" at bounding box center [557, 155] width 25 height 25
type input "25/09/2025"
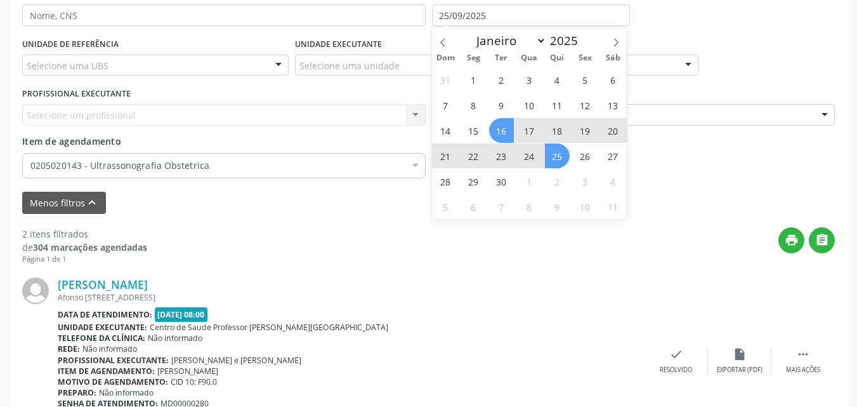
click at [507, 132] on span "16" at bounding box center [501, 130] width 25 height 25
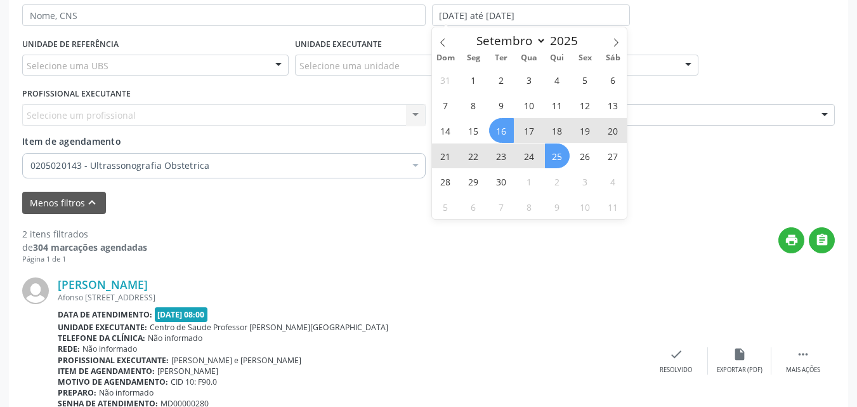
click at [555, 157] on span "25" at bounding box center [557, 155] width 25 height 25
type input "25/09/2025"
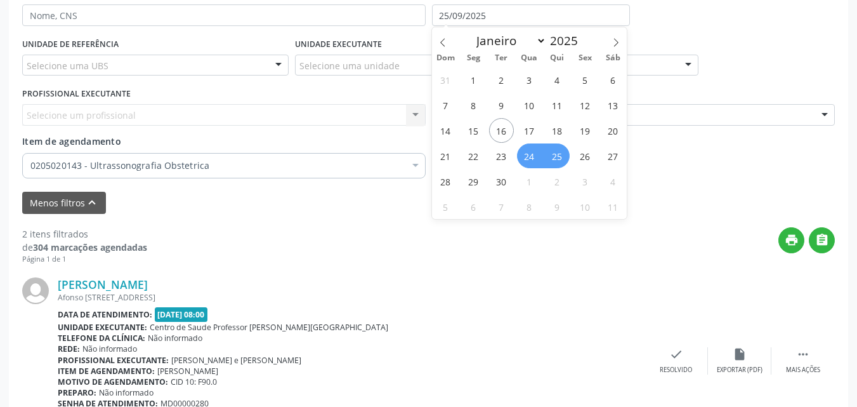
click at [532, 160] on span "24" at bounding box center [529, 155] width 25 height 25
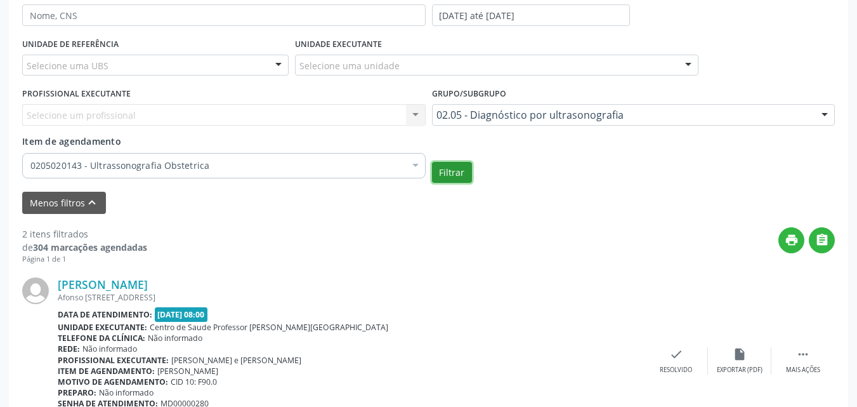
click at [433, 172] on button "Filtrar" at bounding box center [452, 173] width 40 height 22
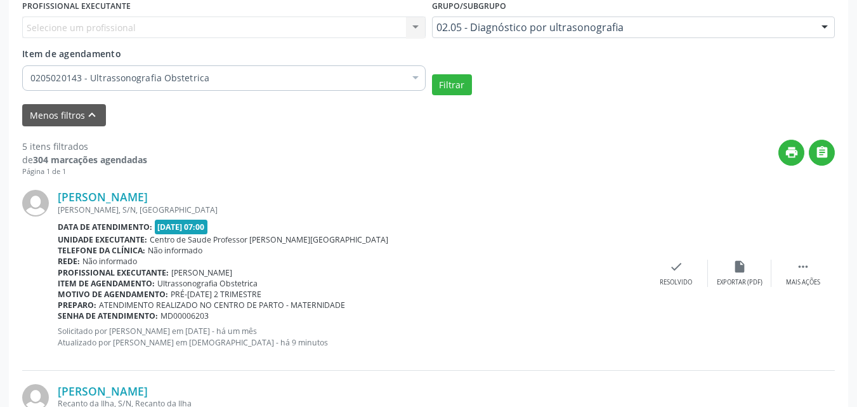
scroll to position [438, 0]
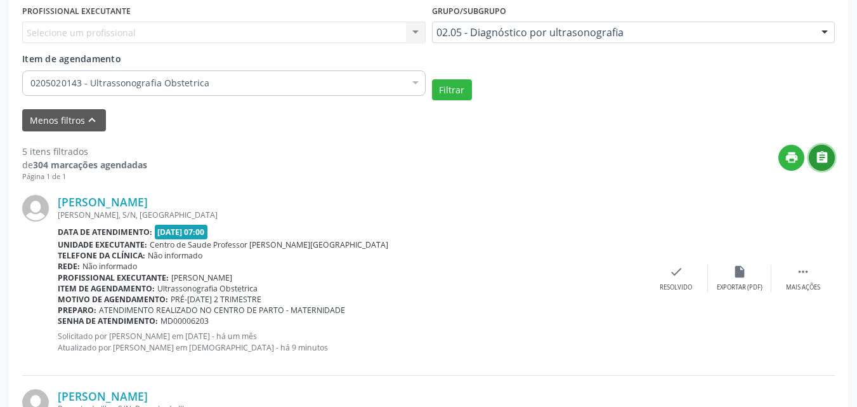
click at [824, 163] on icon "" at bounding box center [822, 157] width 14 height 14
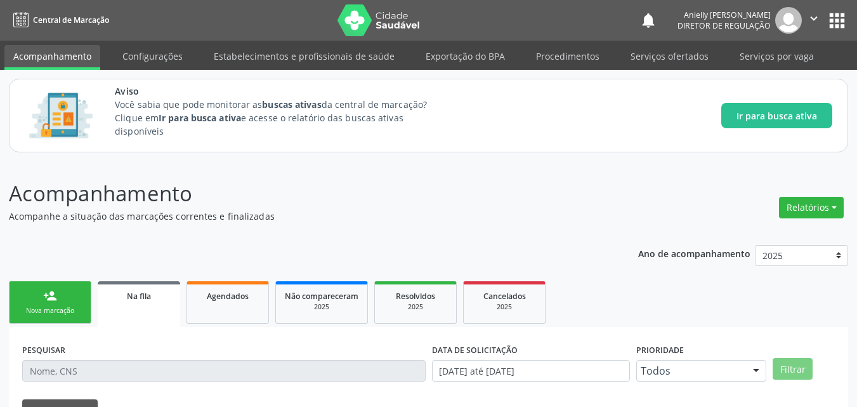
scroll to position [174, 0]
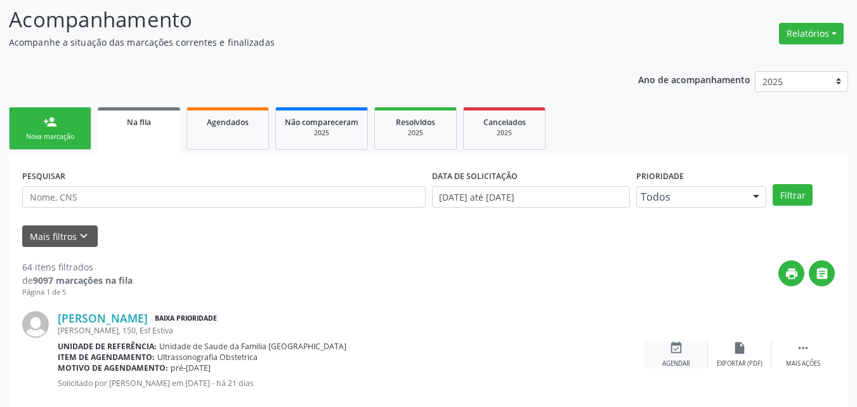
click at [673, 359] on div "Agendar" at bounding box center [676, 363] width 28 height 9
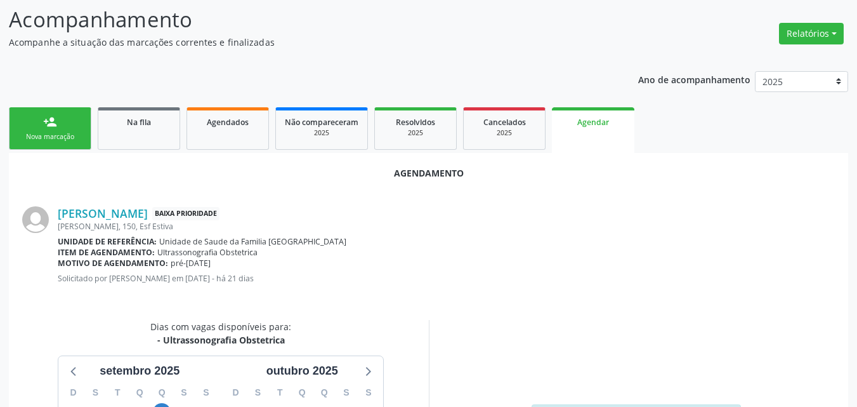
drag, startPoint x: 866, startPoint y: 204, endPoint x: 846, endPoint y: 326, distance: 123.5
click at [846, 326] on div "Agendamento [PERSON_NAME] Baixa Prioridade [PERSON_NAME], 150, Esf Estiva Unida…" at bounding box center [428, 361] width 839 height 416
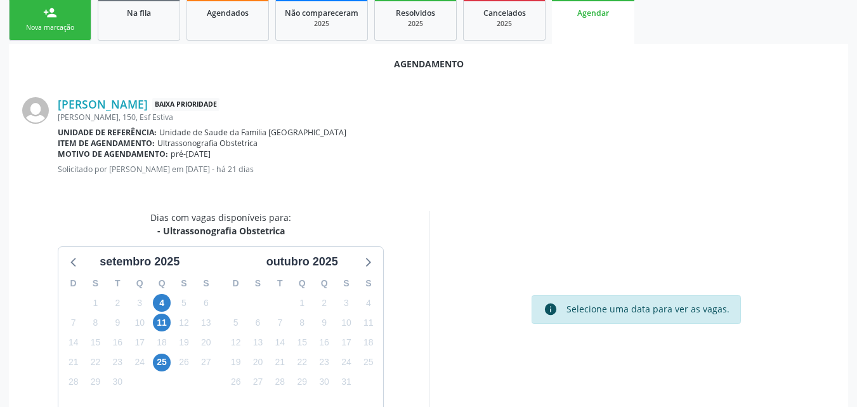
scroll to position [294, 0]
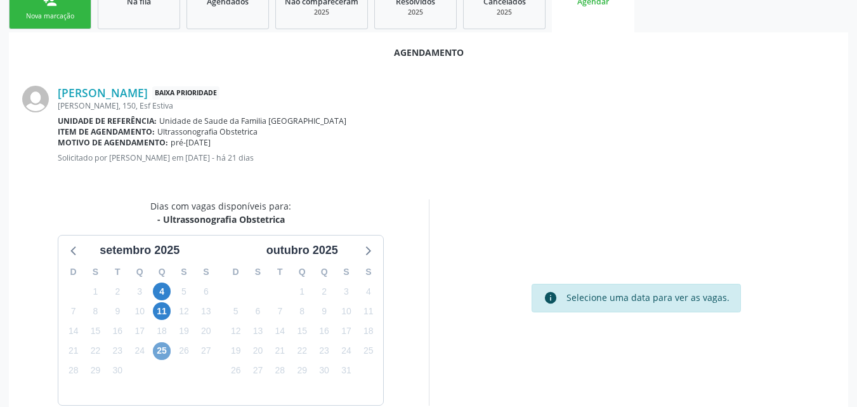
click at [169, 350] on span "25" at bounding box center [162, 351] width 18 height 18
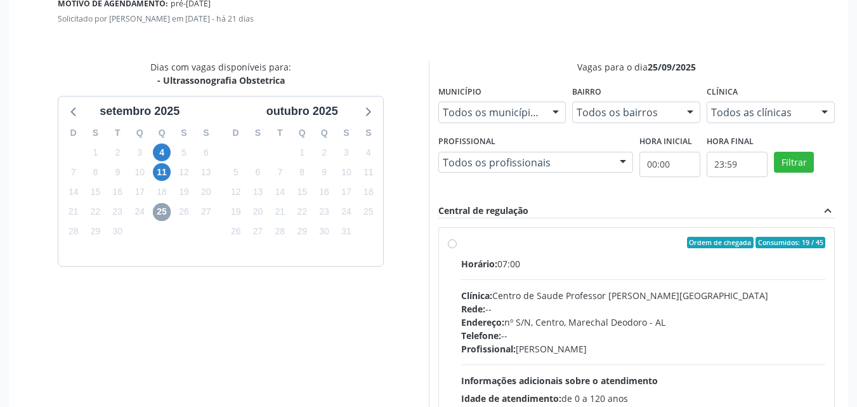
scroll to position [528, 0]
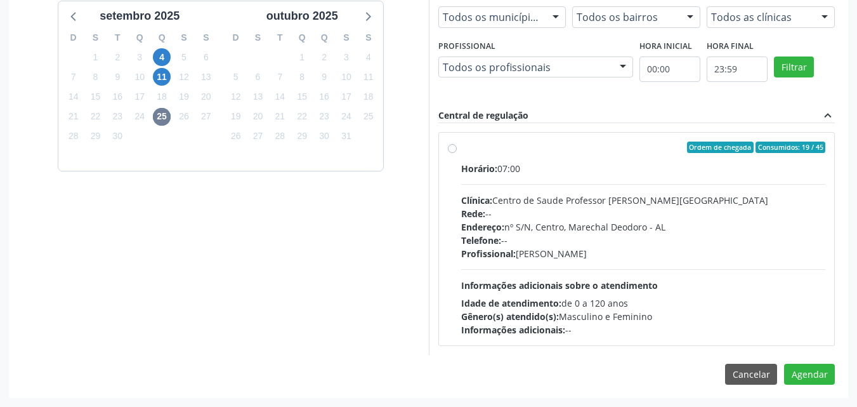
click at [621, 292] on div "Horário: 07:00 Clínica: Centro de Saude Professor Estacio de Lima Rede: -- Ende…" at bounding box center [643, 249] width 365 height 174
click at [457, 153] on input "Ordem de chegada Consumidos: 19 / 45 Horário: 07:00 Clínica: Centro de Saude Pr…" at bounding box center [452, 146] width 9 height 11
radio input "true"
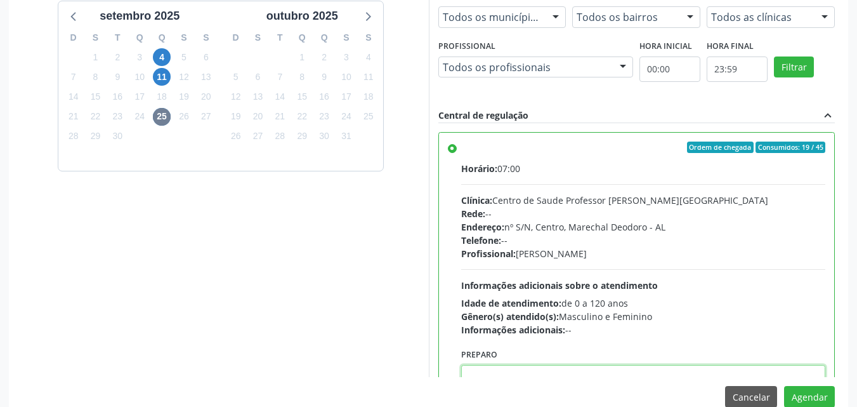
click at [615, 370] on textarea at bounding box center [643, 389] width 365 height 48
paste textarea "ATENDIMENTO REALIZADO NO CENTRO DE PARTO - MATERNIDADE"
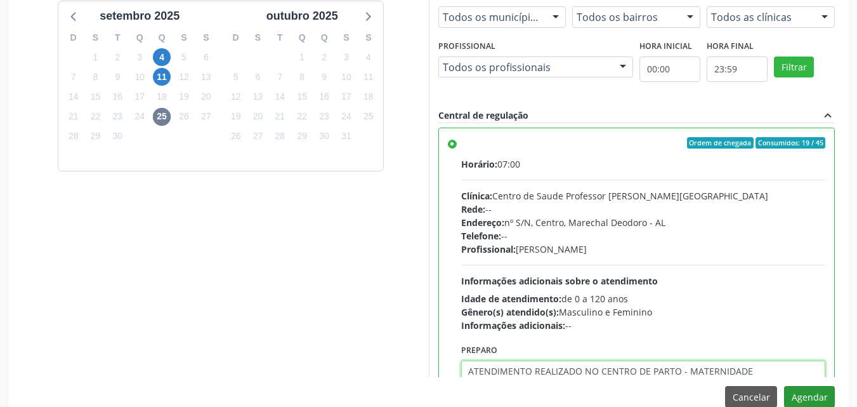
type textarea "ATENDIMENTO REALIZADO NO CENTRO DE PARTO - MATERNIDADE"
click at [809, 402] on button "Agendar" at bounding box center [809, 397] width 51 height 22
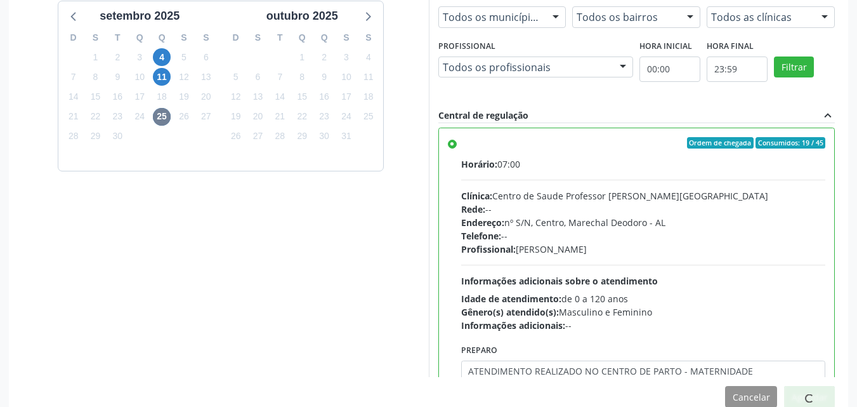
scroll to position [174, 0]
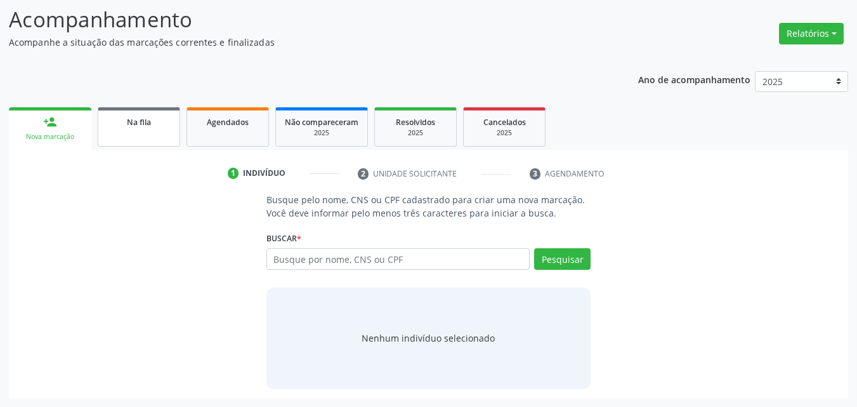
click at [127, 136] on link "Na fila" at bounding box center [139, 126] width 82 height 39
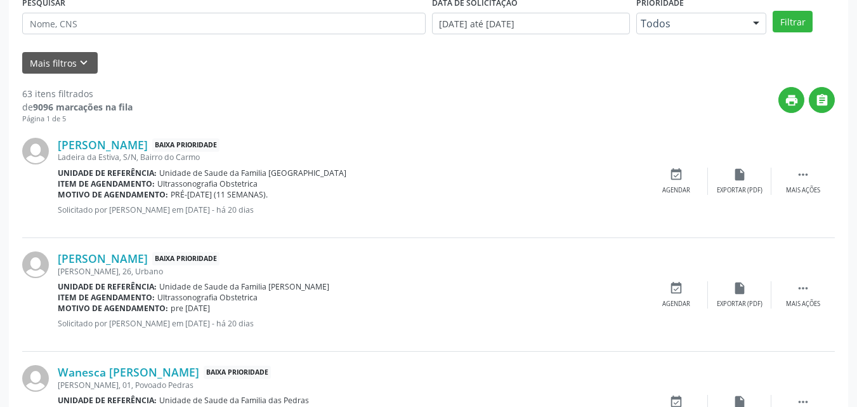
scroll to position [310, 0]
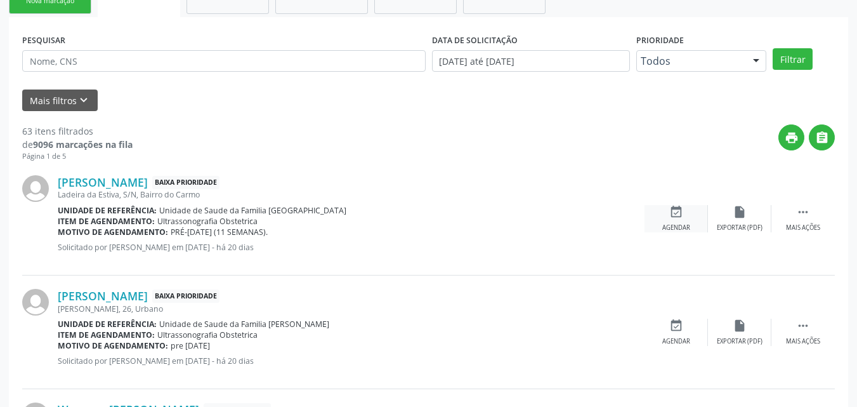
click at [663, 219] on div "event_available Agendar" at bounding box center [675, 218] width 63 height 27
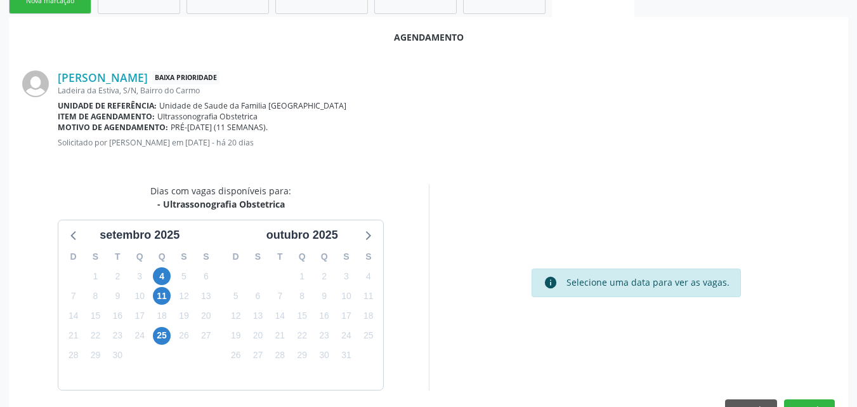
scroll to position [345, 0]
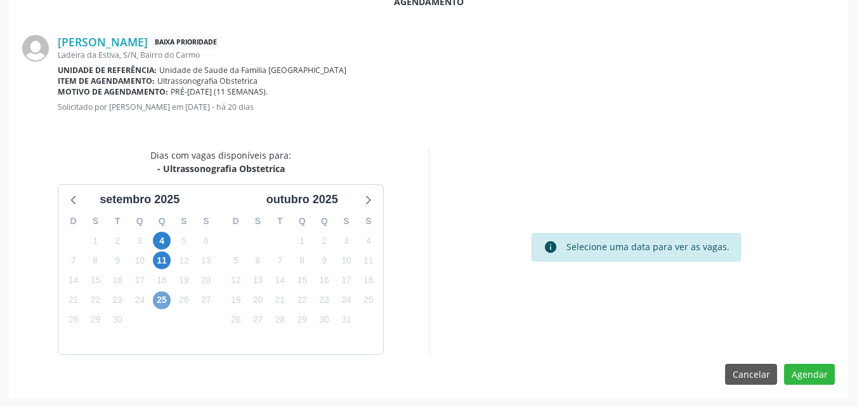
click at [162, 301] on span "25" at bounding box center [162, 300] width 18 height 18
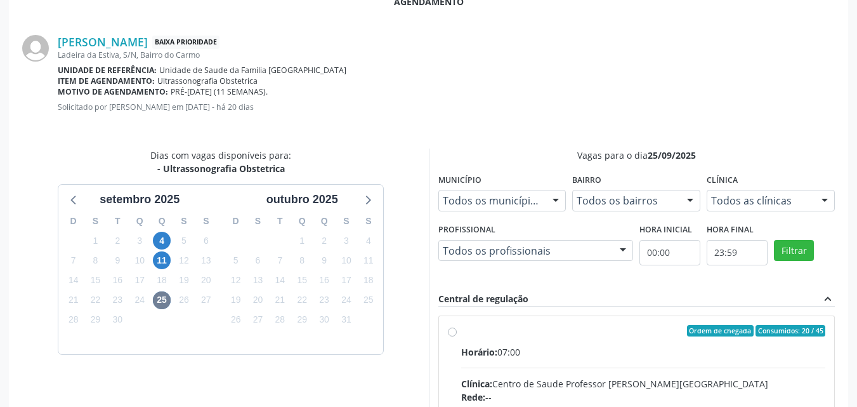
click at [497, 348] on span "Horário:" at bounding box center [479, 352] width 36 height 12
click at [457, 336] on input "Ordem de chegada Consumidos: 20 / 45 Horário: 07:00 Clínica: Centro de Saude Pr…" at bounding box center [452, 330] width 9 height 11
radio input "true"
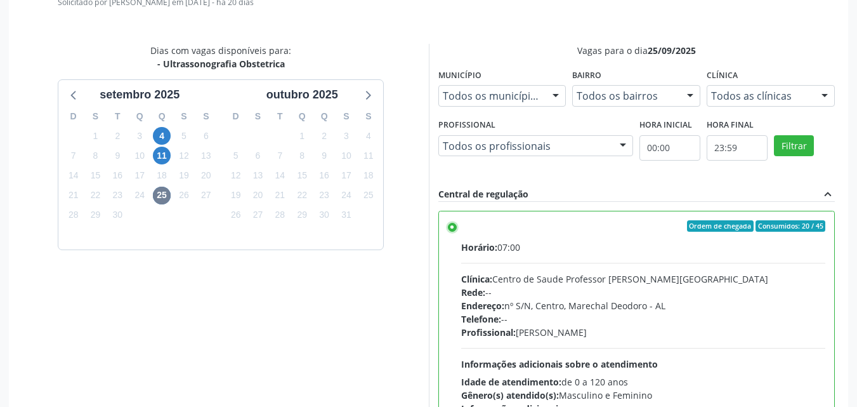
scroll to position [551, 0]
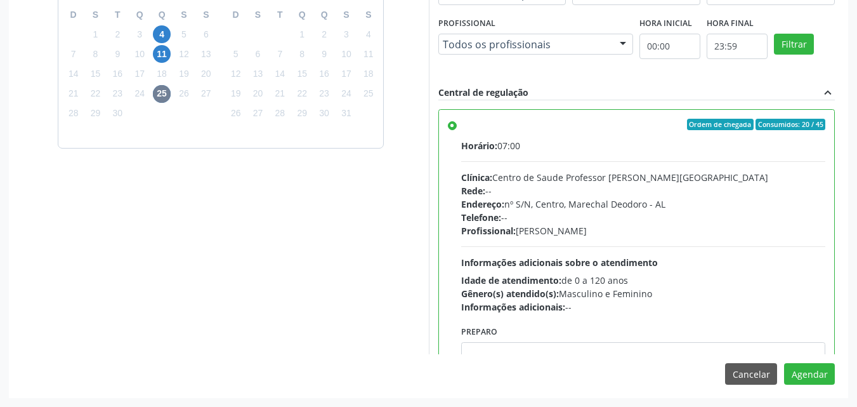
click at [620, 356] on div "Agendamento Edilaine Soares da Silva Baixa Prioridade Ladeira da Estiva, S/N, B…" at bounding box center [428, 86] width 839 height 622
click at [625, 353] on textarea at bounding box center [643, 366] width 365 height 48
paste textarea "ATENDIMENTO REALIZADO NO CENTRO DE PARTO - MATERNIDADE"
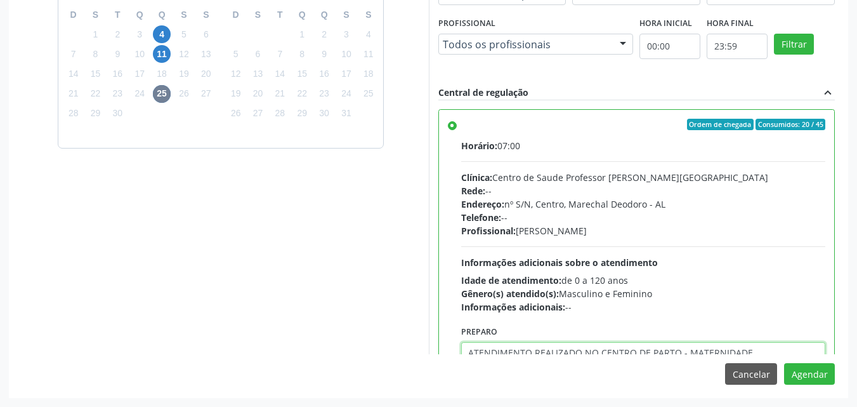
scroll to position [4, 0]
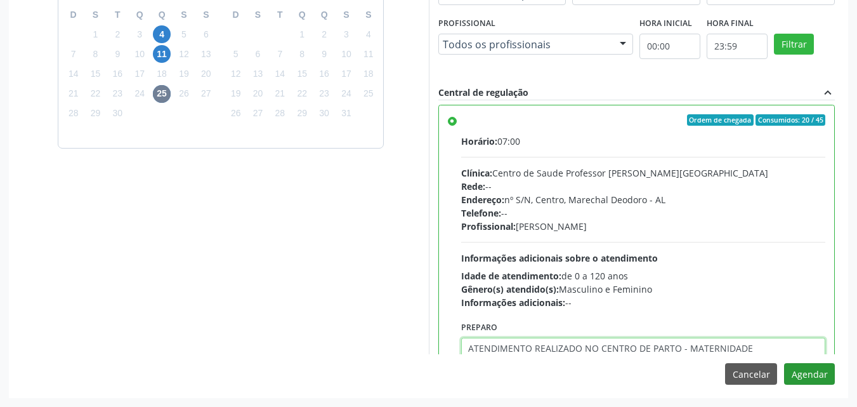
type textarea "ATENDIMENTO REALIZADO NO CENTRO DE PARTO - MATERNIDADE"
click at [821, 367] on button "Agendar" at bounding box center [809, 374] width 51 height 22
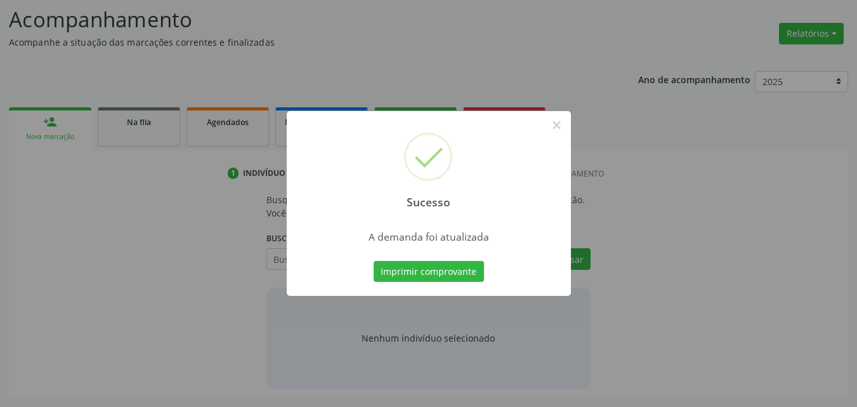
scroll to position [174, 0]
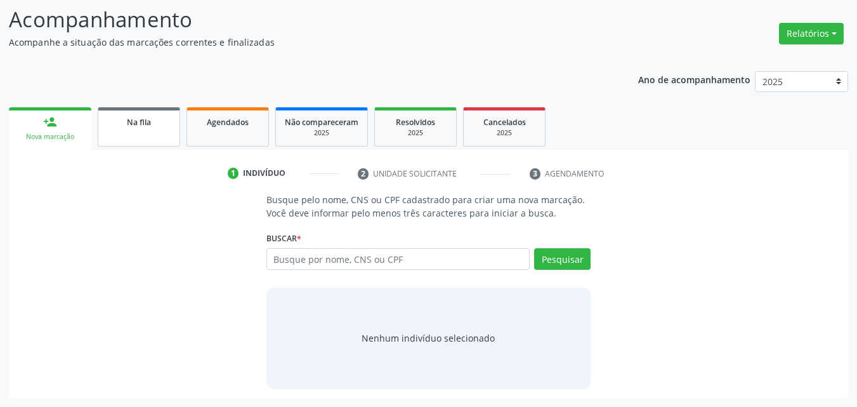
click at [129, 125] on span "Na fila" at bounding box center [139, 122] width 24 height 11
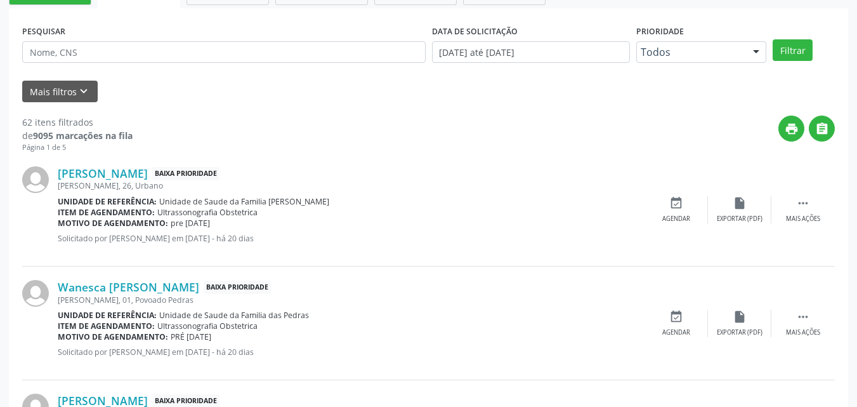
scroll to position [360, 0]
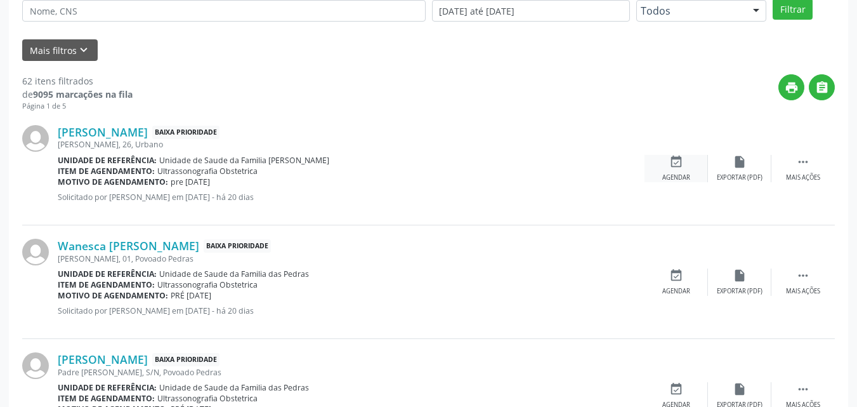
click at [667, 173] on div "Agendar" at bounding box center [676, 177] width 28 height 9
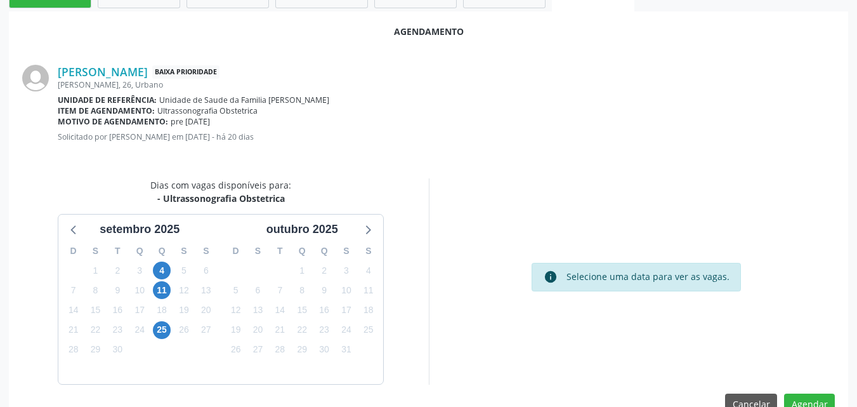
scroll to position [345, 0]
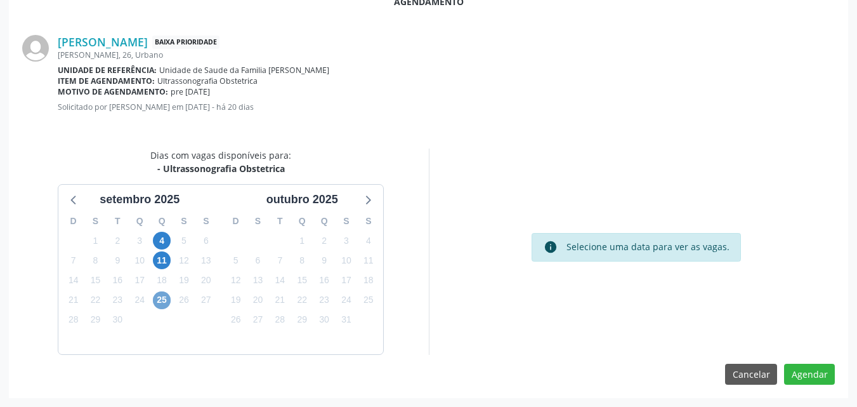
click at [159, 305] on span "25" at bounding box center [162, 300] width 18 height 18
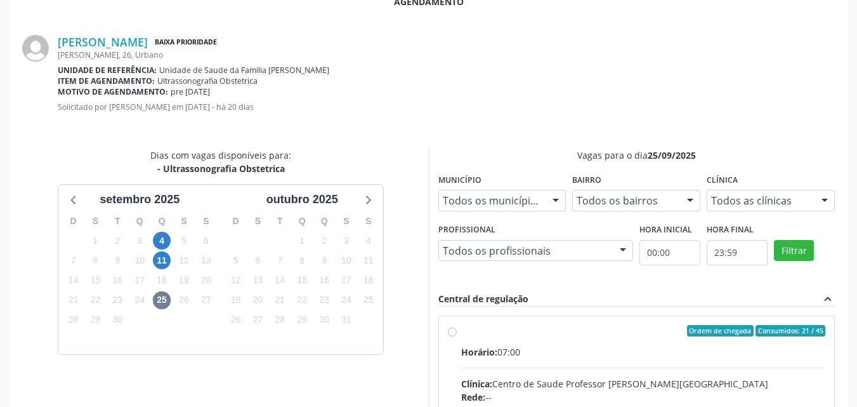
click at [457, 336] on input "Ordem de chegada Consumidos: 21 / 45 Horário: 07:00 Clínica: Centro de Saude Pr…" at bounding box center [452, 330] width 9 height 11
radio input "true"
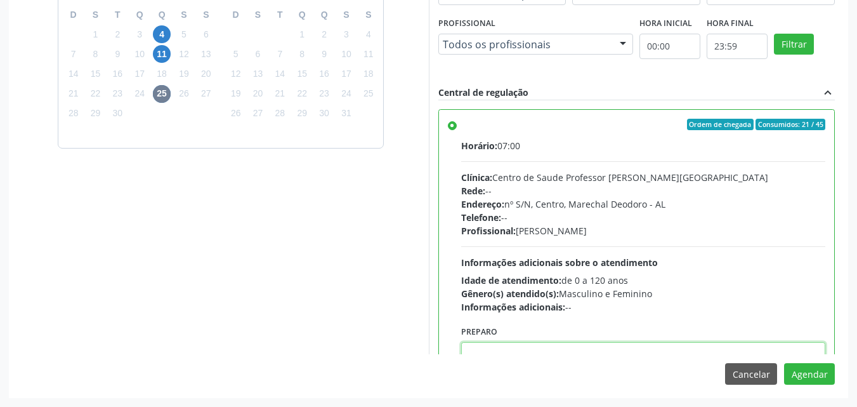
click at [619, 349] on textarea at bounding box center [643, 366] width 365 height 48
paste textarea "ATENDIMENTO REALIZADO NO CENTRO DE PARTO - MATERNIDADE"
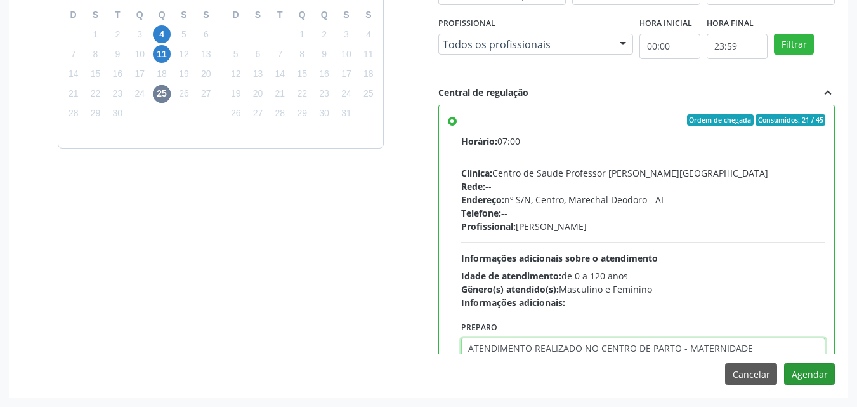
type textarea "ATENDIMENTO REALIZADO NO CENTRO DE PARTO - MATERNIDADE"
click at [813, 373] on button "Agendar" at bounding box center [809, 374] width 51 height 22
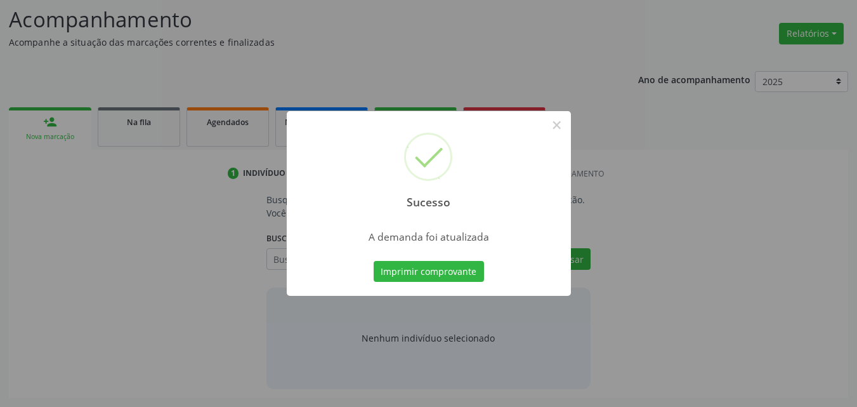
scroll to position [174, 0]
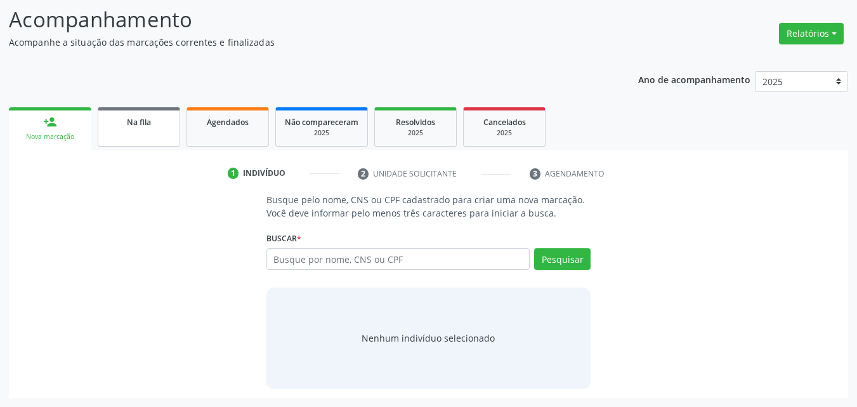
click at [151, 129] on link "Na fila" at bounding box center [139, 126] width 82 height 39
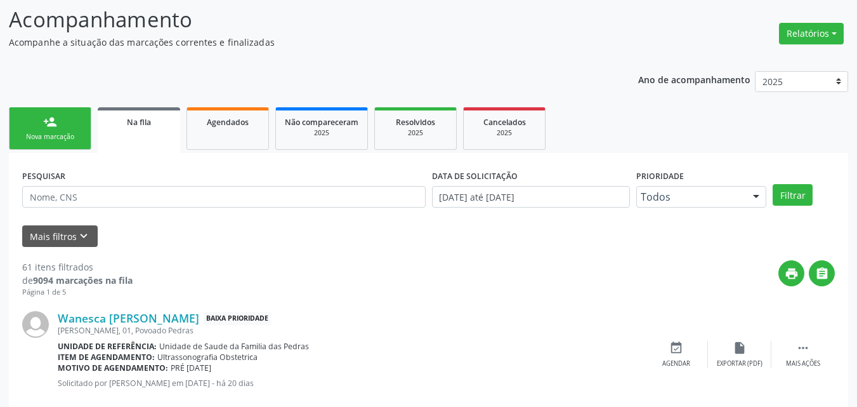
click at [232, 350] on span "Unidade de Saude da Familia das Pedras" at bounding box center [234, 346] width 150 height 11
click at [675, 352] on icon "event_available" at bounding box center [676, 348] width 14 height 14
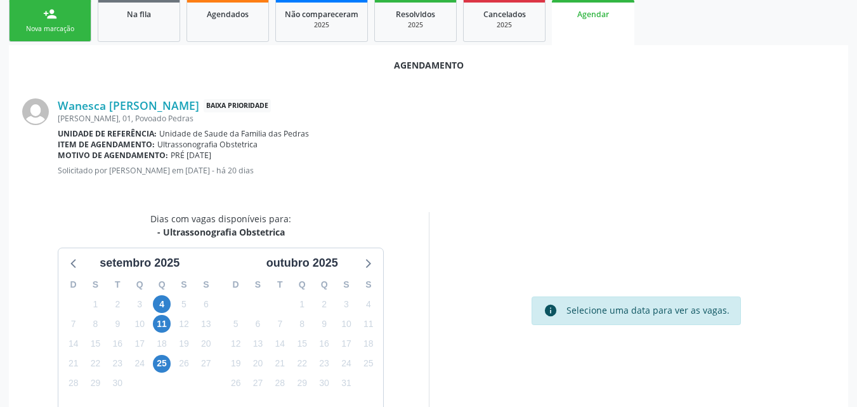
scroll to position [345, 0]
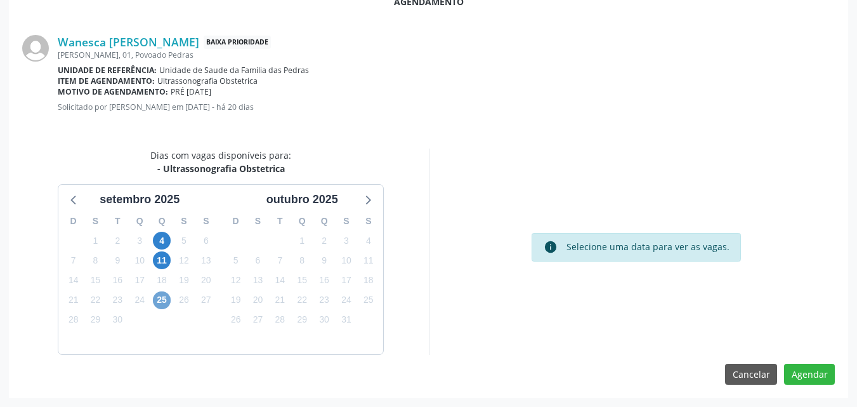
click at [166, 304] on span "25" at bounding box center [162, 300] width 18 height 18
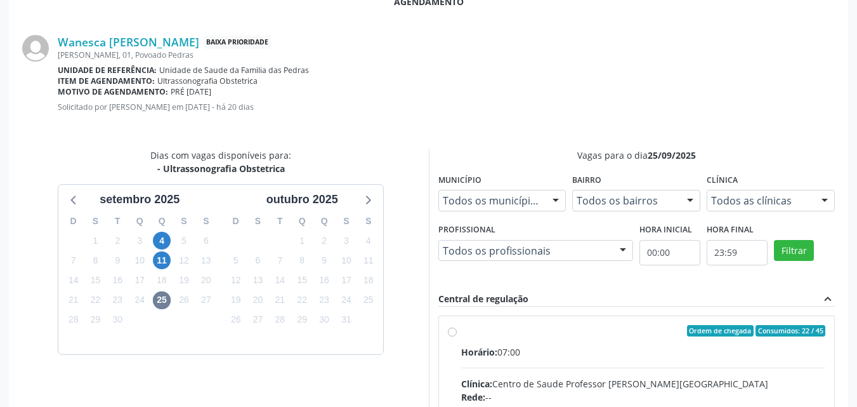
click at [647, 367] on hr at bounding box center [643, 367] width 365 height 1
click at [457, 336] on input "Ordem de chegada Consumidos: 22 / 45 Horário: 07:00 Clínica: Centro de Saude Pr…" at bounding box center [452, 330] width 9 height 11
radio input "true"
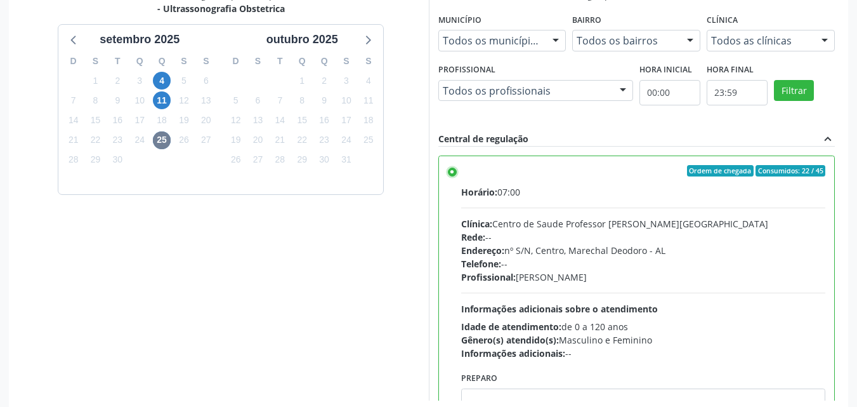
scroll to position [551, 0]
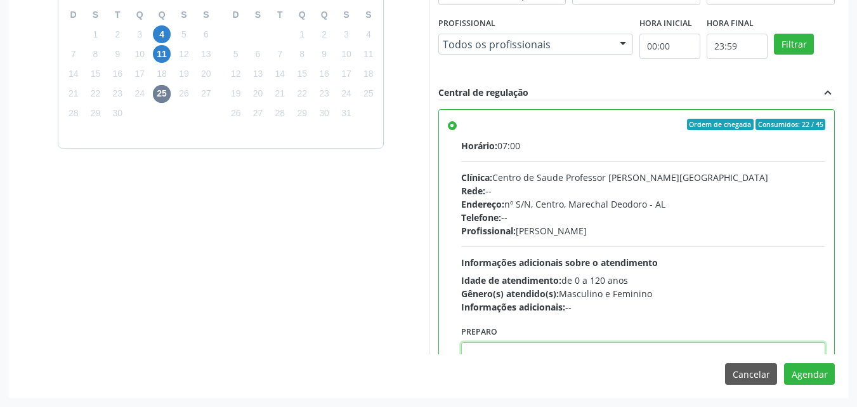
click at [778, 349] on textarea at bounding box center [643, 366] width 365 height 48
paste textarea "ATENDIMENTO REALIZADO NO CENTRO DE PARTO - MATERNIDADE"
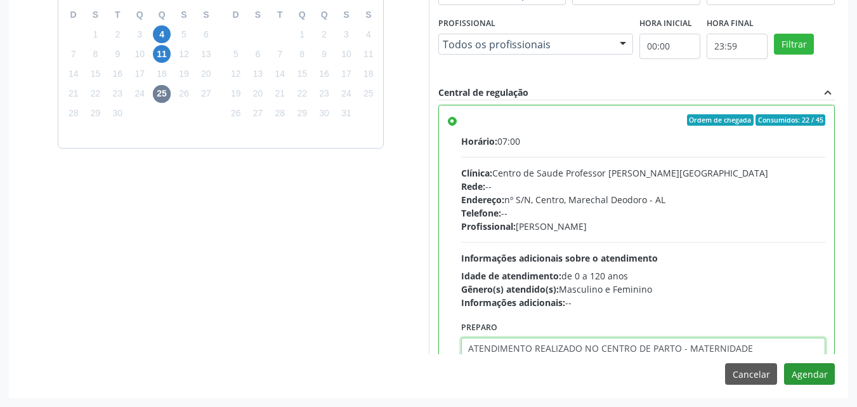
type textarea "ATENDIMENTO REALIZADO NO CENTRO DE PARTO - MATERNIDADE"
click at [794, 374] on button "Agendar" at bounding box center [809, 374] width 51 height 22
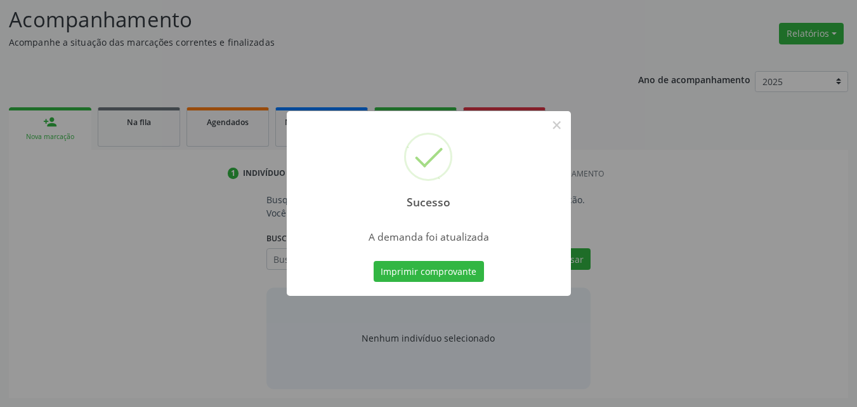
scroll to position [174, 0]
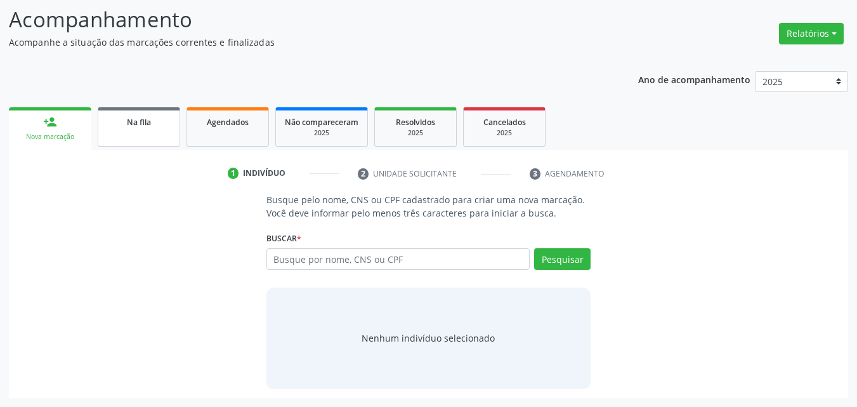
click at [126, 112] on link "Na fila" at bounding box center [139, 126] width 82 height 39
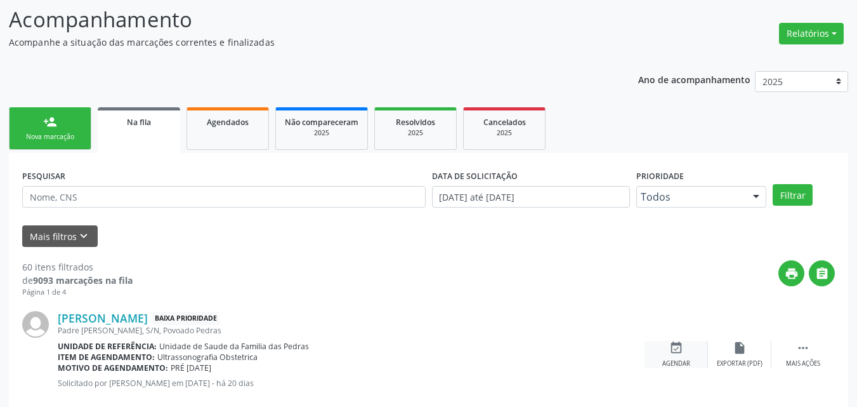
click at [674, 359] on div "Agendar" at bounding box center [676, 363] width 28 height 9
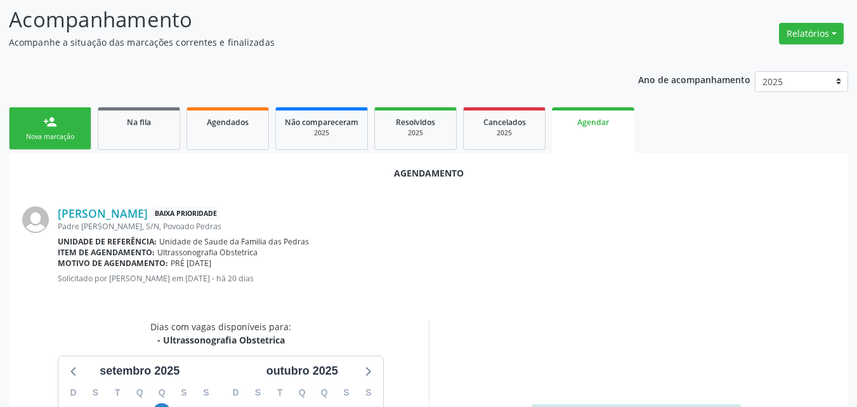
scroll to position [345, 0]
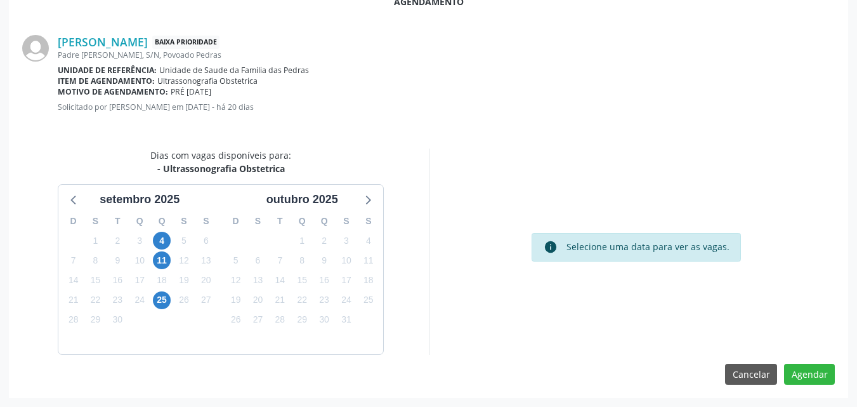
click at [170, 308] on div "25" at bounding box center [162, 300] width 18 height 20
click at [164, 302] on span "25" at bounding box center [162, 300] width 18 height 18
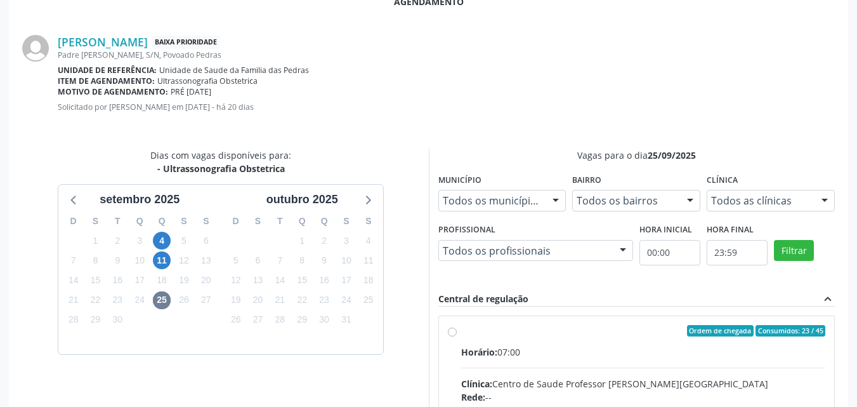
click at [627, 350] on div "Horário: 07:00" at bounding box center [643, 351] width 365 height 13
click at [457, 336] on input "Ordem de chegada Consumidos: 23 / 45 Horário: 07:00 Clínica: Centro de Saude Pr…" at bounding box center [452, 330] width 9 height 11
radio input "true"
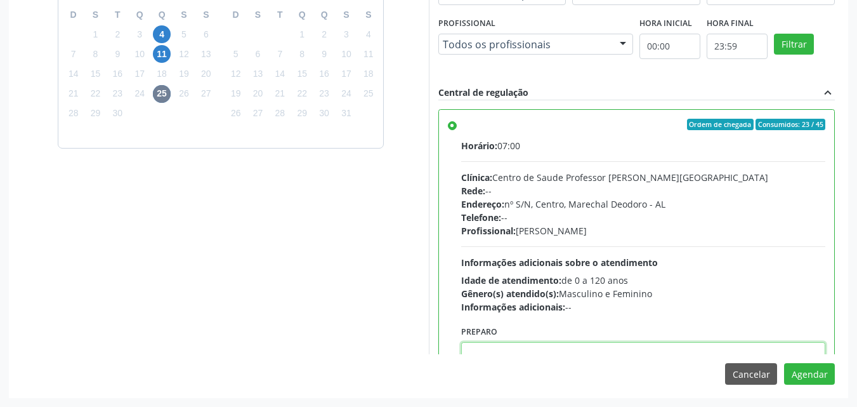
click at [710, 348] on textarea at bounding box center [643, 366] width 365 height 48
paste textarea "ATENDIMENTO REALIZADO NO CENTRO DE PARTO - MATERNIDADE"
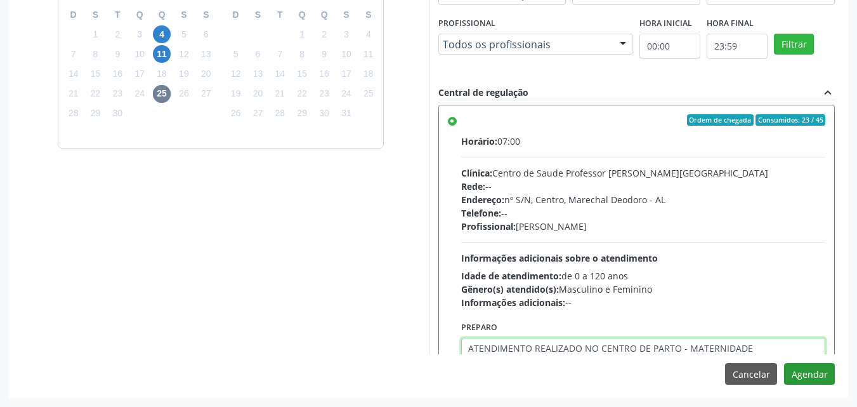
type textarea "ATENDIMENTO REALIZADO NO CENTRO DE PARTO - MATERNIDADE"
click at [794, 367] on button "Agendar" at bounding box center [809, 374] width 51 height 22
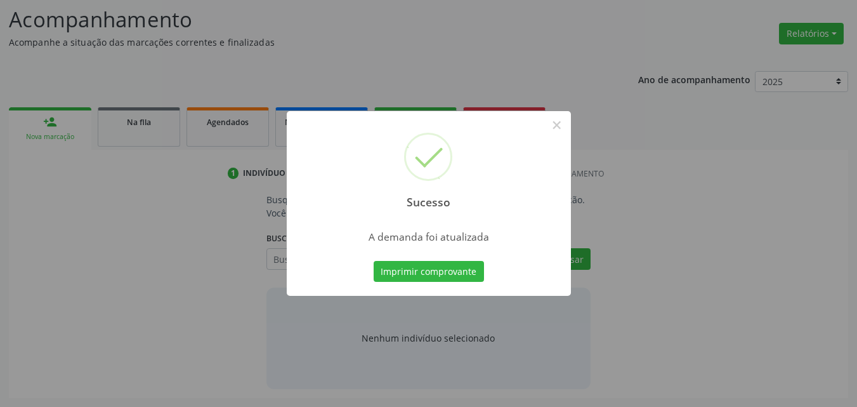
scroll to position [174, 0]
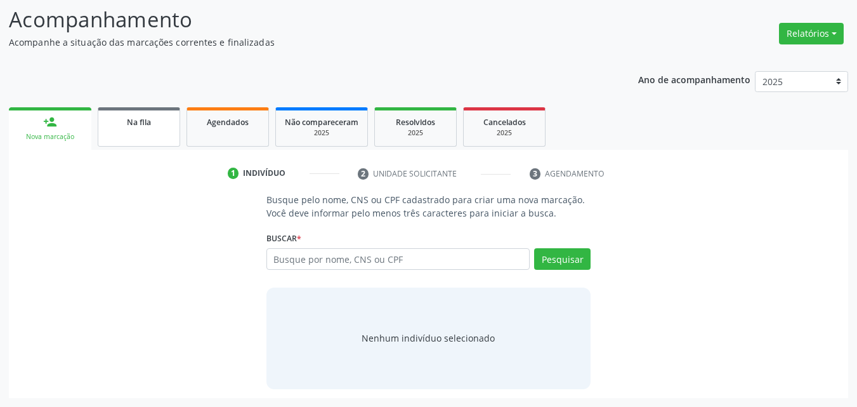
click at [123, 130] on link "Na fila" at bounding box center [139, 126] width 82 height 39
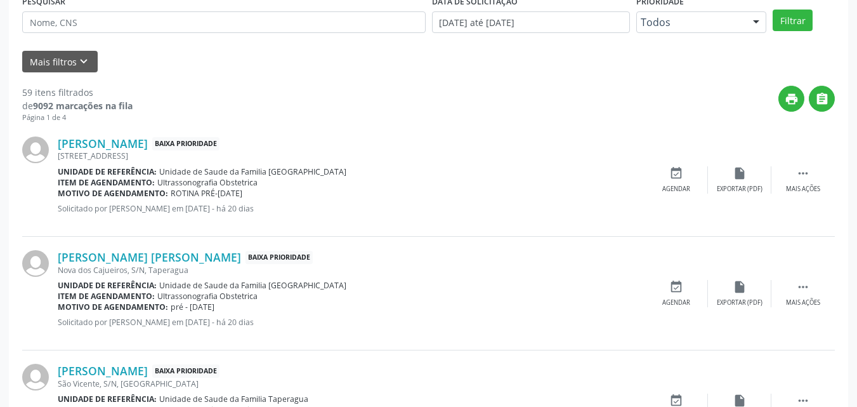
scroll to position [386, 0]
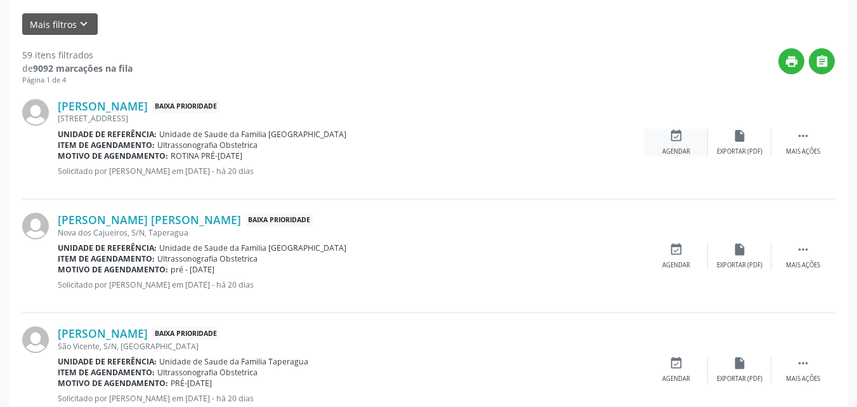
click at [680, 142] on icon "event_available" at bounding box center [676, 136] width 14 height 14
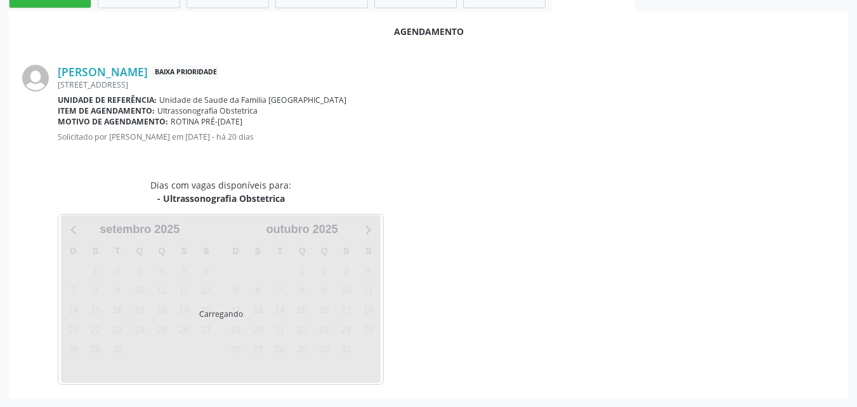
scroll to position [345, 0]
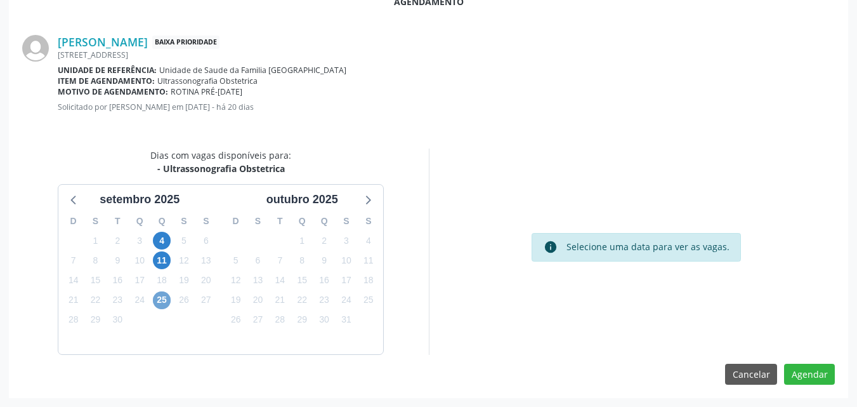
click at [161, 298] on span "25" at bounding box center [162, 300] width 18 height 18
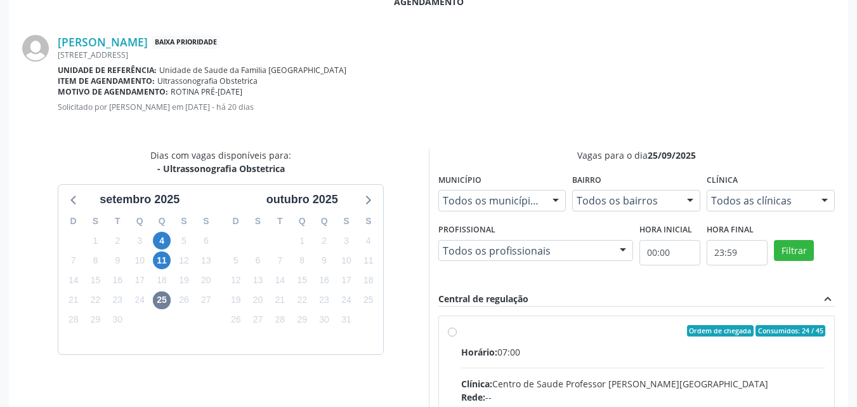
click at [457, 336] on input "Ordem de chegada Consumidos: 24 / 45 Horário: 07:00 Clínica: Centro de Saude Pr…" at bounding box center [452, 330] width 9 height 11
radio input "true"
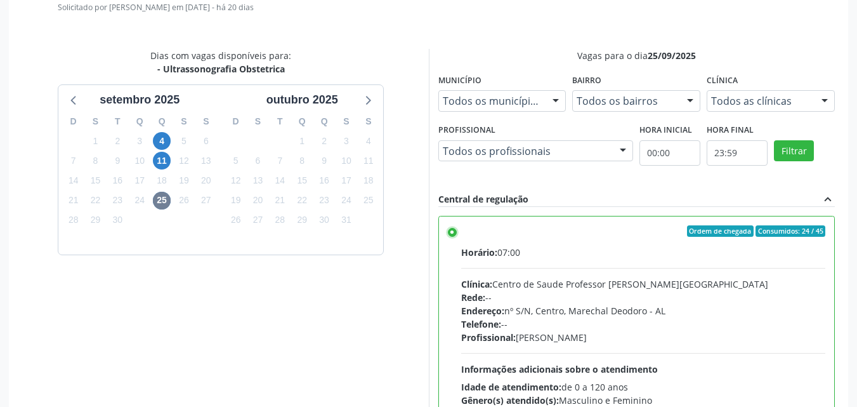
scroll to position [551, 0]
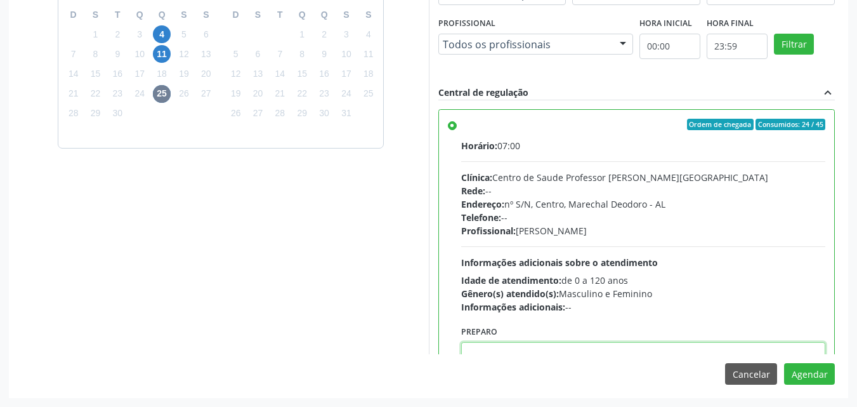
click at [683, 347] on textarea at bounding box center [643, 366] width 365 height 48
paste textarea "ATENDIMENTO REALIZADO NO CENTRO DE PARTO - MATERNIDADE"
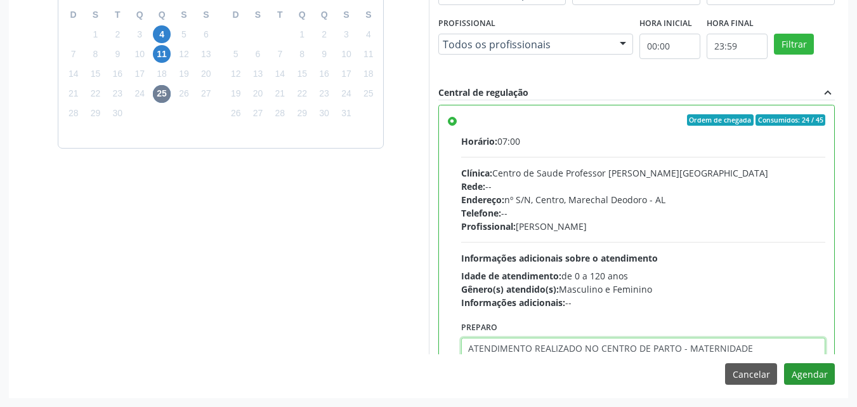
type textarea "ATENDIMENTO REALIZADO NO CENTRO DE PARTO - MATERNIDADE"
click at [815, 377] on button "Agendar" at bounding box center [809, 374] width 51 height 22
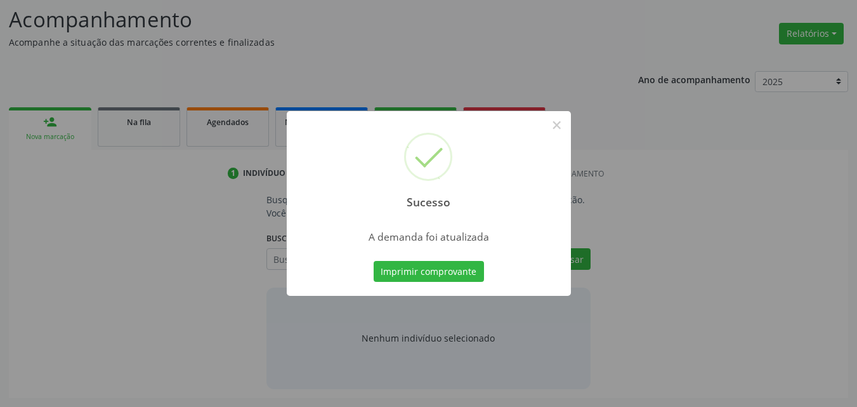
scroll to position [174, 0]
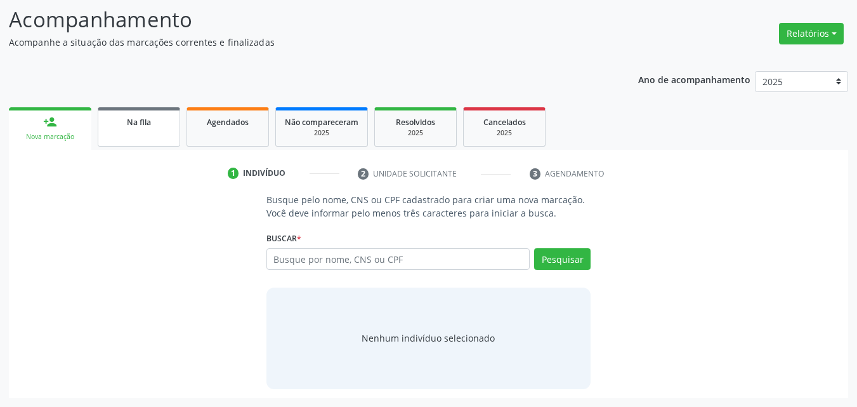
click at [143, 141] on link "Na fila" at bounding box center [139, 126] width 82 height 39
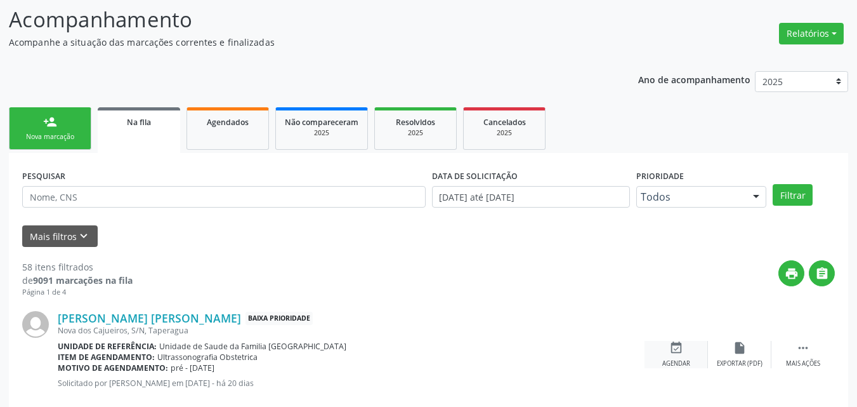
click at [681, 362] on div "Agendar" at bounding box center [676, 363] width 28 height 9
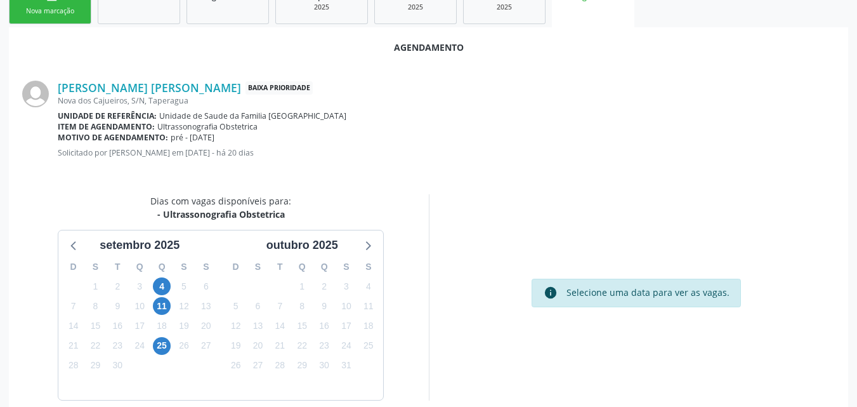
scroll to position [345, 0]
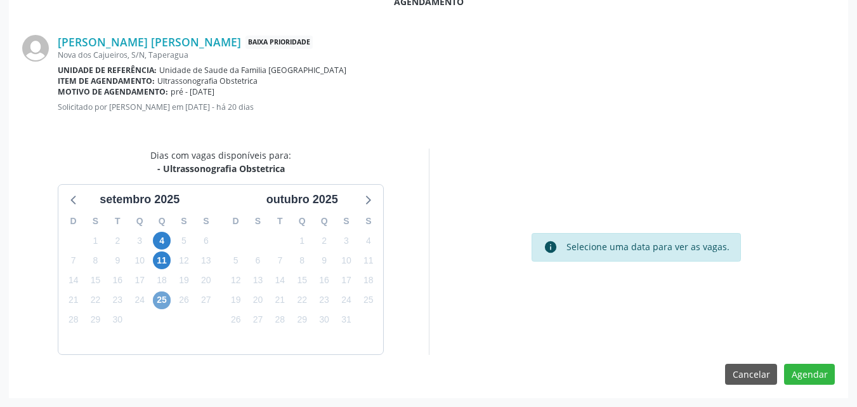
click at [159, 299] on span "25" at bounding box center [162, 300] width 18 height 18
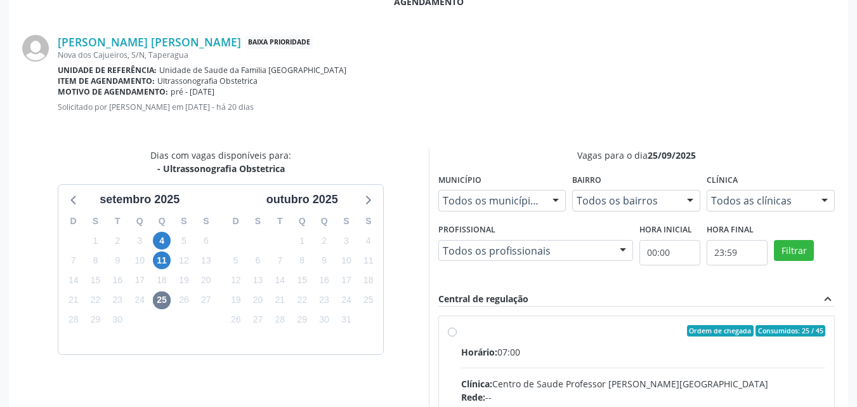
click at [547, 353] on div "Horário: 07:00" at bounding box center [643, 351] width 365 height 13
click at [457, 336] on input "Ordem de chegada Consumidos: 25 / 45 Horário: 07:00 Clínica: Centro de Saude Pr…" at bounding box center [452, 330] width 9 height 11
radio input "true"
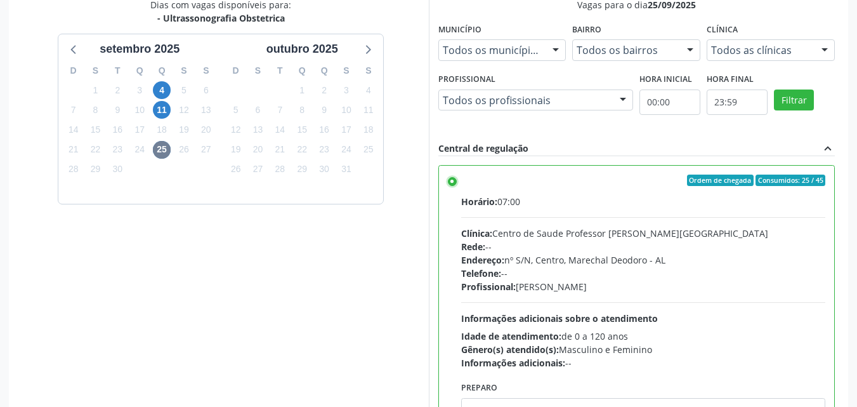
scroll to position [551, 0]
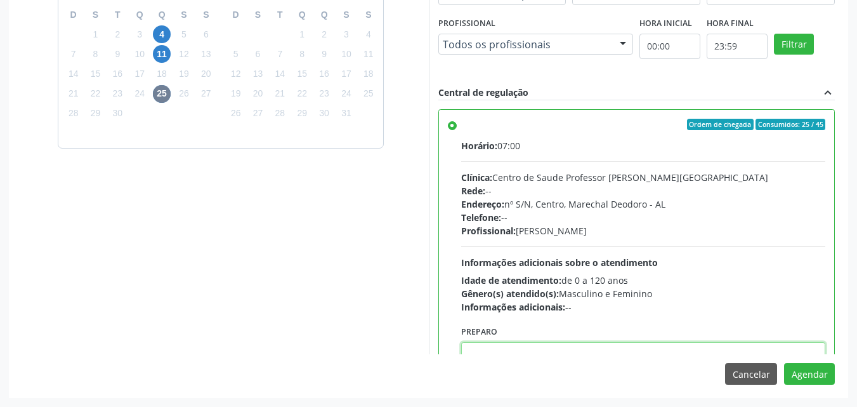
click at [582, 352] on textarea at bounding box center [643, 366] width 365 height 48
paste textarea "ATENDIMENTO REALIZADO NO CENTRO DE PARTO - MATERNIDADE"
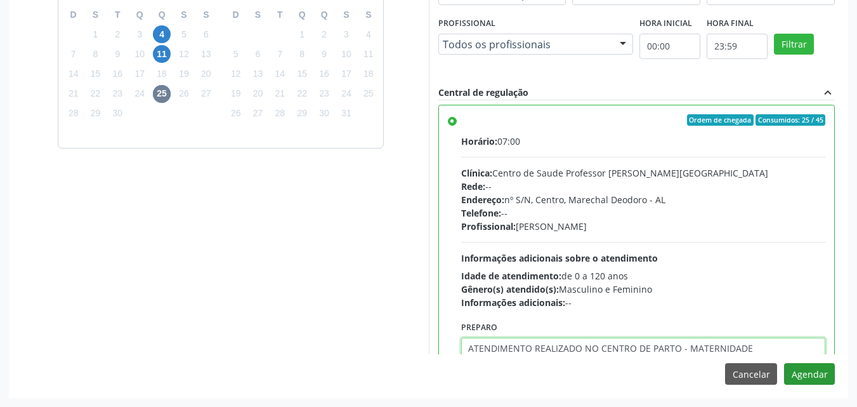
type textarea "ATENDIMENTO REALIZADO NO CENTRO DE PARTO - MATERNIDADE"
click at [818, 372] on button "Agendar" at bounding box center [809, 374] width 51 height 22
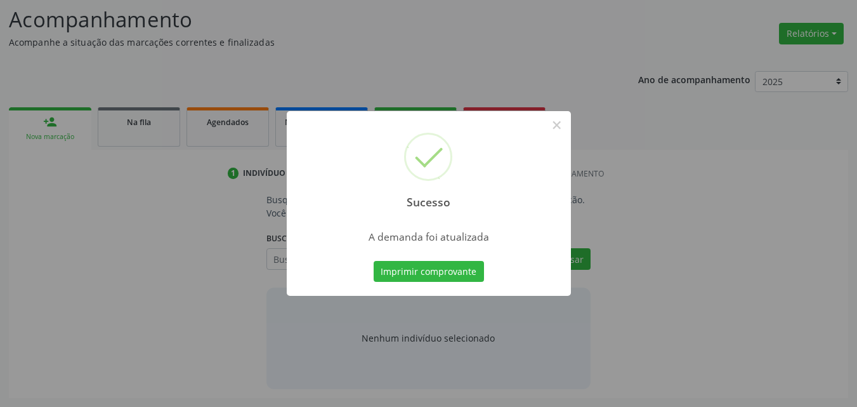
scroll to position [174, 0]
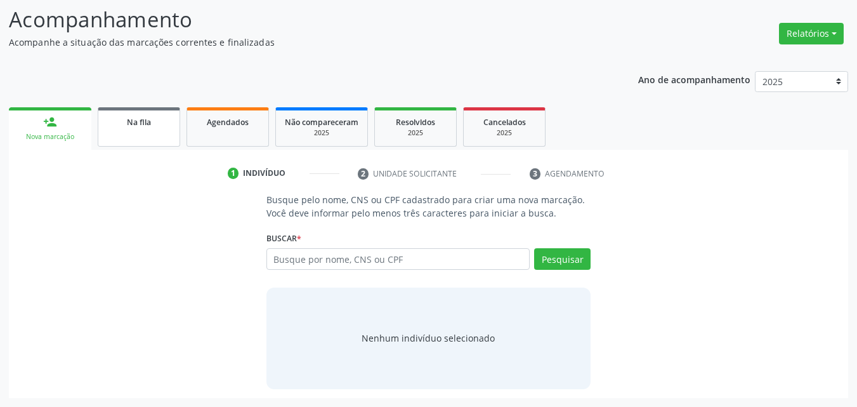
click at [133, 121] on span "Na fila" at bounding box center [139, 122] width 24 height 11
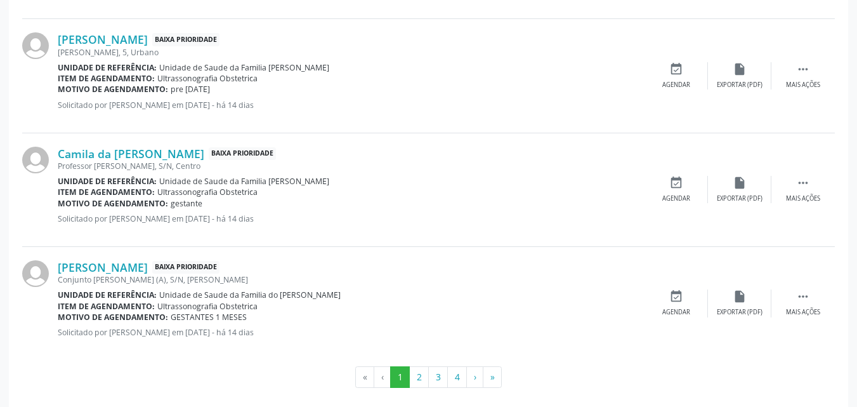
scroll to position [1839, 0]
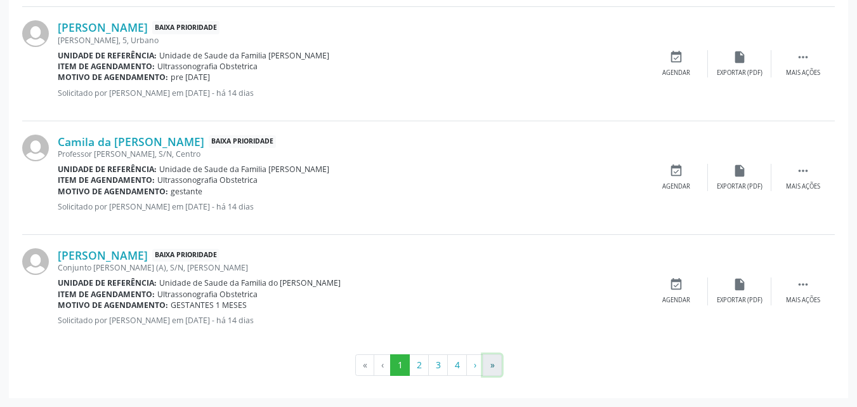
click at [496, 367] on button "»" at bounding box center [492, 365] width 19 height 22
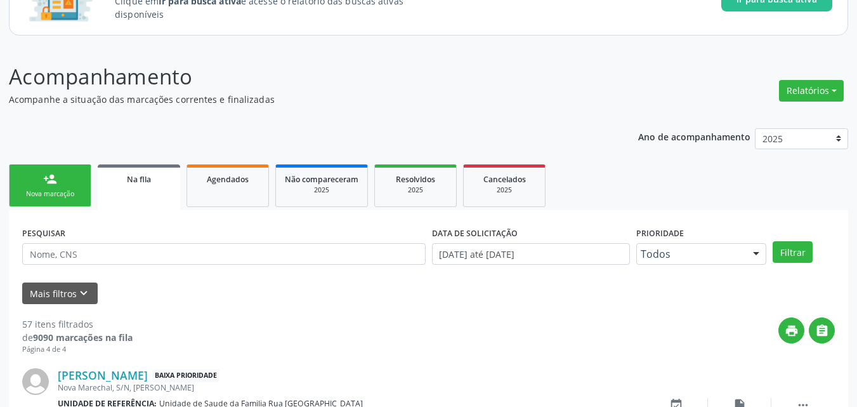
scroll to position [1498, 0]
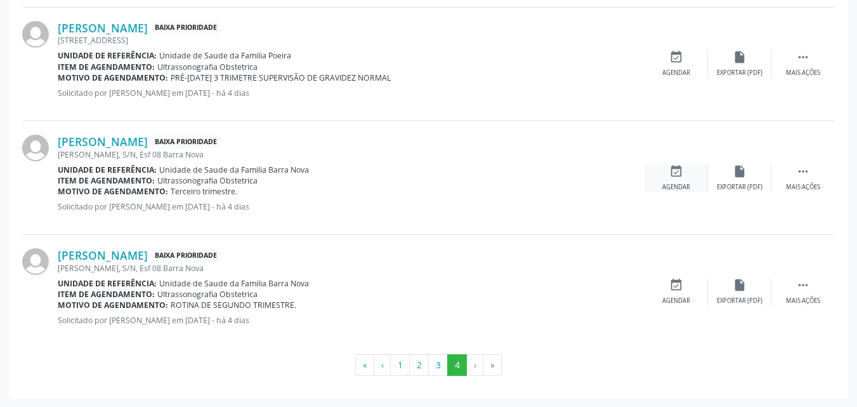
click at [675, 180] on div "event_available Agendar" at bounding box center [675, 177] width 63 height 27
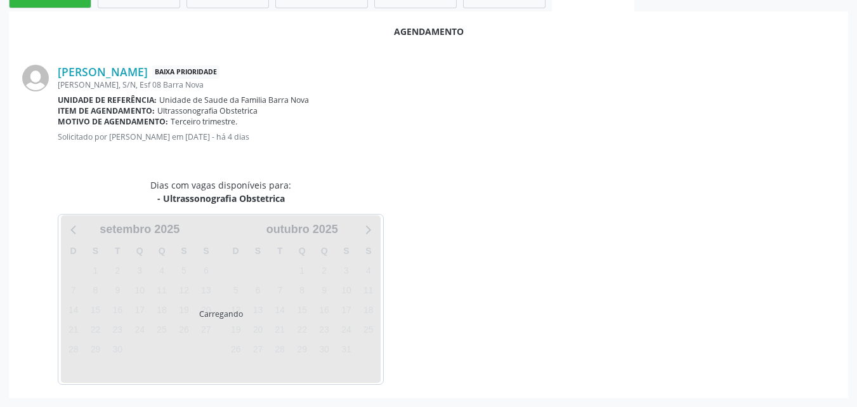
scroll to position [315, 0]
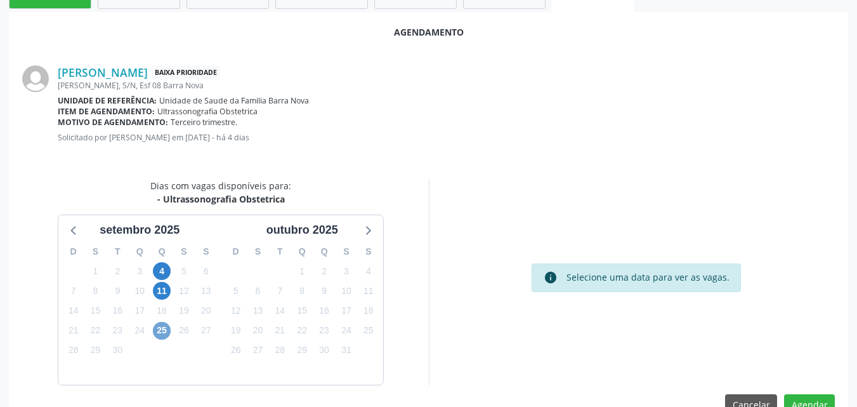
click at [162, 332] on span "25" at bounding box center [162, 331] width 18 height 18
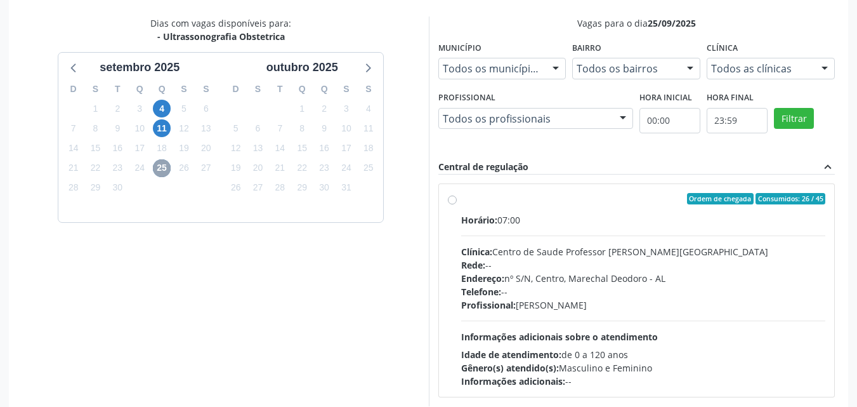
scroll to position [506, 0]
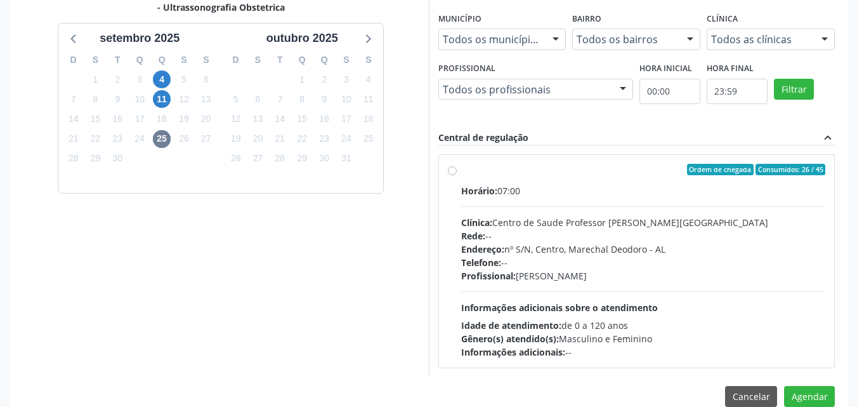
click at [540, 257] on div "Telefone: --" at bounding box center [643, 262] width 365 height 13
click at [457, 175] on input "Ordem de chegada Consumidos: 26 / 45 Horário: 07:00 Clínica: Centro de Saude Pr…" at bounding box center [452, 169] width 9 height 11
radio input "true"
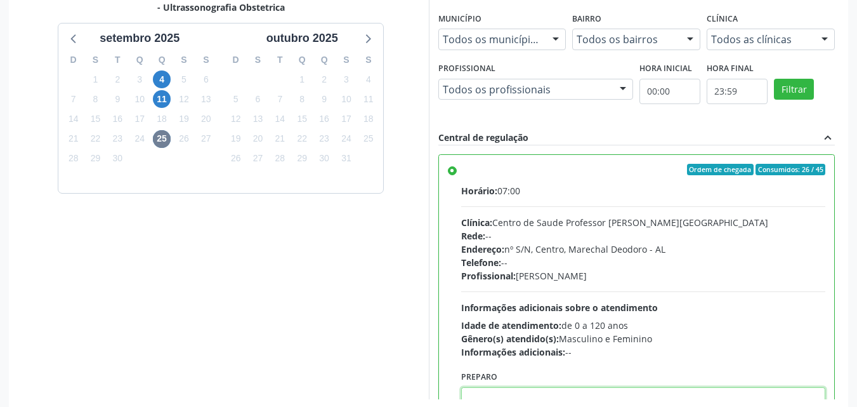
click at [570, 393] on textarea at bounding box center [643, 411] width 365 height 48
paste textarea "ATENDIMENTO REALIZADO NO CENTRO DE PARTO - MATERNIDADE"
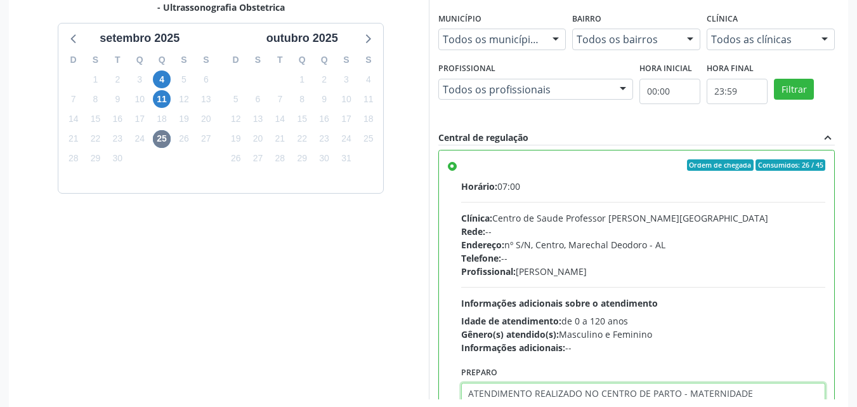
scroll to position [551, 0]
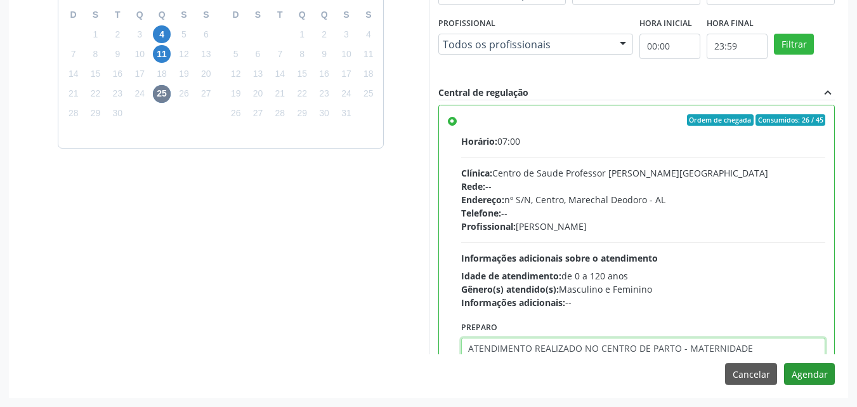
type textarea "ATENDIMENTO REALIZADO NO CENTRO DE PARTO - MATERNIDADE"
click at [801, 372] on button "Agendar" at bounding box center [809, 374] width 51 height 22
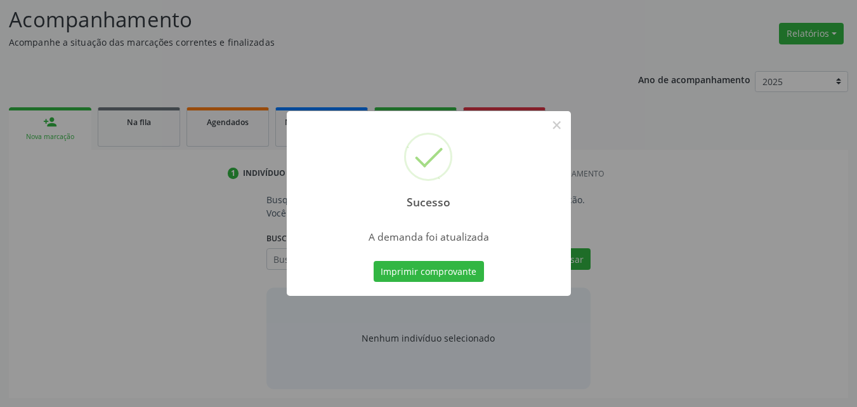
scroll to position [174, 0]
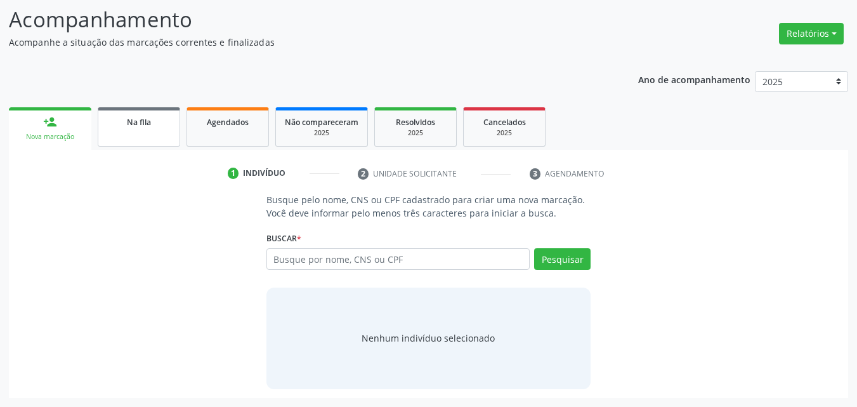
click at [123, 124] on div "Na fila" at bounding box center [138, 121] width 63 height 13
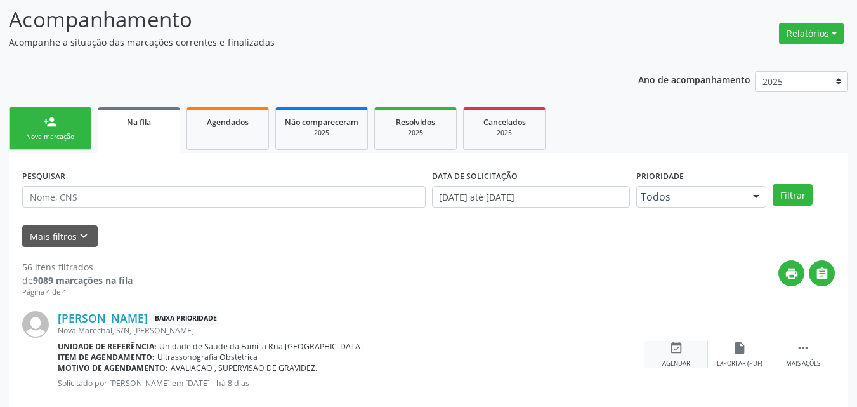
click at [676, 354] on icon "event_available" at bounding box center [676, 348] width 14 height 14
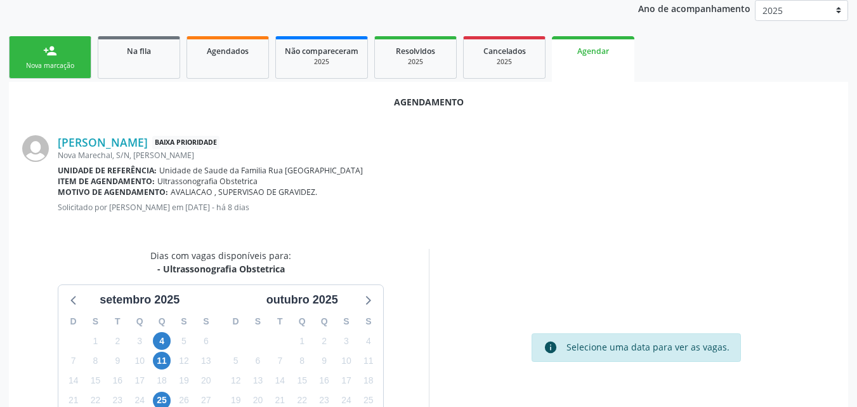
scroll to position [345, 0]
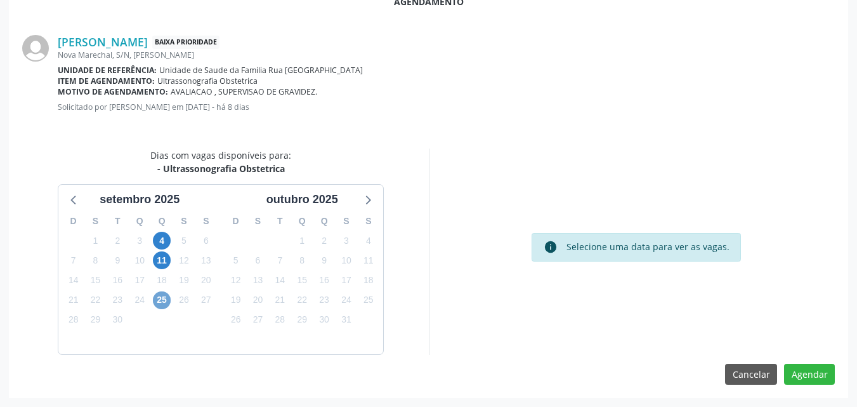
click at [167, 303] on span "25" at bounding box center [162, 300] width 18 height 18
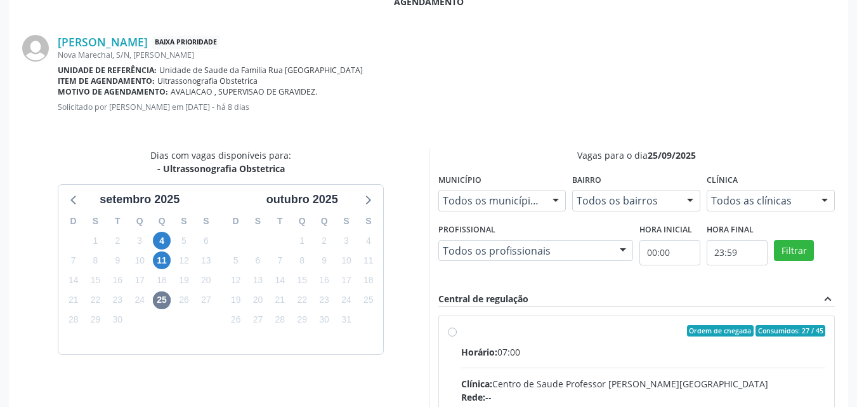
click at [582, 350] on div "Horário: 07:00" at bounding box center [643, 351] width 365 height 13
click at [457, 336] on input "Ordem de chegada Consumidos: 27 / 45 Horário: 07:00 Clínica: Centro de Saude Pr…" at bounding box center [452, 330] width 9 height 11
radio input "true"
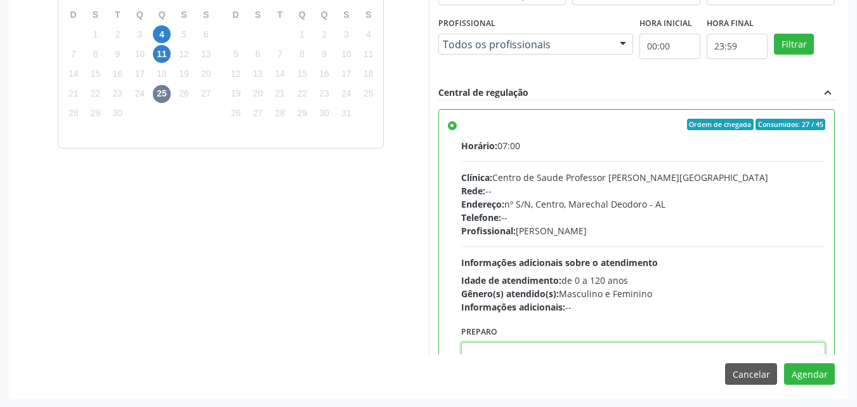
click at [764, 349] on textarea at bounding box center [643, 366] width 365 height 48
paste textarea "ATENDIMENTO REALIZADO NO CENTRO DE PARTO - MATERNIDADE"
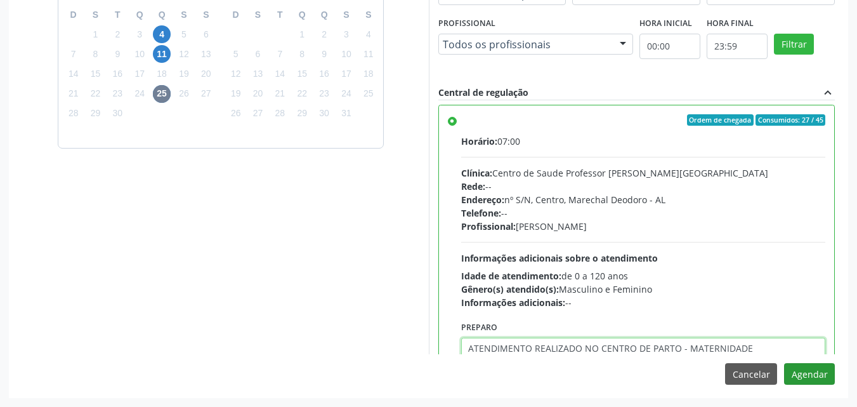
type textarea "ATENDIMENTO REALIZADO NO CENTRO DE PARTO - MATERNIDADE"
click at [792, 375] on button "Agendar" at bounding box center [809, 374] width 51 height 22
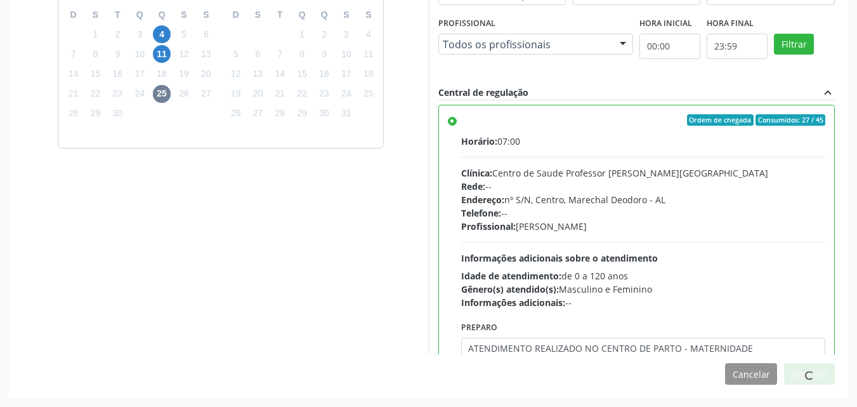
scroll to position [174, 0]
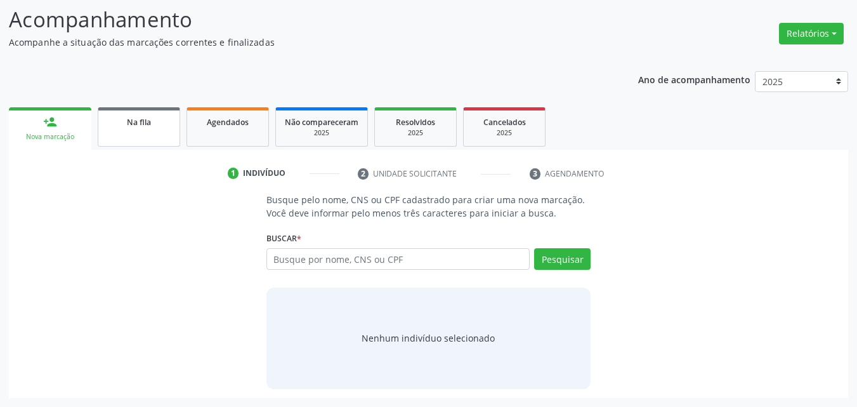
click at [156, 108] on link "Na fila" at bounding box center [139, 126] width 82 height 39
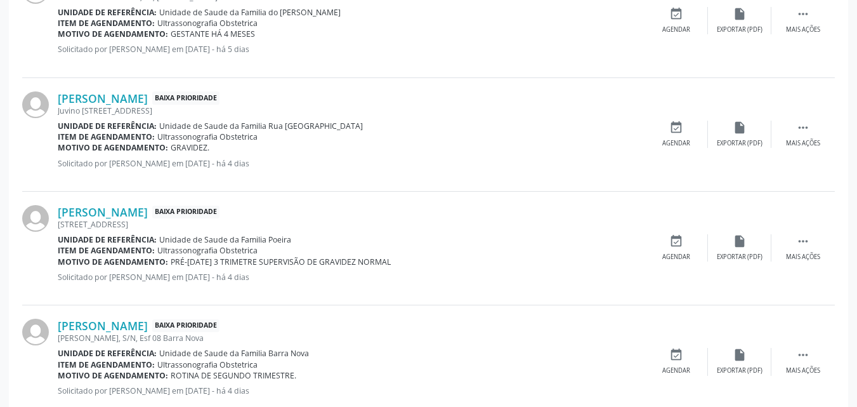
scroll to position [1198, 0]
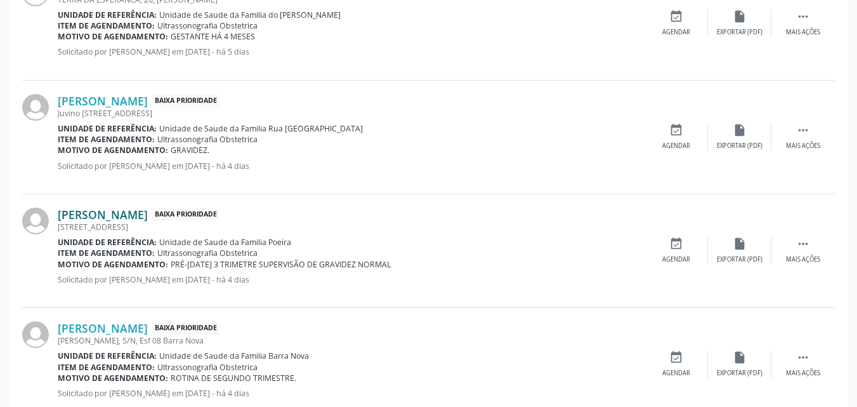
click at [148, 216] on link "Hallana Herlley dos Santos Lima" at bounding box center [103, 214] width 90 height 14
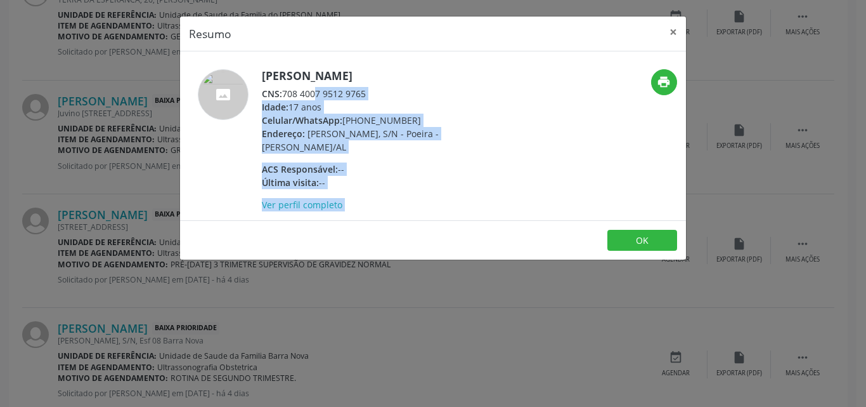
drag, startPoint x: 284, startPoint y: 93, endPoint x: 523, endPoint y: 84, distance: 239.3
click at [523, 84] on div "Hallana Herlley dos Santos Lima CNS: 708 4007 9512 9765 Idade: 17 anos Celular/…" at bounding box center [433, 140] width 506 height 142
click at [523, 84] on div "print" at bounding box center [602, 140] width 169 height 142
drag, startPoint x: 284, startPoint y: 94, endPoint x: 405, endPoint y: 92, distance: 121.2
click at [405, 92] on div "CNS: 708 4007 9512 9765" at bounding box center [385, 93] width 247 height 13
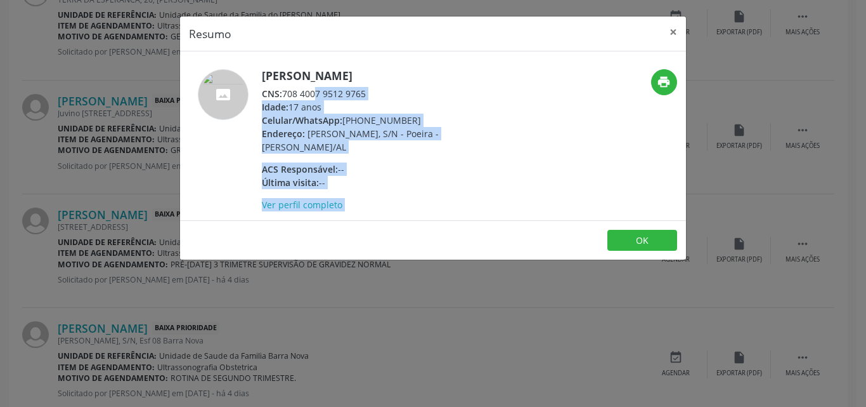
copy div "708 4007 9512 9765"
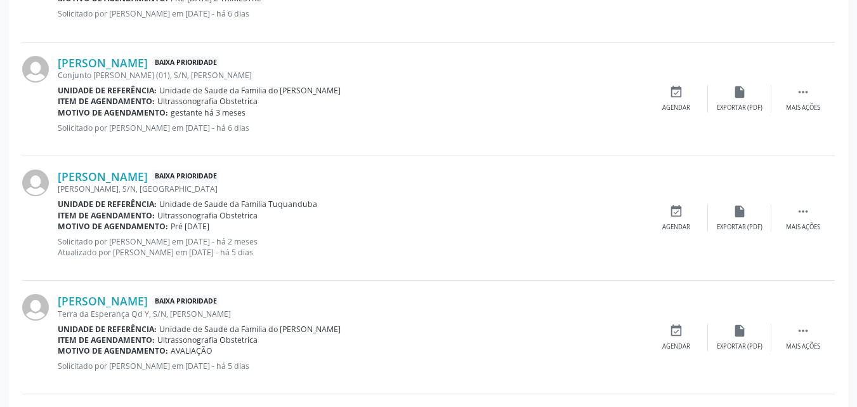
scroll to position [751, 0]
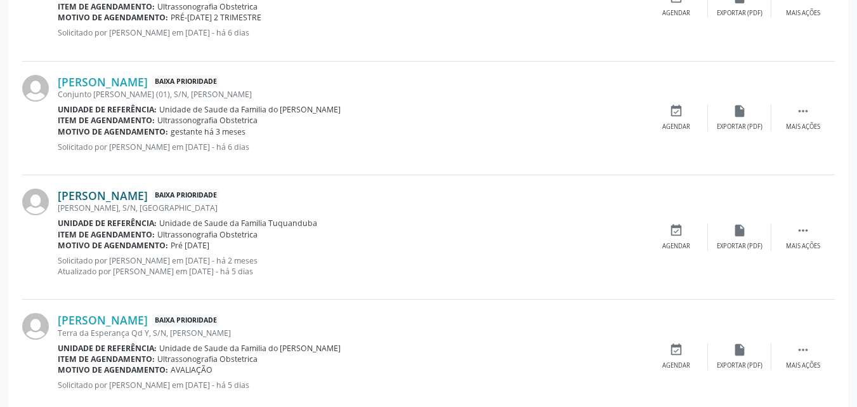
click at [148, 200] on link "Emmylly Kaylane da Silva Santos" at bounding box center [103, 195] width 90 height 14
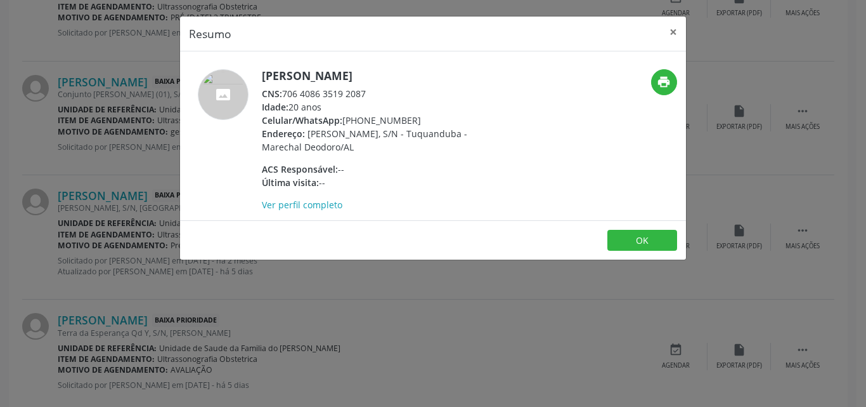
drag, startPoint x: 285, startPoint y: 95, endPoint x: 383, endPoint y: 94, distance: 98.3
click at [383, 94] on div "CNS: 706 4086 3519 2087" at bounding box center [385, 93] width 247 height 13
copy div "706 4086 3519 2087"
click at [132, 172] on div "Resumo × Emmylly Kaylane da Silva Santos CNS: 706 4086 3519 2087 Idade: 20 anos…" at bounding box center [433, 203] width 866 height 407
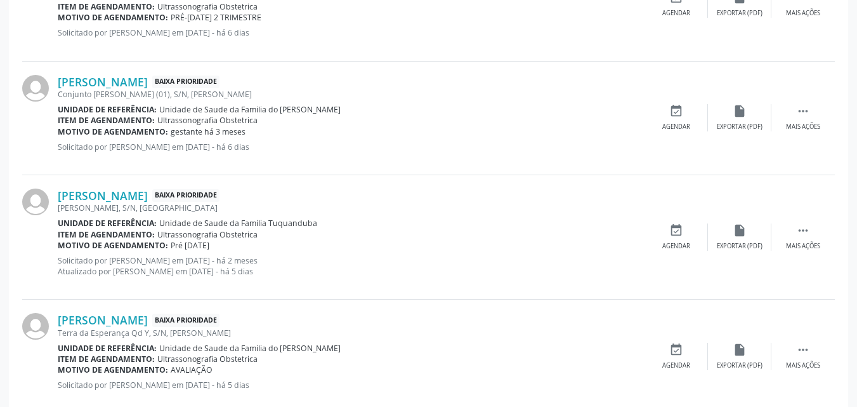
drag, startPoint x: 239, startPoint y: 261, endPoint x: 278, endPoint y: 261, distance: 40.0
click at [278, 261] on p "Solicitado por Manoel Santos de Araújo Júnior em 17/07/2025 - há 2 meses Atuali…" at bounding box center [351, 266] width 587 height 22
click at [674, 245] on div "Agendar" at bounding box center [676, 246] width 28 height 9
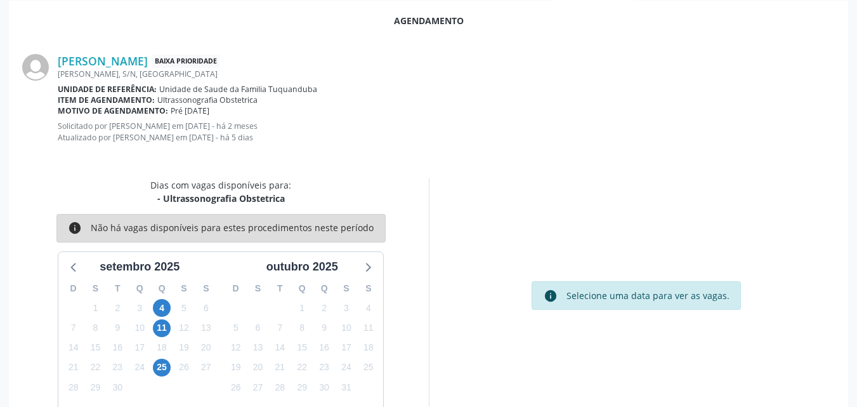
scroll to position [356, 0]
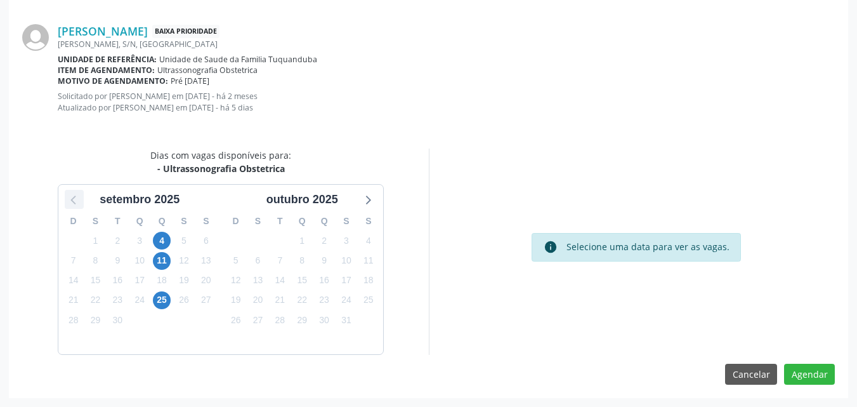
click at [74, 203] on icon at bounding box center [73, 199] width 5 height 9
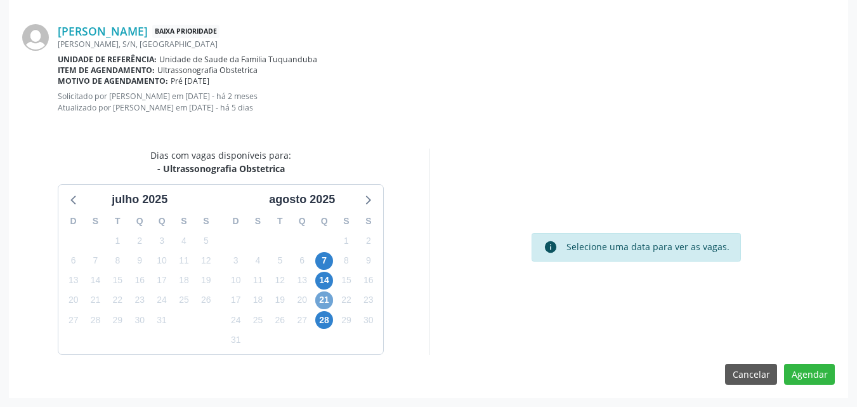
click at [318, 302] on span "21" at bounding box center [324, 300] width 18 height 18
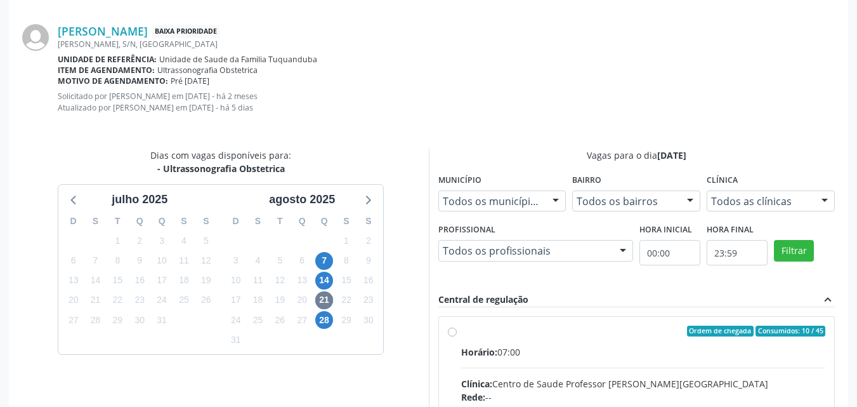
click at [588, 350] on div "Horário: 07:00" at bounding box center [643, 351] width 365 height 13
click at [457, 337] on input "Ordem de chegada Consumidos: 10 / 45 Horário: 07:00 Clínica: Centro de Saude Pr…" at bounding box center [452, 330] width 9 height 11
radio input "true"
click at [588, 350] on div "Horário: 07:00" at bounding box center [643, 351] width 365 height 13
click at [457, 337] on input "Ordem de chegada Consumidos: 10 / 45 Horário: 07:00 Clínica: Centro de Saude Pr…" at bounding box center [452, 330] width 9 height 11
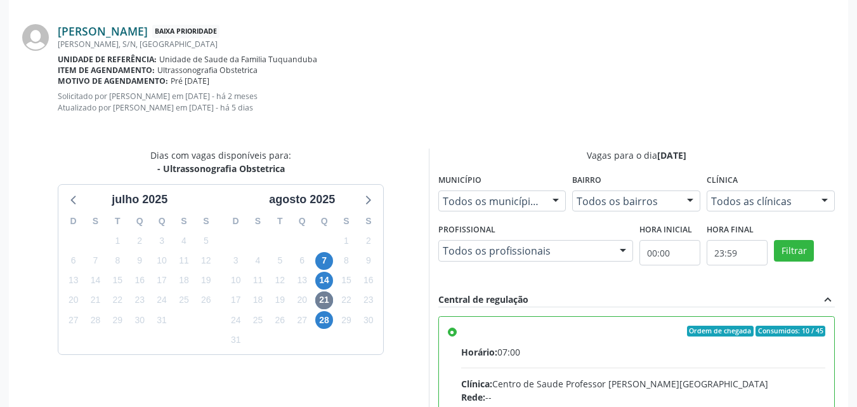
click at [148, 34] on link "Emmylly Kaylane da Silva Santos" at bounding box center [103, 31] width 90 height 14
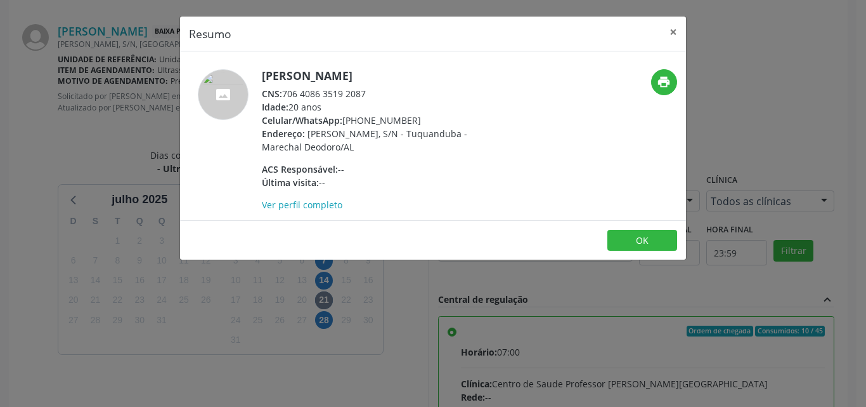
drag, startPoint x: 285, startPoint y: 93, endPoint x: 369, endPoint y: 98, distance: 84.6
click at [369, 98] on div "CNS: 706 4086 3519 2087" at bounding box center [385, 93] width 247 height 13
copy div "706 4086 3519 2087"
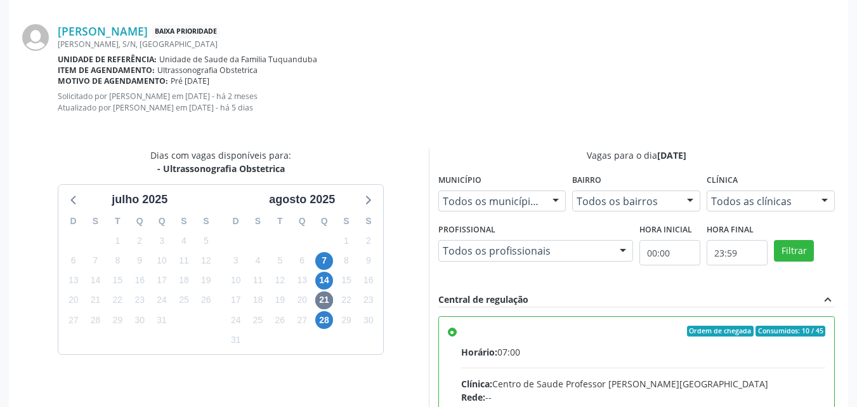
scroll to position [562, 0]
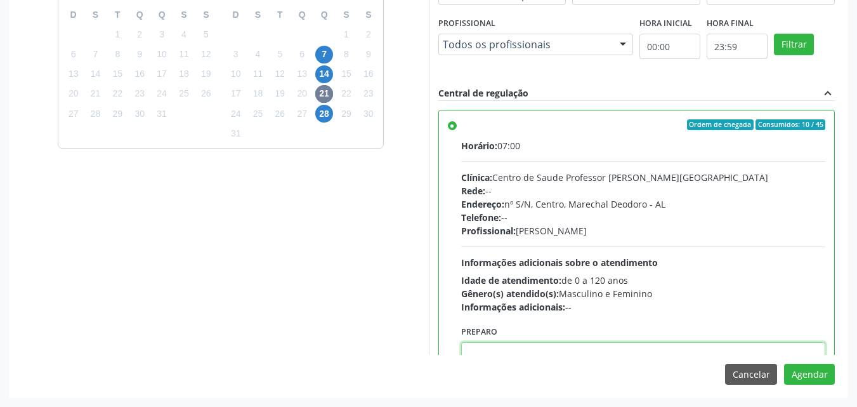
click at [696, 348] on textarea at bounding box center [643, 366] width 365 height 48
click at [833, 382] on button "Agendar" at bounding box center [809, 374] width 51 height 22
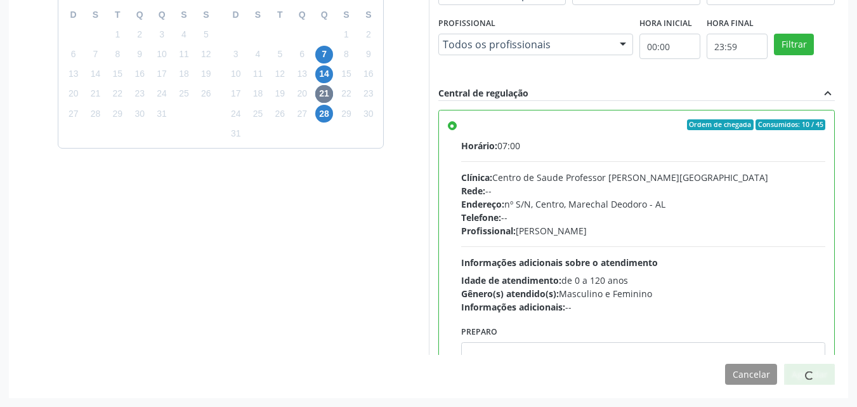
scroll to position [174, 0]
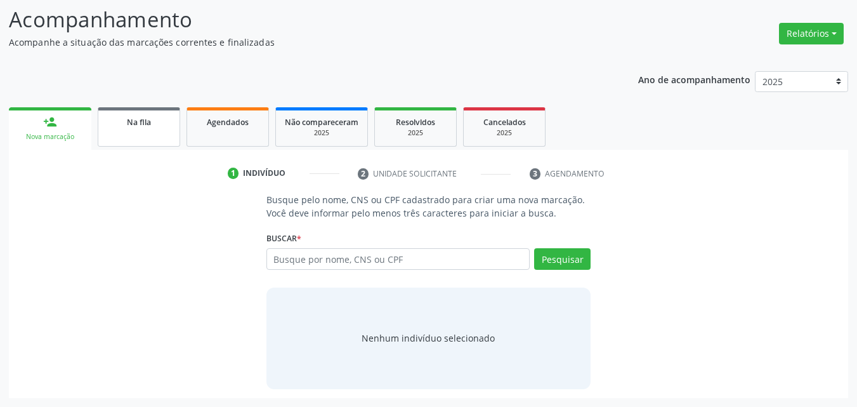
click at [147, 128] on link "Na fila" at bounding box center [139, 126] width 82 height 39
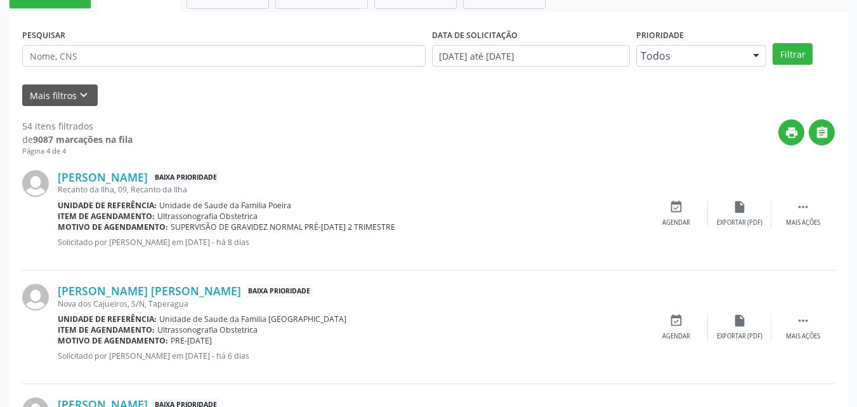
scroll to position [317, 0]
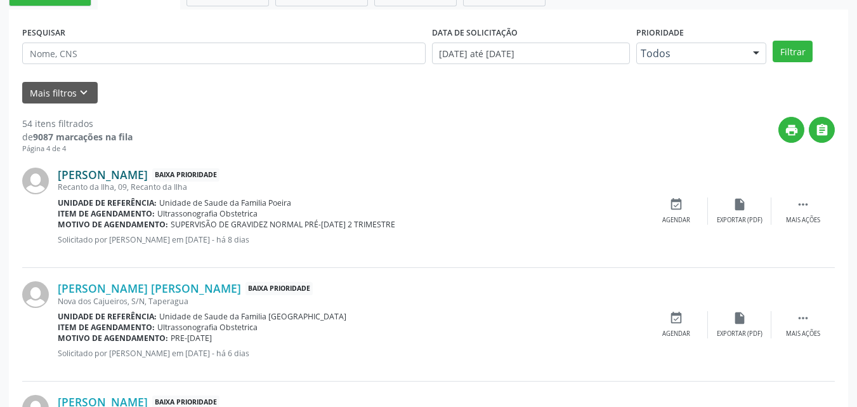
click at [148, 175] on link "Maria Analice da Silva" at bounding box center [103, 174] width 90 height 14
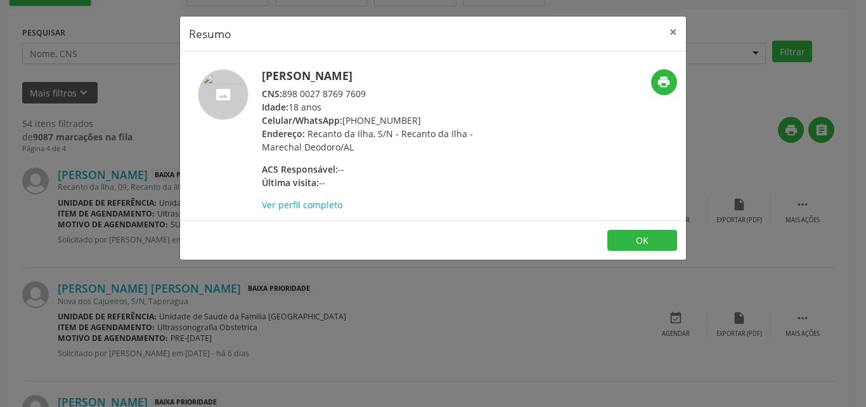
drag, startPoint x: 285, startPoint y: 91, endPoint x: 378, endPoint y: 86, distance: 92.8
click at [378, 86] on div "Maria Analice da Silva CNS: 898 0027 8769 7609 Idade: 18 anos Celular/WhatsApp:…" at bounding box center [385, 140] width 247 height 142
copy div "898 0027 8769 7609"
click at [62, 171] on div "Resumo × Maria Analice da Silva CNS: 898 0027 8769 7609 Idade: 18 anos Celular/…" at bounding box center [433, 203] width 866 height 407
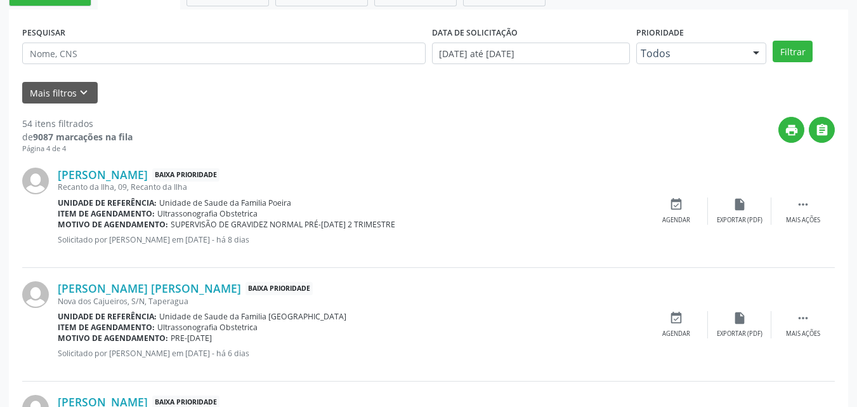
drag, startPoint x: 241, startPoint y: 239, endPoint x: 291, endPoint y: 239, distance: 50.1
click at [291, 239] on p "Solicitado por Anayara Marcelly da Silva Lopes em 08/09/2025 - há 8 dias" at bounding box center [351, 239] width 587 height 11
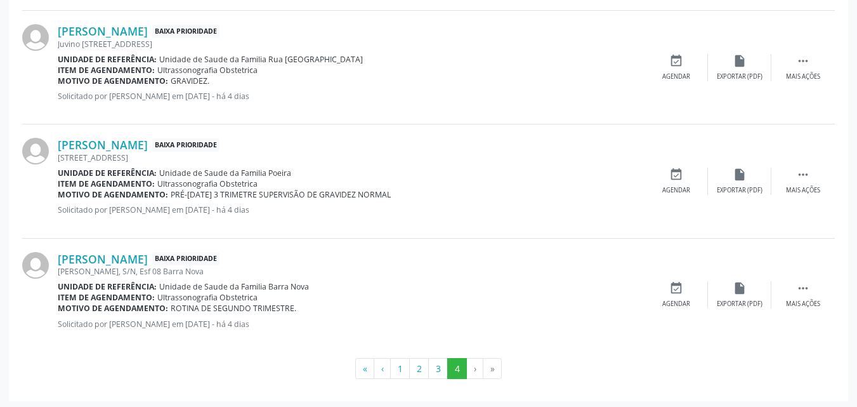
scroll to position [1146, 0]
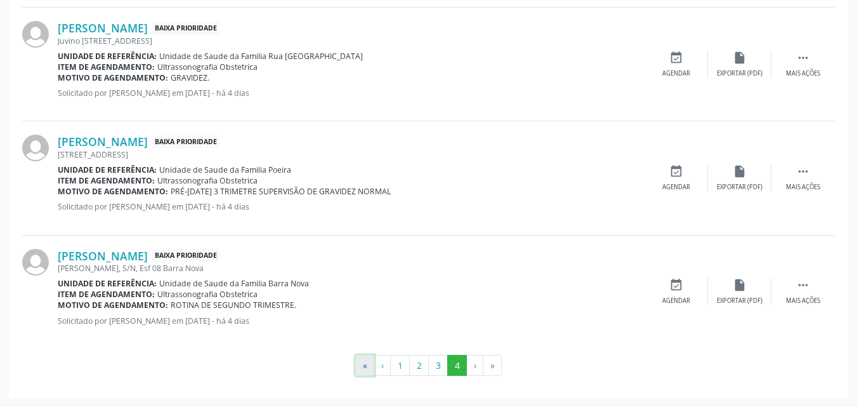
click at [360, 365] on button "«" at bounding box center [364, 366] width 19 height 22
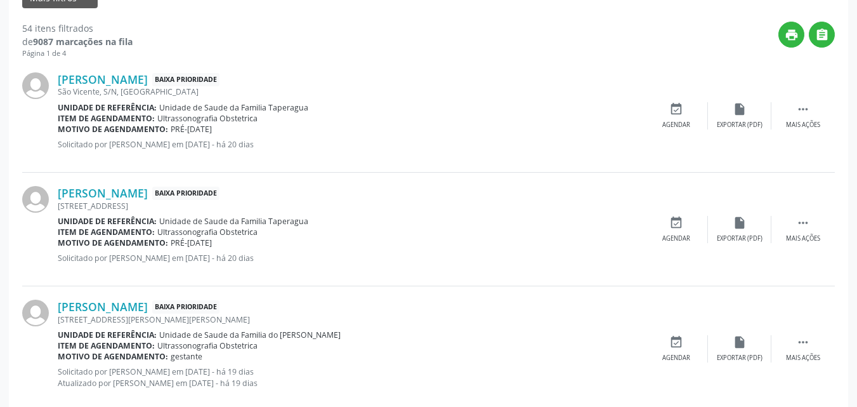
scroll to position [402, 0]
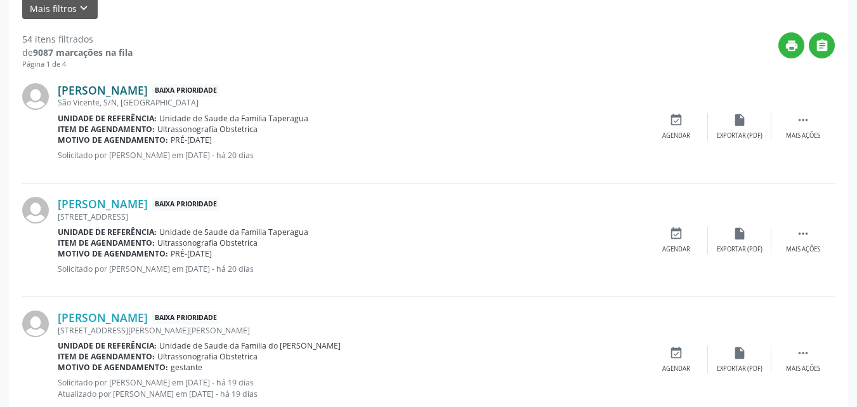
click at [98, 89] on link "Clivia Santos Nascimento" at bounding box center [103, 90] width 90 height 14
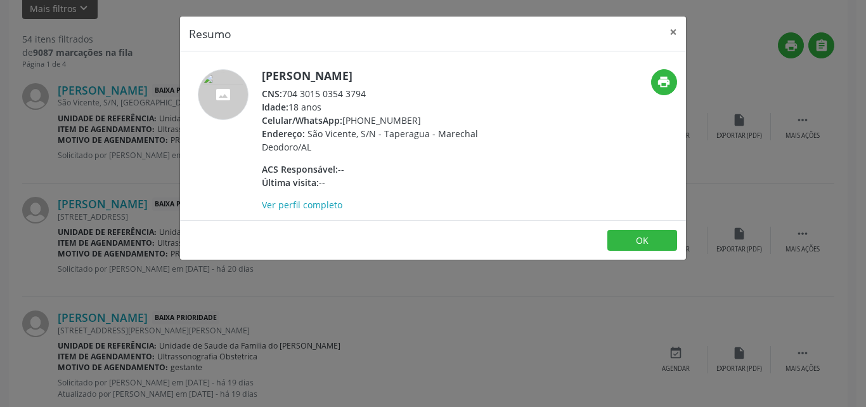
drag, startPoint x: 283, startPoint y: 93, endPoint x: 481, endPoint y: 90, distance: 197.9
click at [481, 90] on div "CNS: 704 3015 0354 3794" at bounding box center [385, 93] width 247 height 13
copy div "704 3015 0354 3794"
click at [450, 343] on div "Resumo × Clivia Santos Nascimento CNS: 704 3015 0354 3794 Idade: 18 anos Celula…" at bounding box center [433, 203] width 866 height 407
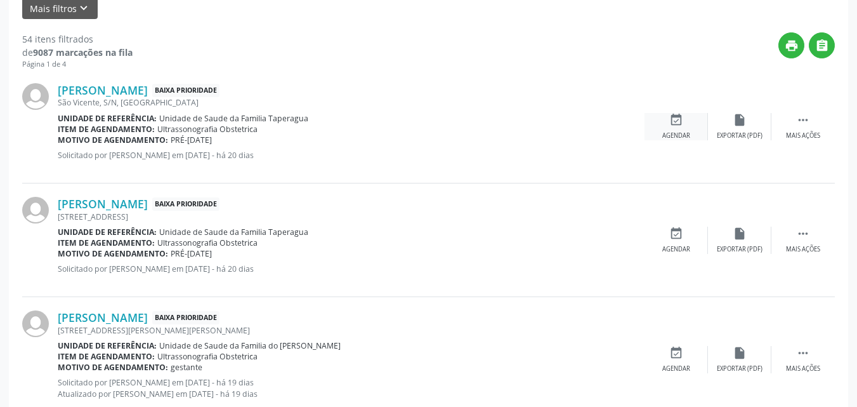
click at [676, 133] on div "Agendar" at bounding box center [676, 135] width 28 height 9
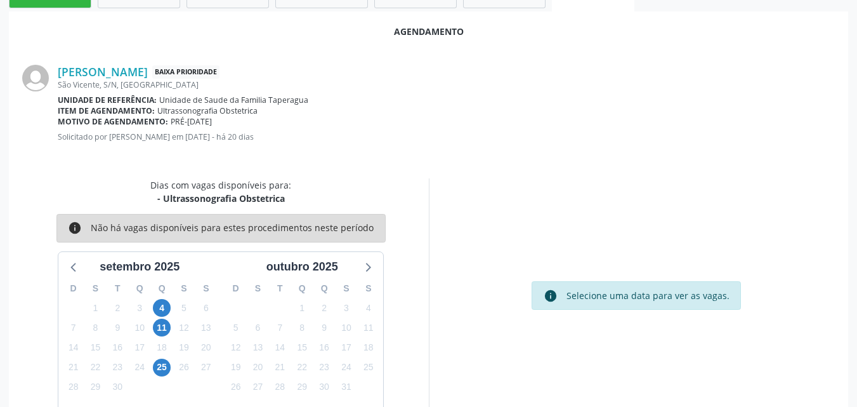
scroll to position [345, 0]
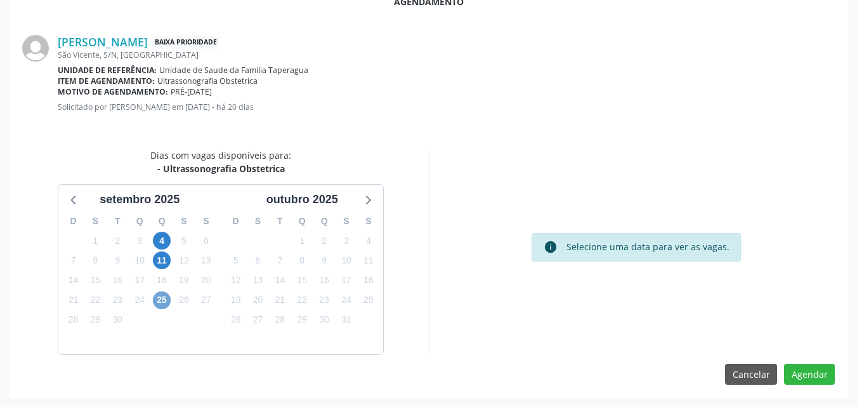
click at [156, 301] on span "25" at bounding box center [162, 300] width 18 height 18
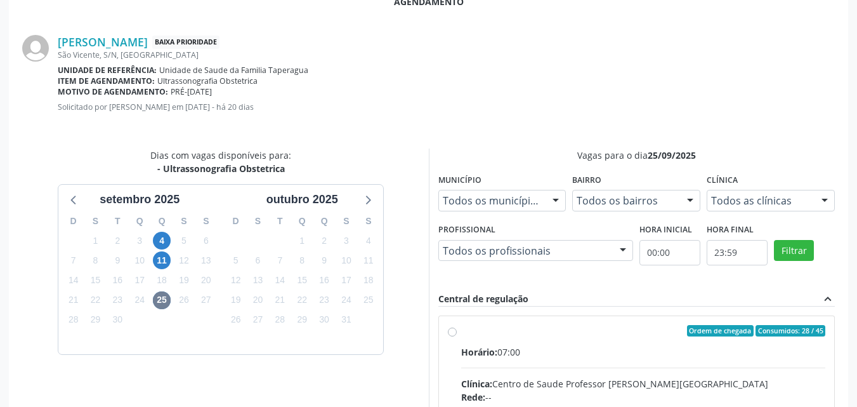
click at [469, 350] on span "Horário:" at bounding box center [479, 352] width 36 height 12
click at [457, 336] on input "Ordem de chegada Consumidos: 28 / 45 Horário: 07:00 Clínica: Centro de Saude Pr…" at bounding box center [452, 330] width 9 height 11
radio input "true"
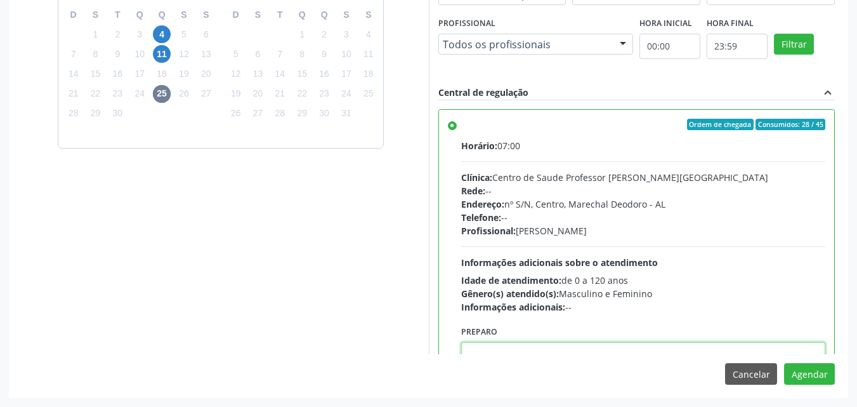
click at [734, 349] on textarea at bounding box center [643, 366] width 365 height 48
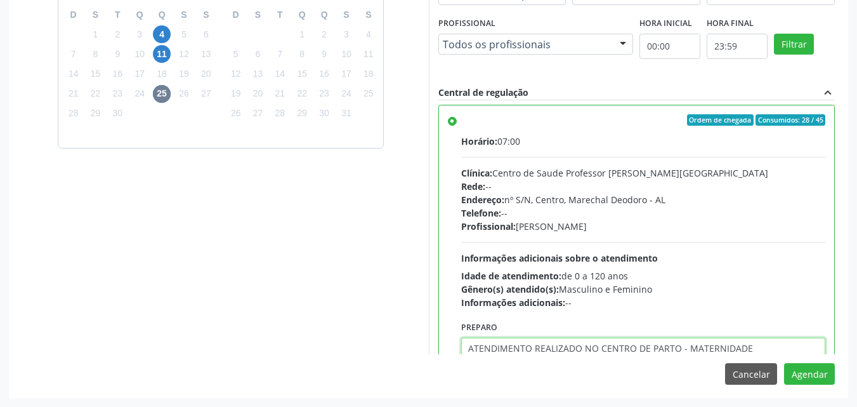
type textarea "ATENDIMENTO REALIZADO NO CENTRO DE PARTO - MATERNIDADE"
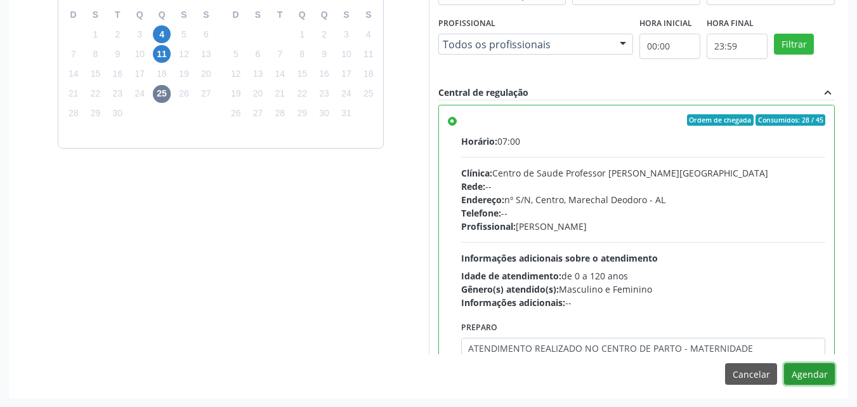
click at [784, 363] on button "Agendar" at bounding box center [809, 374] width 51 height 22
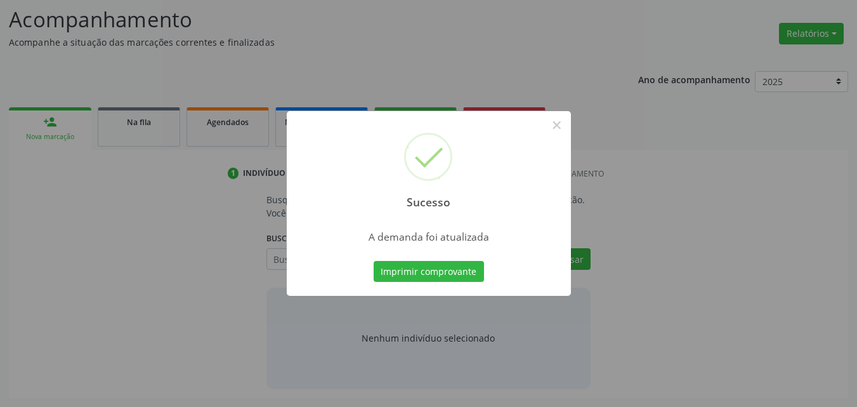
scroll to position [174, 0]
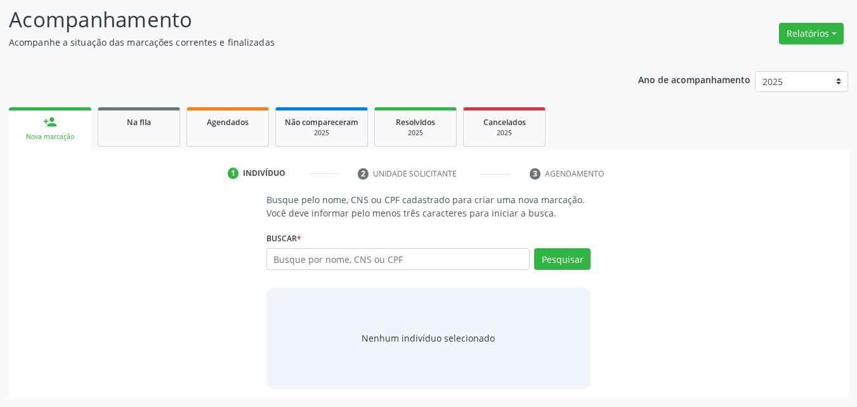
click at [133, 68] on div "Ano de acompanhamento 2025 person_add Nova marcação Na fila Agendados Não compa…" at bounding box center [428, 230] width 839 height 336
click at [138, 146] on link "Na fila" at bounding box center [139, 126] width 82 height 39
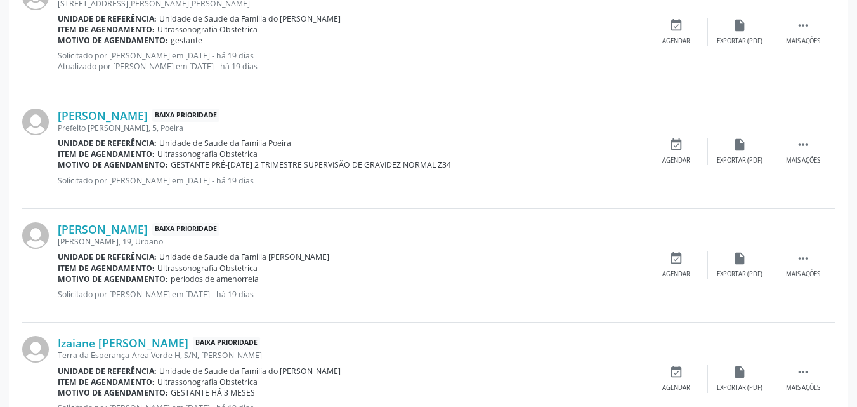
scroll to position [644, 0]
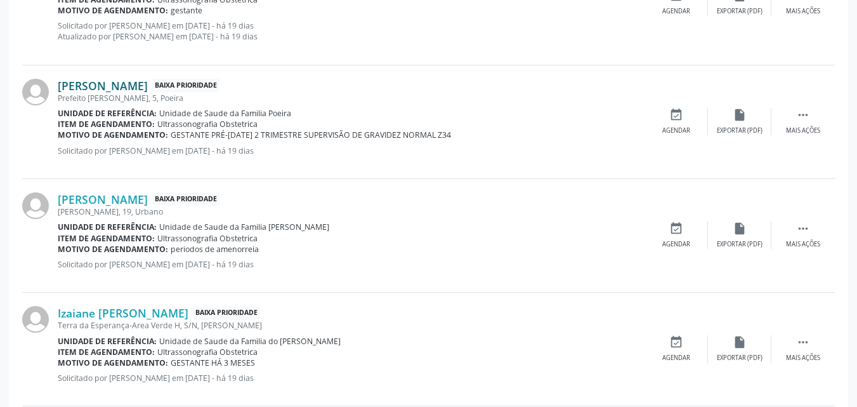
click at [136, 86] on link "Sulamita Rodrigues dos Santos" at bounding box center [103, 86] width 90 height 14
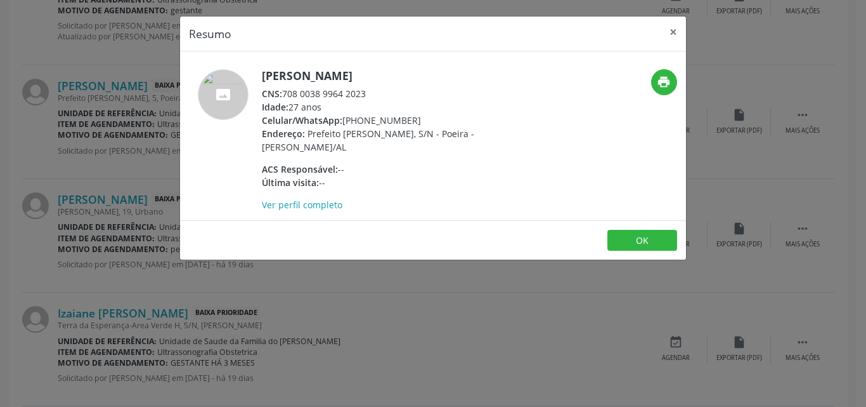
drag, startPoint x: 284, startPoint y: 93, endPoint x: 393, endPoint y: 86, distance: 109.4
click at [393, 86] on div "Sulamita Rodrigues dos Santos CNS: 708 0038 9964 2023 Idade: 27 anos Celular/Wh…" at bounding box center [385, 140] width 247 height 142
copy div "708 0038 9964 2023"
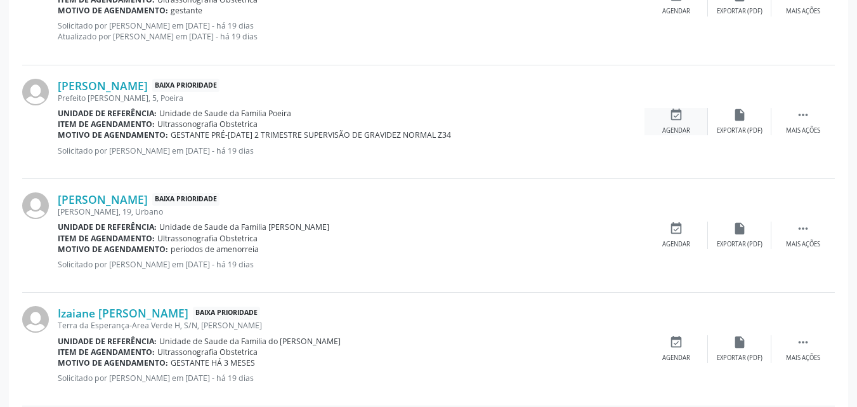
click at [672, 129] on div "Agendar" at bounding box center [676, 130] width 28 height 9
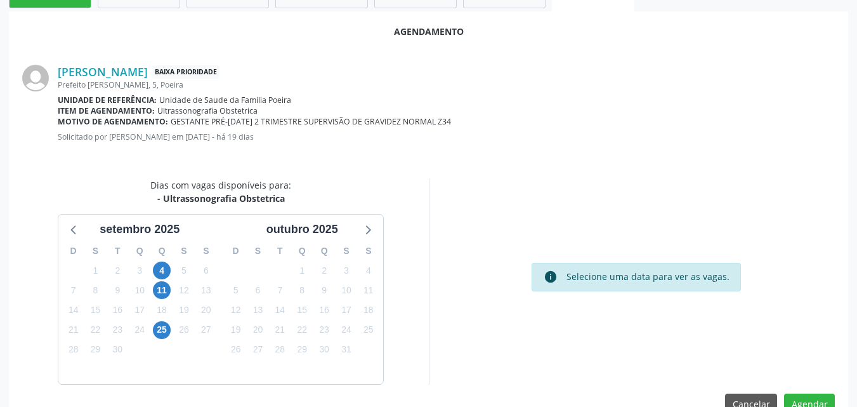
scroll to position [345, 0]
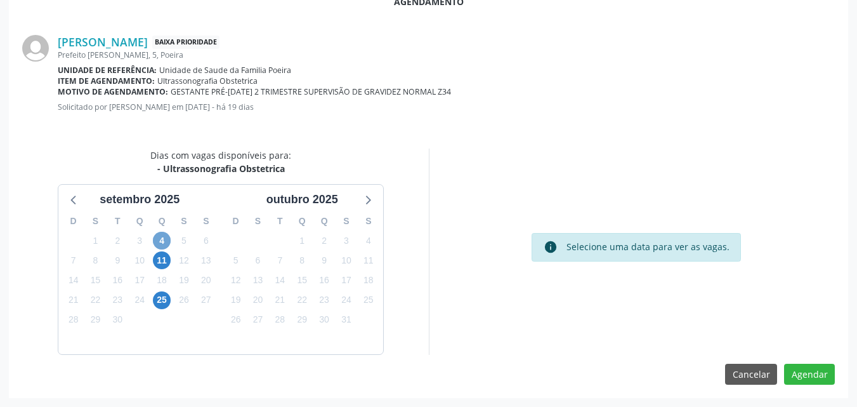
click at [162, 237] on span "4" at bounding box center [162, 241] width 18 height 18
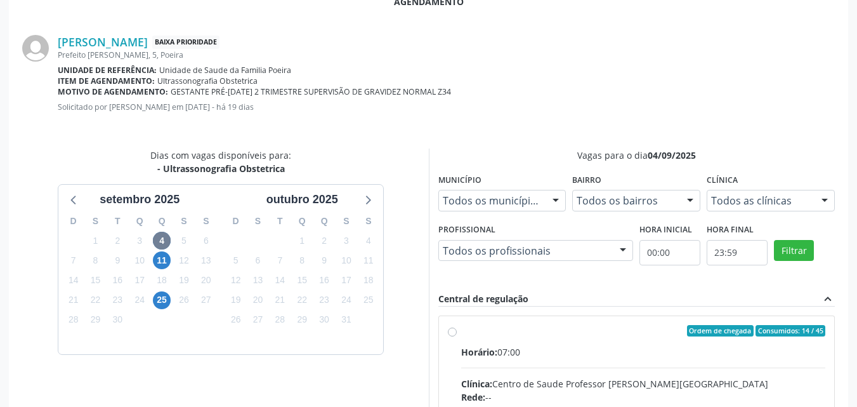
click at [592, 388] on div "Clínica: Centro de Saude Professor Estacio de Lima" at bounding box center [643, 383] width 365 height 13
click at [457, 336] on input "Ordem de chegada Consumidos: 14 / 45 Horário: 07:00 Clínica: Centro de Saude Pr…" at bounding box center [452, 330] width 9 height 11
radio input "true"
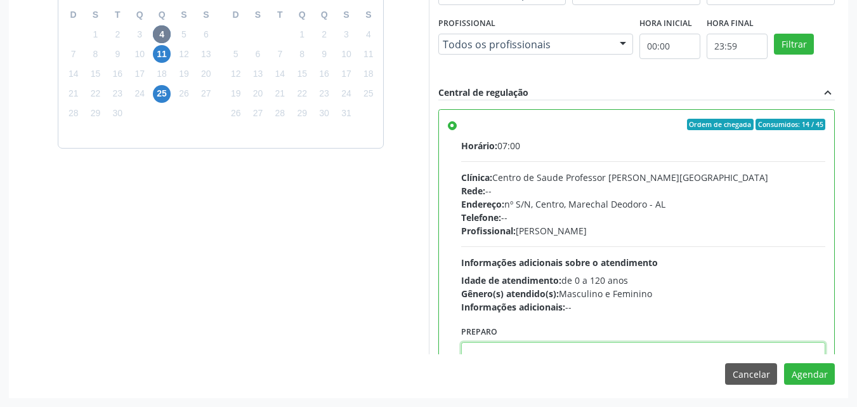
click at [661, 343] on textarea at bounding box center [643, 366] width 365 height 48
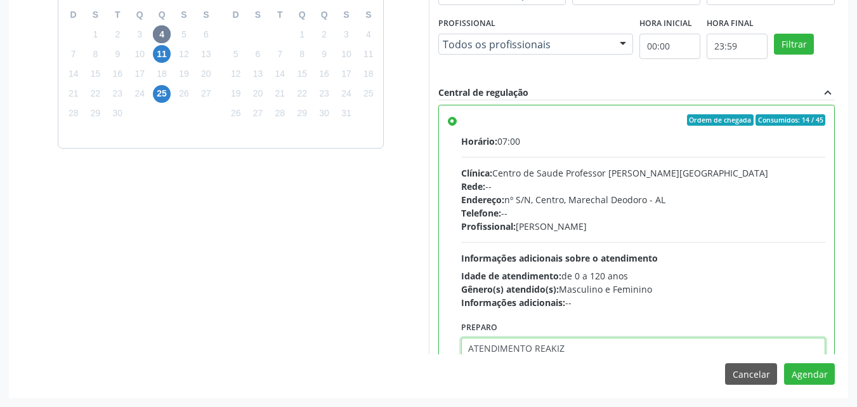
type textarea "ATENDIMENTO REAKI"
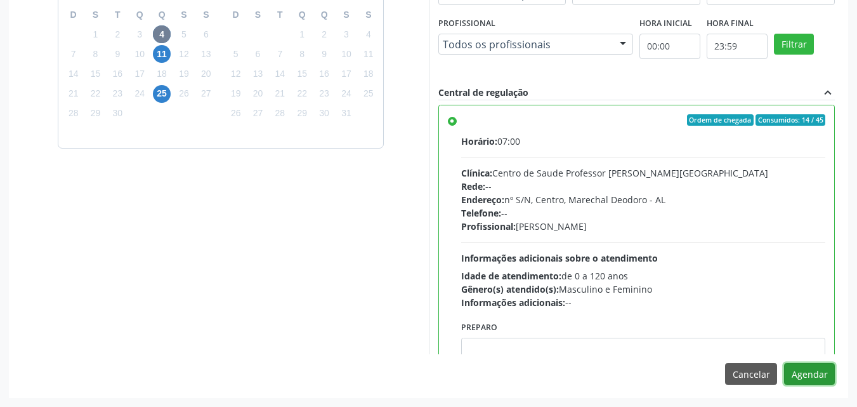
click at [811, 374] on button "Agendar" at bounding box center [809, 374] width 51 height 22
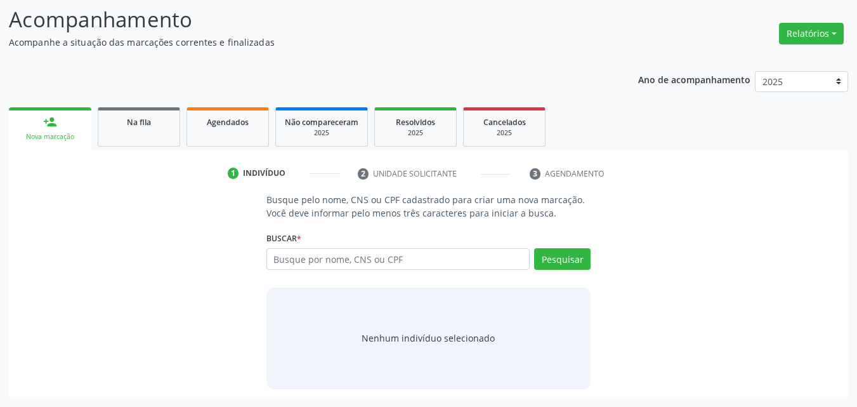
click at [92, 124] on ul "person_add Nova marcação Na fila Agendados Não compareceram 2025 Resolvidos 202…" at bounding box center [428, 127] width 839 height 46
click at [136, 123] on span "Na fila" at bounding box center [139, 122] width 24 height 11
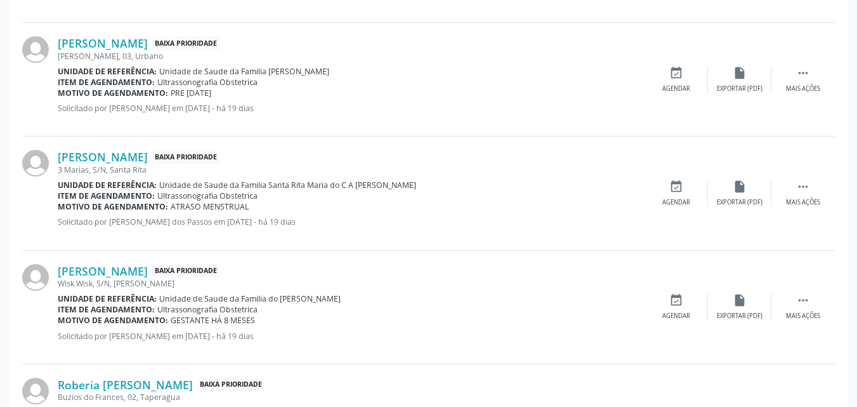
scroll to position [1047, 0]
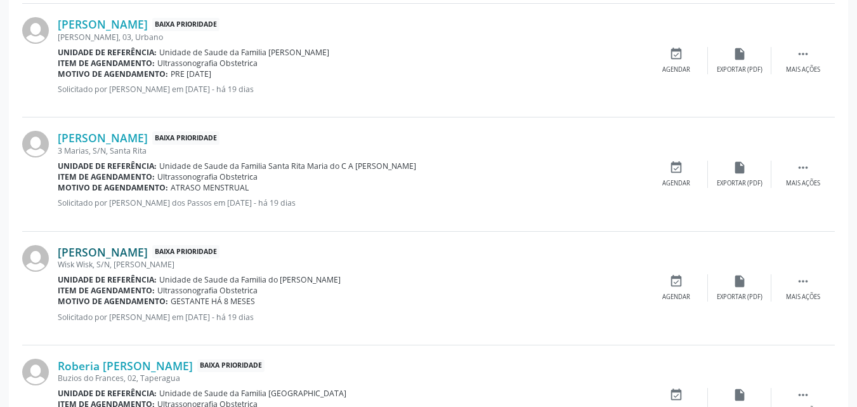
click at [84, 254] on link "Rafaela dos Santos" at bounding box center [103, 252] width 90 height 14
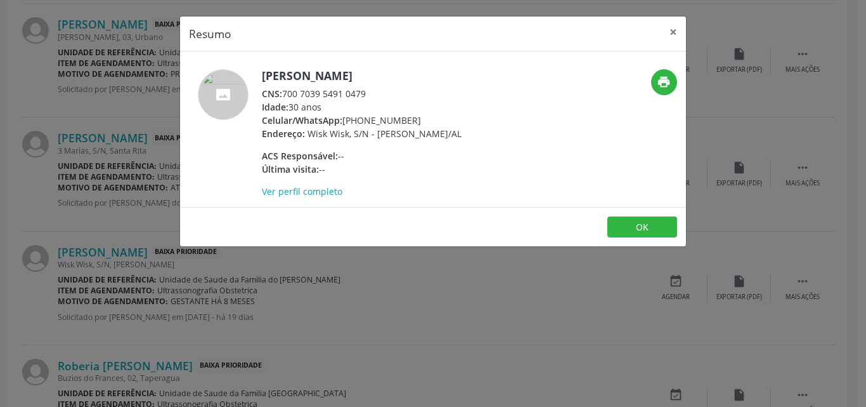
drag, startPoint x: 286, startPoint y: 92, endPoint x: 369, endPoint y: 93, distance: 82.5
click at [369, 93] on div "CNS: 700 7039 5491 0479" at bounding box center [362, 93] width 200 height 13
copy div "700 7039 5491 0479"
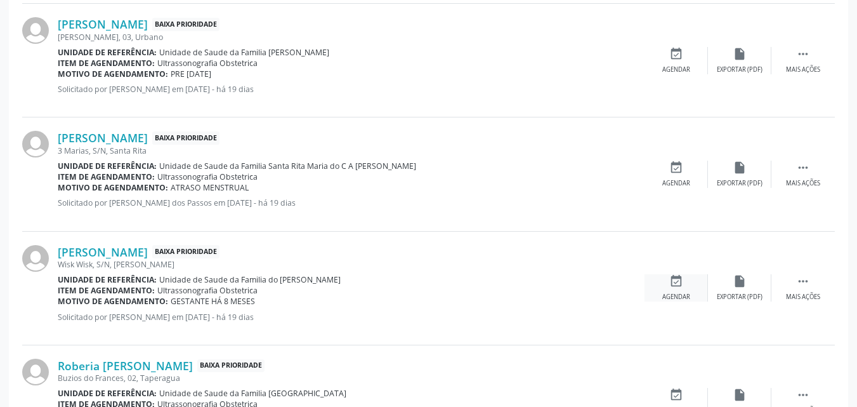
click at [678, 282] on icon "event_available" at bounding box center [676, 281] width 14 height 14
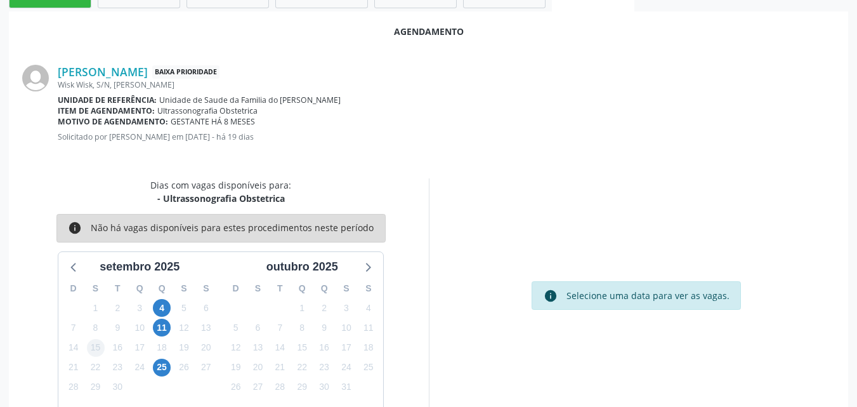
scroll to position [345, 0]
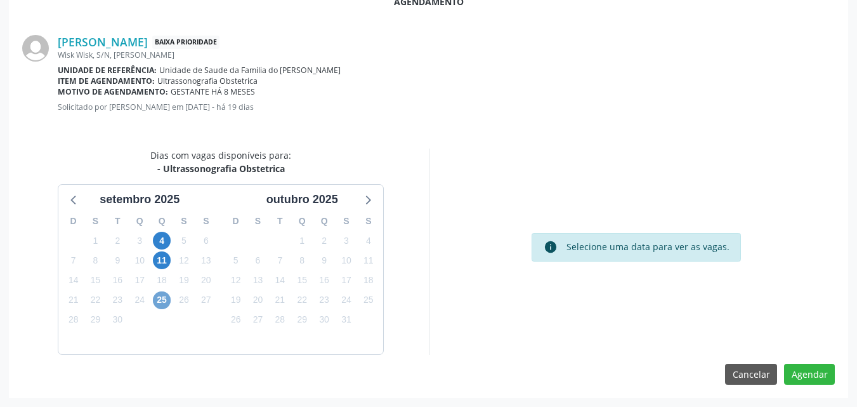
click at [162, 298] on span "25" at bounding box center [162, 300] width 18 height 18
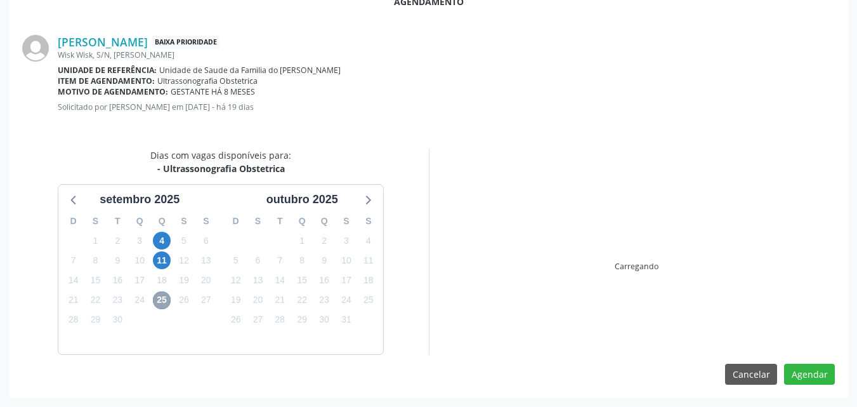
click at [162, 298] on span "25" at bounding box center [162, 300] width 18 height 18
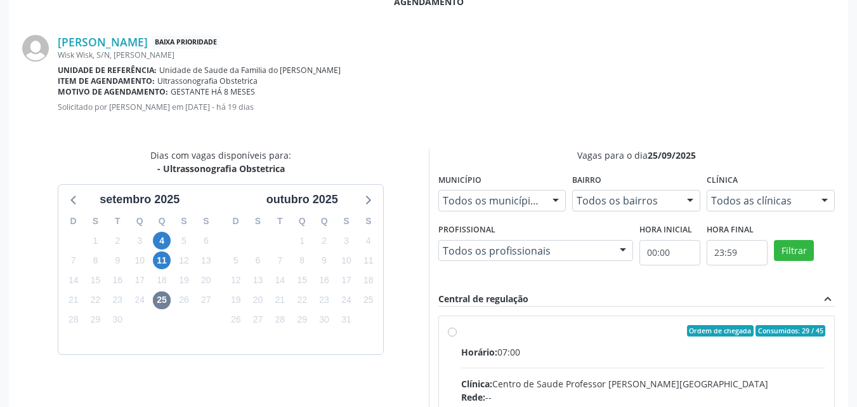
click at [420, 339] on div "Dias com vagas disponíveis para: - Ultrassonografia Obstetrica setembro 2025 D …" at bounding box center [220, 342] width 415 height 389
click at [493, 351] on span "Horário:" at bounding box center [479, 352] width 36 height 12
click at [457, 336] on input "Ordem de chegada Consumidos: 29 / 45 Horário: 07:00 Clínica: Centro de Saude Pr…" at bounding box center [452, 330] width 9 height 11
radio input "true"
click at [493, 351] on span "Horário:" at bounding box center [479, 352] width 36 height 12
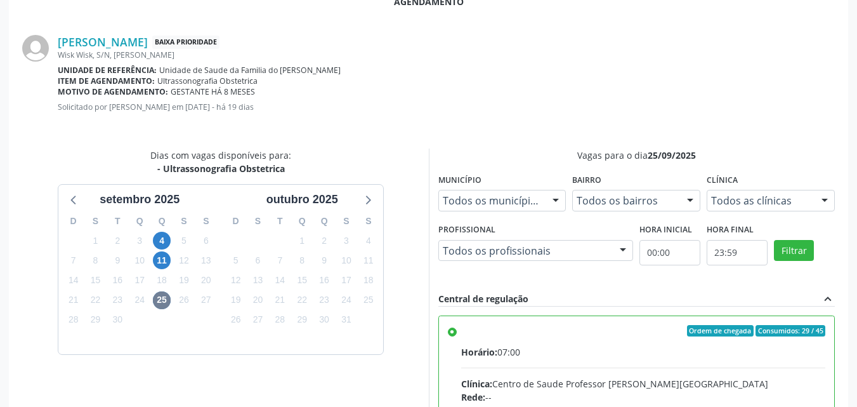
click at [457, 336] on input "Ordem de chegada Consumidos: 29 / 45 Horário: 07:00 Clínica: Centro de Saude Pr…" at bounding box center [452, 330] width 9 height 11
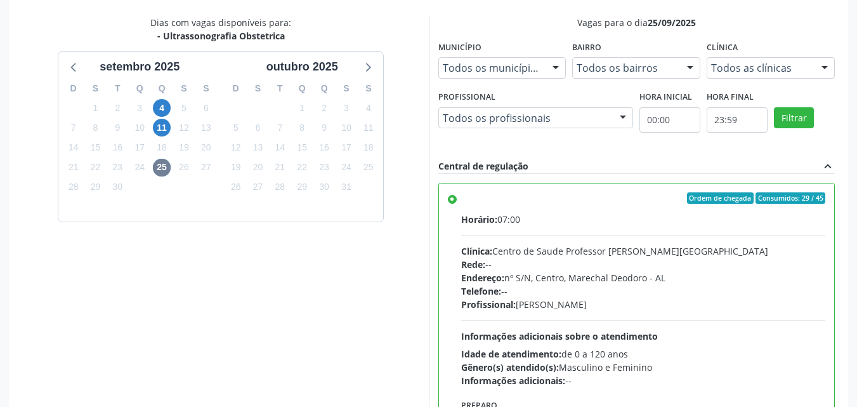
scroll to position [551, 0]
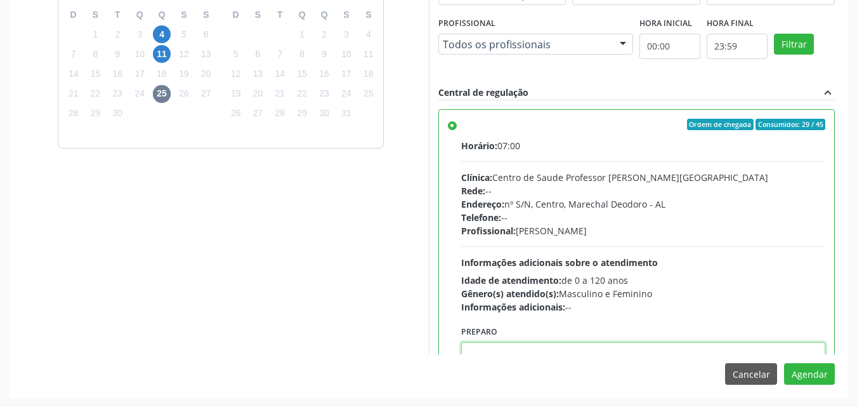
click at [730, 348] on textarea at bounding box center [643, 366] width 365 height 48
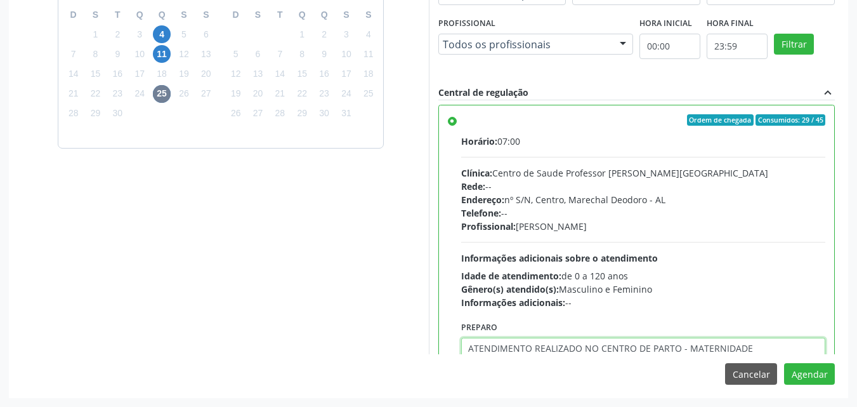
type textarea "ATENDIMENTO REALIZADO NO CENTRO DE PARTO - MATERNIDADE"
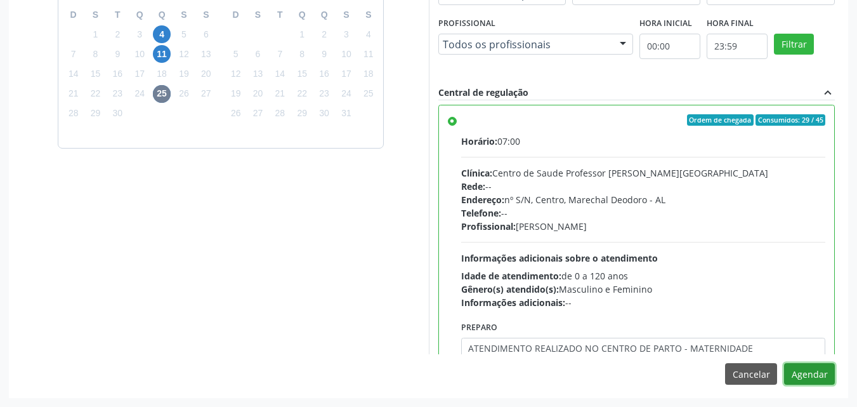
click at [784, 363] on button "Agendar" at bounding box center [809, 374] width 51 height 22
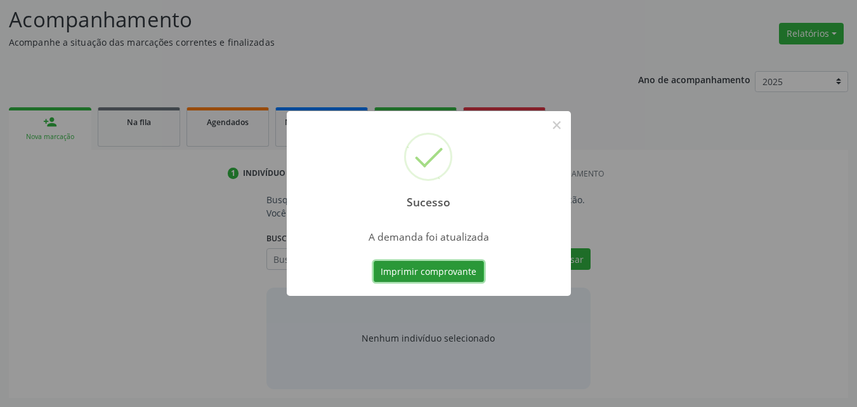
scroll to position [174, 0]
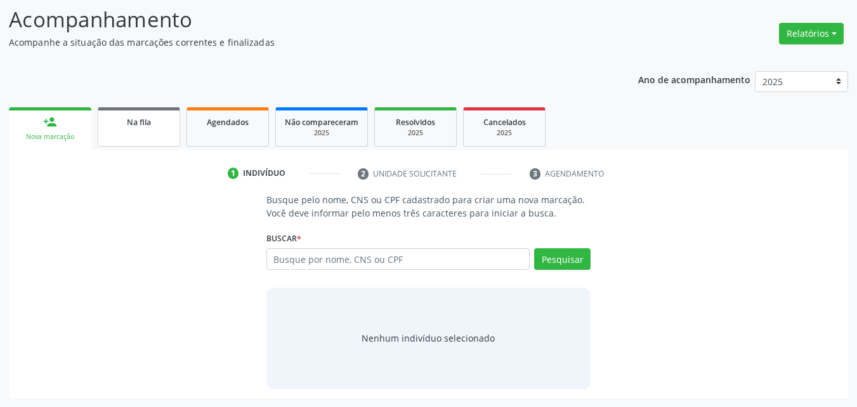
click at [150, 132] on link "Na fila" at bounding box center [139, 126] width 82 height 39
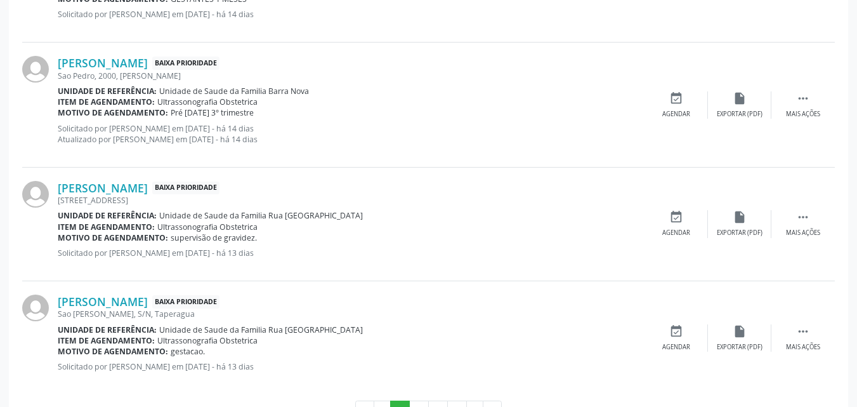
scroll to position [1850, 0]
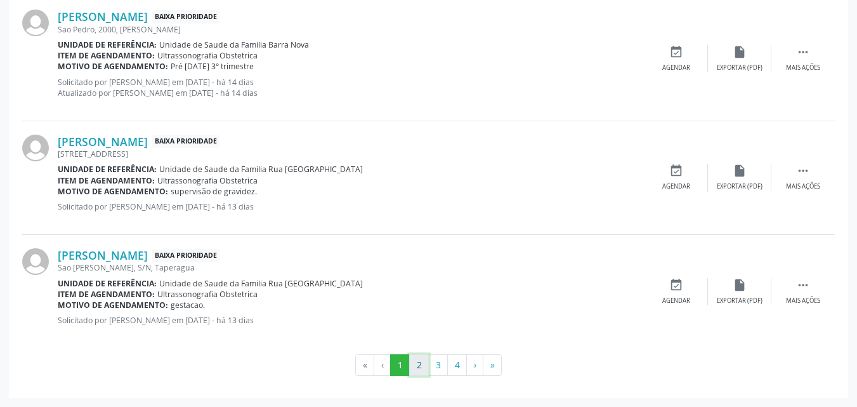
click at [416, 363] on button "2" at bounding box center [419, 365] width 20 height 22
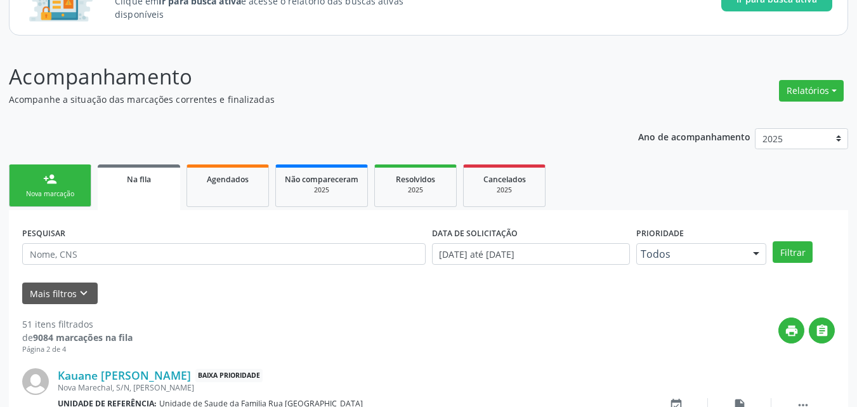
scroll to position [1827, 0]
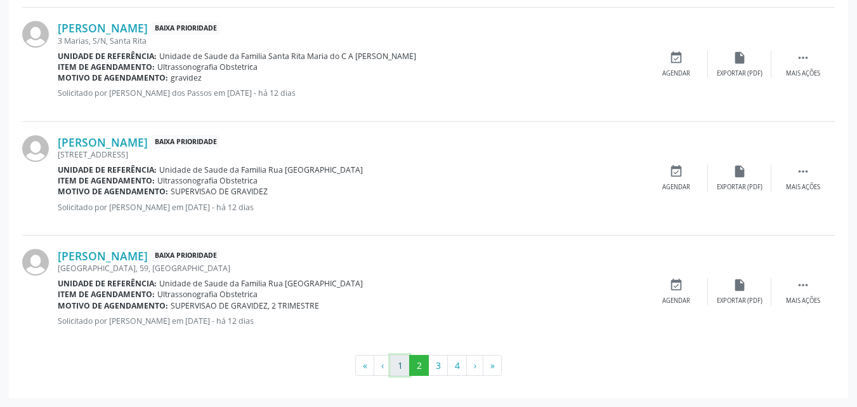
click at [402, 370] on button "1" at bounding box center [400, 366] width 20 height 22
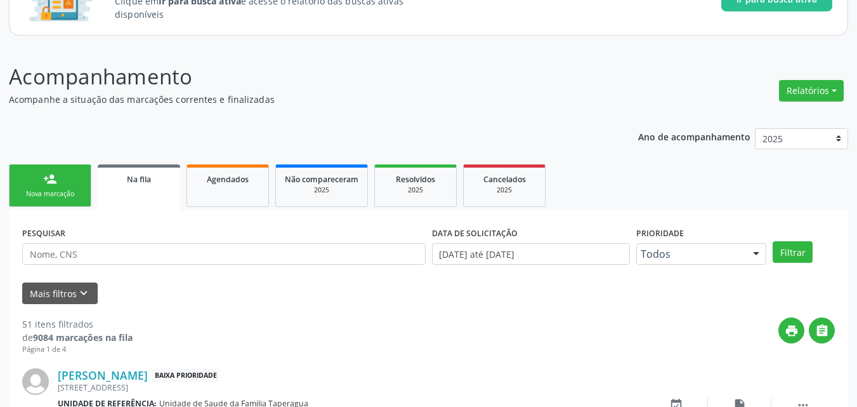
scroll to position [1850, 0]
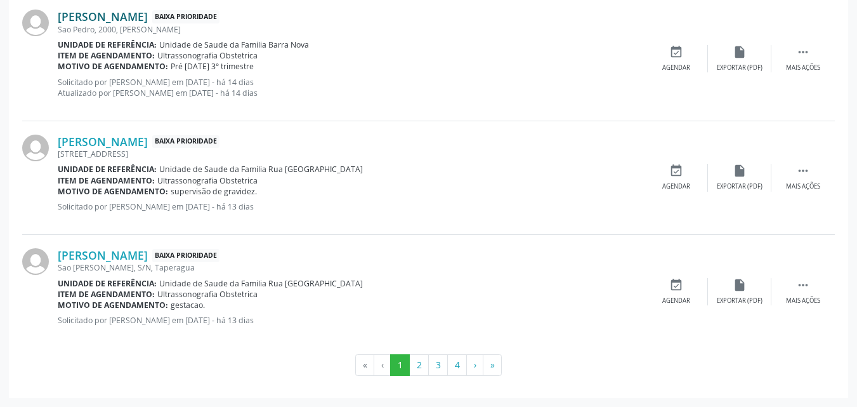
click at [117, 13] on link "Cleonice Silva de Carvalho Santos" at bounding box center [103, 17] width 90 height 14
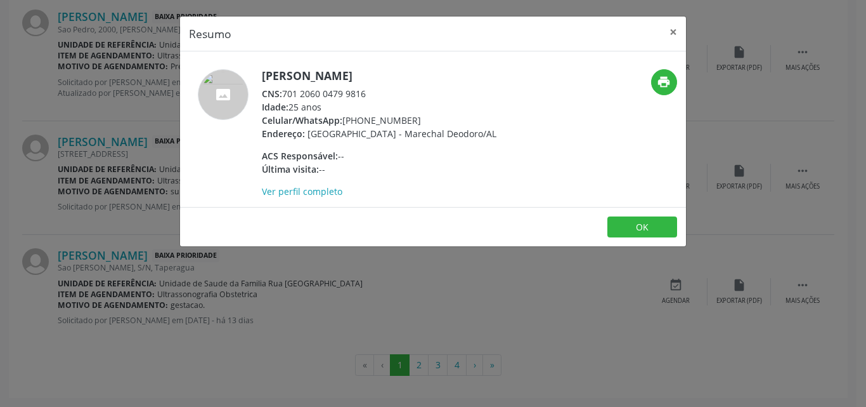
drag, startPoint x: 286, startPoint y: 94, endPoint x: 387, endPoint y: 95, distance: 100.9
click at [387, 95] on div "CNS: 701 2060 0479 9816" at bounding box center [379, 93] width 235 height 13
copy div "701 2060 0479 9816"
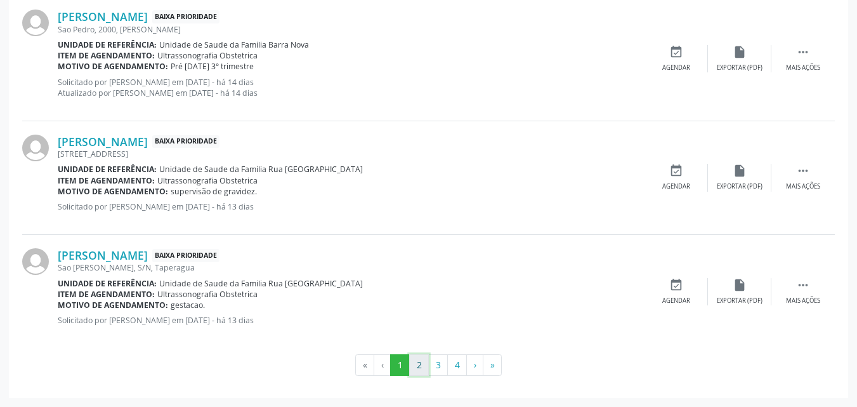
click at [422, 361] on button "2" at bounding box center [419, 365] width 20 height 22
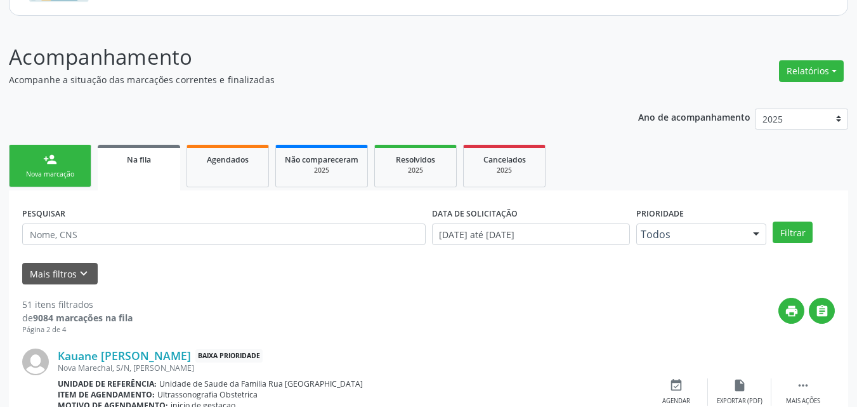
scroll to position [133, 0]
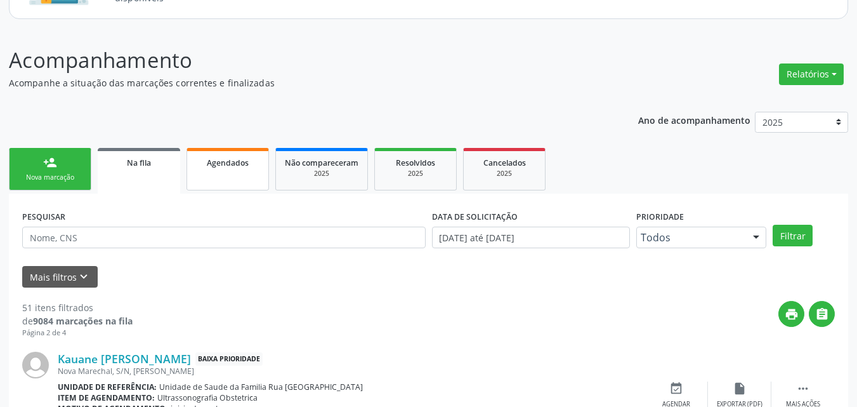
click at [233, 173] on link "Agendados" at bounding box center [227, 169] width 82 height 42
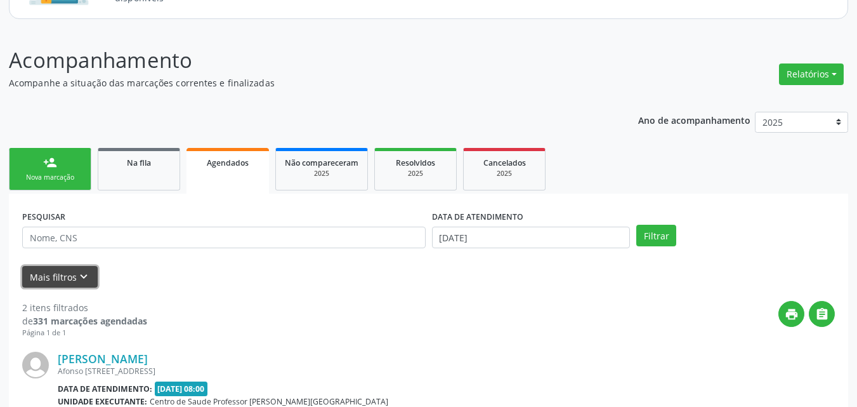
click at [88, 271] on icon "keyboard_arrow_down" at bounding box center [84, 277] width 14 height 14
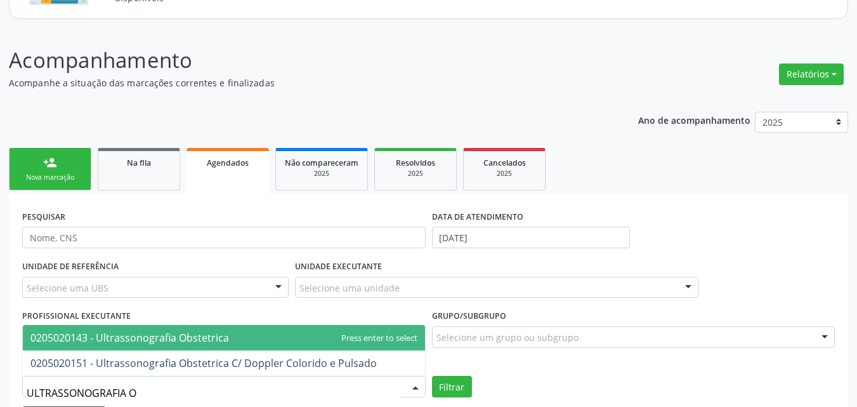
type input "ULTRASSONOGRAFIA OB"
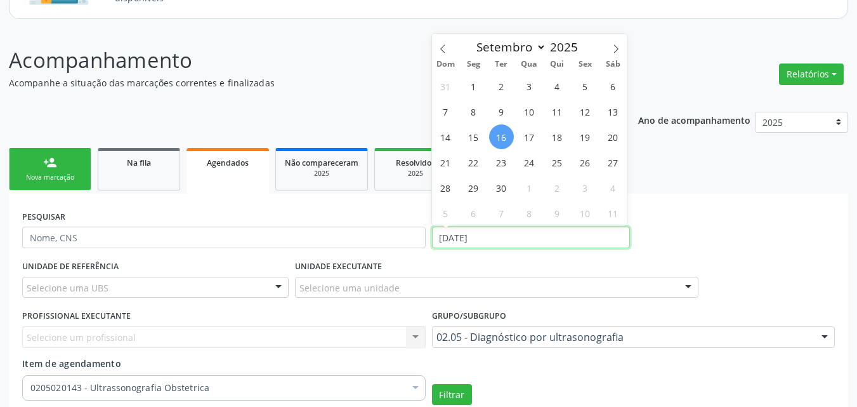
click at [490, 239] on input "[DATE]" at bounding box center [531, 237] width 199 height 22
click at [583, 136] on span "19" at bounding box center [585, 136] width 25 height 25
type input "19/09/2025"
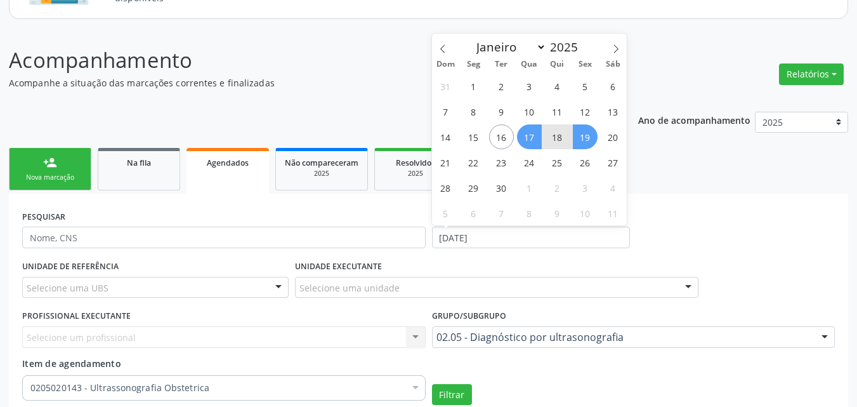
click at [530, 138] on span "17" at bounding box center [529, 136] width 25 height 25
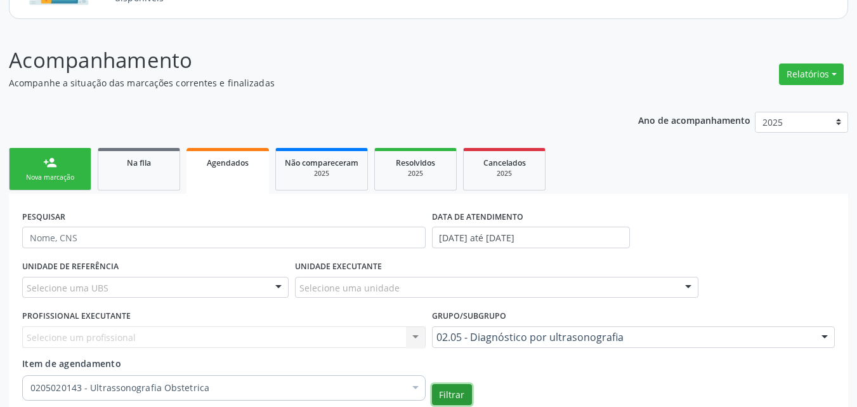
click at [457, 398] on button "Filtrar" at bounding box center [452, 395] width 40 height 22
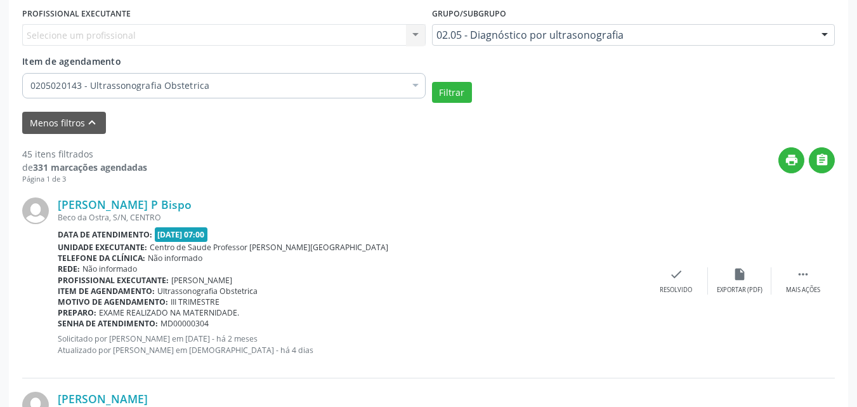
scroll to position [453, 0]
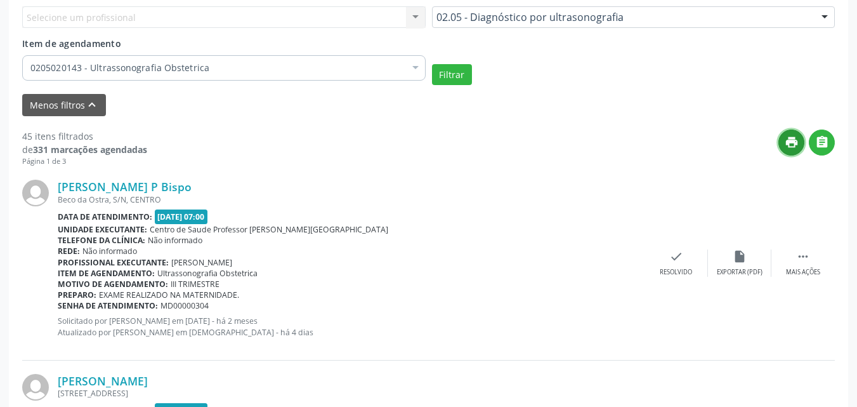
click at [787, 143] on icon "print" at bounding box center [792, 142] width 14 height 14
